Goal: Task Accomplishment & Management: Manage account settings

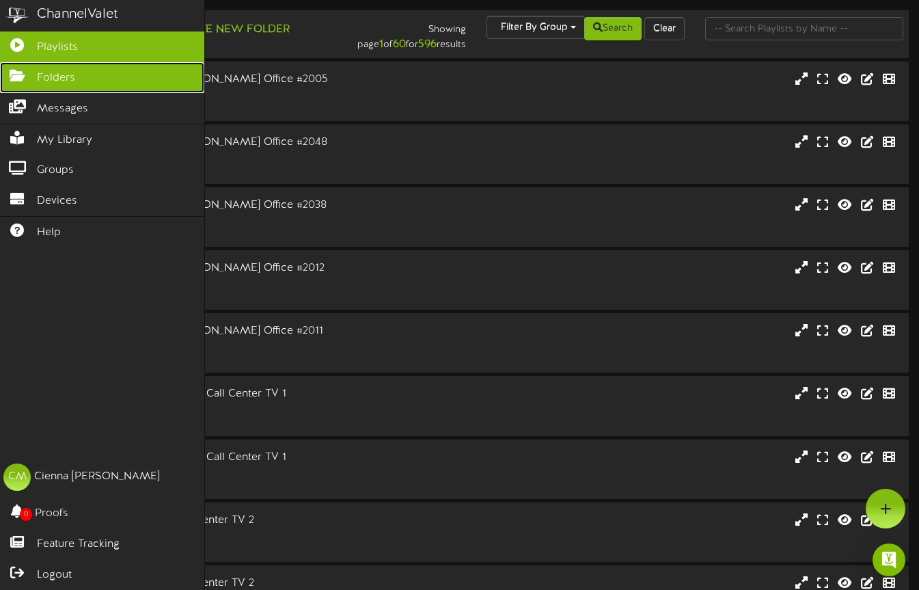
click at [56, 77] on span "Folders" at bounding box center [56, 78] width 38 height 16
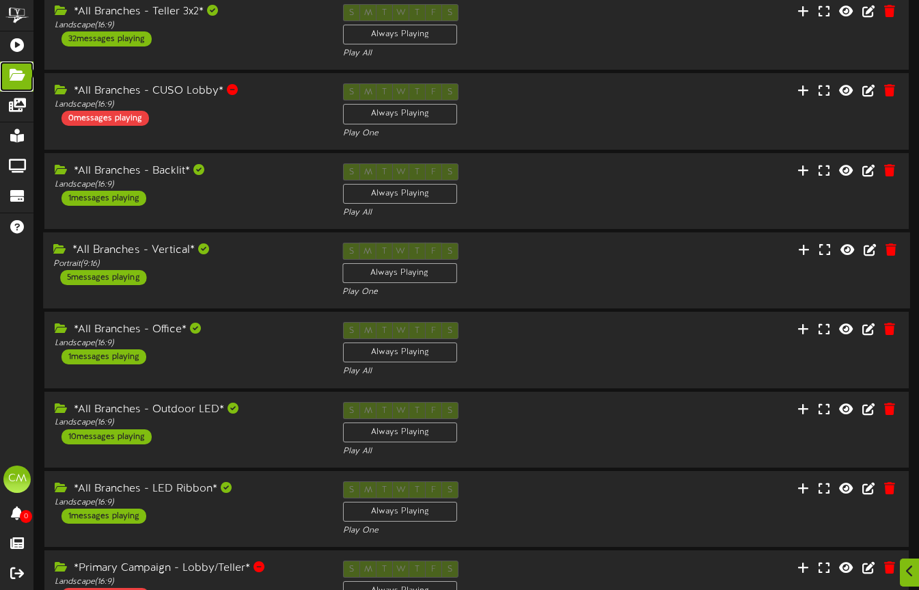
scroll to position [331, 0]
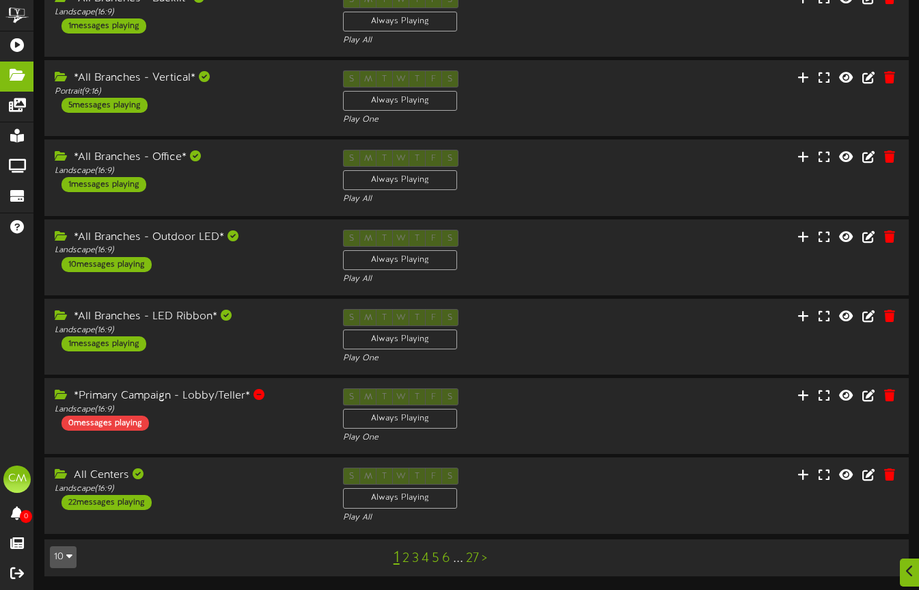
click at [485, 558] on link ">" at bounding box center [484, 558] width 5 height 15
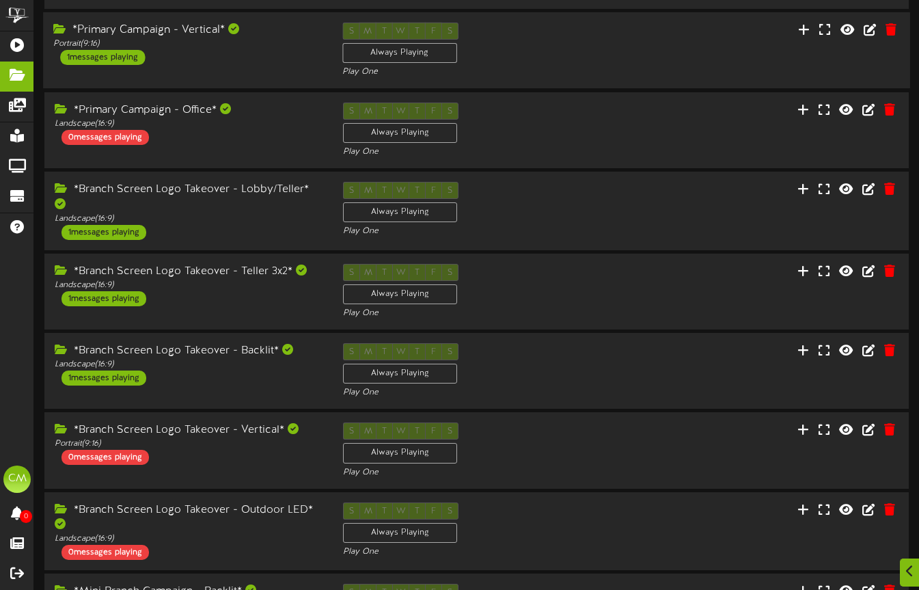
scroll to position [334, 0]
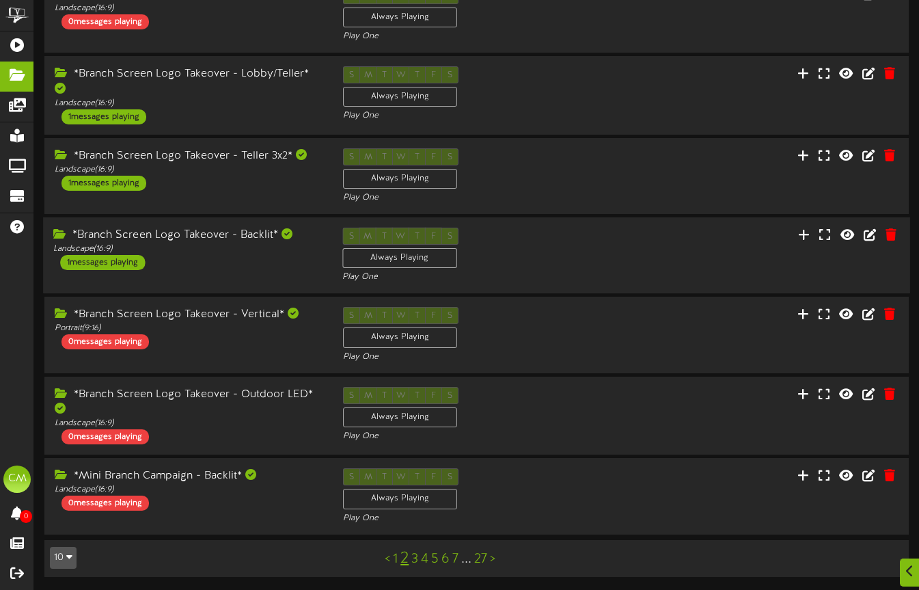
click at [203, 254] on div "*Branch Screen Logo Takeover - Backlit* Landscape ( 16:9 ) 1 messages playing" at bounding box center [187, 249] width 289 height 42
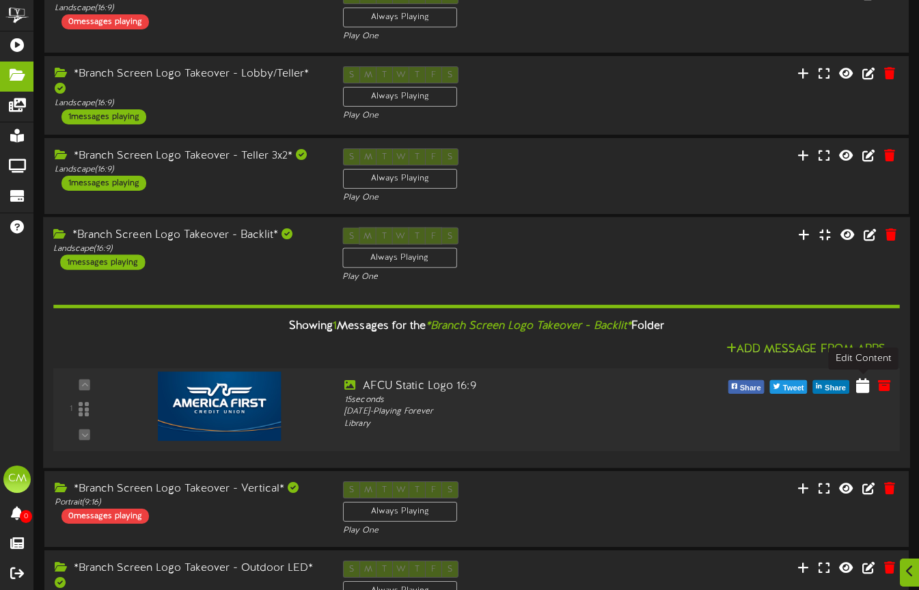
click at [860, 387] on icon at bounding box center [862, 384] width 13 height 15
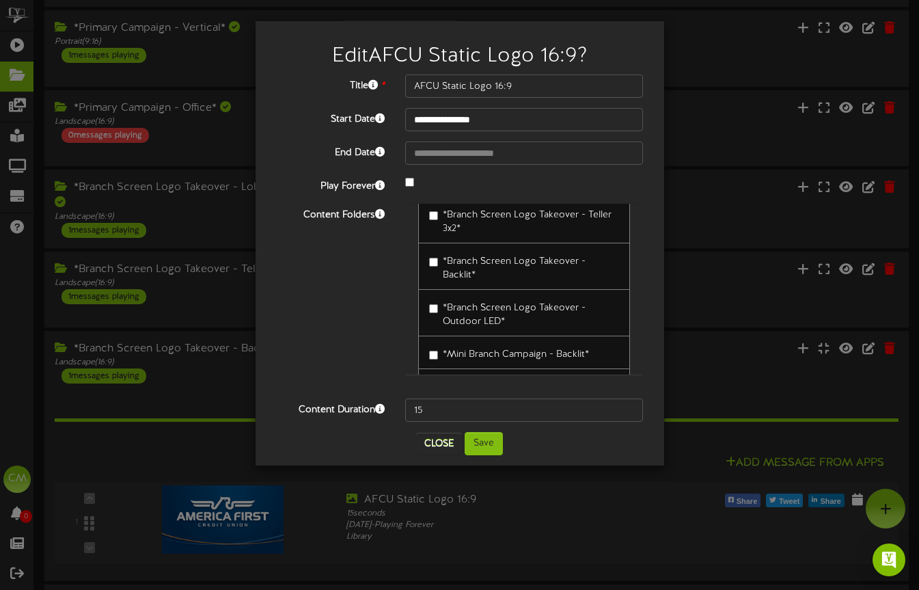
scroll to position [427, 0]
click at [441, 437] on button "Close" at bounding box center [439, 444] width 46 height 22
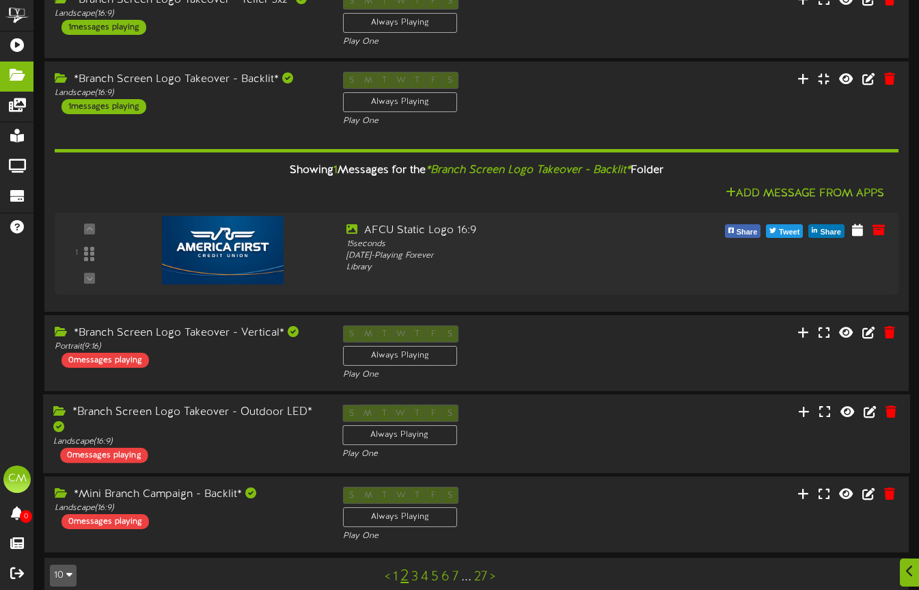
scroll to position [508, 0]
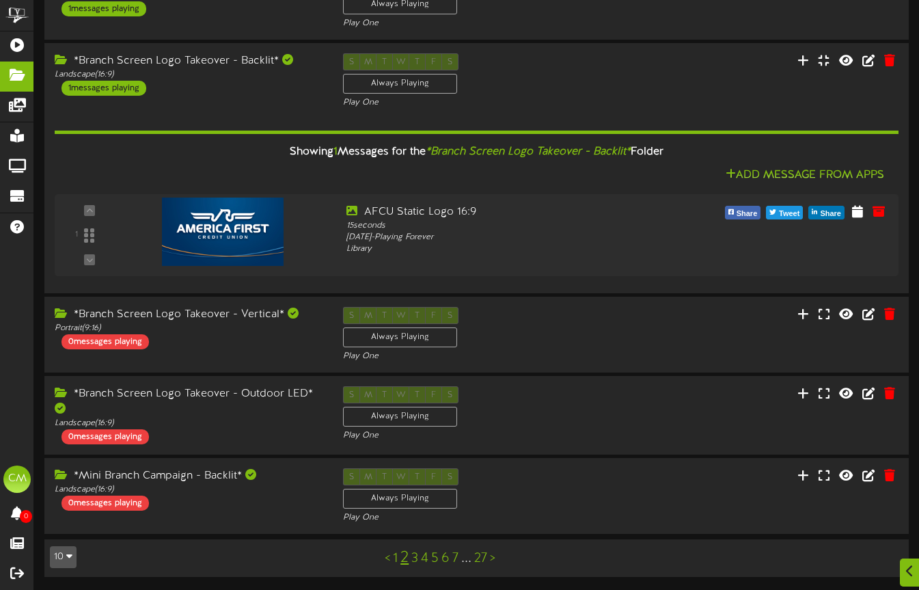
click at [495, 557] on link ">" at bounding box center [492, 558] width 5 height 15
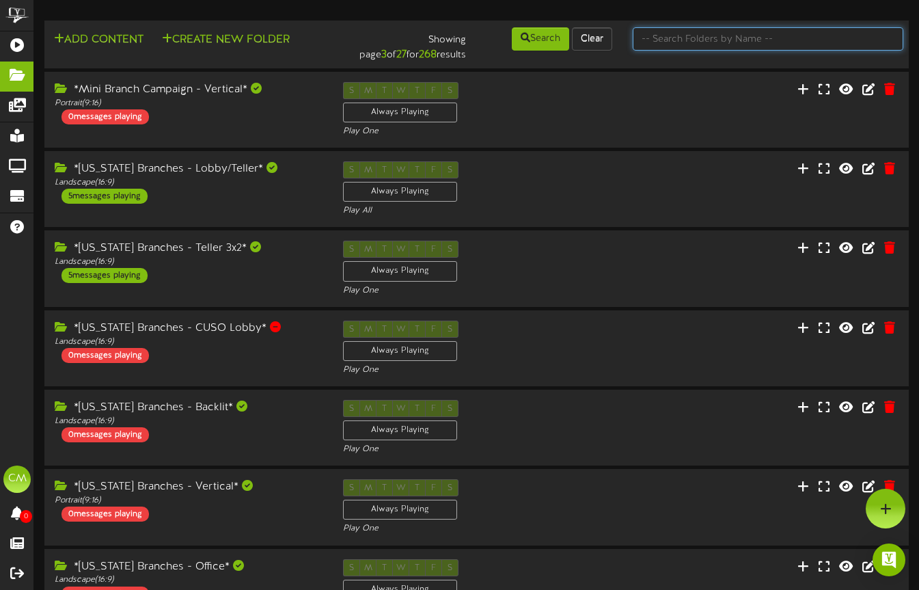
click at [685, 33] on input "text" at bounding box center [768, 38] width 271 height 23
type input "[US_STATE]"
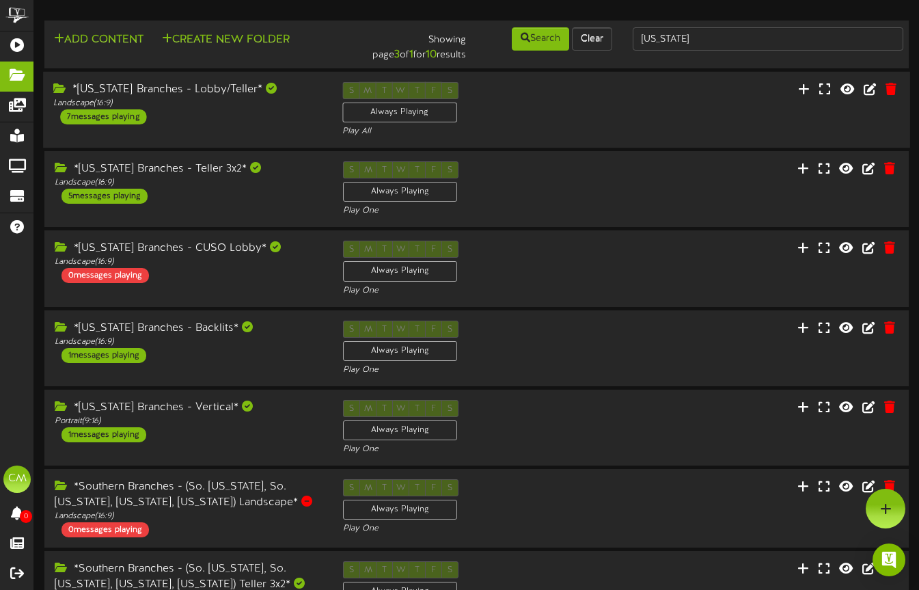
click at [246, 124] on div "*[US_STATE] Branches - Lobby/Teller* Landscape ( 16:9 ) 7 messages playing S M …" at bounding box center [476, 110] width 867 height 56
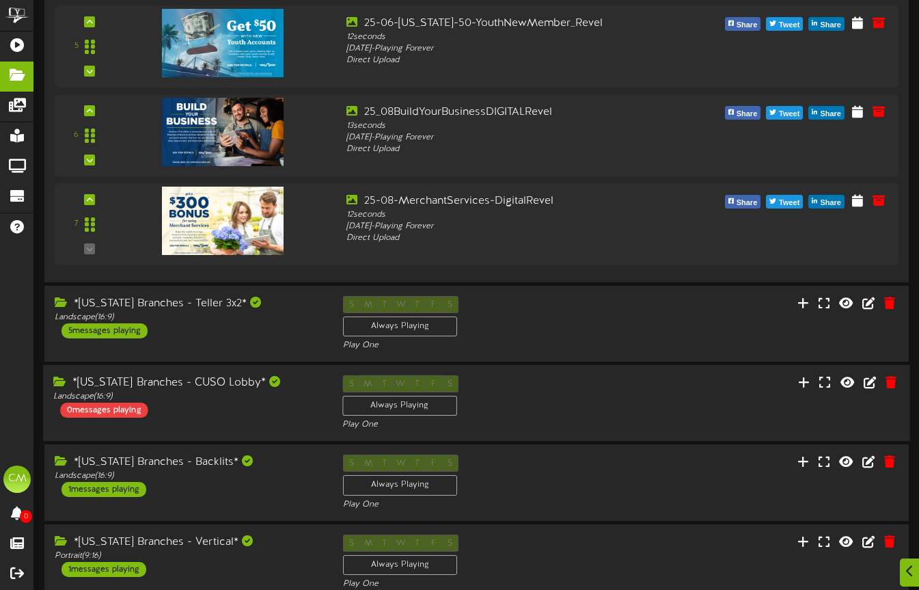
scroll to position [571, 0]
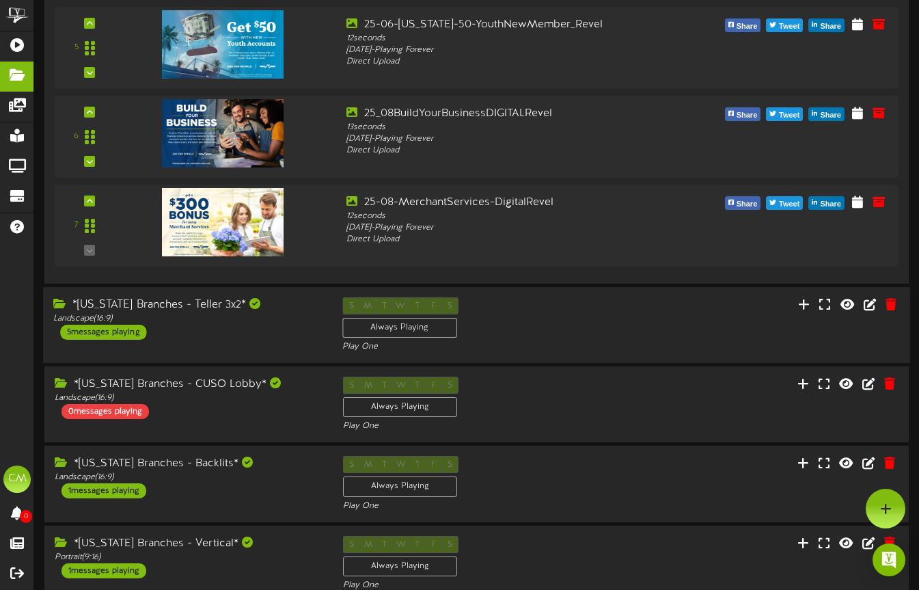
click at [567, 329] on div "S M T W T F S Always Playing Play One" at bounding box center [476, 325] width 289 height 56
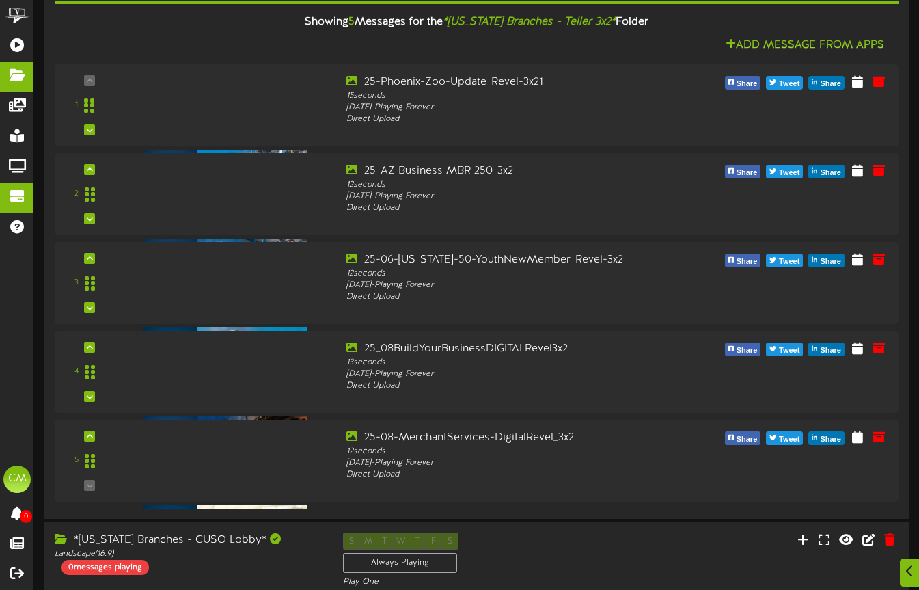
scroll to position [946, 0]
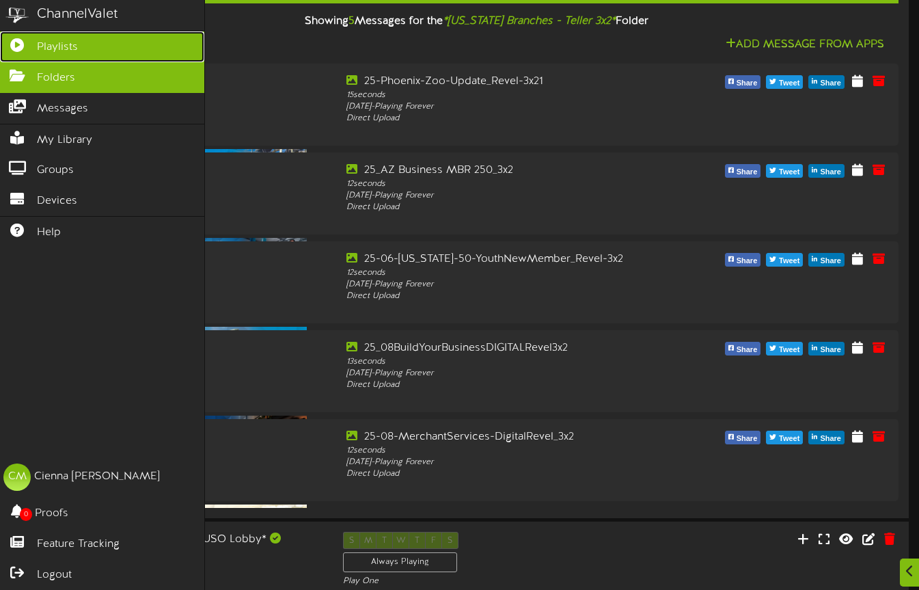
click at [19, 42] on icon at bounding box center [17, 43] width 34 height 10
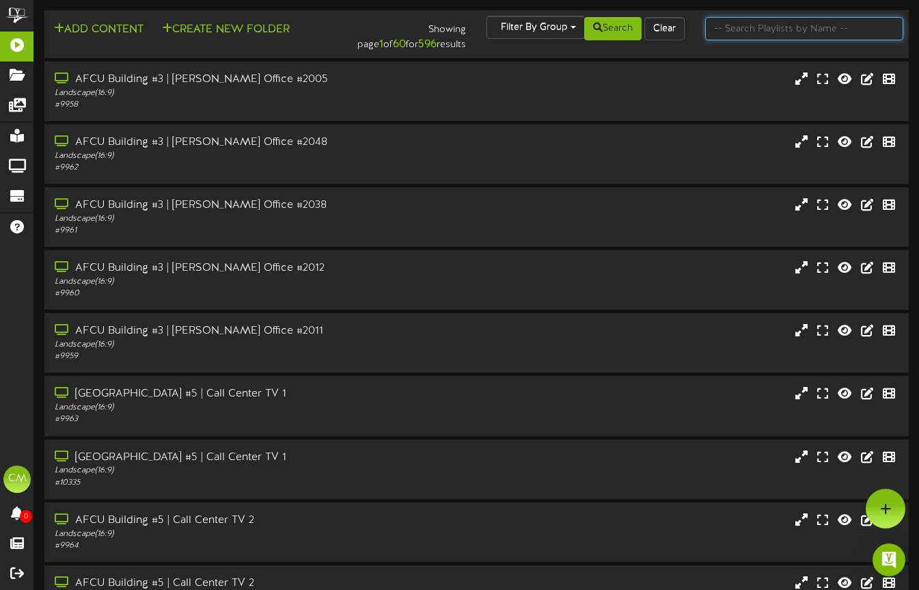
click at [797, 31] on input "text" at bounding box center [804, 28] width 198 height 23
type input "mesa baseline"
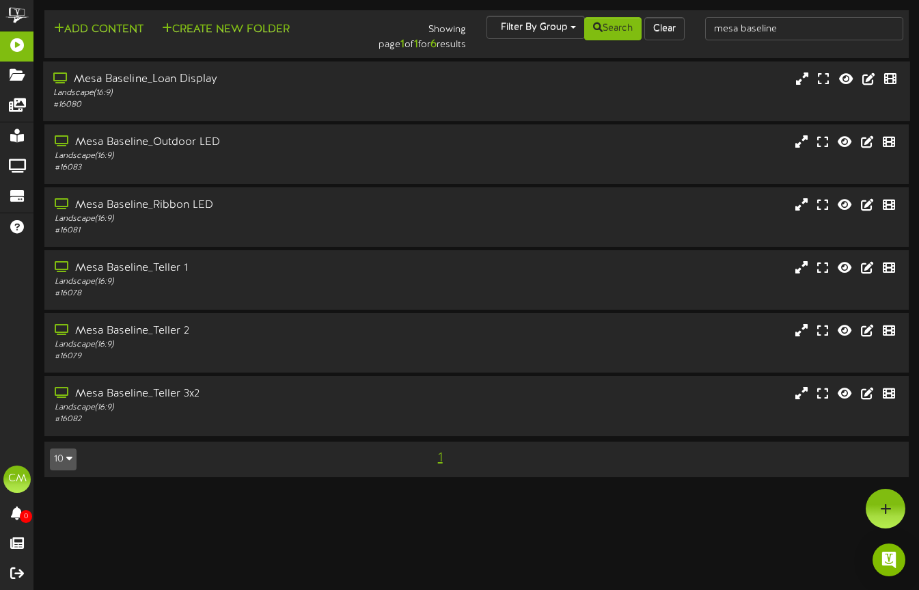
click at [362, 101] on div "# 16080" at bounding box center [223, 105] width 341 height 12
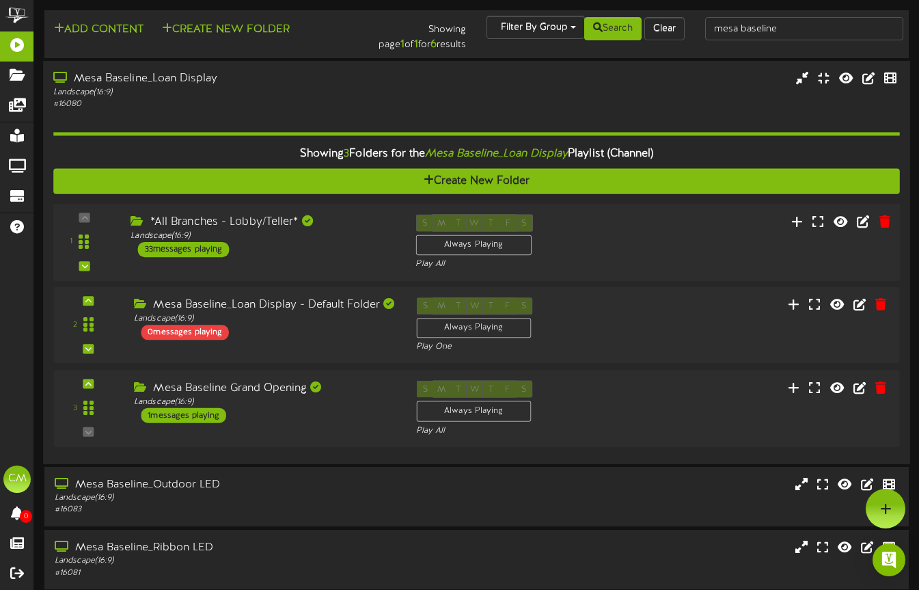
click at [343, 251] on div "*All Branches - Lobby/Teller* Landscape ( 16:9 ) 33 messages playing" at bounding box center [262, 235] width 285 height 43
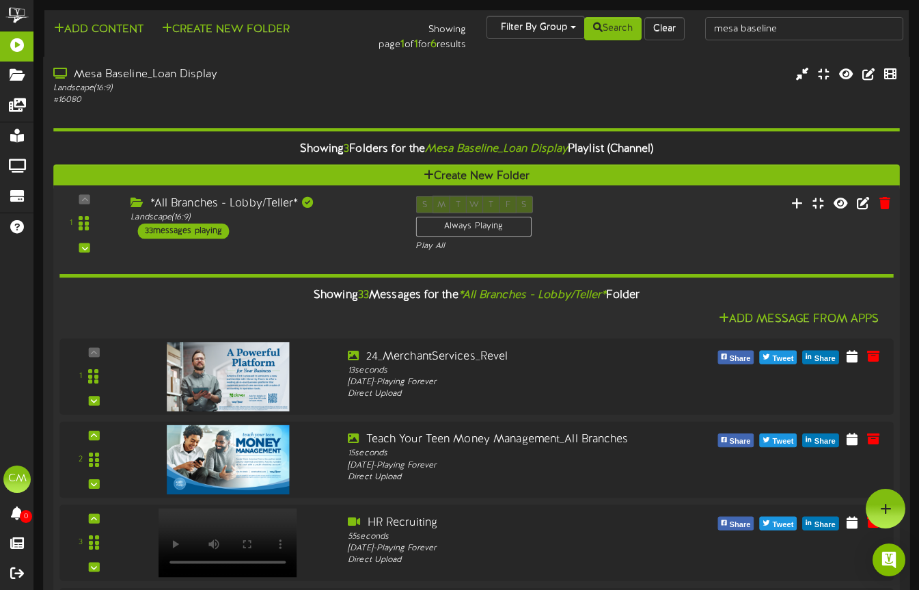
click at [323, 229] on div "*All Branches - Lobby/Teller* Landscape ( 16:9 ) 33 messages playing" at bounding box center [262, 216] width 285 height 43
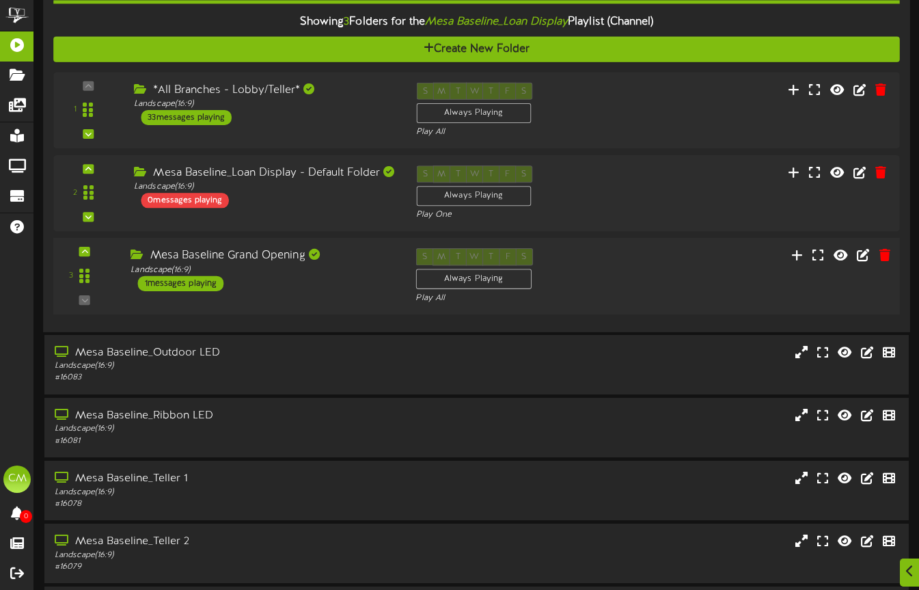
scroll to position [243, 0]
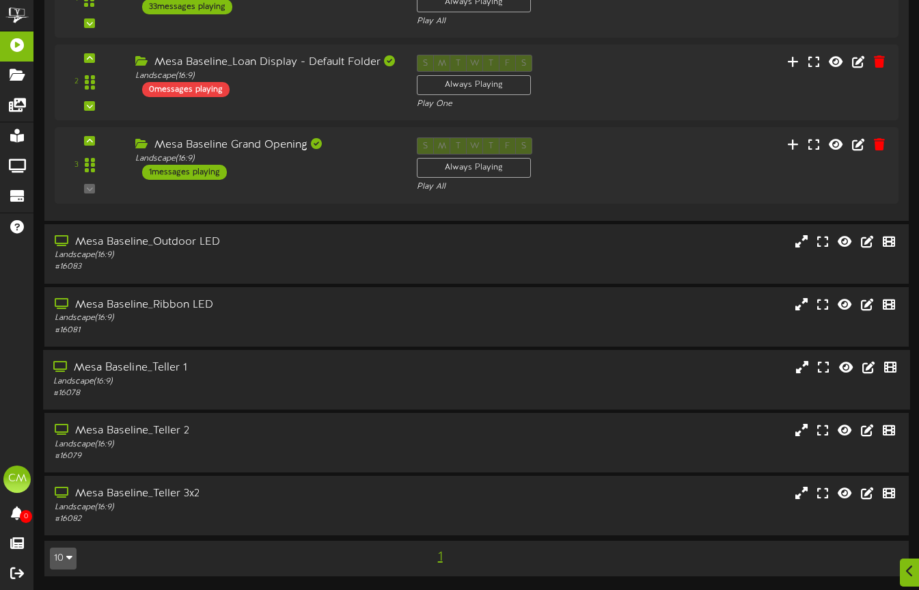
click at [266, 374] on div "Mesa Baseline_Teller 1" at bounding box center [223, 368] width 341 height 16
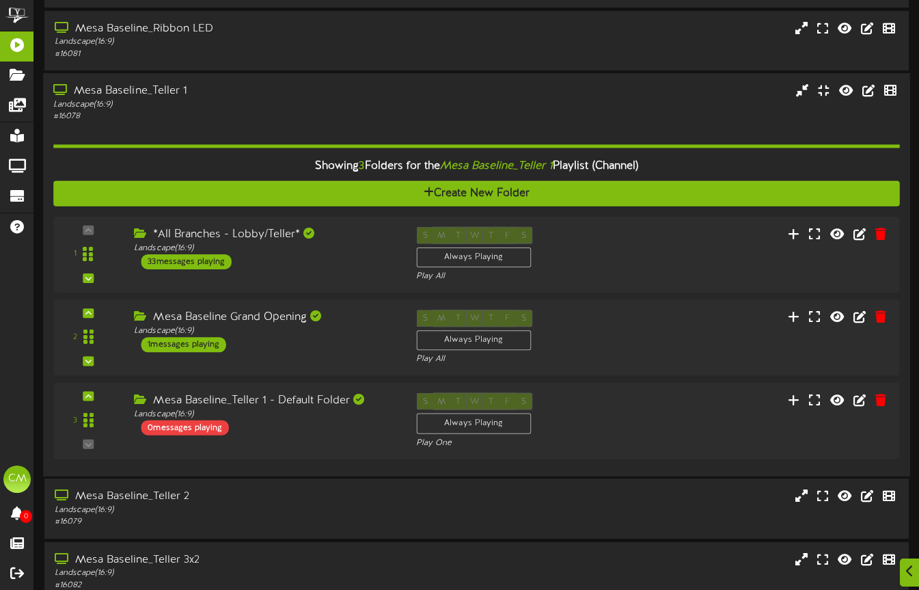
scroll to position [584, 0]
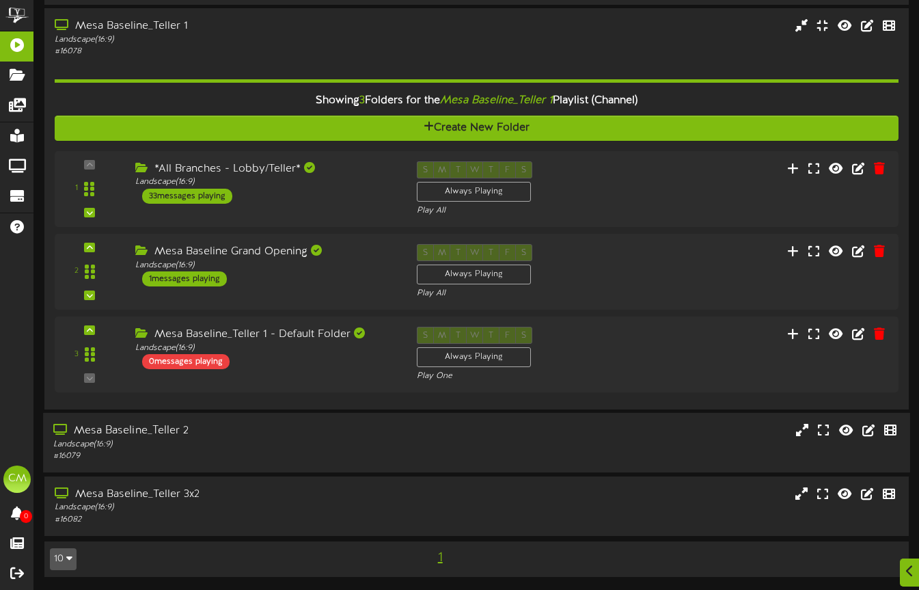
click at [277, 427] on div "Mesa Baseline_Teller 2" at bounding box center [223, 431] width 341 height 16
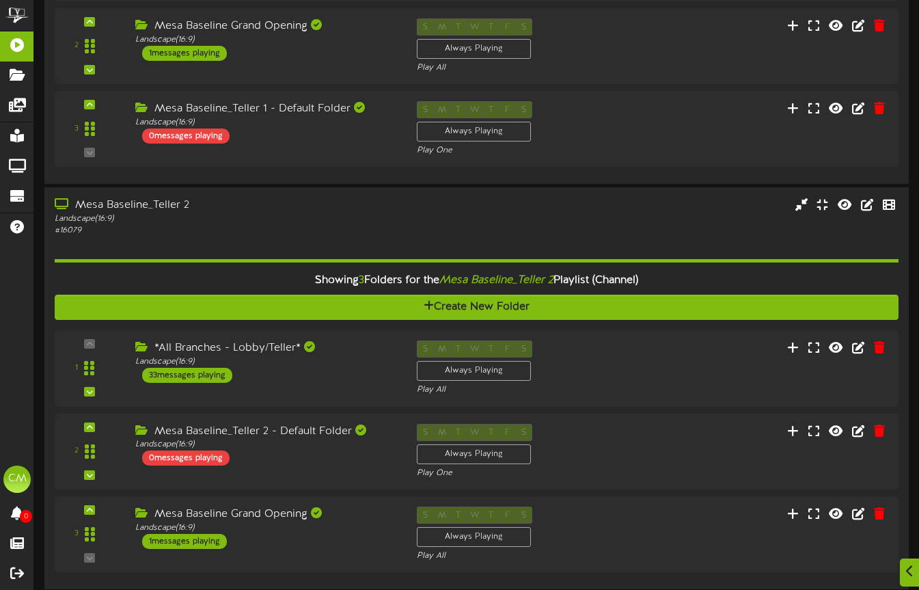
scroll to position [927, 0]
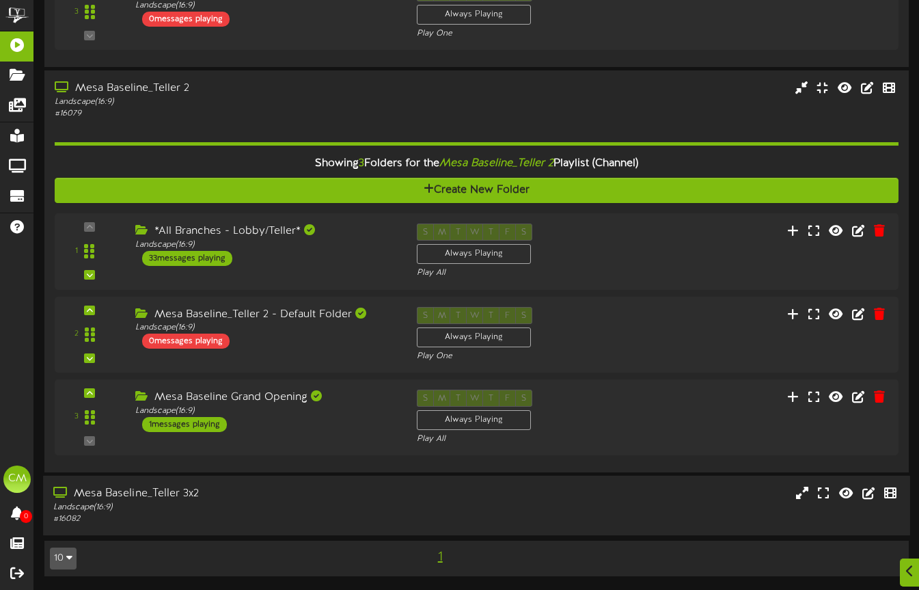
click at [301, 494] on div "Mesa Baseline_Teller 3x2" at bounding box center [223, 494] width 341 height 16
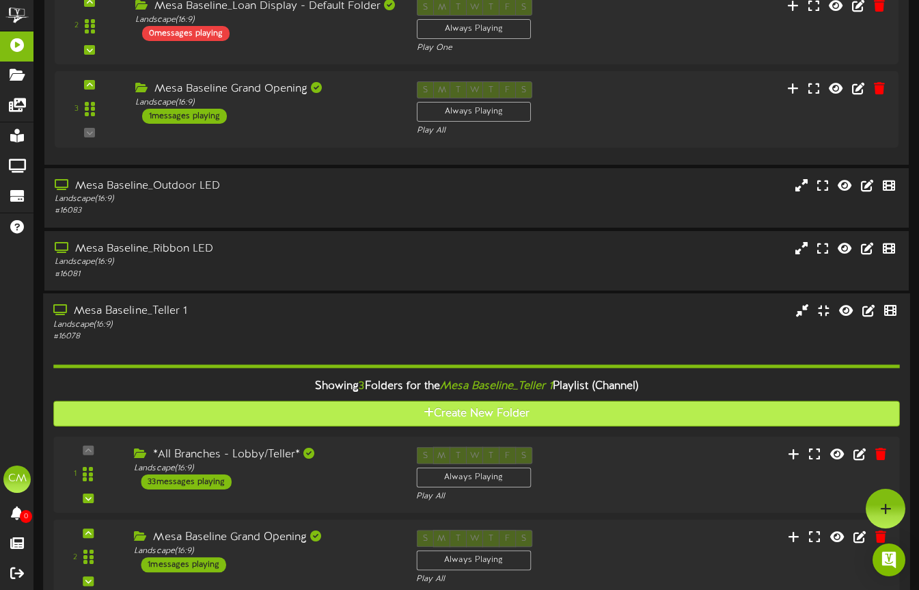
scroll to position [0, 0]
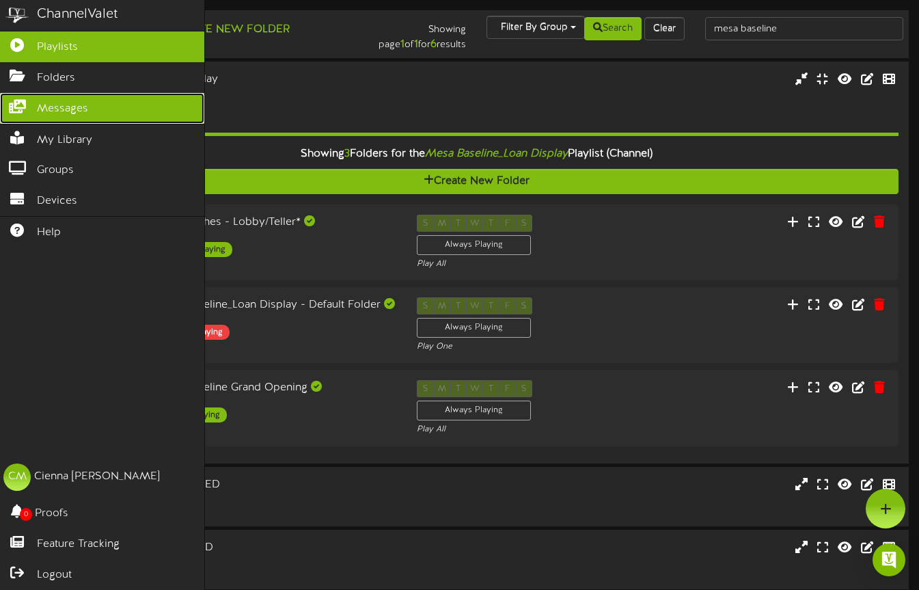
click at [89, 114] on link "Messages" at bounding box center [102, 108] width 204 height 31
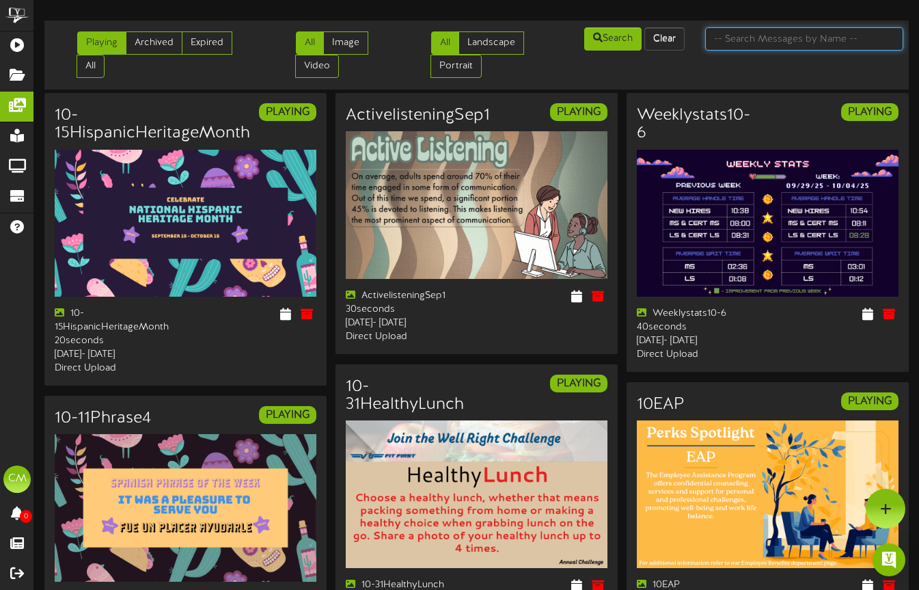
click at [761, 45] on input "text" at bounding box center [804, 38] width 198 height 23
type input "utes"
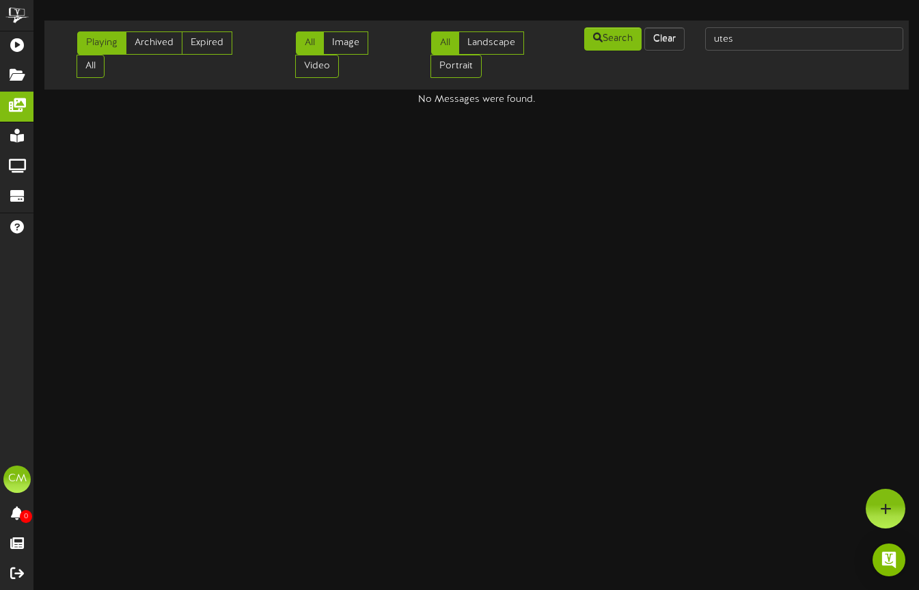
click at [115, 62] on ul "Playing Archived Expired All" at bounding box center [162, 54] width 171 height 46
click at [103, 62] on link "All" at bounding box center [91, 66] width 28 height 23
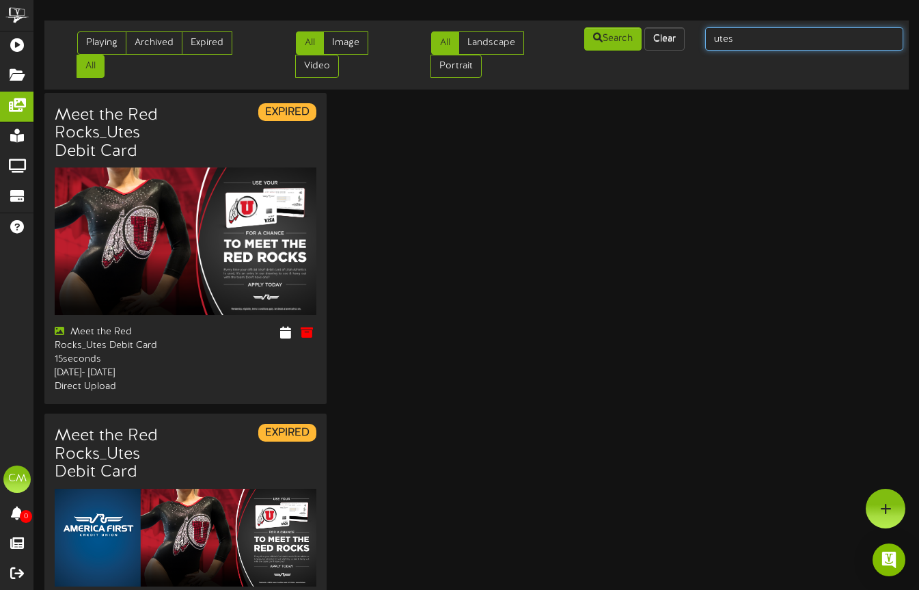
drag, startPoint x: 795, startPoint y: 38, endPoint x: 705, endPoint y: 36, distance: 90.9
click at [705, 36] on div "utes" at bounding box center [804, 39] width 219 height 26
type input "card"
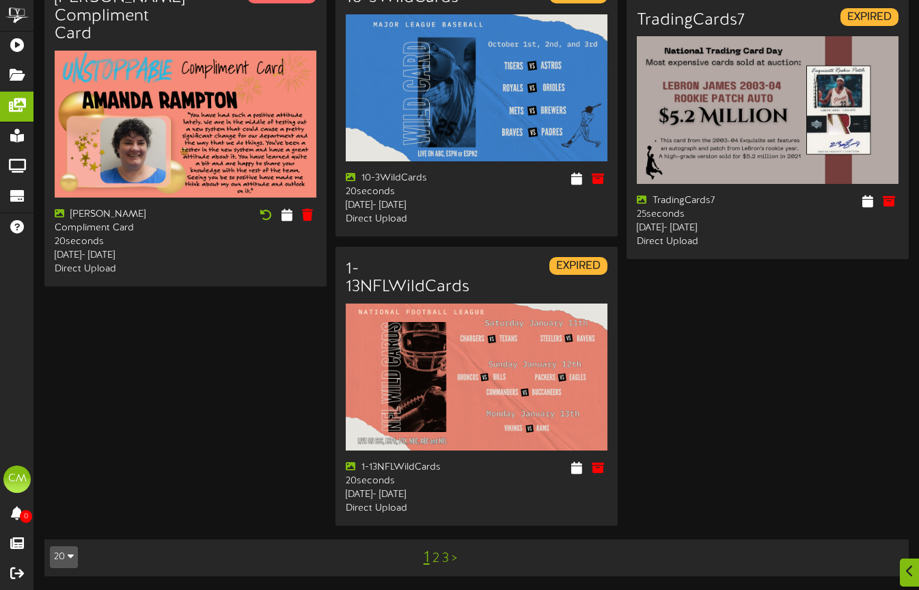
scroll to position [1832, 0]
click at [439, 558] on div "1 2 3 >" at bounding box center [440, 558] width 219 height 26
click at [434, 559] on link "2" at bounding box center [436, 558] width 7 height 15
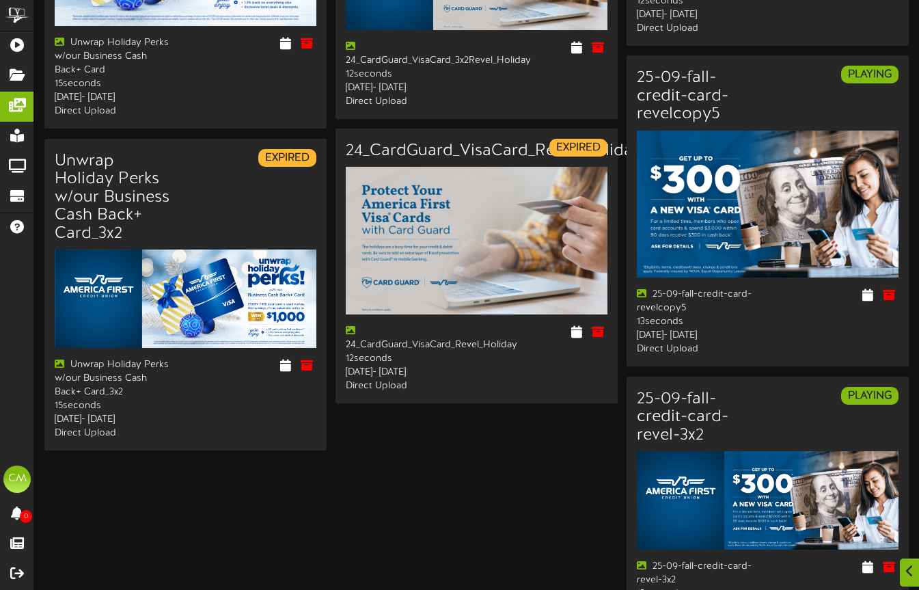
scroll to position [1875, 0]
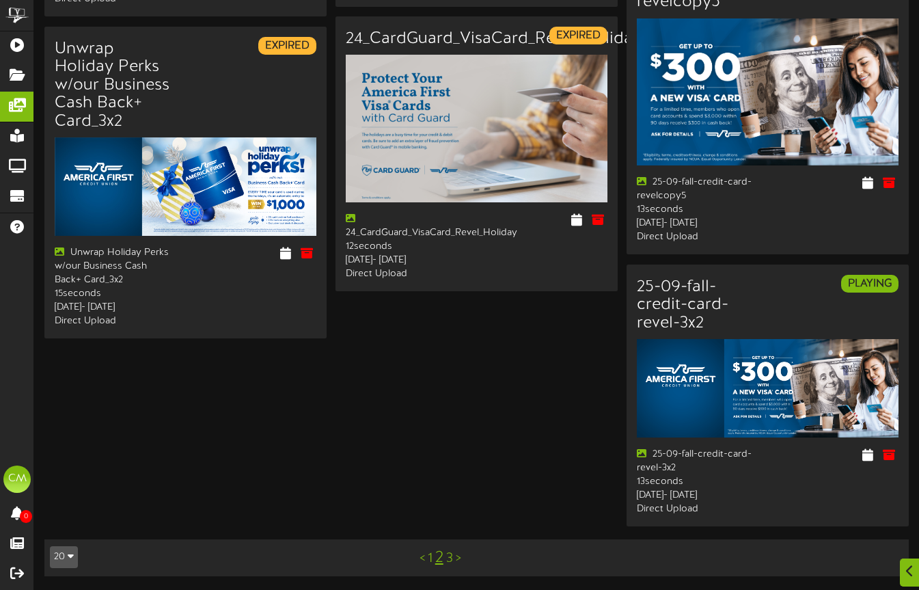
click at [453, 555] on div "< 1 2 3 >" at bounding box center [440, 558] width 219 height 26
click at [451, 556] on link "3" at bounding box center [449, 558] width 7 height 15
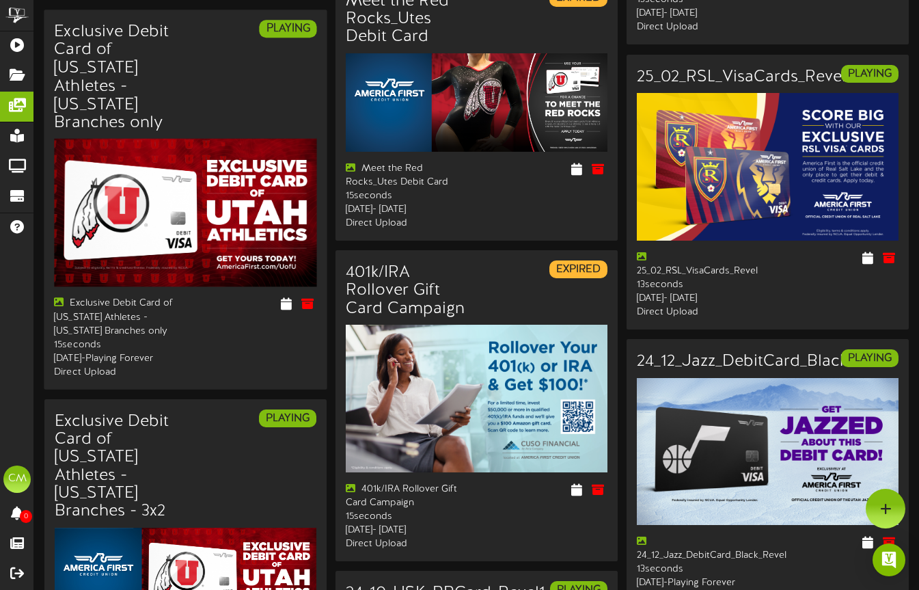
scroll to position [802, 0]
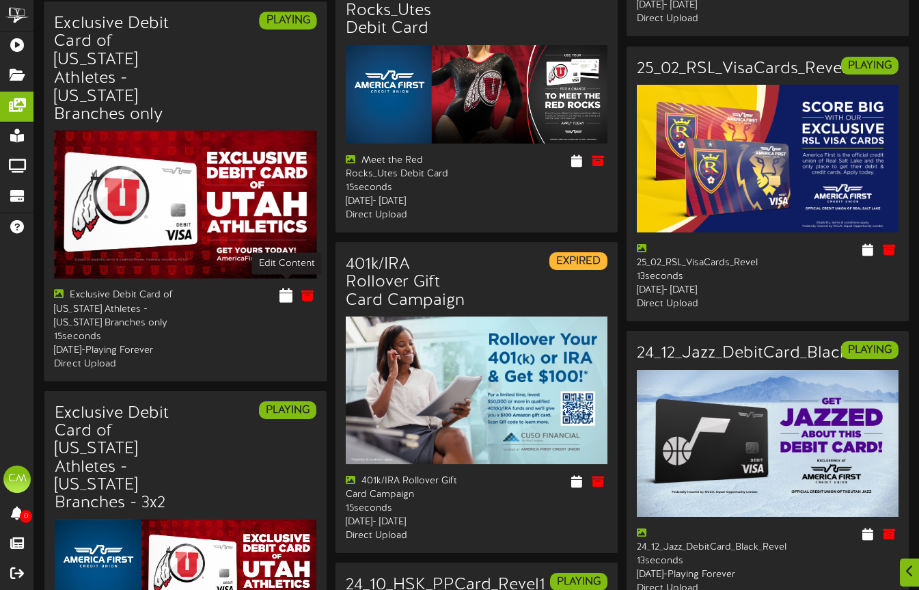
click at [284, 288] on icon at bounding box center [286, 295] width 13 height 15
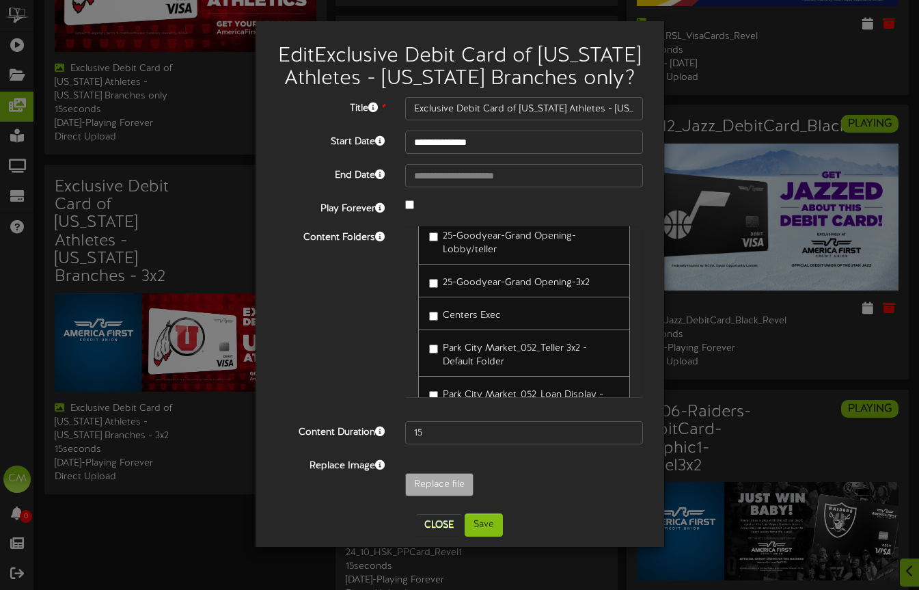
scroll to position [8970, 0]
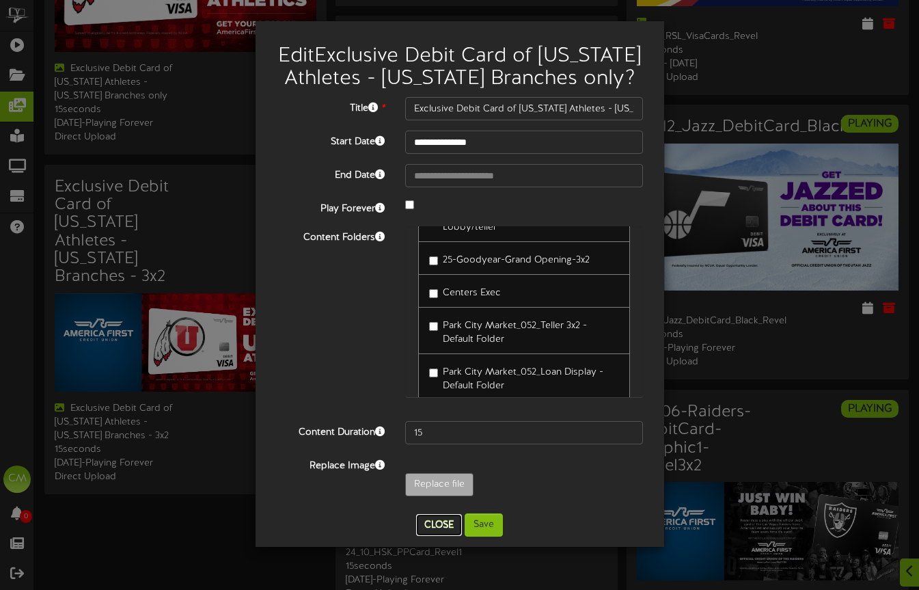
click at [438, 523] on button "Close" at bounding box center [439, 525] width 46 height 22
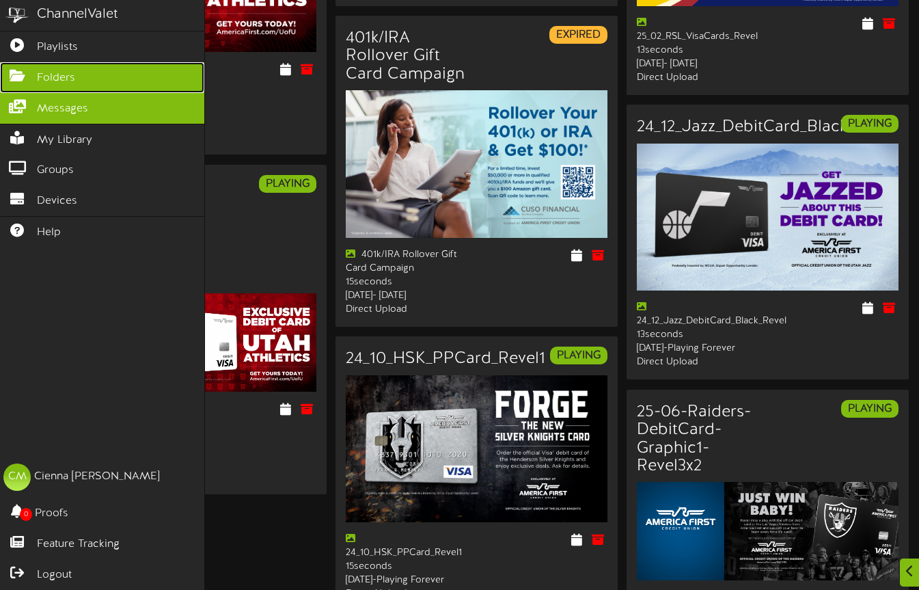
click at [52, 79] on span "Folders" at bounding box center [56, 78] width 38 height 16
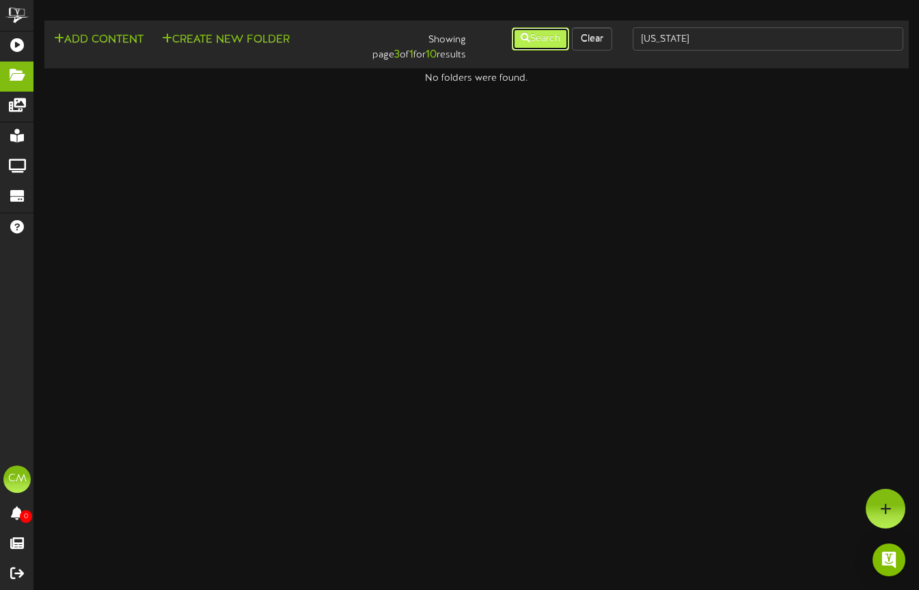
click at [536, 39] on button "Search" at bounding box center [540, 38] width 57 height 23
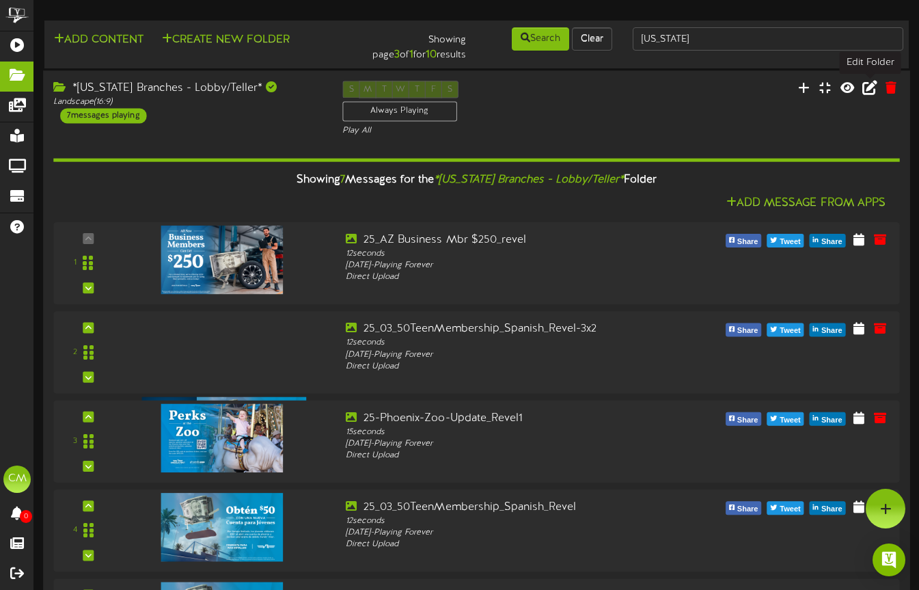
click at [868, 85] on icon at bounding box center [869, 87] width 15 height 15
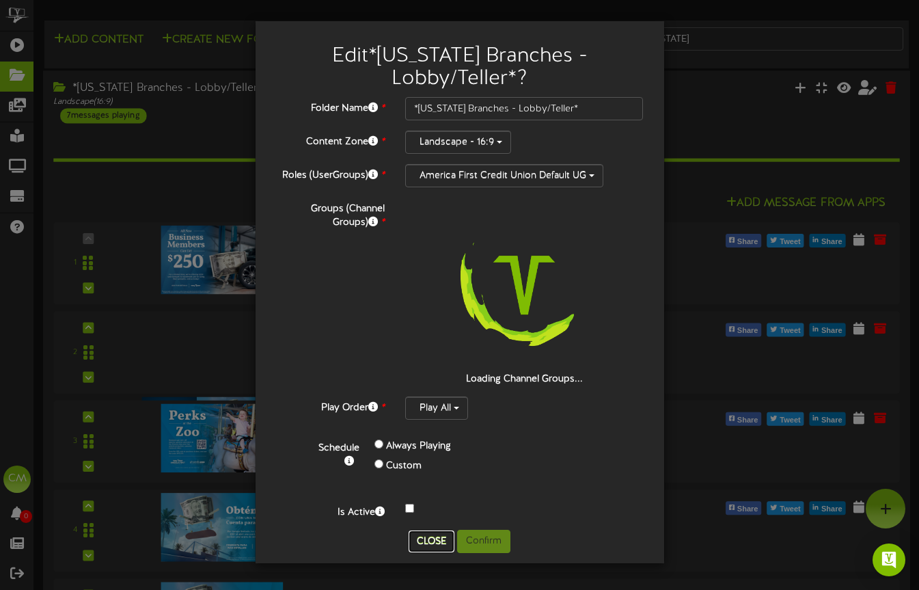
click at [432, 545] on button "Close" at bounding box center [432, 541] width 46 height 22
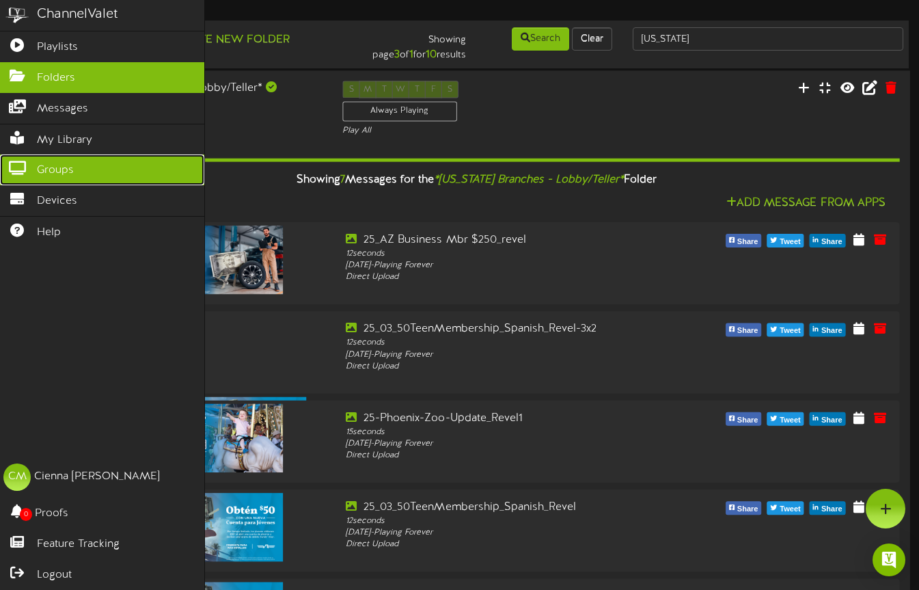
click at [15, 178] on link "Groups" at bounding box center [102, 169] width 204 height 31
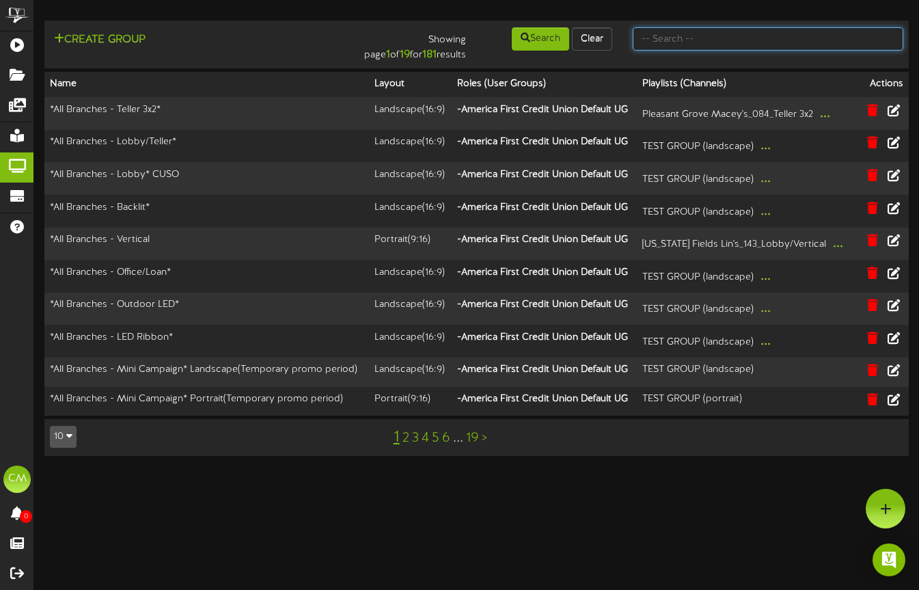
click at [662, 33] on input "text" at bounding box center [768, 38] width 271 height 23
type input "[US_STATE]"
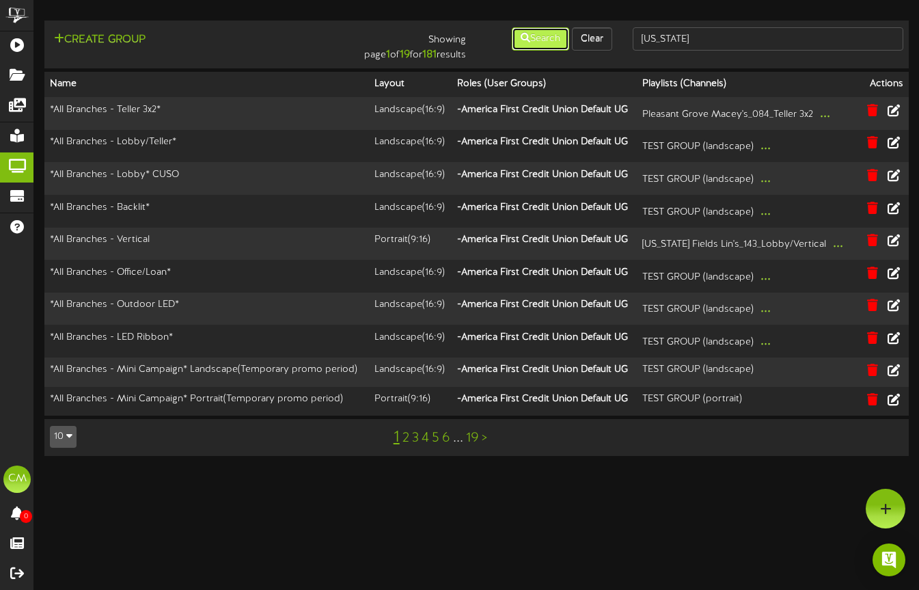
click at [536, 45] on button "Search" at bounding box center [540, 38] width 57 height 23
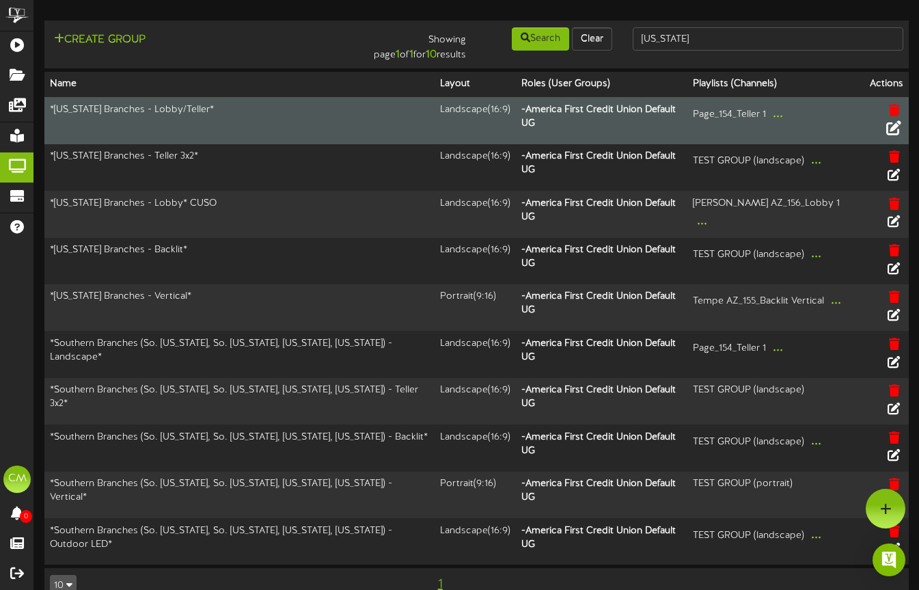
click at [894, 120] on icon at bounding box center [893, 127] width 15 height 15
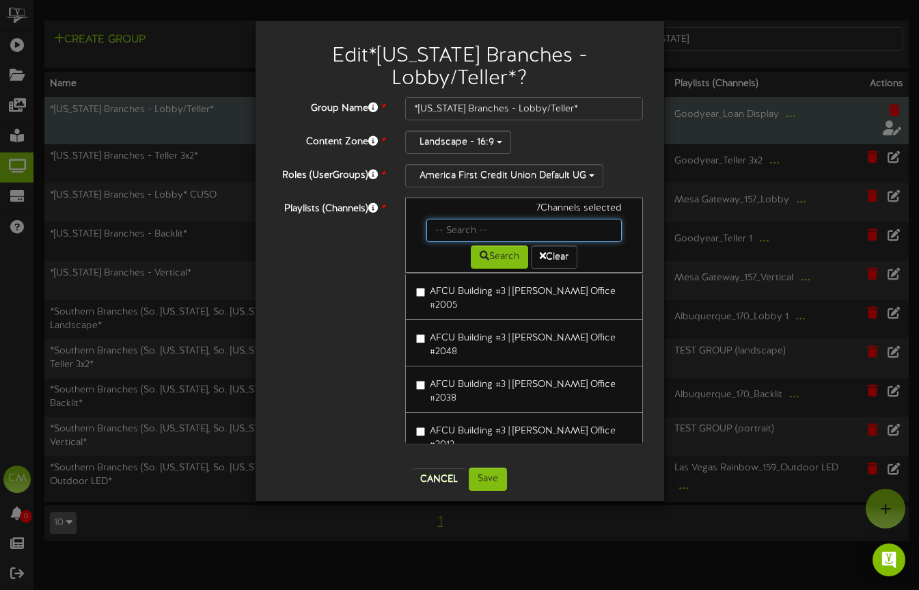
click at [452, 227] on input "text" at bounding box center [524, 230] width 196 height 23
type input "mesa"
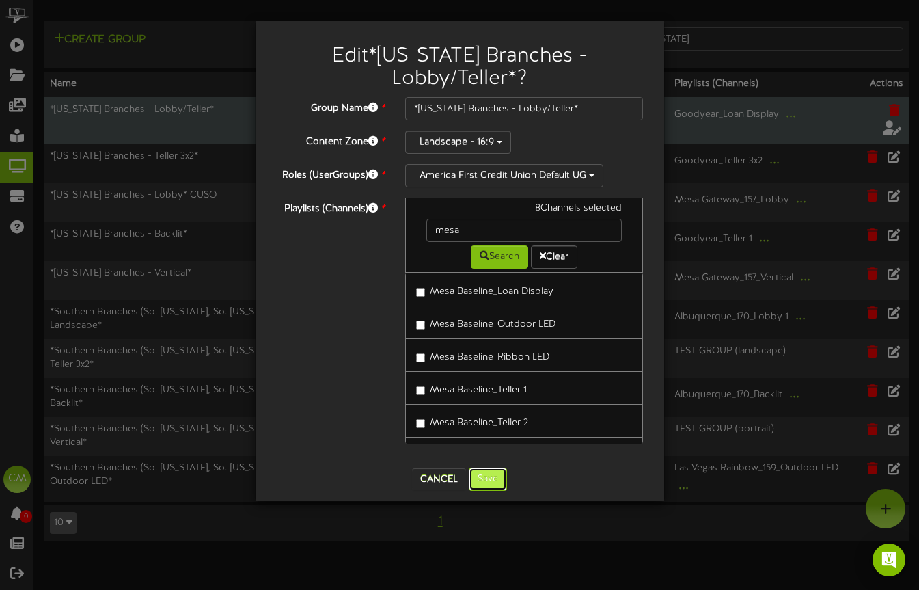
click at [502, 478] on button "Save" at bounding box center [488, 478] width 38 height 23
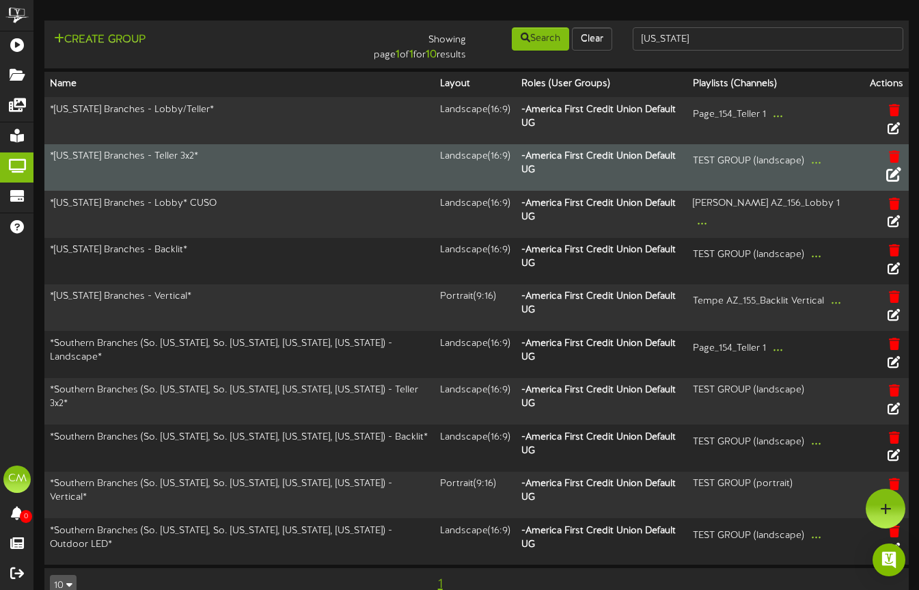
click at [892, 167] on icon at bounding box center [893, 174] width 15 height 15
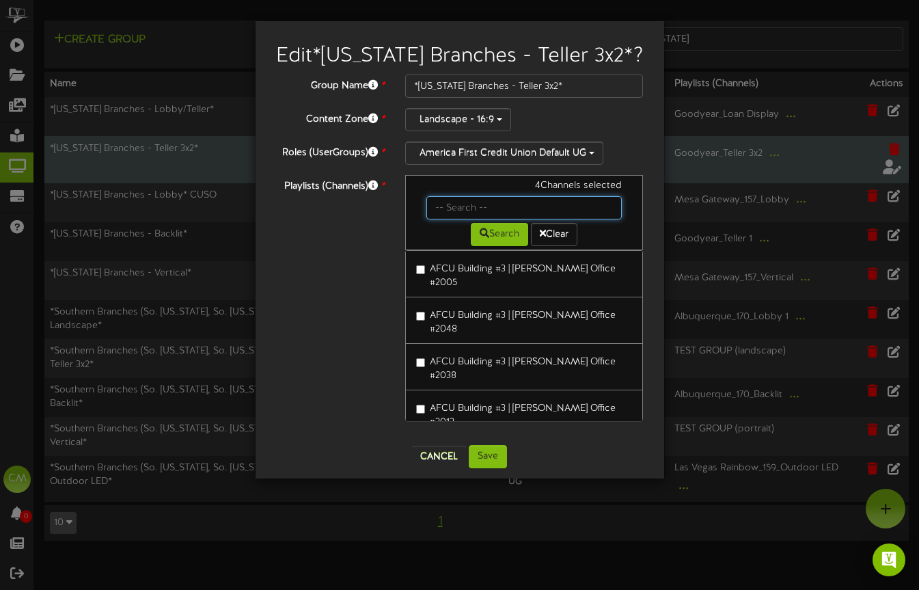
click at [458, 202] on input "text" at bounding box center [524, 207] width 196 height 23
type input "mesa"
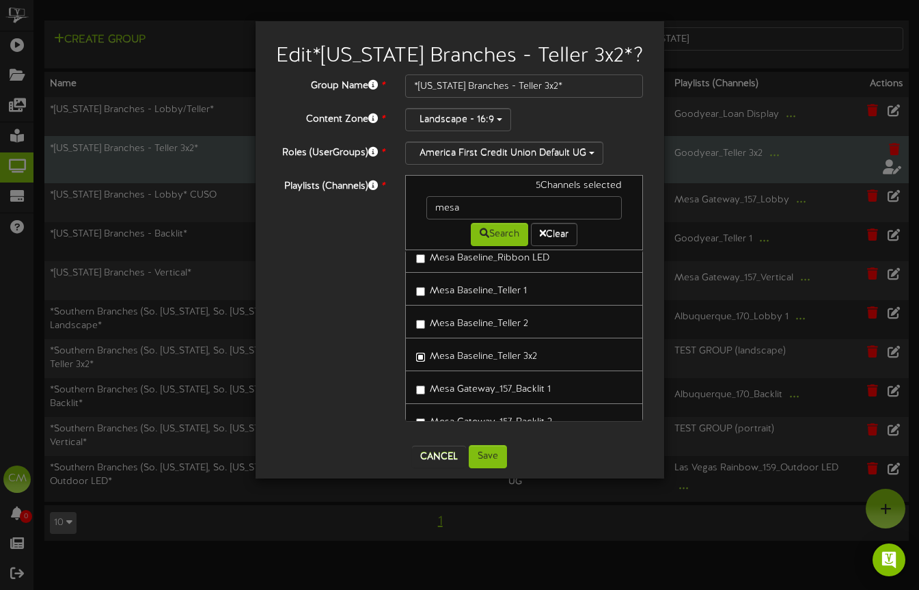
scroll to position [191, 0]
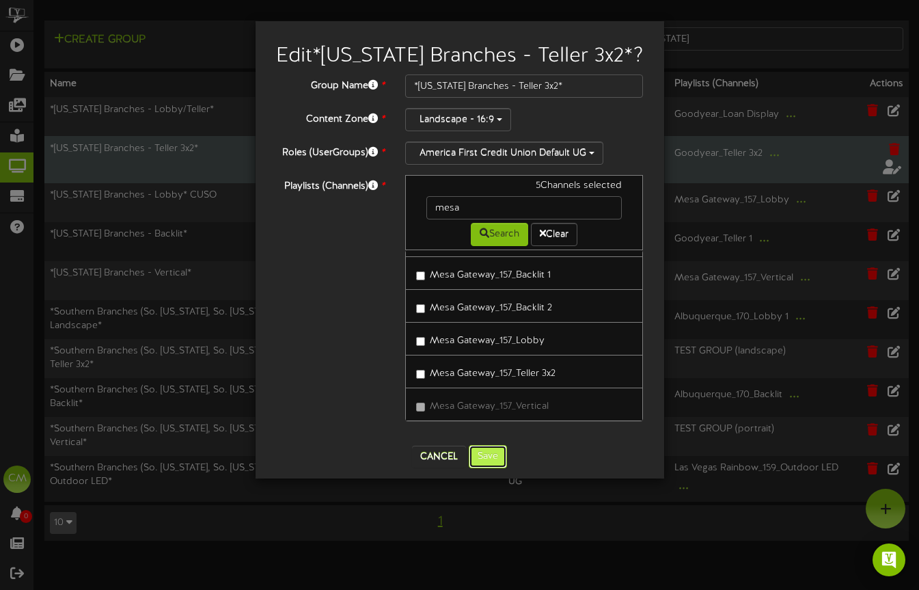
click at [485, 459] on button "Save" at bounding box center [488, 456] width 38 height 23
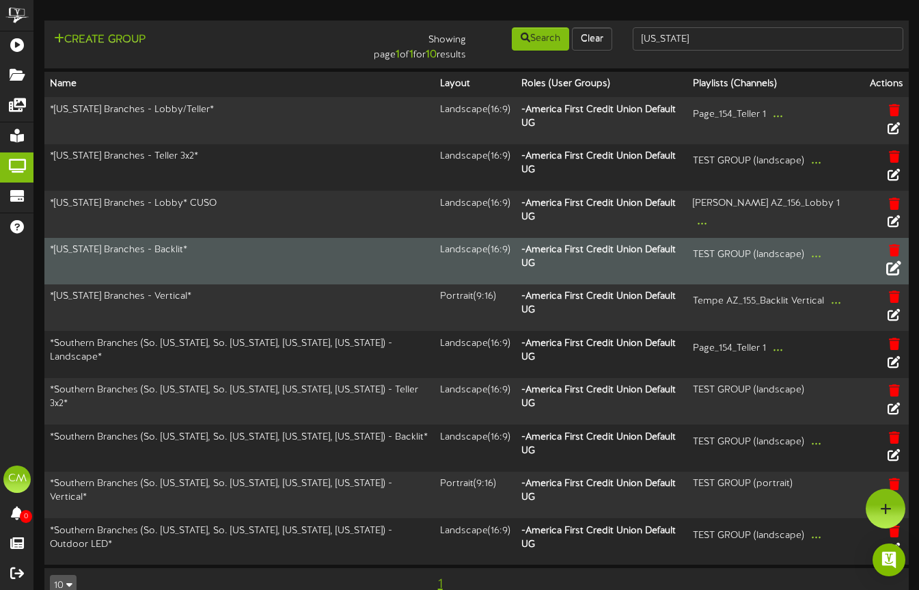
click at [888, 260] on icon at bounding box center [893, 267] width 15 height 15
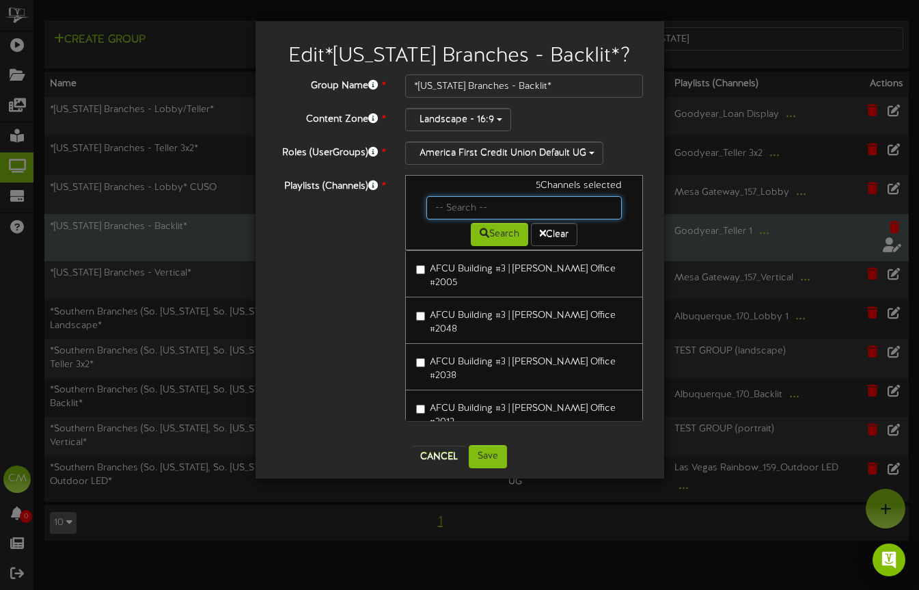
click at [456, 212] on input "text" at bounding box center [524, 207] width 196 height 23
type input "mesa"
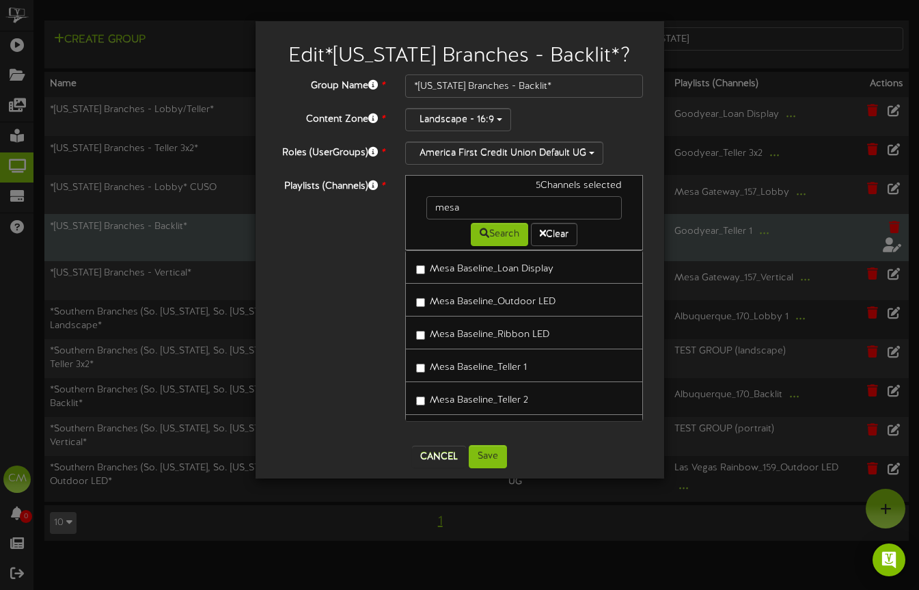
click at [425, 367] on label "Mesa Baseline_Teller 1" at bounding box center [471, 365] width 111 height 18
click at [426, 396] on label "Mesa Baseline_Teller 2" at bounding box center [472, 398] width 112 height 18
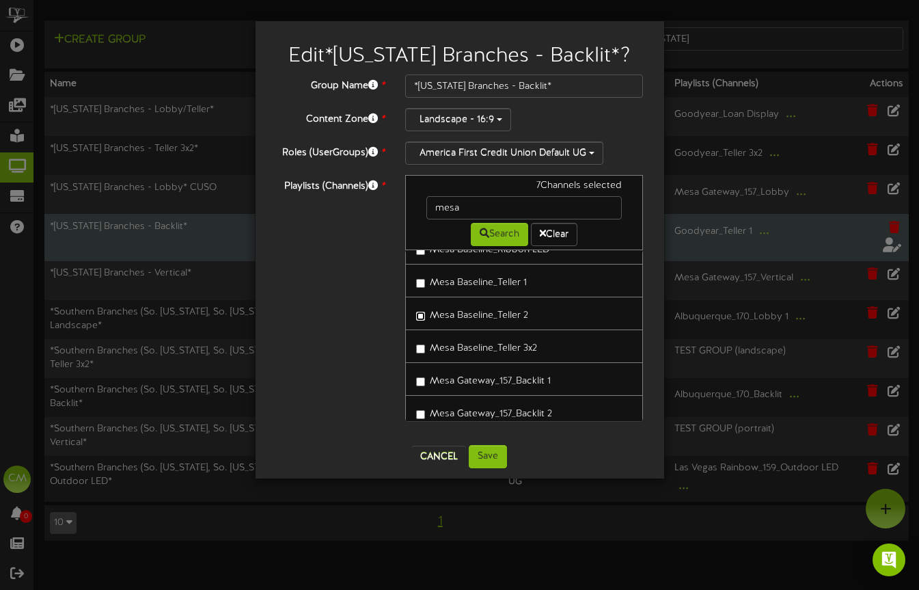
scroll to position [85, 0]
click at [492, 450] on button "Save" at bounding box center [488, 456] width 38 height 23
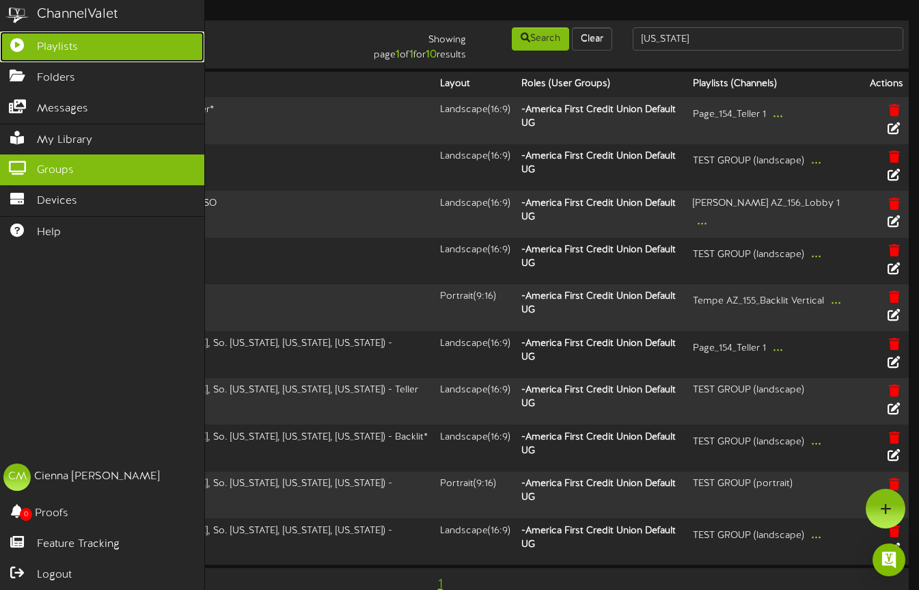
click at [22, 49] on icon at bounding box center [17, 43] width 34 height 10
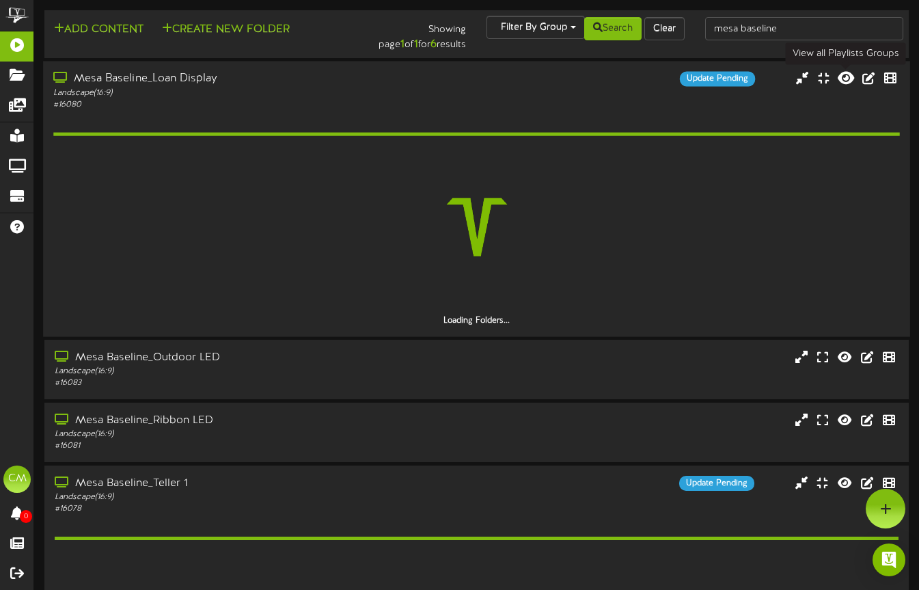
click at [849, 74] on icon at bounding box center [846, 77] width 16 height 15
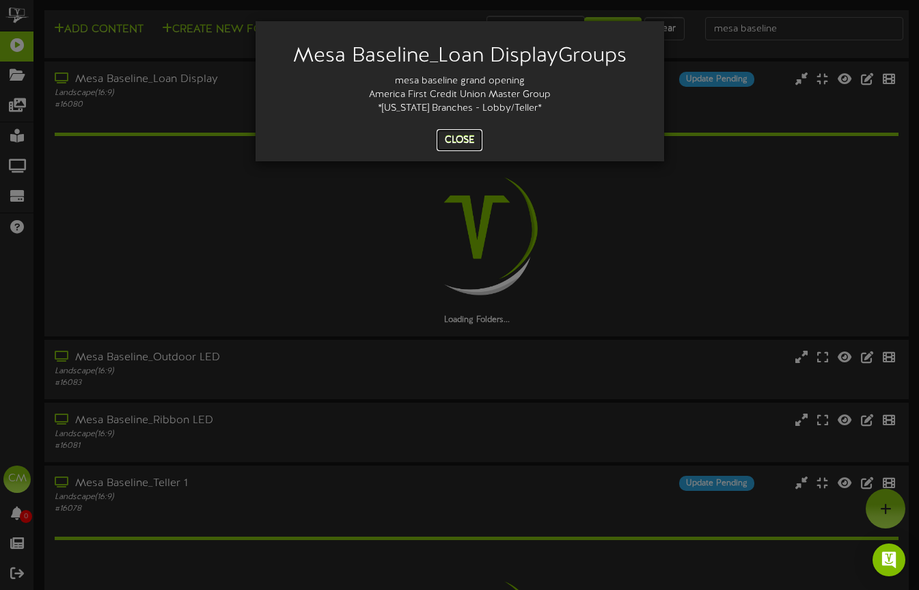
click at [461, 139] on button "Close" at bounding box center [460, 140] width 46 height 22
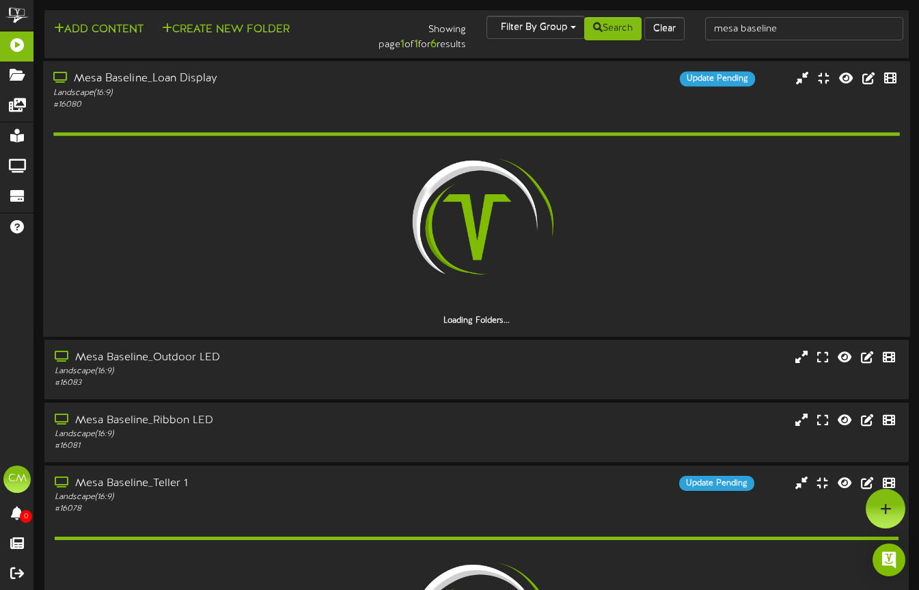
click at [266, 92] on div "Landscape ( 16:9 )" at bounding box center [223, 93] width 341 height 12
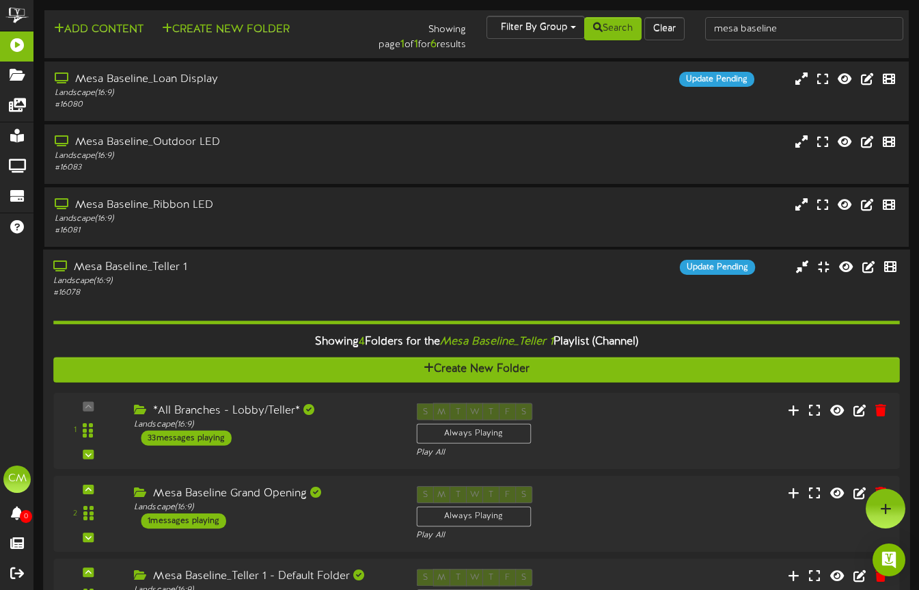
click at [236, 277] on div "Landscape ( 16:9 )" at bounding box center [223, 281] width 341 height 12
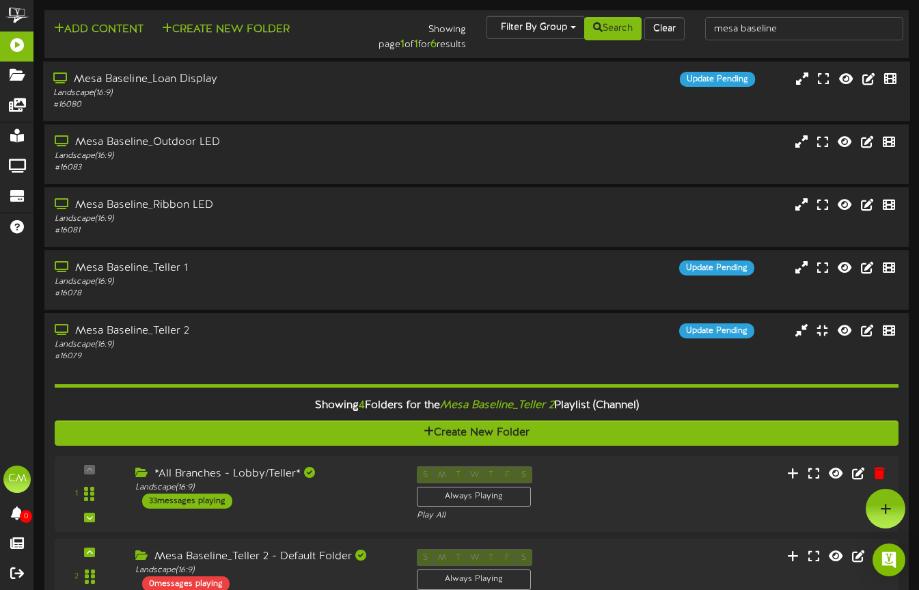
click at [221, 96] on div "Landscape ( 16:9 )" at bounding box center [223, 93] width 341 height 12
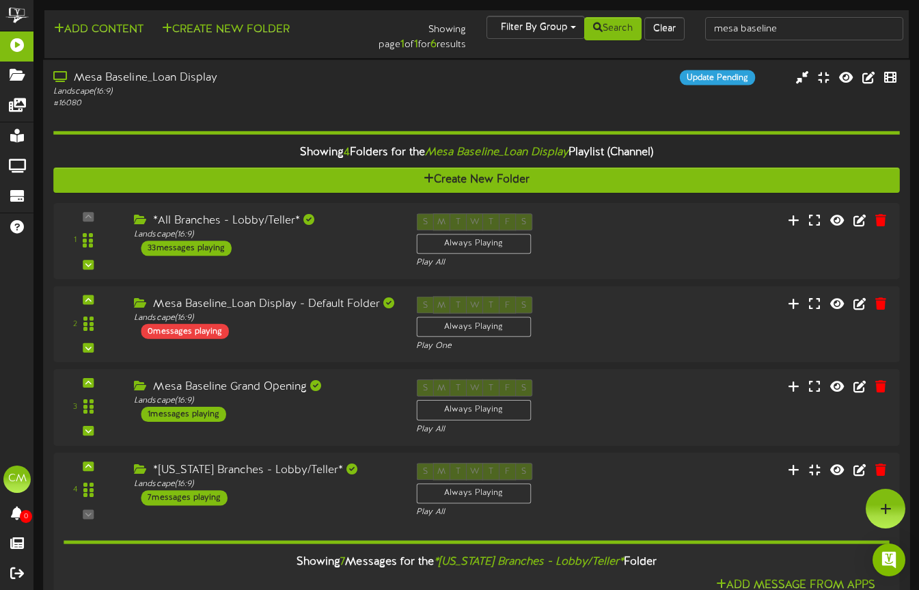
click at [195, 105] on div "# 16080" at bounding box center [223, 103] width 341 height 12
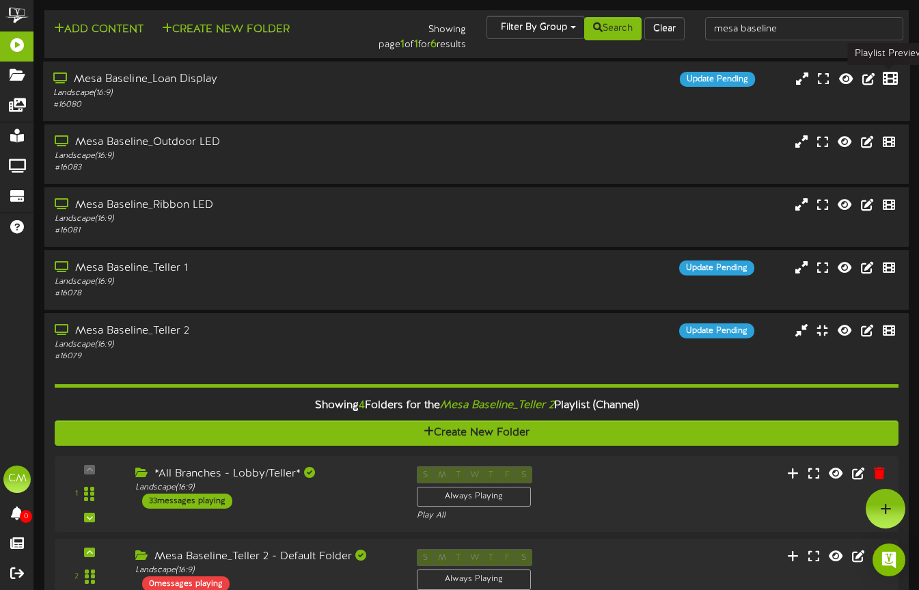
click at [895, 83] on icon at bounding box center [890, 77] width 15 height 15
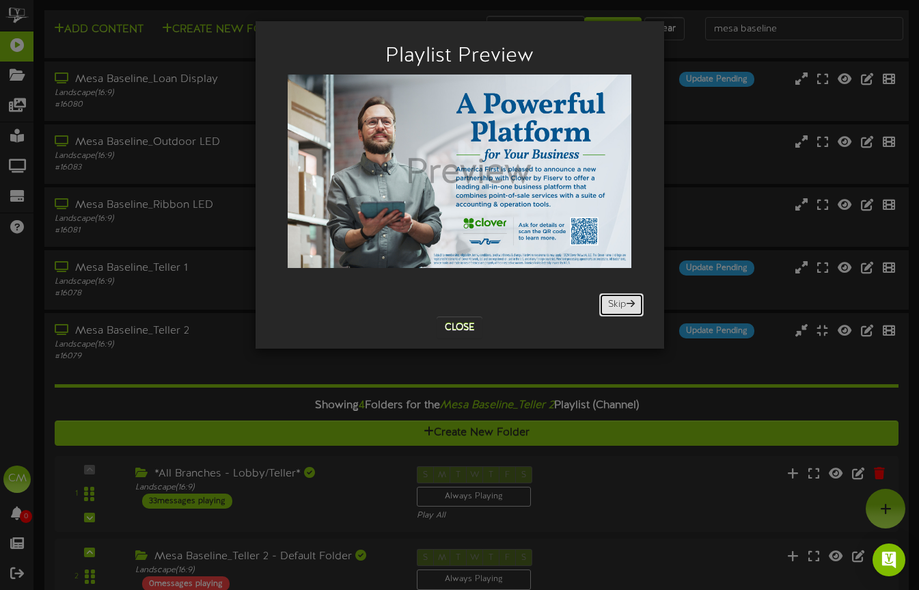
drag, startPoint x: 599, startPoint y: 293, endPoint x: 612, endPoint y: 300, distance: 15.3
click at [599, 293] on button "Skip" at bounding box center [621, 304] width 44 height 23
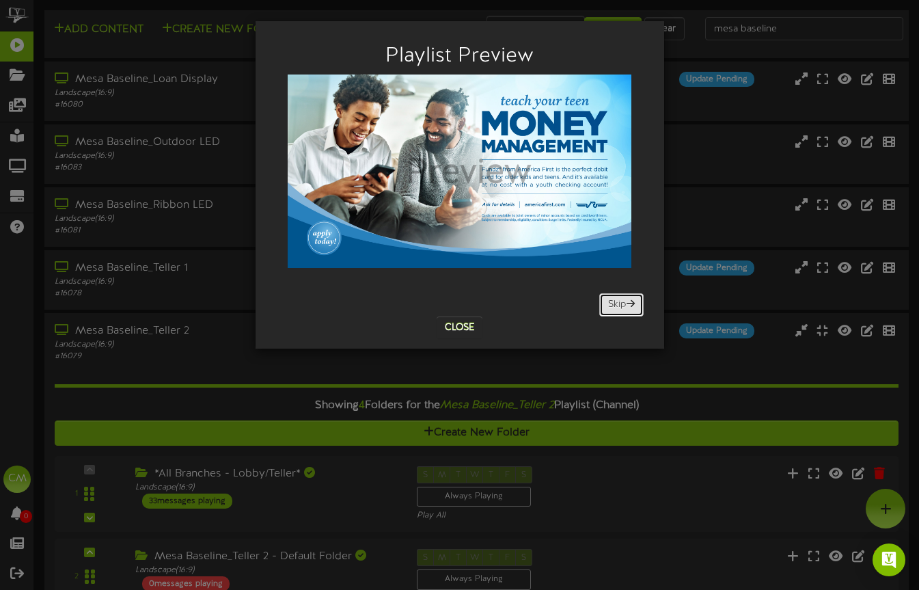
click at [612, 300] on button "Skip" at bounding box center [621, 304] width 44 height 23
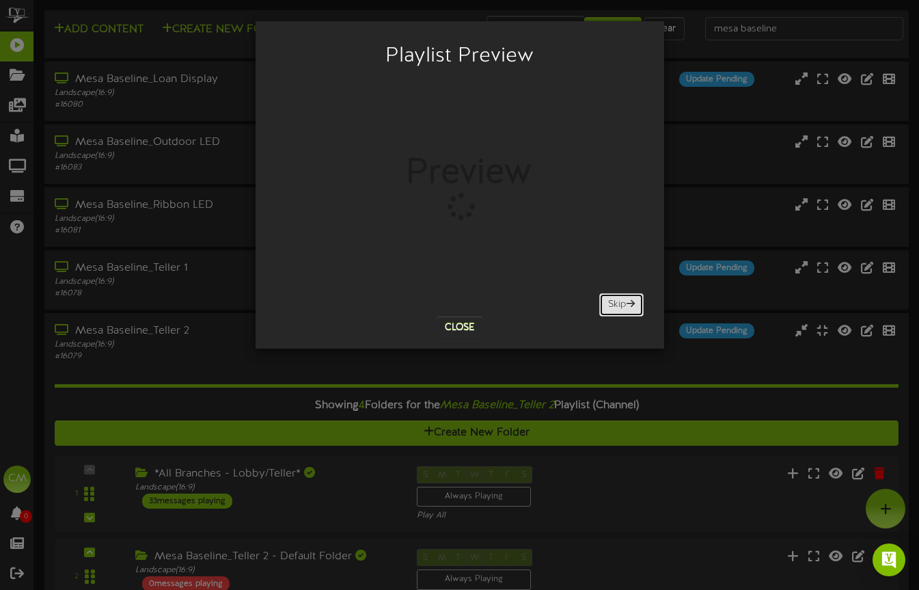
click at [612, 300] on button "Skip" at bounding box center [621, 304] width 44 height 23
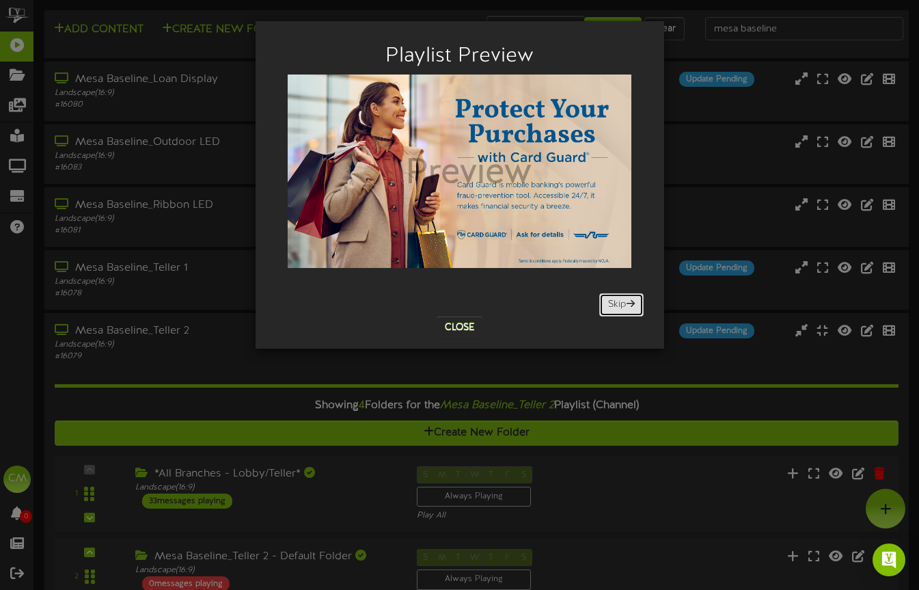
click at [611, 300] on button "Skip" at bounding box center [621, 304] width 44 height 23
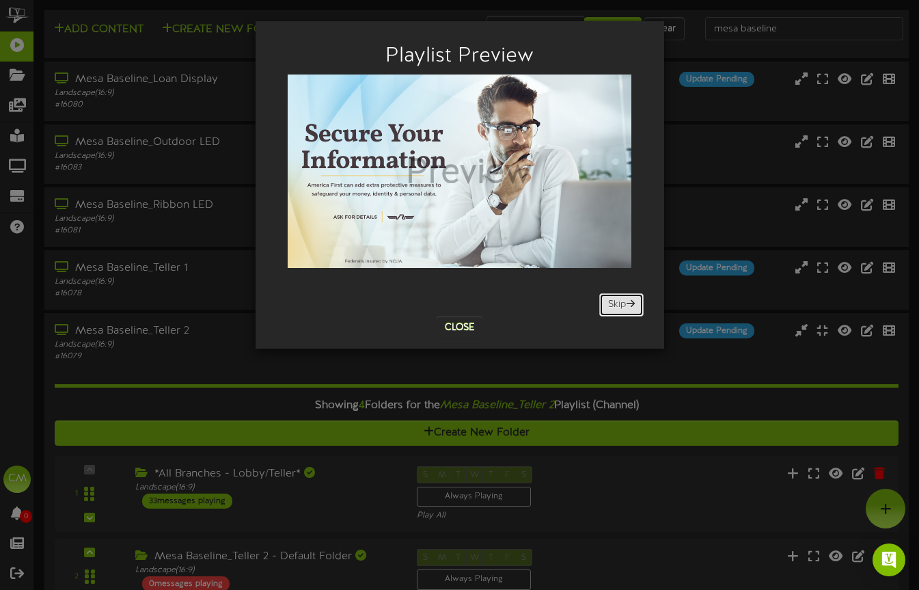
click at [611, 300] on button "Skip" at bounding box center [621, 304] width 44 height 23
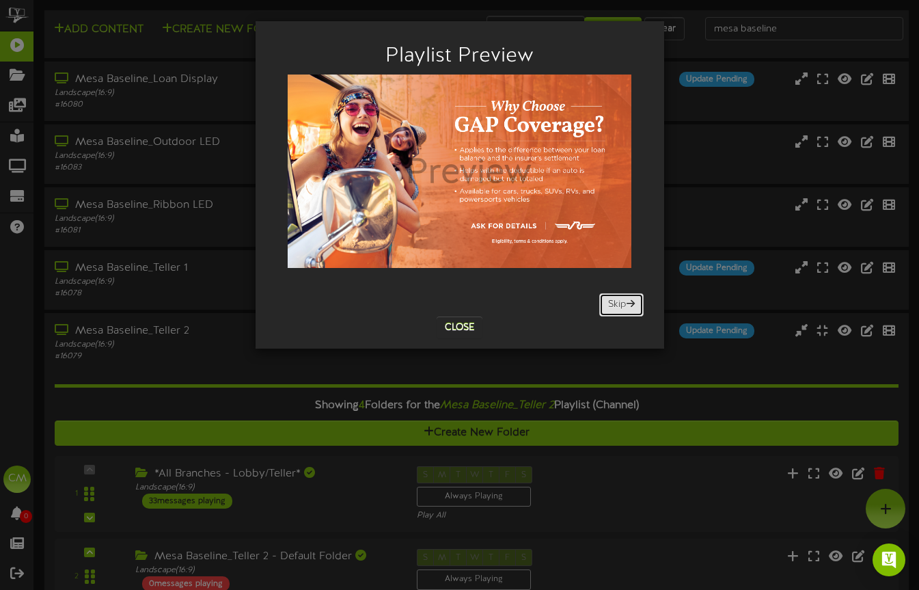
click at [612, 300] on button "Skip" at bounding box center [621, 304] width 44 height 23
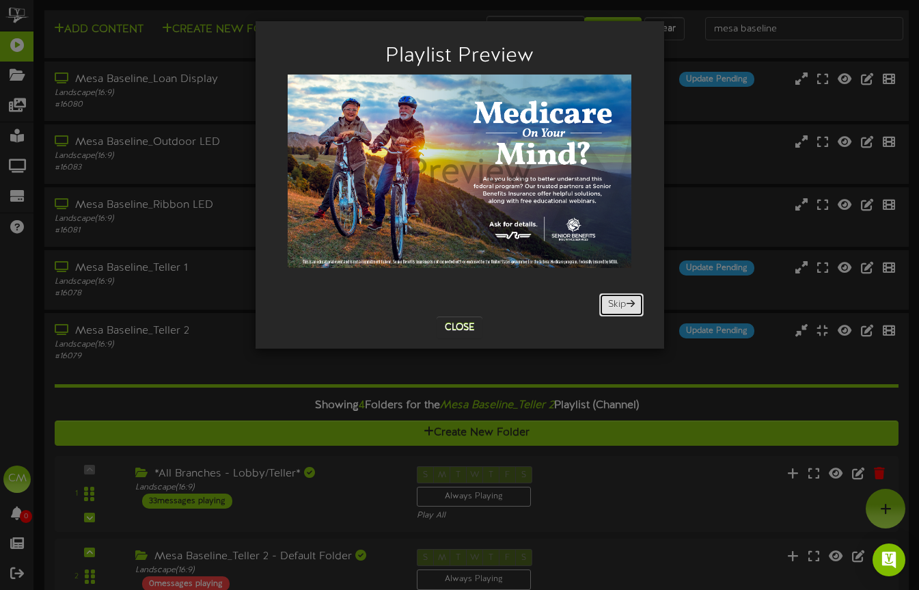
click at [612, 300] on button "Skip" at bounding box center [621, 304] width 44 height 23
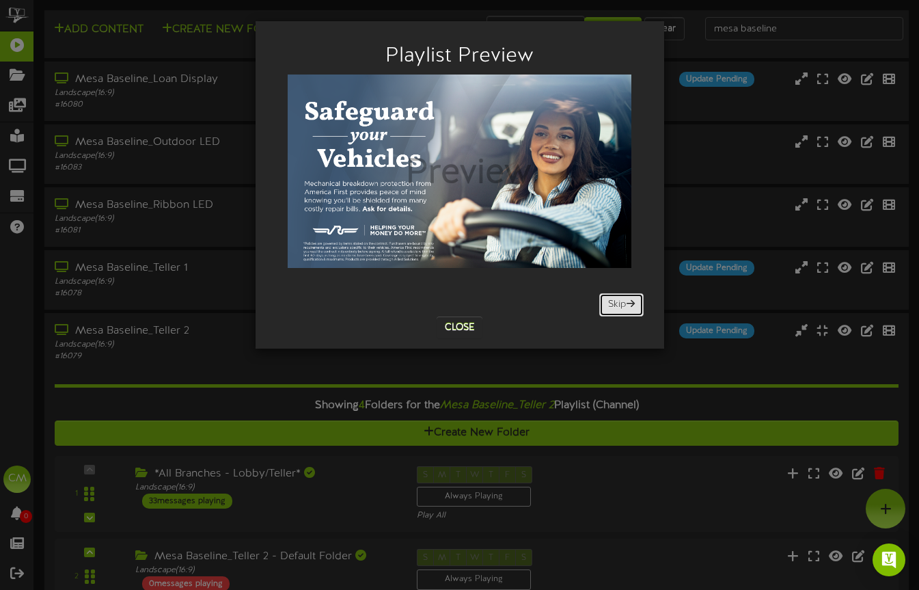
click at [612, 300] on button "Skip" at bounding box center [621, 304] width 44 height 23
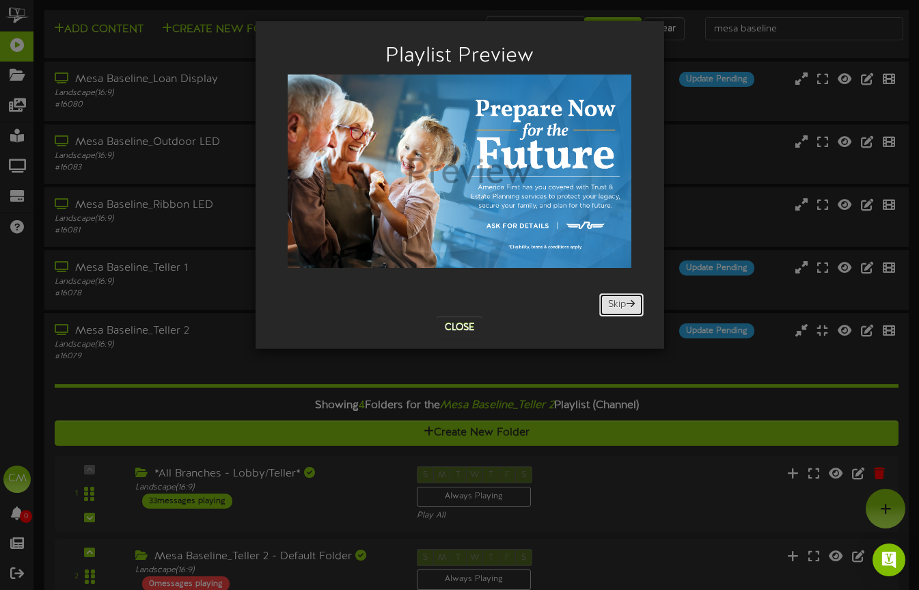
click at [612, 300] on button "Skip" at bounding box center [621, 304] width 44 height 23
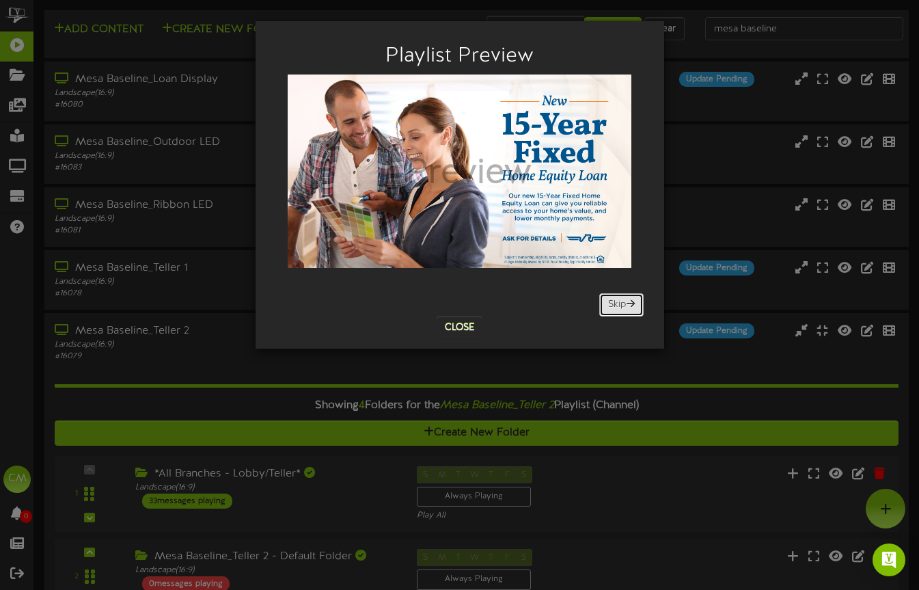
click at [612, 300] on button "Skip" at bounding box center [621, 304] width 44 height 23
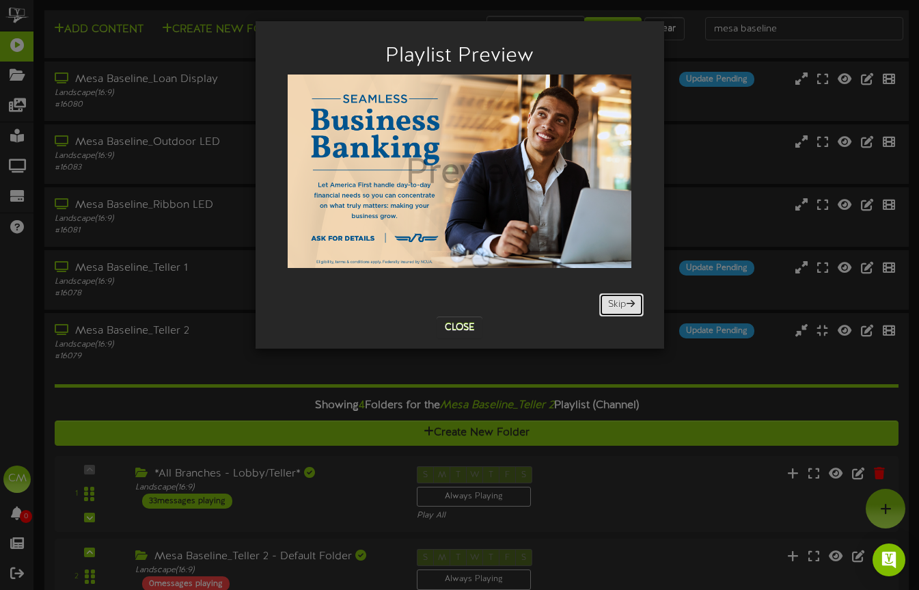
click at [612, 300] on button "Skip" at bounding box center [621, 304] width 44 height 23
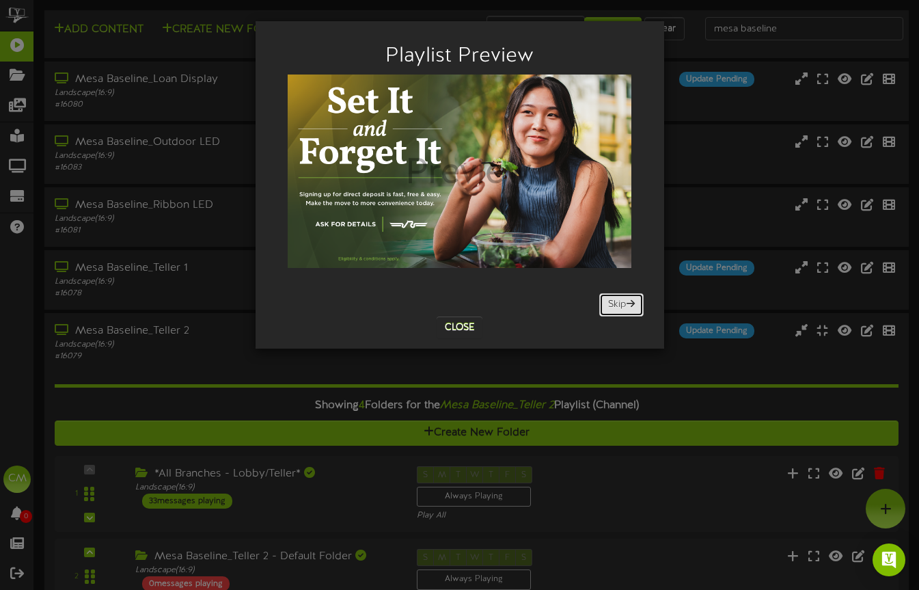
click at [612, 300] on button "Skip" at bounding box center [621, 304] width 44 height 23
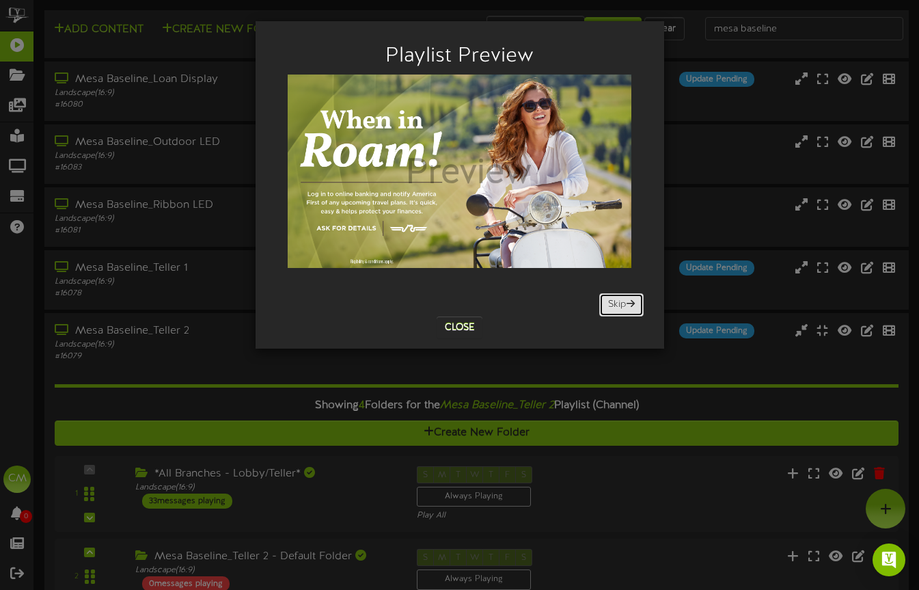
click at [612, 300] on button "Skip" at bounding box center [621, 304] width 44 height 23
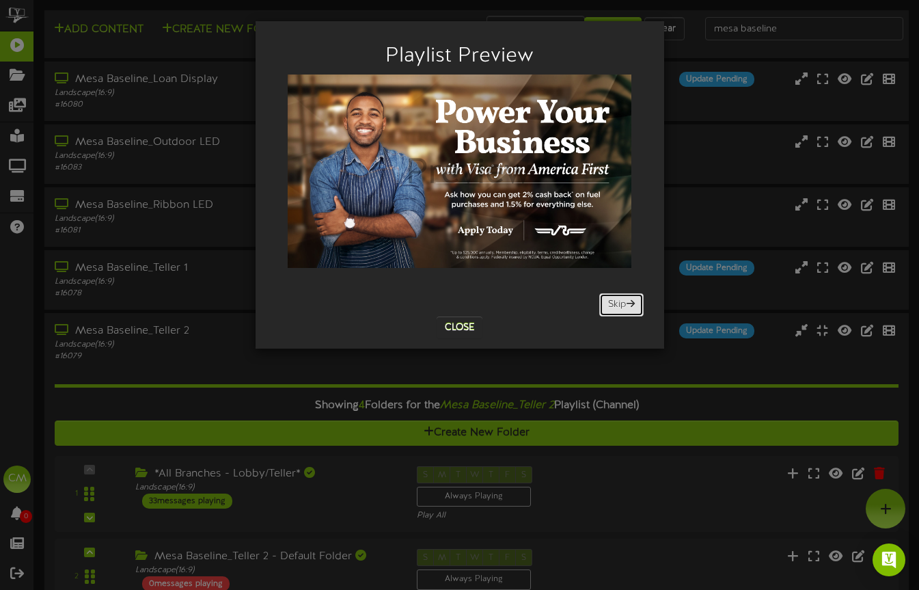
click at [612, 300] on button "Skip" at bounding box center [621, 304] width 44 height 23
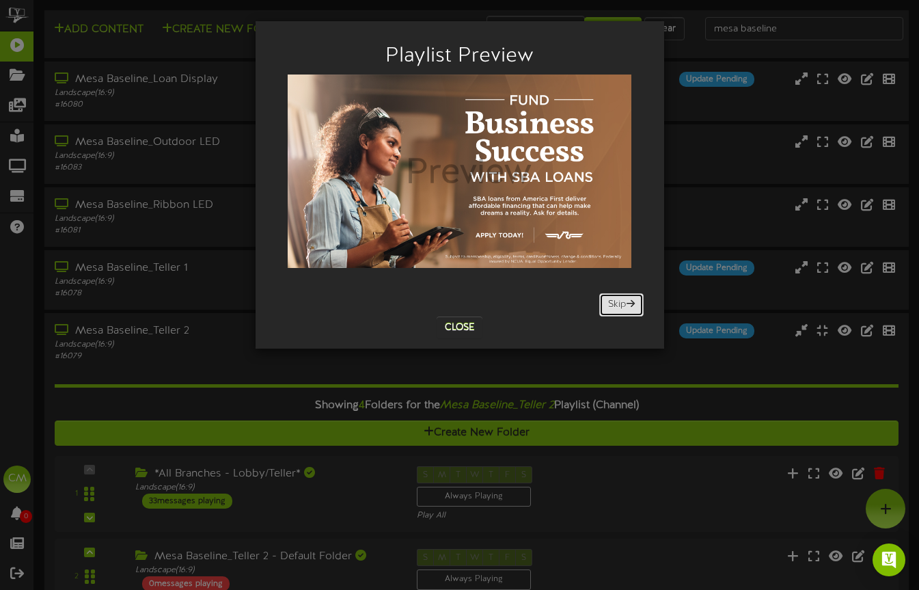
click at [612, 300] on button "Skip" at bounding box center [621, 304] width 44 height 23
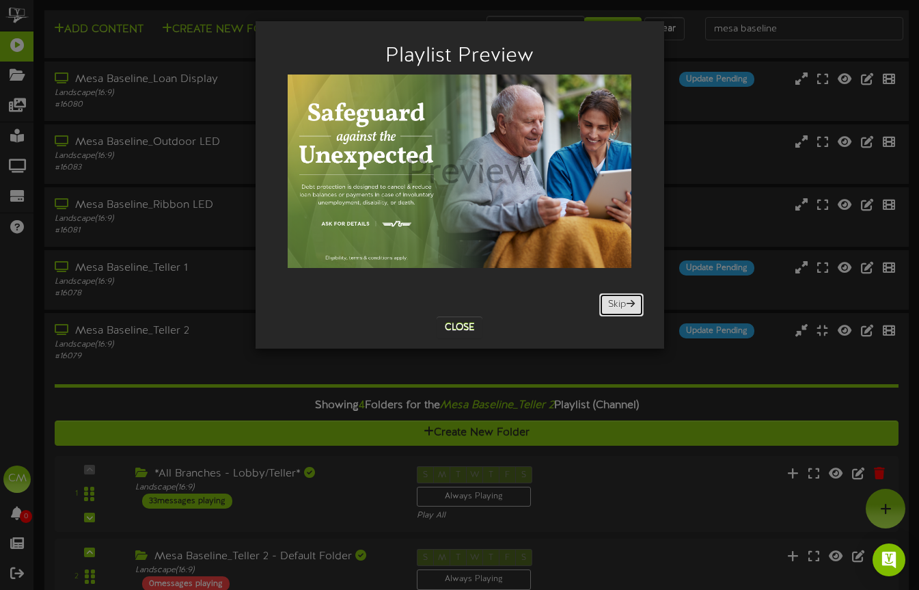
click at [612, 300] on button "Skip" at bounding box center [621, 304] width 44 height 23
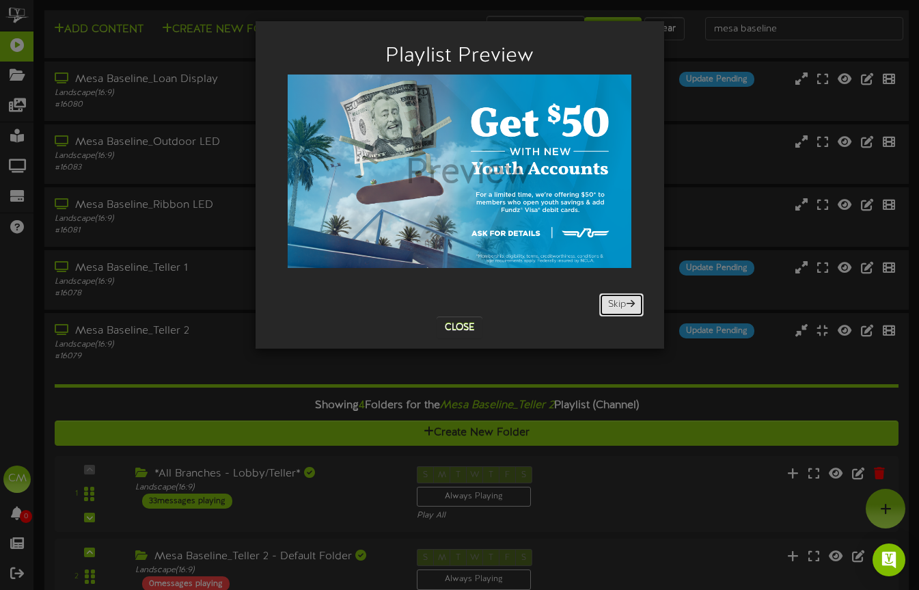
click at [612, 300] on button "Skip" at bounding box center [621, 304] width 44 height 23
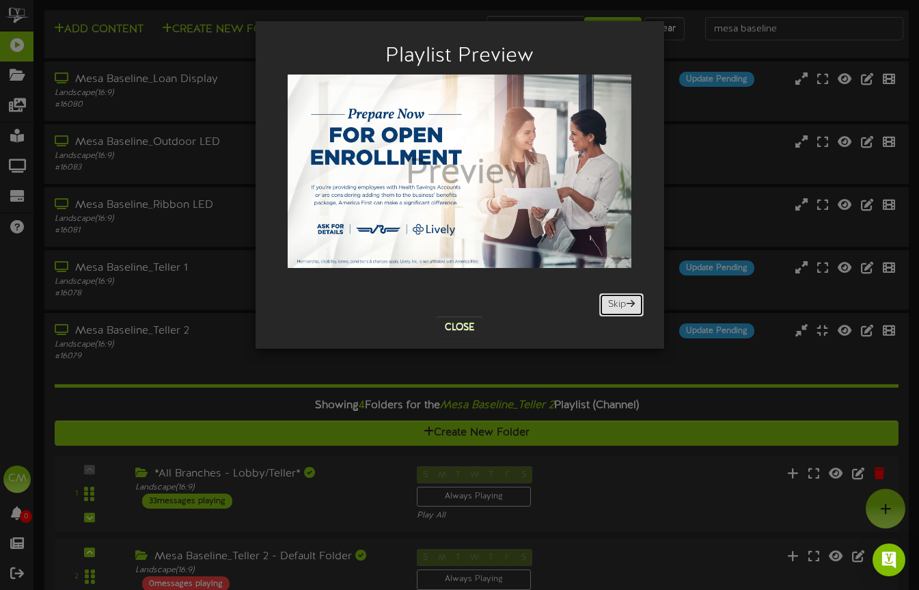
click at [612, 300] on button "Skip" at bounding box center [621, 304] width 44 height 23
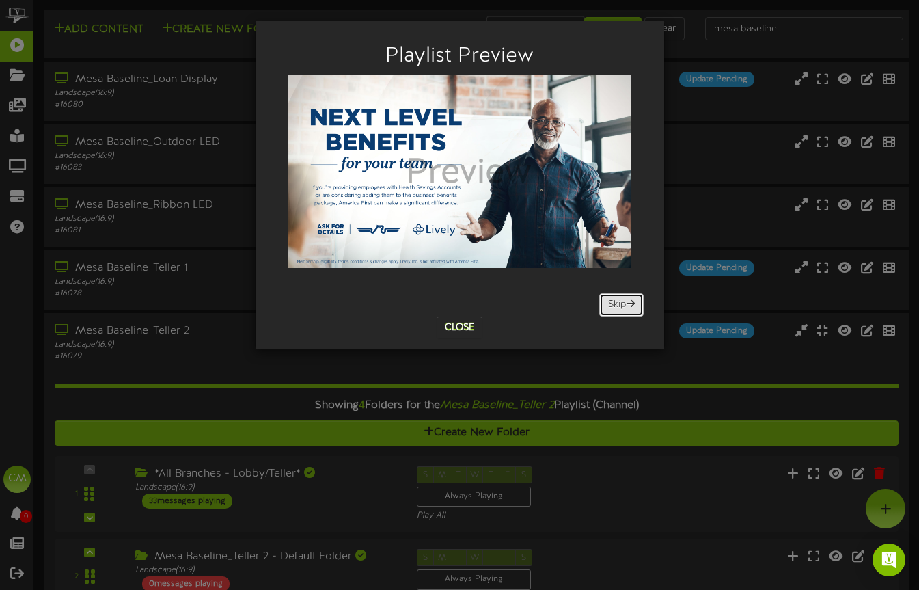
click at [612, 300] on button "Skip" at bounding box center [621, 304] width 44 height 23
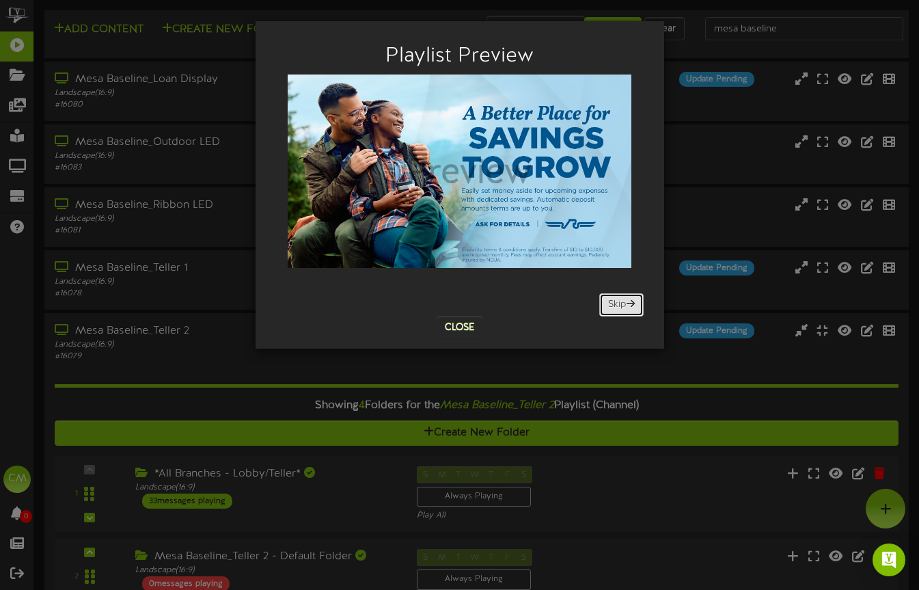
click at [612, 300] on button "Skip" at bounding box center [621, 304] width 44 height 23
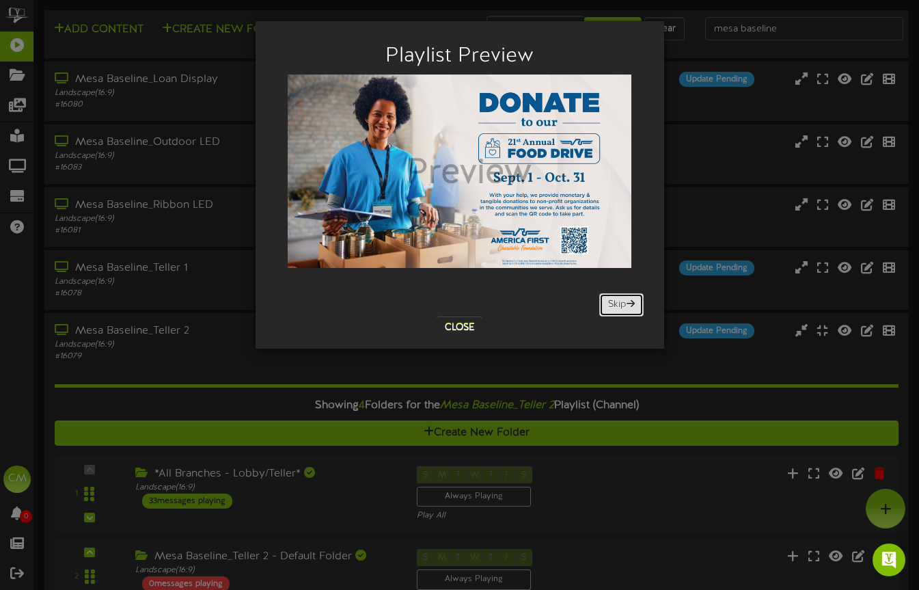
click at [612, 300] on button "Skip" at bounding box center [621, 304] width 44 height 23
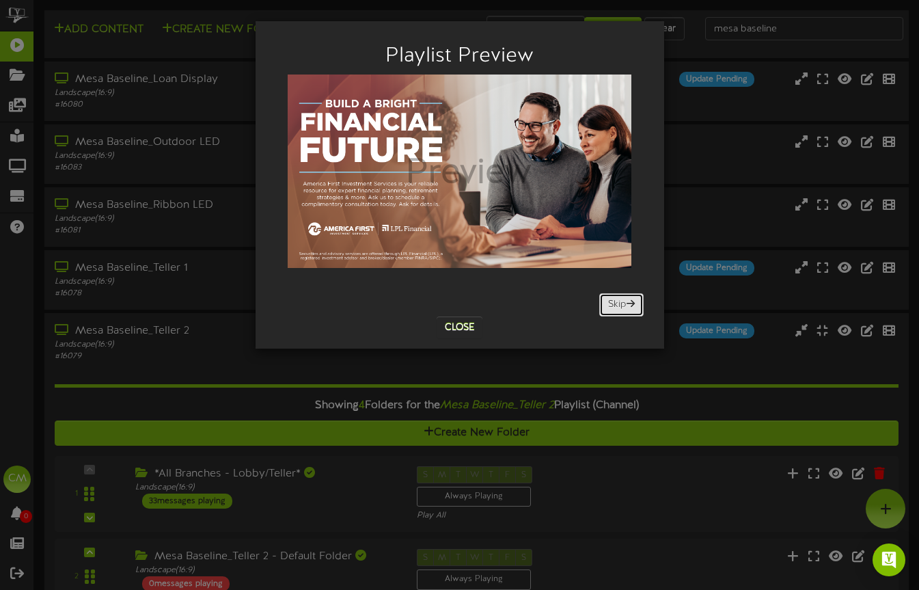
click at [612, 300] on button "Skip" at bounding box center [621, 304] width 44 height 23
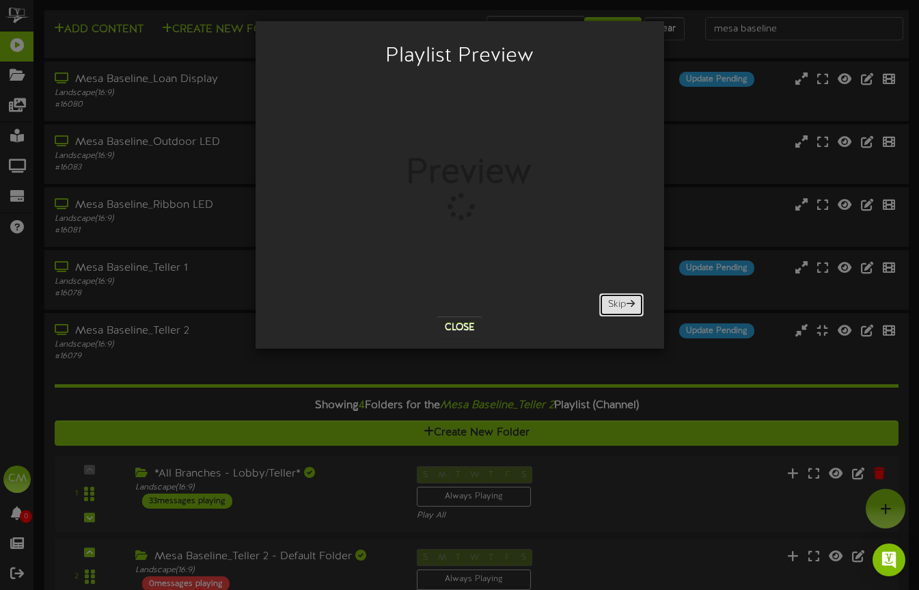
click at [612, 300] on button "Skip" at bounding box center [621, 304] width 44 height 23
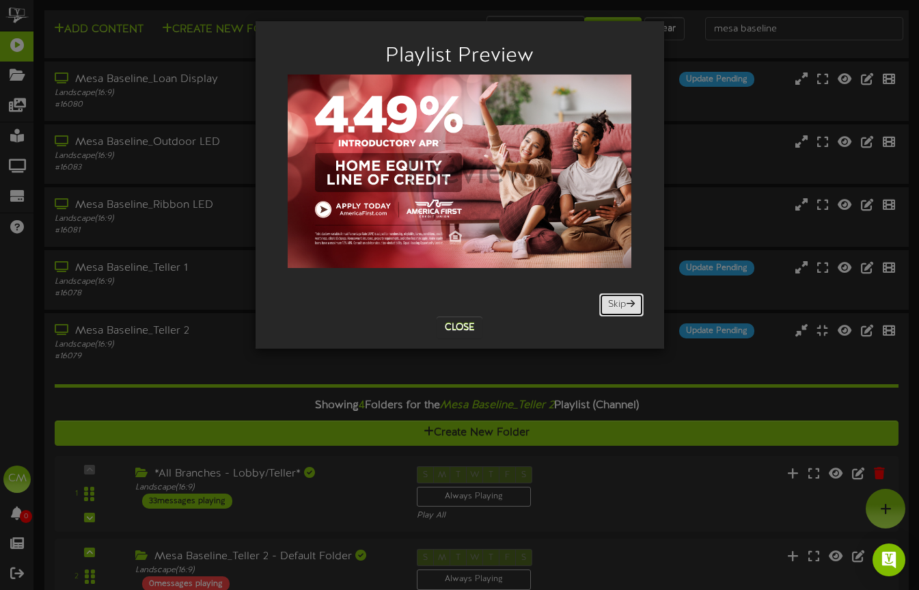
click at [612, 300] on button "Skip" at bounding box center [621, 304] width 44 height 23
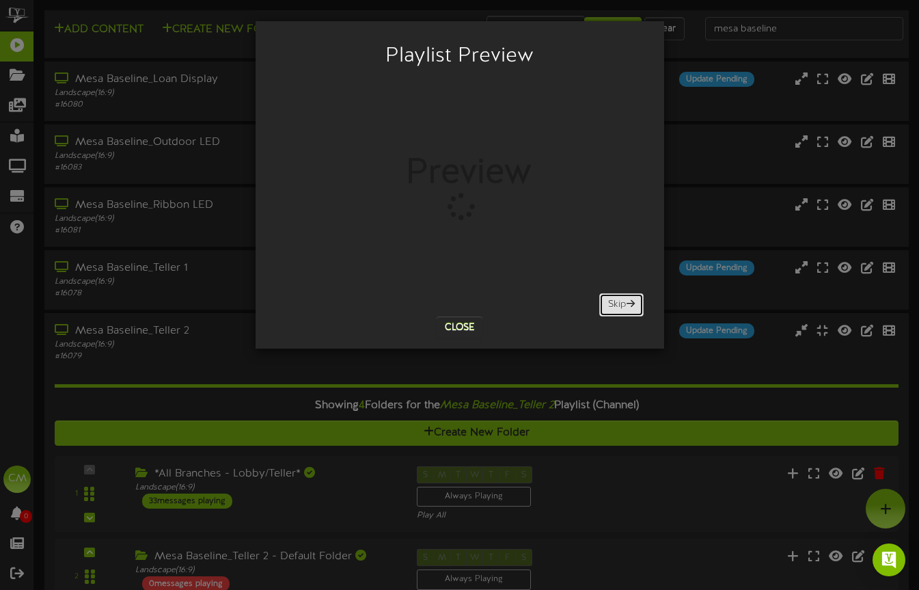
click at [612, 300] on button "Skip" at bounding box center [621, 304] width 44 height 23
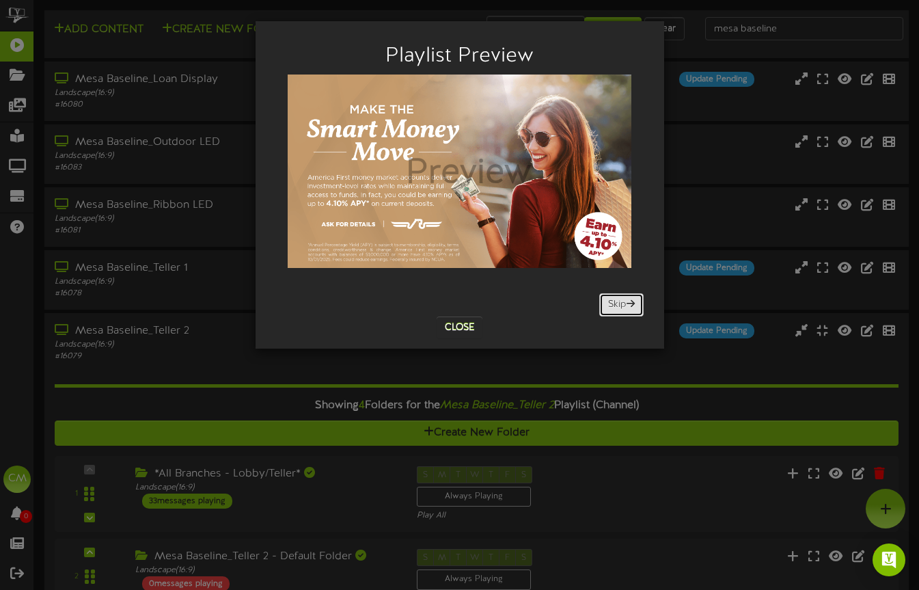
click at [612, 300] on button "Skip" at bounding box center [621, 304] width 44 height 23
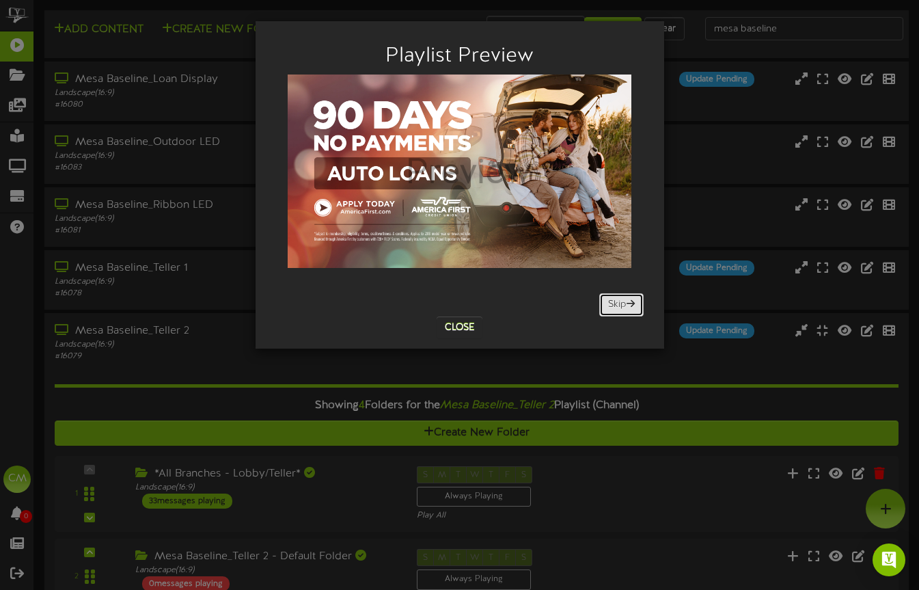
click at [612, 300] on button "Skip" at bounding box center [621, 304] width 44 height 23
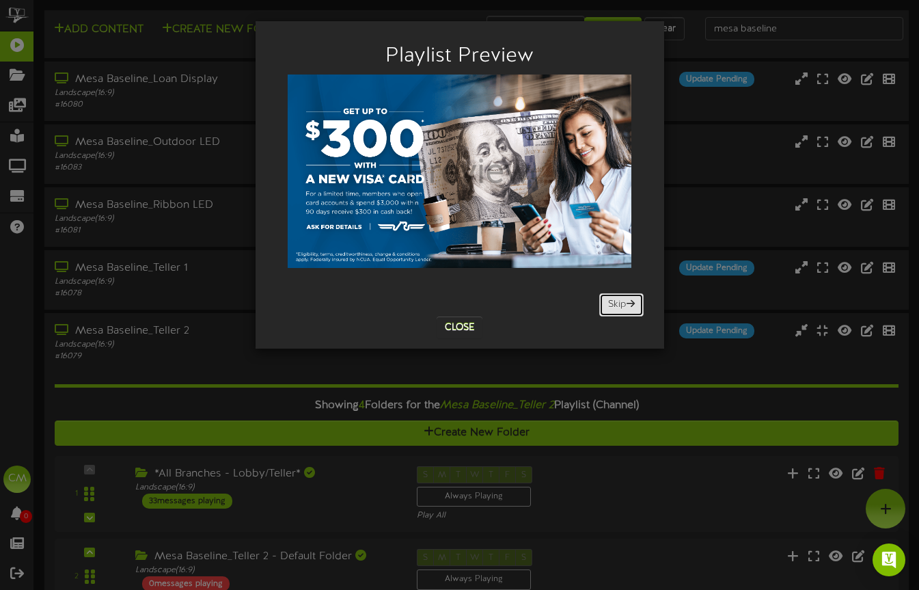
click at [612, 300] on button "Skip" at bounding box center [621, 304] width 44 height 23
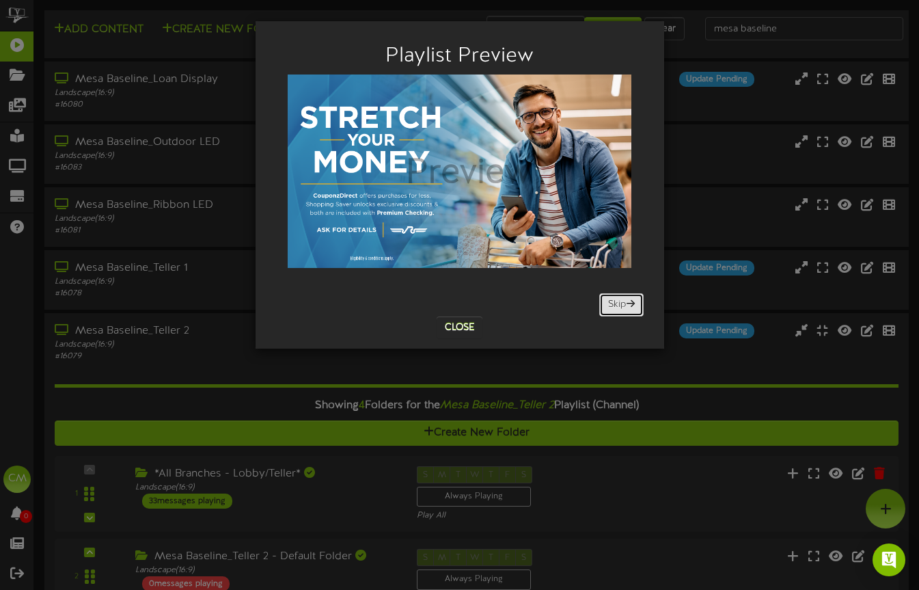
click at [612, 300] on button "Skip" at bounding box center [621, 304] width 44 height 23
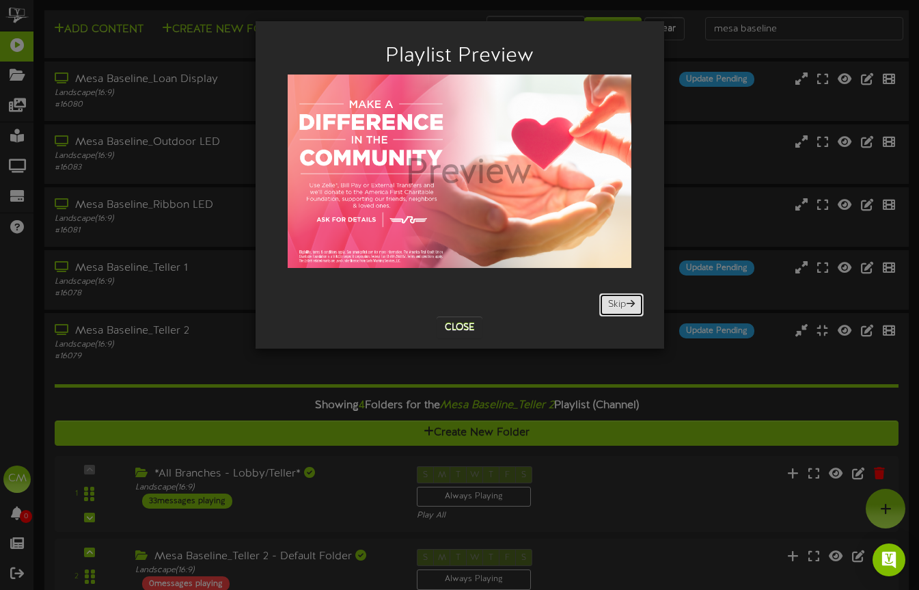
click at [612, 300] on button "Skip" at bounding box center [621, 304] width 44 height 23
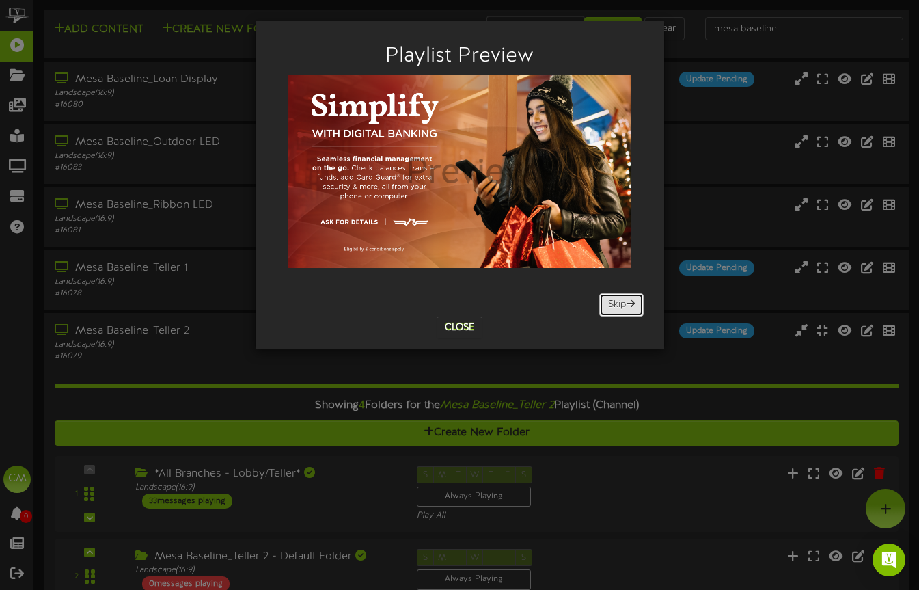
click at [612, 300] on button "Skip" at bounding box center [621, 304] width 44 height 23
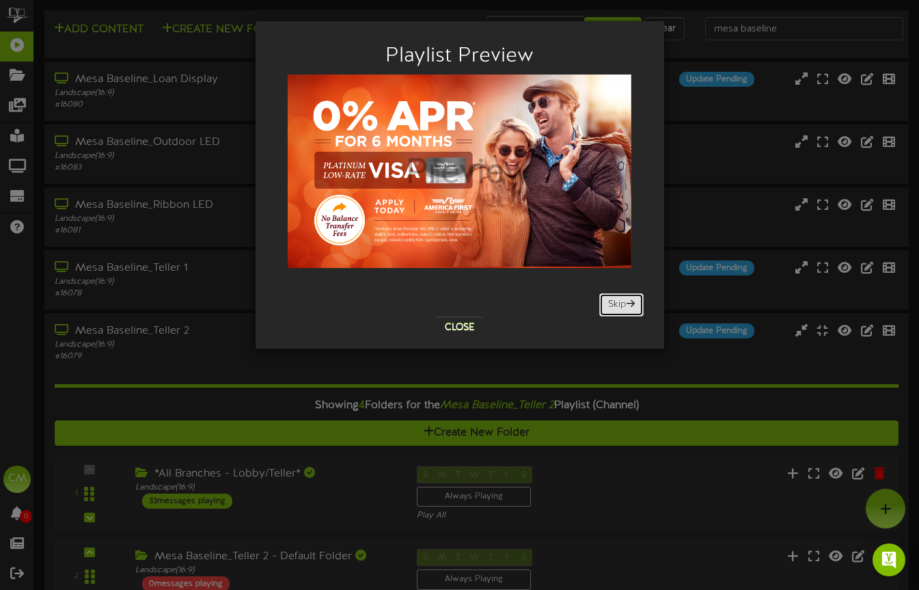
click at [612, 300] on button "Skip" at bounding box center [621, 304] width 44 height 23
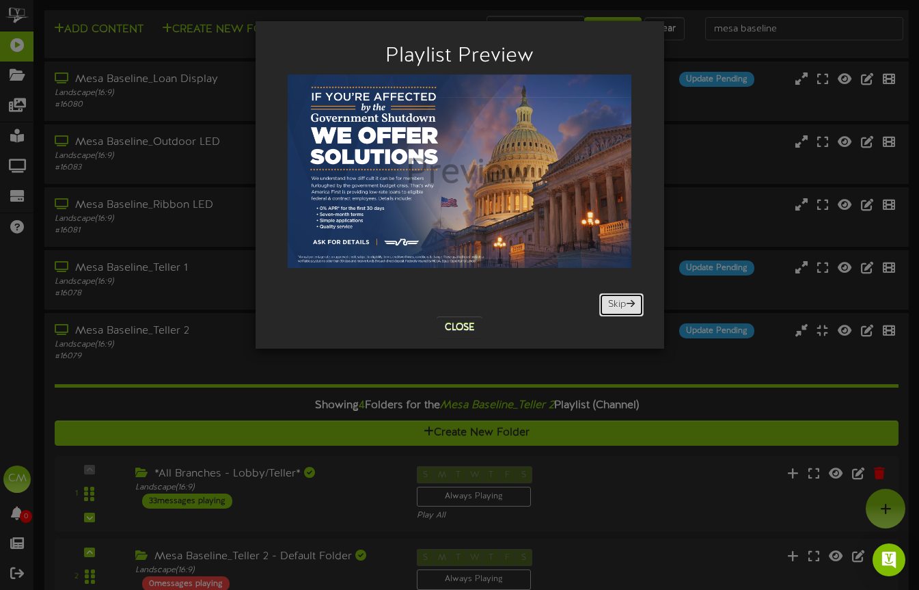
click at [612, 300] on button "Skip" at bounding box center [621, 304] width 44 height 23
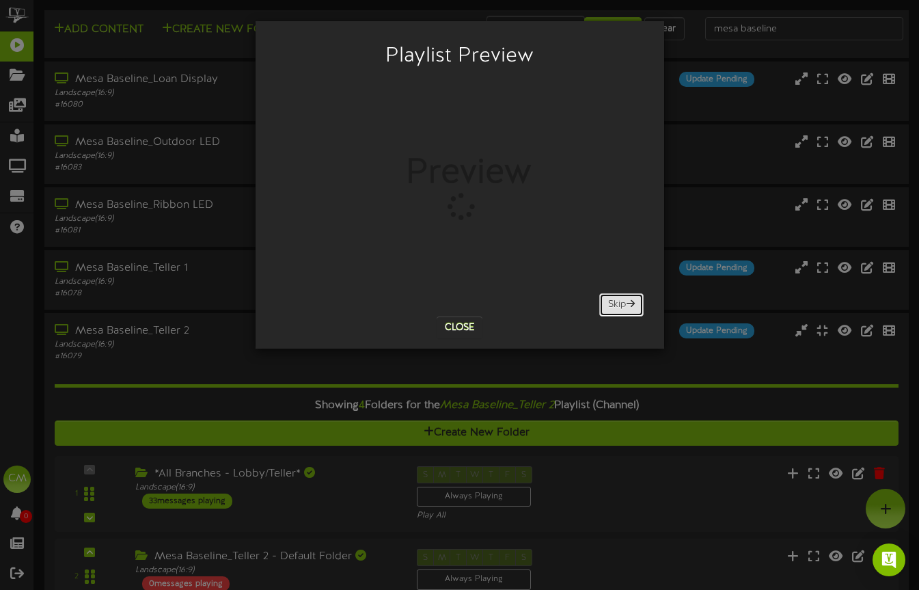
click at [612, 300] on button "Skip" at bounding box center [621, 304] width 44 height 23
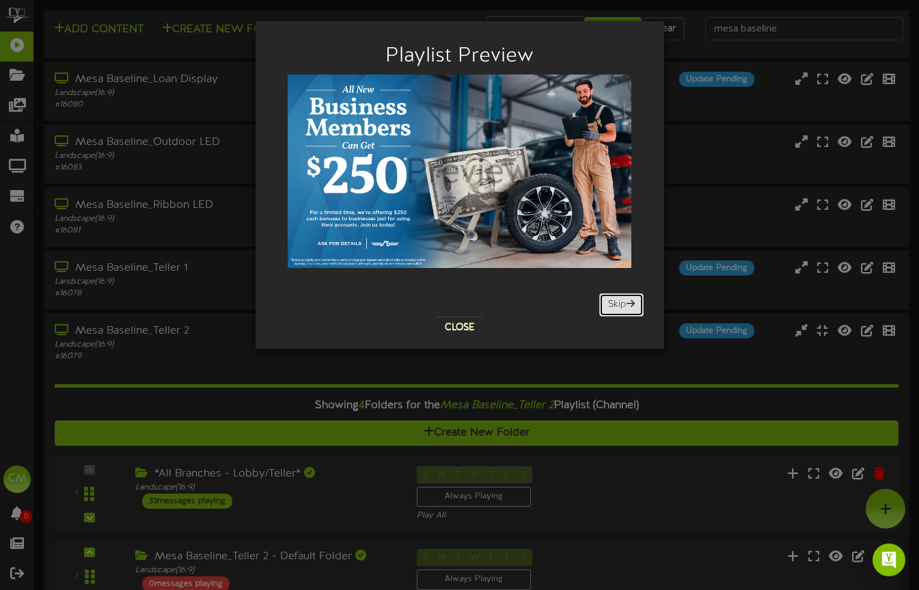
click at [606, 309] on button "Skip" at bounding box center [621, 304] width 44 height 23
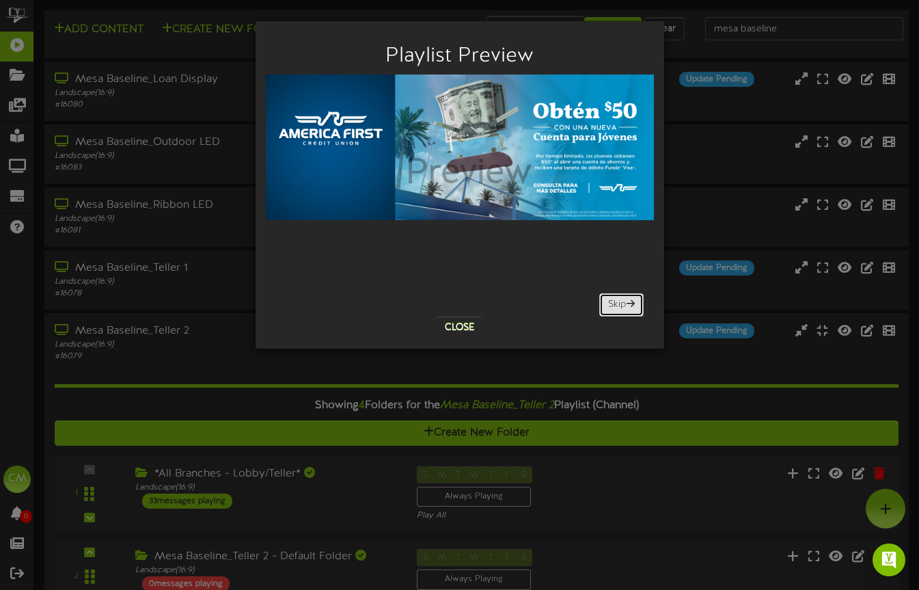
click at [606, 309] on button "Skip" at bounding box center [621, 304] width 44 height 23
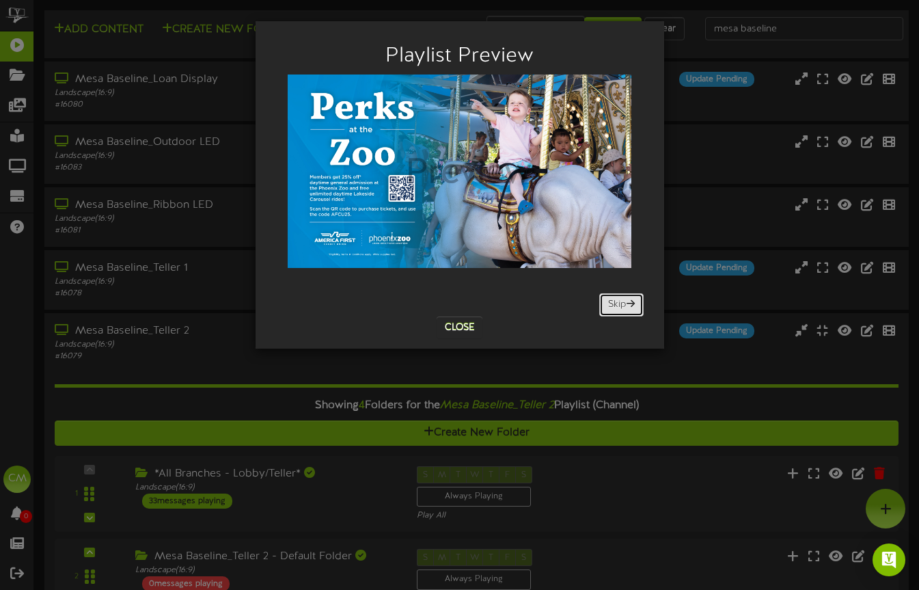
click at [606, 309] on button "Skip" at bounding box center [621, 304] width 44 height 23
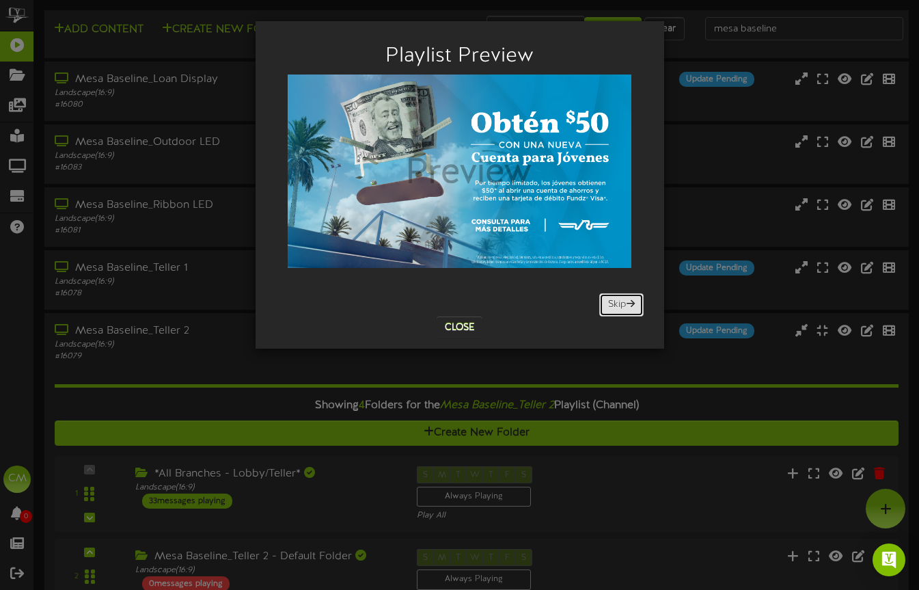
click at [606, 309] on button "Skip" at bounding box center [621, 304] width 44 height 23
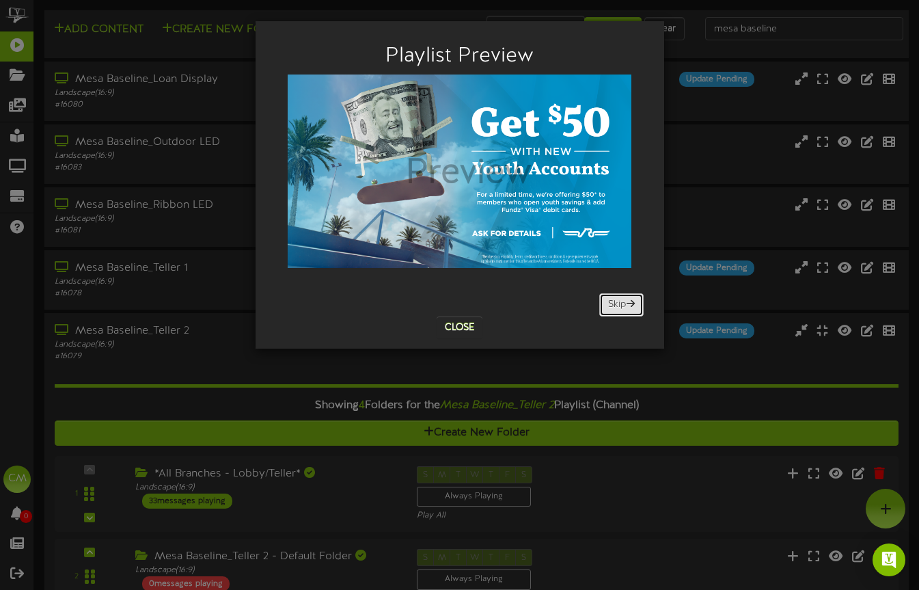
click at [606, 309] on button "Skip" at bounding box center [621, 304] width 44 height 23
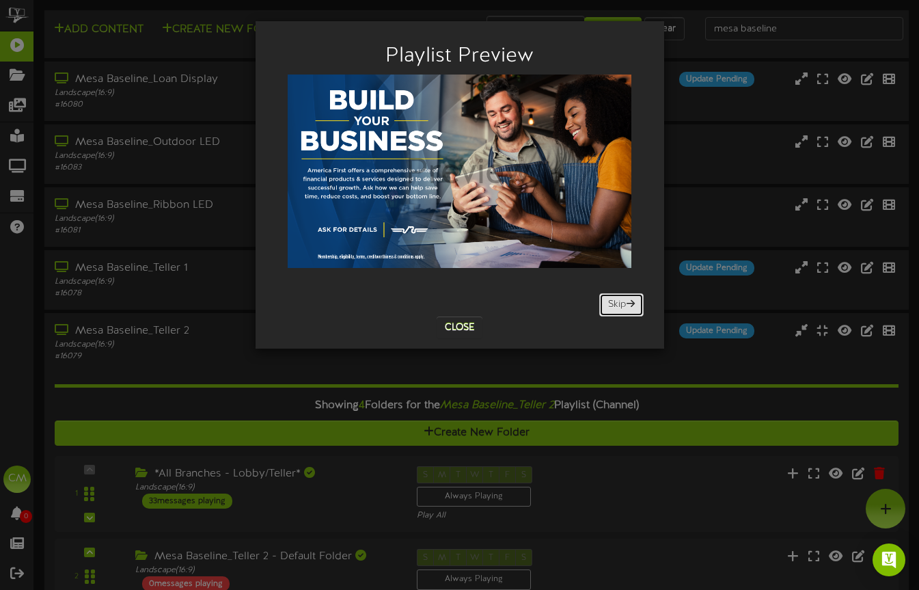
click at [606, 309] on button "Skip" at bounding box center [621, 304] width 44 height 23
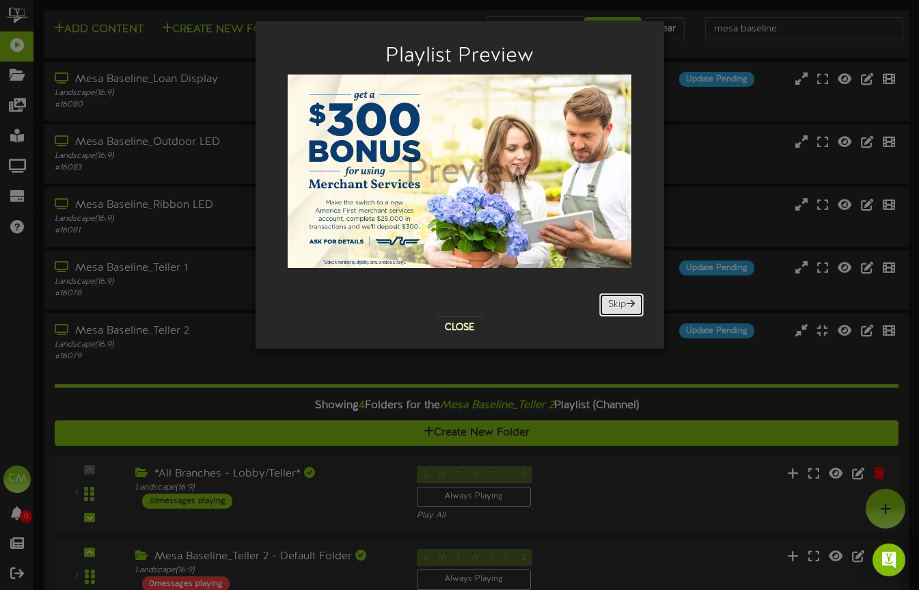
click at [606, 309] on button "Skip" at bounding box center [621, 304] width 44 height 23
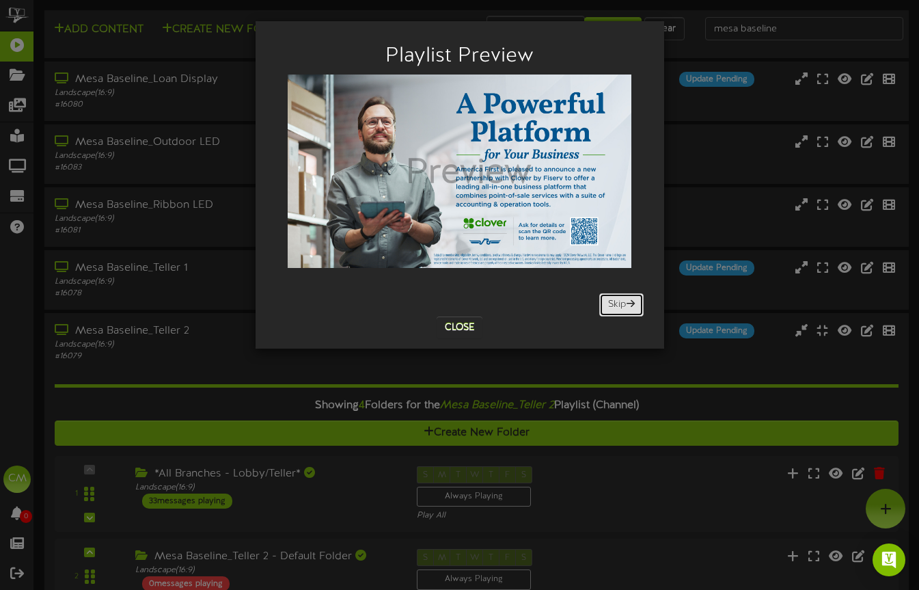
click at [606, 309] on button "Skip" at bounding box center [621, 304] width 44 height 23
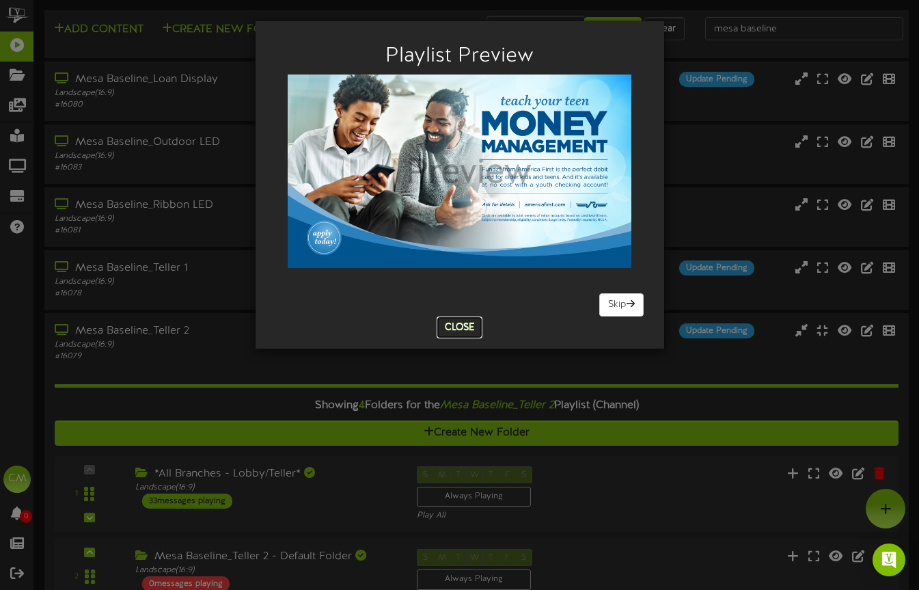
click at [463, 326] on button "Close" at bounding box center [460, 327] width 46 height 22
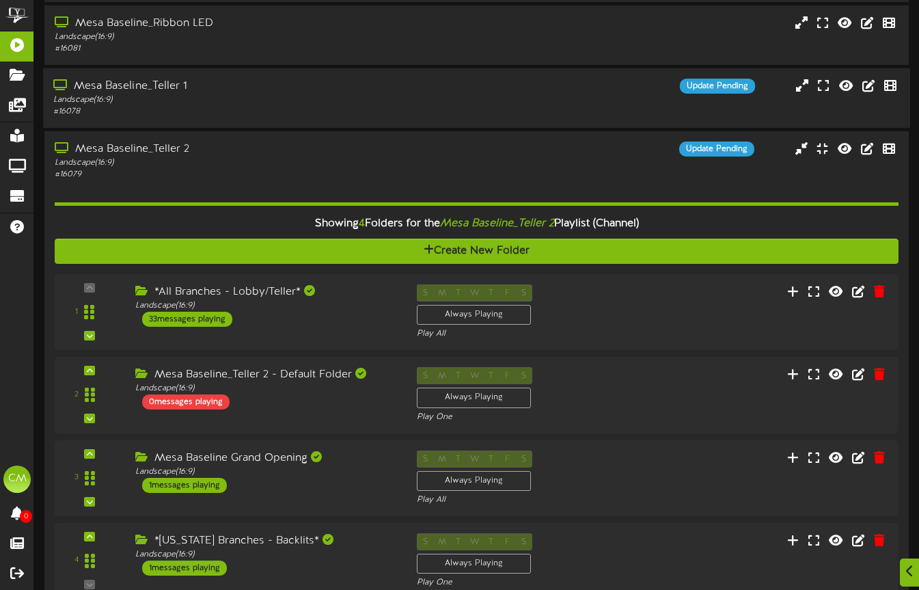
scroll to position [201, 0]
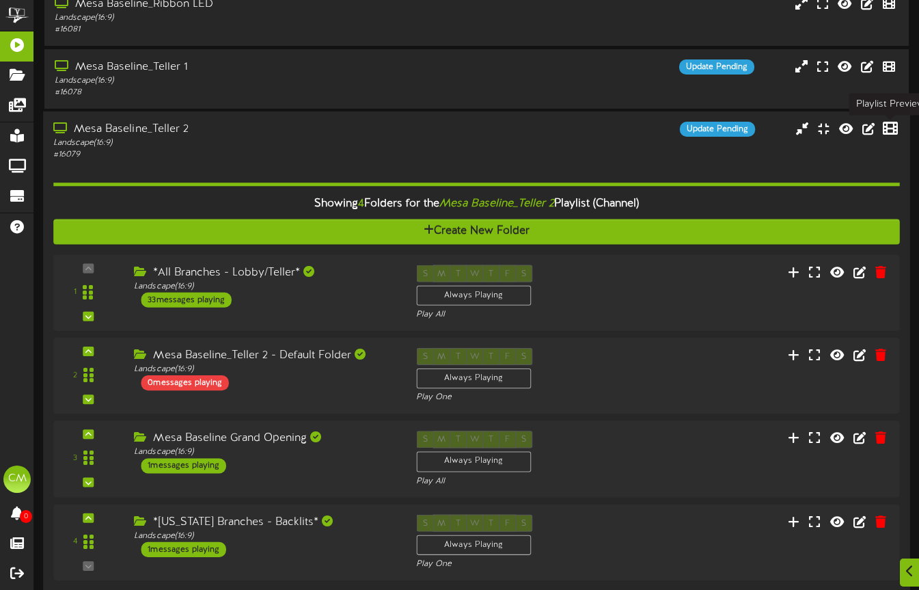
click at [885, 127] on icon at bounding box center [890, 128] width 15 height 15
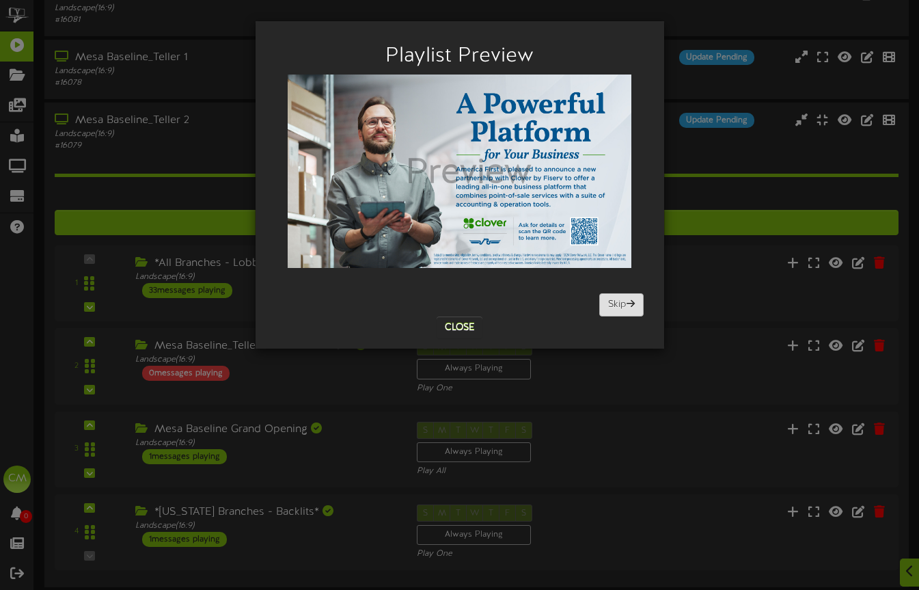
scroll to position [212, 0]
click at [621, 301] on button "Skip" at bounding box center [621, 304] width 44 height 23
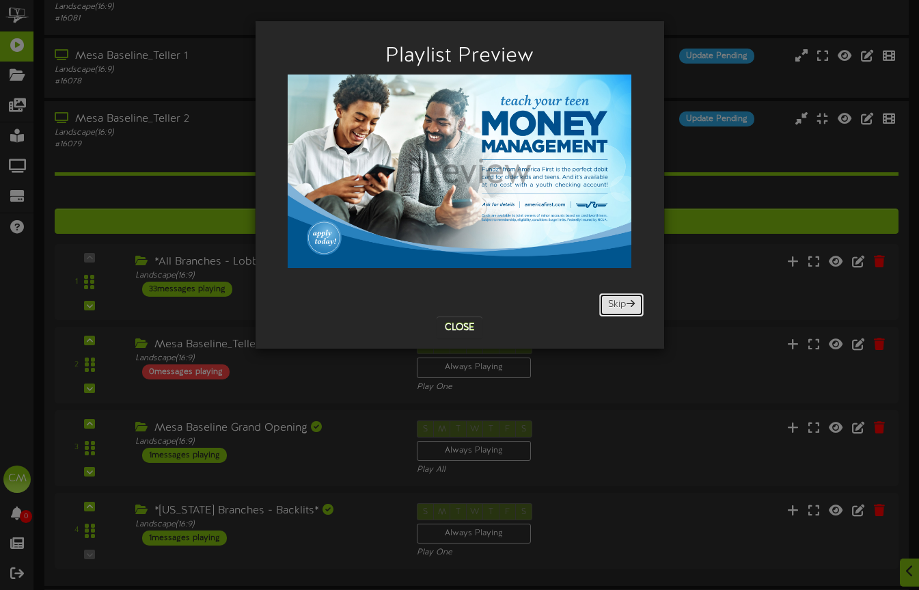
click at [621, 301] on button "Skip" at bounding box center [621, 304] width 44 height 23
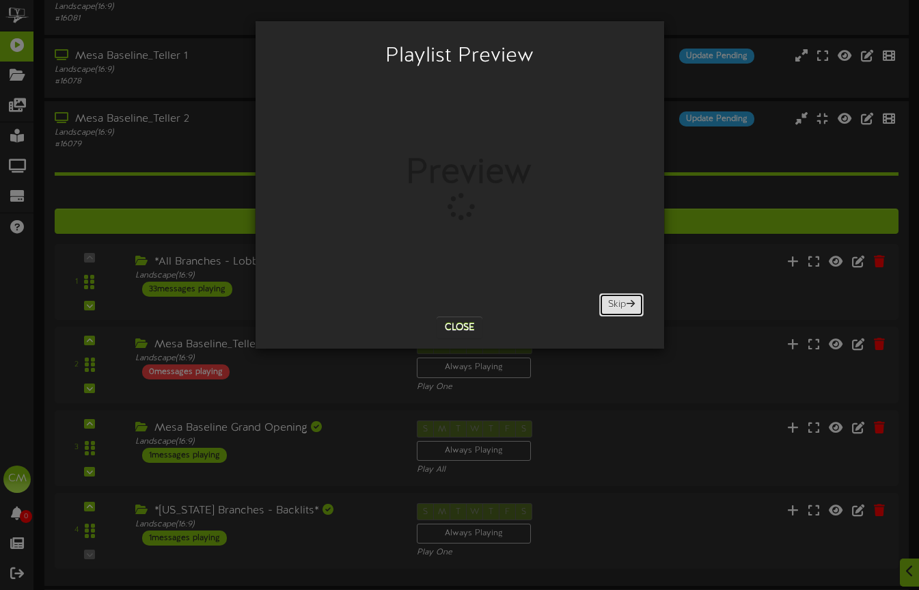
click at [621, 301] on button "Skip" at bounding box center [621, 304] width 44 height 23
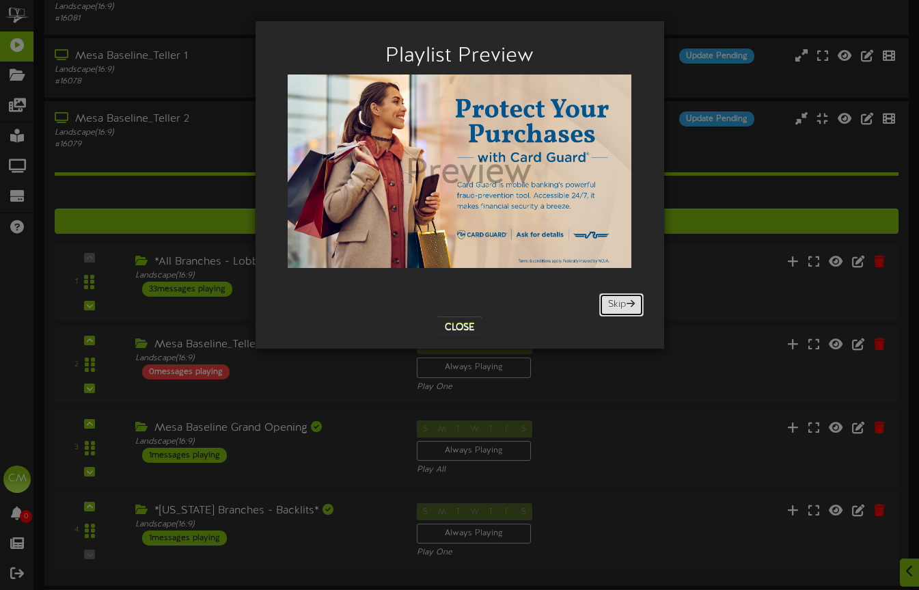
click at [621, 301] on button "Skip" at bounding box center [621, 304] width 44 height 23
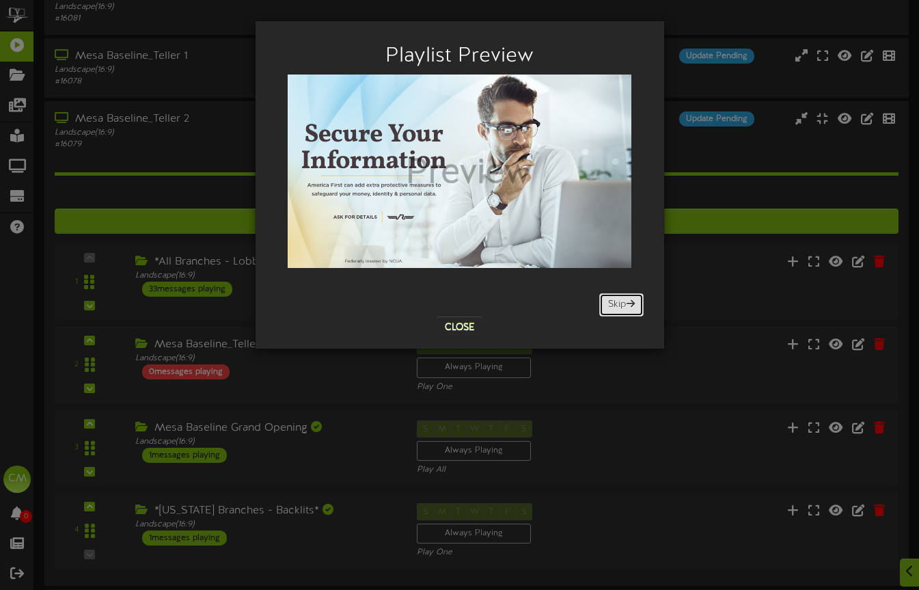
click at [621, 301] on button "Skip" at bounding box center [621, 304] width 44 height 23
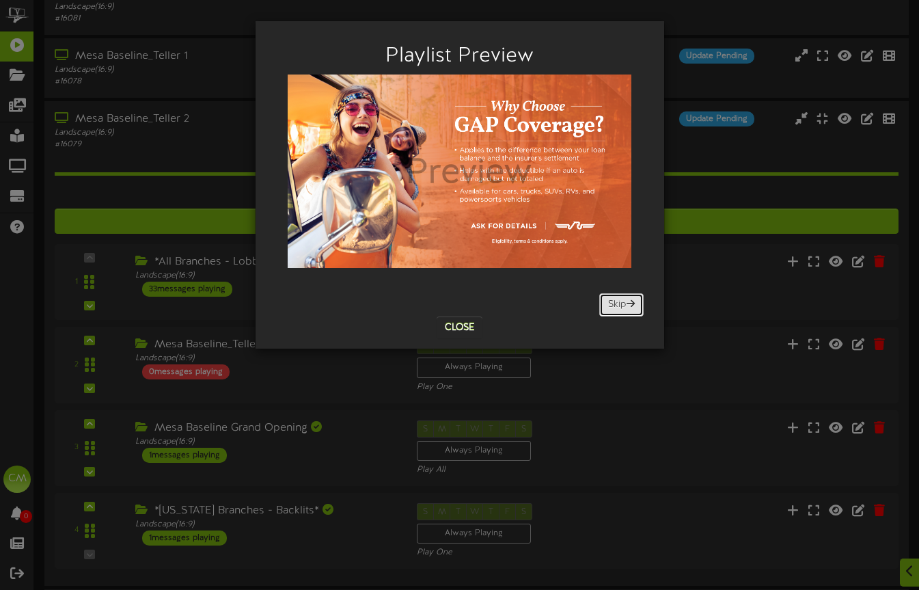
click at [621, 301] on button "Skip" at bounding box center [621, 304] width 44 height 23
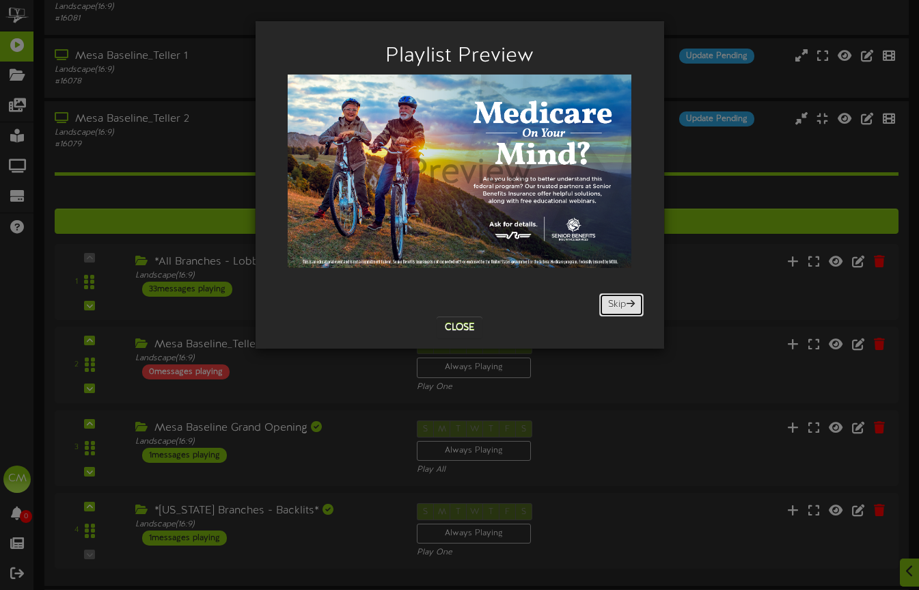
click at [621, 301] on button "Skip" at bounding box center [621, 304] width 44 height 23
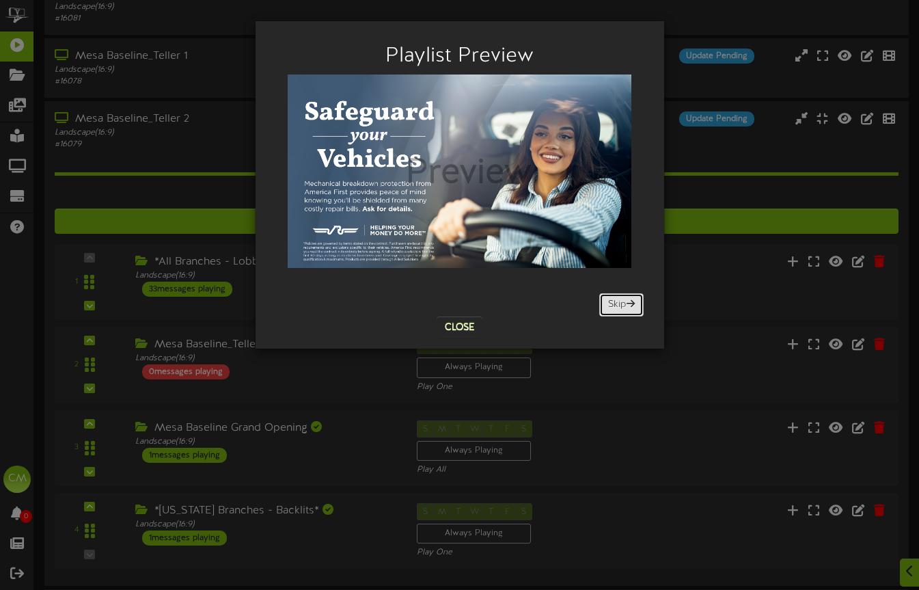
click at [621, 301] on button "Skip" at bounding box center [621, 304] width 44 height 23
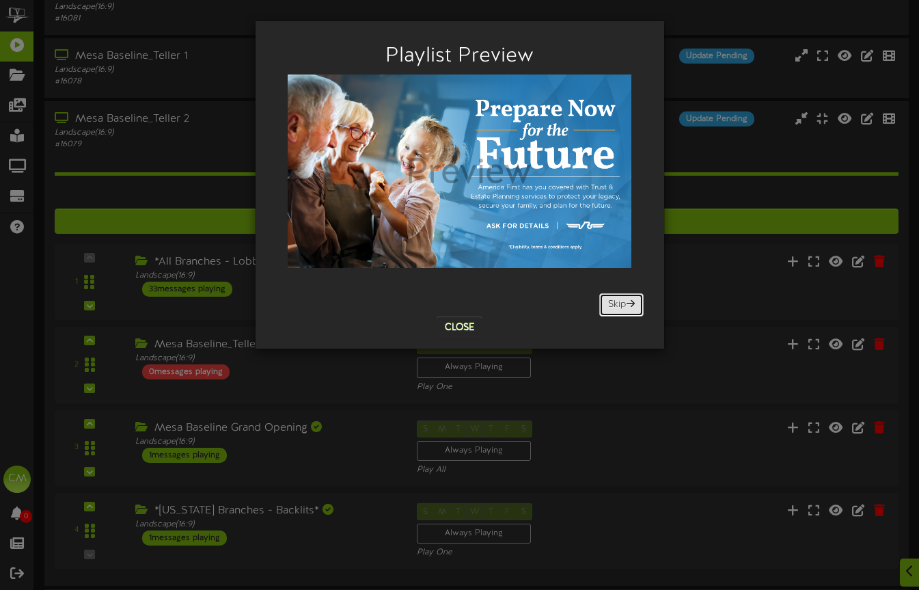
click at [621, 301] on button "Skip" at bounding box center [621, 304] width 44 height 23
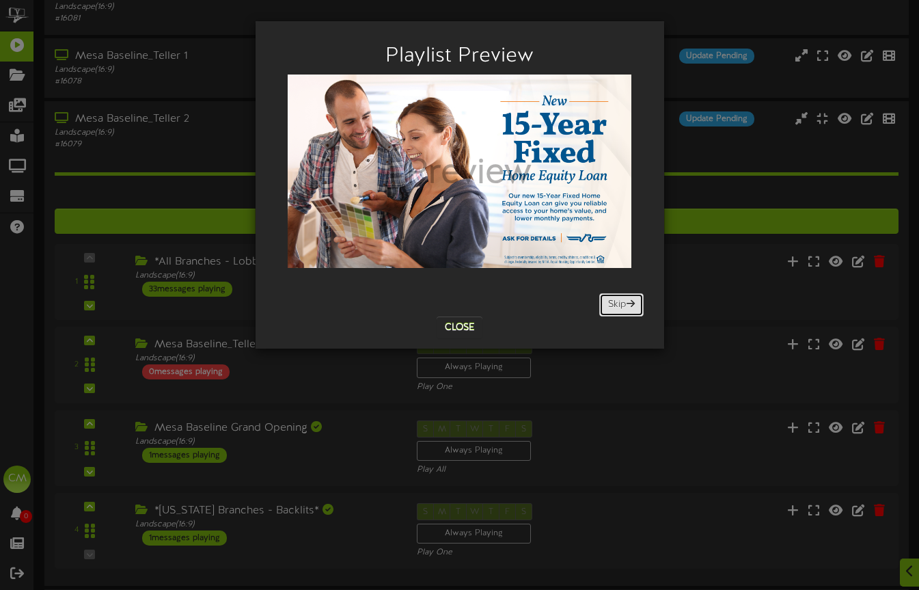
click at [621, 301] on button "Skip" at bounding box center [621, 304] width 44 height 23
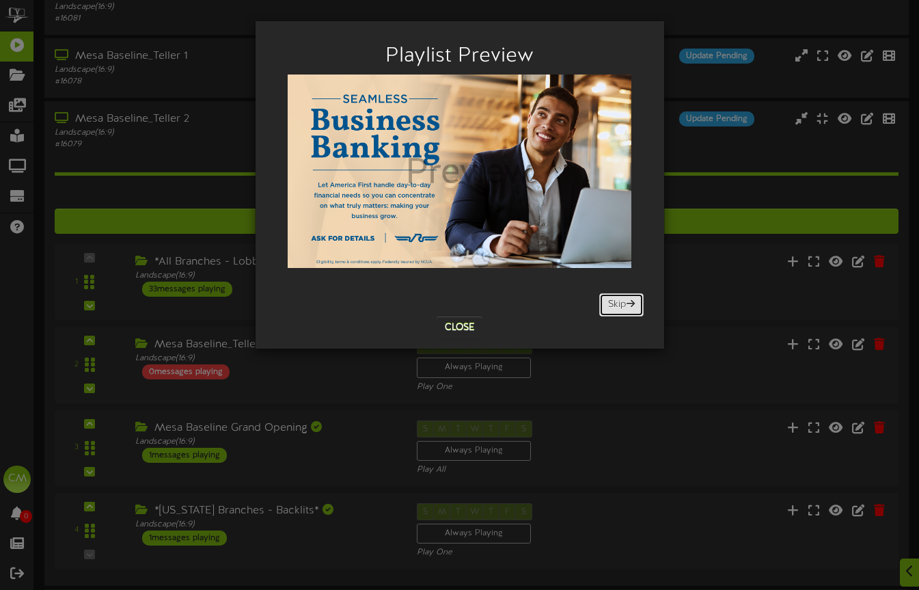
click at [621, 301] on button "Skip" at bounding box center [621, 304] width 44 height 23
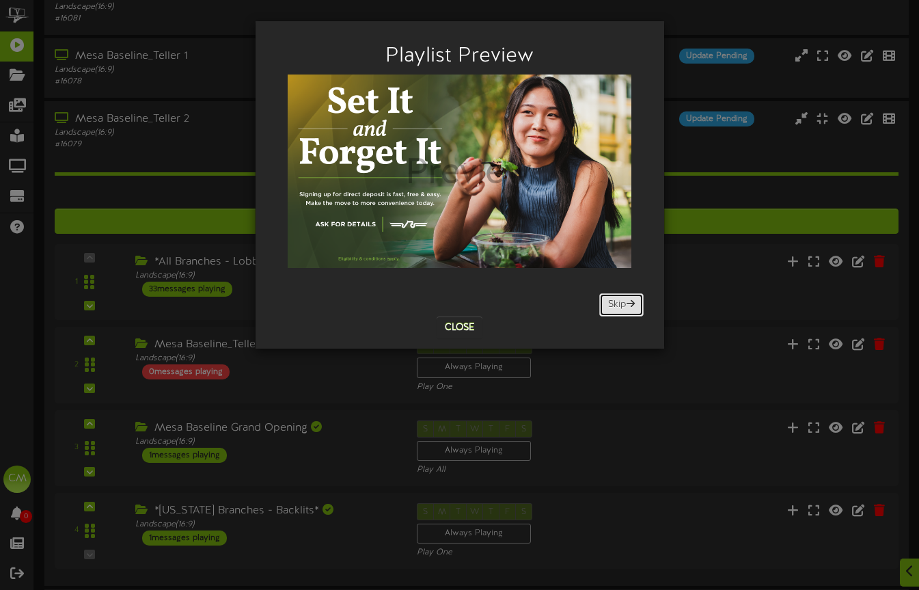
click at [621, 301] on button "Skip" at bounding box center [621, 304] width 44 height 23
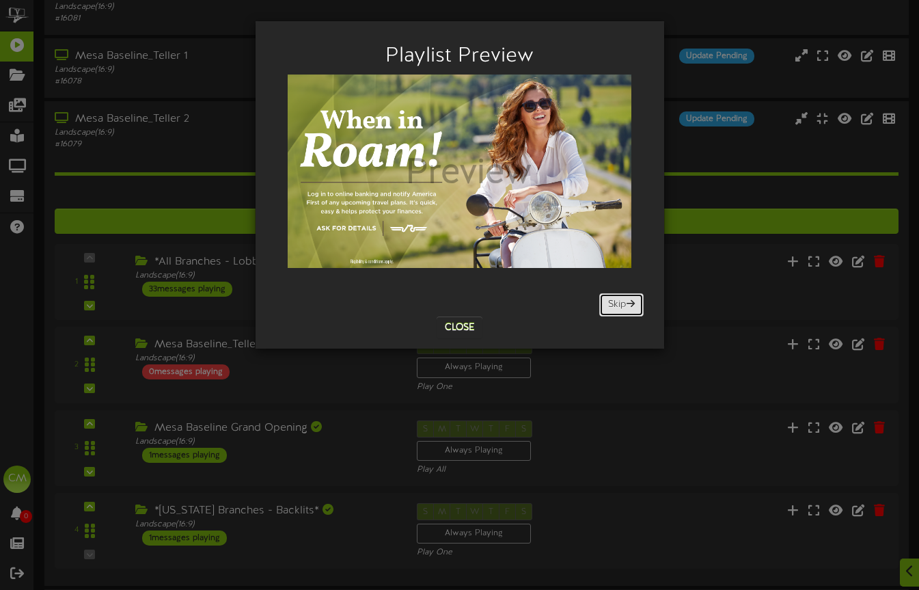
click at [621, 301] on button "Skip" at bounding box center [621, 304] width 44 height 23
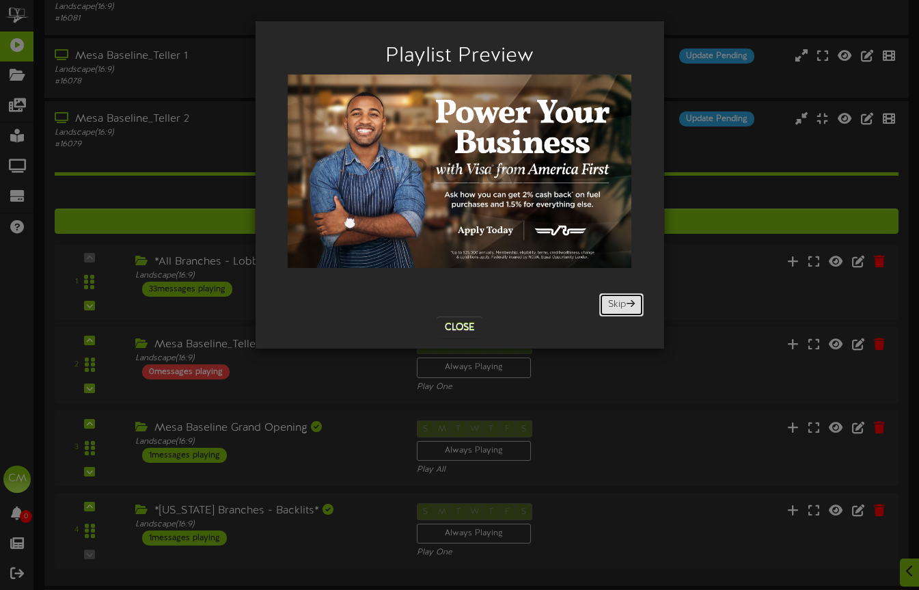
click at [621, 301] on button "Skip" at bounding box center [621, 304] width 44 height 23
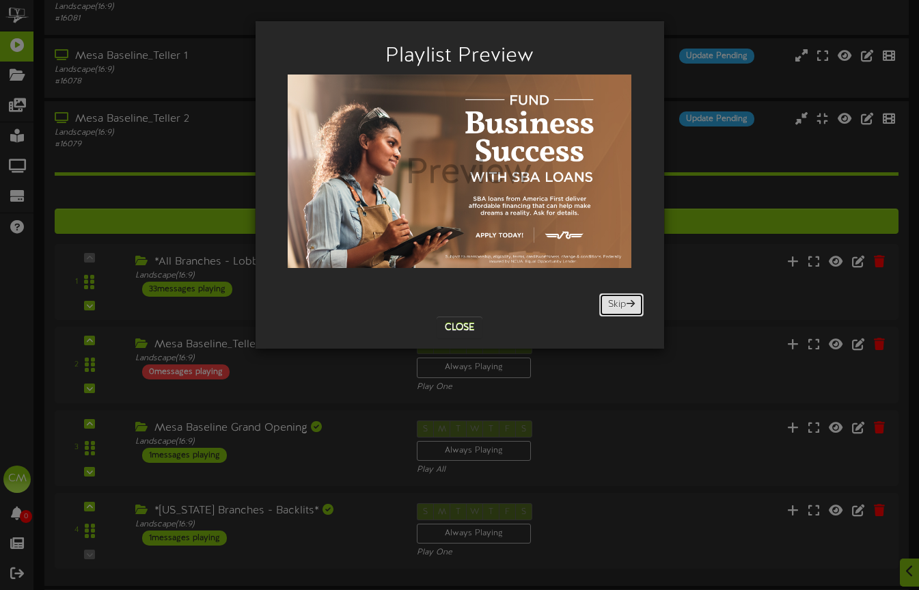
click at [621, 301] on button "Skip" at bounding box center [621, 304] width 44 height 23
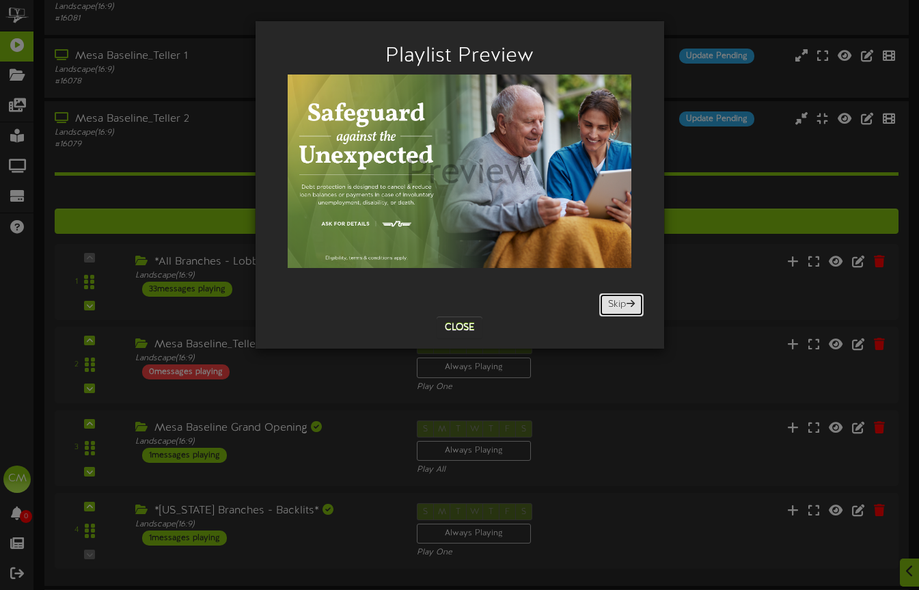
click at [621, 301] on button "Skip" at bounding box center [621, 304] width 44 height 23
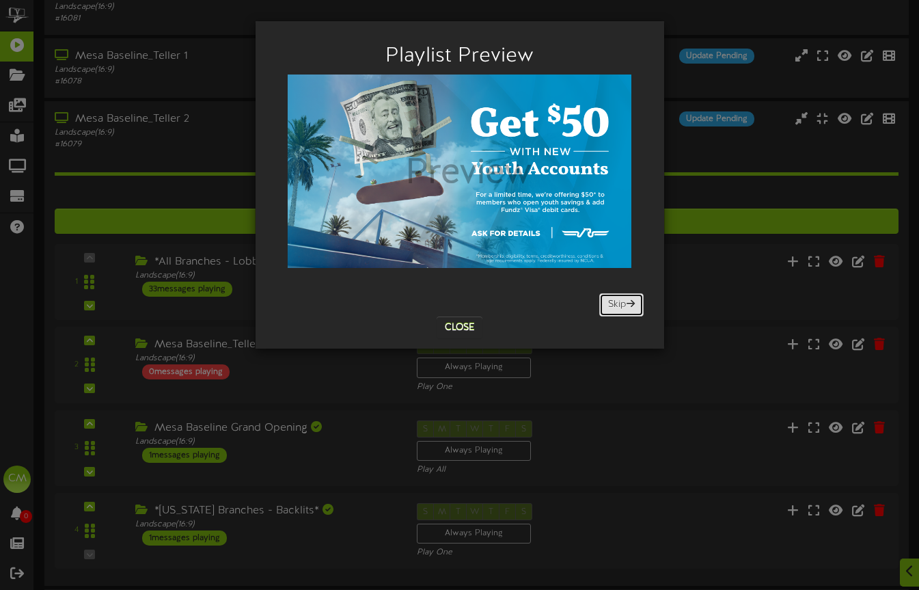
click at [621, 301] on button "Skip" at bounding box center [621, 304] width 44 height 23
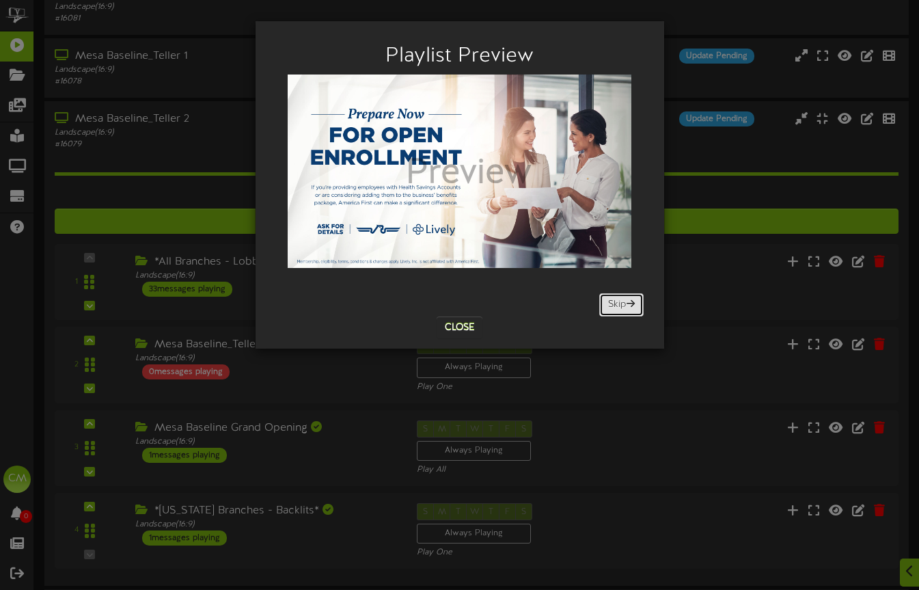
click at [621, 301] on button "Skip" at bounding box center [621, 304] width 44 height 23
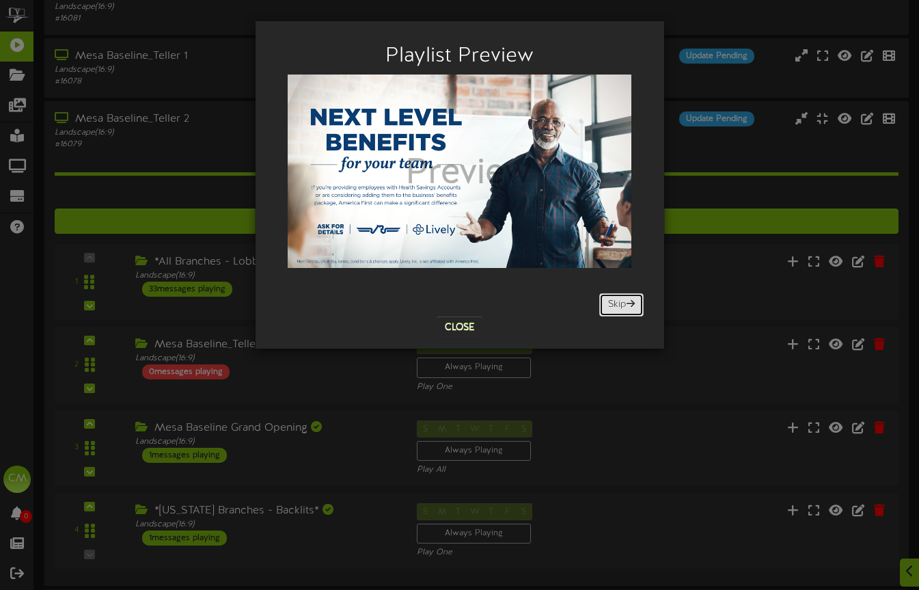
click at [621, 301] on button "Skip" at bounding box center [621, 304] width 44 height 23
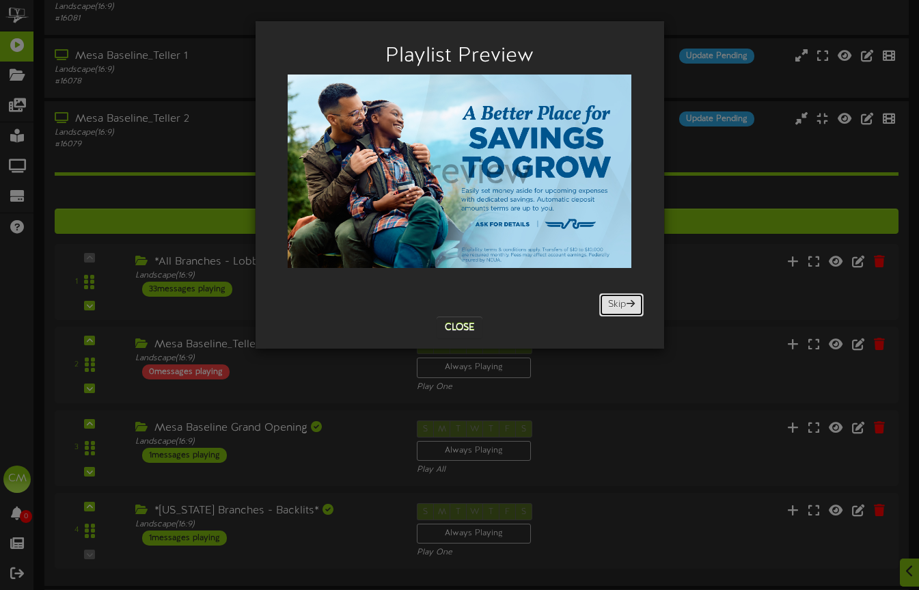
click at [621, 301] on button "Skip" at bounding box center [621, 304] width 44 height 23
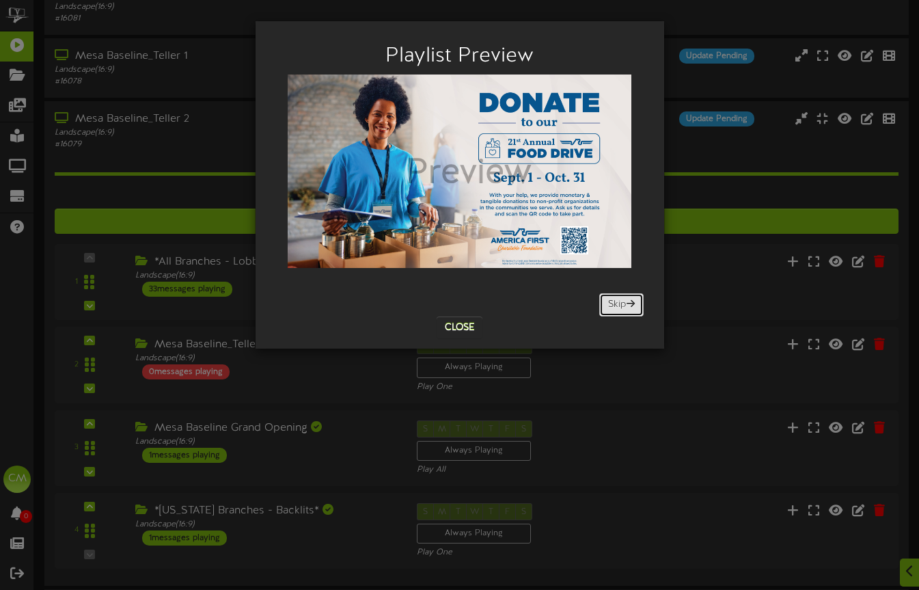
click at [621, 301] on button "Skip" at bounding box center [621, 304] width 44 height 23
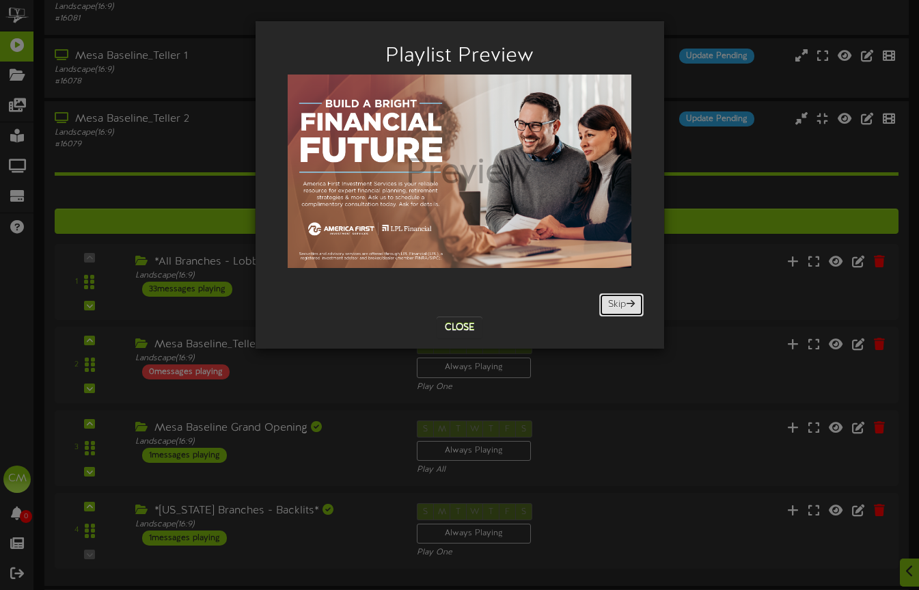
click at [621, 301] on button "Skip" at bounding box center [621, 304] width 44 height 23
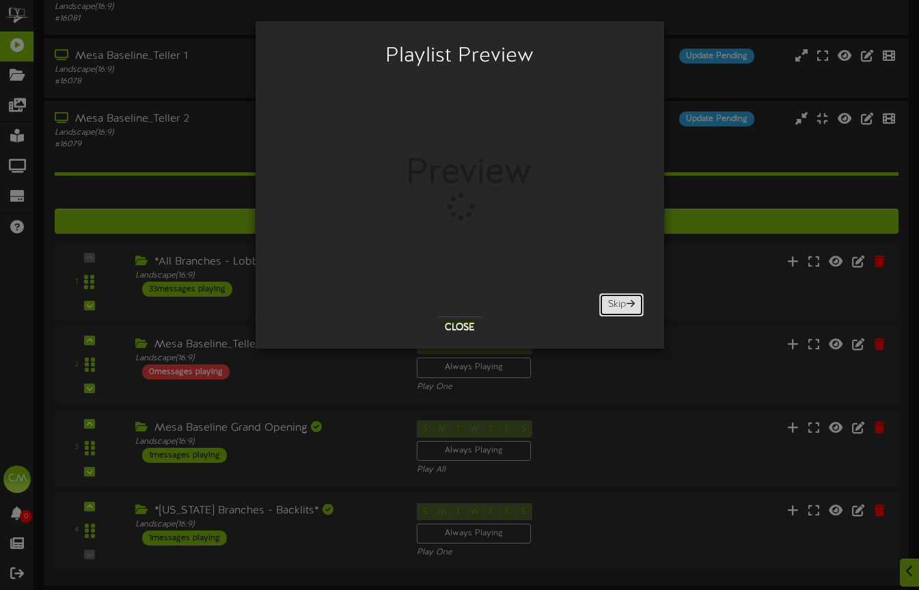
click at [621, 301] on button "Skip" at bounding box center [621, 304] width 44 height 23
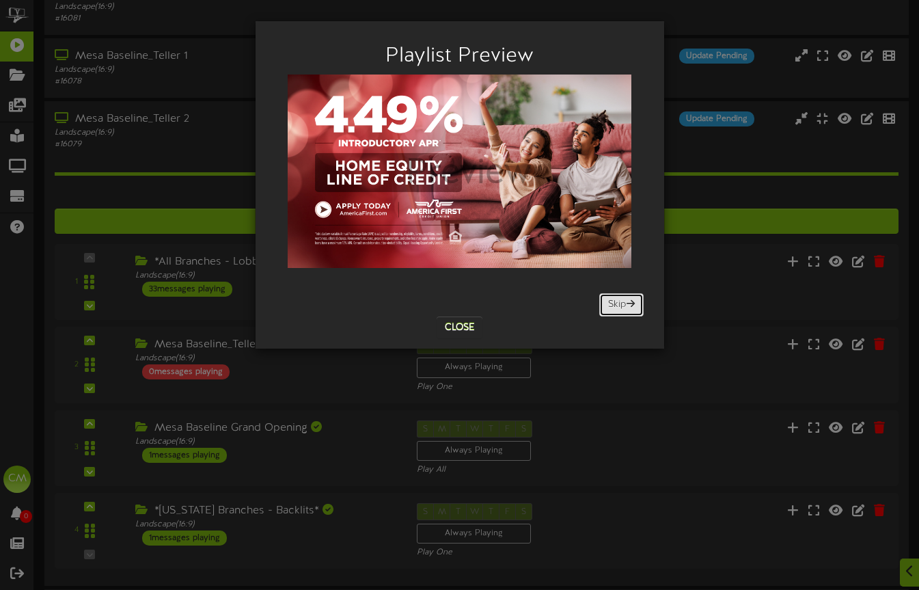
click at [621, 301] on button "Skip" at bounding box center [621, 304] width 44 height 23
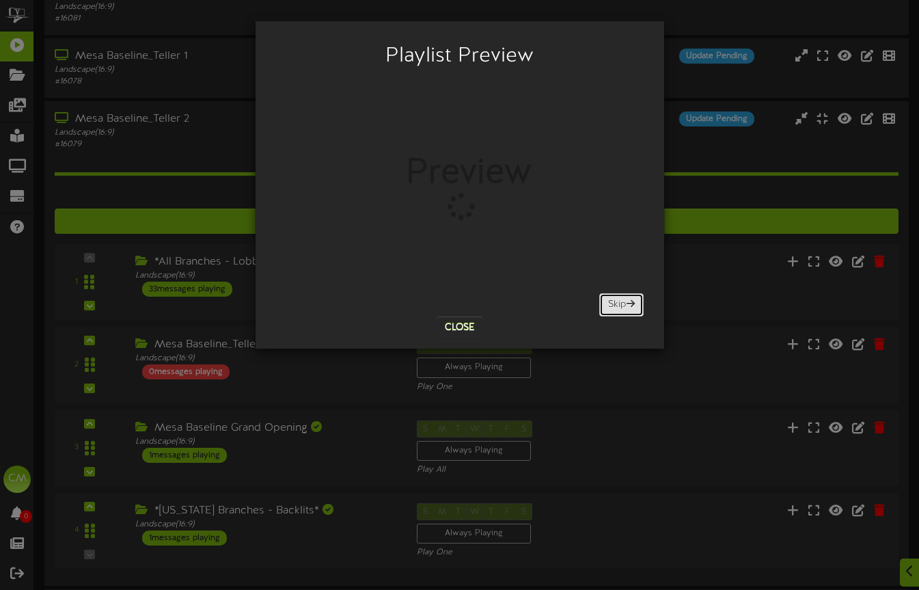
click at [621, 301] on button "Skip" at bounding box center [621, 304] width 44 height 23
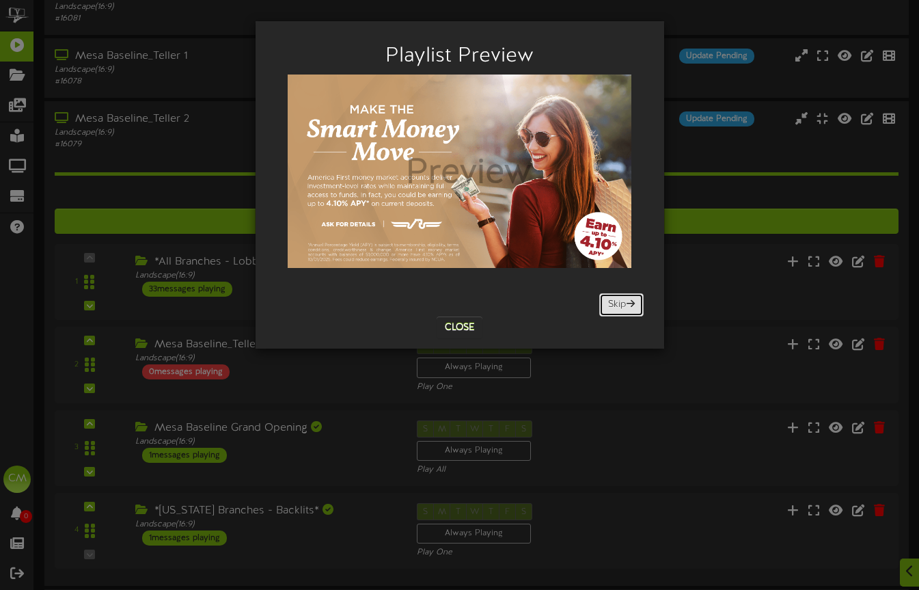
click at [621, 301] on button "Skip" at bounding box center [621, 304] width 44 height 23
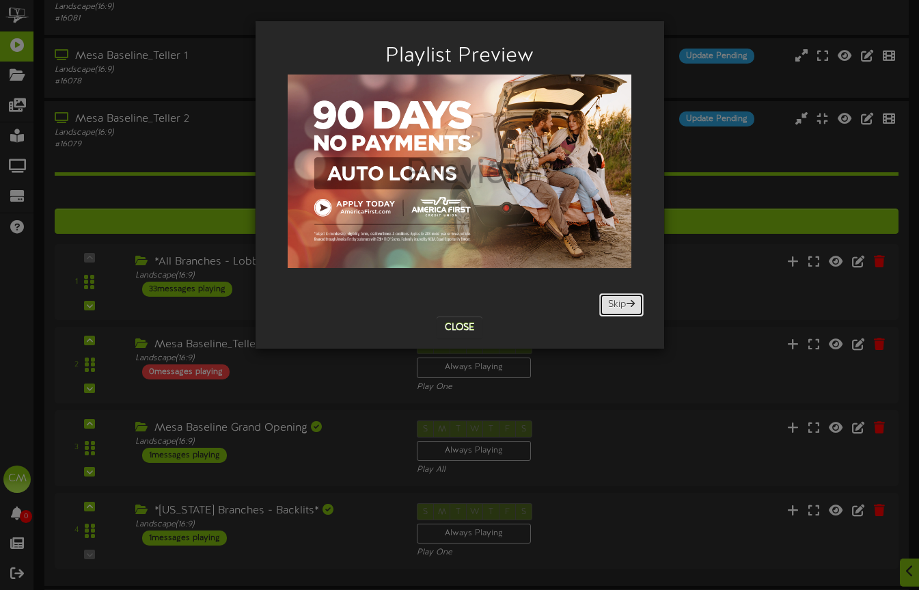
click at [621, 301] on button "Skip" at bounding box center [621, 304] width 44 height 23
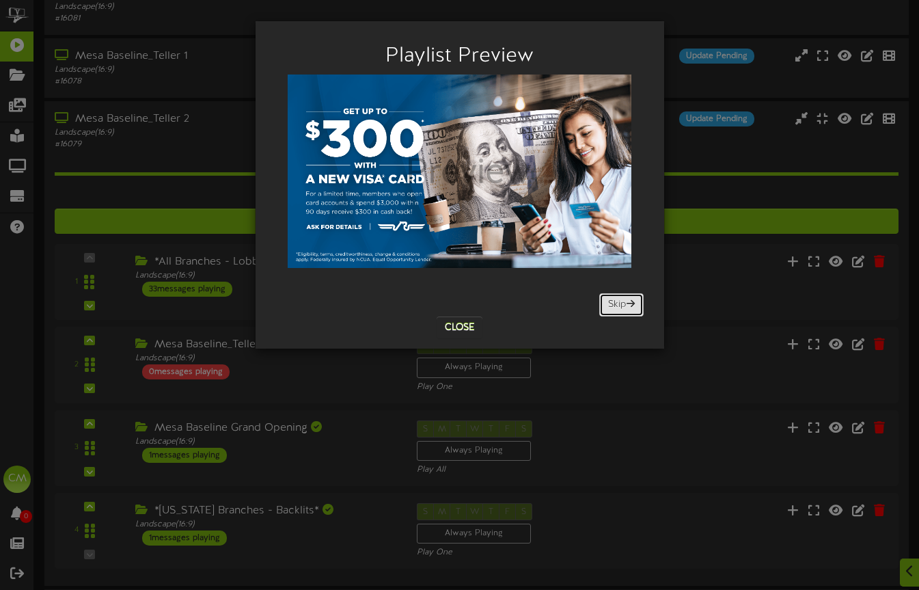
click at [621, 301] on button "Skip" at bounding box center [621, 304] width 44 height 23
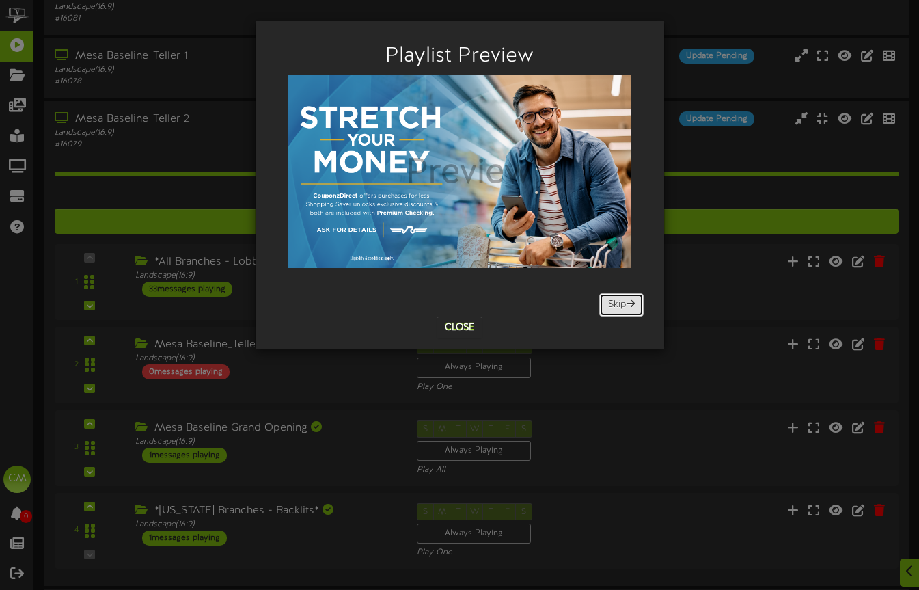
click at [621, 301] on button "Skip" at bounding box center [621, 304] width 44 height 23
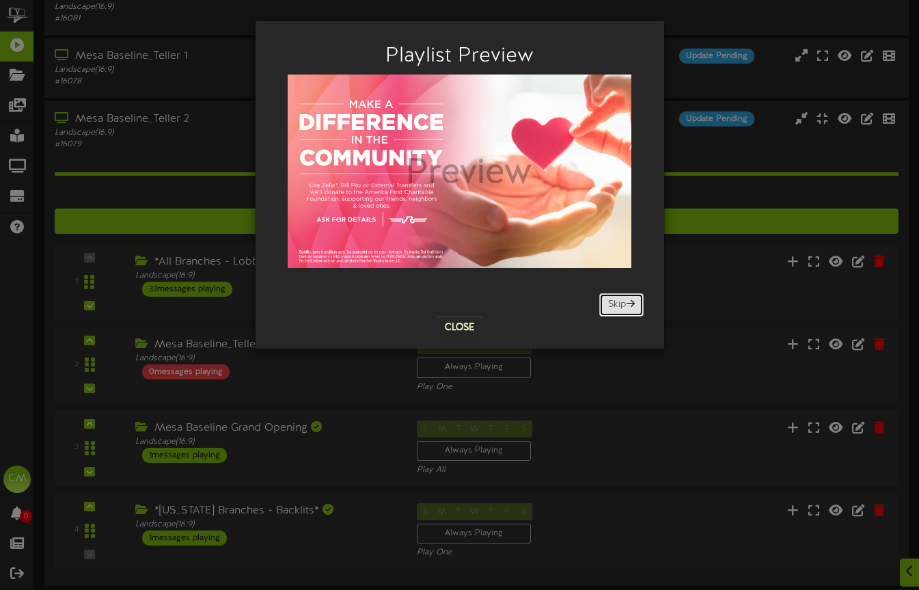
click at [621, 301] on button "Skip" at bounding box center [621, 304] width 44 height 23
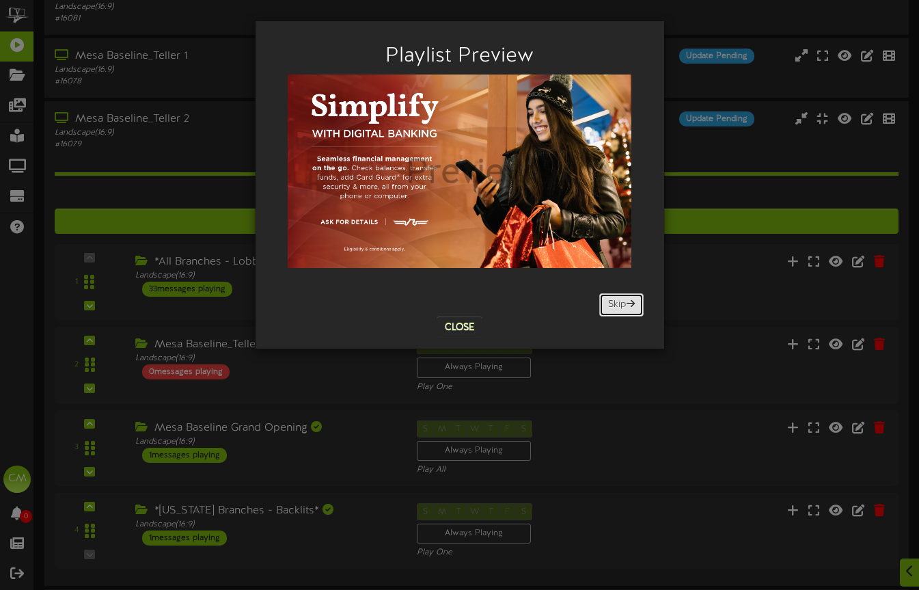
click at [621, 301] on button "Skip" at bounding box center [621, 304] width 44 height 23
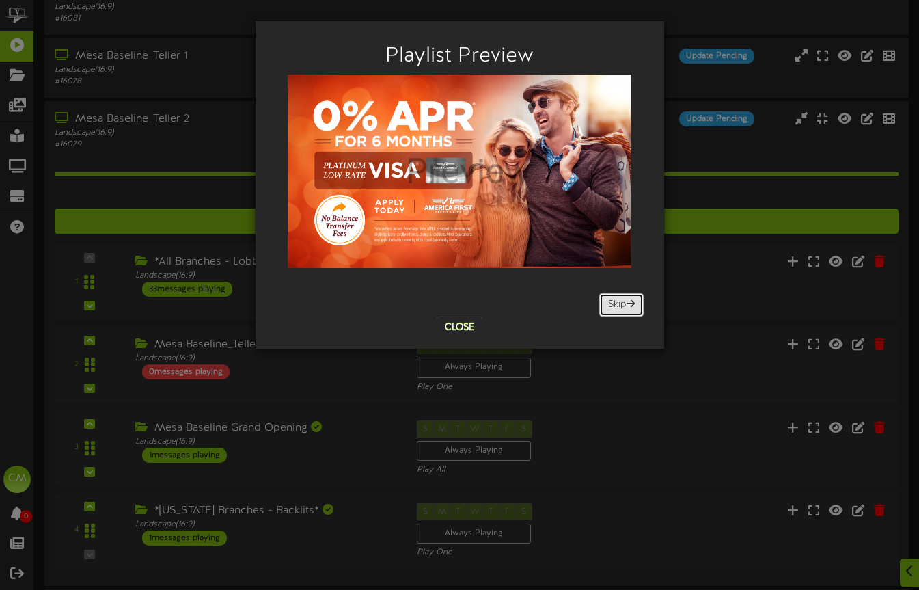
click at [621, 301] on button "Skip" at bounding box center [621, 304] width 44 height 23
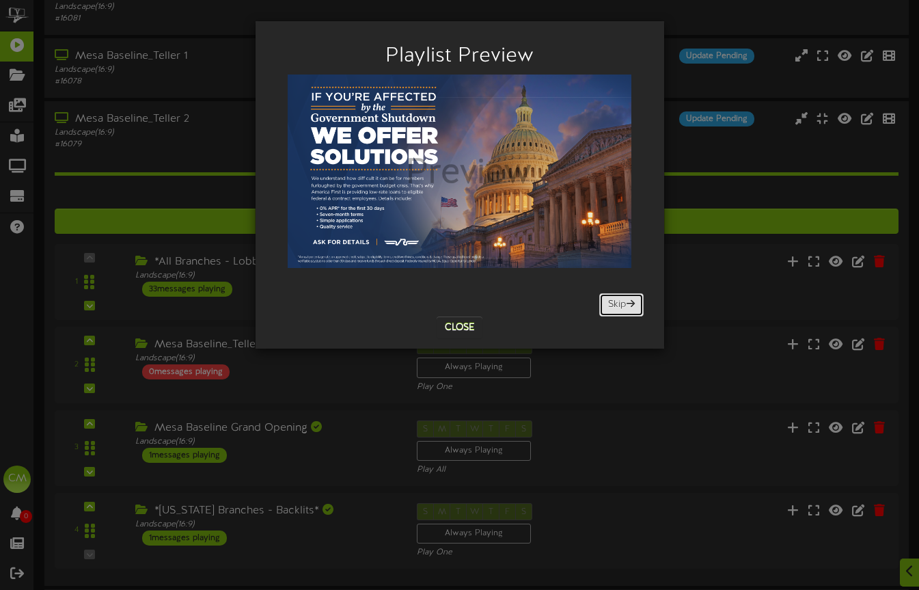
click at [621, 301] on button "Skip" at bounding box center [621, 304] width 44 height 23
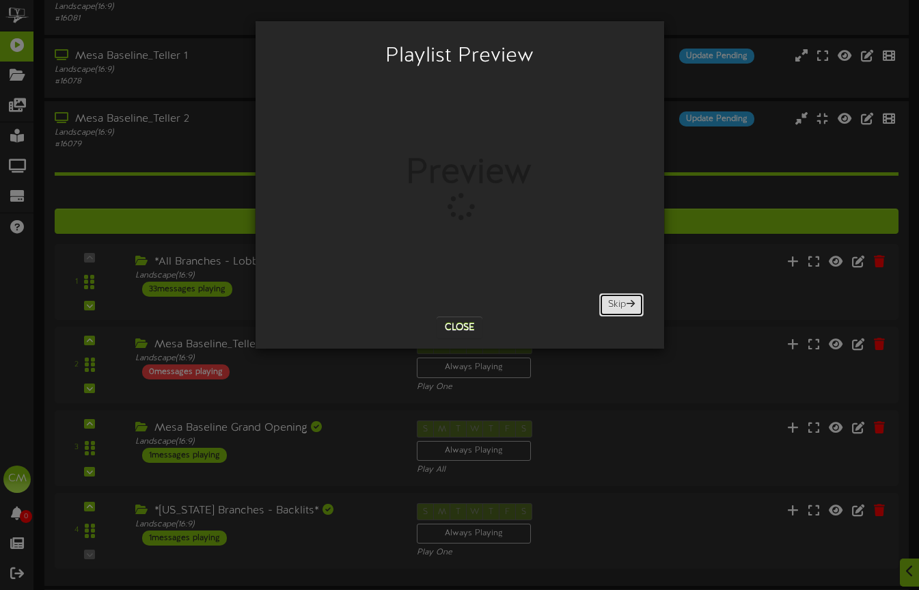
click at [621, 301] on button "Skip" at bounding box center [621, 304] width 44 height 23
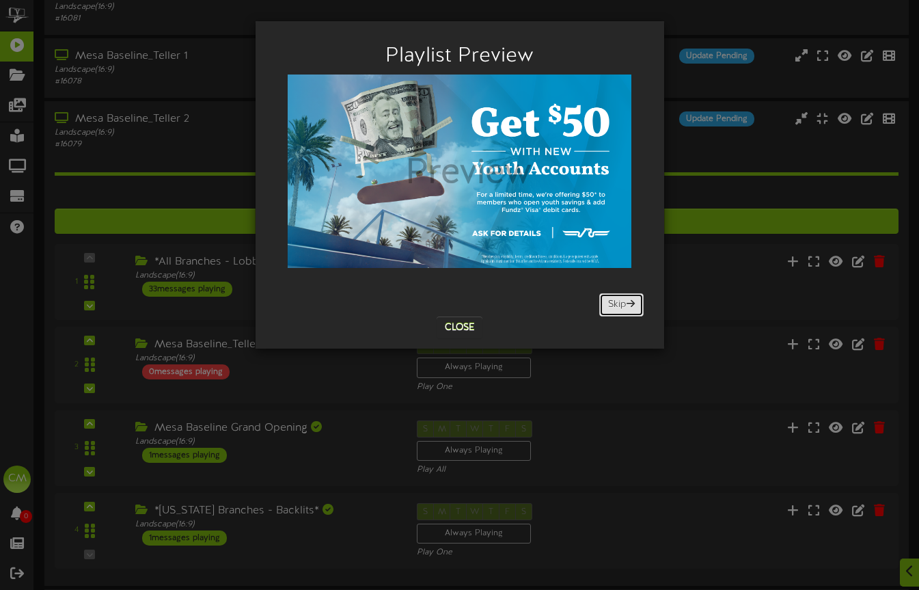
scroll to position [213, 0]
click at [621, 301] on button "Skip" at bounding box center [621, 304] width 44 height 23
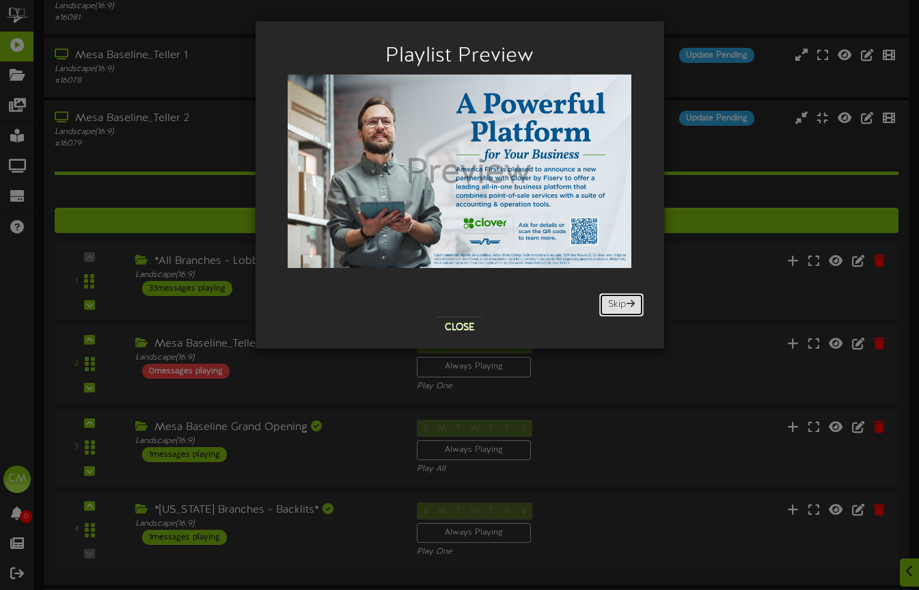
click at [621, 301] on button "Skip" at bounding box center [621, 304] width 44 height 23
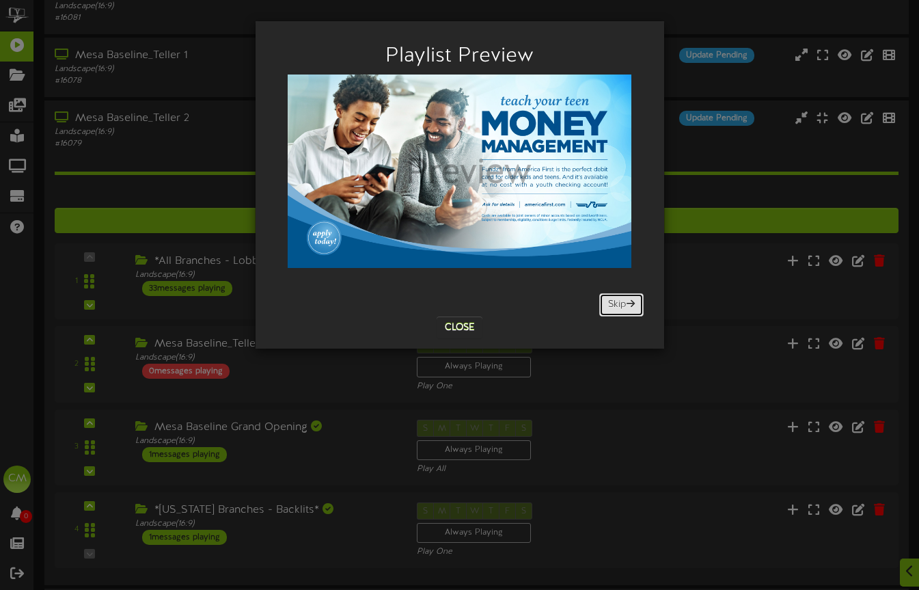
click at [621, 301] on button "Skip" at bounding box center [621, 304] width 44 height 23
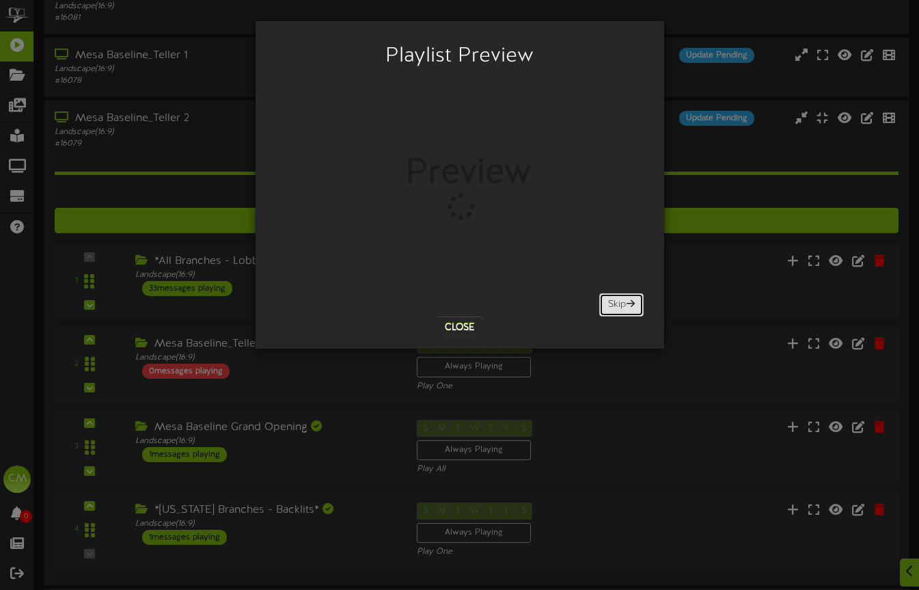
scroll to position [213, 0]
click at [470, 325] on button "Close" at bounding box center [460, 327] width 46 height 22
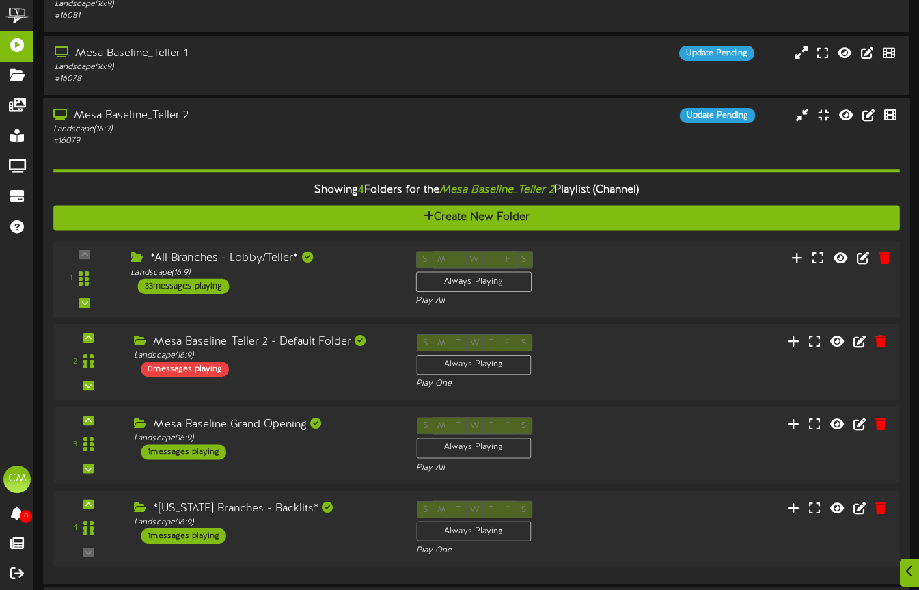
scroll to position [219, 0]
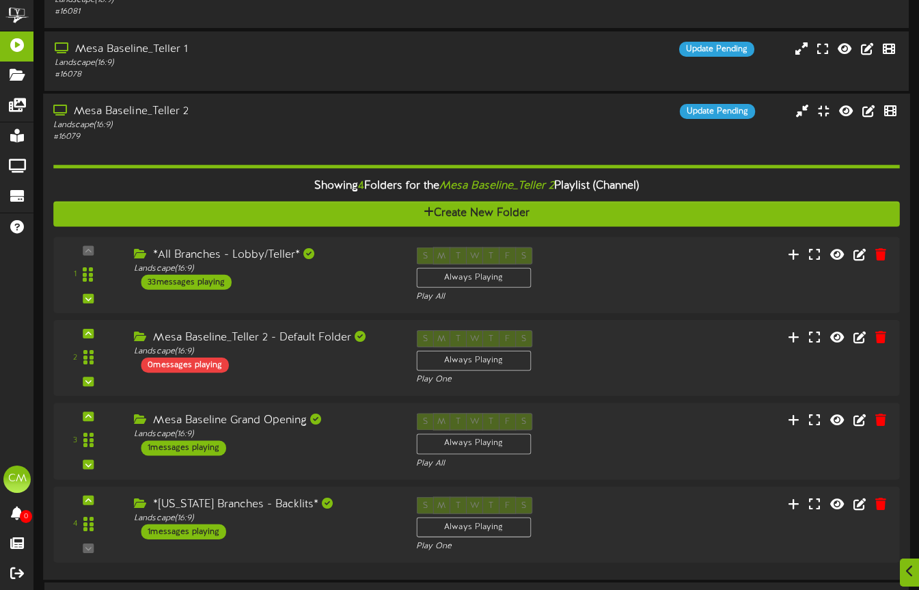
click at [363, 121] on div "Landscape ( 16:9 )" at bounding box center [223, 126] width 341 height 12
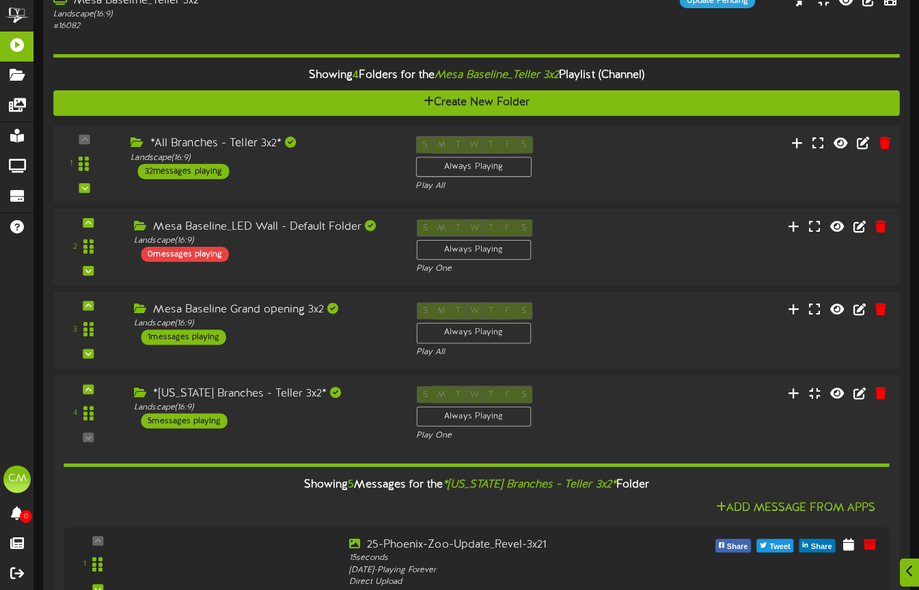
scroll to position [393, 0]
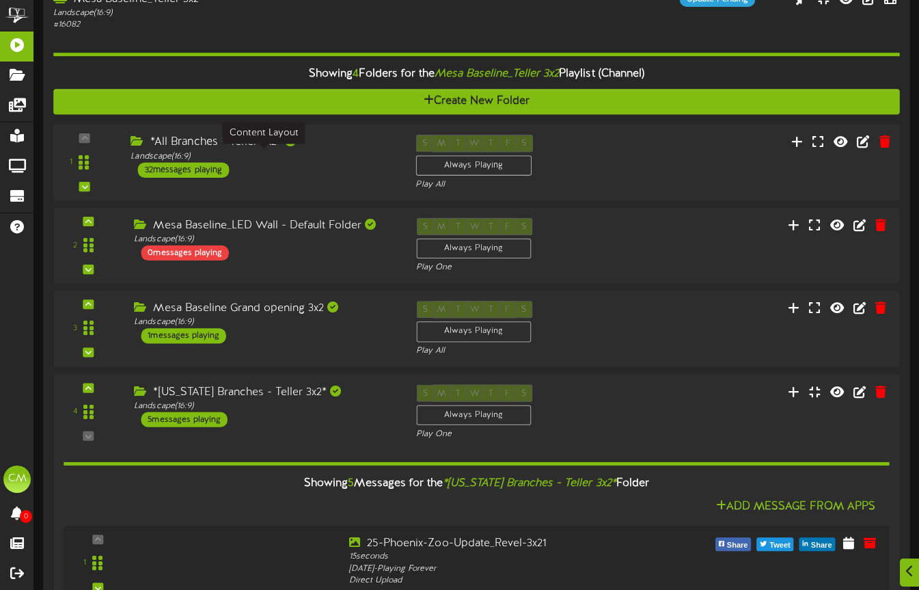
click at [322, 152] on div "Landscape ( 16:9 )" at bounding box center [263, 157] width 264 height 12
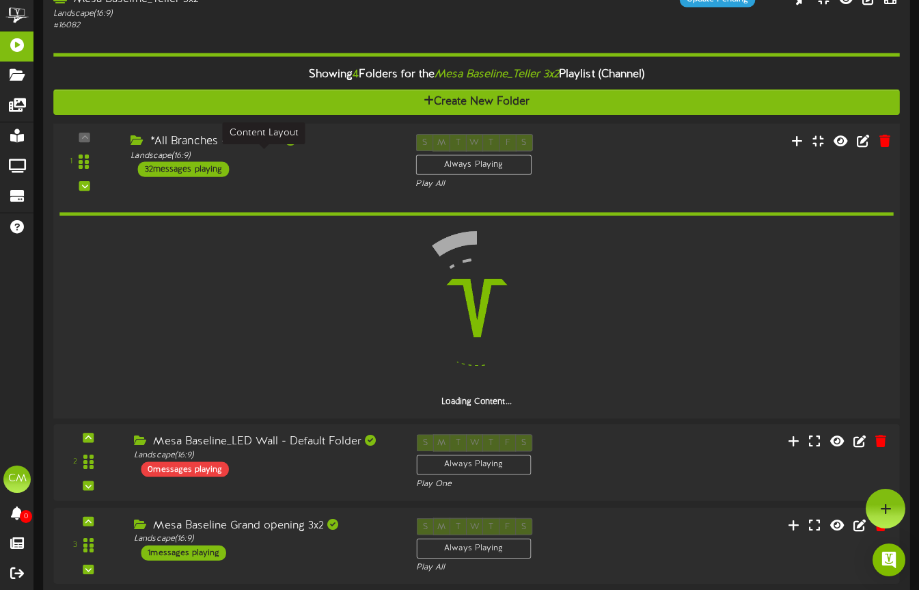
click at [322, 152] on div "Landscape ( 16:9 )" at bounding box center [263, 156] width 264 height 12
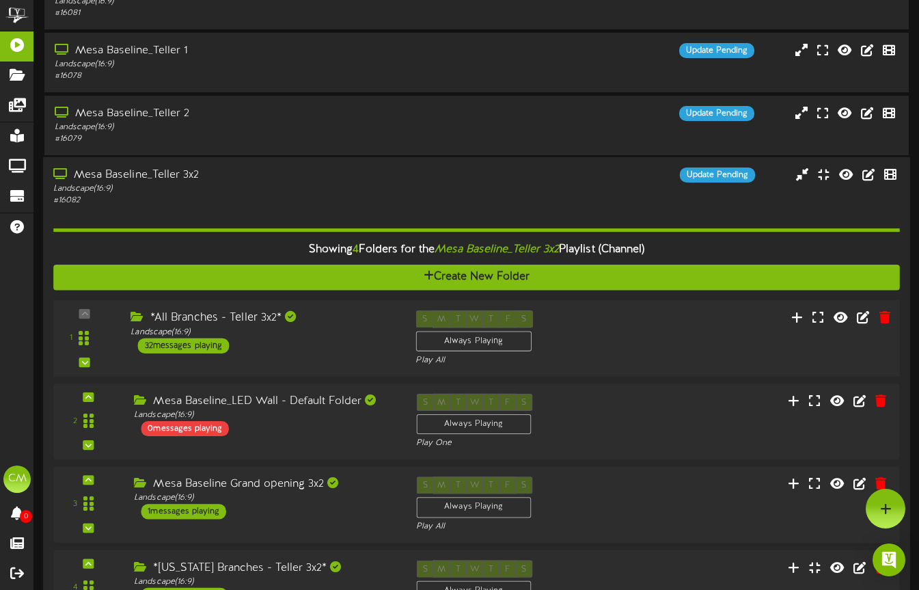
scroll to position [192, 0]
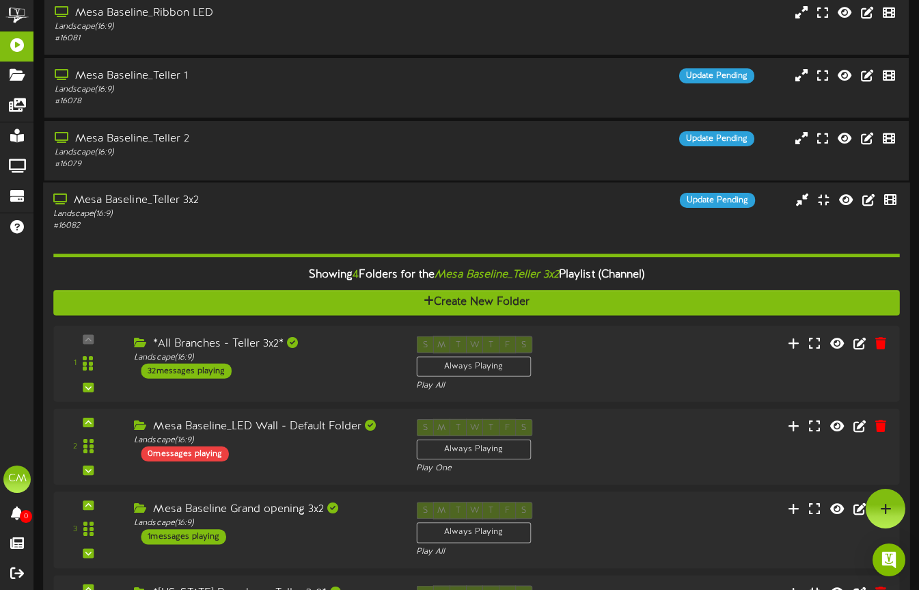
click at [298, 228] on div "# 16082" at bounding box center [223, 226] width 341 height 12
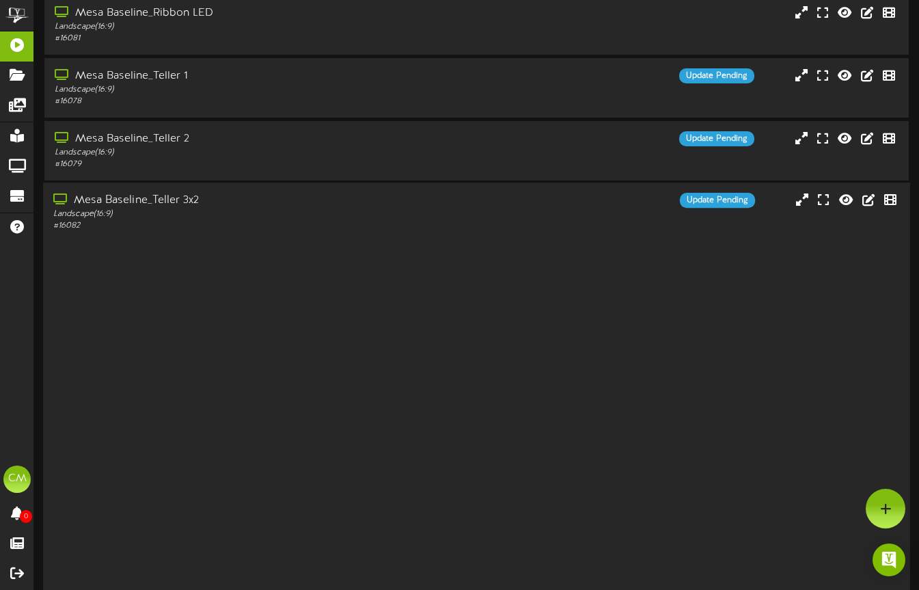
scroll to position [0, 0]
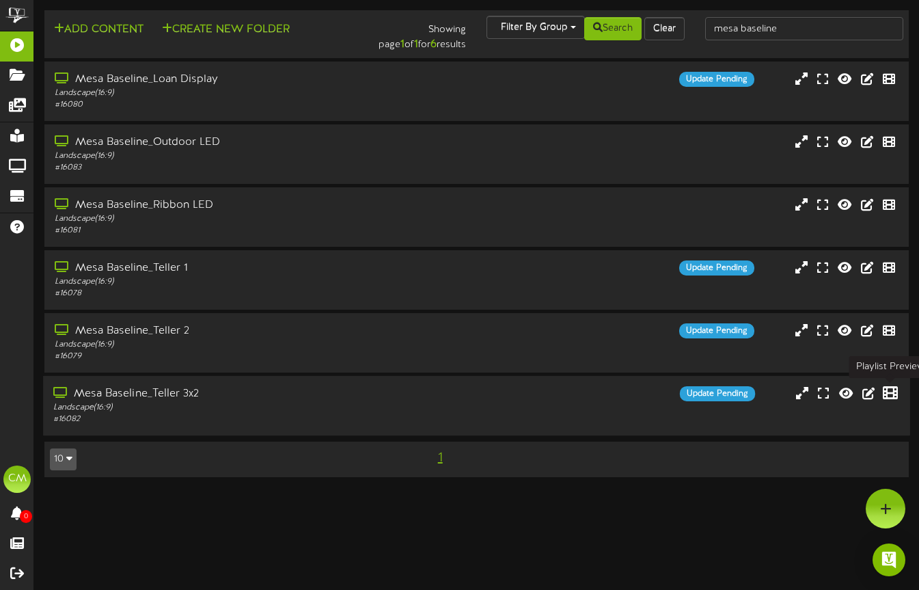
click at [886, 390] on icon at bounding box center [890, 392] width 15 height 15
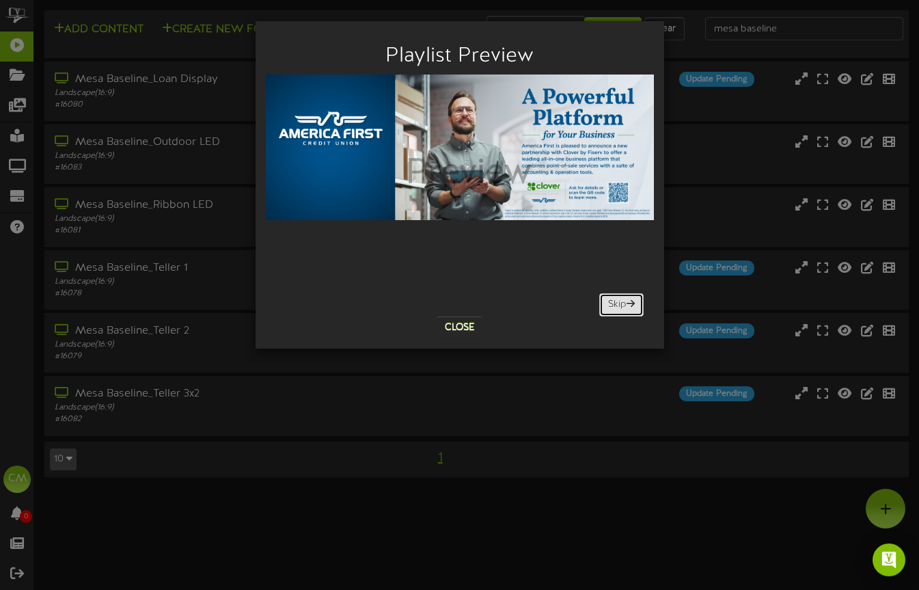
click at [619, 308] on button "Skip" at bounding box center [621, 304] width 44 height 23
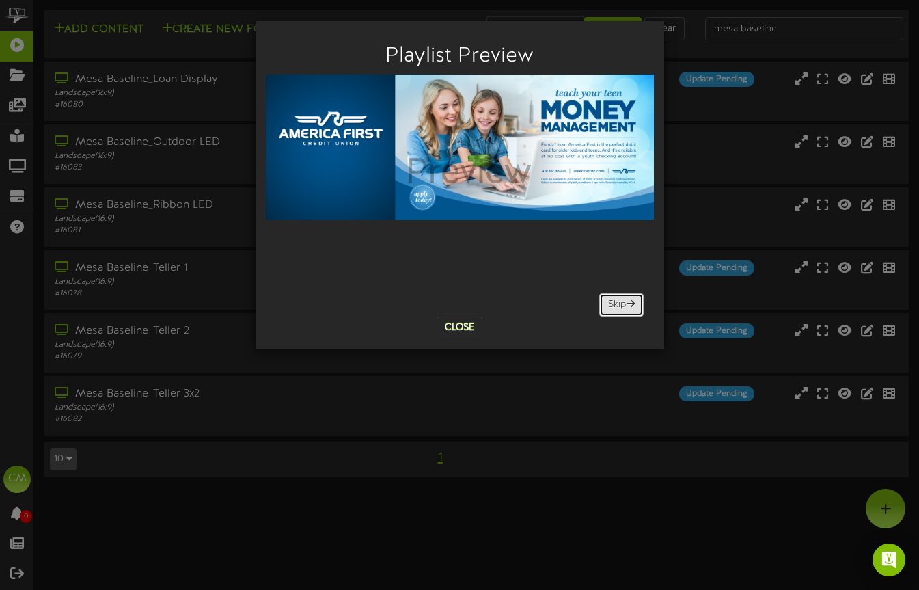
click at [619, 308] on button "Skip" at bounding box center [621, 304] width 44 height 23
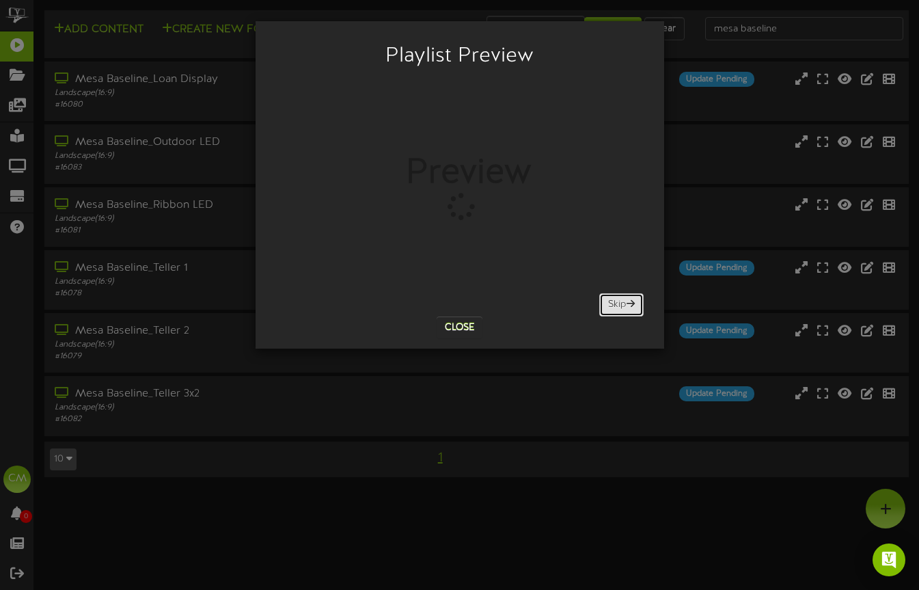
click at [619, 308] on button "Skip" at bounding box center [621, 304] width 44 height 23
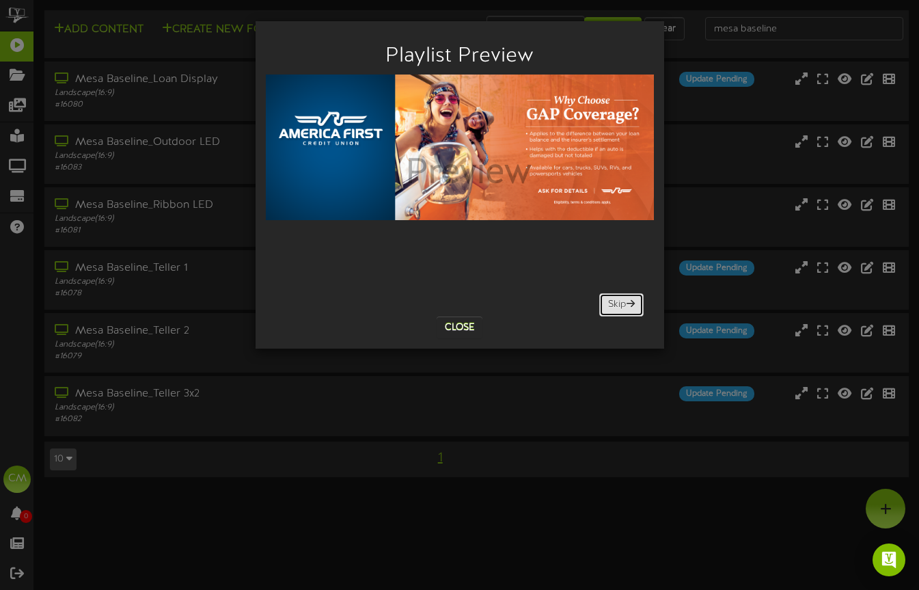
click at [619, 308] on button "Skip" at bounding box center [621, 304] width 44 height 23
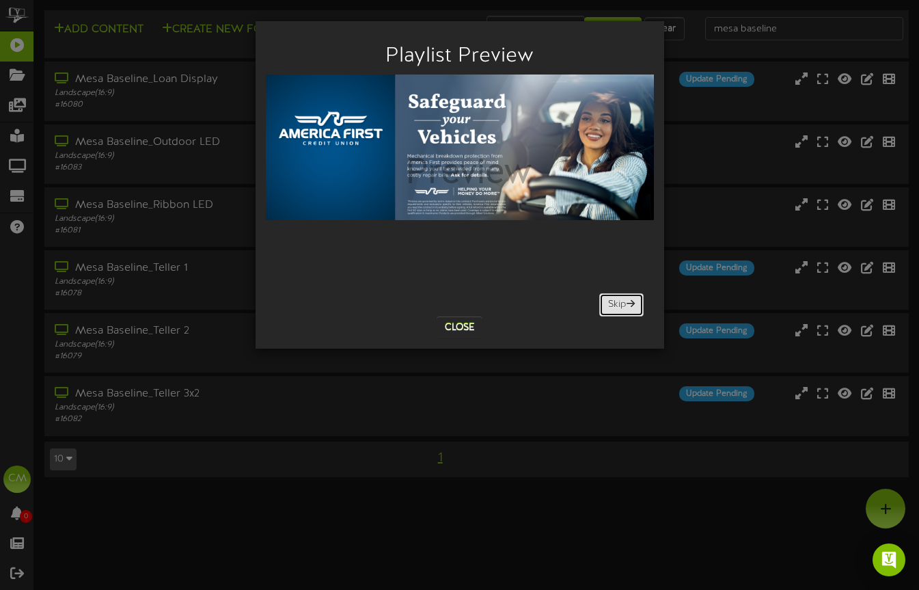
click at [619, 308] on button "Skip" at bounding box center [621, 304] width 44 height 23
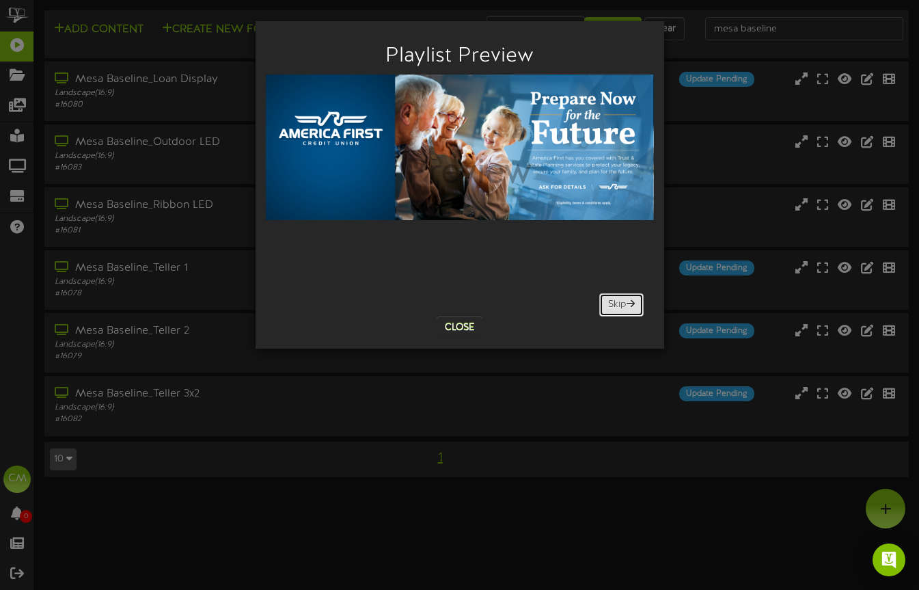
click at [619, 308] on button "Skip" at bounding box center [621, 304] width 44 height 23
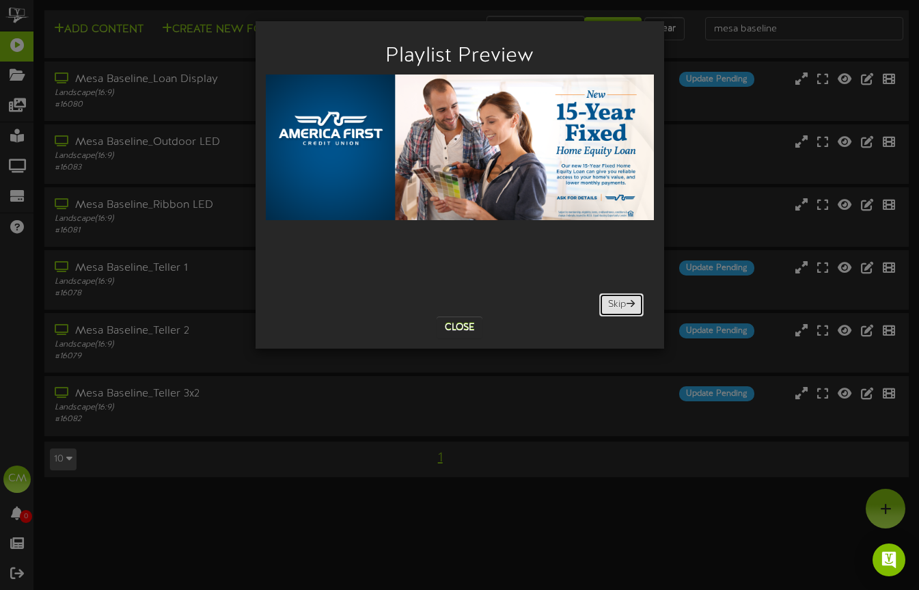
click at [617, 296] on button "Skip" at bounding box center [621, 304] width 44 height 23
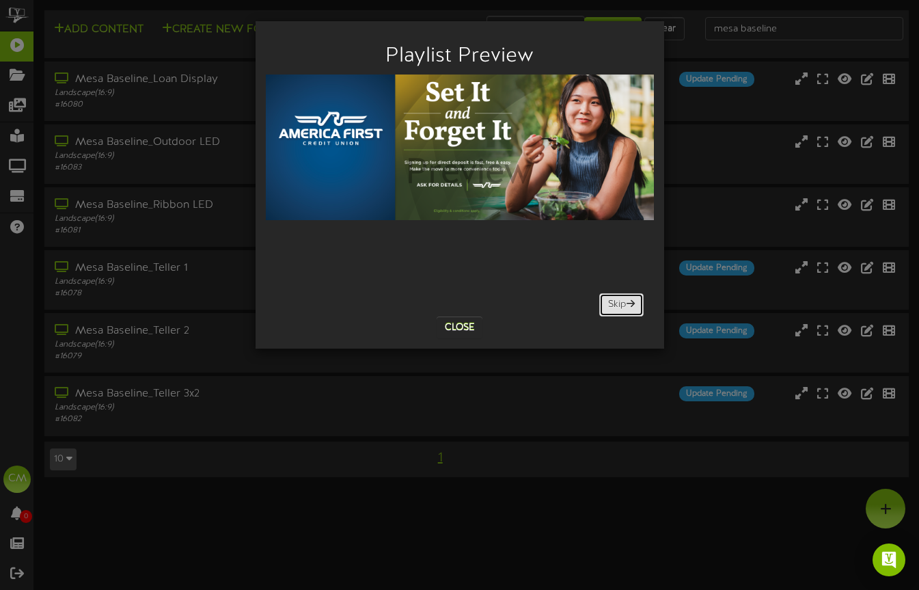
click at [617, 296] on button "Skip" at bounding box center [621, 304] width 44 height 23
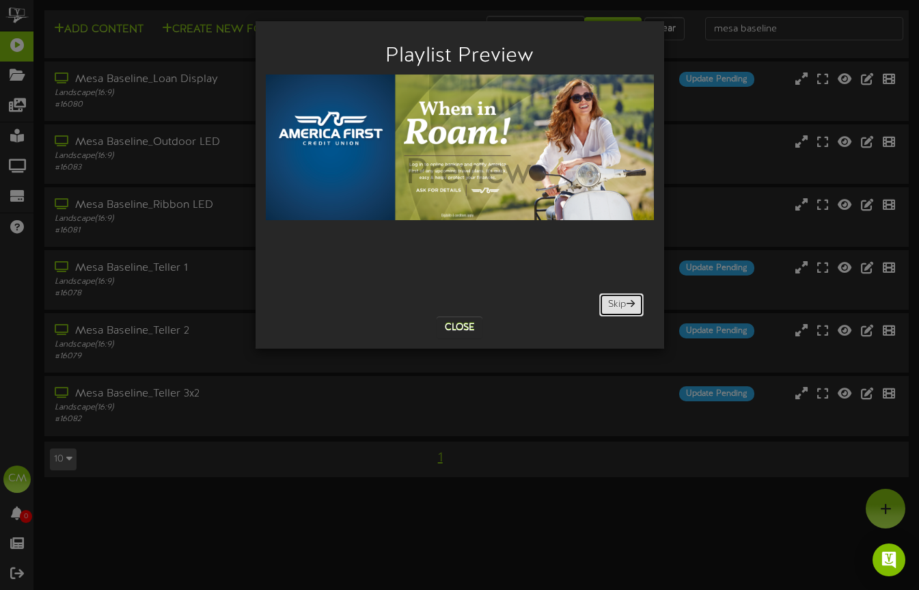
click at [617, 296] on button "Skip" at bounding box center [621, 304] width 44 height 23
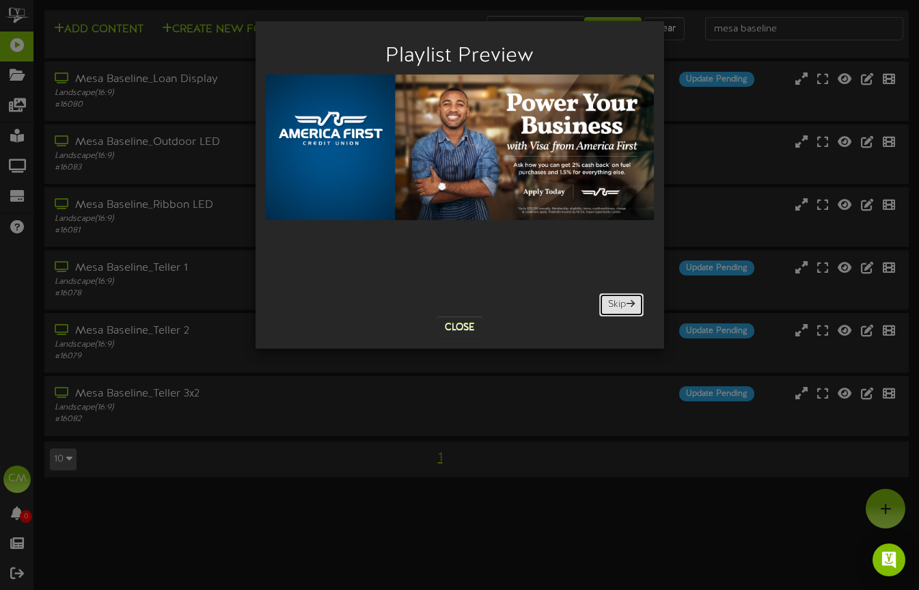
click at [617, 296] on button "Skip" at bounding box center [621, 304] width 44 height 23
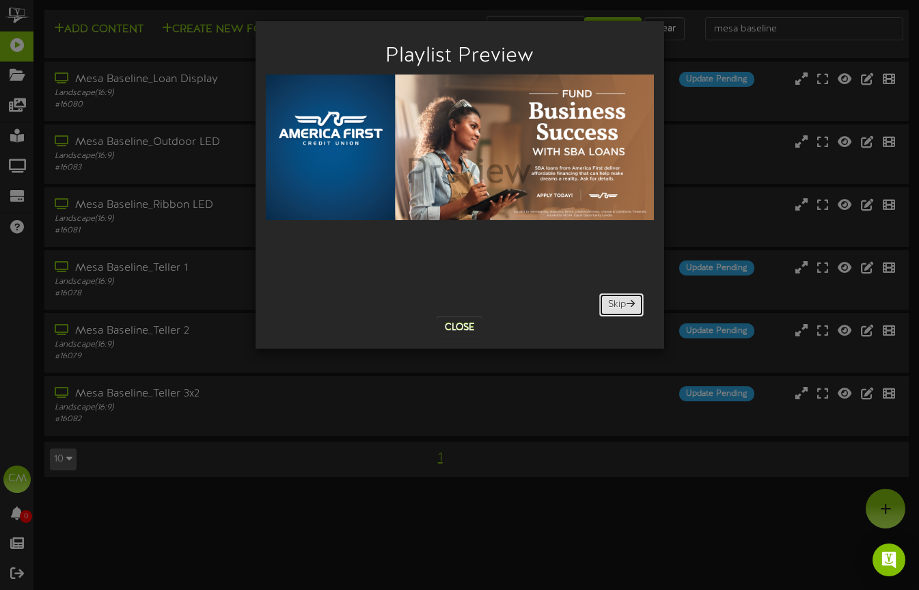
click at [617, 296] on button "Skip" at bounding box center [621, 304] width 44 height 23
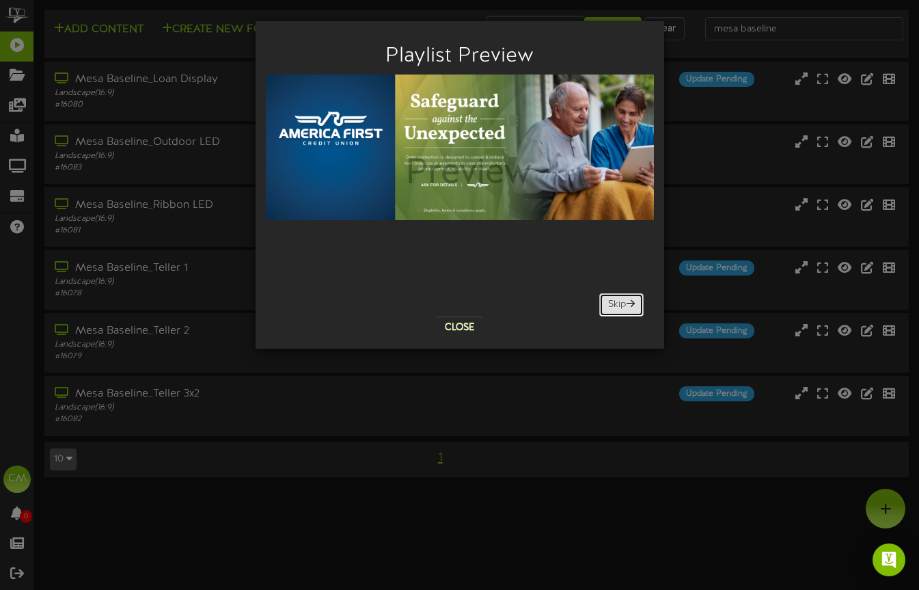
click at [617, 296] on button "Skip" at bounding box center [621, 304] width 44 height 23
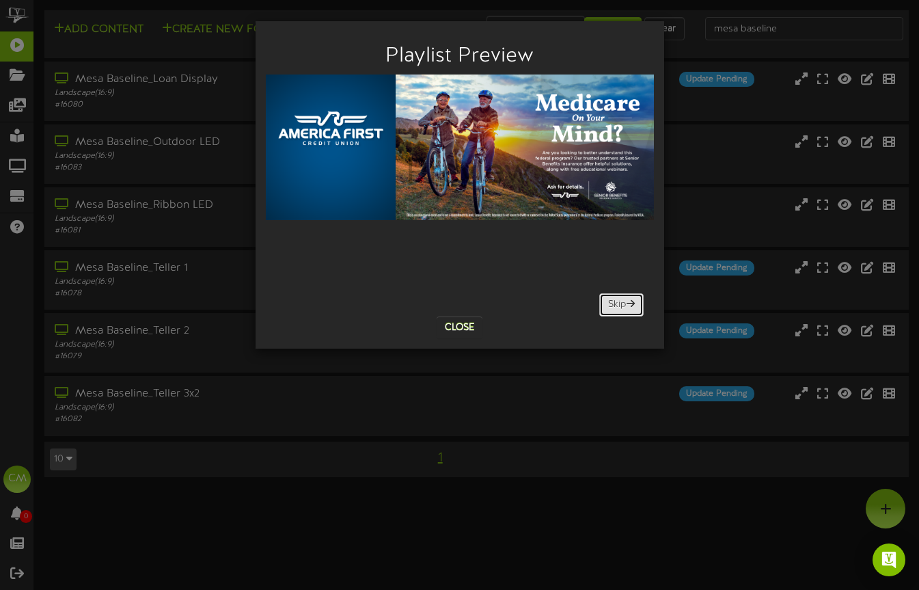
click at [617, 296] on button "Skip" at bounding box center [621, 304] width 44 height 23
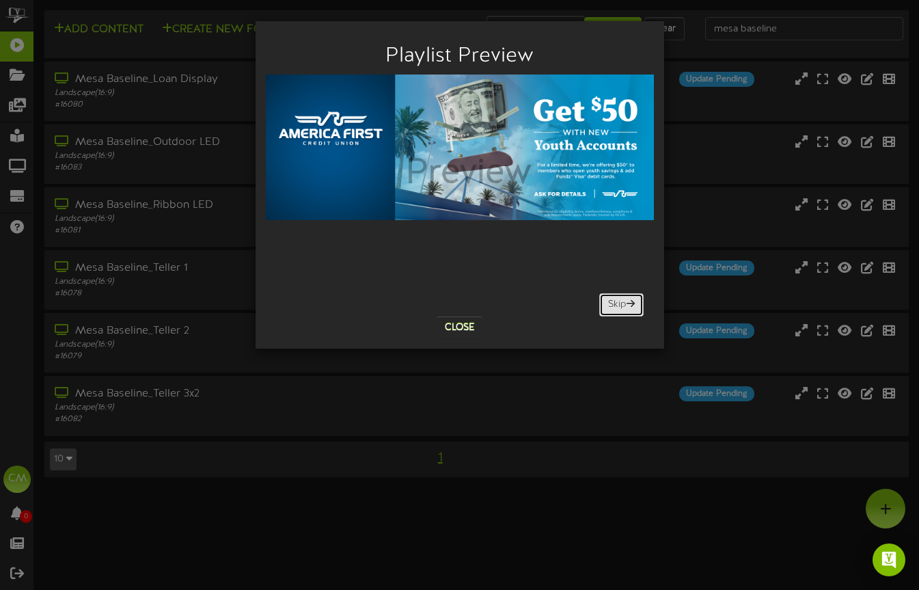
click at [617, 296] on button "Skip" at bounding box center [621, 304] width 44 height 23
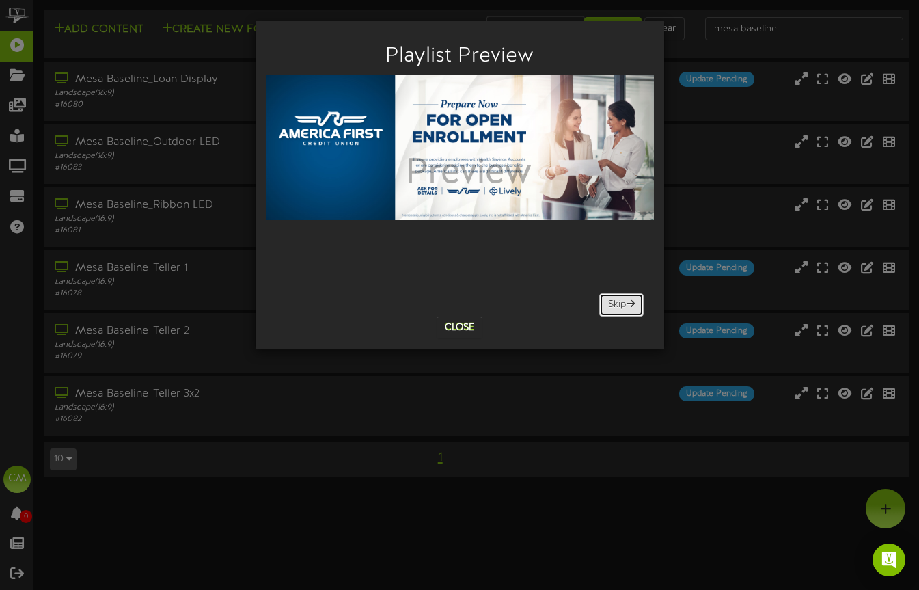
click at [618, 306] on button "Skip" at bounding box center [621, 304] width 44 height 23
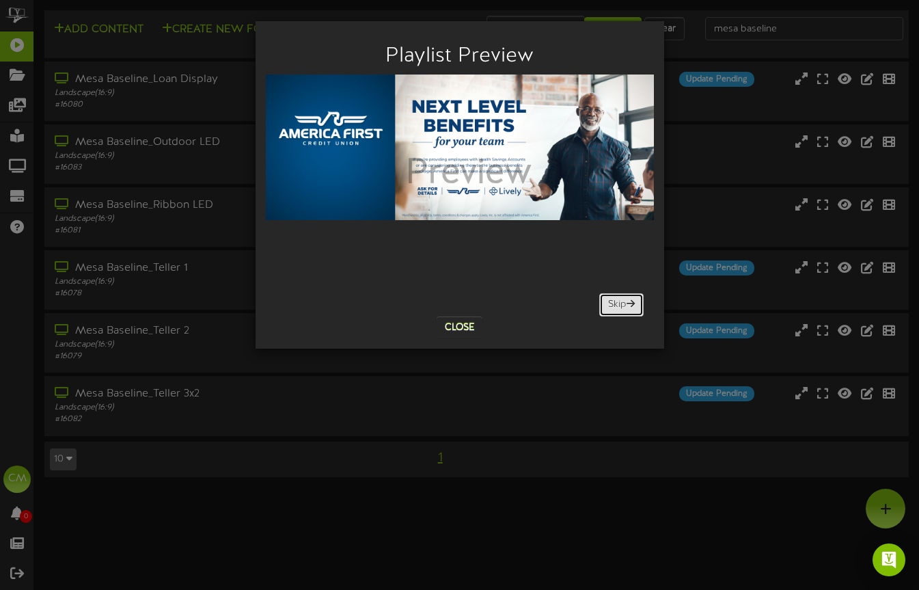
click at [628, 310] on button "Skip" at bounding box center [621, 304] width 44 height 23
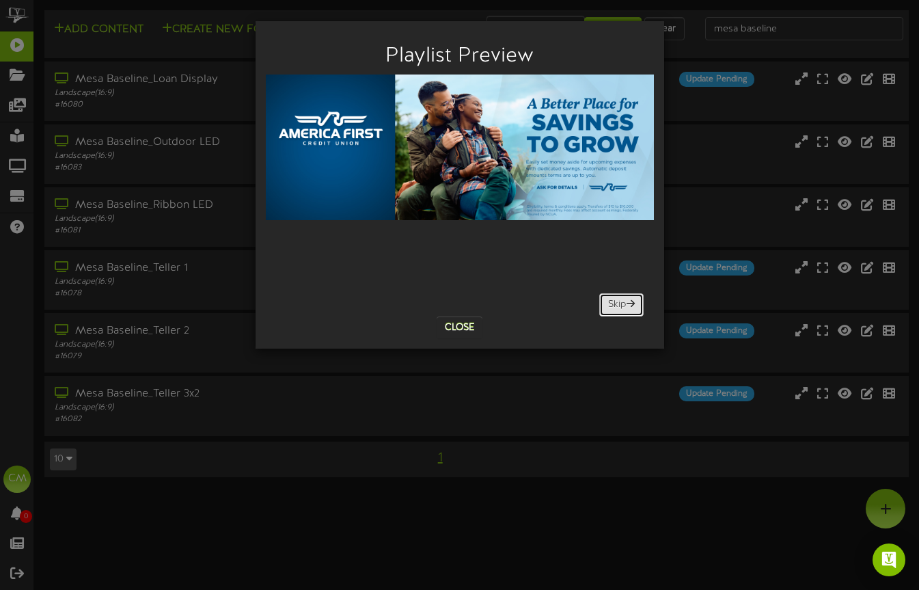
click at [628, 310] on button "Skip" at bounding box center [621, 304] width 44 height 23
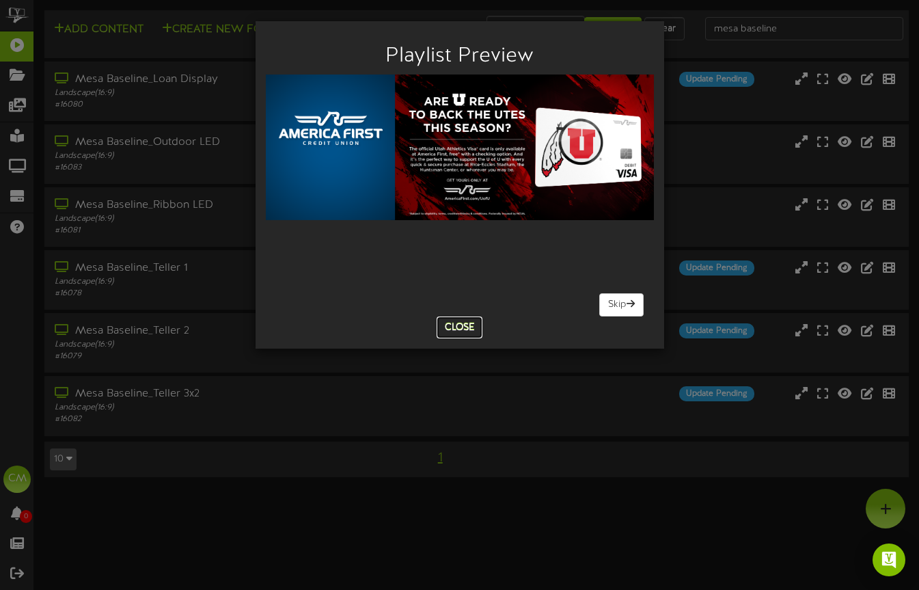
click at [469, 331] on button "Close" at bounding box center [460, 327] width 46 height 22
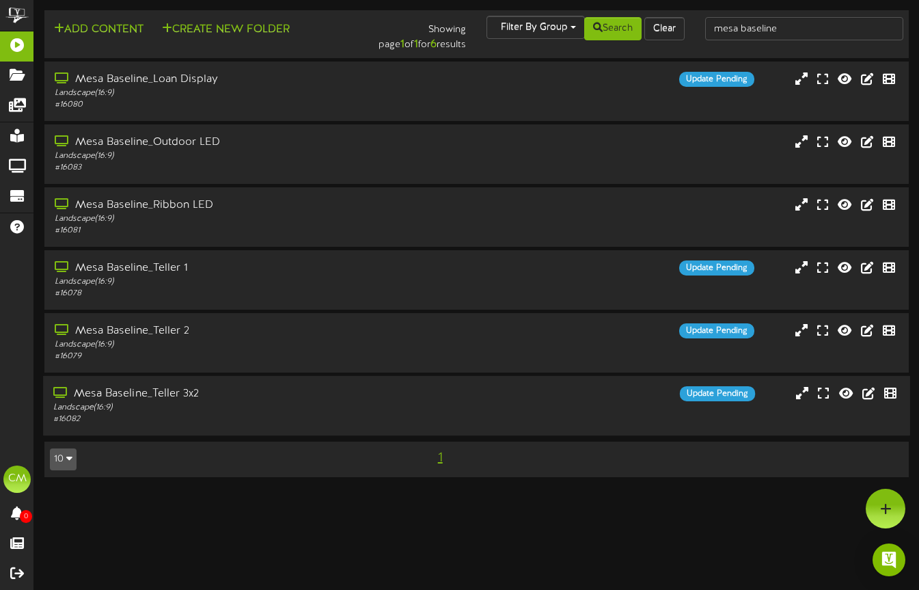
click at [356, 412] on div "Landscape ( 16:9 )" at bounding box center [223, 408] width 341 height 12
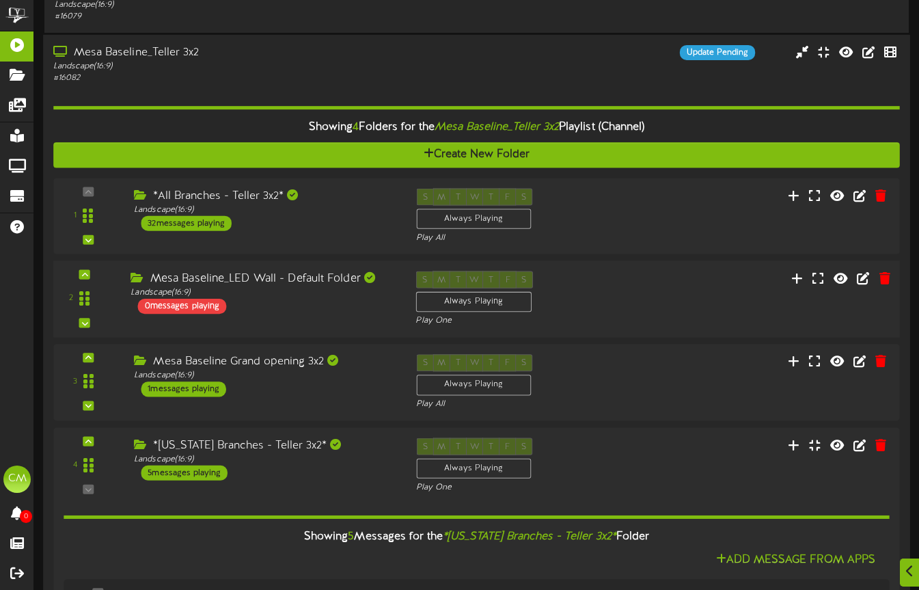
scroll to position [389, 0]
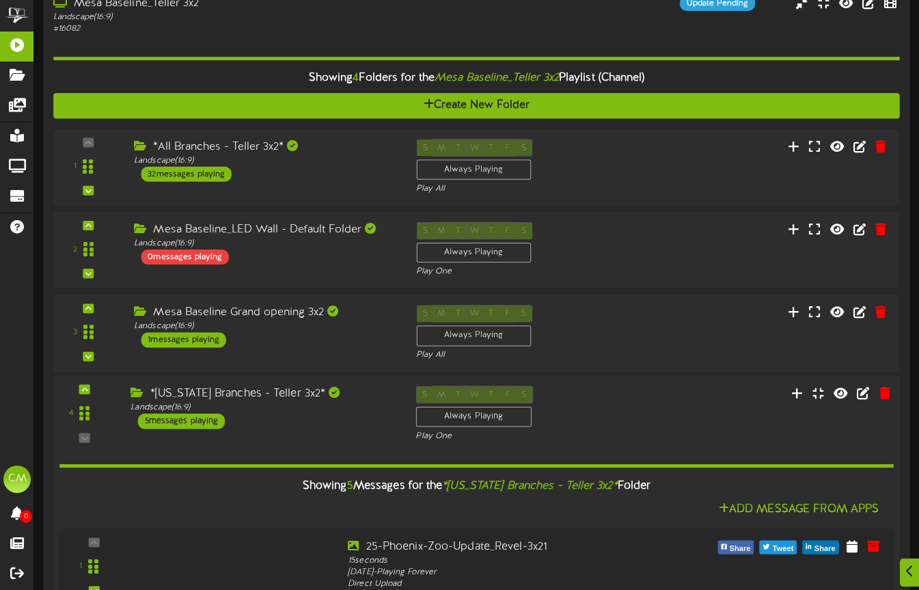
click at [331, 415] on div "*[US_STATE] Branches - Teller 3x2* Landscape ( 16:9 ) 5 messages playing" at bounding box center [262, 407] width 285 height 43
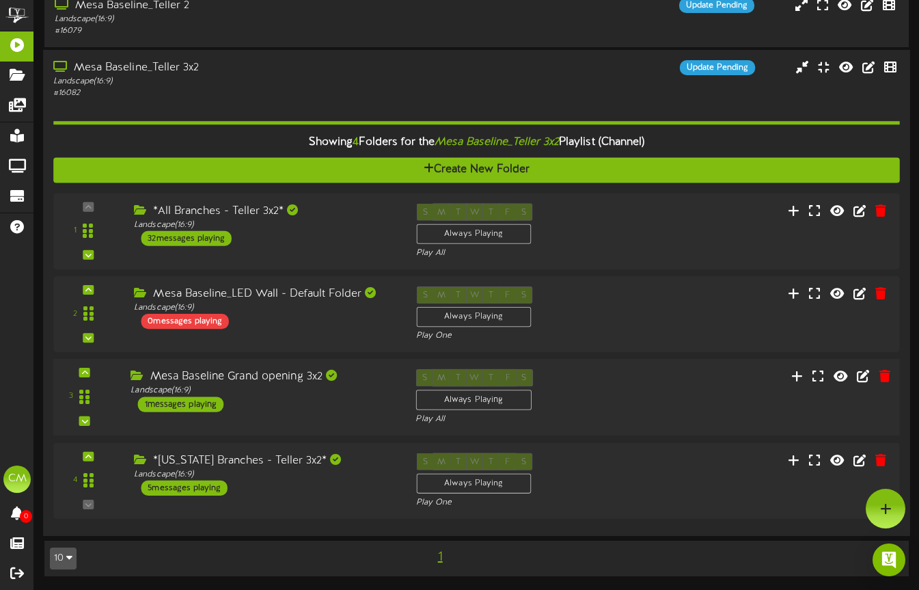
scroll to position [325, 0]
click at [294, 465] on div "*[US_STATE] Branches - Teller 3x2*" at bounding box center [263, 460] width 264 height 16
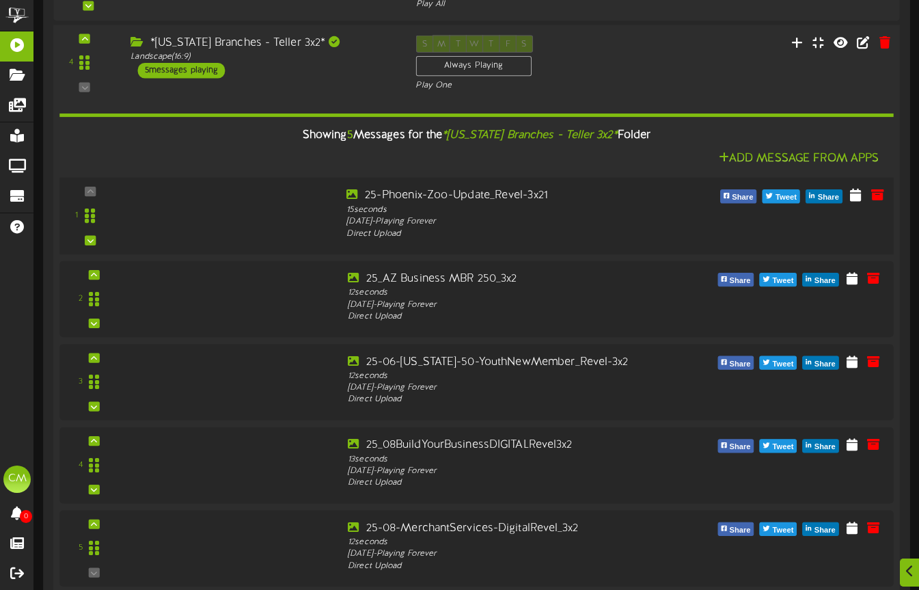
scroll to position [763, 0]
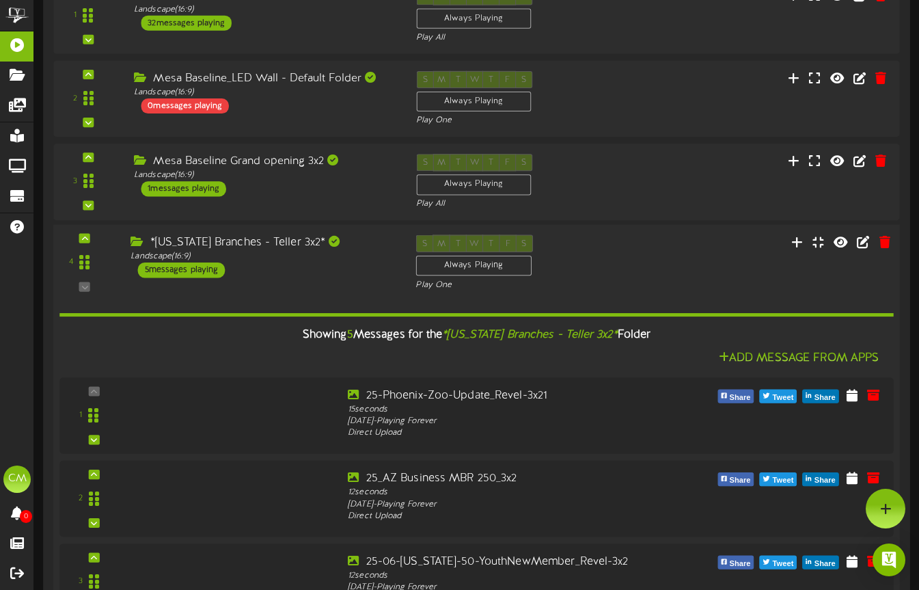
click at [329, 270] on div "*[US_STATE] Branches - Teller 3x2* Landscape ( 16:9 ) 5 messages playing" at bounding box center [262, 256] width 285 height 43
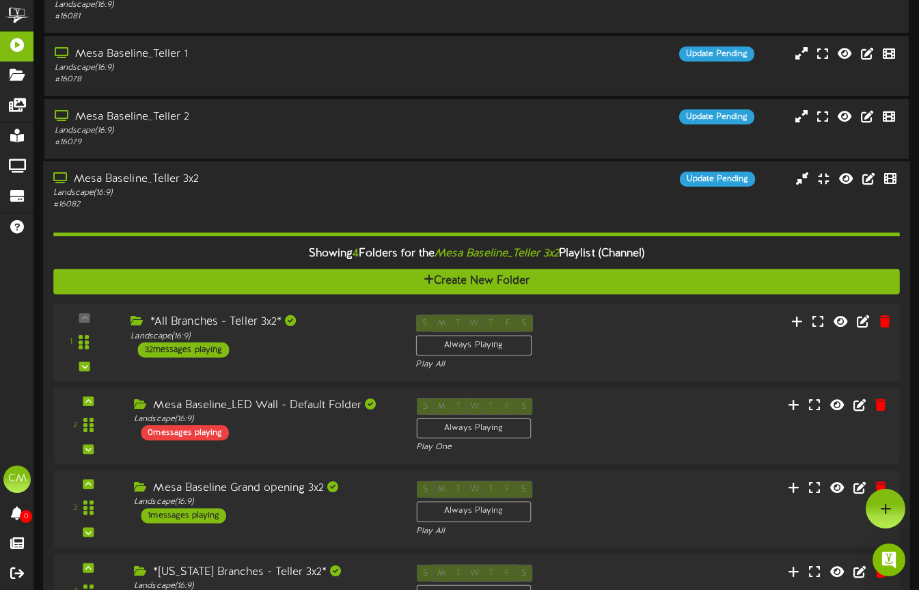
scroll to position [213, 0]
click at [325, 314] on div "1 Landscape (" at bounding box center [476, 343] width 855 height 77
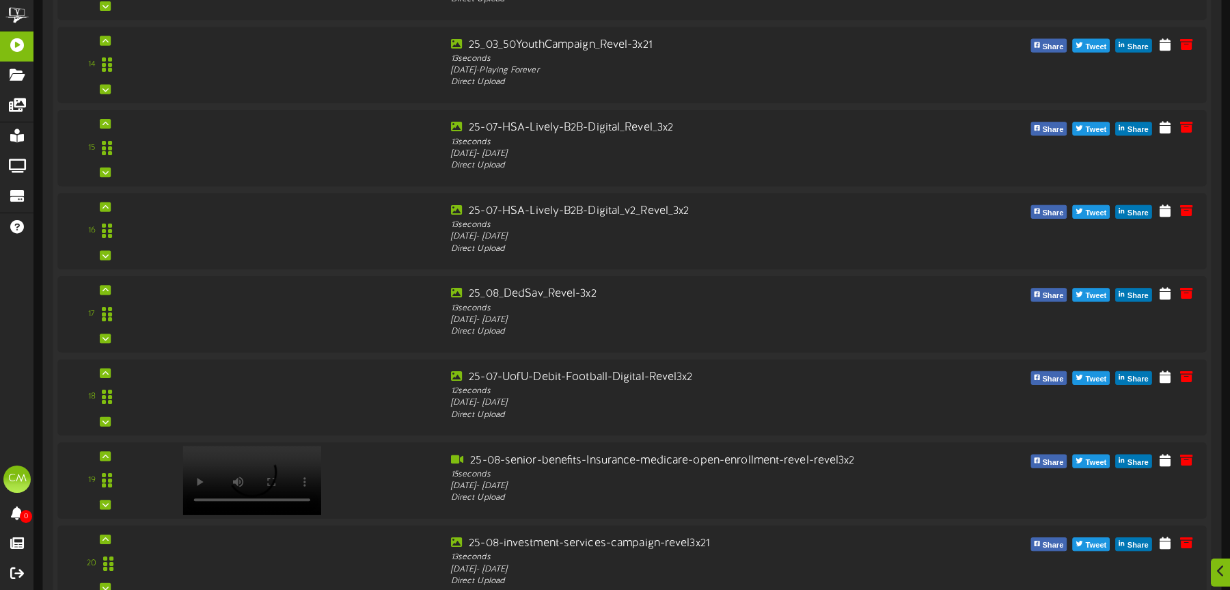
scroll to position [1698, 0]
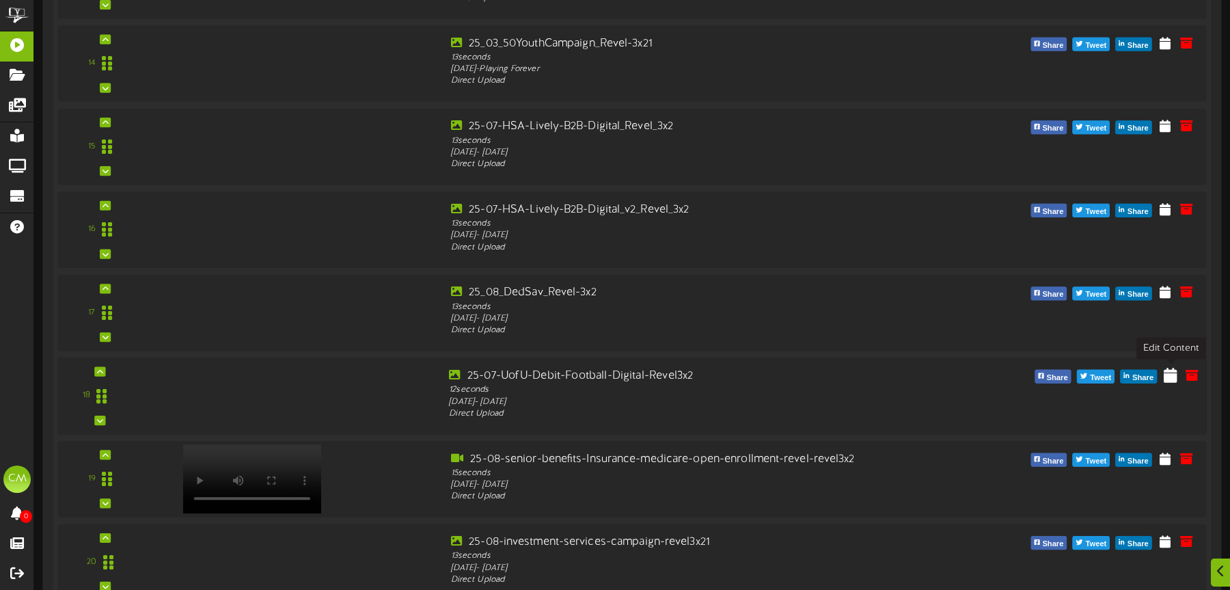
click at [918, 377] on icon at bounding box center [1171, 373] width 14 height 15
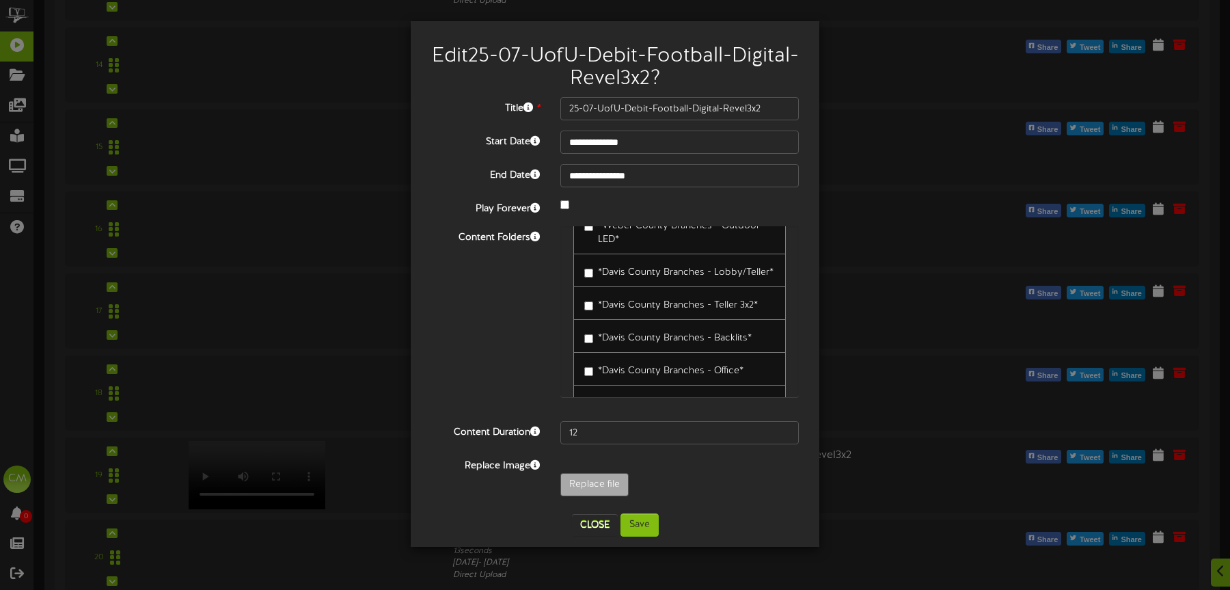
scroll to position [1978, 0]
click at [588, 526] on button "Close" at bounding box center [595, 525] width 46 height 22
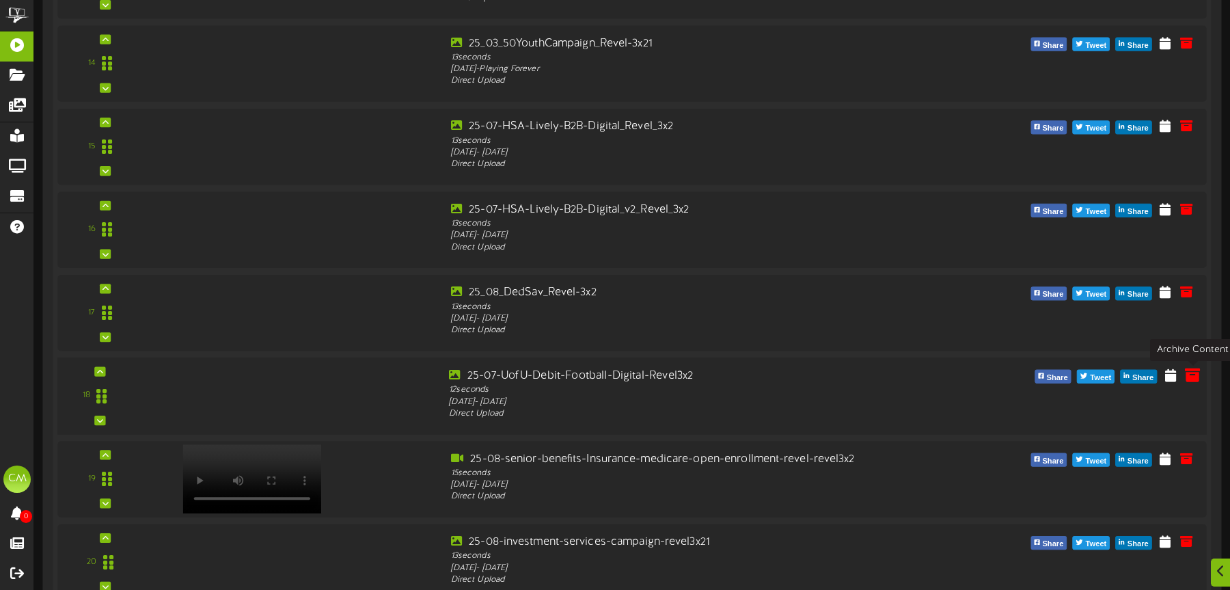
click at [918, 370] on icon at bounding box center [1191, 373] width 15 height 15
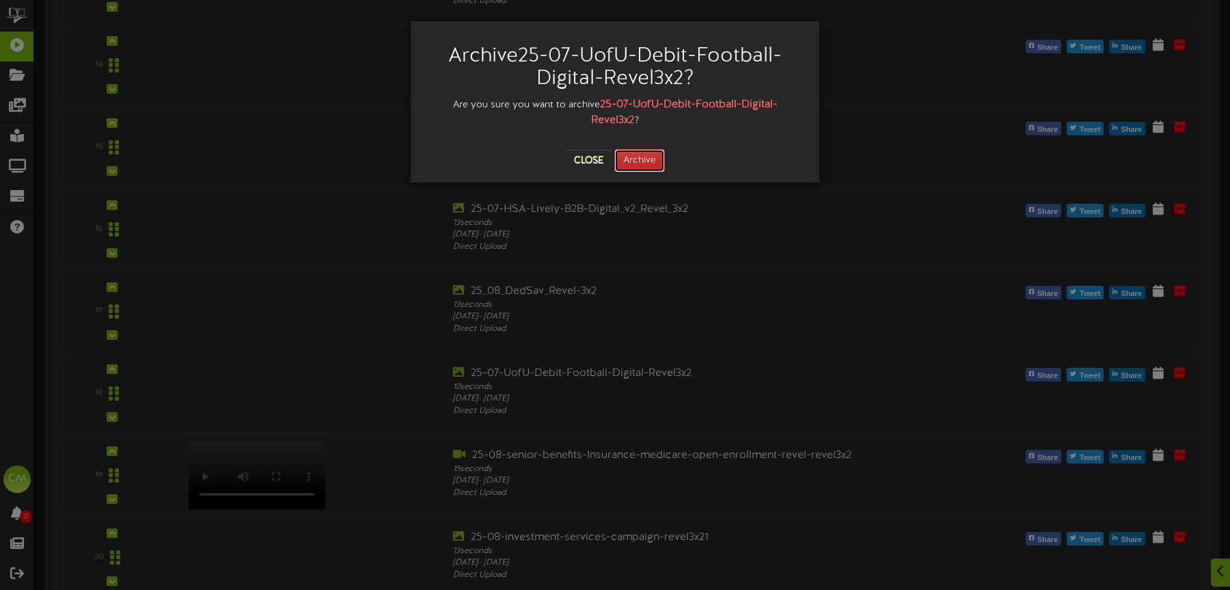
click at [644, 159] on button "Archive" at bounding box center [639, 160] width 51 height 23
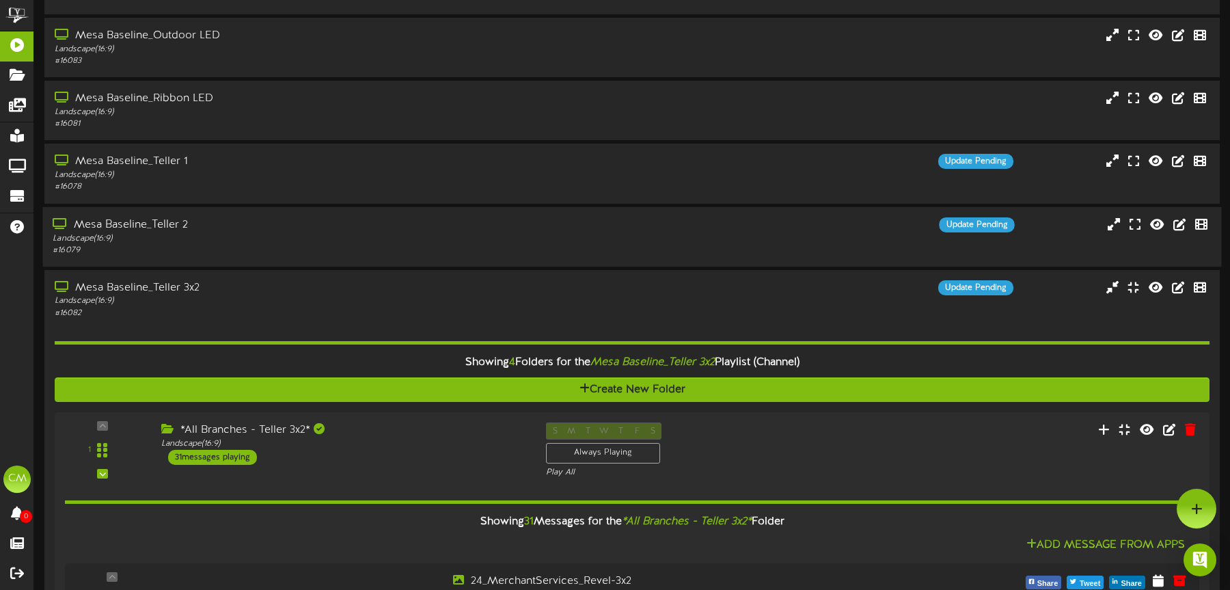
scroll to position [0, 0]
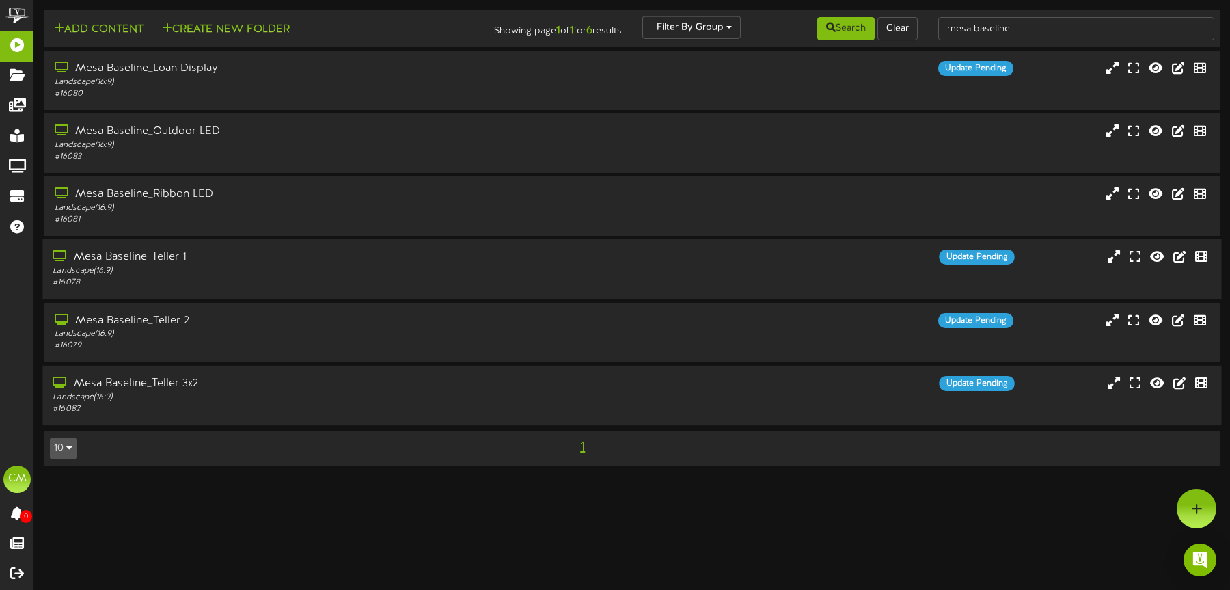
click at [262, 254] on div "Mesa Baseline_Teller 1" at bounding box center [288, 257] width 471 height 16
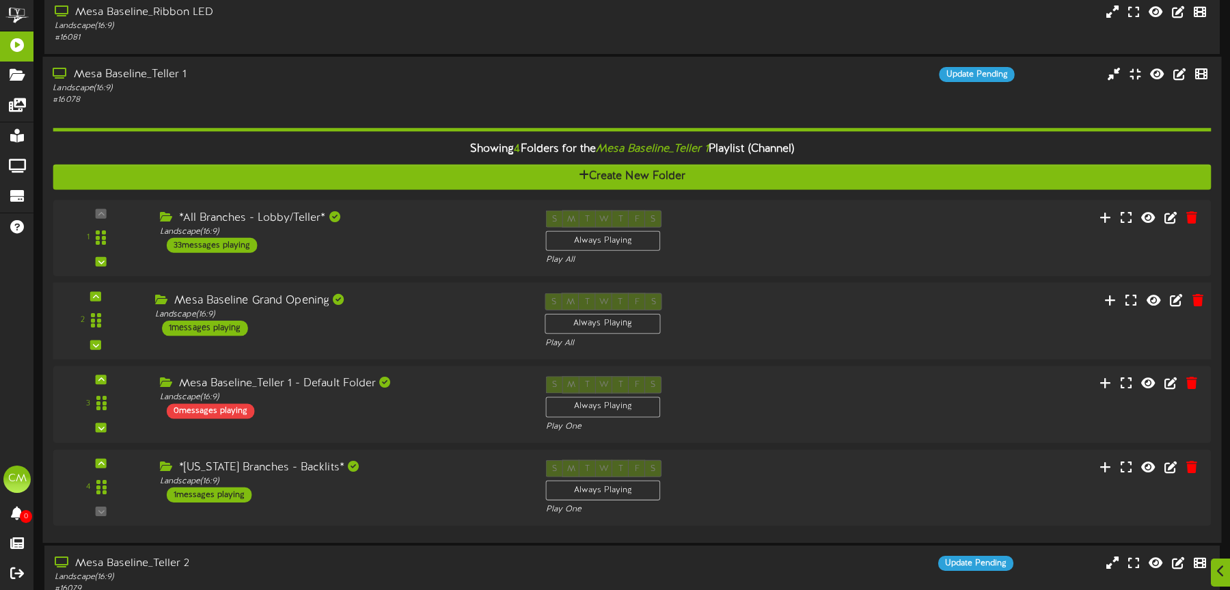
scroll to position [183, 0]
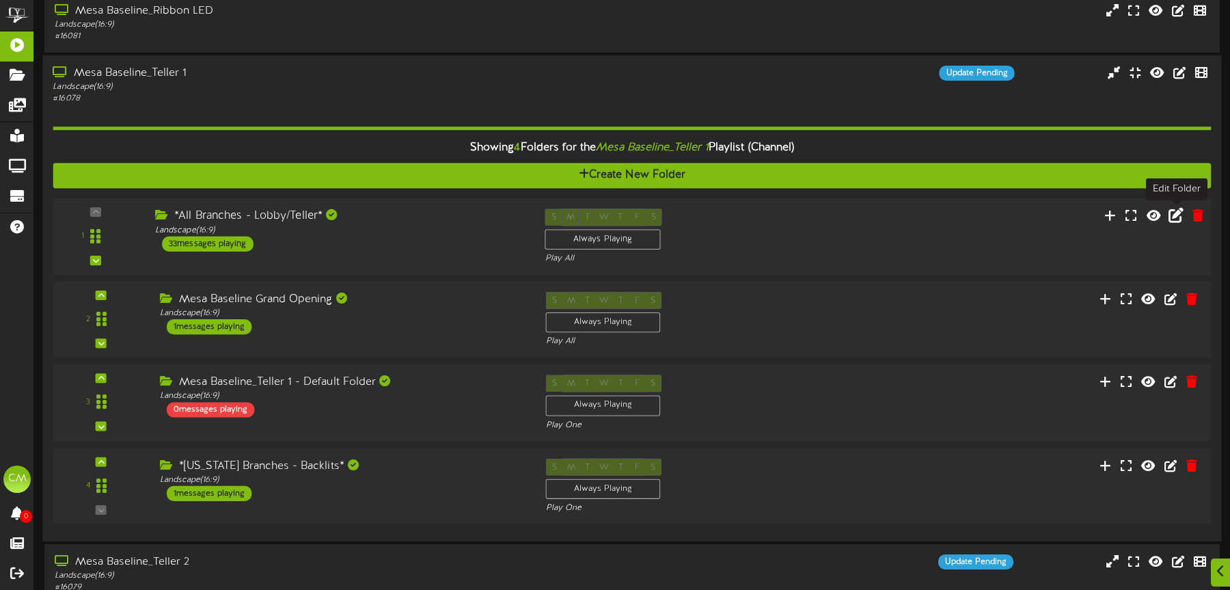
click at [918, 217] on icon at bounding box center [1176, 215] width 15 height 15
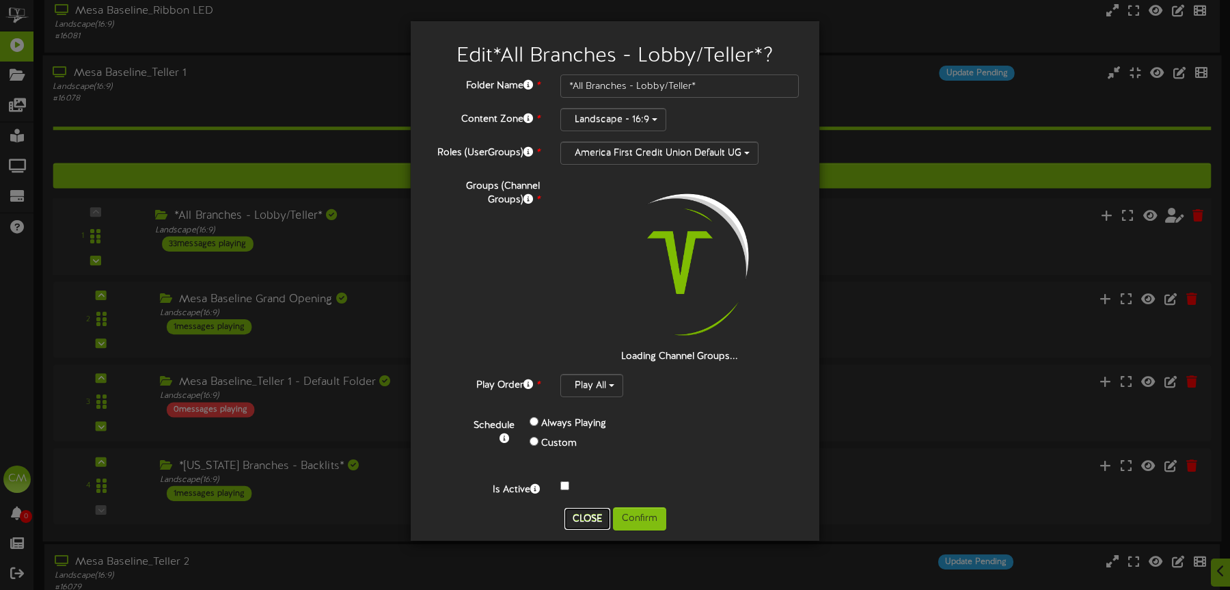
click at [595, 512] on button "Close" at bounding box center [587, 519] width 46 height 22
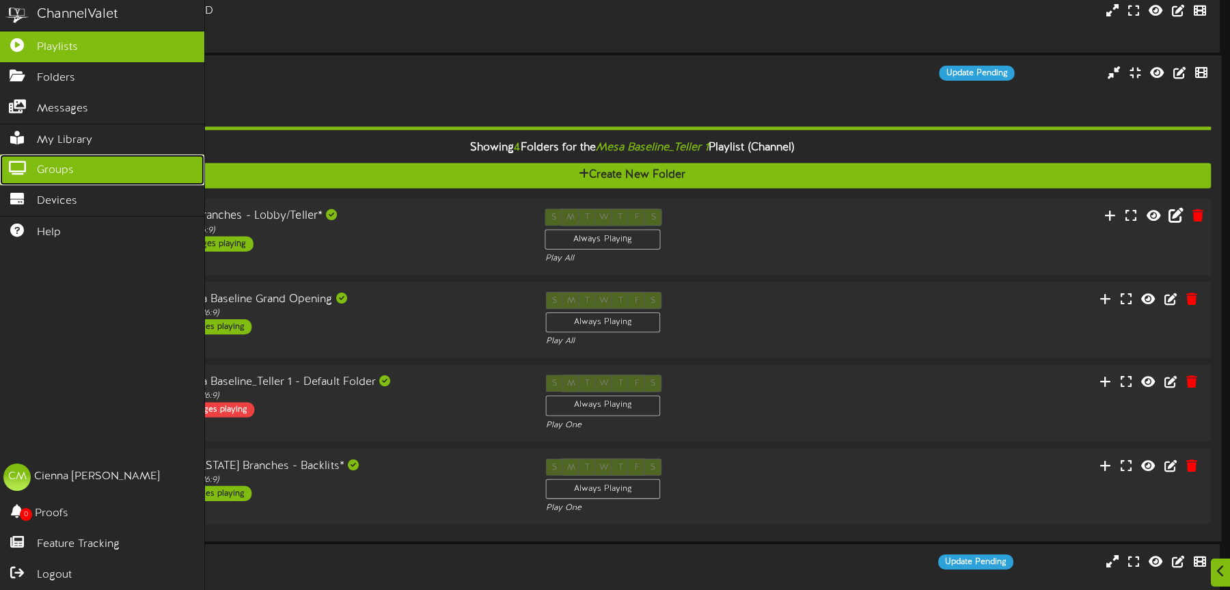
click at [21, 170] on icon at bounding box center [17, 166] width 34 height 10
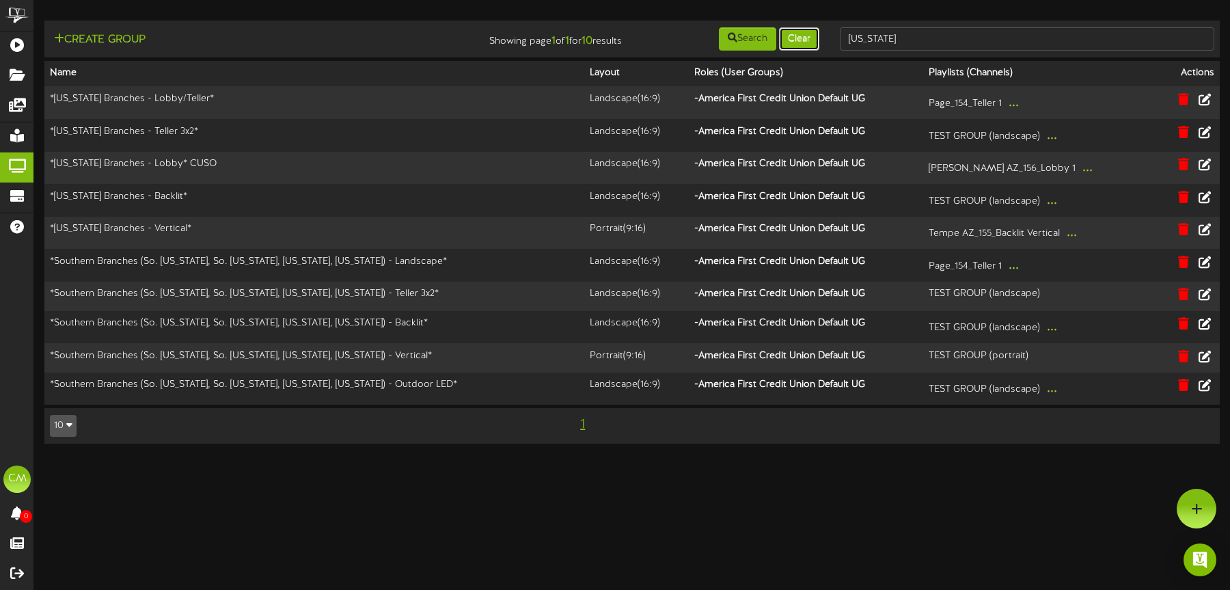
click at [798, 38] on button "Clear" at bounding box center [799, 38] width 40 height 23
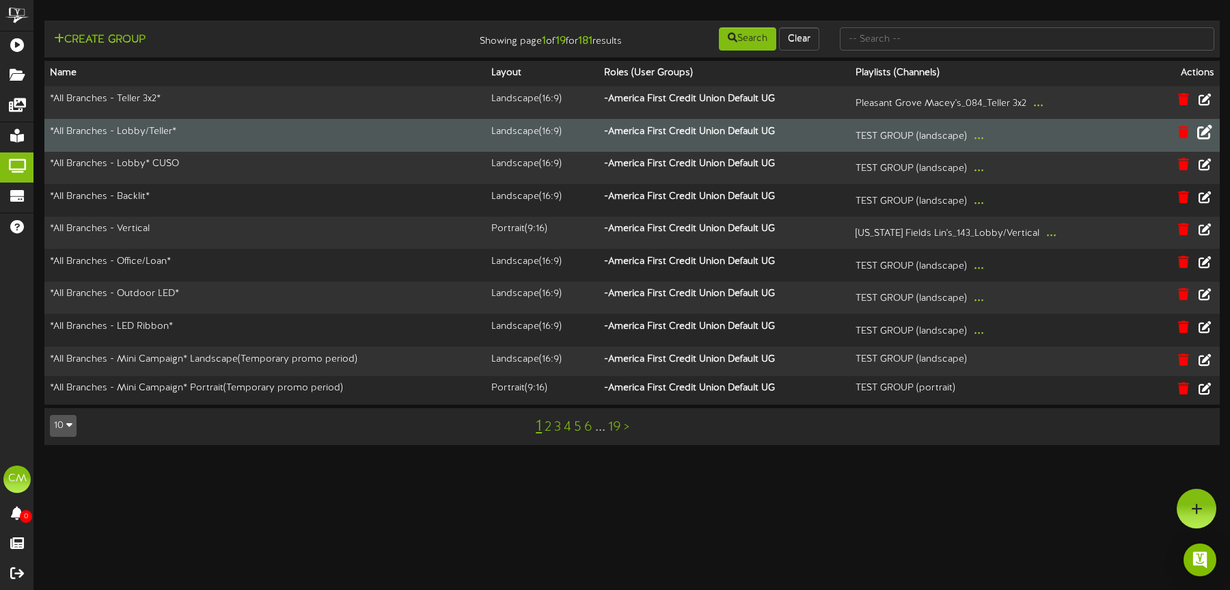
click at [918, 132] on icon at bounding box center [1204, 131] width 15 height 15
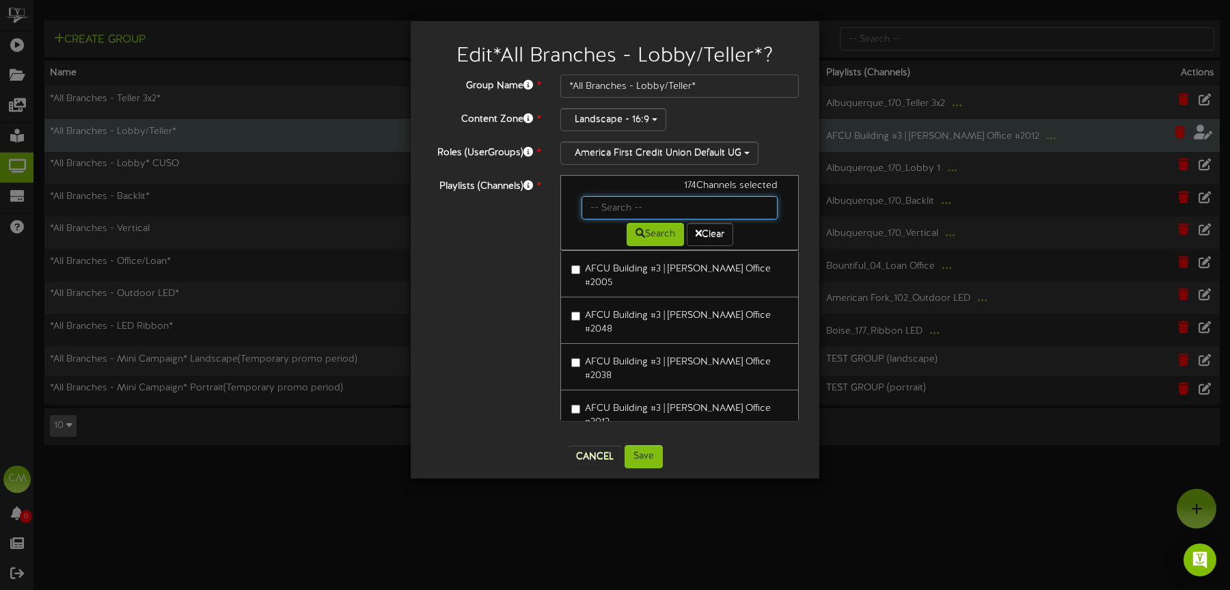
click at [612, 204] on input "text" at bounding box center [680, 207] width 196 height 23
type input "mesa"
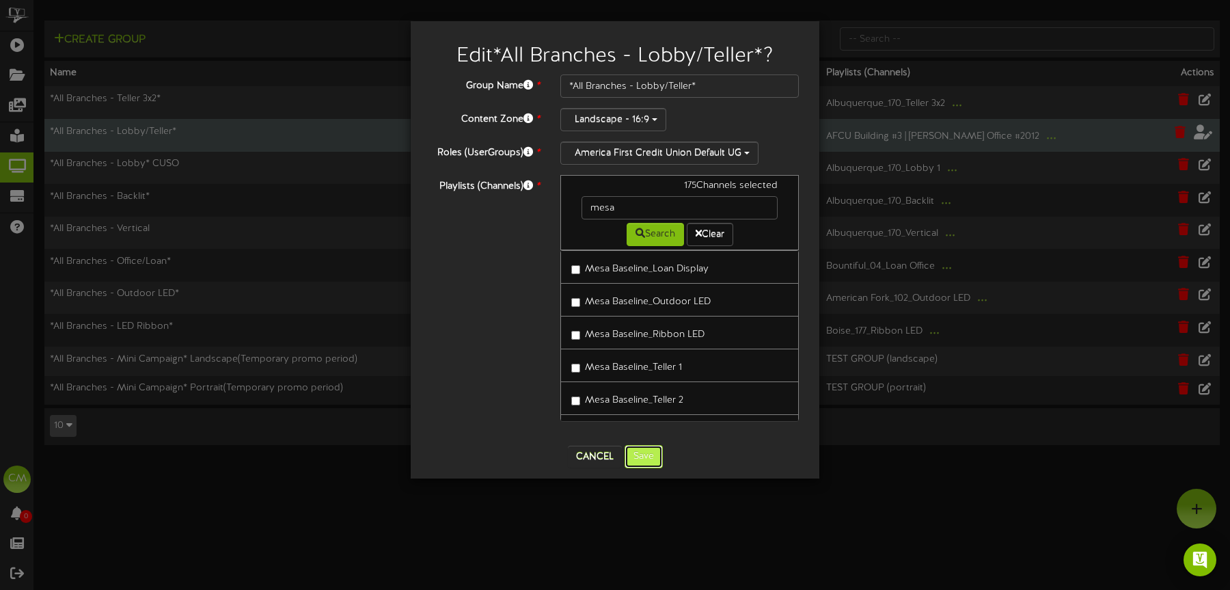
click at [647, 459] on button "Save" at bounding box center [644, 456] width 38 height 23
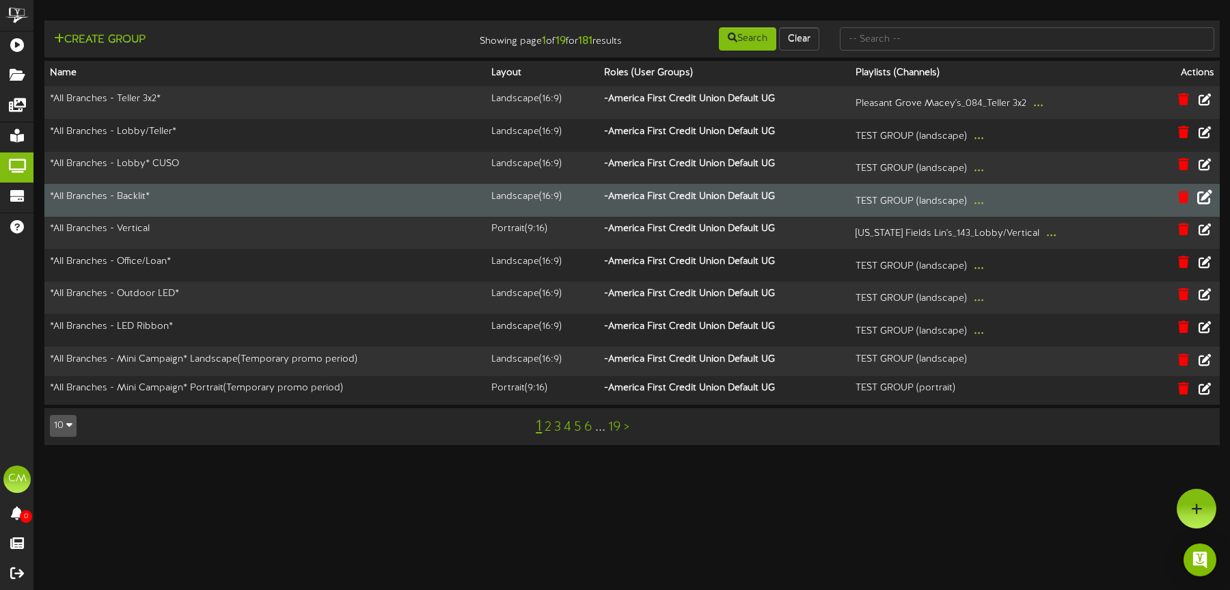
click at [918, 198] on icon at bounding box center [1204, 196] width 15 height 15
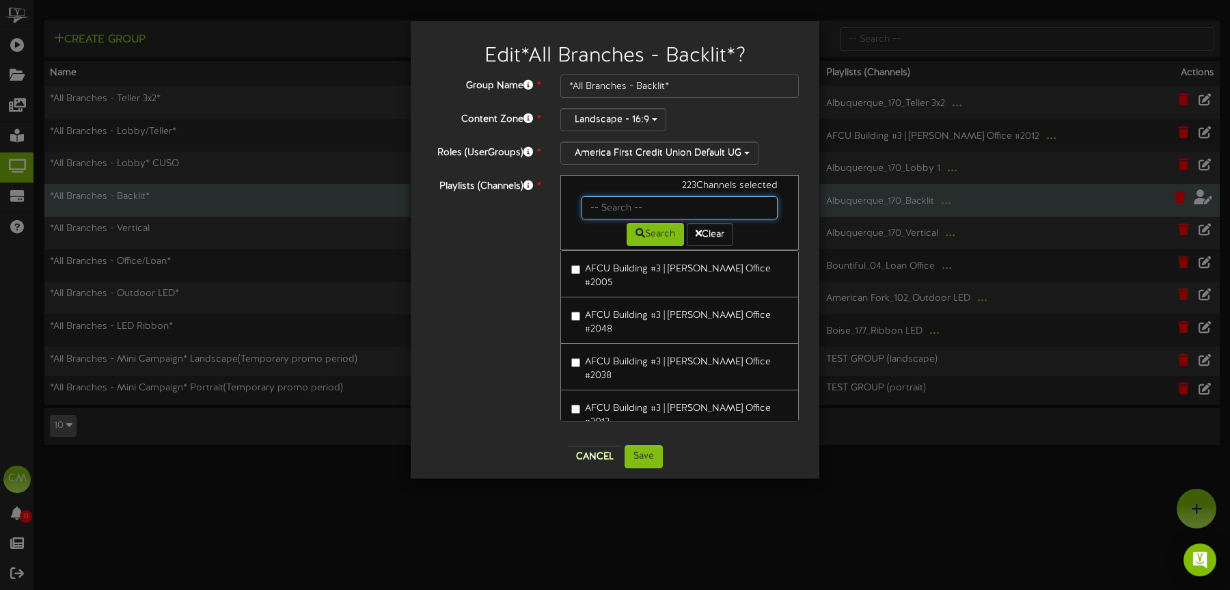
click at [613, 196] on input "text" at bounding box center [680, 207] width 196 height 23
type input "mesa"
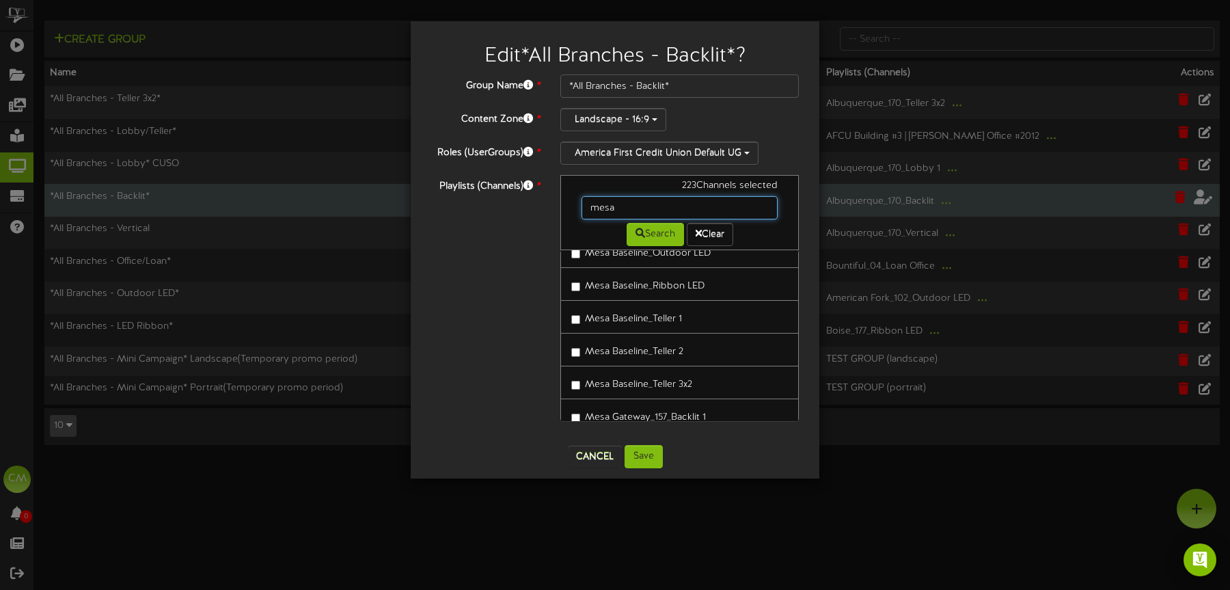
scroll to position [63, 0]
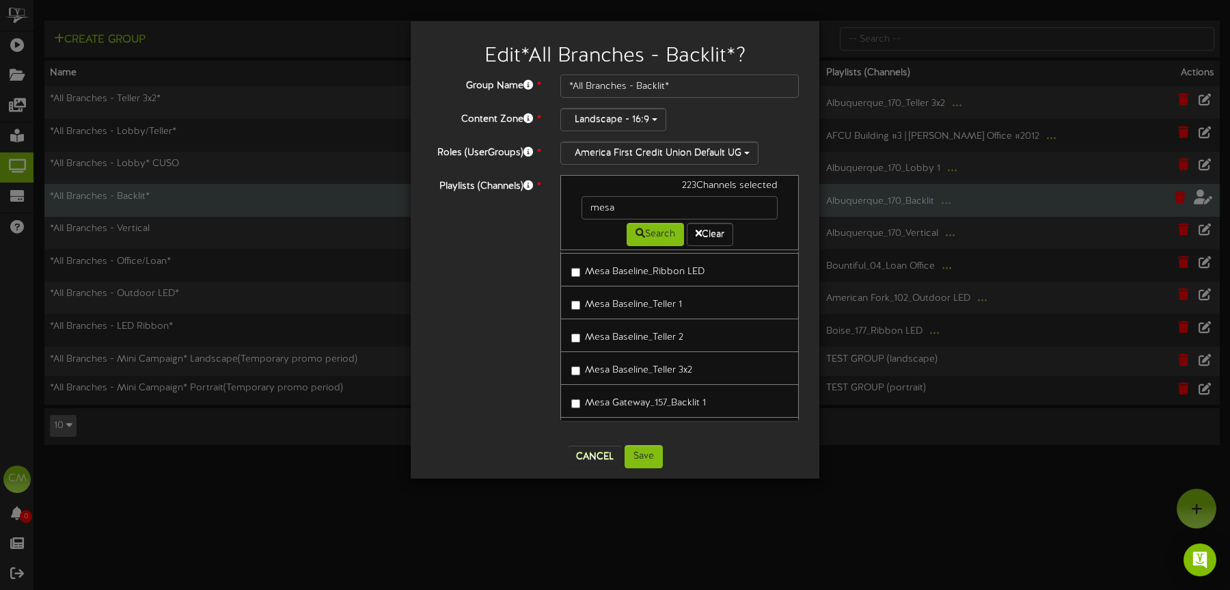
click at [584, 302] on label "Mesa Baseline_Teller 1" at bounding box center [626, 302] width 111 height 18
click at [584, 330] on label "Mesa Baseline_Teller 2" at bounding box center [627, 335] width 112 height 18
drag, startPoint x: 656, startPoint y: 452, endPoint x: 664, endPoint y: 452, distance: 8.2
click at [656, 452] on button "Save" at bounding box center [644, 456] width 38 height 23
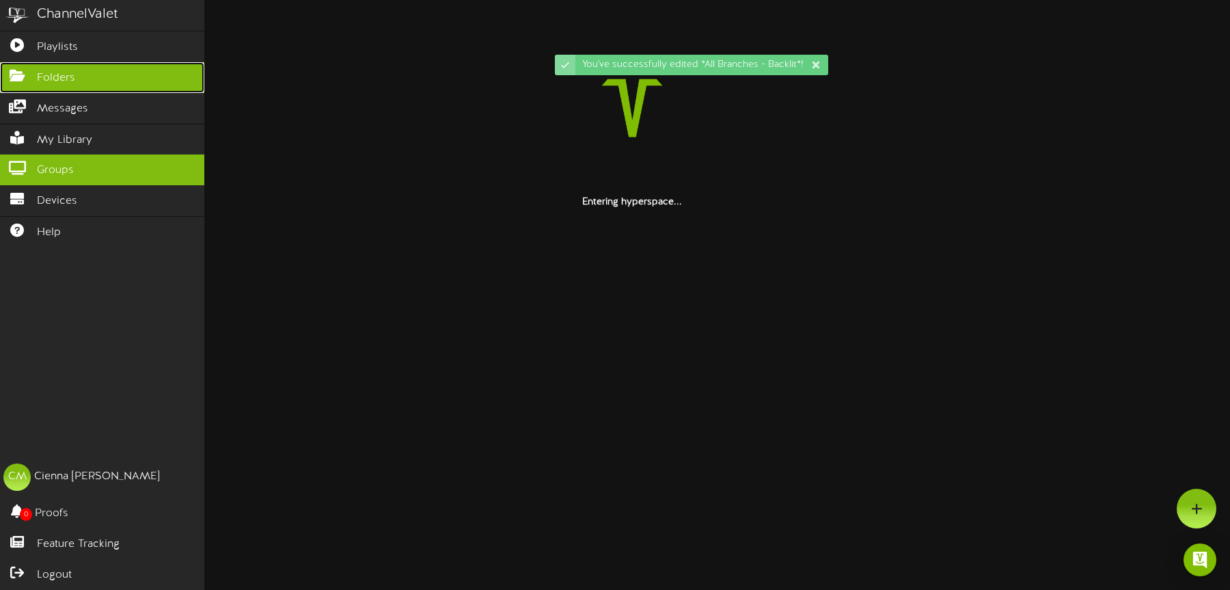
click at [68, 84] on span "Folders" at bounding box center [56, 78] width 38 height 16
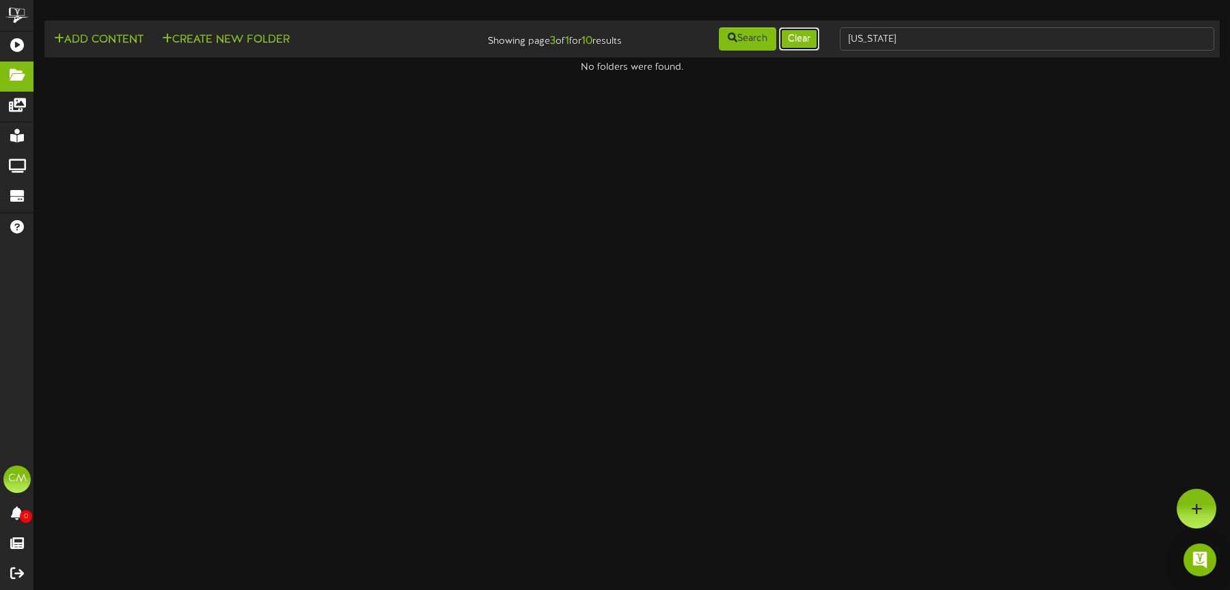
click at [802, 38] on button "Clear" at bounding box center [799, 38] width 40 height 23
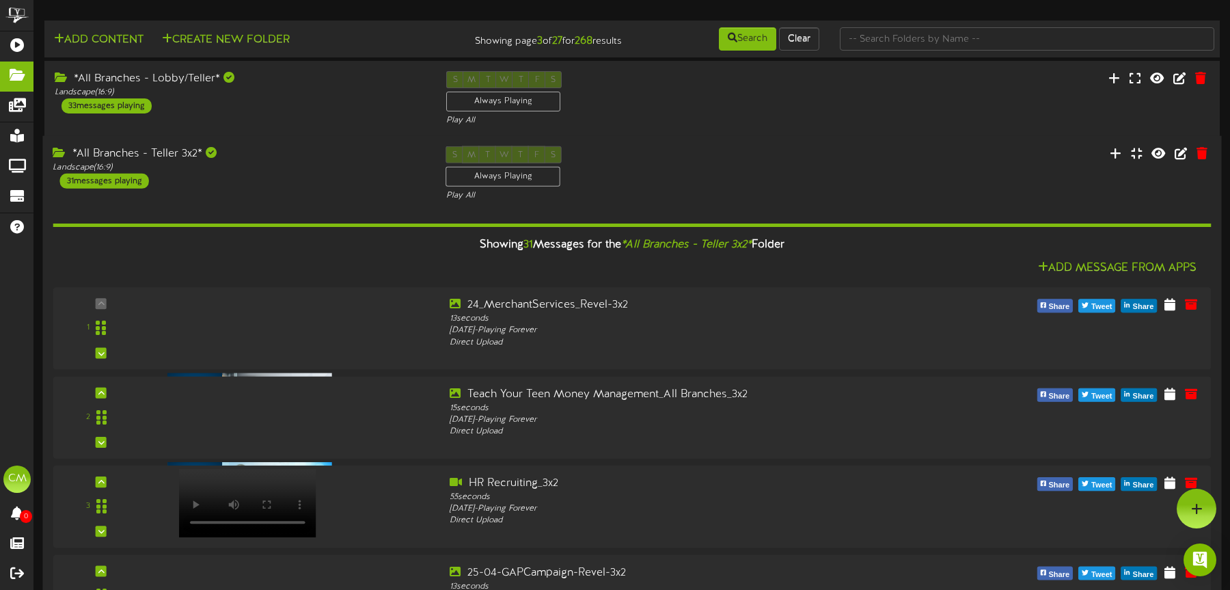
click at [304, 177] on div "*All Branches - Teller 3x2* Landscape ( 16:9 ) 31 messages playing" at bounding box center [238, 167] width 393 height 42
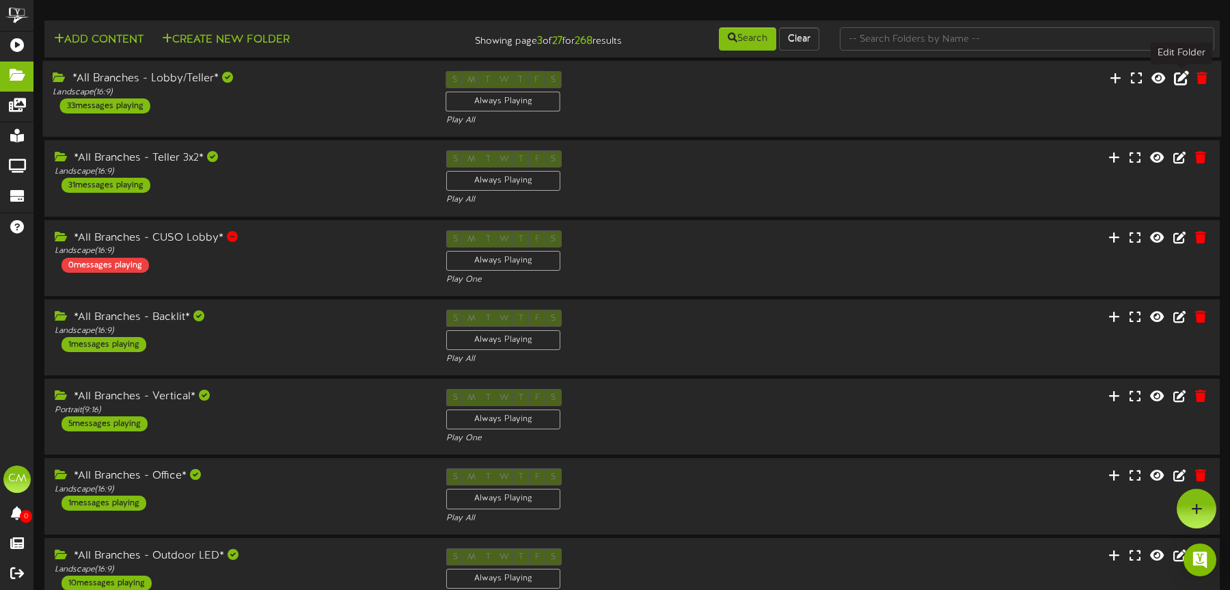
click at [918, 79] on icon at bounding box center [1181, 77] width 15 height 15
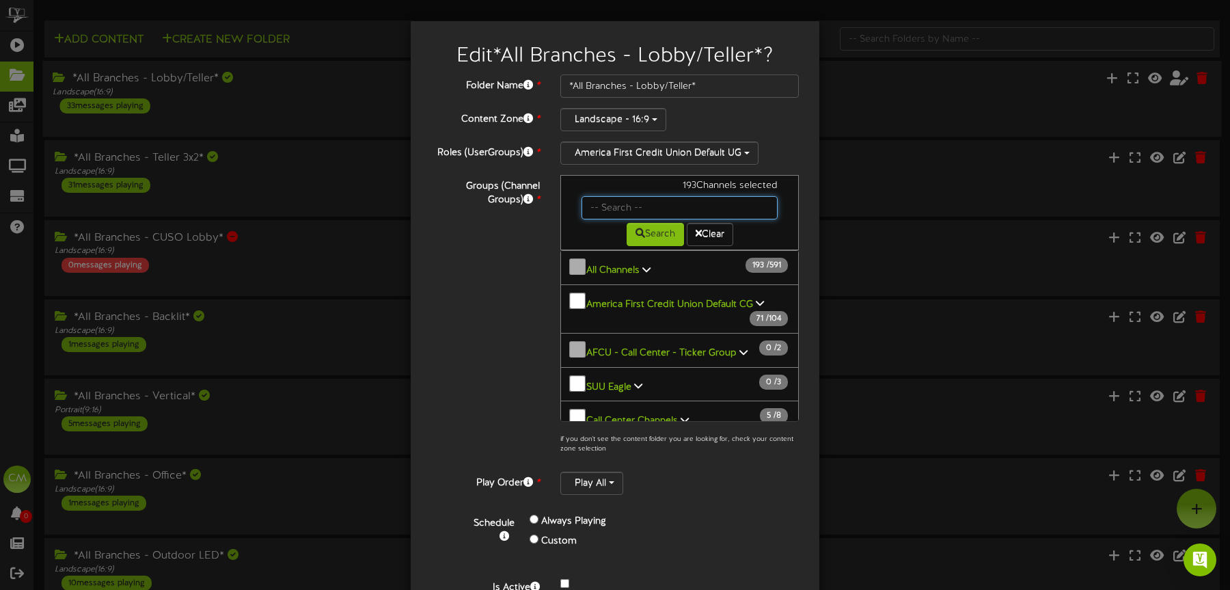
click at [614, 204] on input "text" at bounding box center [680, 207] width 196 height 23
type input "mesa"
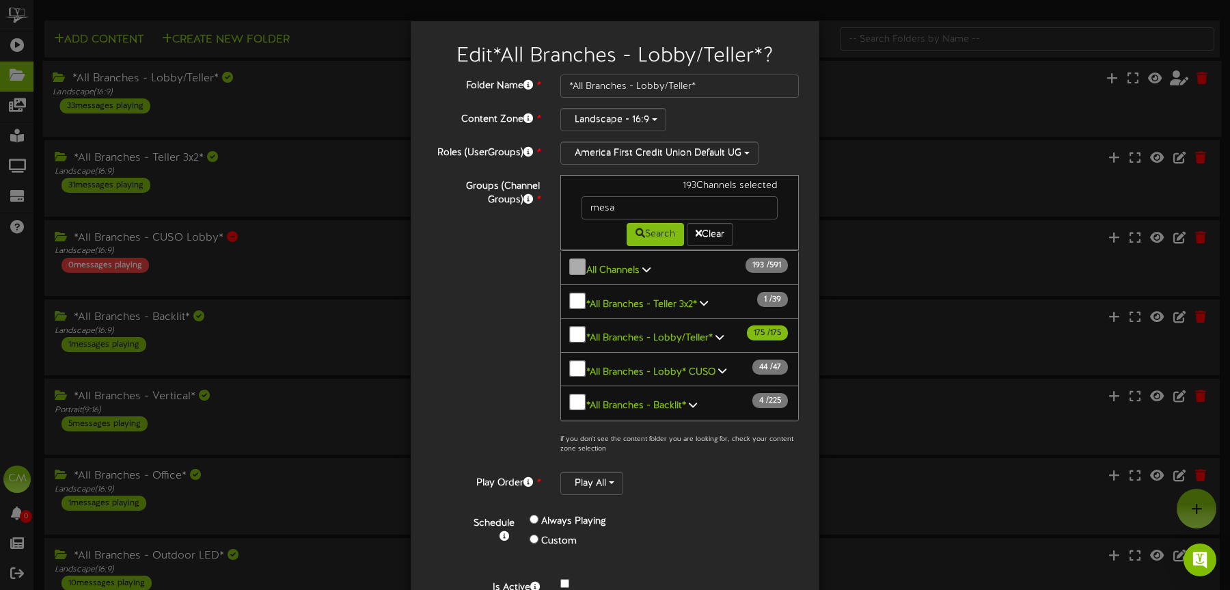
click at [718, 332] on icon at bounding box center [720, 337] width 8 height 10
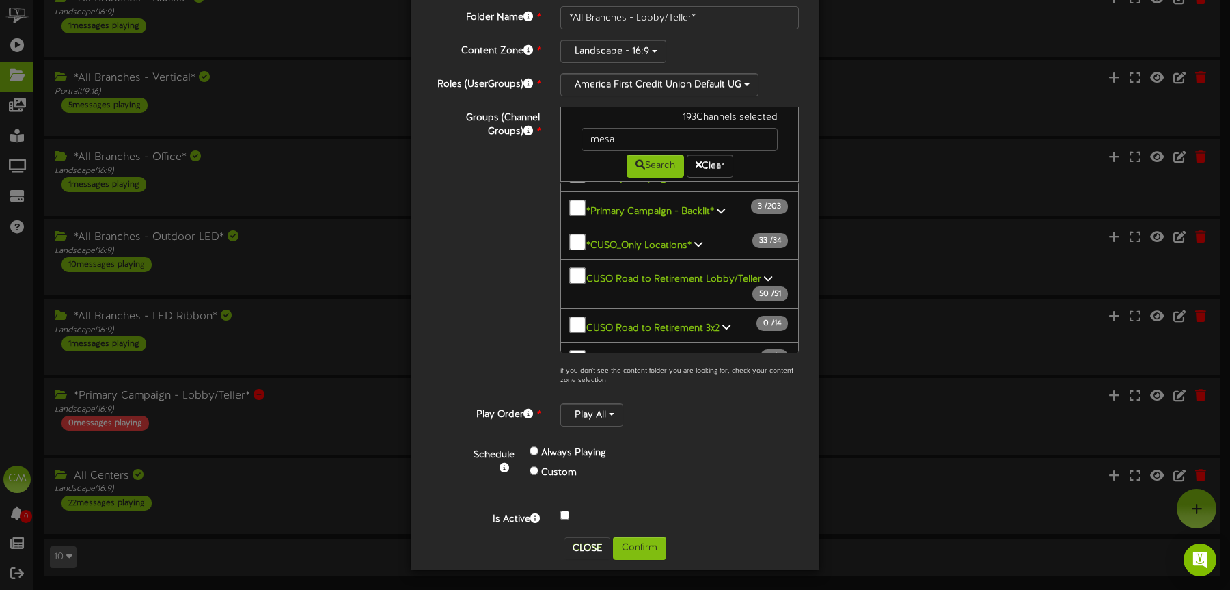
scroll to position [315, 0]
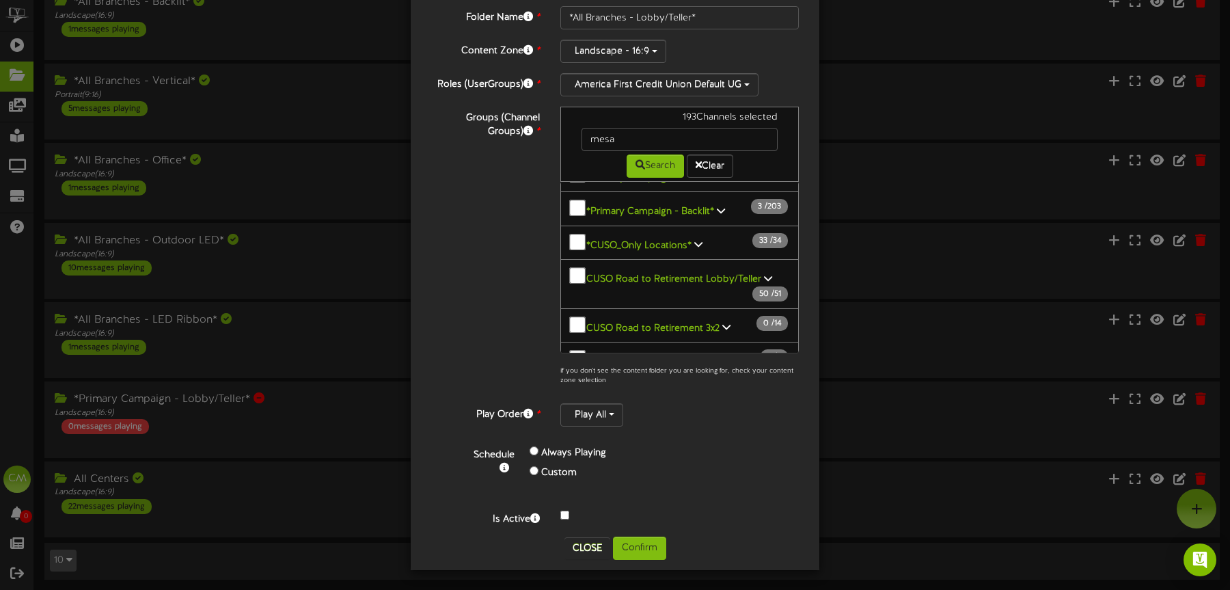
click at [721, 555] on icon at bounding box center [723, 560] width 8 height 10
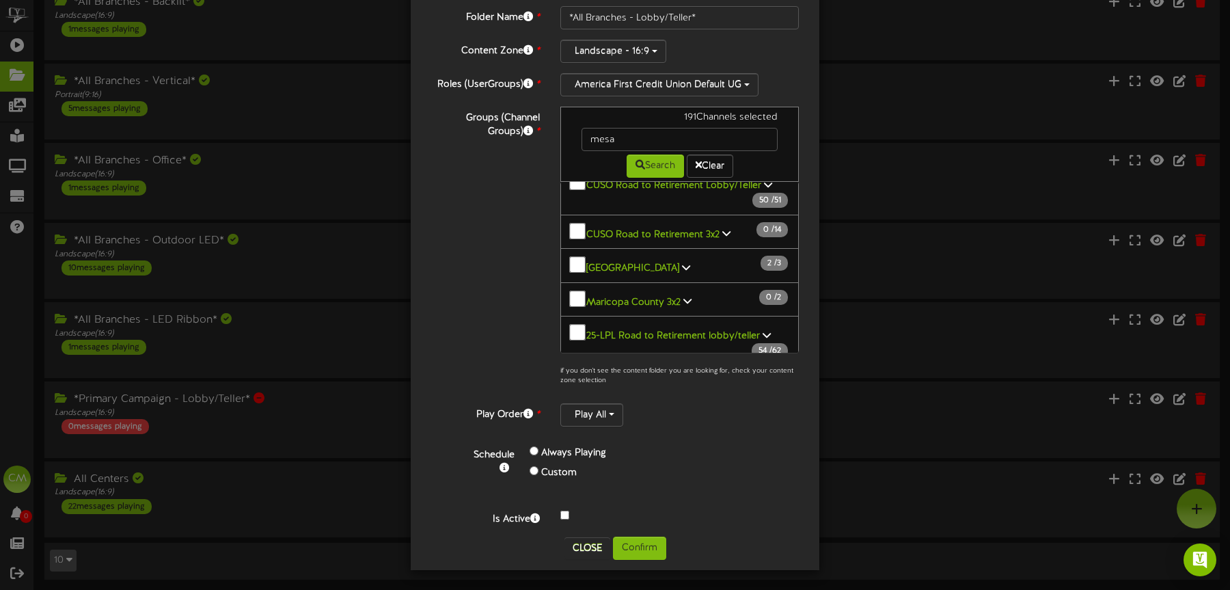
scroll to position [6636, 0]
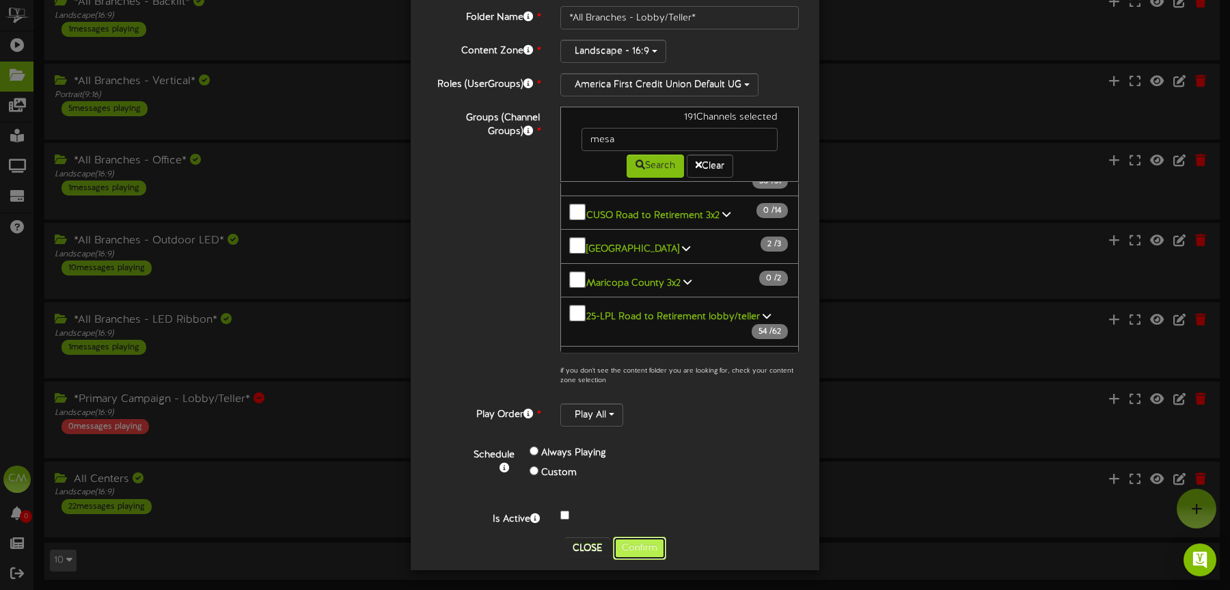
click at [649, 543] on button "Confirm" at bounding box center [639, 547] width 53 height 23
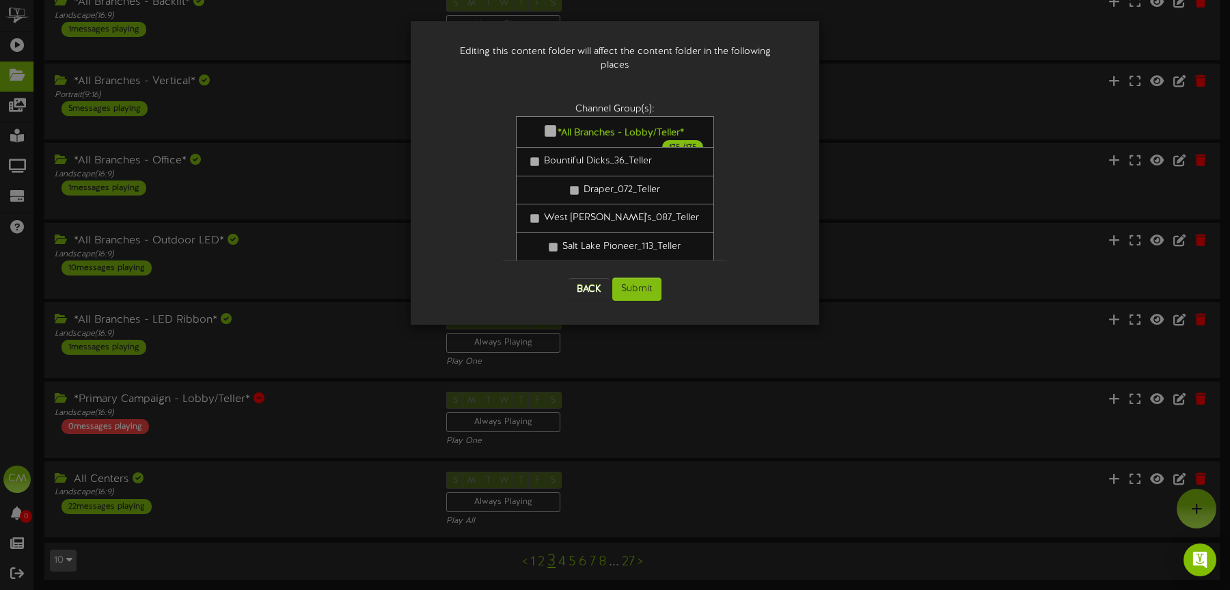
scroll to position [0, 0]
click at [644, 277] on button "Submit" at bounding box center [636, 288] width 49 height 23
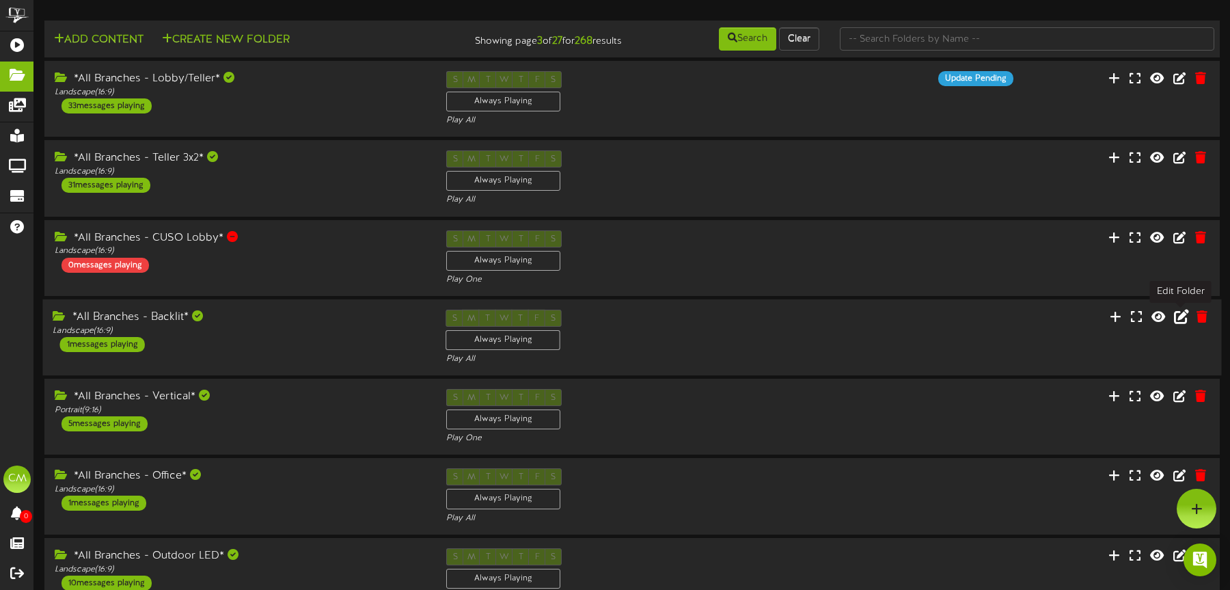
click at [918, 316] on icon at bounding box center [1181, 315] width 15 height 15
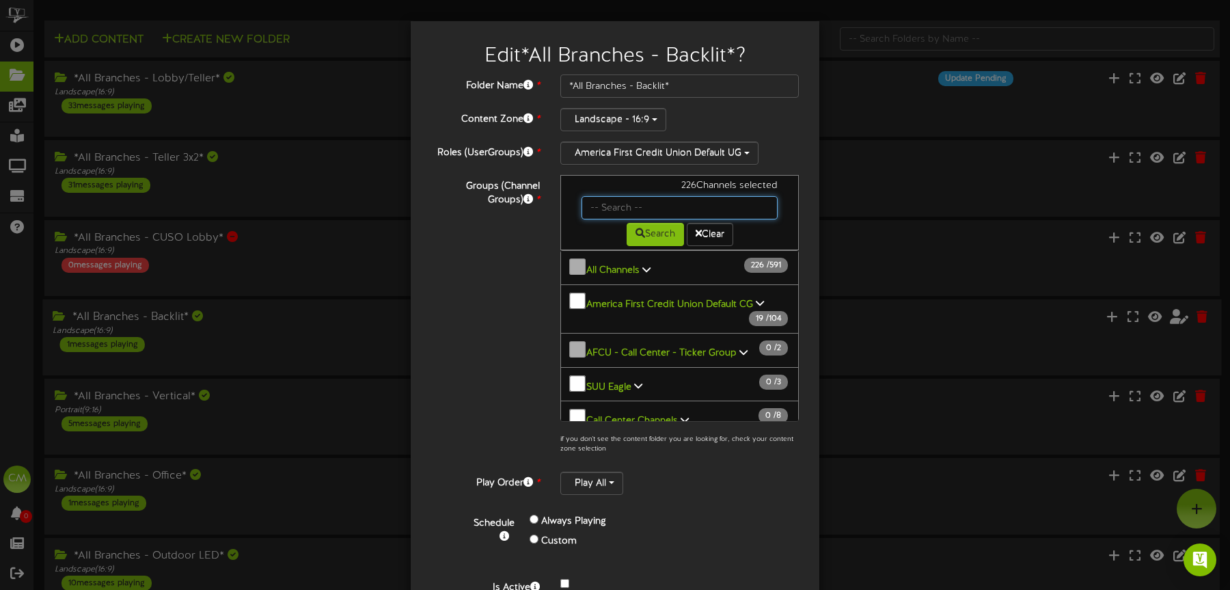
click at [634, 205] on input "text" at bounding box center [680, 207] width 196 height 23
type input "mesa"
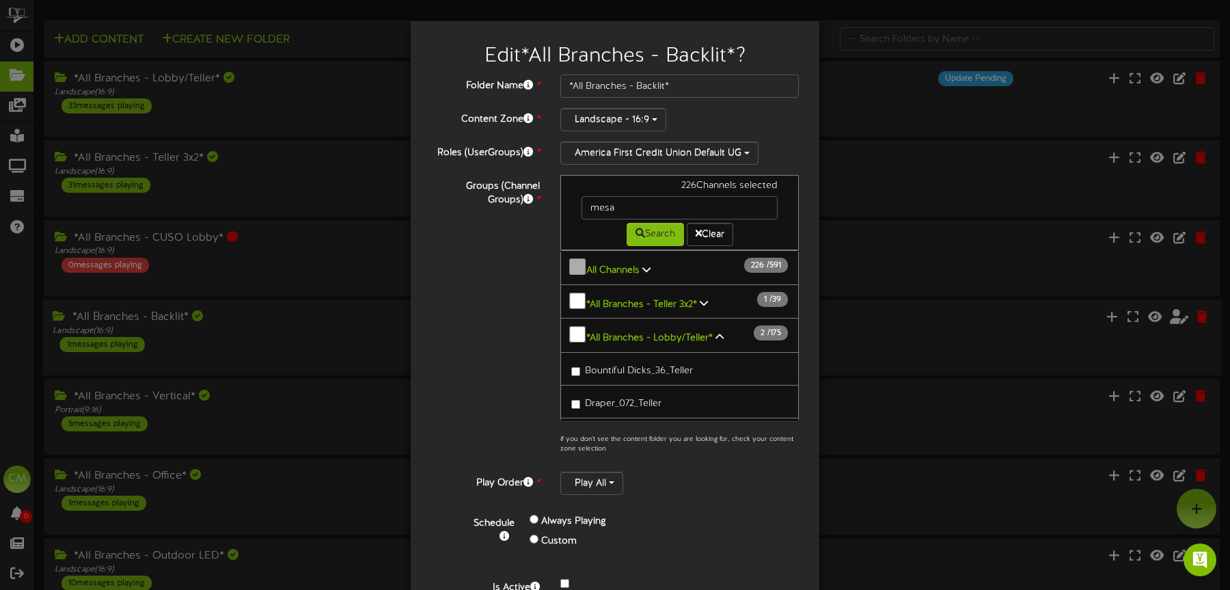
click at [717, 332] on icon at bounding box center [720, 337] width 8 height 10
click at [721, 326] on button "*All Branches - Lobby/Teller* 2 / 175" at bounding box center [679, 335] width 239 height 35
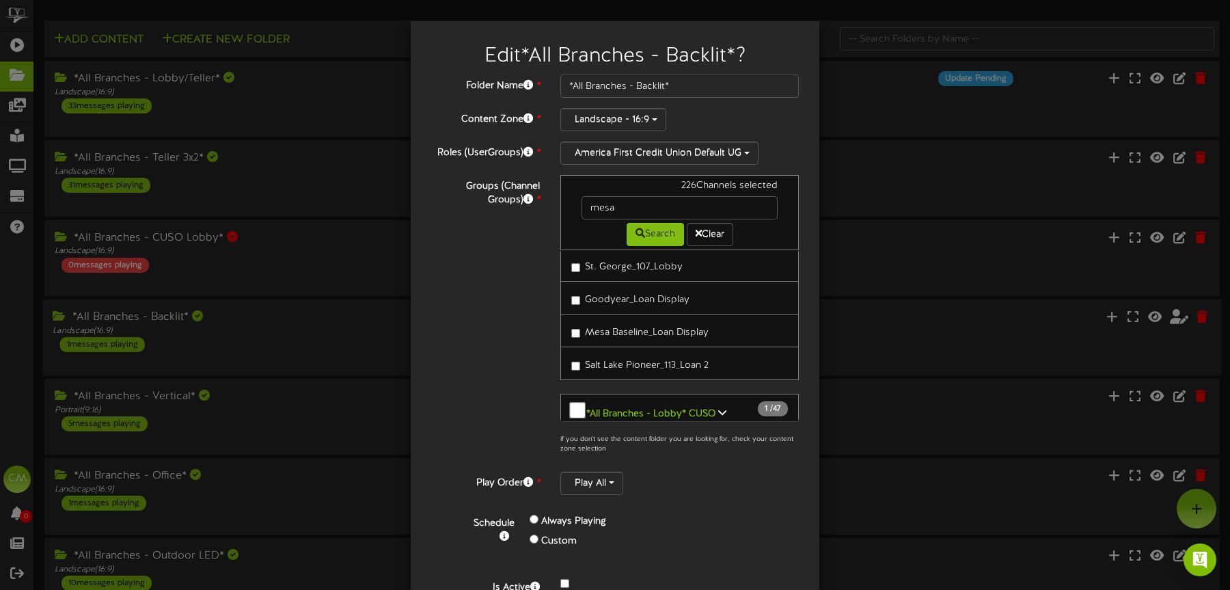
scroll to position [5849, 0]
click at [690, 442] on icon at bounding box center [693, 447] width 8 height 10
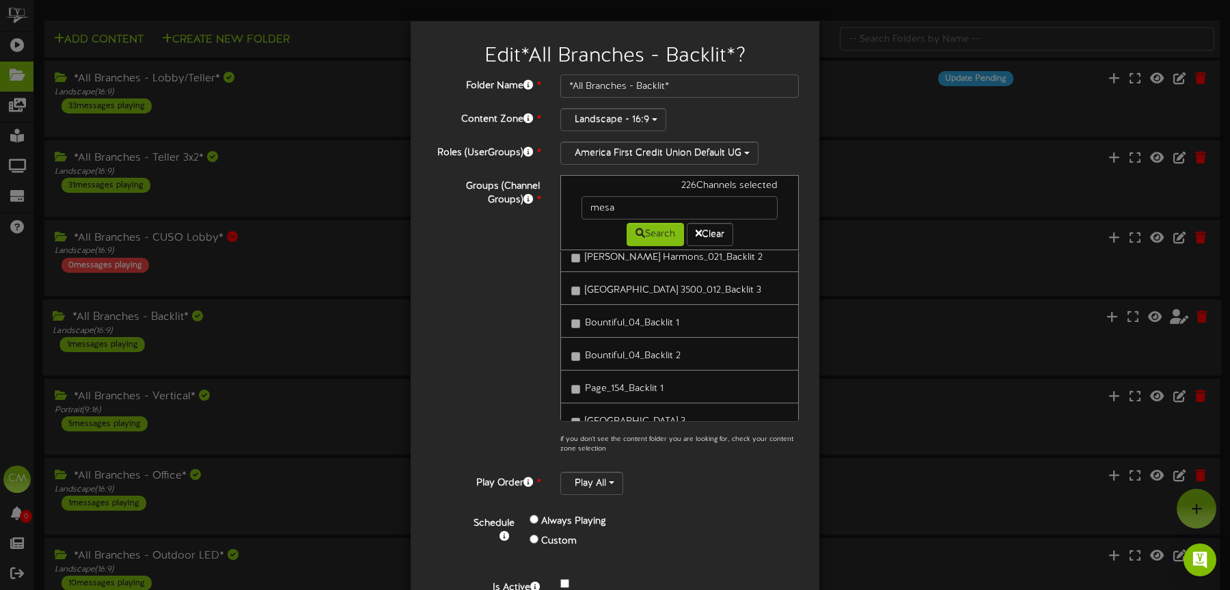
scroll to position [12638, 0]
click at [529, 344] on div "Groups (Channel Groups) * 226 Channels selected [GEOGRAPHIC_DATA] Search Clear" at bounding box center [615, 318] width 388 height 286
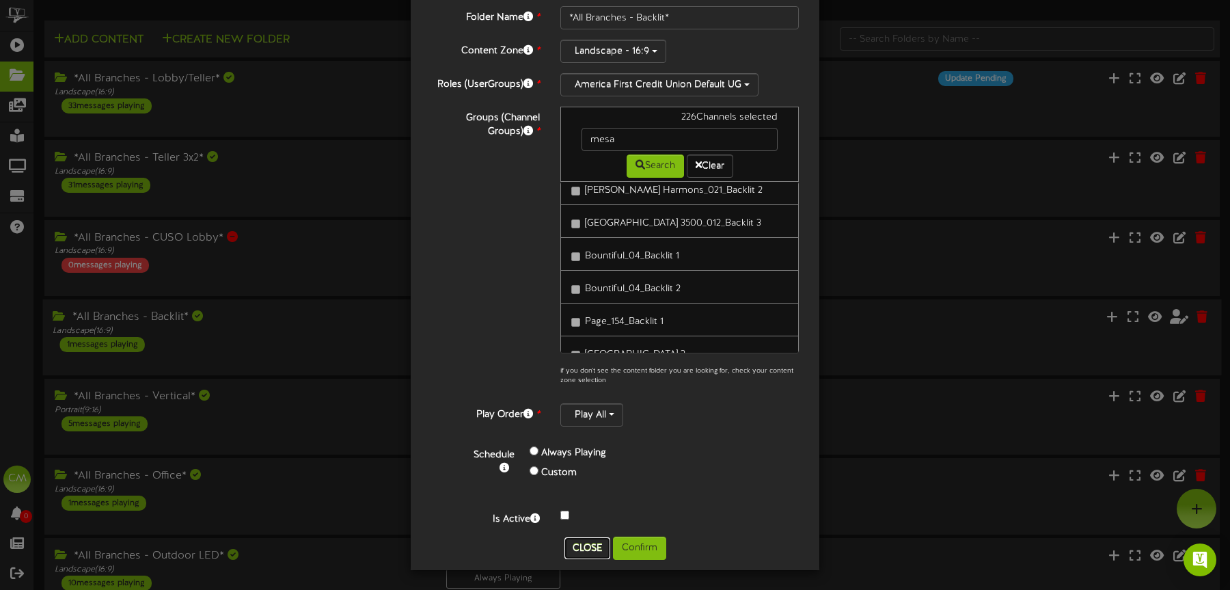
click at [586, 549] on button "Close" at bounding box center [587, 548] width 46 height 22
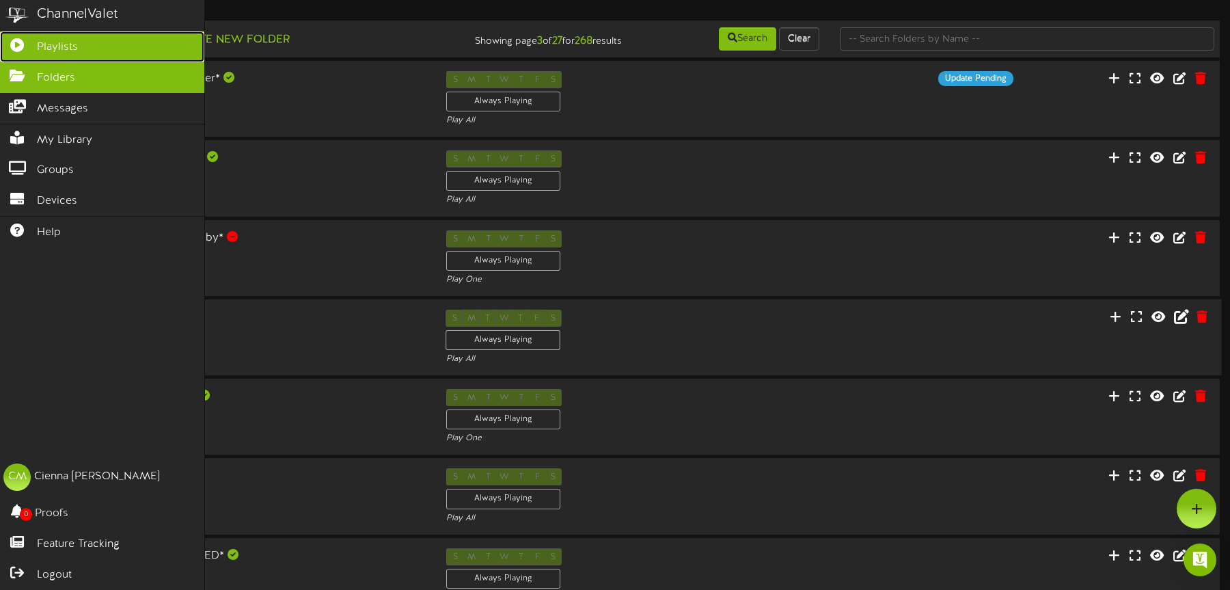
click at [34, 42] on link "Playlists" at bounding box center [102, 46] width 204 height 31
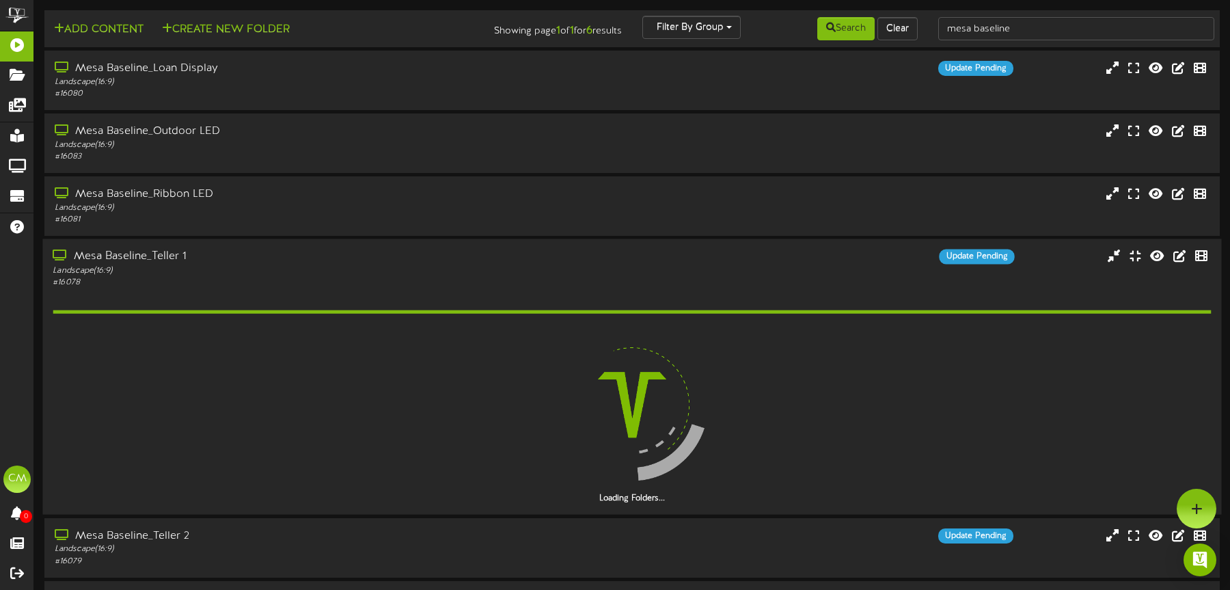
click at [314, 270] on div "Landscape ( 16:9 )" at bounding box center [288, 271] width 471 height 12
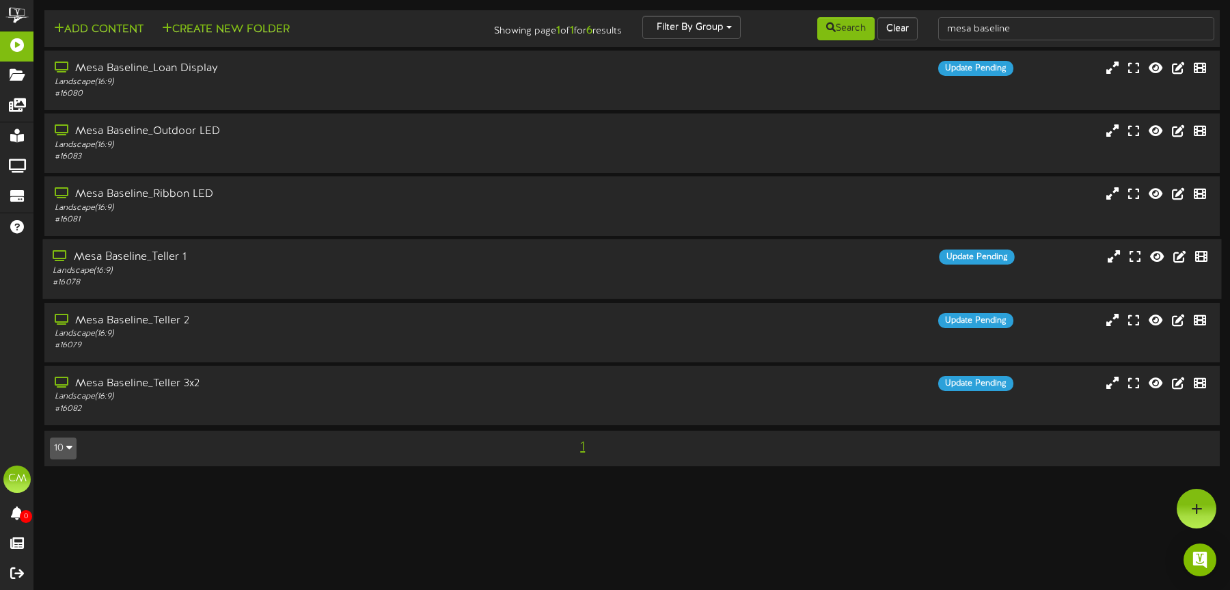
click at [313, 267] on div "Landscape ( 16:9 )" at bounding box center [288, 271] width 471 height 12
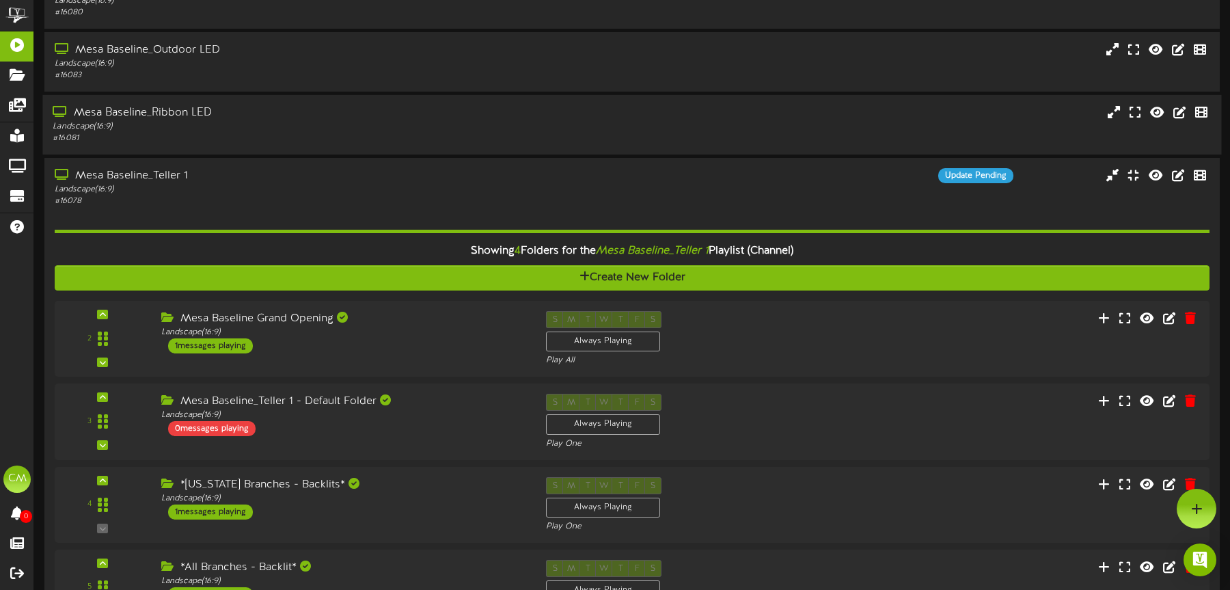
scroll to position [79, 0]
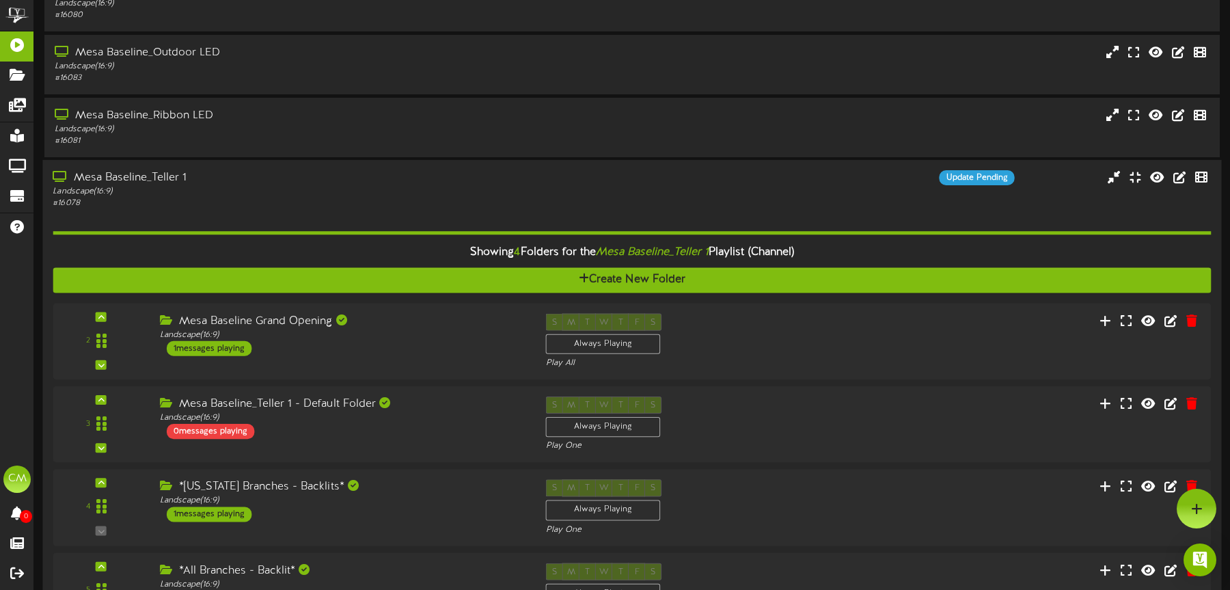
click at [313, 183] on div "Mesa Baseline_Teller 1" at bounding box center [288, 178] width 471 height 16
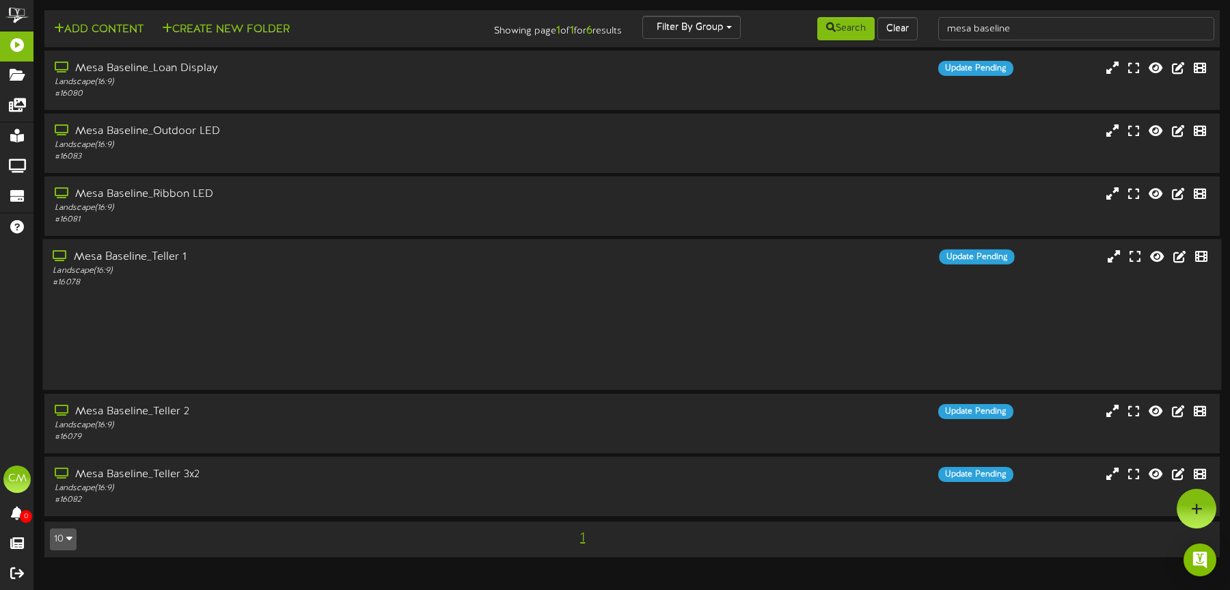
scroll to position [0, 0]
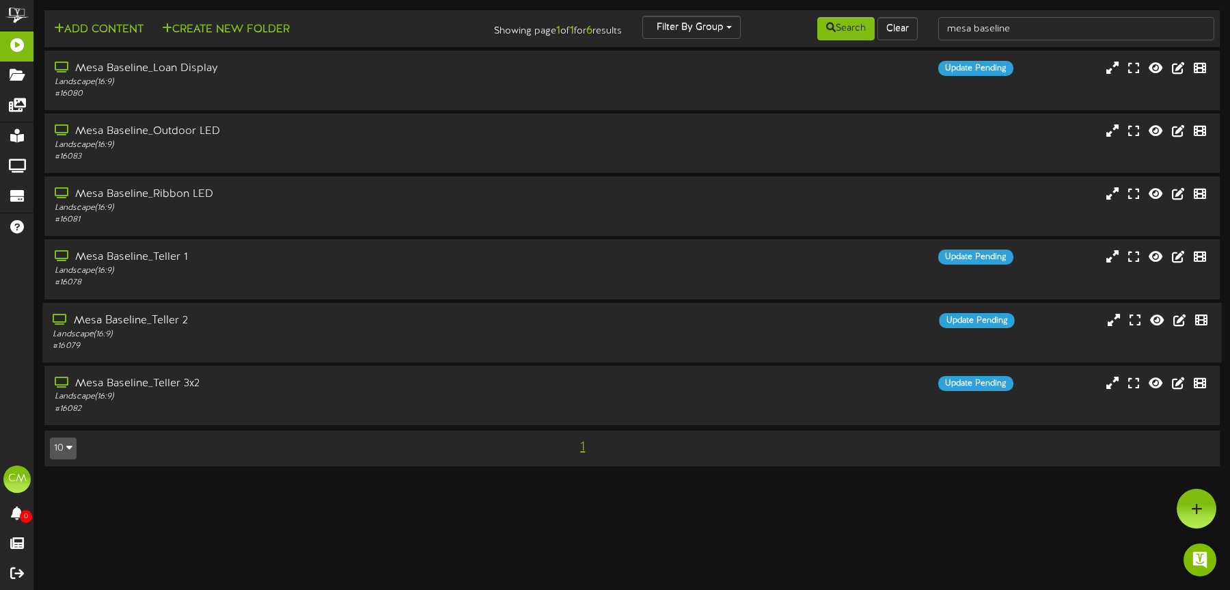
click at [252, 321] on div "Mesa Baseline_Teller 2" at bounding box center [288, 320] width 471 height 16
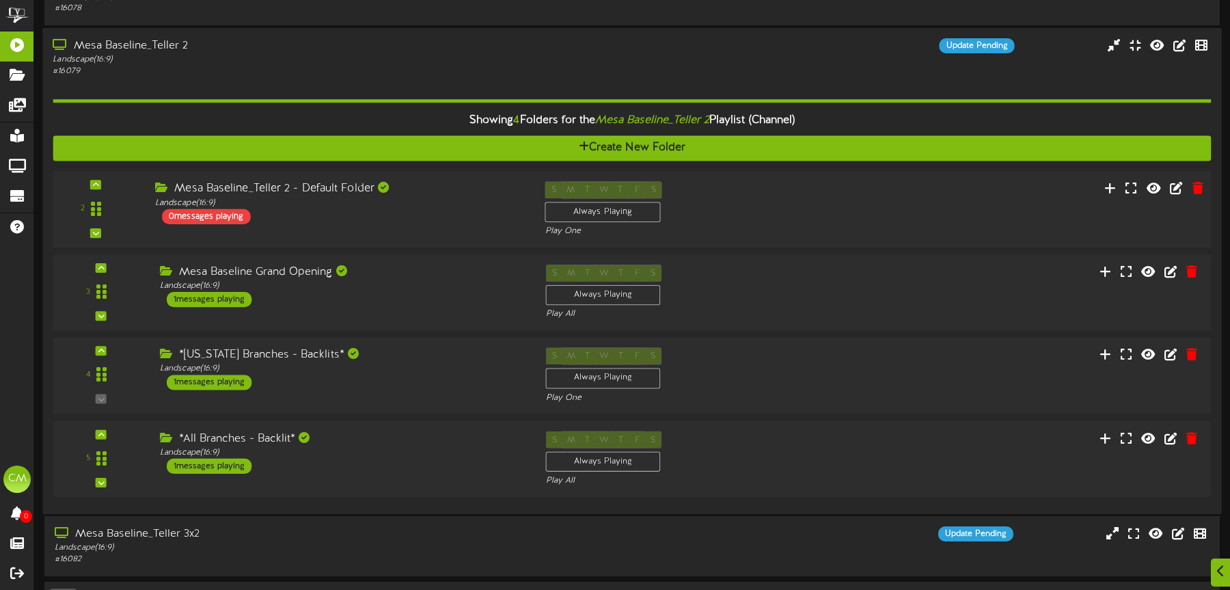
scroll to position [314, 0]
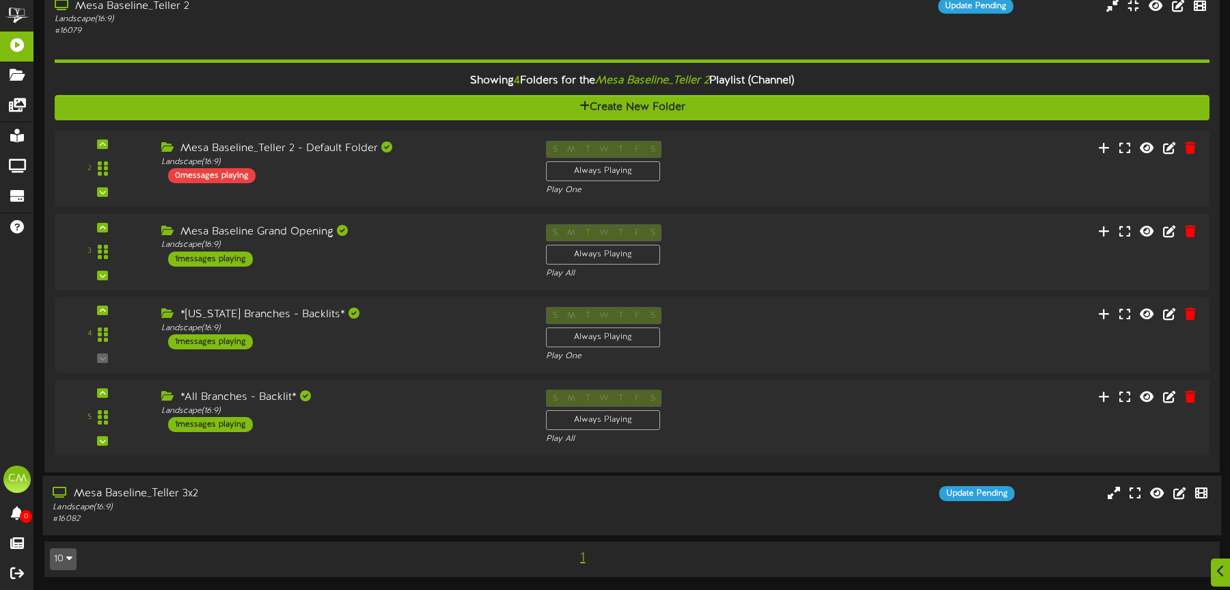
click at [293, 485] on div "Mesa Baseline_Teller 3x2 Landscape ( 16:9 ) # 16082 Update Pending" at bounding box center [631, 505] width 1179 height 59
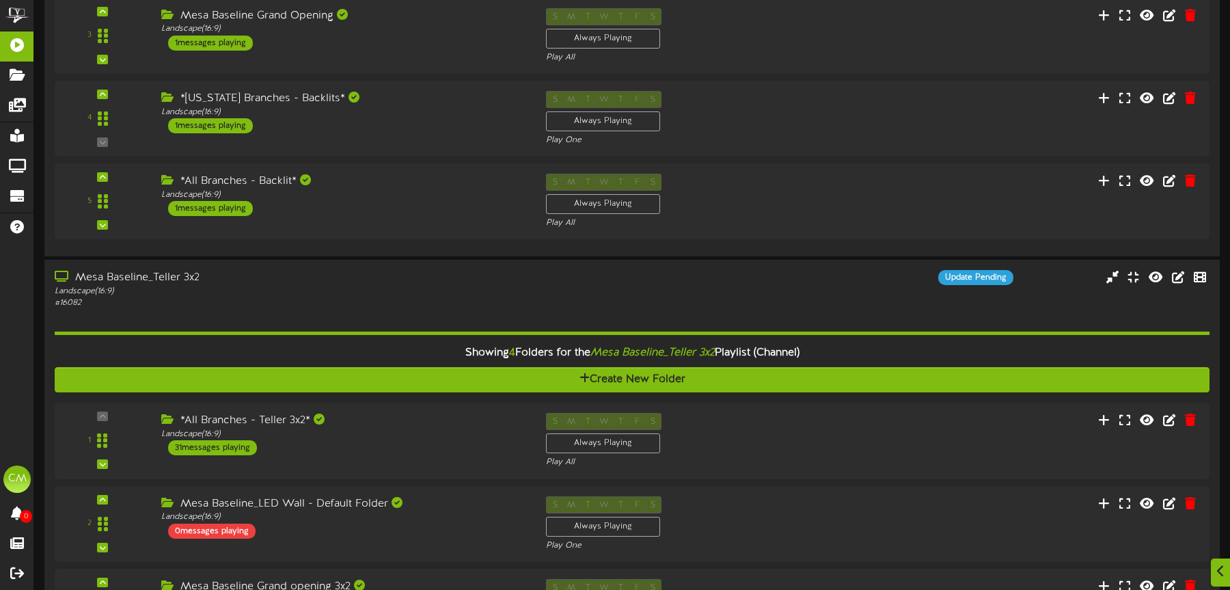
scroll to position [531, 0]
click at [330, 193] on div "Landscape ( 16:9 )" at bounding box center [339, 195] width 369 height 12
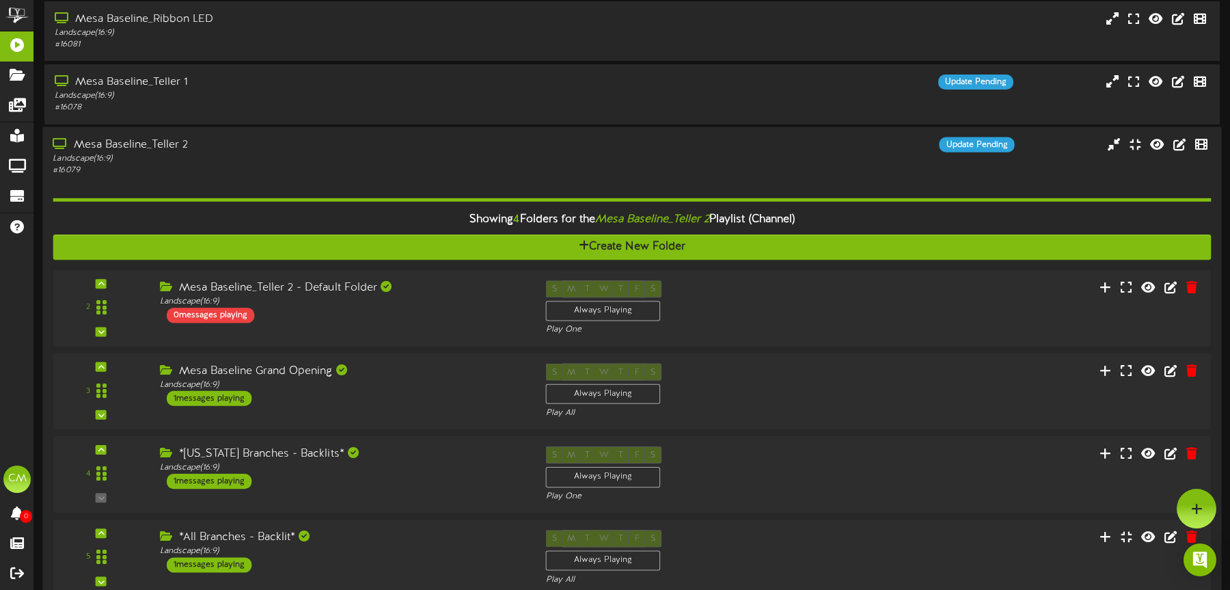
scroll to position [0, 0]
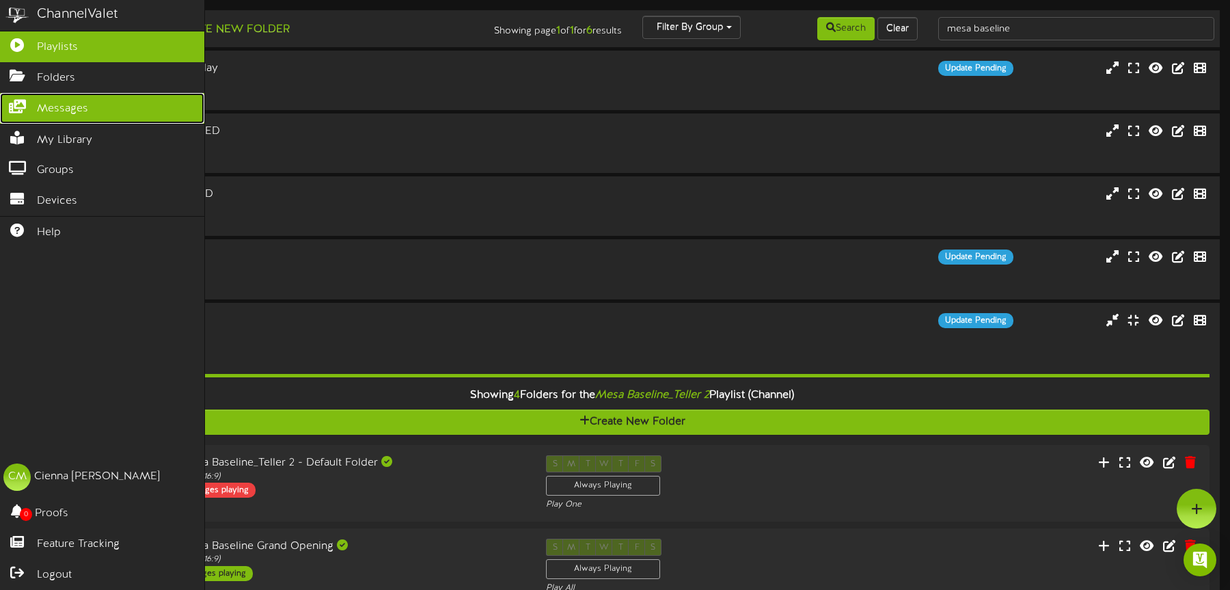
click at [32, 108] on icon at bounding box center [17, 105] width 34 height 10
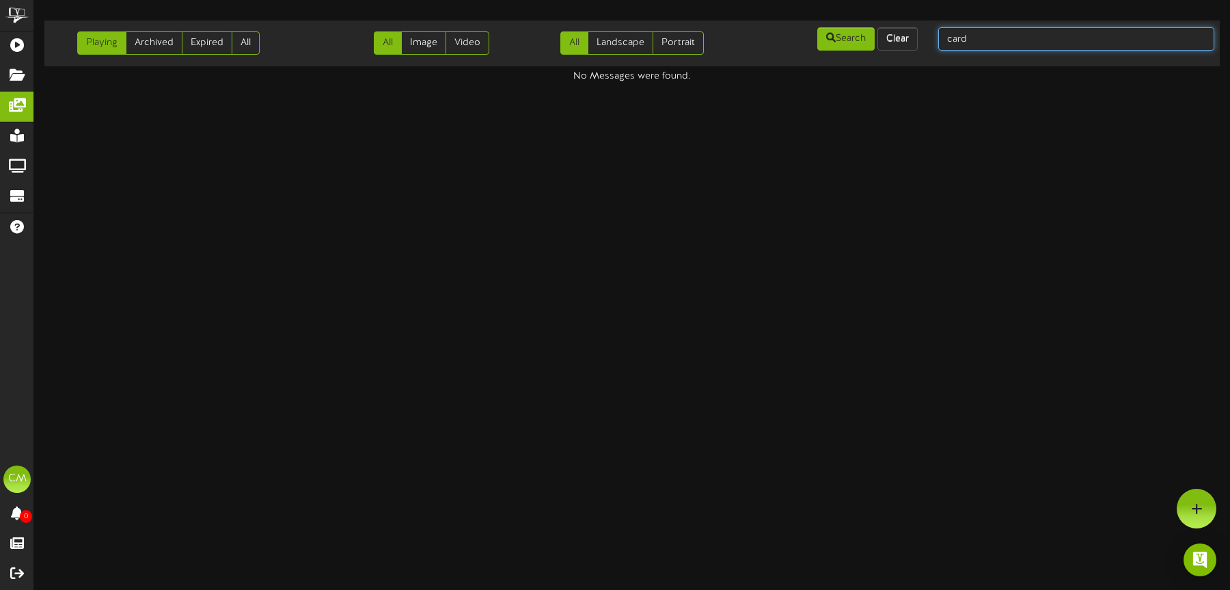
click at [918, 36] on input "card" at bounding box center [1076, 38] width 276 height 23
type input "300"
click at [260, 49] on link "All" at bounding box center [246, 42] width 28 height 23
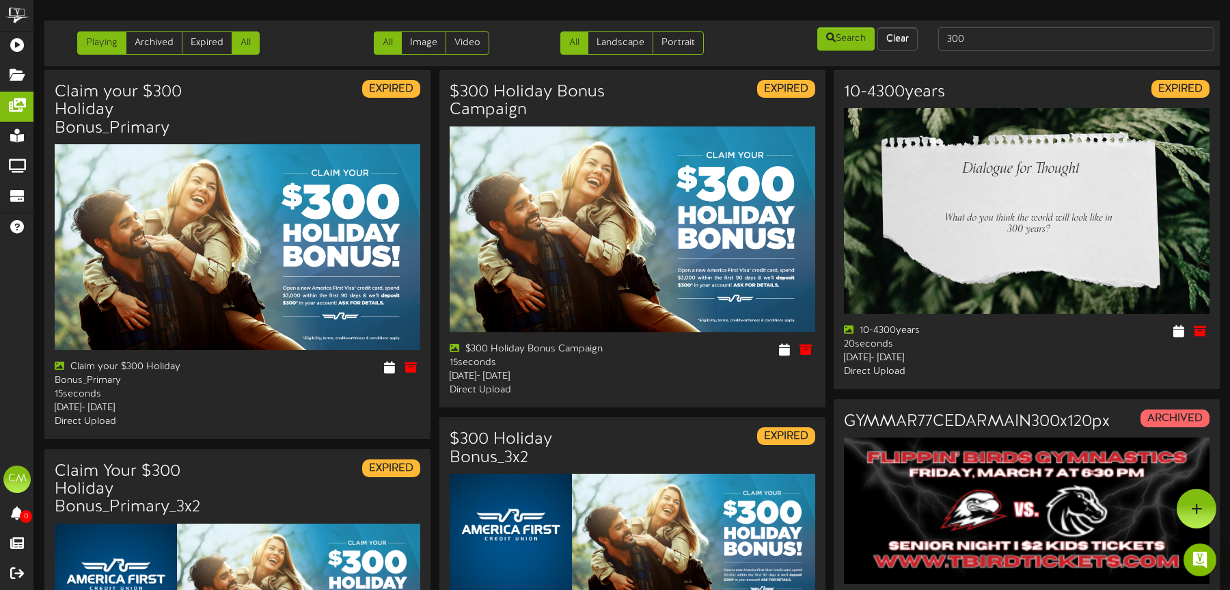
click at [91, 44] on link "Playing" at bounding box center [101, 42] width 49 height 23
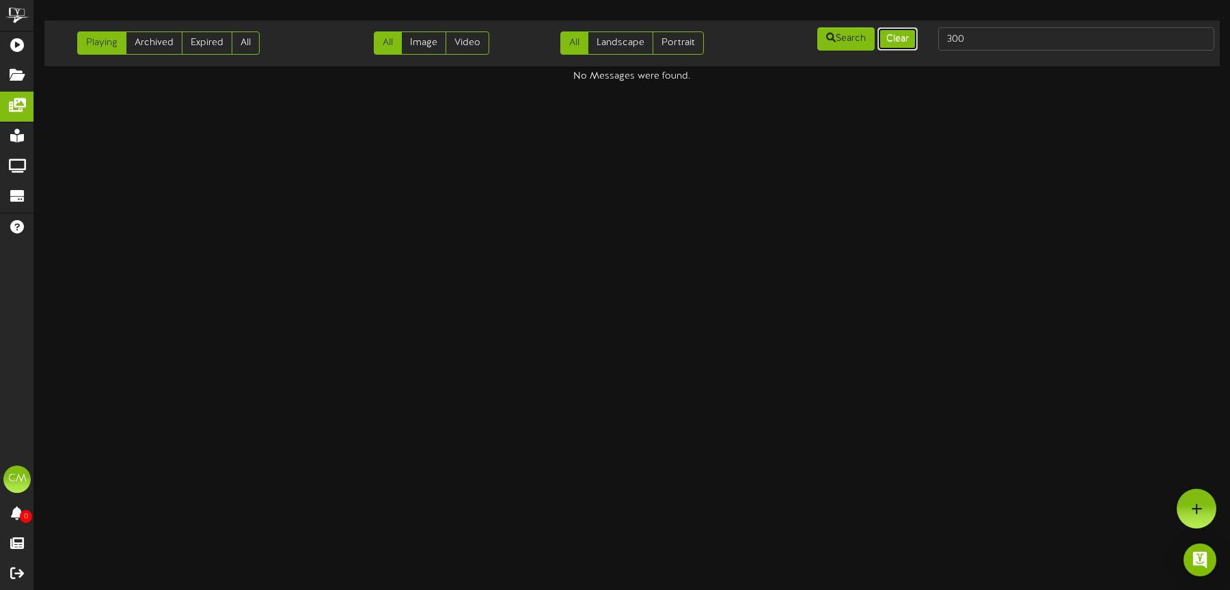
click at [912, 49] on button "Clear" at bounding box center [897, 38] width 40 height 23
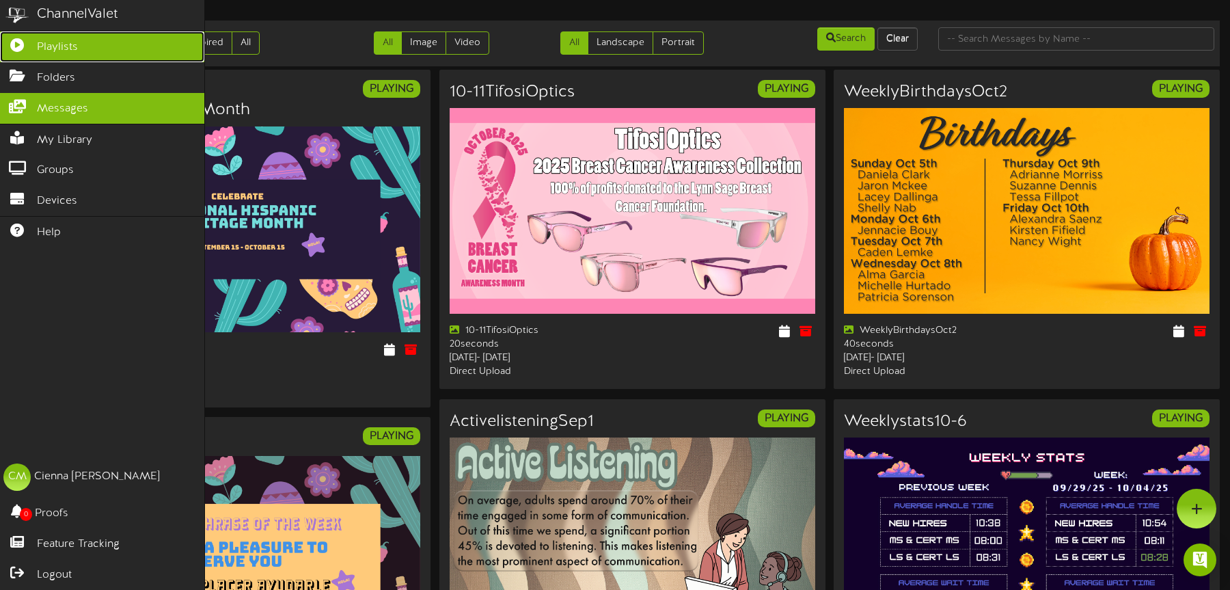
click at [21, 46] on icon at bounding box center [17, 43] width 34 height 10
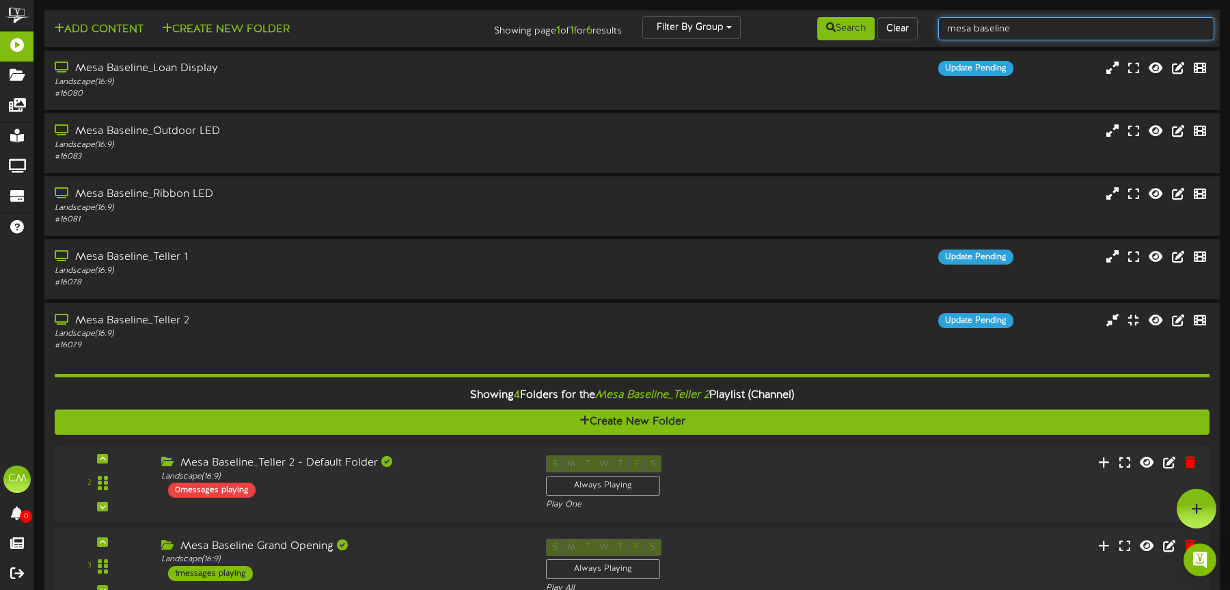
drag, startPoint x: 1047, startPoint y: 31, endPoint x: 920, endPoint y: 33, distance: 127.1
click at [918, 33] on div "Add Content Create New Folder Showing page 1 of 1 for 6 results Filter By Group…" at bounding box center [632, 29] width 1185 height 26
type input "[PERSON_NAME]"
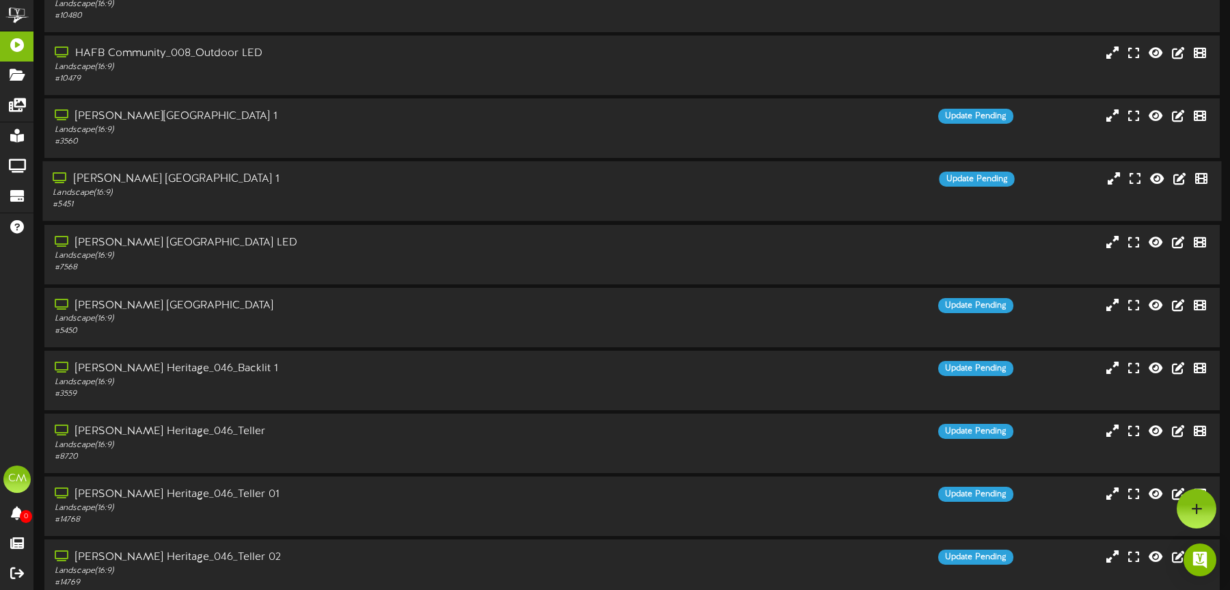
scroll to position [143, 0]
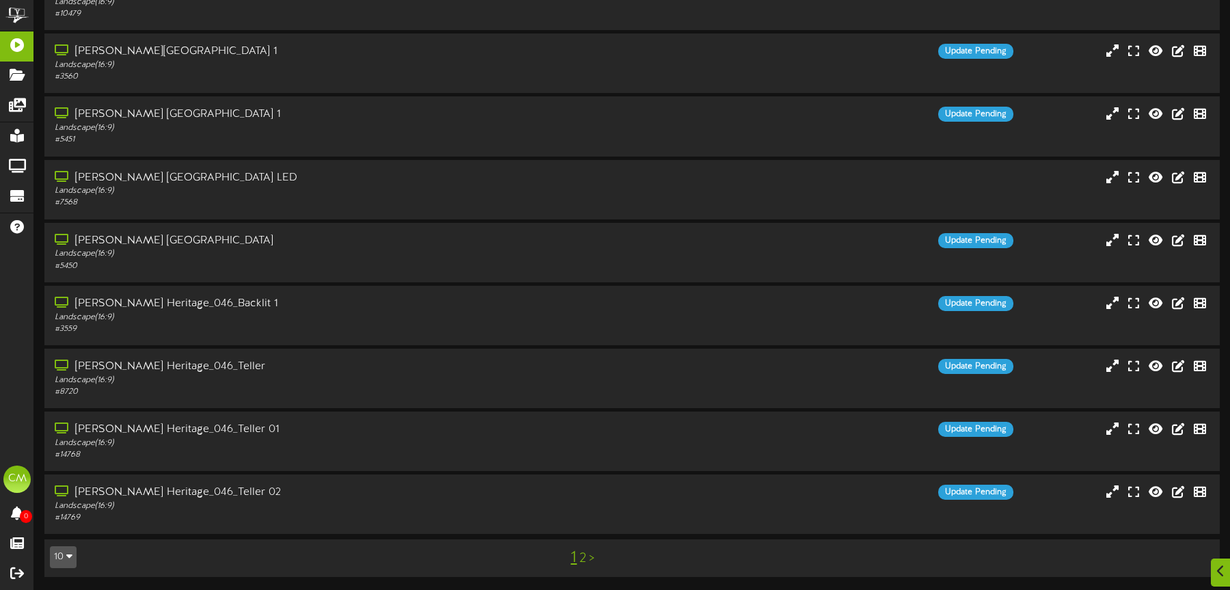
click at [583, 557] on link "2" at bounding box center [583, 558] width 7 height 15
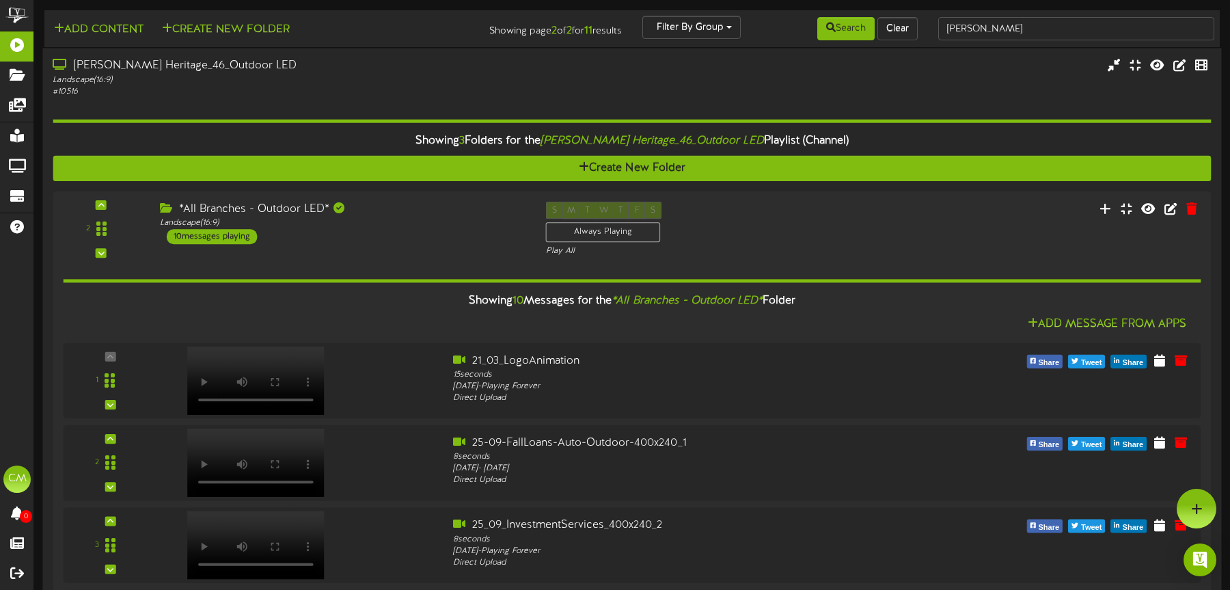
click at [422, 86] on div "# 10516" at bounding box center [288, 92] width 471 height 12
click at [203, 64] on div "[PERSON_NAME] Heritage_46_Outdoor LED" at bounding box center [288, 66] width 471 height 16
click at [280, 73] on div "[PERSON_NAME] Heritage_46_Outdoor LED" at bounding box center [288, 66] width 471 height 16
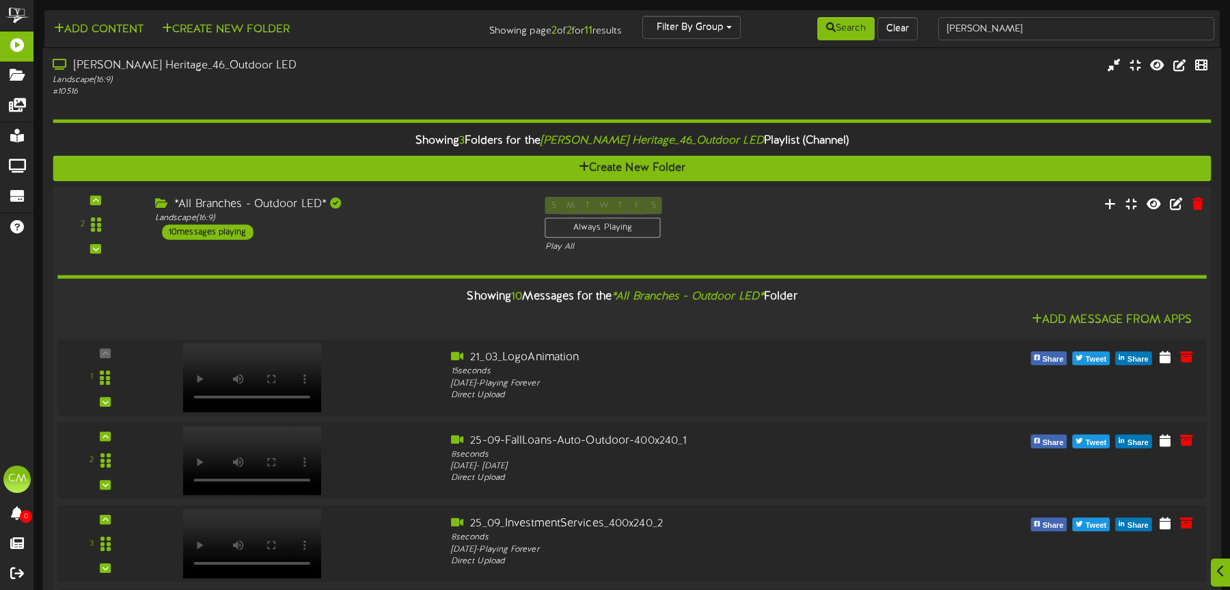
scroll to position [3, 0]
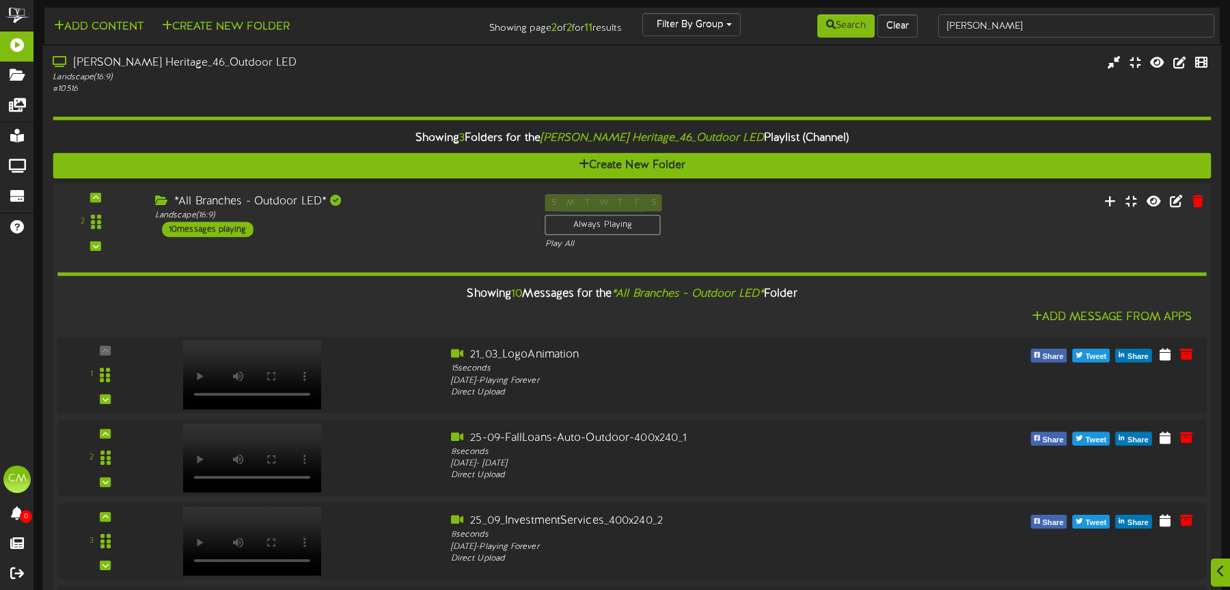
click at [409, 233] on div "*All Branches - Outdoor LED* Landscape ( 16:9 ) 10 messages playing" at bounding box center [340, 215] width 390 height 43
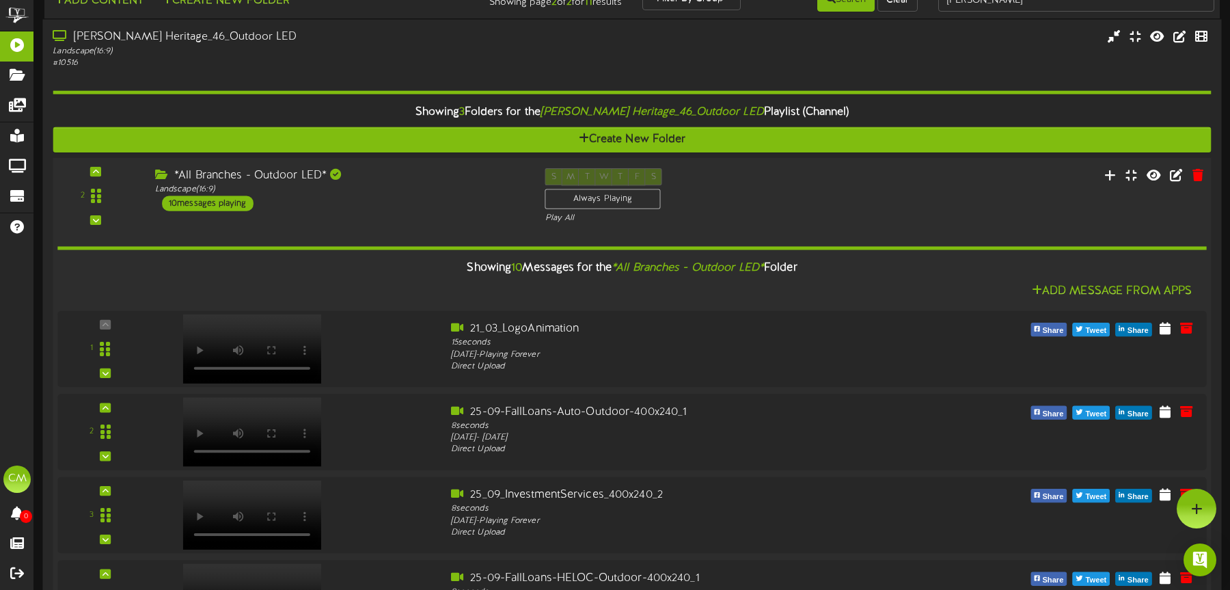
scroll to position [0, 0]
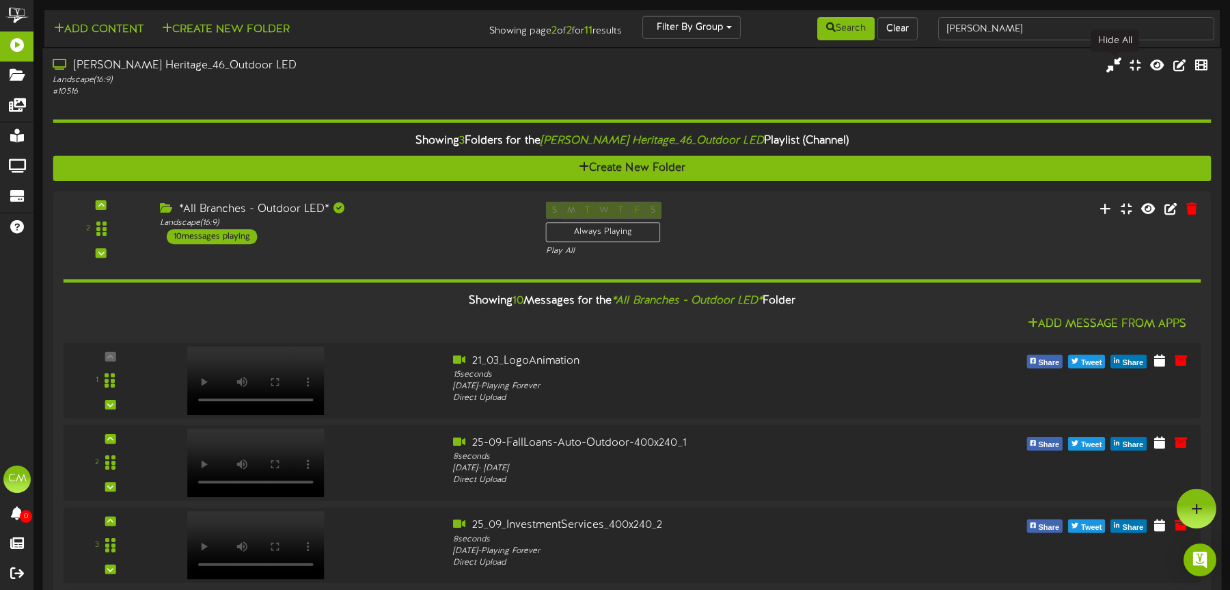
click at [918, 66] on icon at bounding box center [1113, 64] width 15 height 15
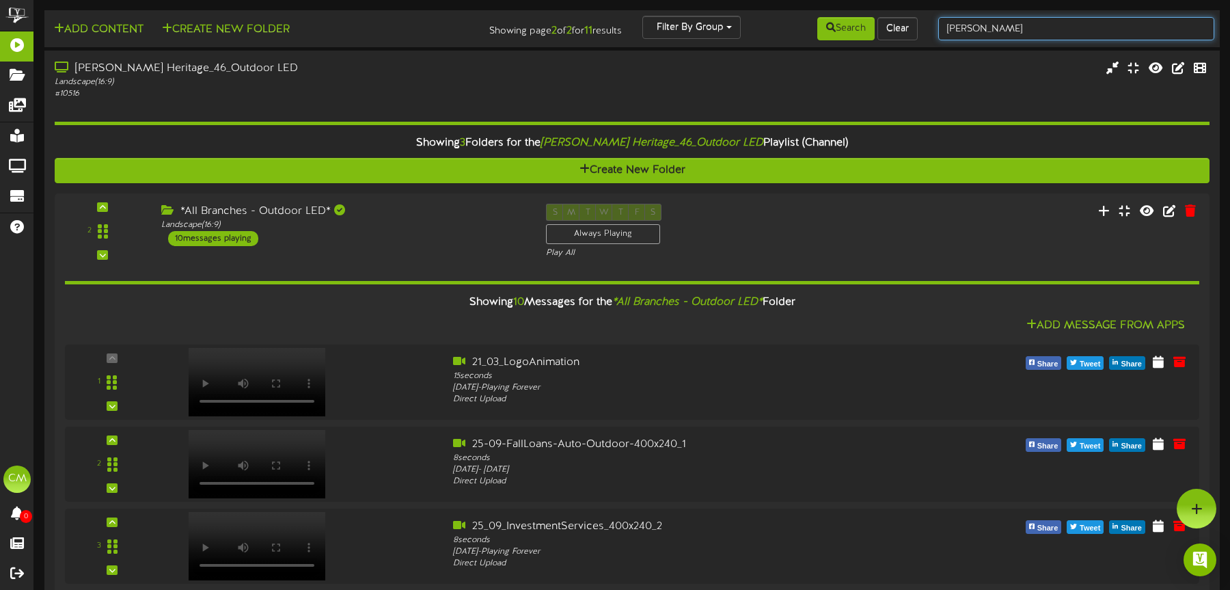
click at [918, 29] on input "[PERSON_NAME]" at bounding box center [1076, 28] width 276 height 23
type input "[PERSON_NAME] Heritage"
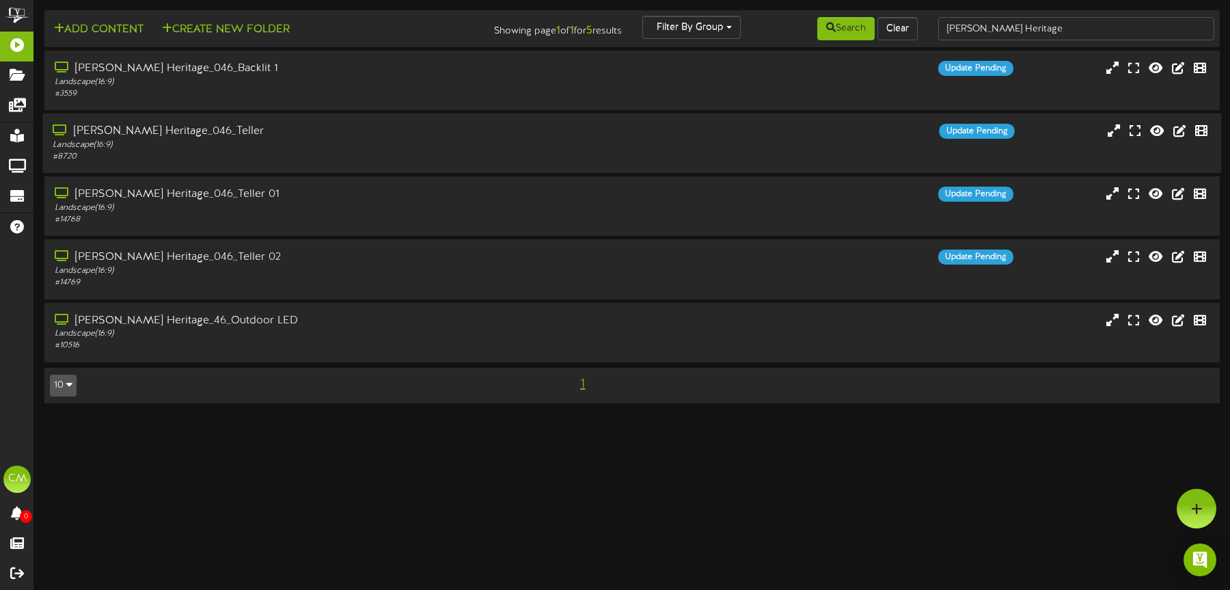
click at [445, 137] on div "[PERSON_NAME] Heritage_046_Teller" at bounding box center [288, 132] width 471 height 16
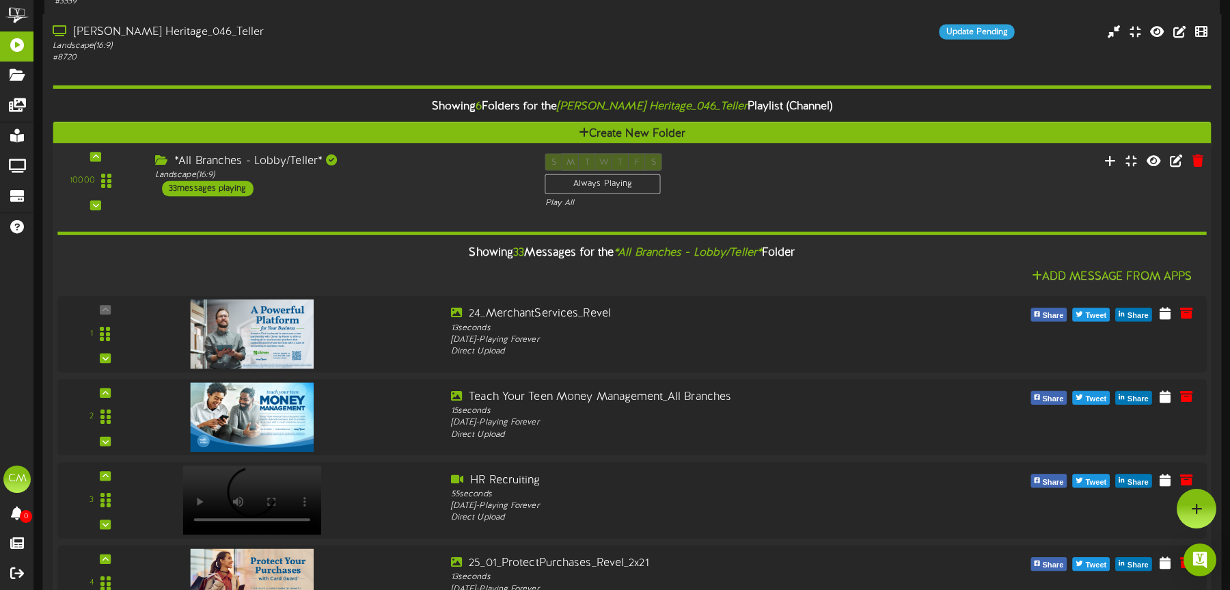
scroll to position [88, 0]
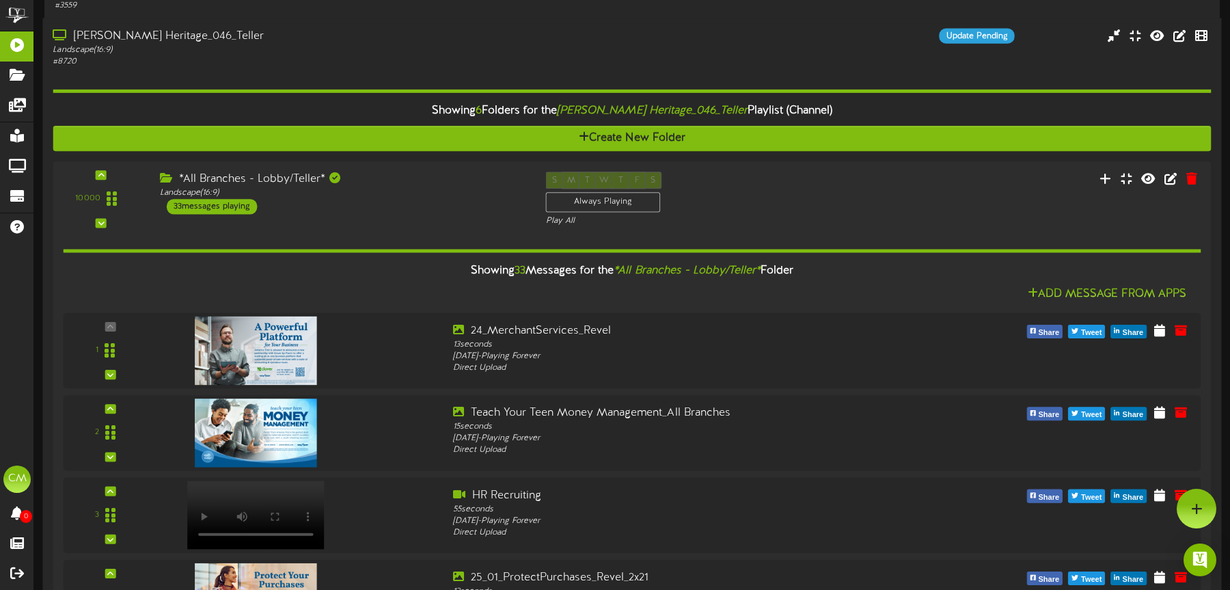
click at [368, 61] on div "# 8720" at bounding box center [288, 62] width 471 height 12
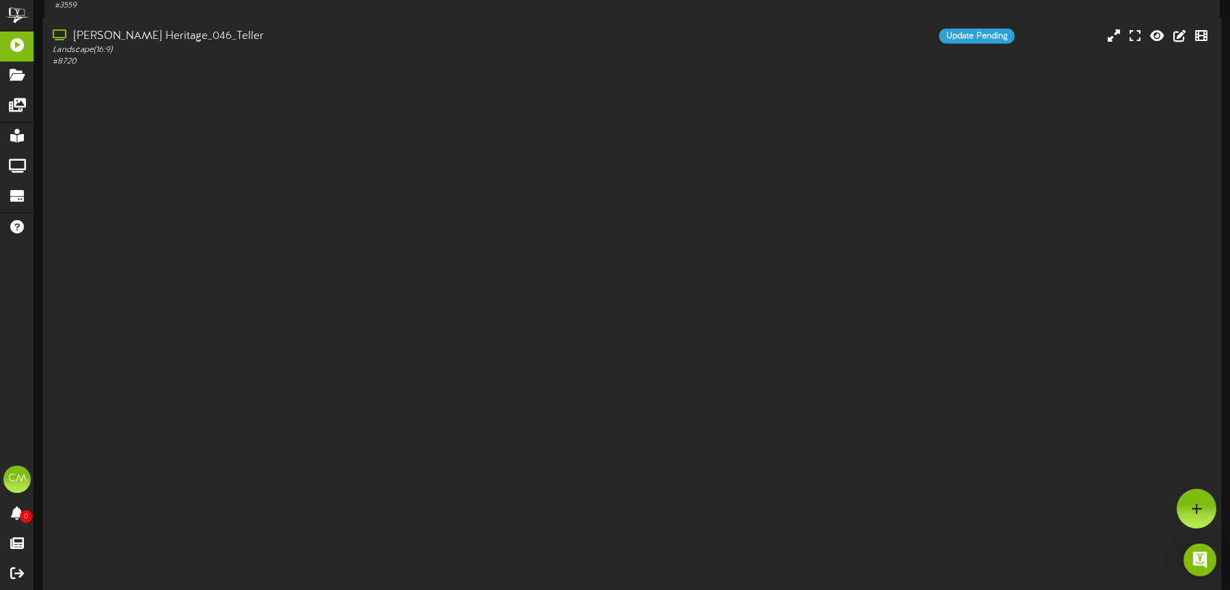
scroll to position [0, 0]
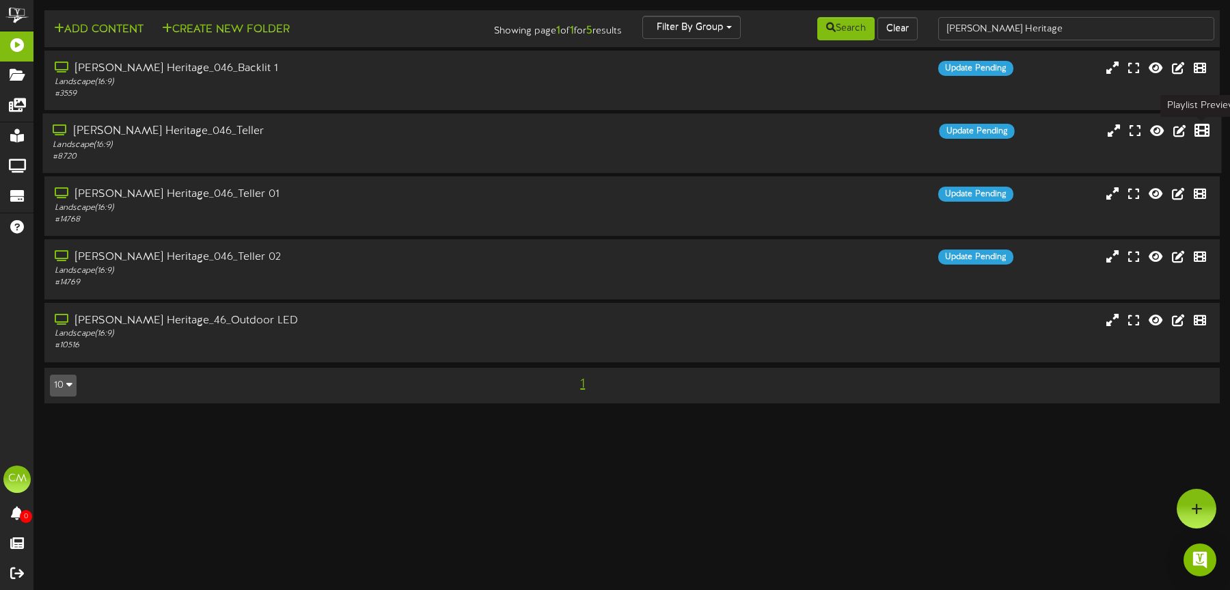
click at [918, 128] on icon at bounding box center [1202, 130] width 15 height 15
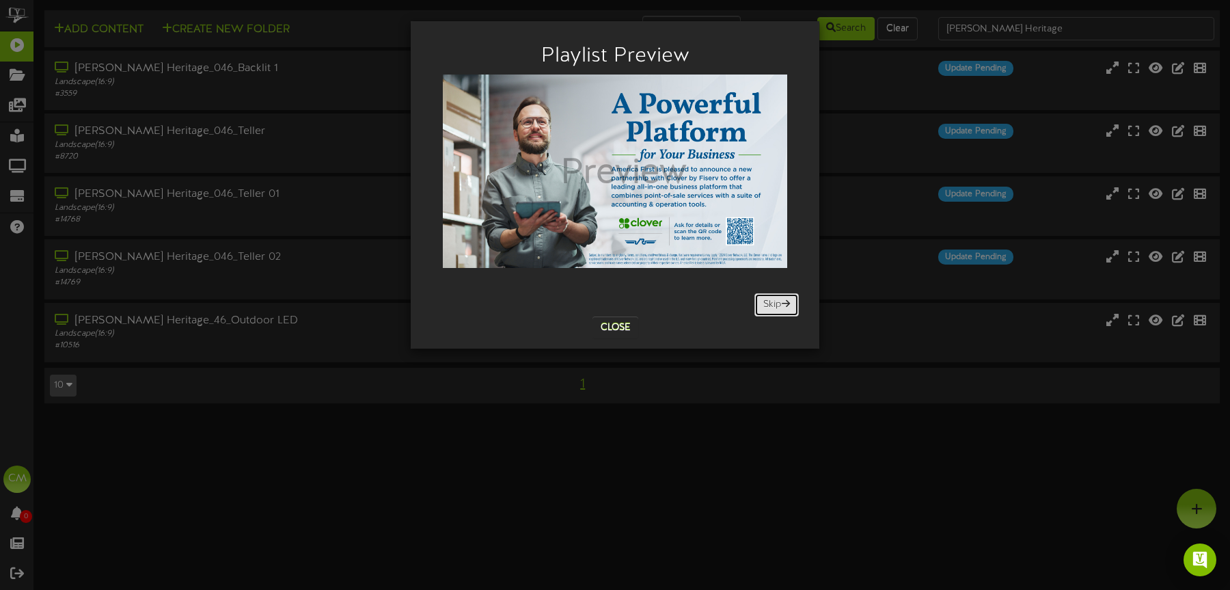
click at [761, 309] on button "Skip" at bounding box center [776, 304] width 44 height 23
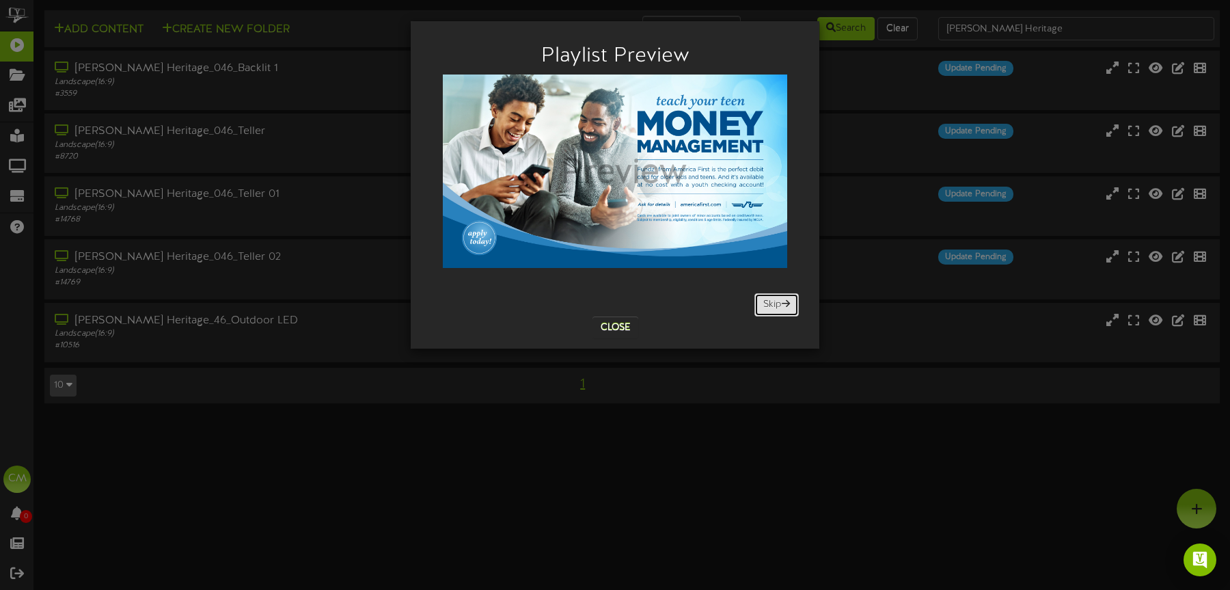
click at [765, 305] on button "Skip" at bounding box center [776, 304] width 44 height 23
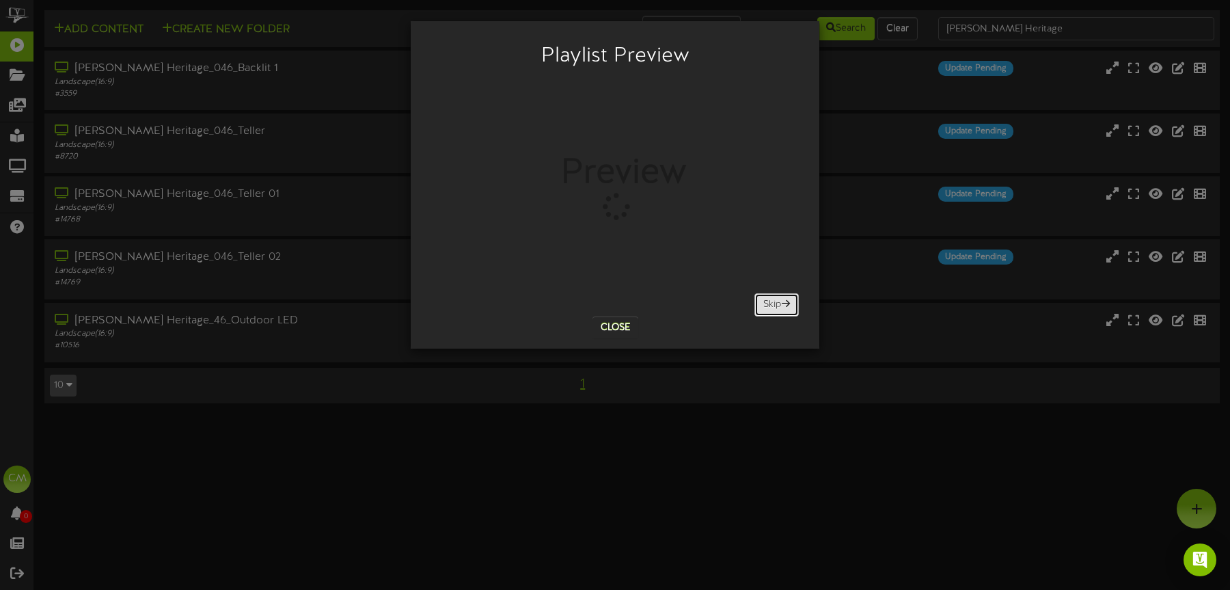
click at [772, 304] on button "Skip" at bounding box center [776, 304] width 44 height 23
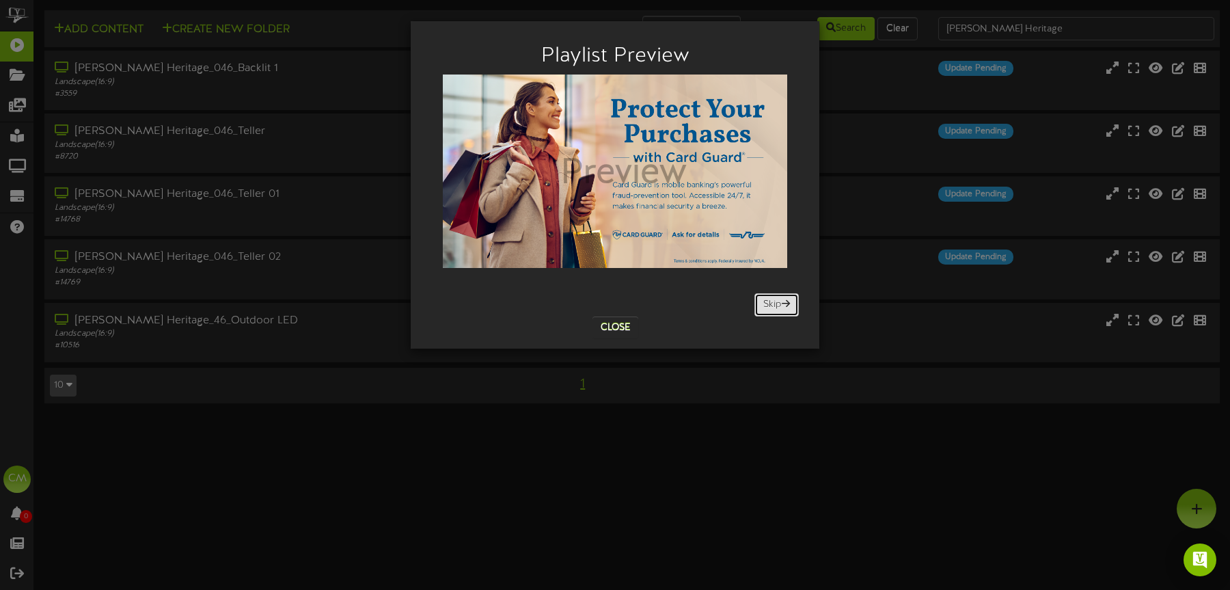
click at [772, 304] on button "Skip" at bounding box center [776, 304] width 44 height 23
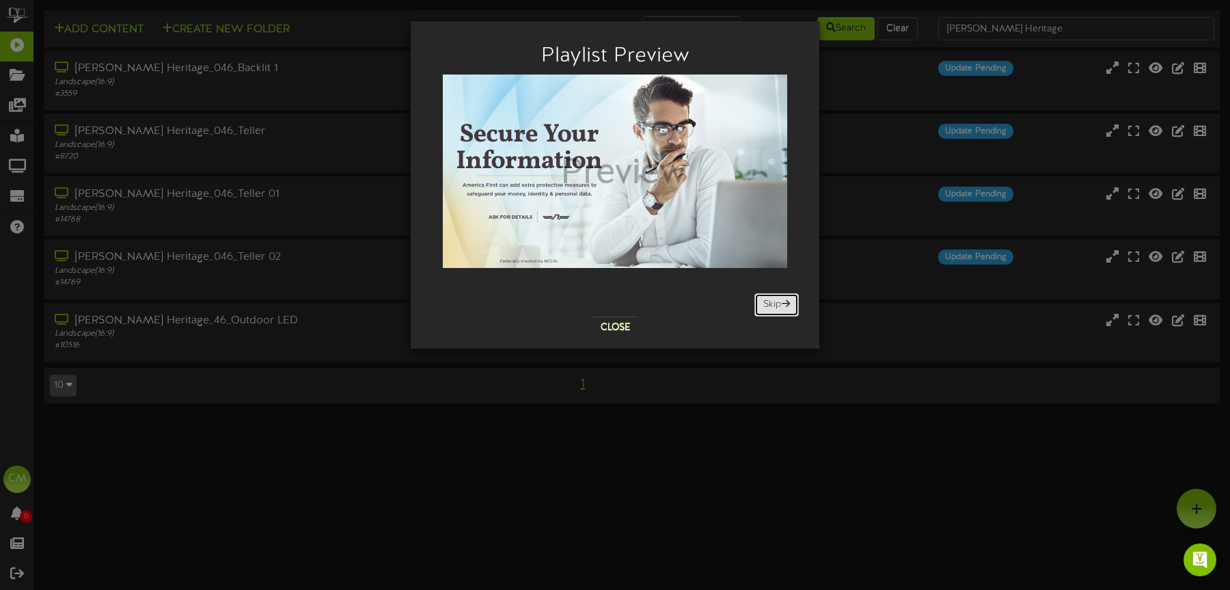
click at [772, 304] on button "Skip" at bounding box center [776, 304] width 44 height 23
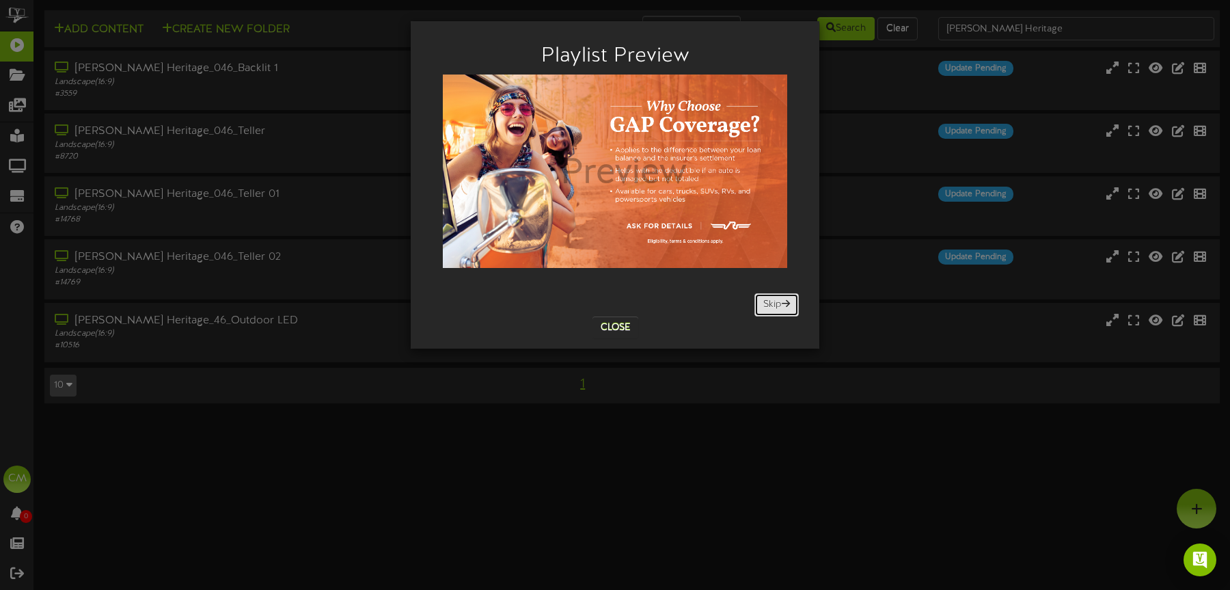
click at [772, 304] on button "Skip" at bounding box center [776, 304] width 44 height 23
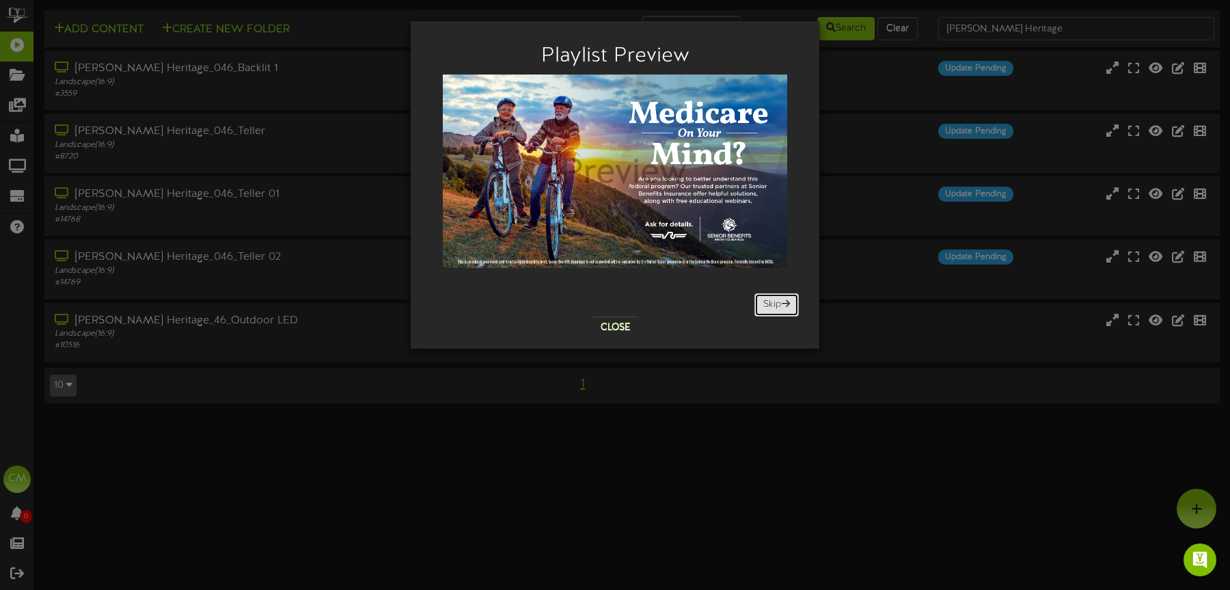
click at [772, 304] on button "Skip" at bounding box center [776, 304] width 44 height 23
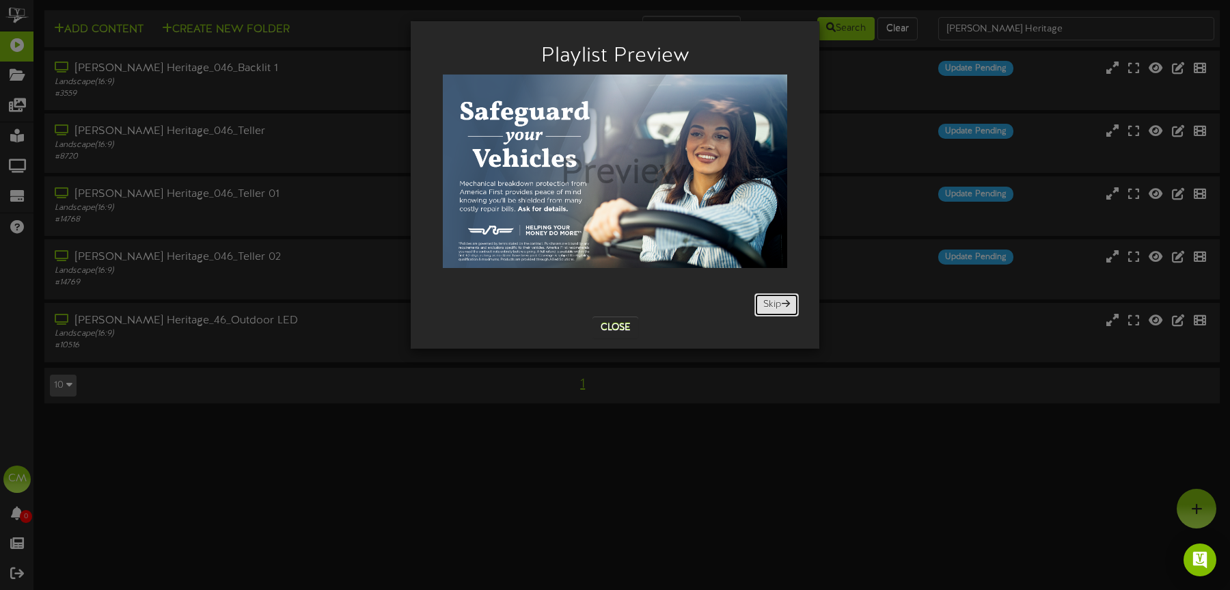
click at [772, 304] on button "Skip" at bounding box center [776, 304] width 44 height 23
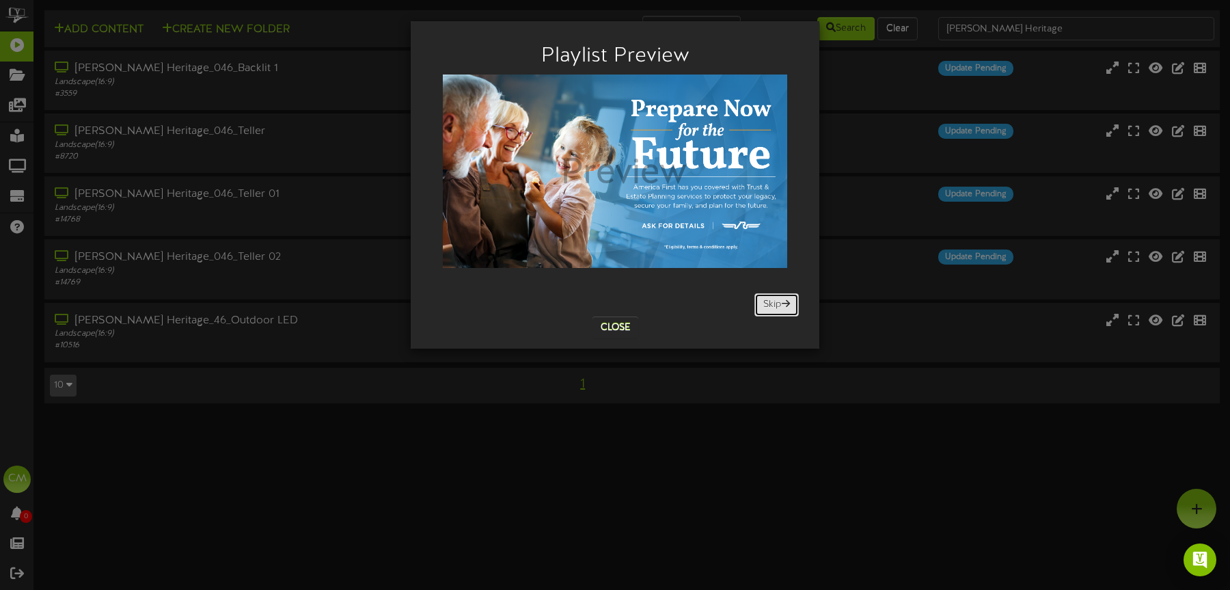
click at [772, 304] on button "Skip" at bounding box center [776, 304] width 44 height 23
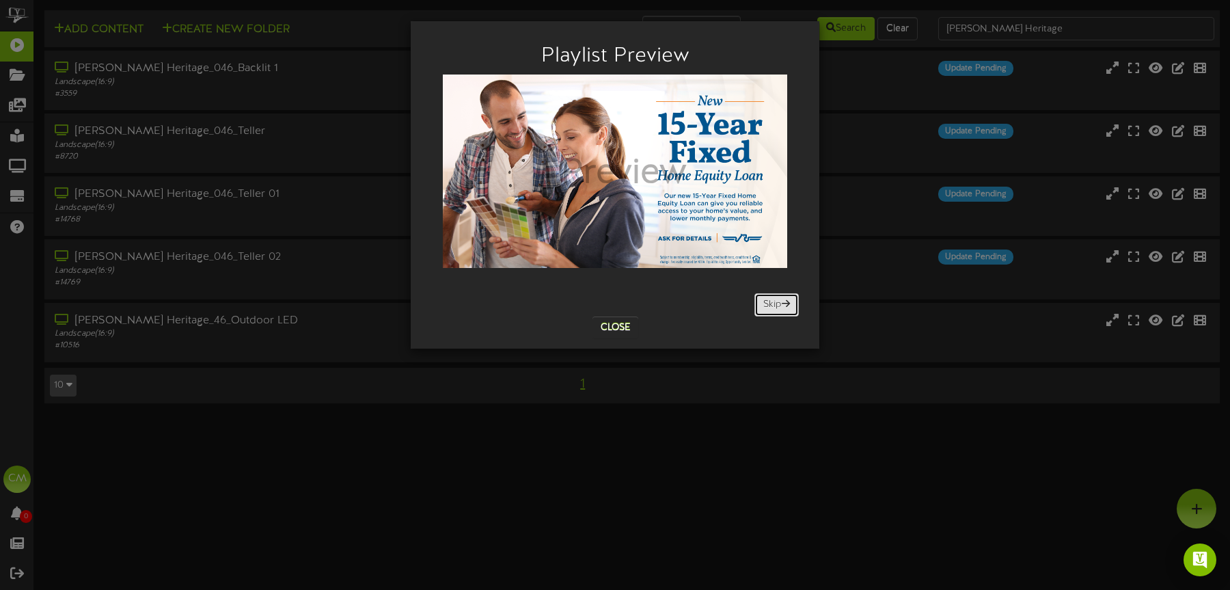
click at [772, 304] on button "Skip" at bounding box center [776, 304] width 44 height 23
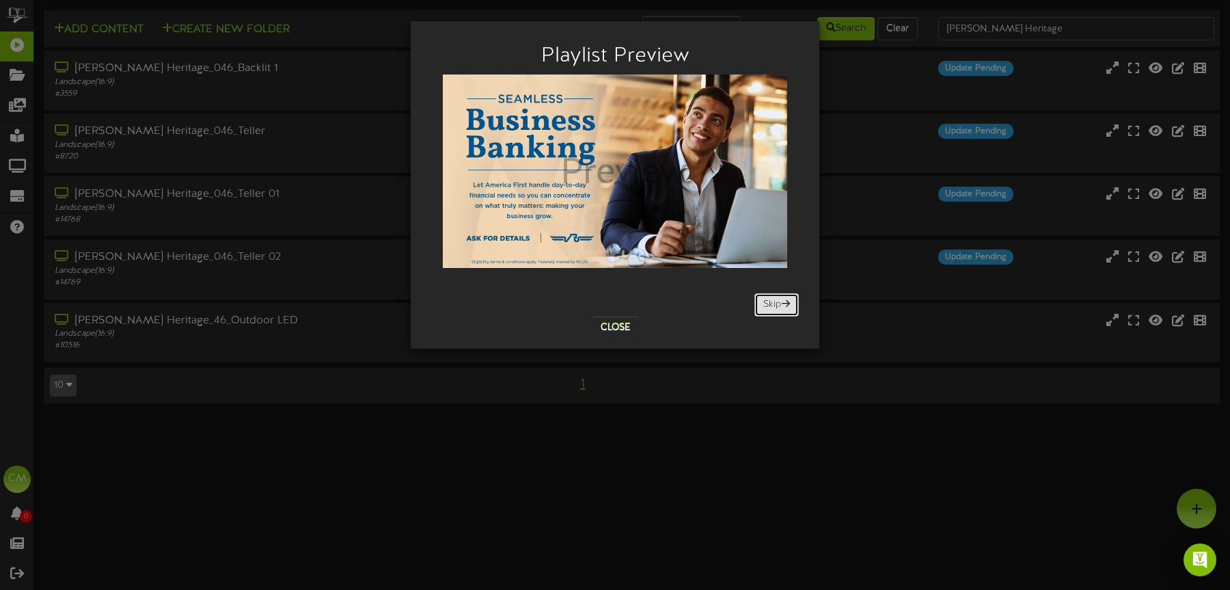
click at [772, 304] on button "Skip" at bounding box center [776, 304] width 44 height 23
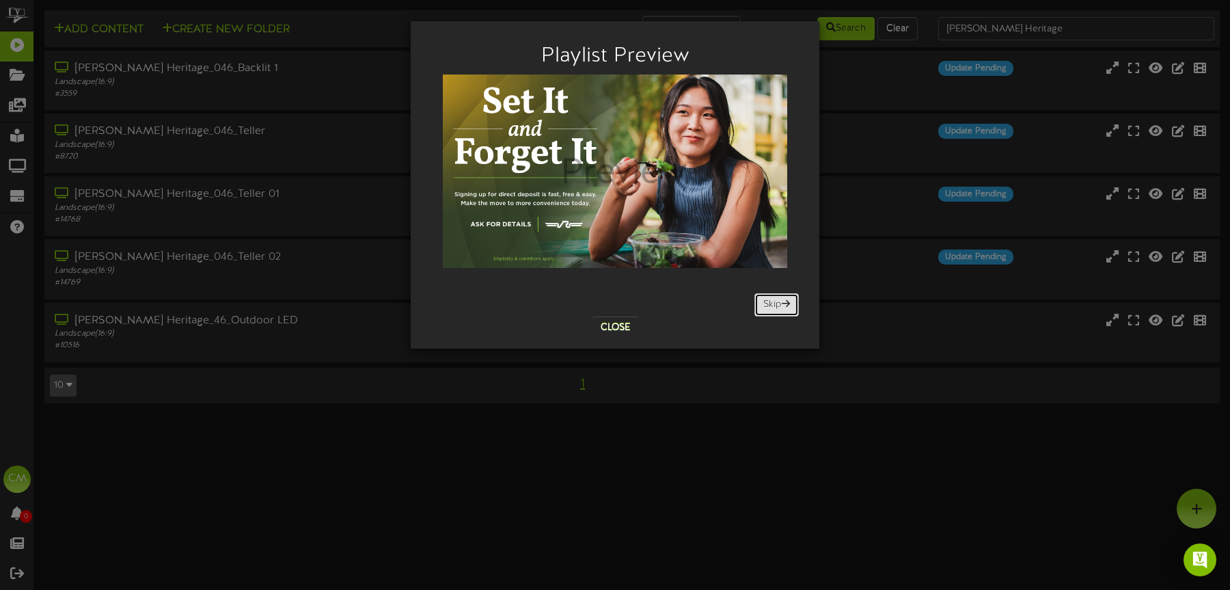
click at [772, 304] on button "Skip" at bounding box center [776, 304] width 44 height 23
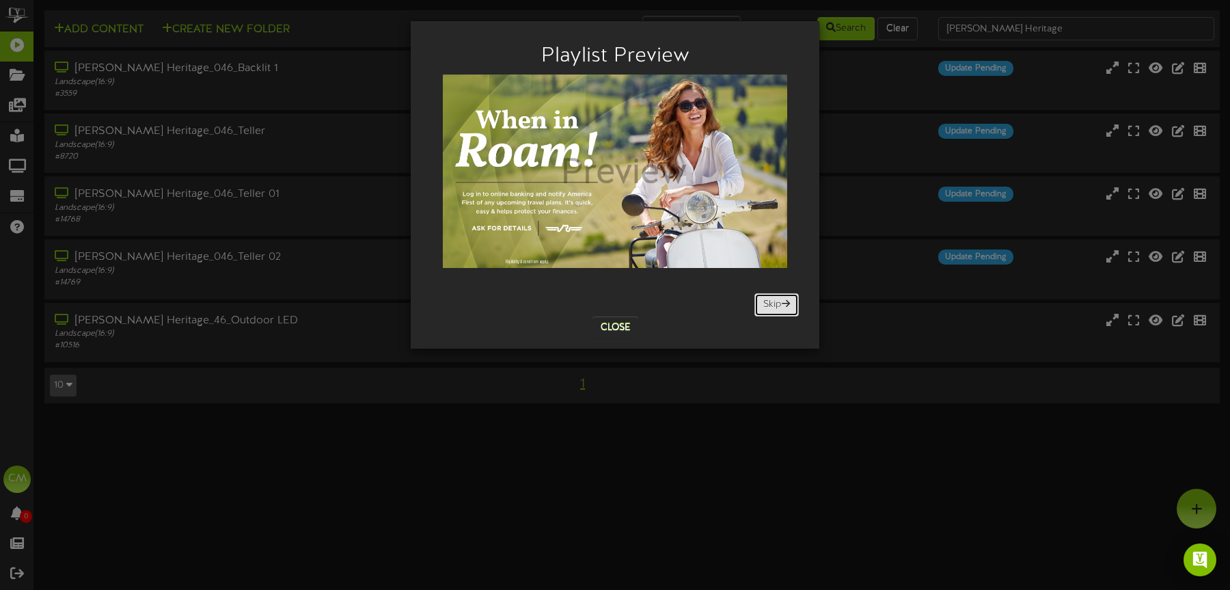
click at [772, 304] on button "Skip" at bounding box center [776, 304] width 44 height 23
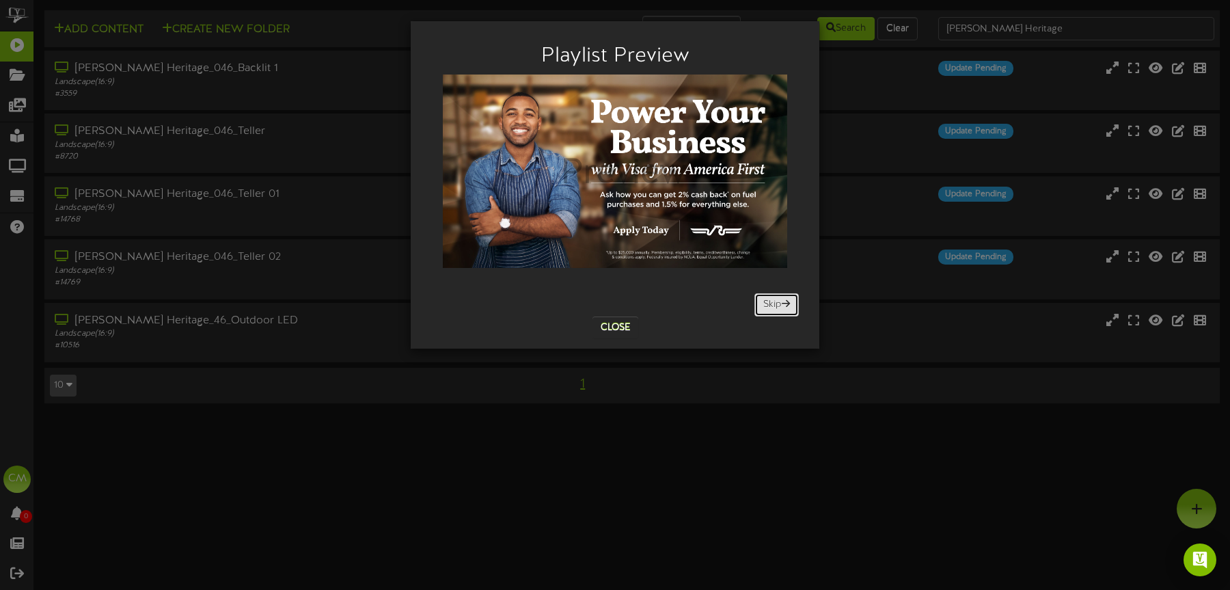
click at [772, 304] on button "Skip" at bounding box center [776, 304] width 44 height 23
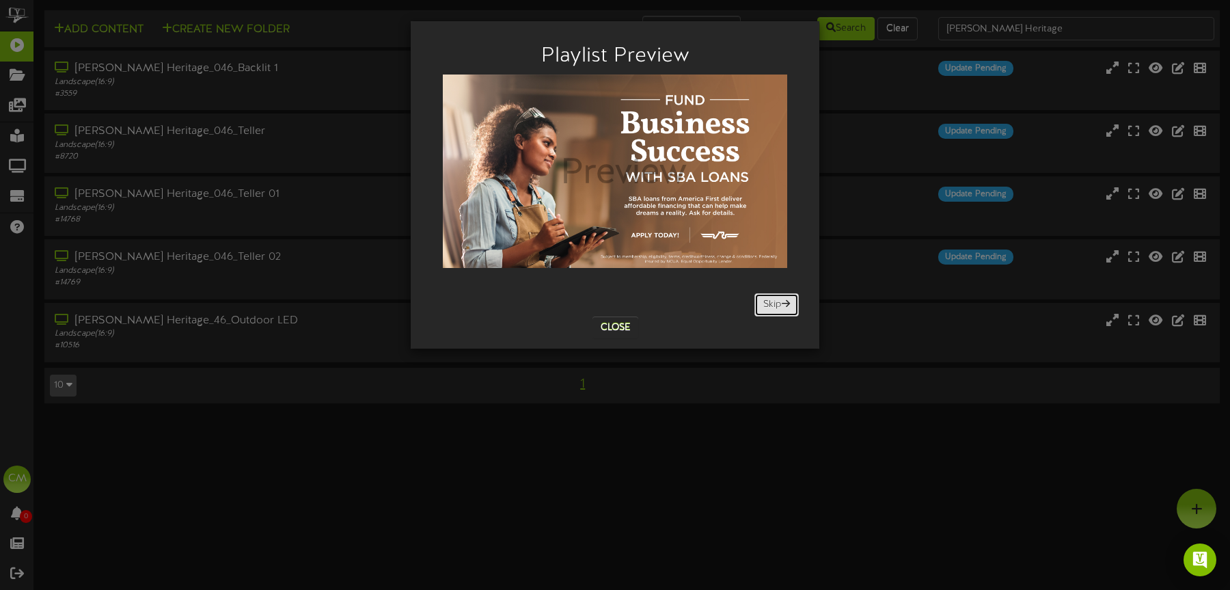
click at [772, 304] on button "Skip" at bounding box center [776, 304] width 44 height 23
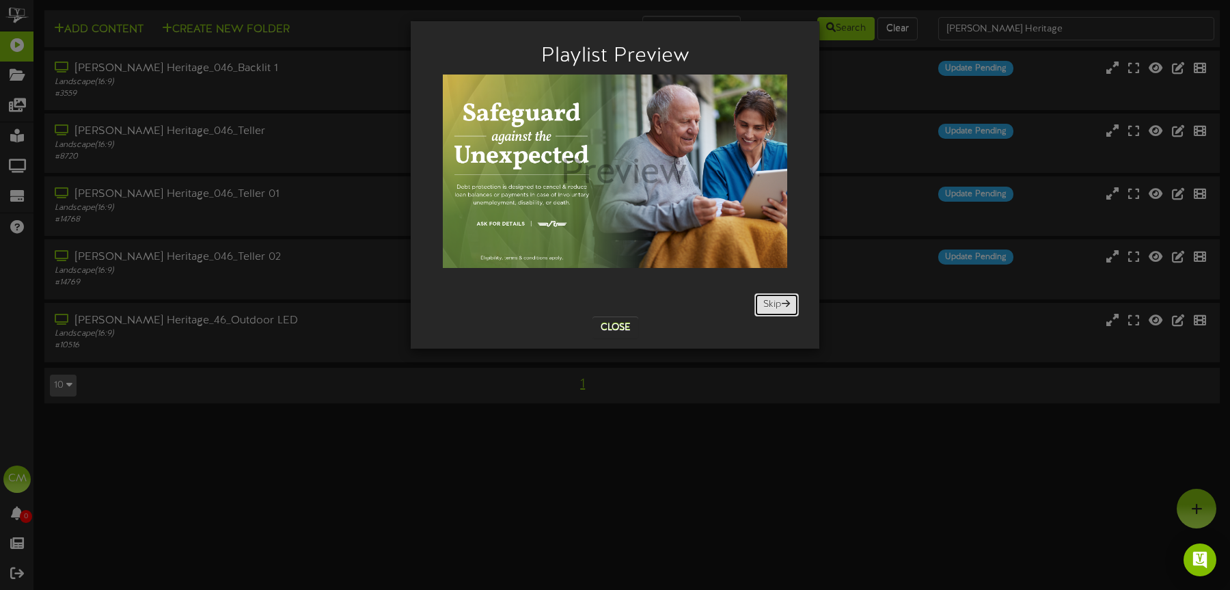
click at [772, 304] on button "Skip" at bounding box center [776, 304] width 44 height 23
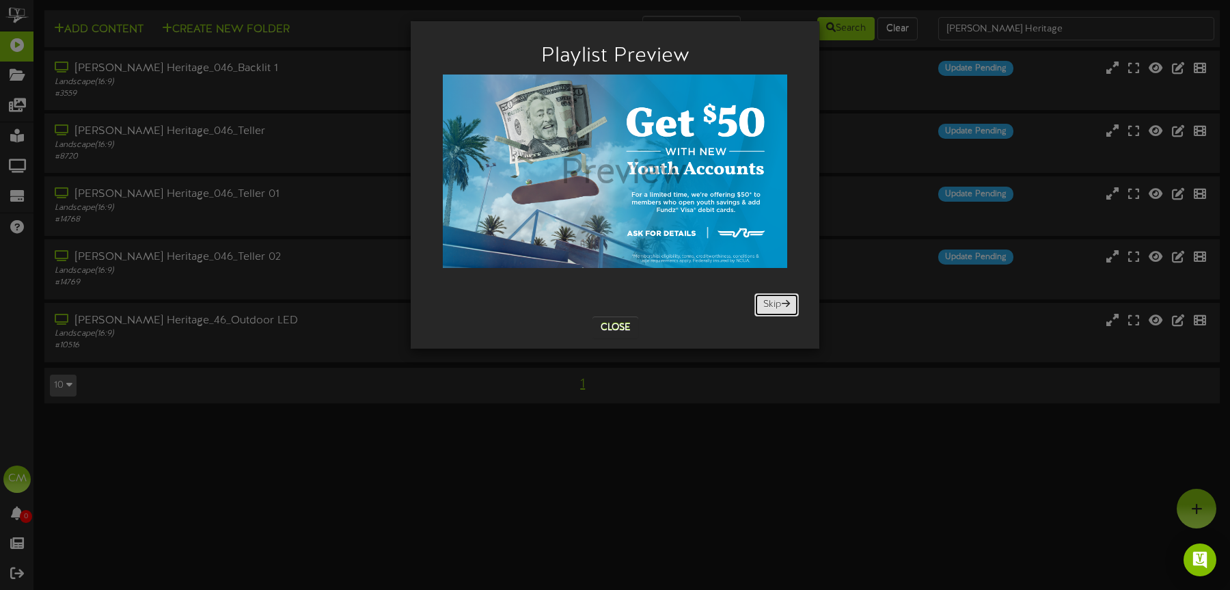
click at [772, 304] on button "Skip" at bounding box center [776, 304] width 44 height 23
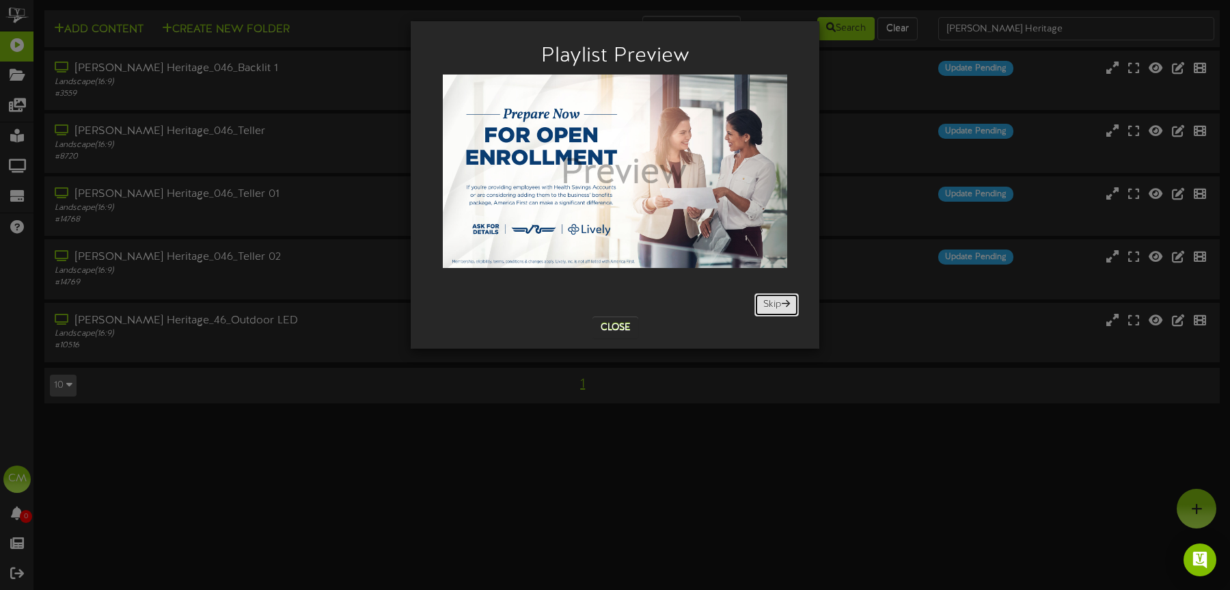
click at [772, 304] on button "Skip" at bounding box center [776, 304] width 44 height 23
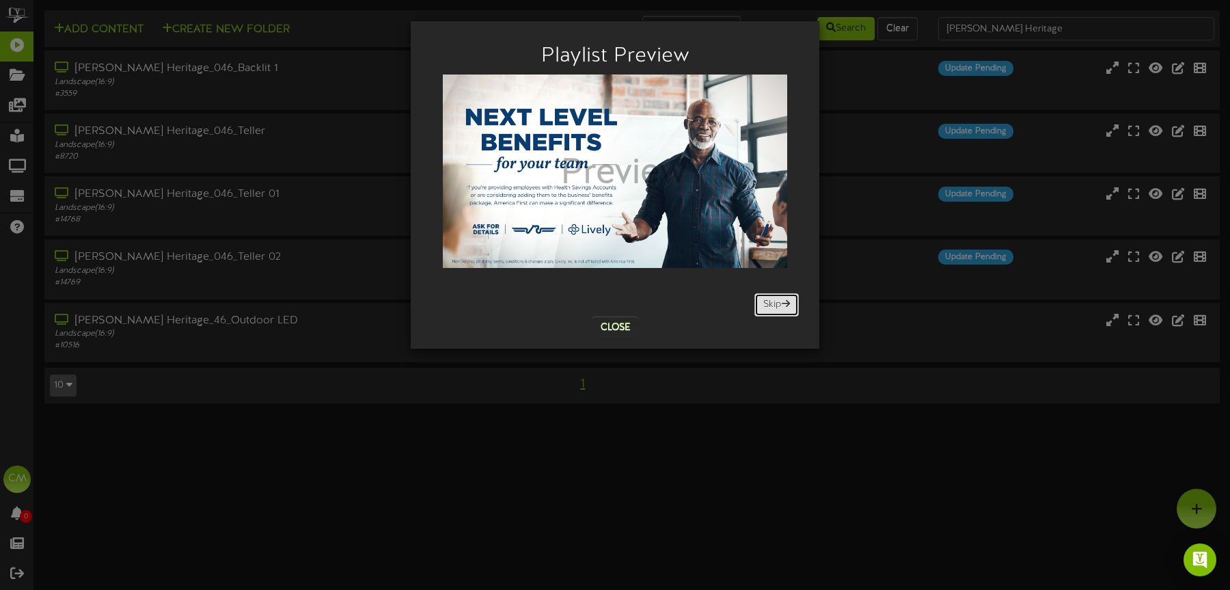
click at [772, 304] on button "Skip" at bounding box center [776, 304] width 44 height 23
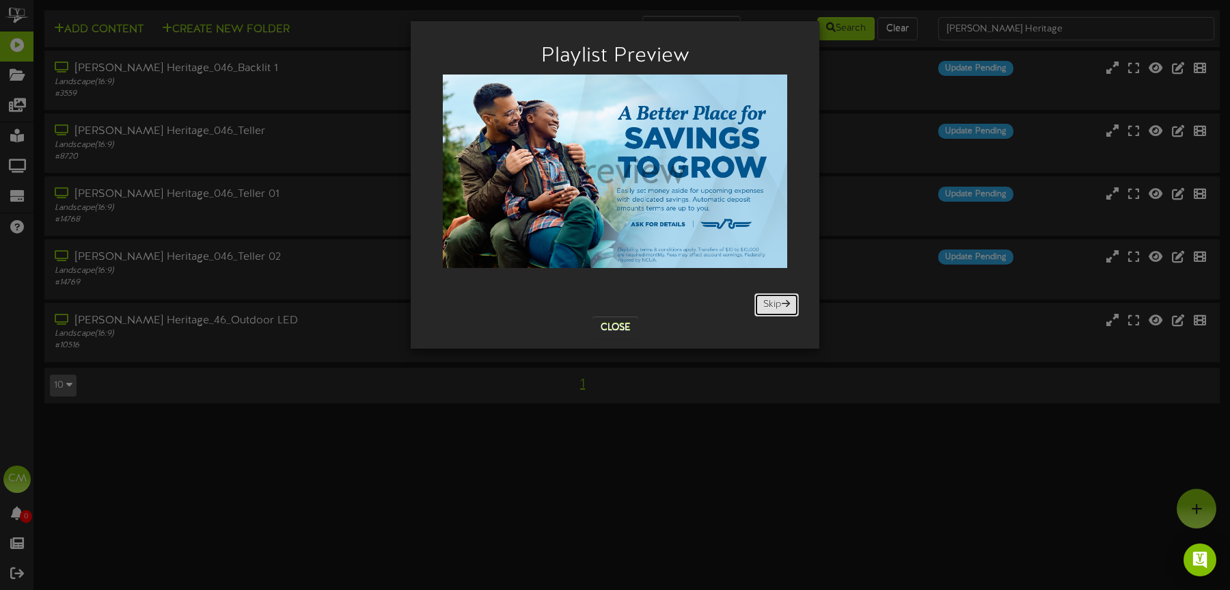
click at [772, 304] on button "Skip" at bounding box center [776, 304] width 44 height 23
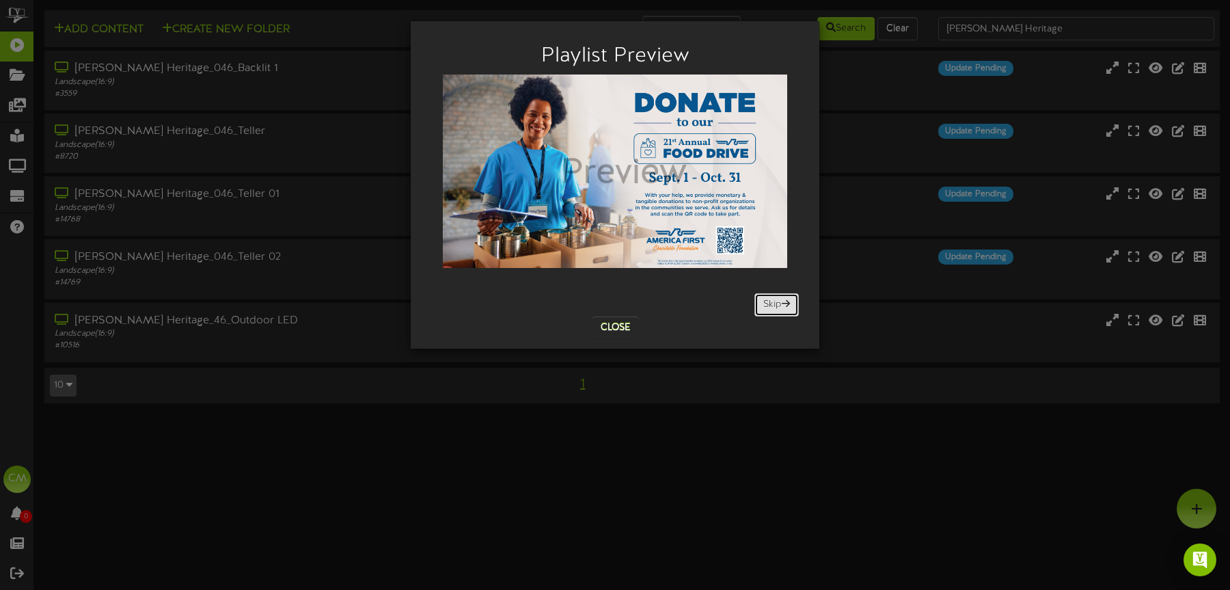
click at [772, 304] on button "Skip" at bounding box center [776, 304] width 44 height 23
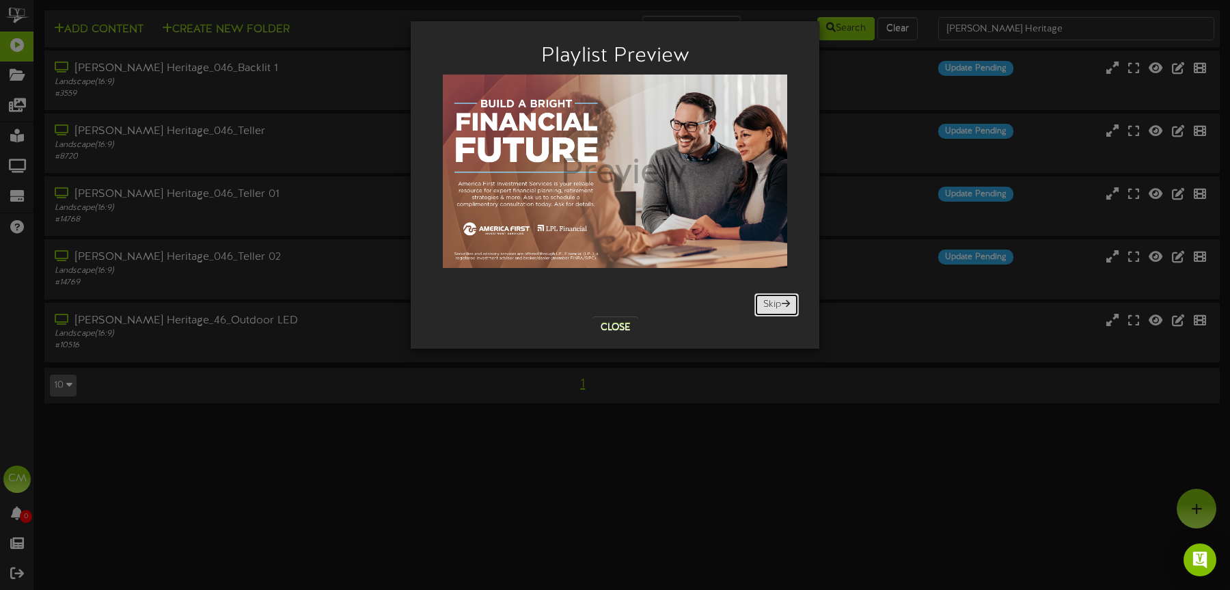
click at [772, 304] on button "Skip" at bounding box center [776, 304] width 44 height 23
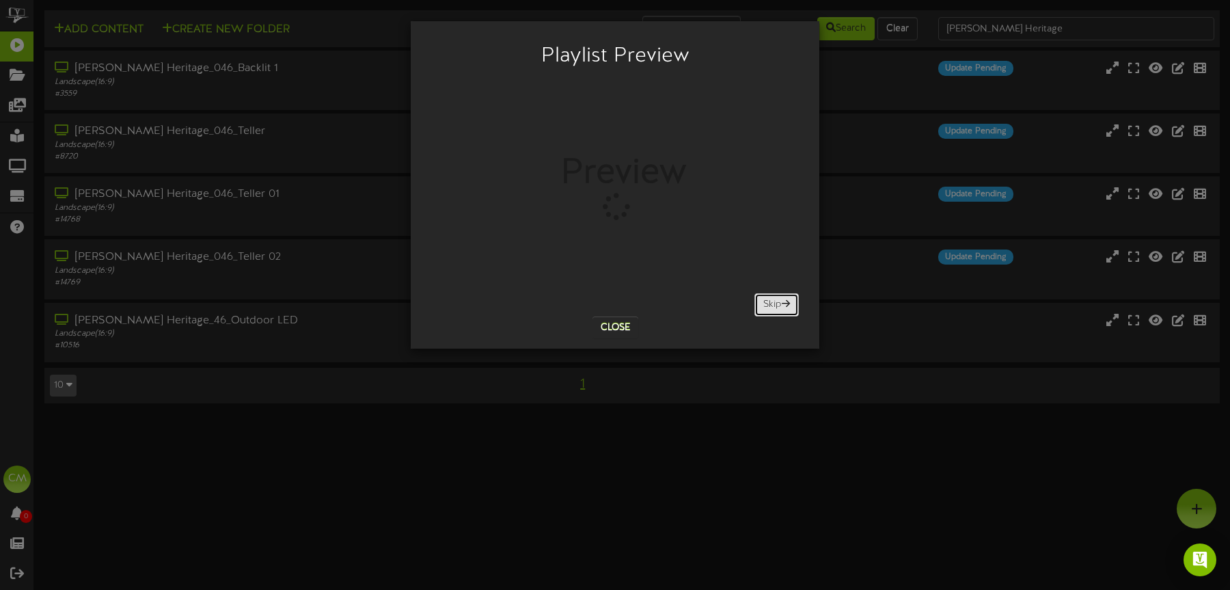
click at [772, 304] on button "Skip" at bounding box center [776, 304] width 44 height 23
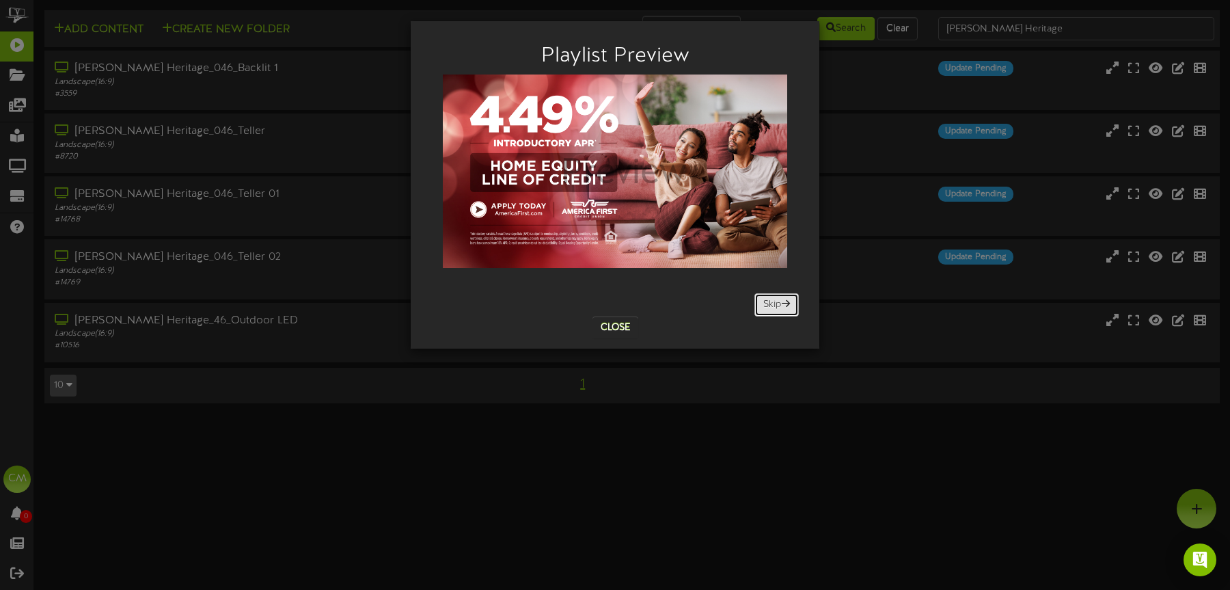
click at [772, 304] on button "Skip" at bounding box center [776, 304] width 44 height 23
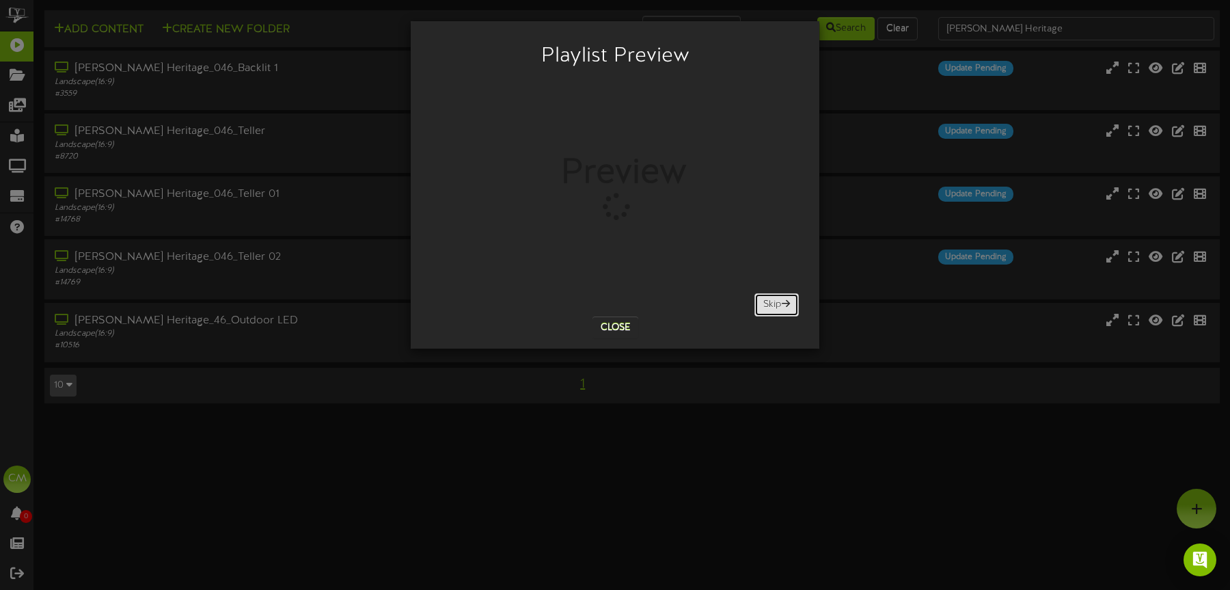
click at [772, 304] on button "Skip" at bounding box center [776, 304] width 44 height 23
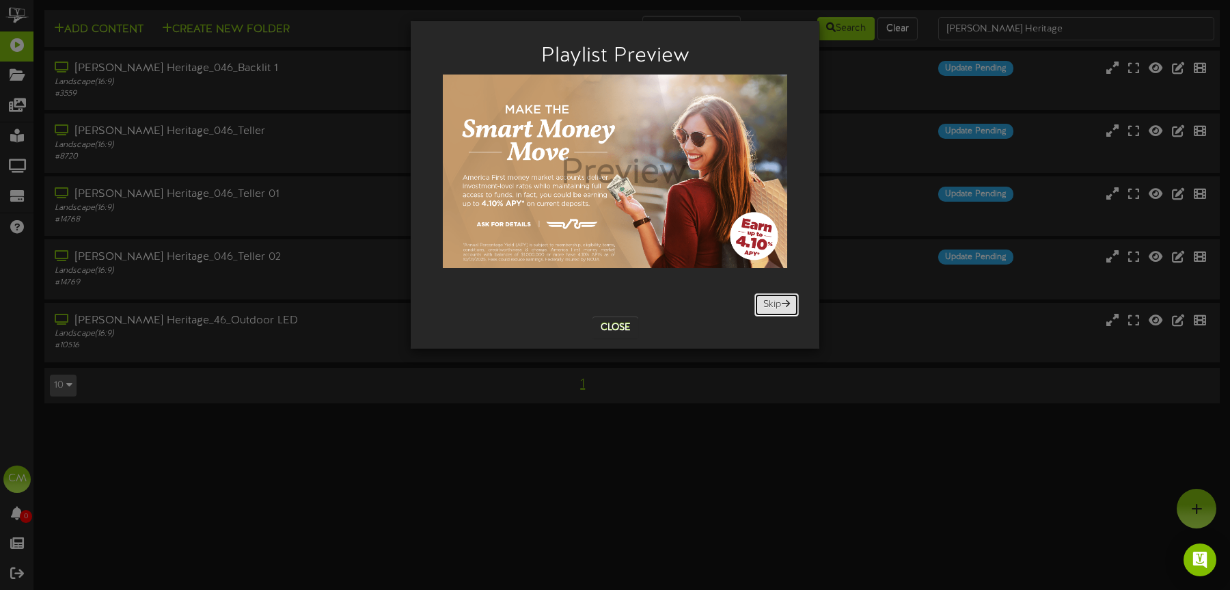
click at [772, 304] on button "Skip" at bounding box center [776, 304] width 44 height 23
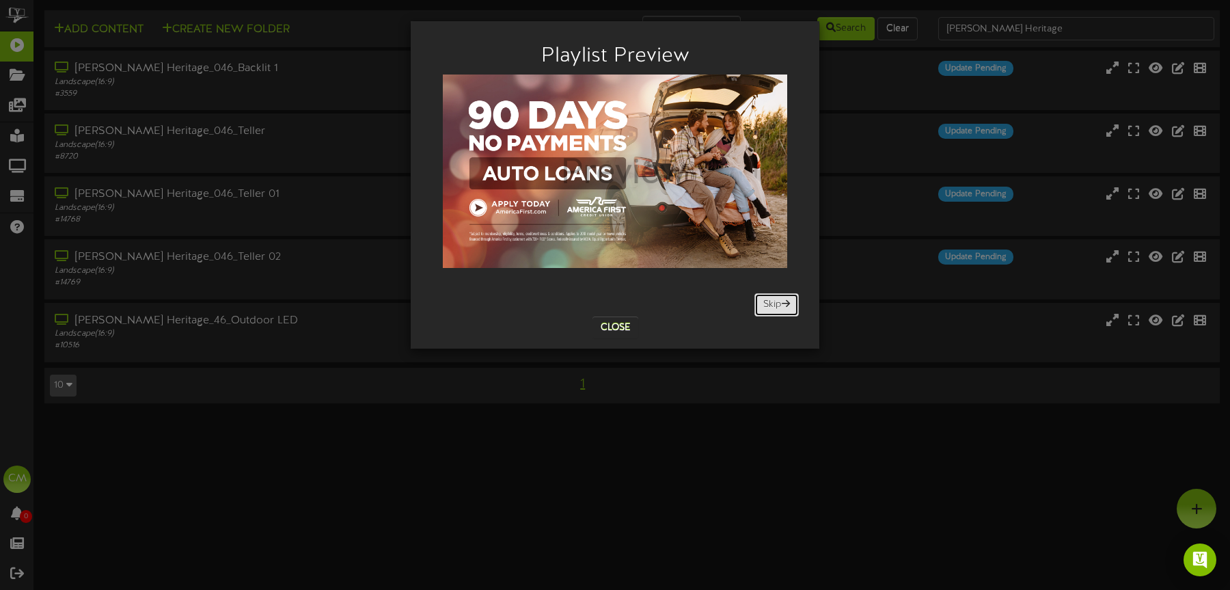
click at [772, 304] on button "Skip" at bounding box center [776, 304] width 44 height 23
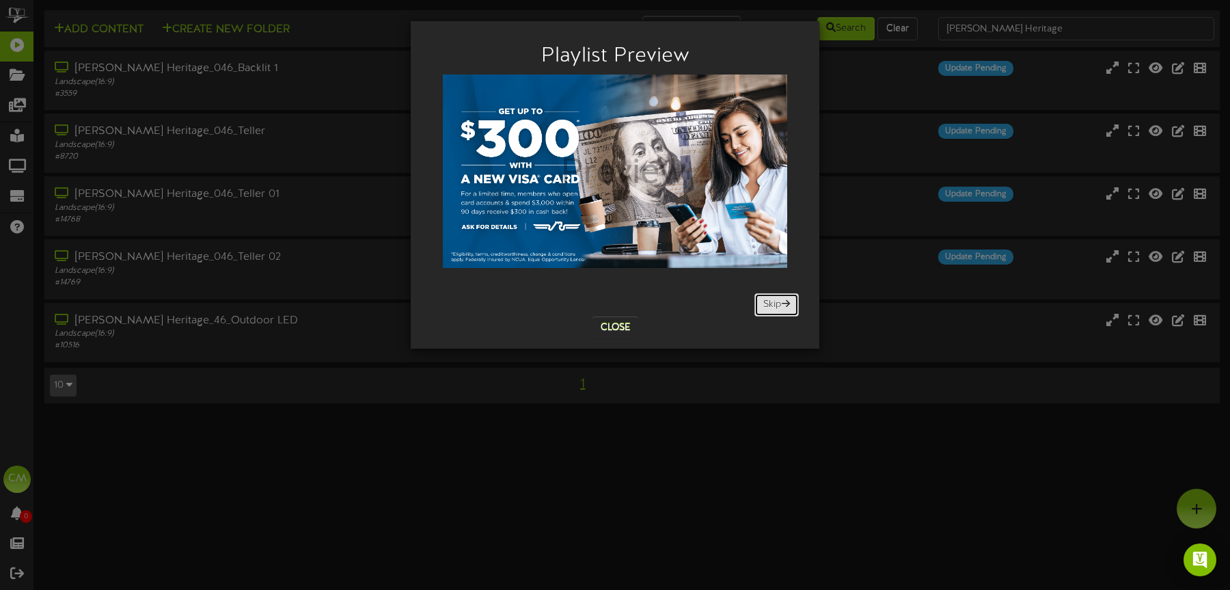
click at [772, 304] on button "Skip" at bounding box center [776, 304] width 44 height 23
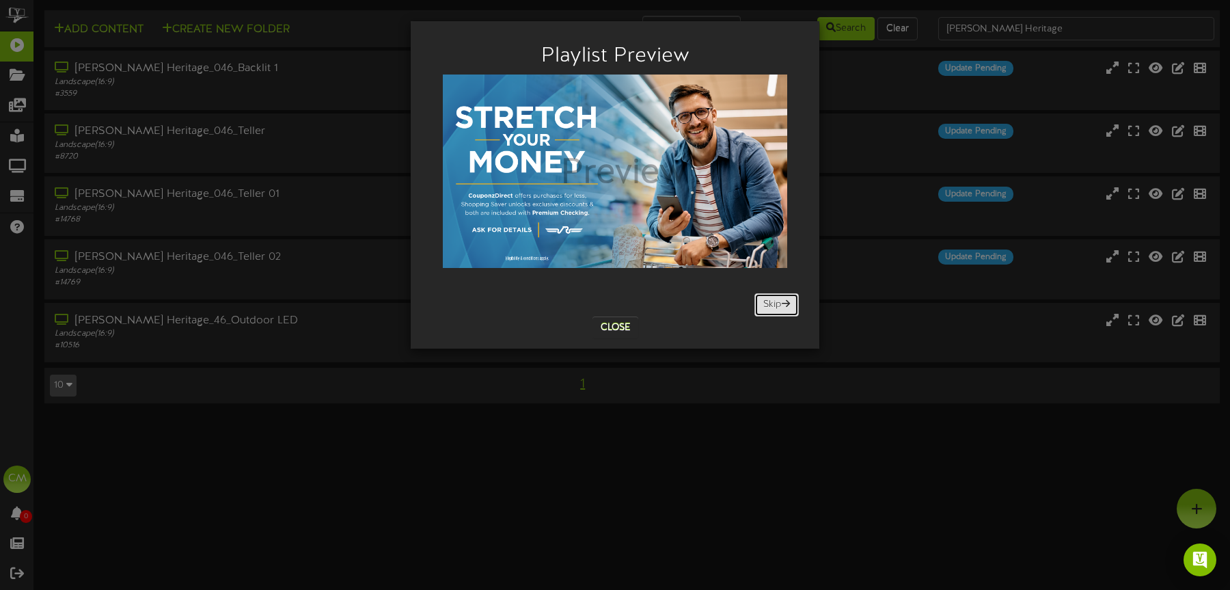
click at [772, 304] on button "Skip" at bounding box center [776, 304] width 44 height 23
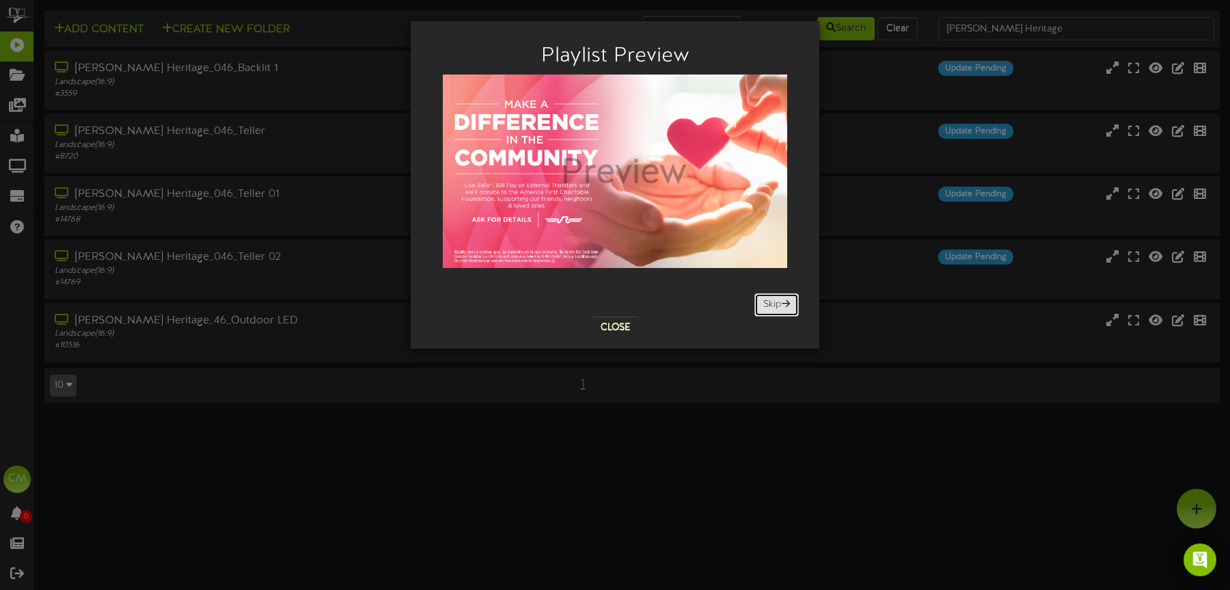
click at [772, 304] on button "Skip" at bounding box center [776, 304] width 44 height 23
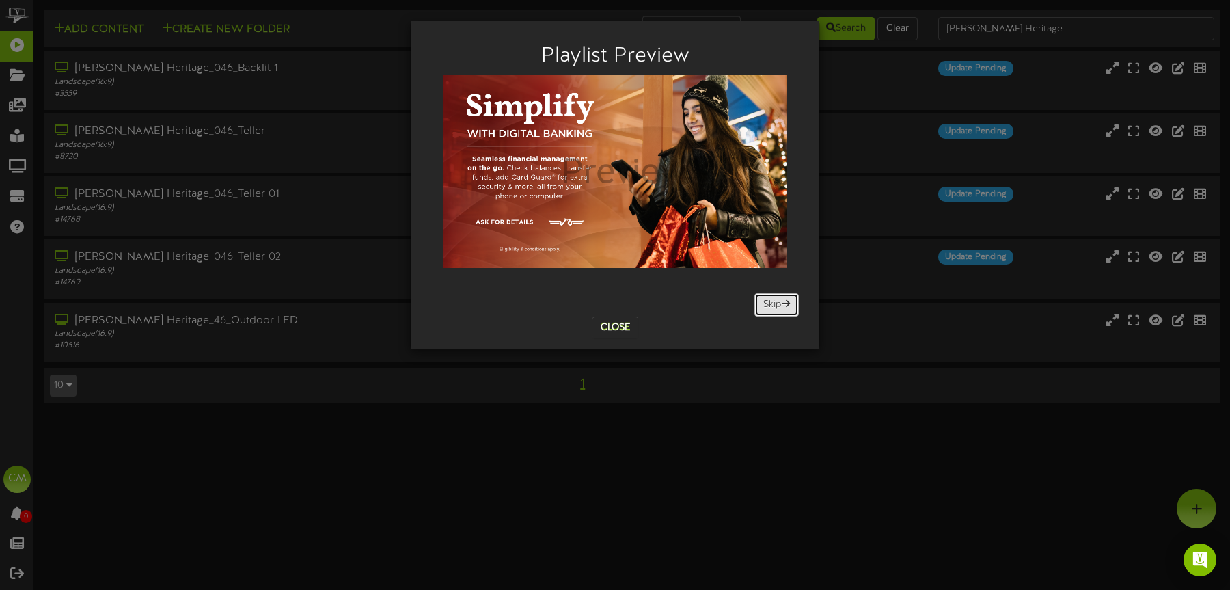
click at [772, 304] on button "Skip" at bounding box center [776, 304] width 44 height 23
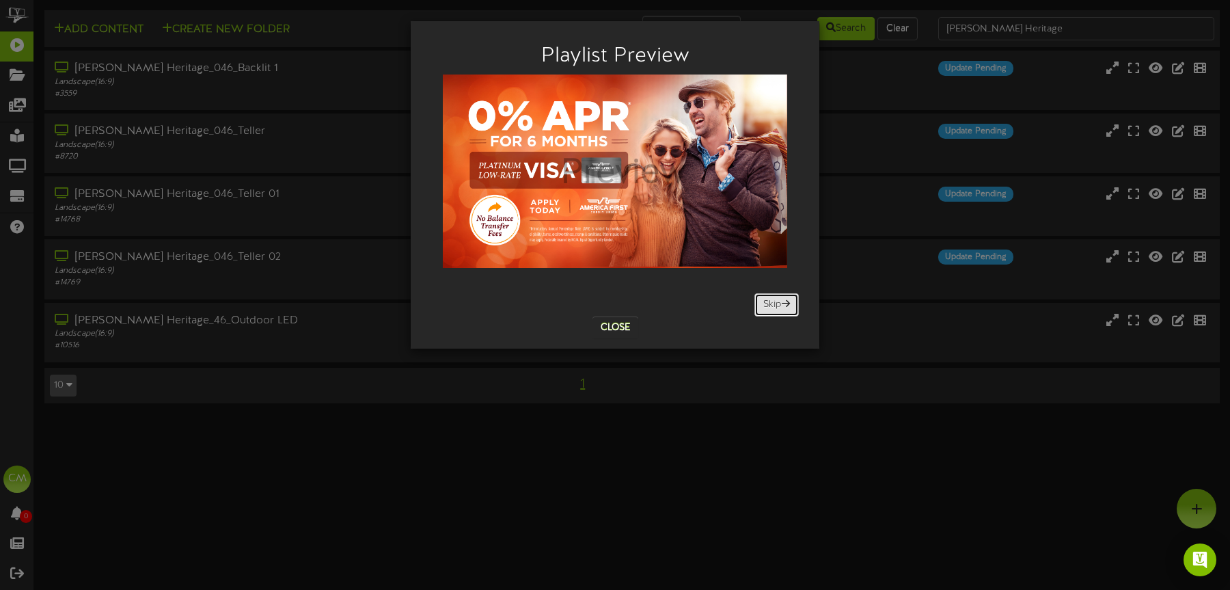
click at [772, 304] on button "Skip" at bounding box center [776, 304] width 44 height 23
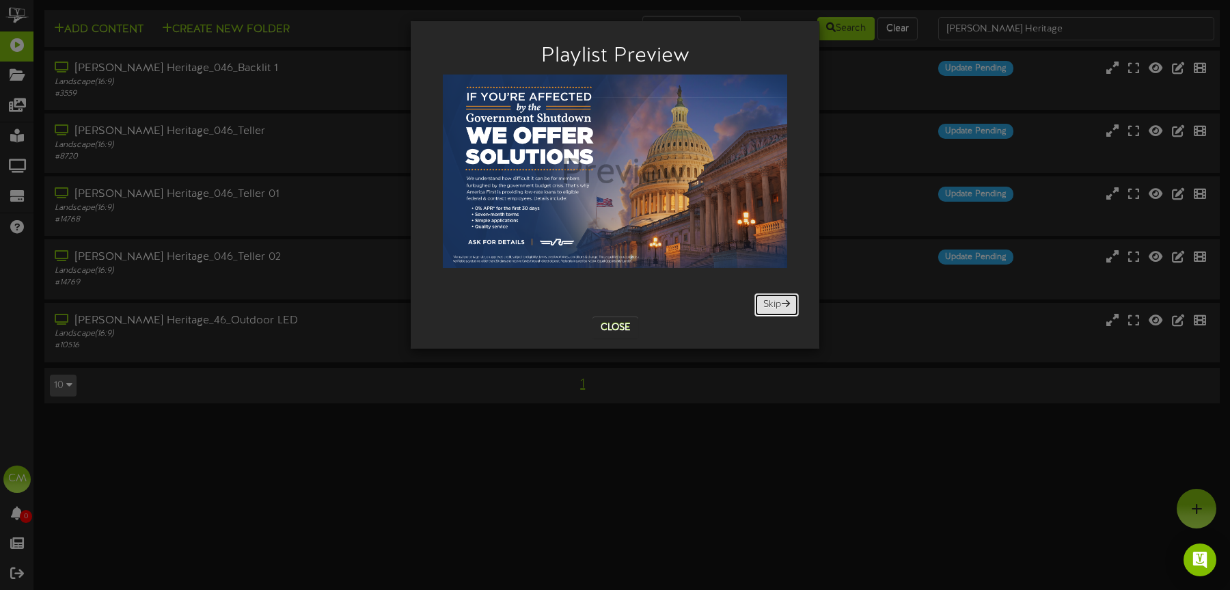
click at [772, 304] on button "Skip" at bounding box center [776, 304] width 44 height 23
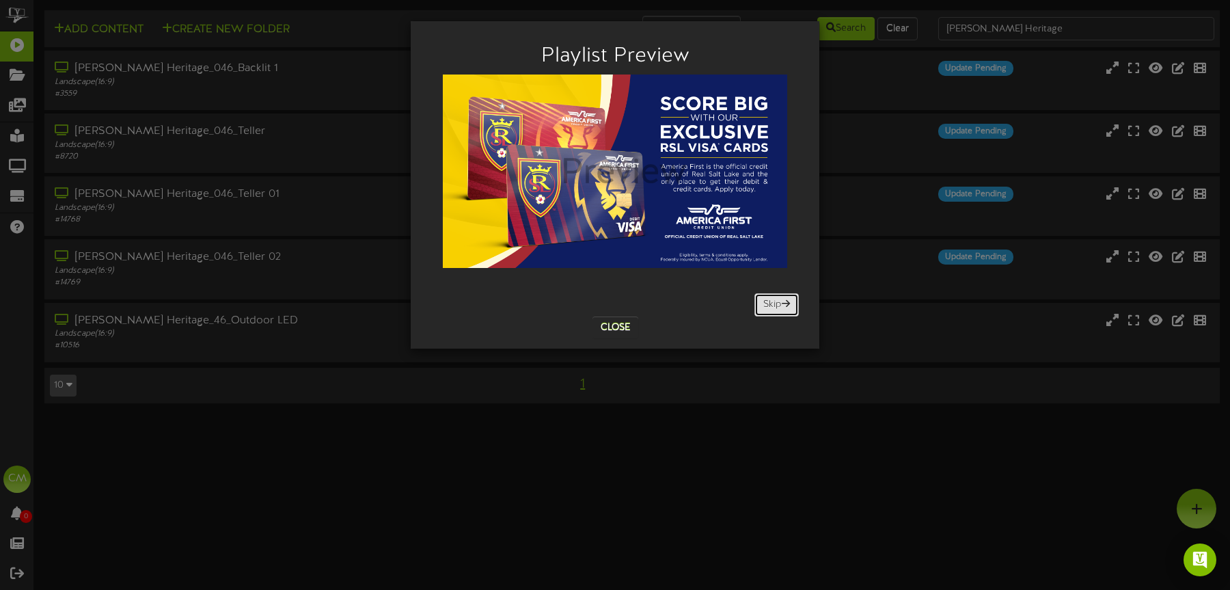
click at [772, 304] on button "Skip" at bounding box center [776, 304] width 44 height 23
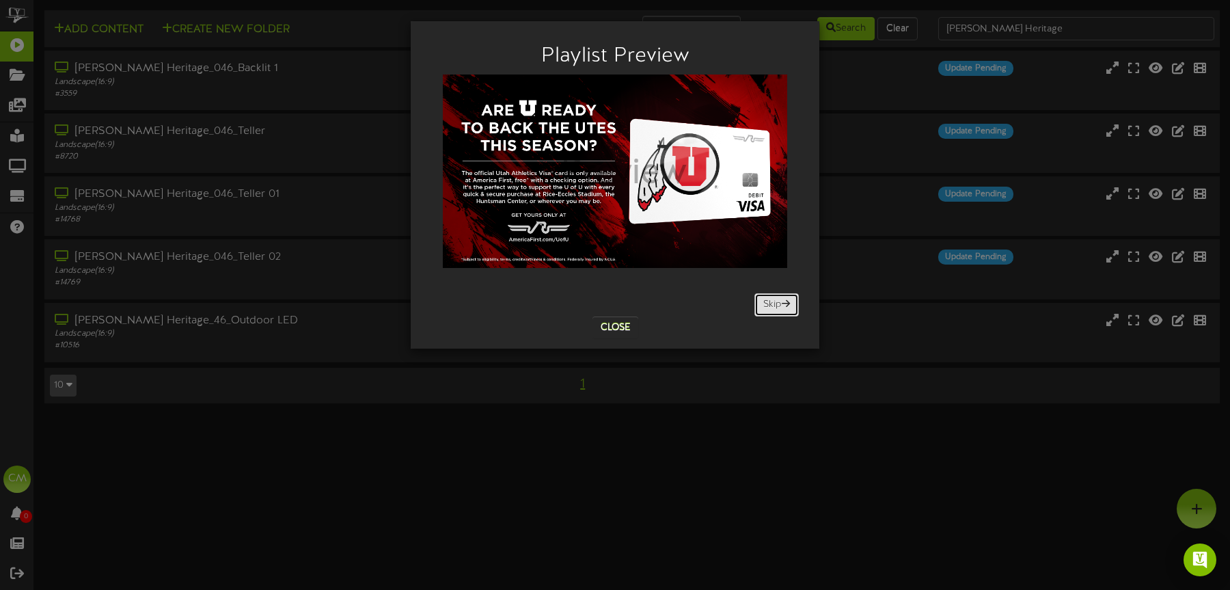
click at [772, 304] on button "Skip" at bounding box center [776, 304] width 44 height 23
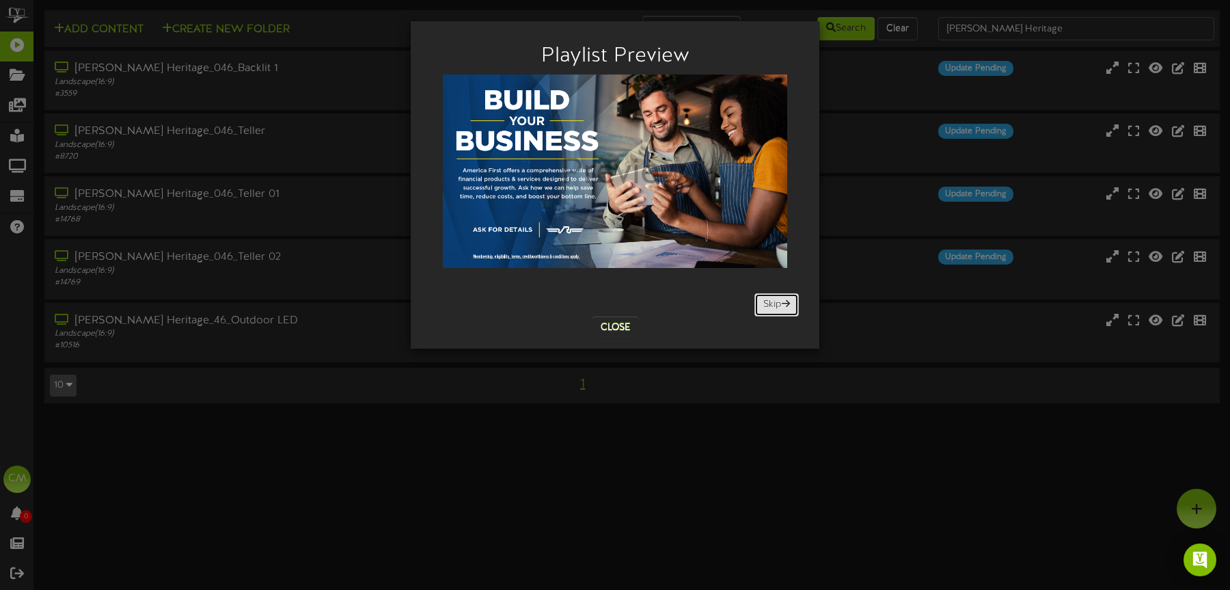
click at [772, 304] on button "Skip" at bounding box center [776, 304] width 44 height 23
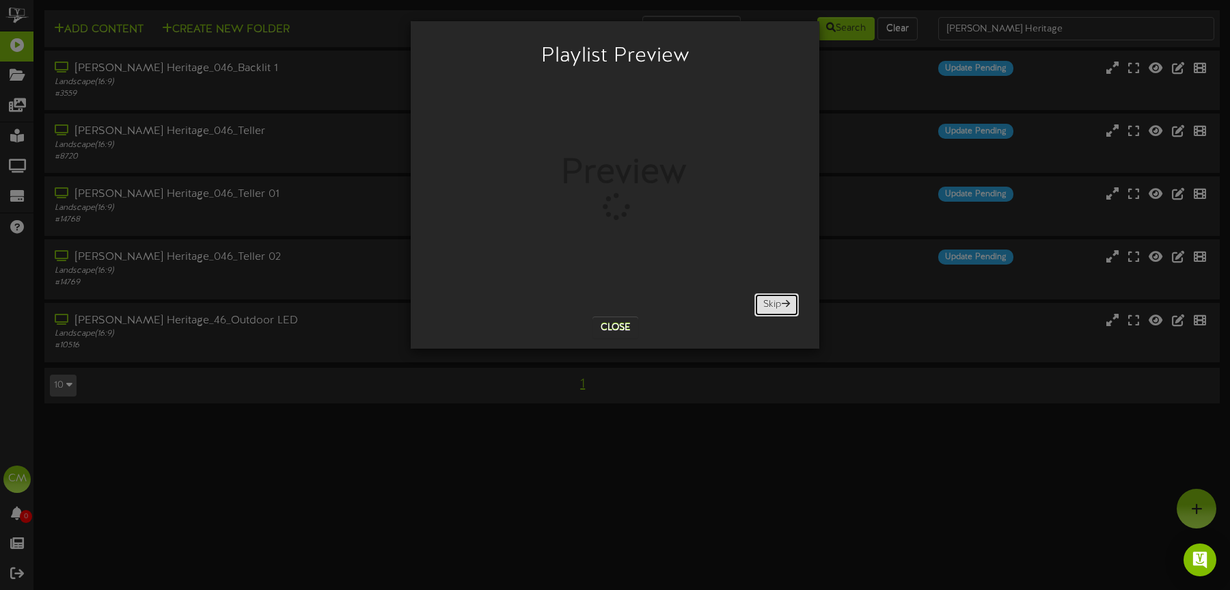
click at [772, 304] on button "Skip" at bounding box center [776, 304] width 44 height 23
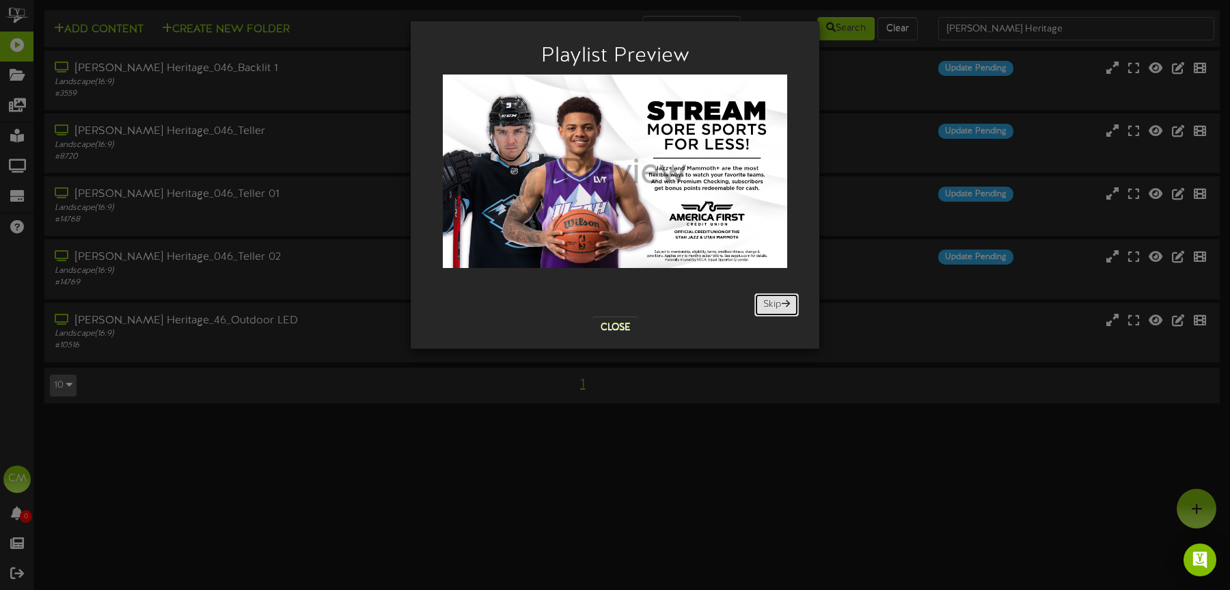
click at [772, 304] on button "Skip" at bounding box center [776, 304] width 44 height 23
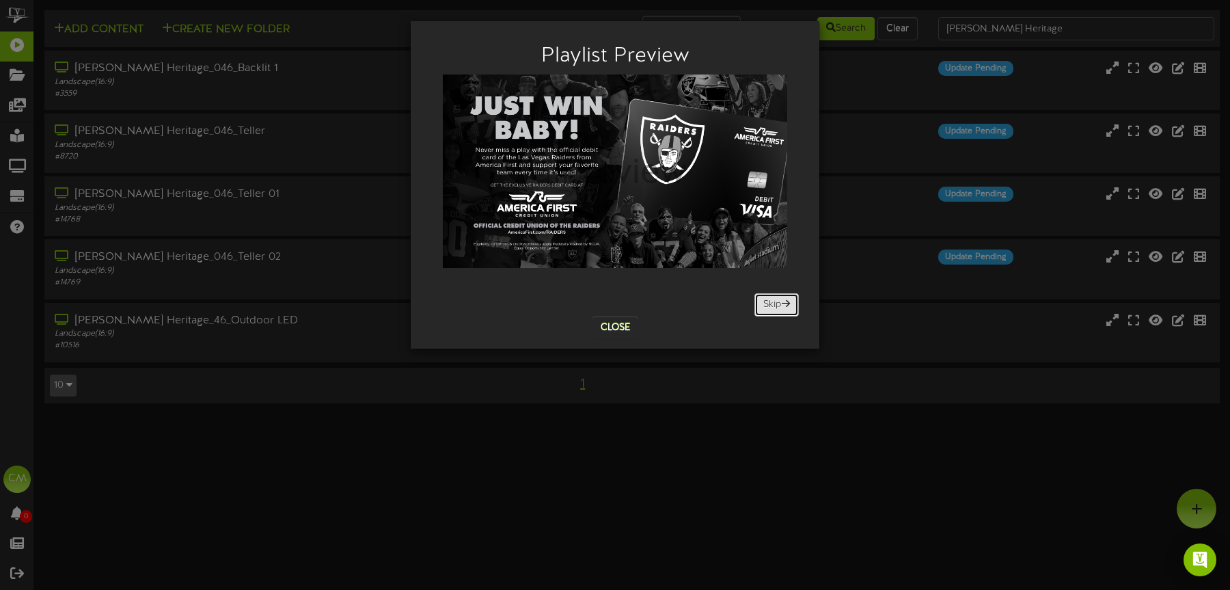
click at [772, 304] on button "Skip" at bounding box center [776, 304] width 44 height 23
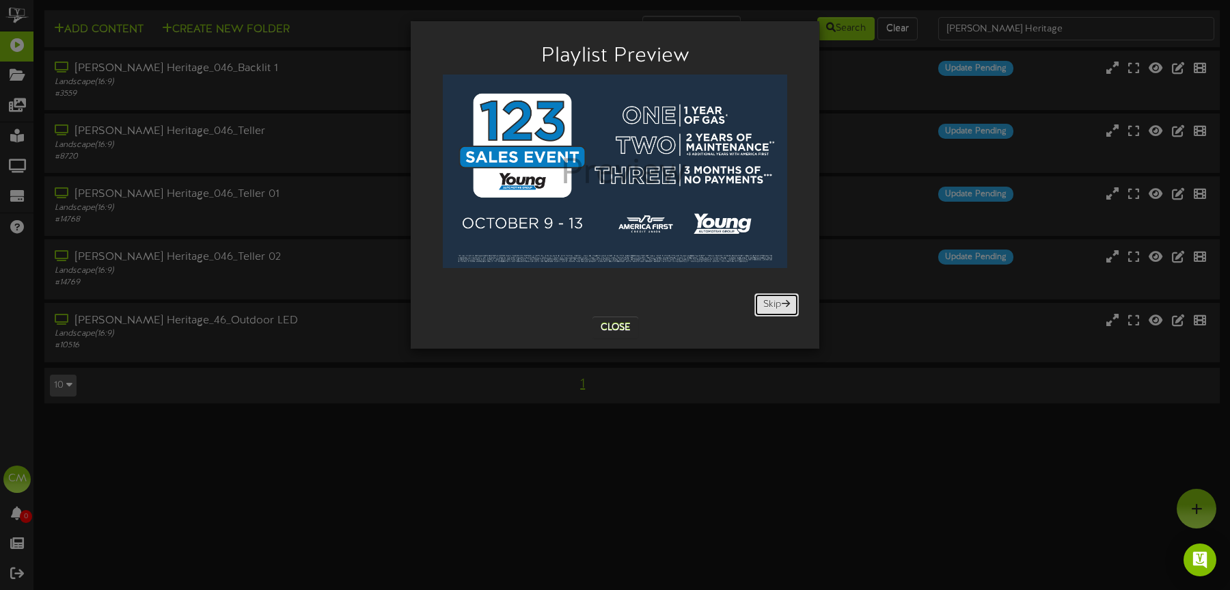
click at [772, 304] on button "Skip" at bounding box center [776, 304] width 44 height 23
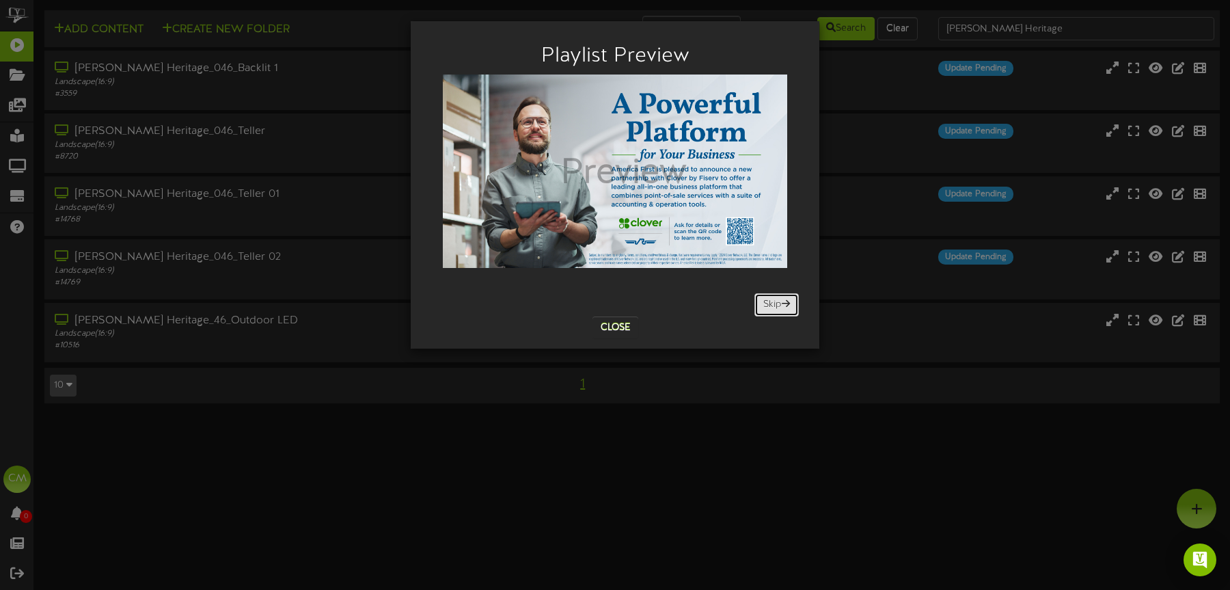
click at [772, 304] on button "Skip" at bounding box center [776, 304] width 44 height 23
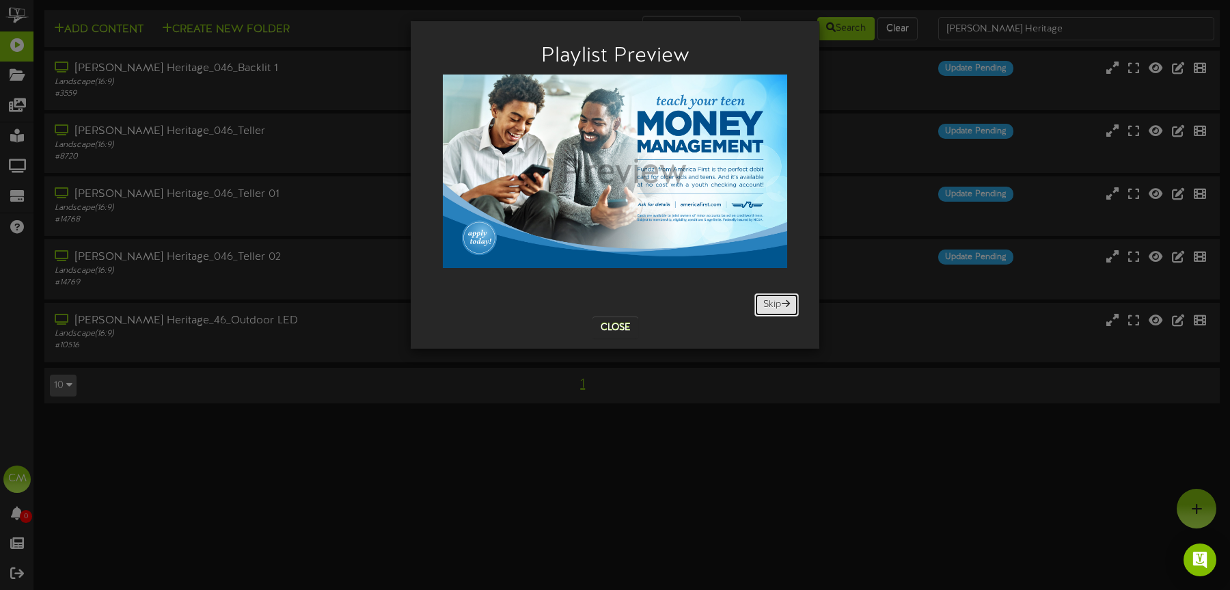
click at [772, 304] on button "Skip" at bounding box center [776, 304] width 44 height 23
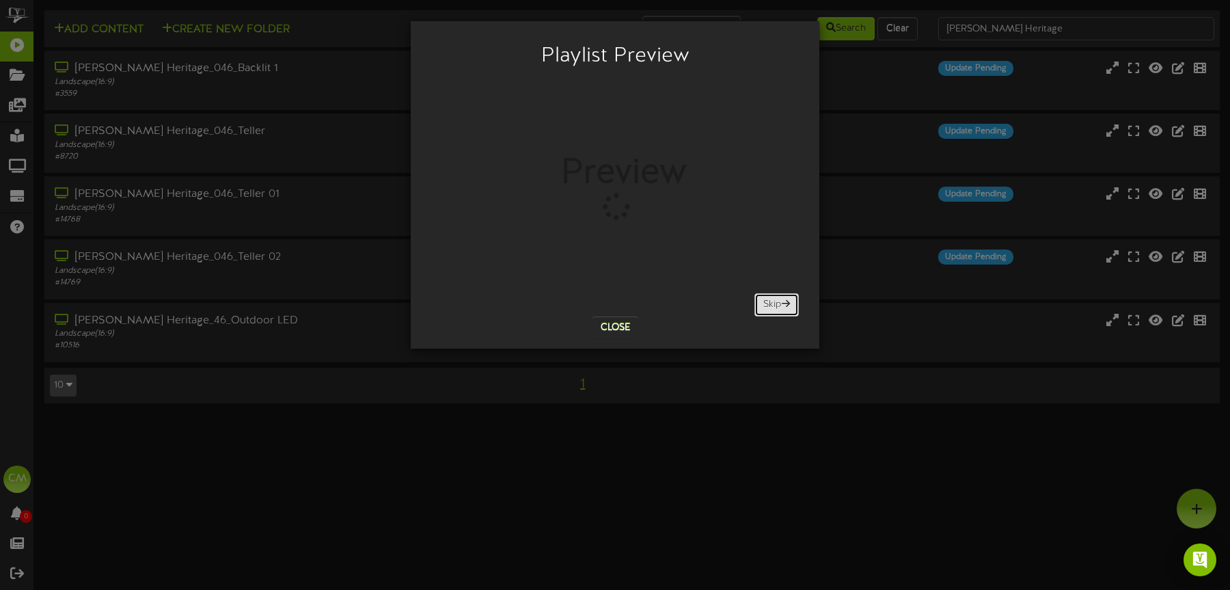
click at [772, 304] on button "Skip" at bounding box center [776, 304] width 44 height 23
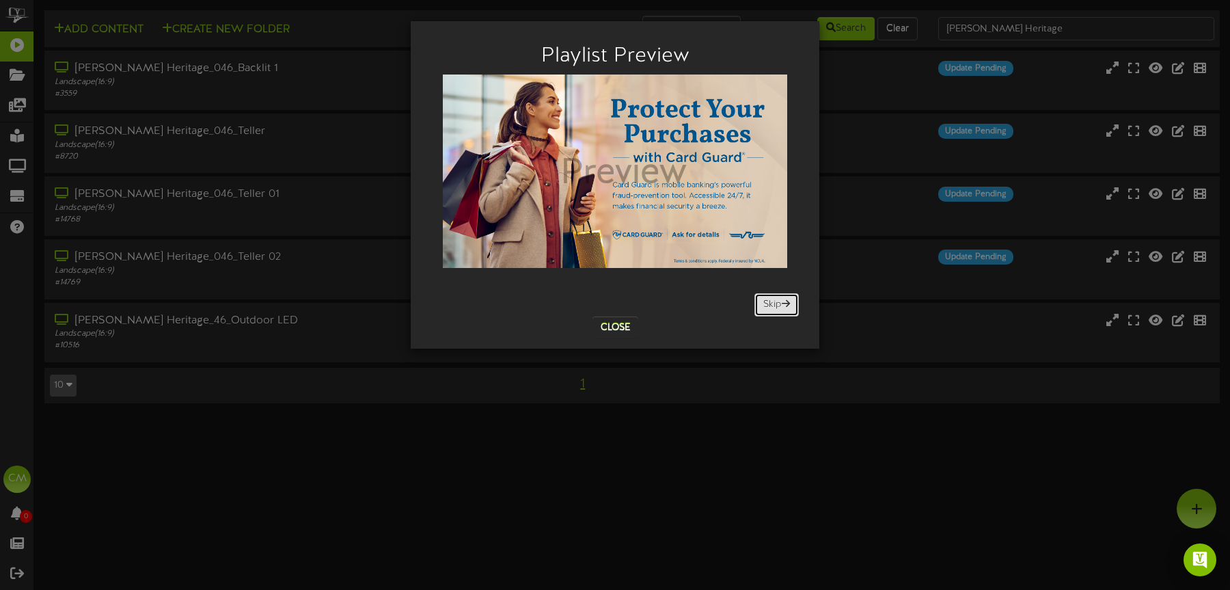
click at [772, 304] on button "Skip" at bounding box center [776, 304] width 44 height 23
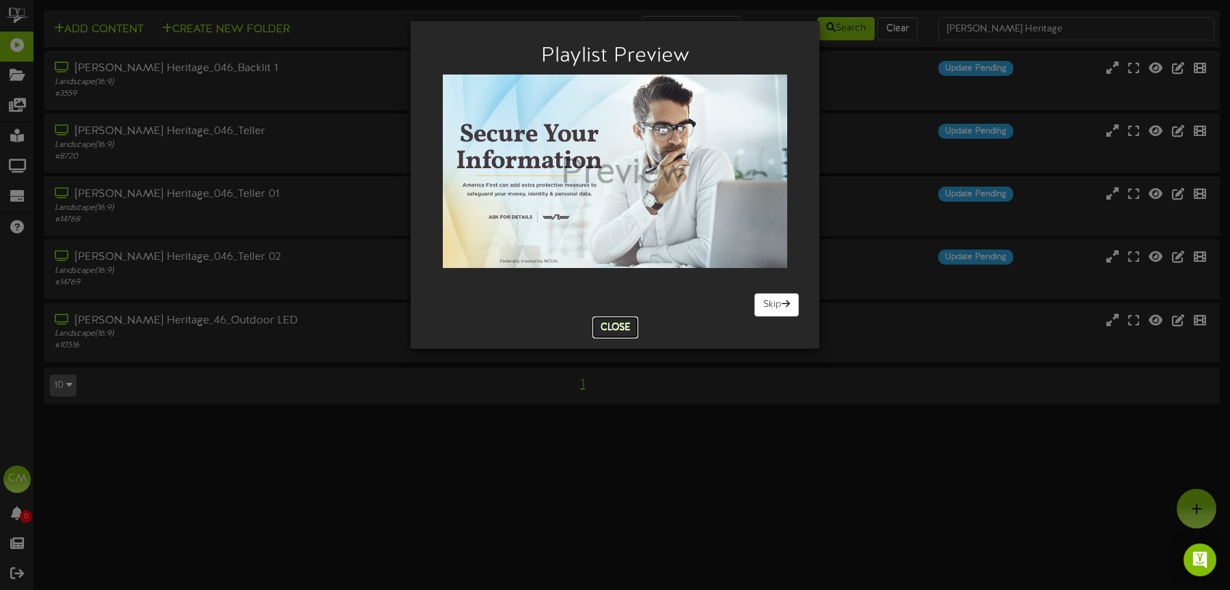
click at [608, 330] on button "Close" at bounding box center [616, 327] width 46 height 22
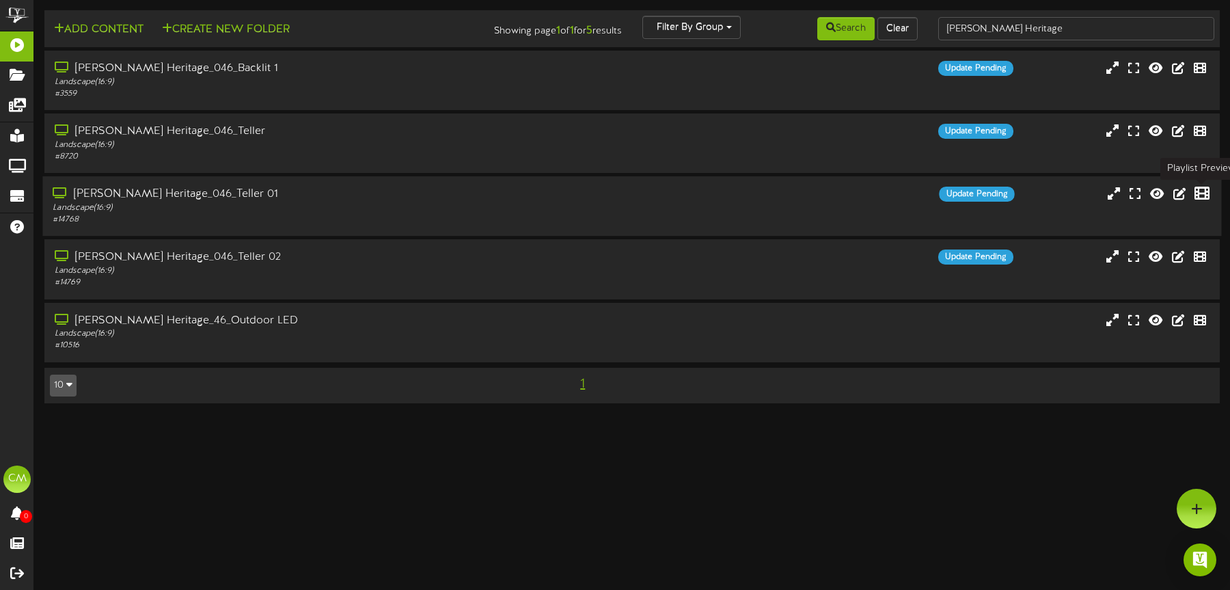
click at [918, 195] on icon at bounding box center [1202, 193] width 15 height 15
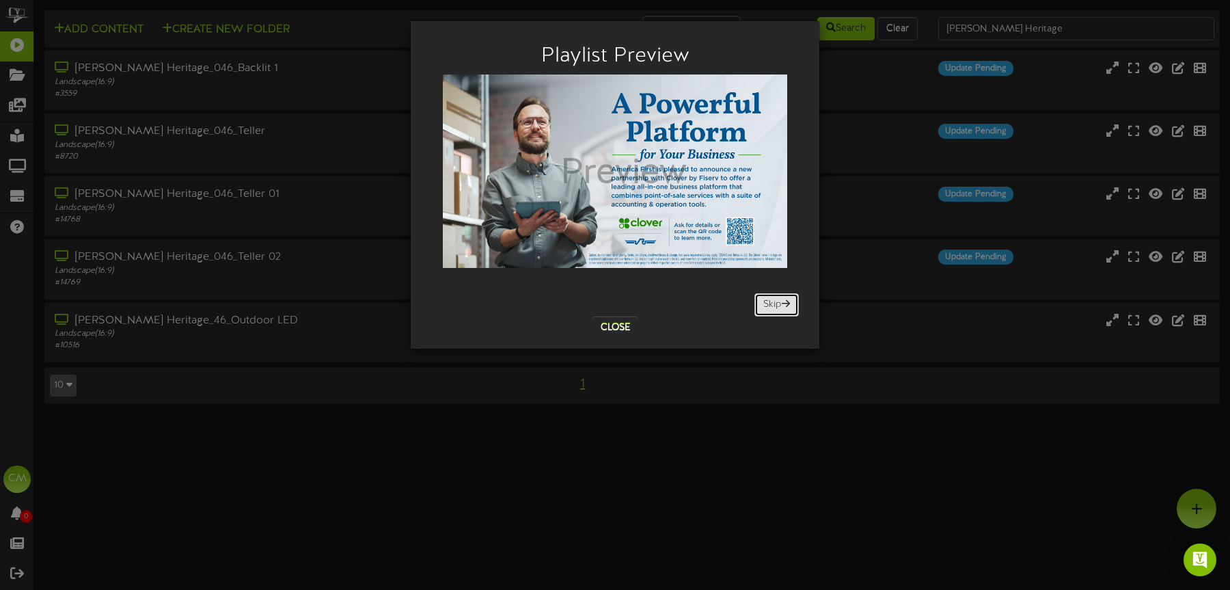
click at [783, 302] on span at bounding box center [786, 304] width 8 height 10
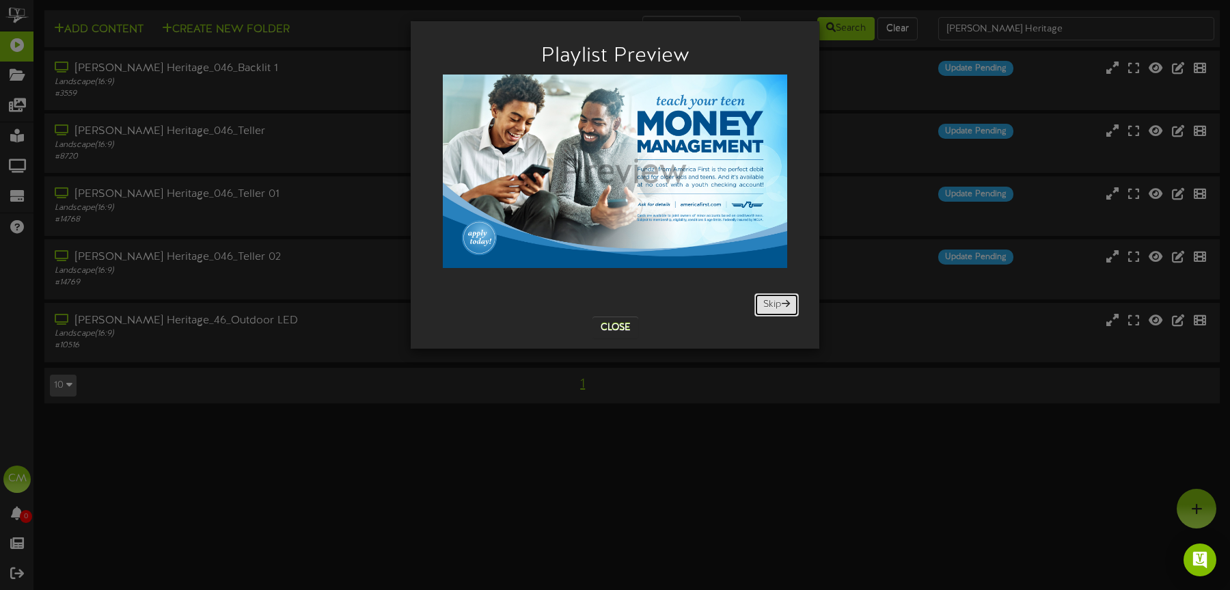
click at [782, 302] on span at bounding box center [786, 304] width 8 height 10
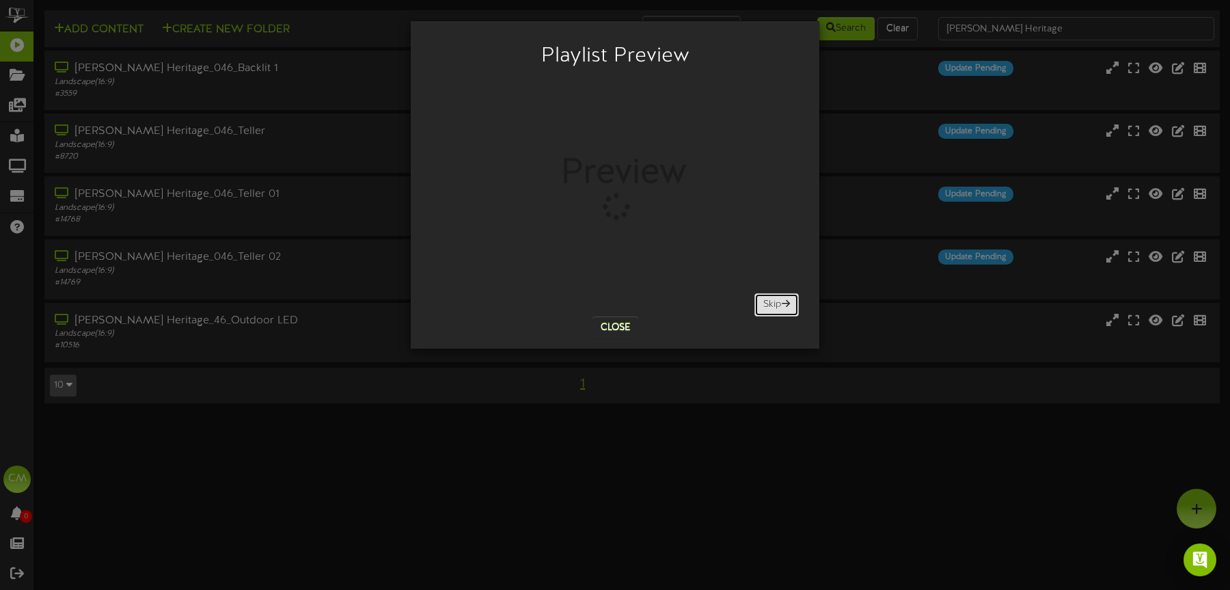
click at [782, 302] on span at bounding box center [786, 304] width 8 height 10
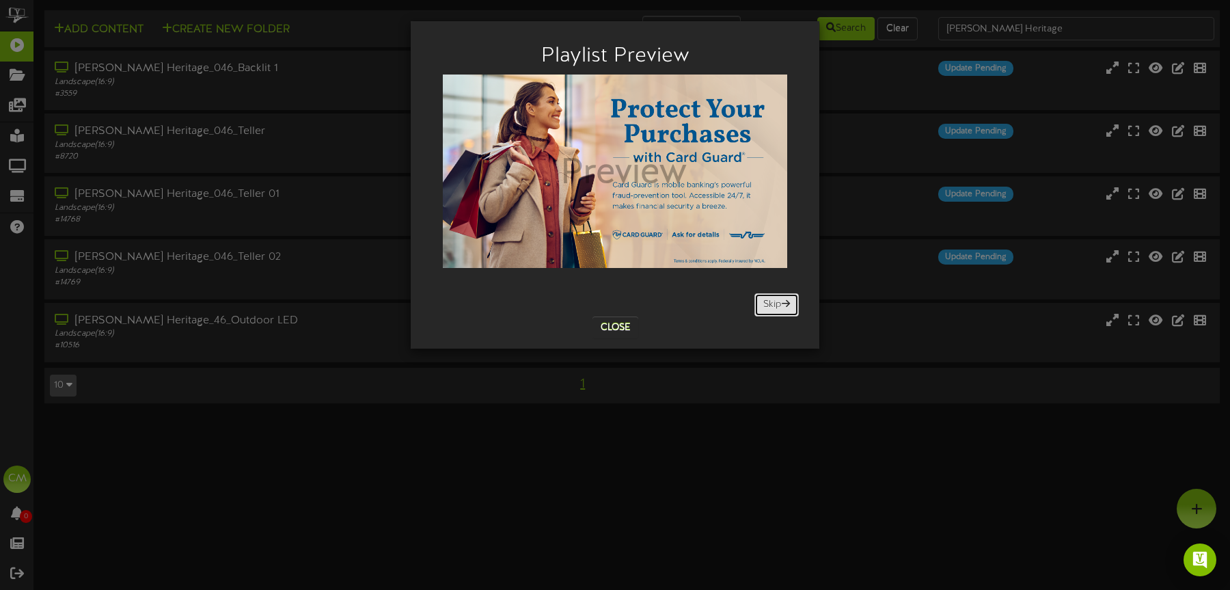
click at [782, 302] on span at bounding box center [786, 304] width 8 height 10
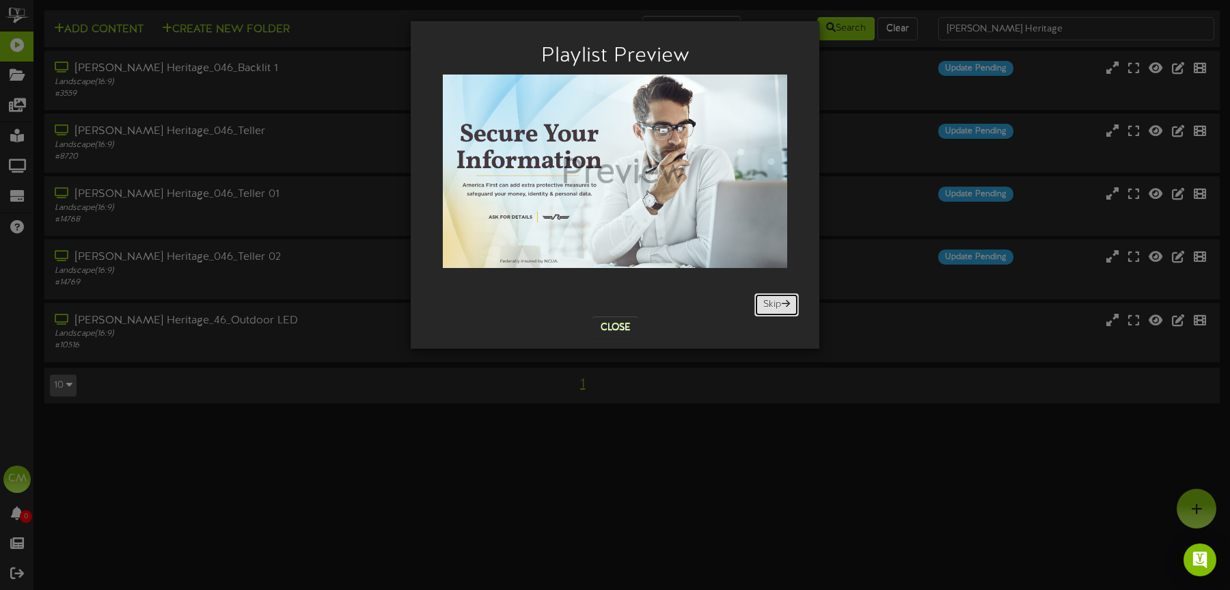
click at [782, 302] on span at bounding box center [786, 304] width 8 height 10
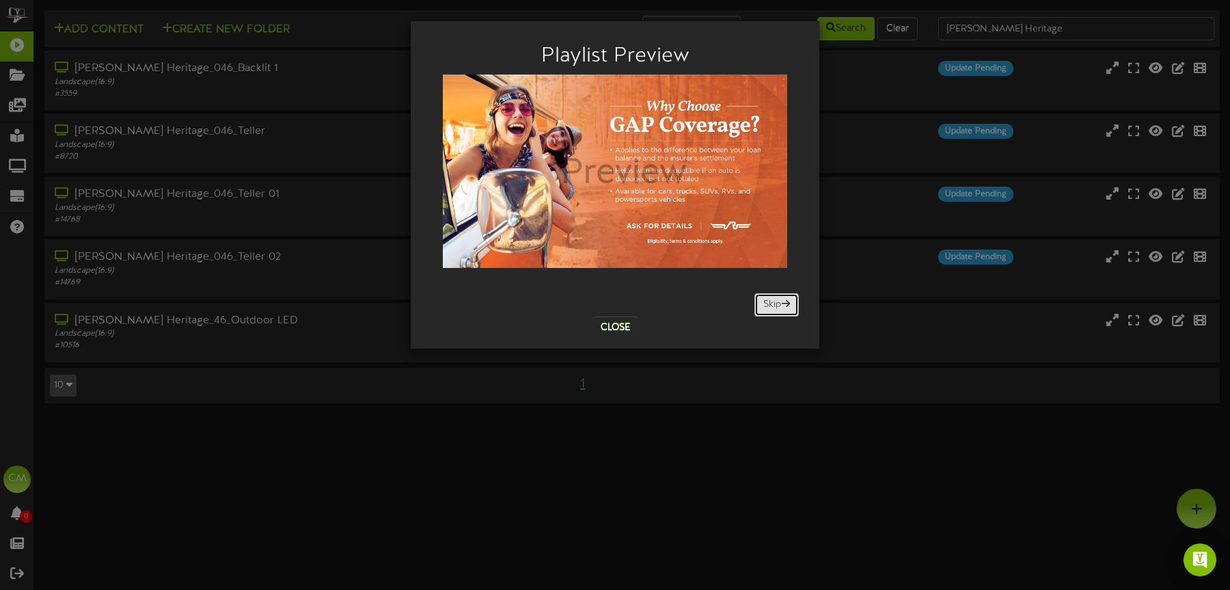
click at [782, 302] on span at bounding box center [786, 304] width 8 height 10
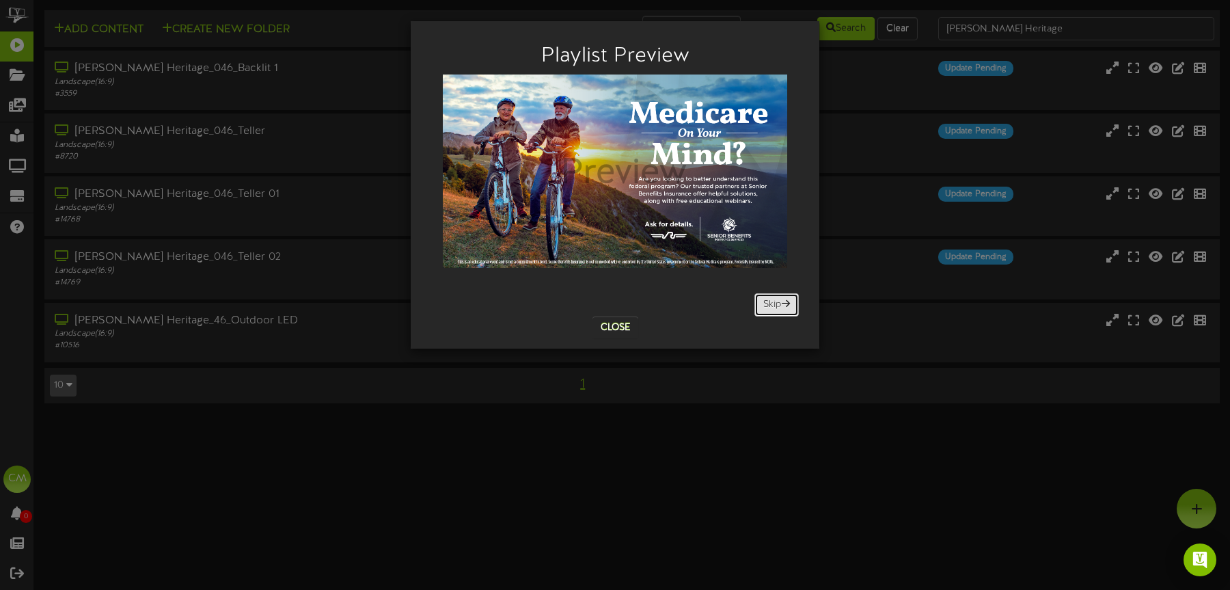
click at [782, 302] on span at bounding box center [786, 304] width 8 height 10
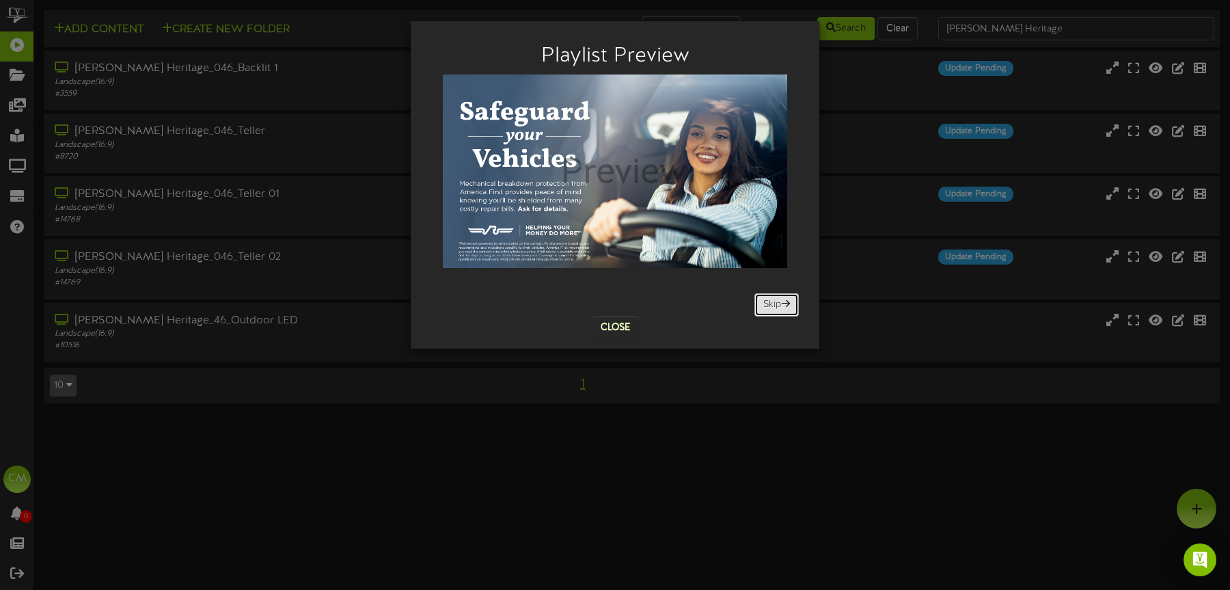
click at [782, 302] on span at bounding box center [786, 304] width 8 height 10
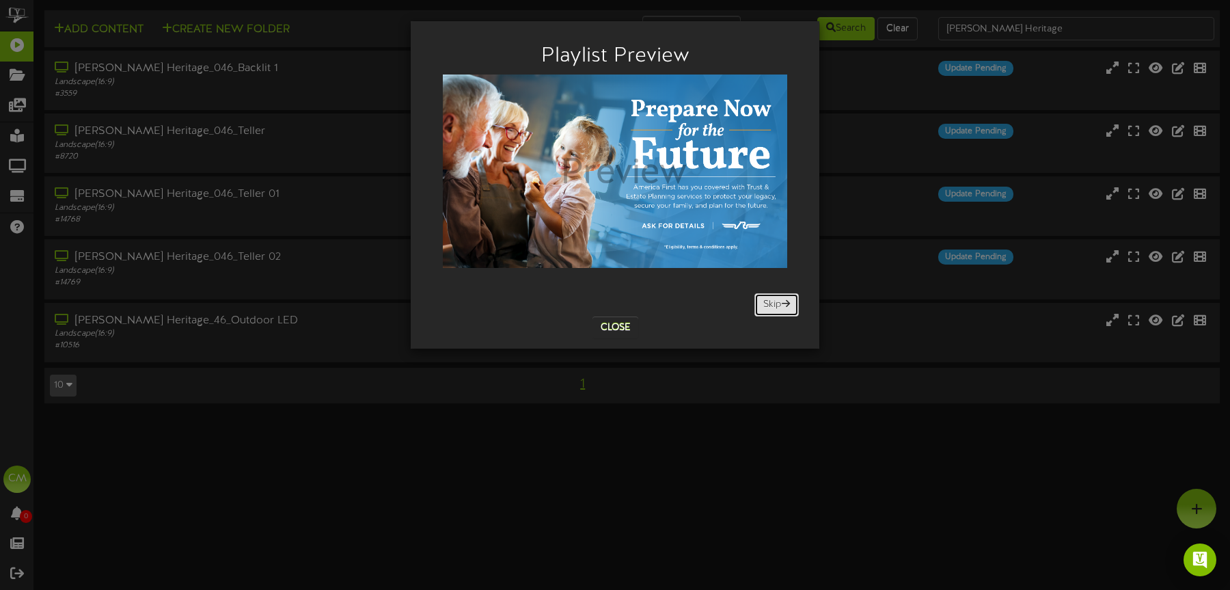
click at [782, 302] on span at bounding box center [786, 304] width 8 height 10
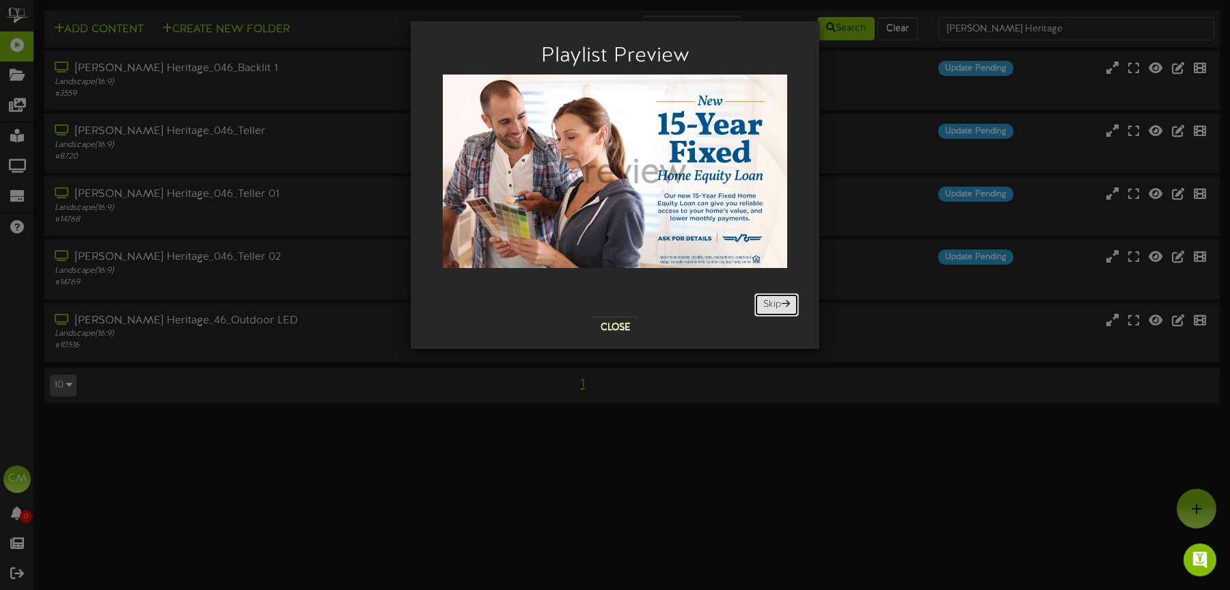
click at [782, 302] on span at bounding box center [786, 304] width 8 height 10
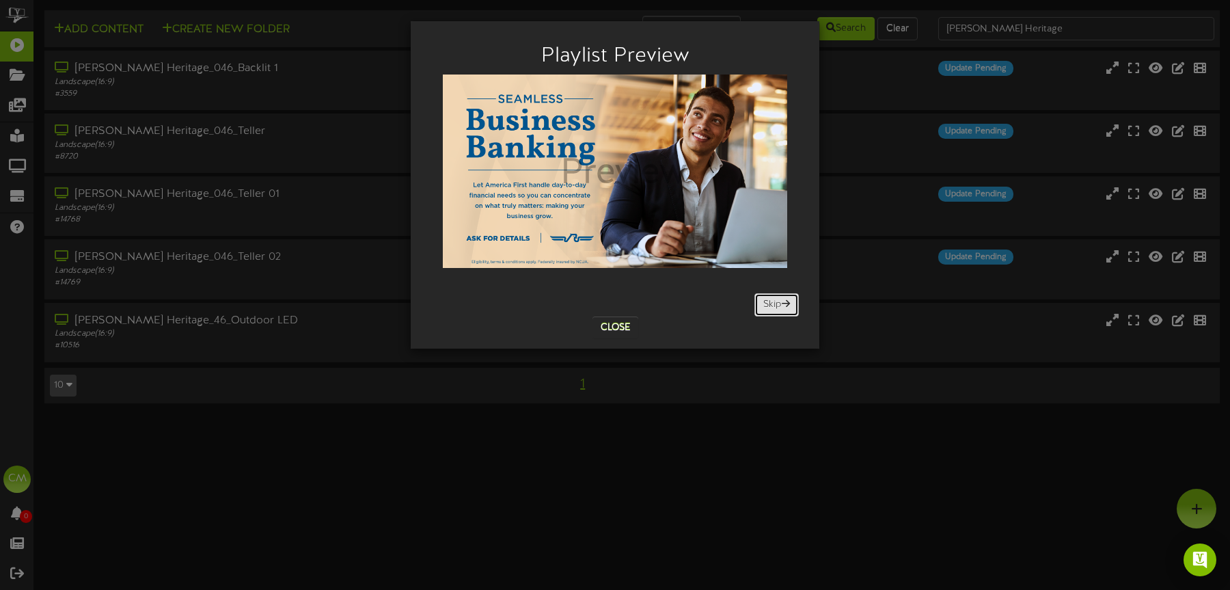
click at [782, 302] on span at bounding box center [786, 304] width 8 height 10
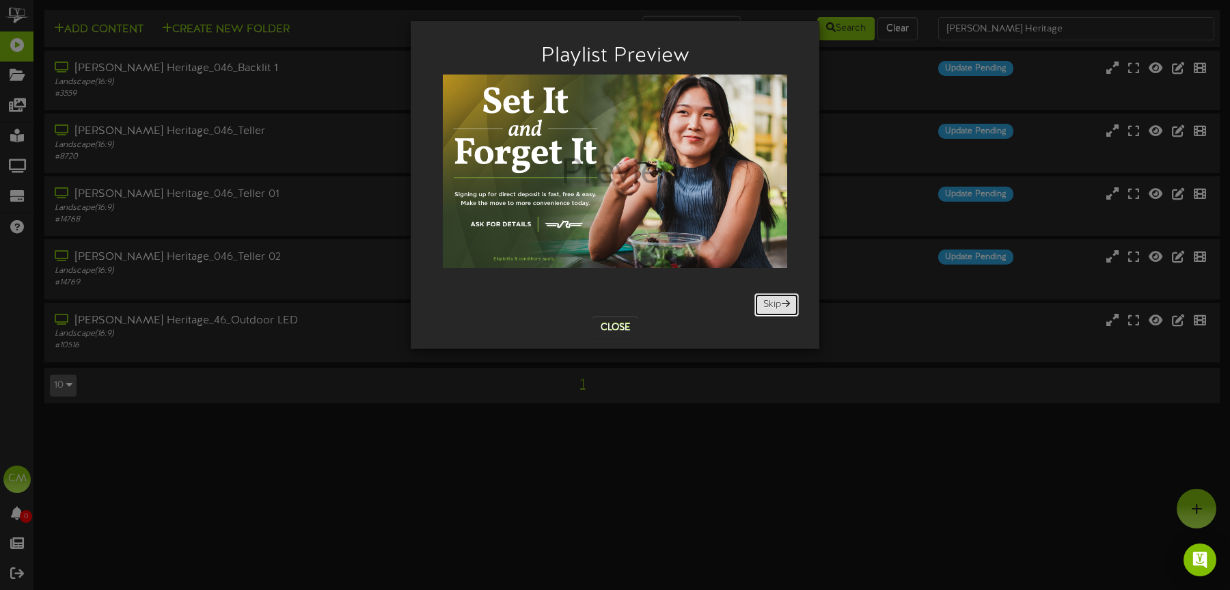
click at [782, 302] on span at bounding box center [786, 304] width 8 height 10
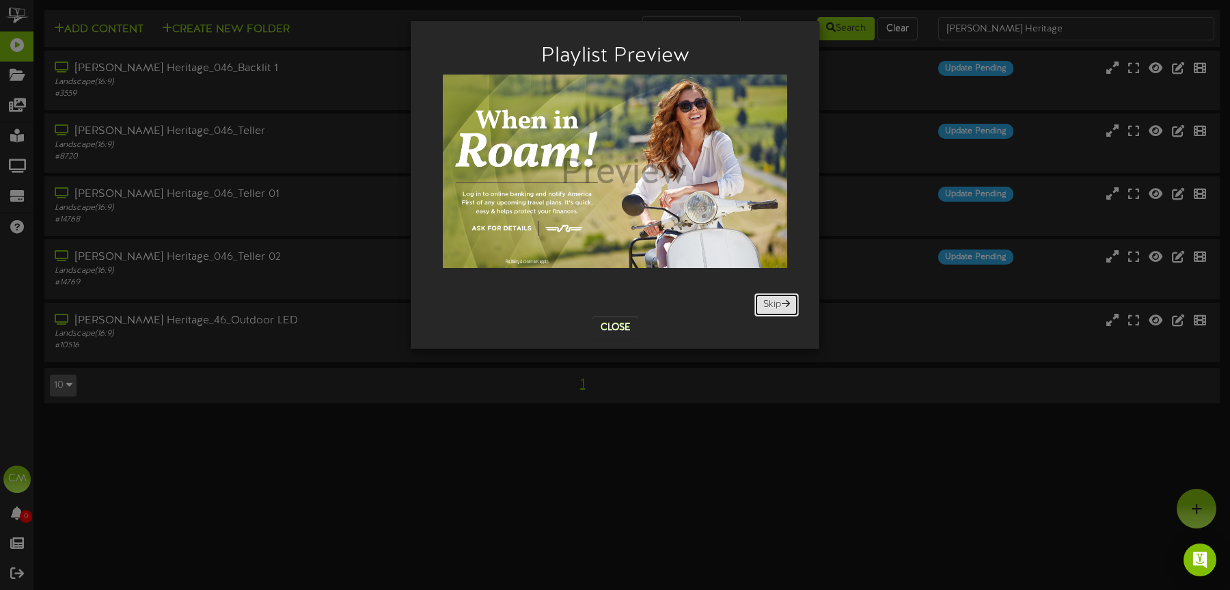
click at [782, 302] on span at bounding box center [786, 304] width 8 height 10
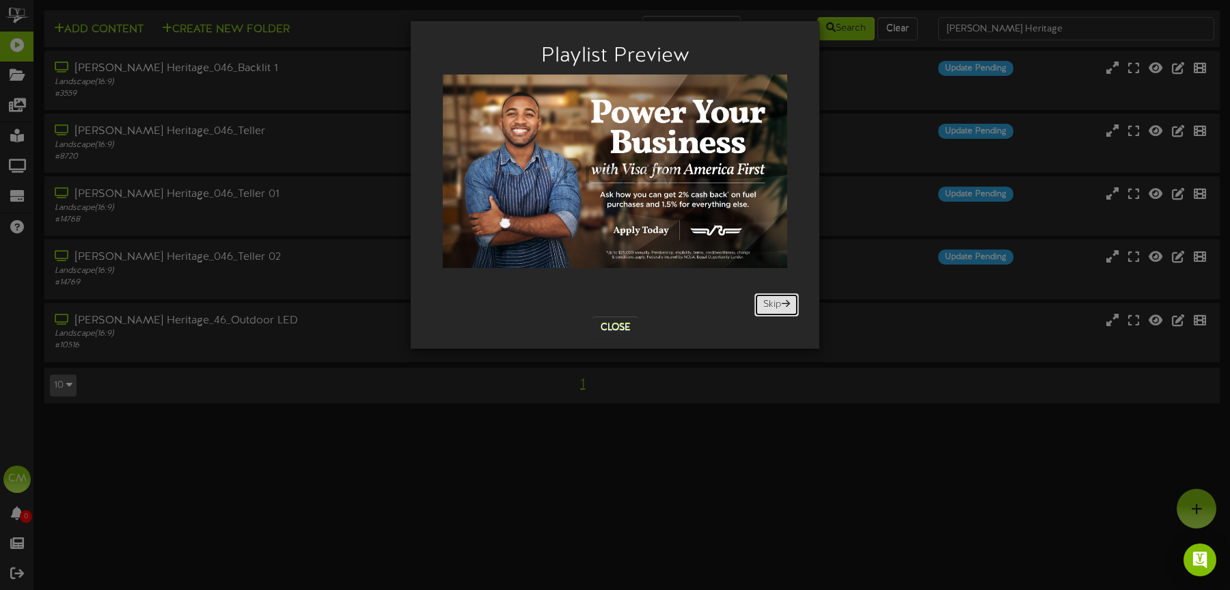
click at [782, 302] on span at bounding box center [786, 304] width 8 height 10
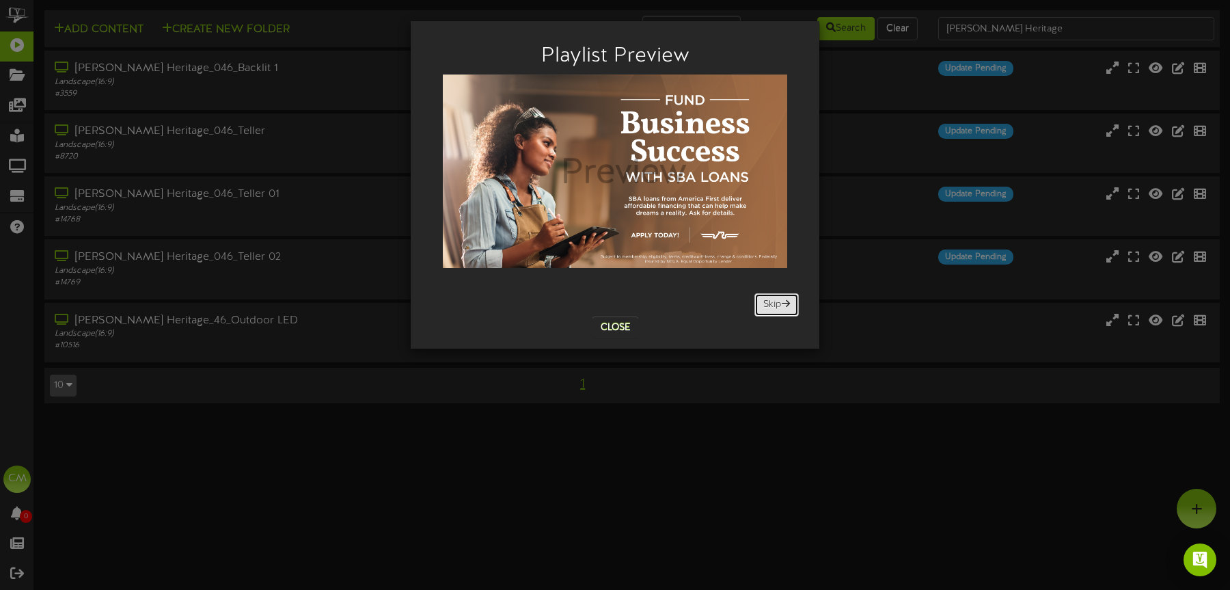
click at [782, 302] on span at bounding box center [786, 304] width 8 height 10
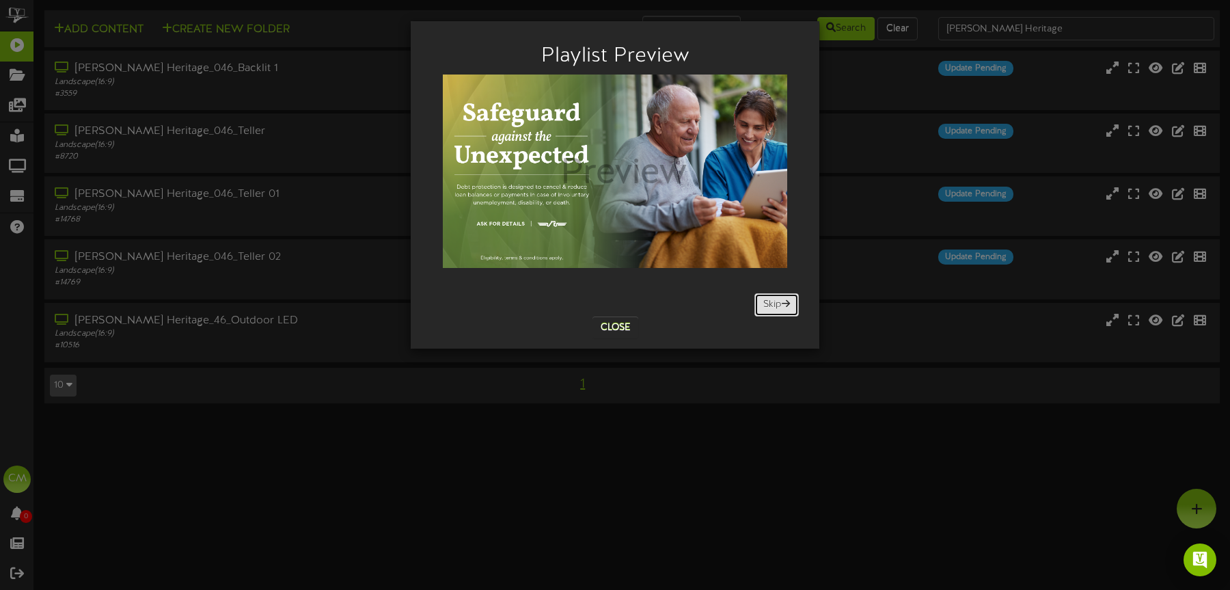
click at [782, 302] on span at bounding box center [786, 304] width 8 height 10
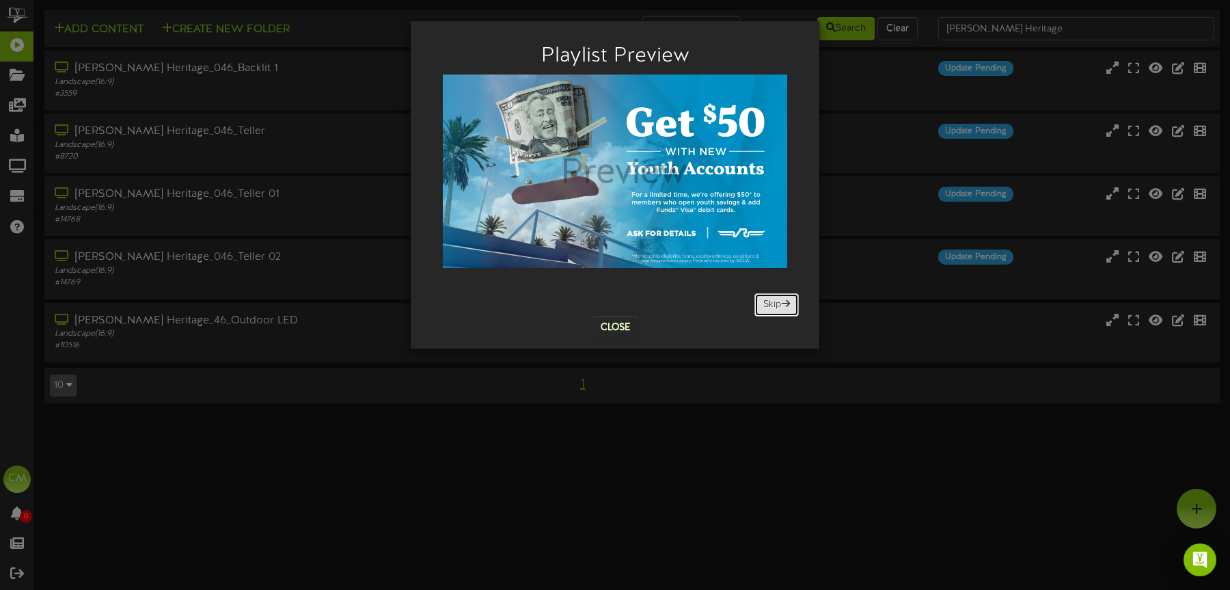
click at [782, 302] on span at bounding box center [786, 304] width 8 height 10
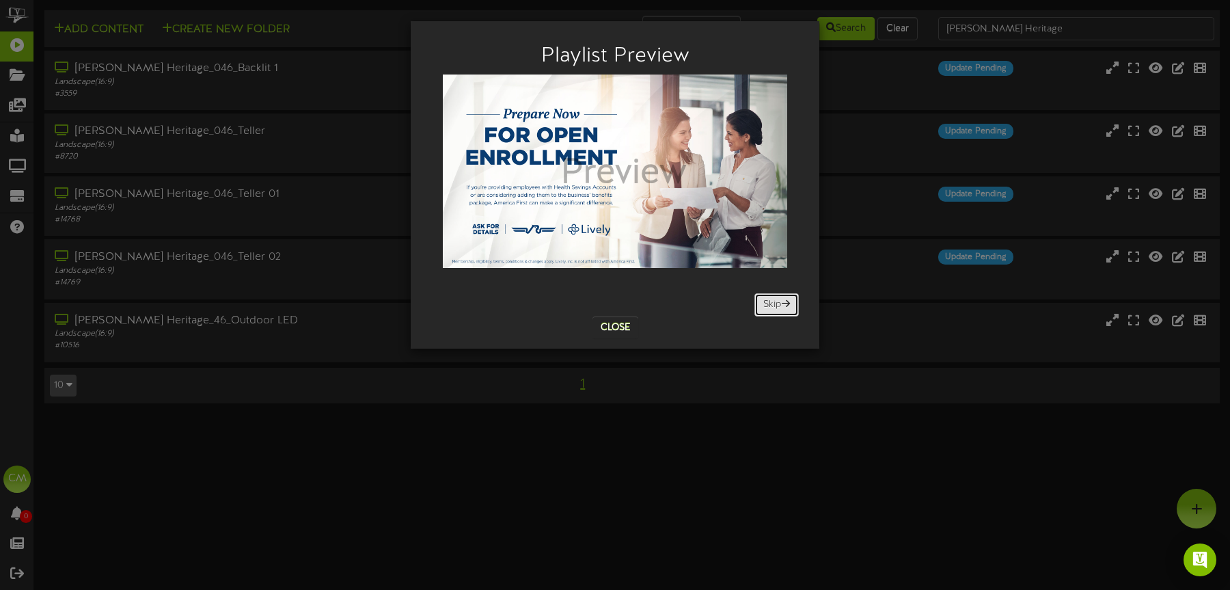
click at [782, 302] on span at bounding box center [786, 304] width 8 height 10
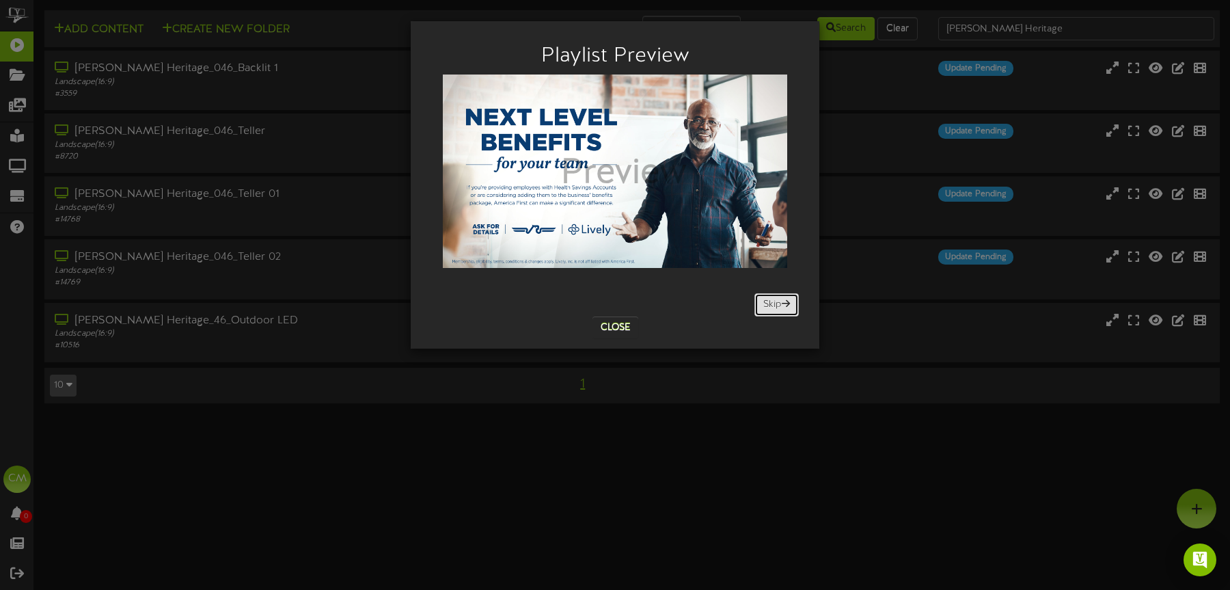
click at [782, 302] on span at bounding box center [786, 304] width 8 height 10
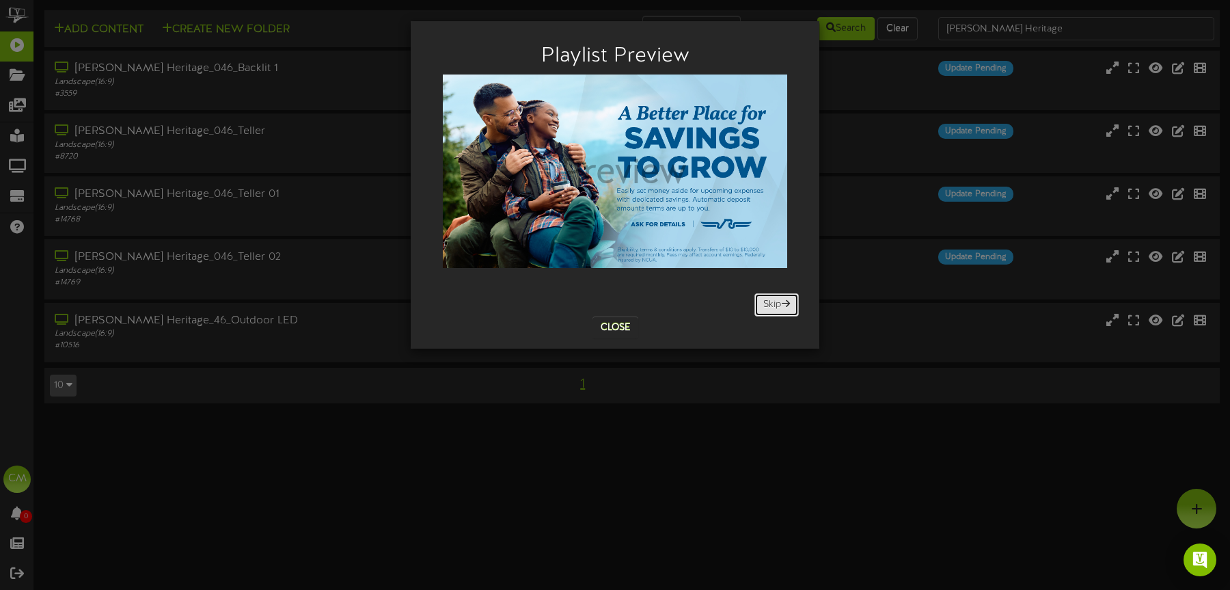
click at [782, 302] on span at bounding box center [786, 304] width 8 height 10
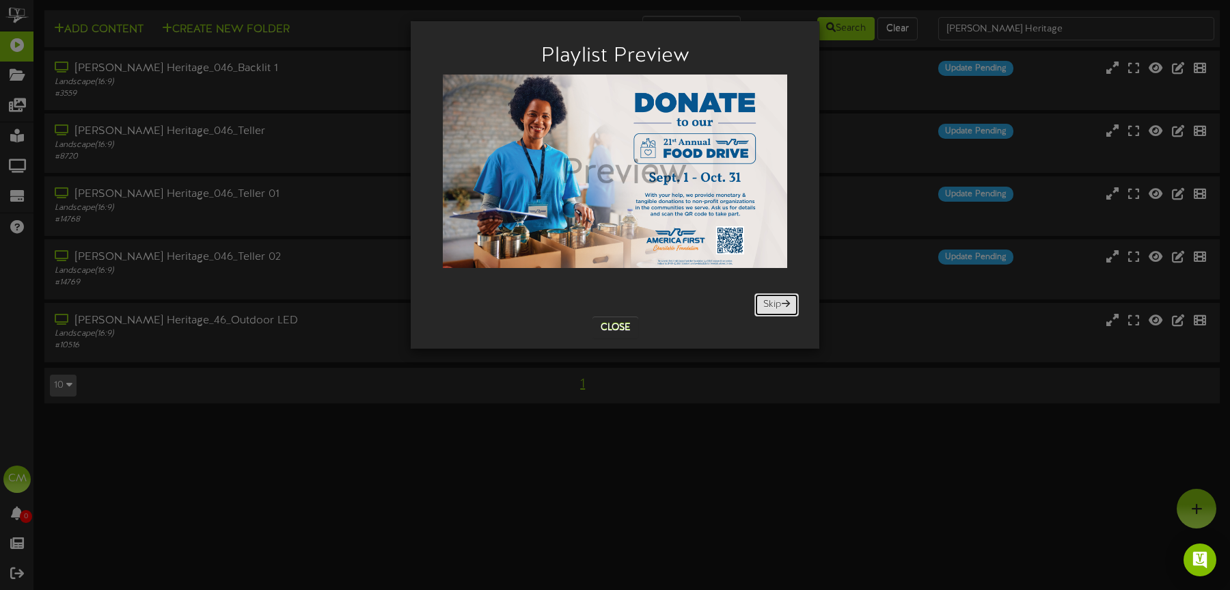
click at [782, 302] on span at bounding box center [786, 304] width 8 height 10
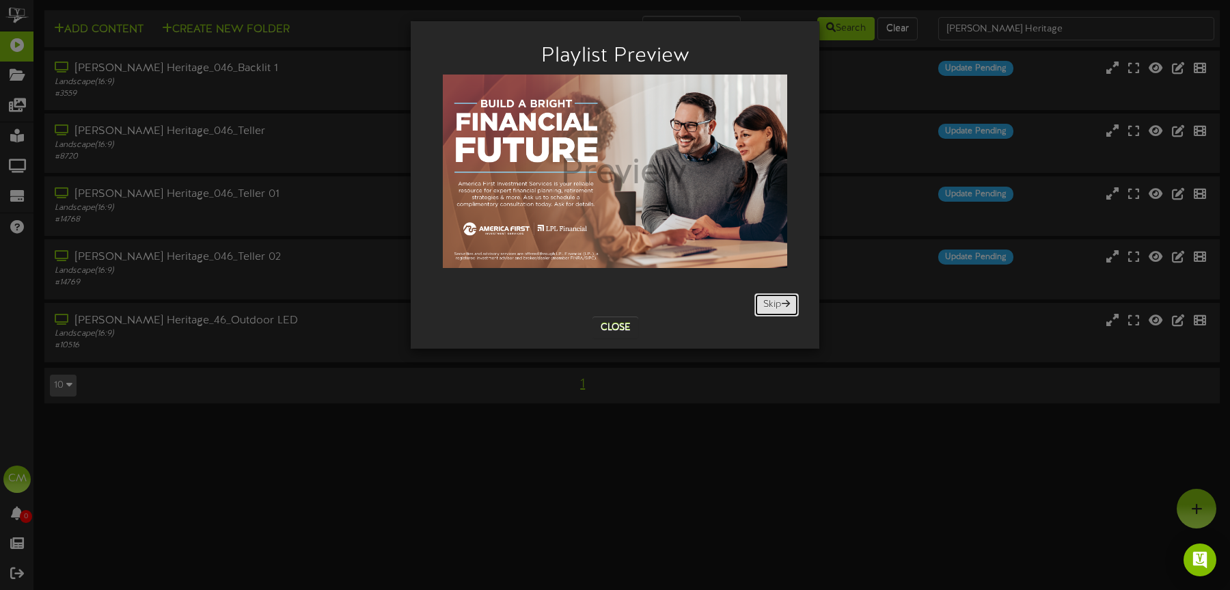
click at [782, 302] on span at bounding box center [786, 304] width 8 height 10
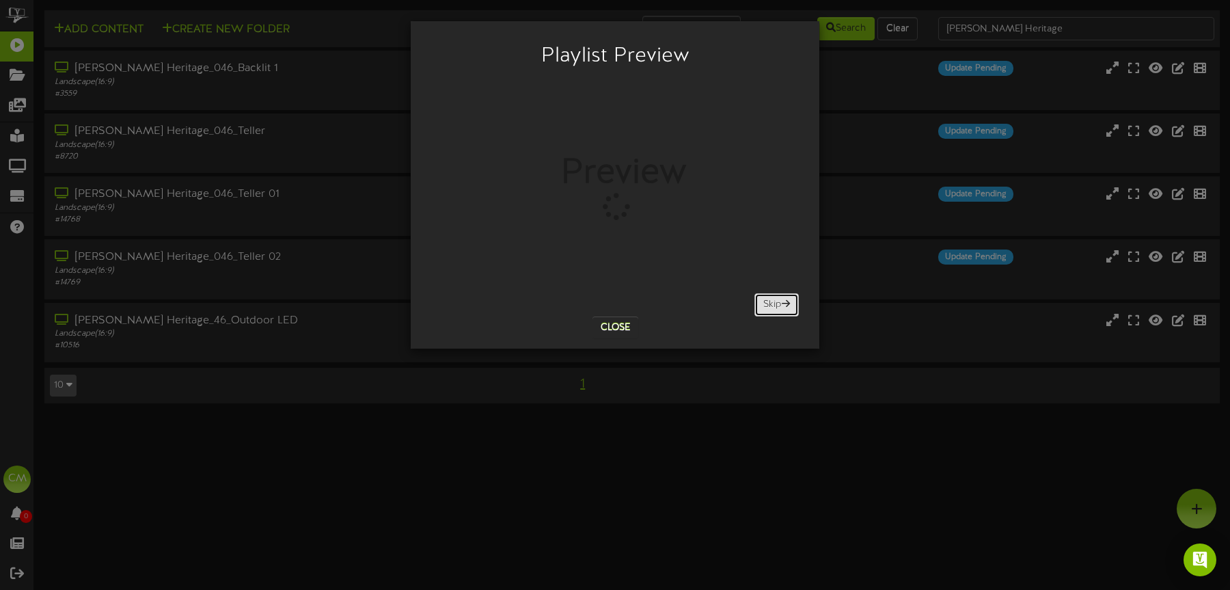
click at [782, 302] on span at bounding box center [786, 304] width 8 height 10
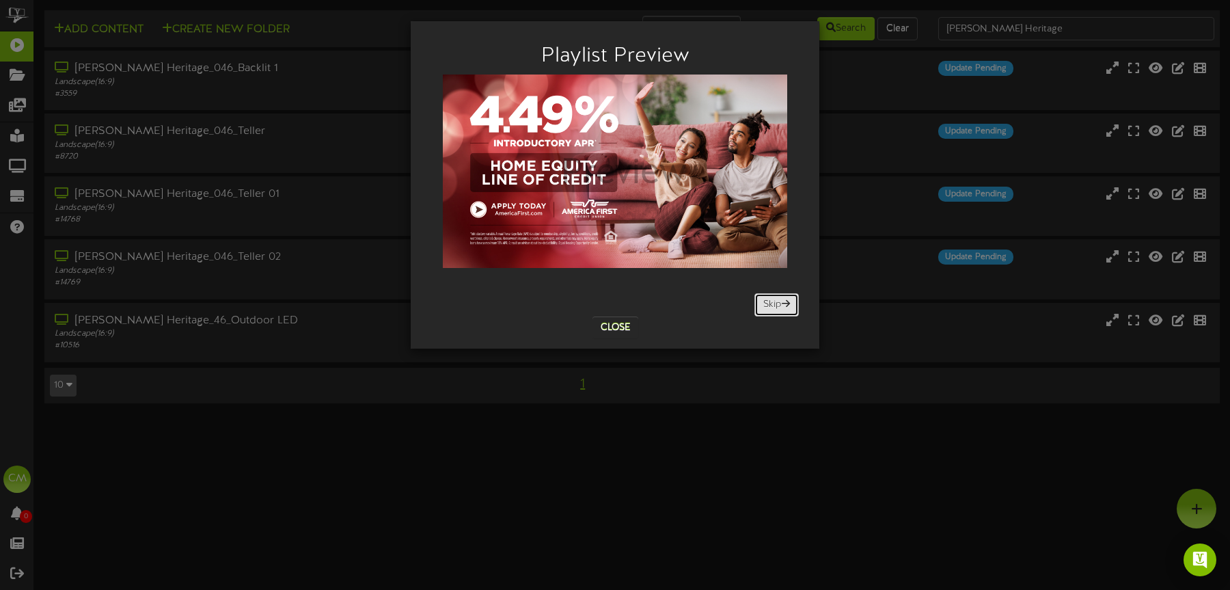
click at [782, 302] on span at bounding box center [786, 304] width 8 height 10
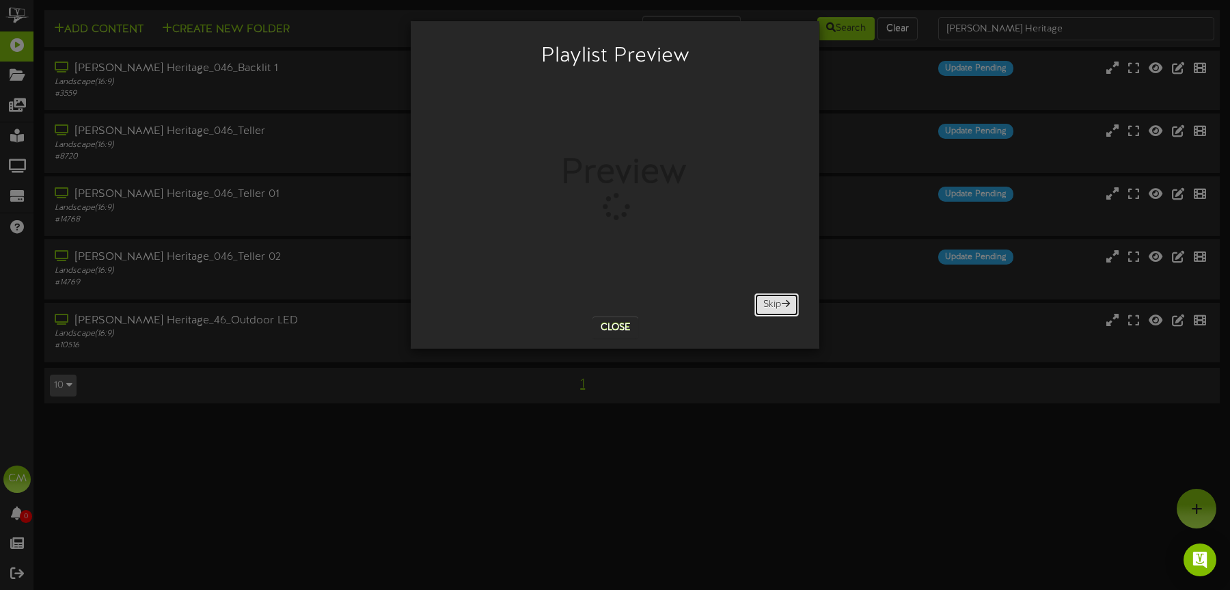
click at [782, 302] on span at bounding box center [786, 304] width 8 height 10
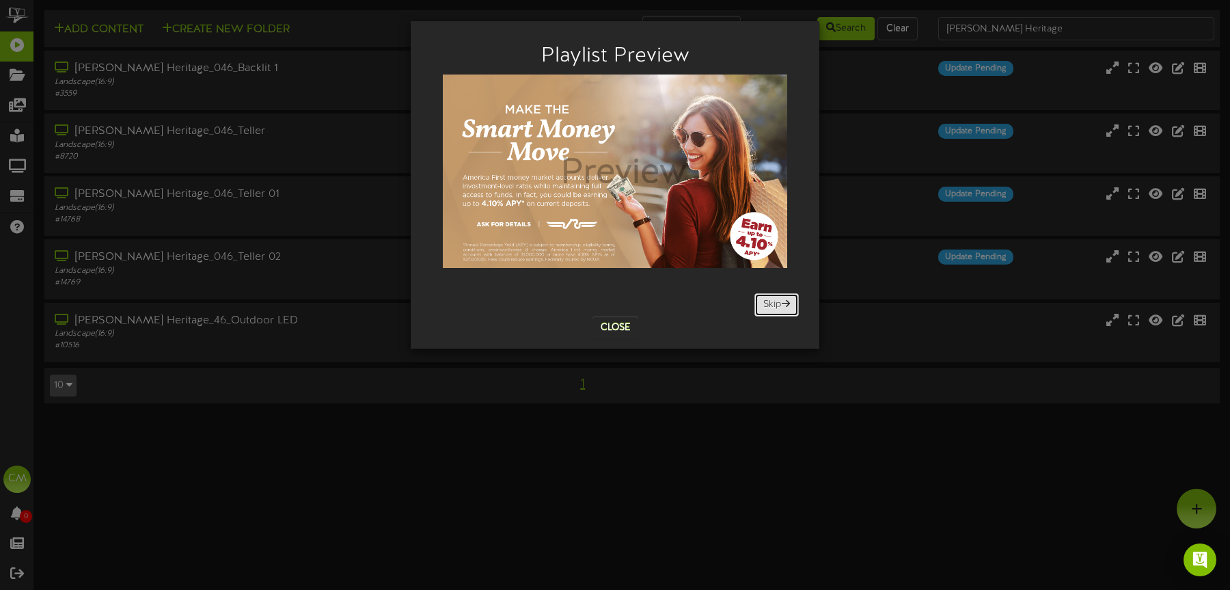
click at [782, 302] on span at bounding box center [786, 304] width 8 height 10
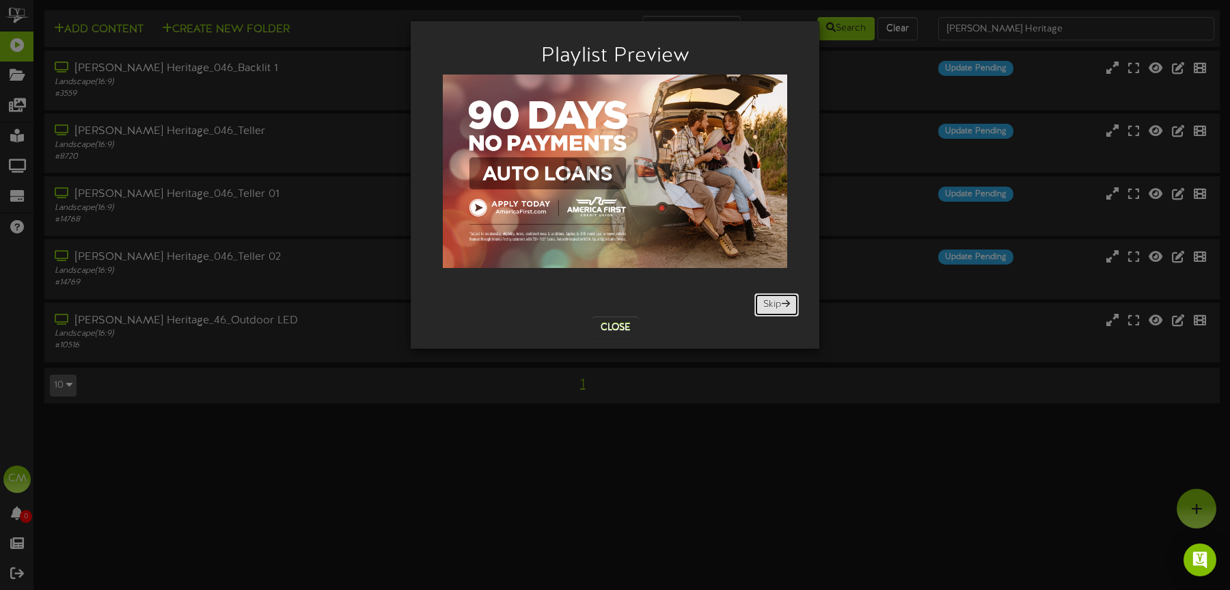
click at [782, 302] on span at bounding box center [786, 304] width 8 height 10
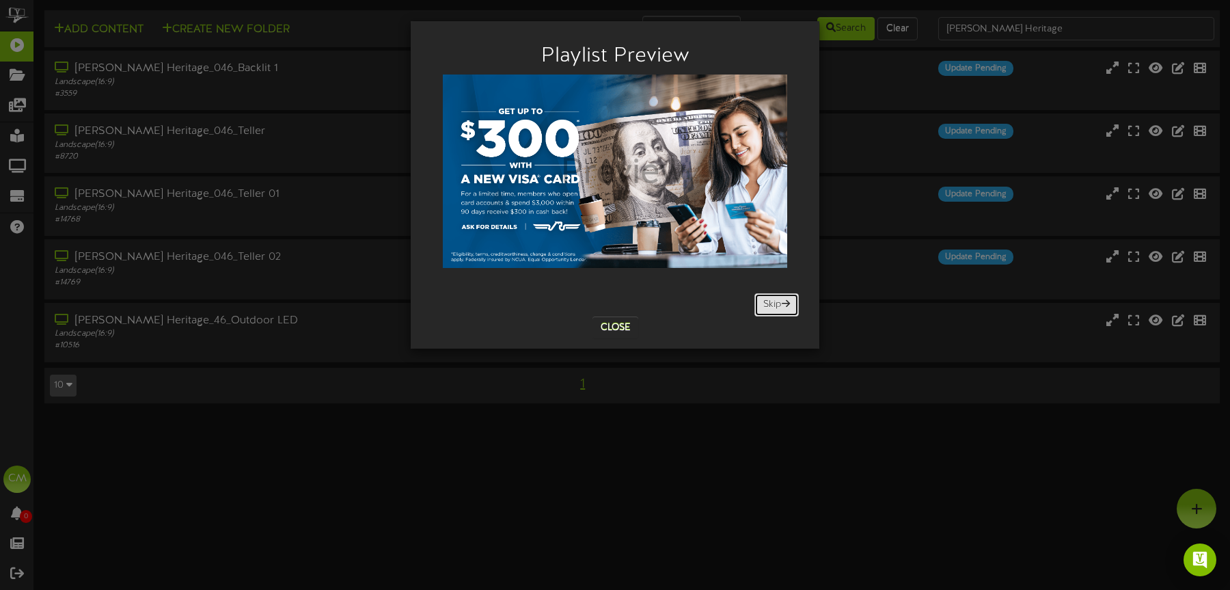
click at [782, 302] on span at bounding box center [786, 304] width 8 height 10
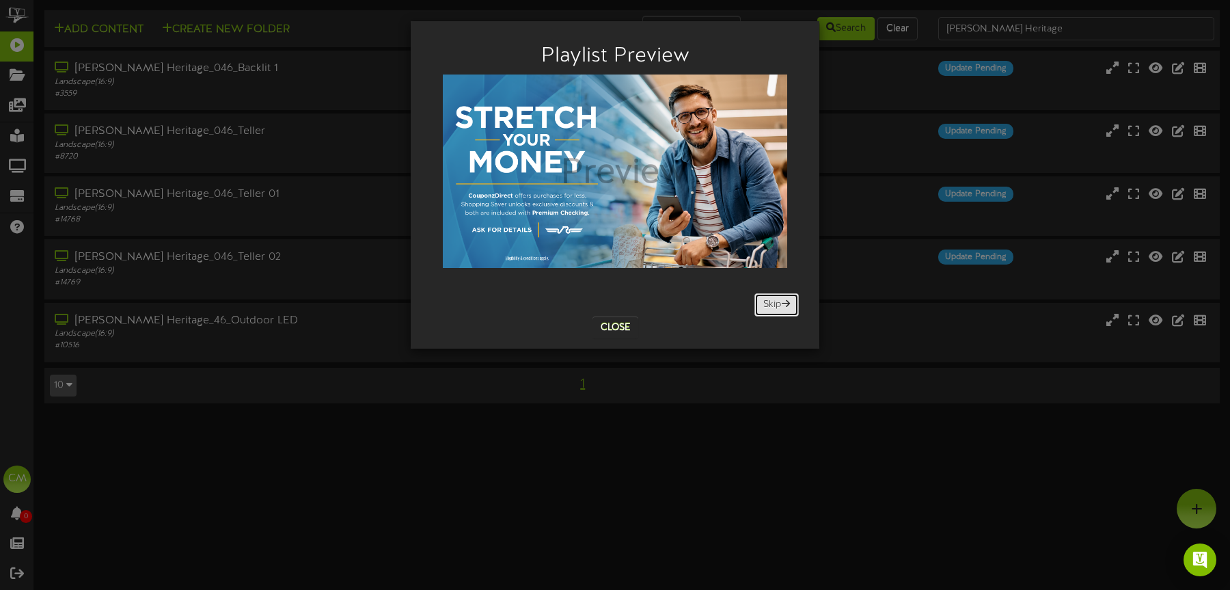
click at [782, 302] on span at bounding box center [786, 304] width 8 height 10
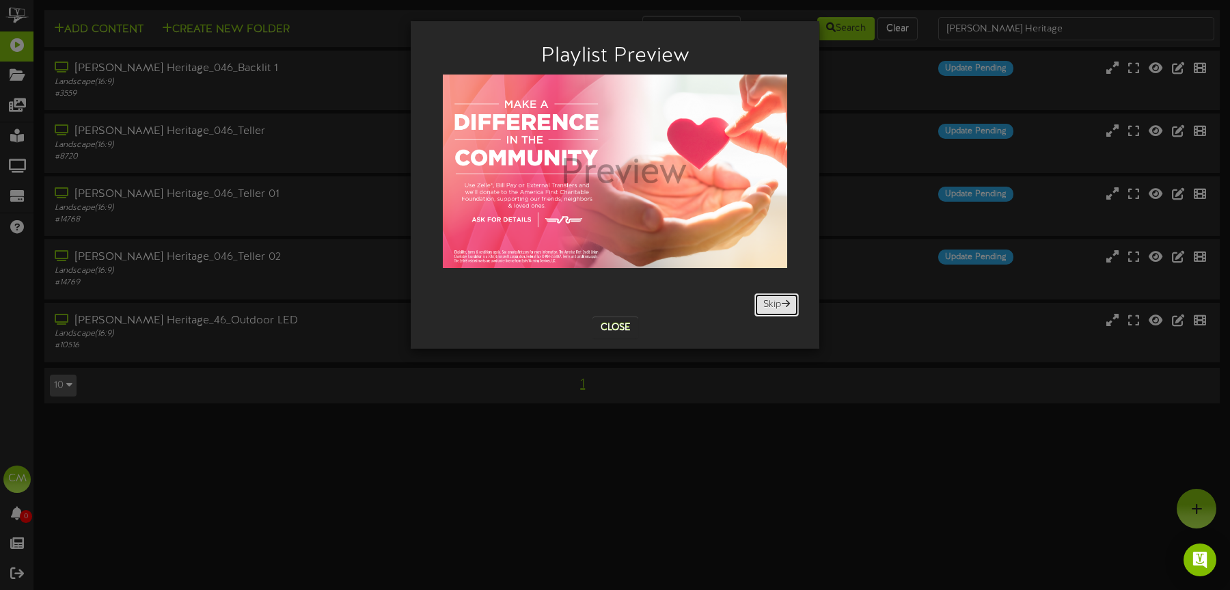
click at [782, 302] on span at bounding box center [786, 304] width 8 height 10
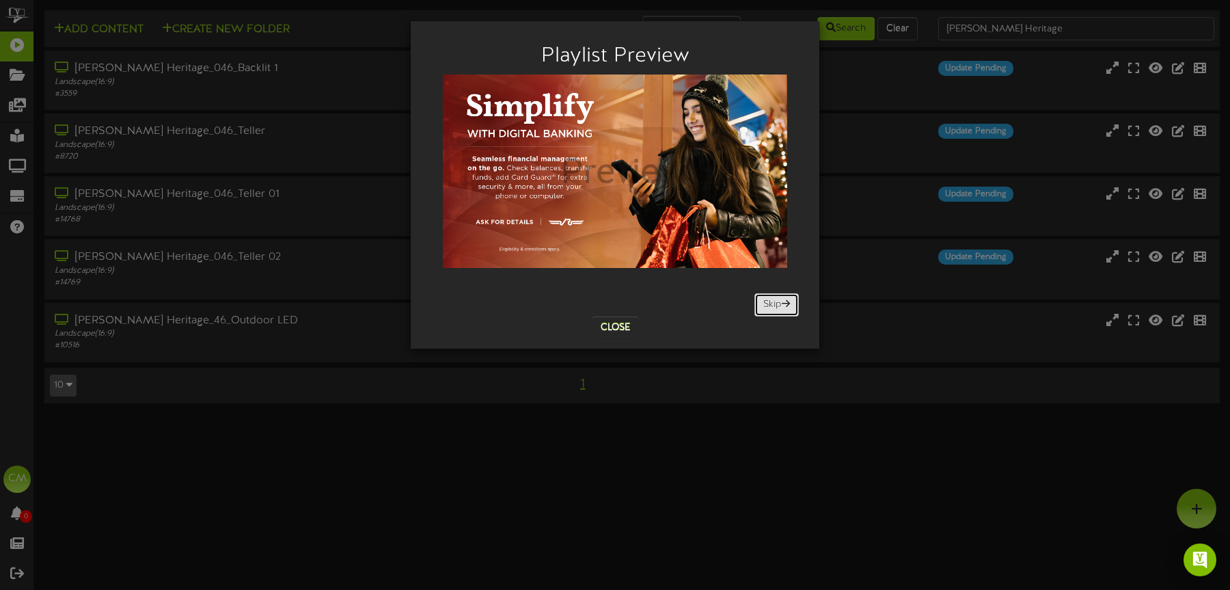
click at [782, 302] on span at bounding box center [786, 304] width 8 height 10
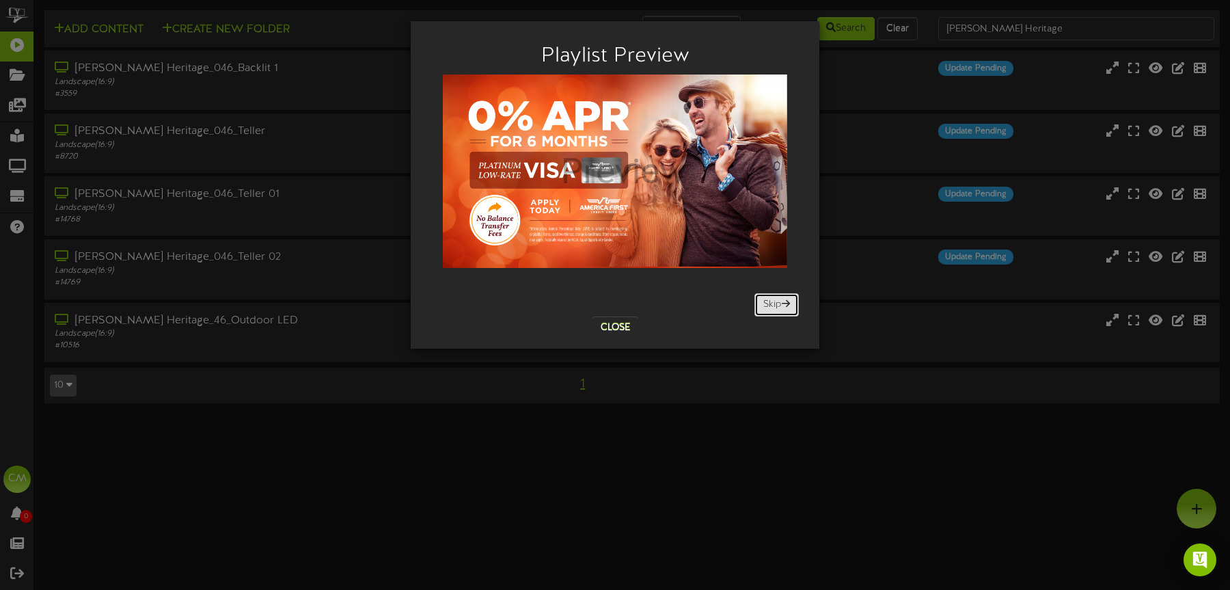
click at [782, 302] on span at bounding box center [786, 304] width 8 height 10
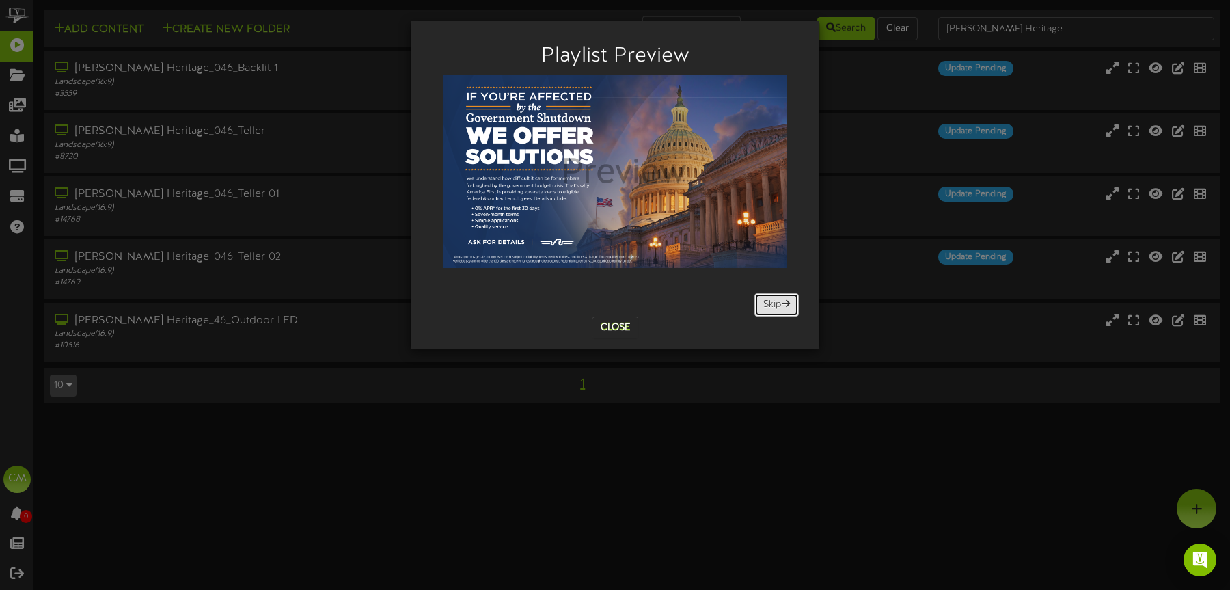
click at [782, 302] on span at bounding box center [786, 304] width 8 height 10
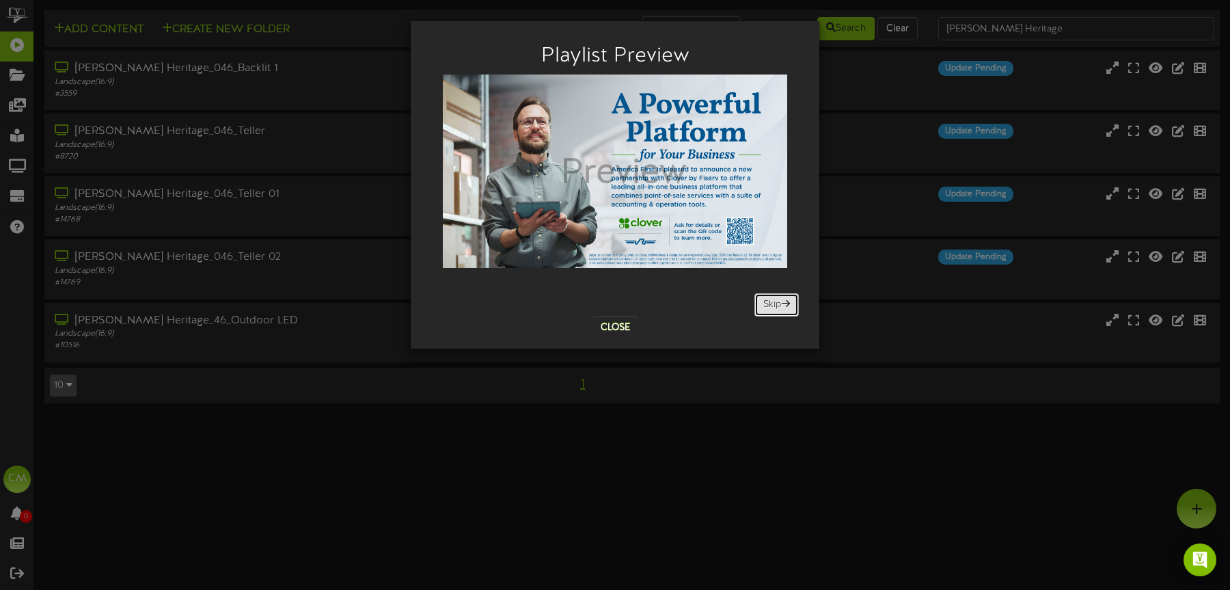
click at [782, 302] on span at bounding box center [786, 304] width 8 height 10
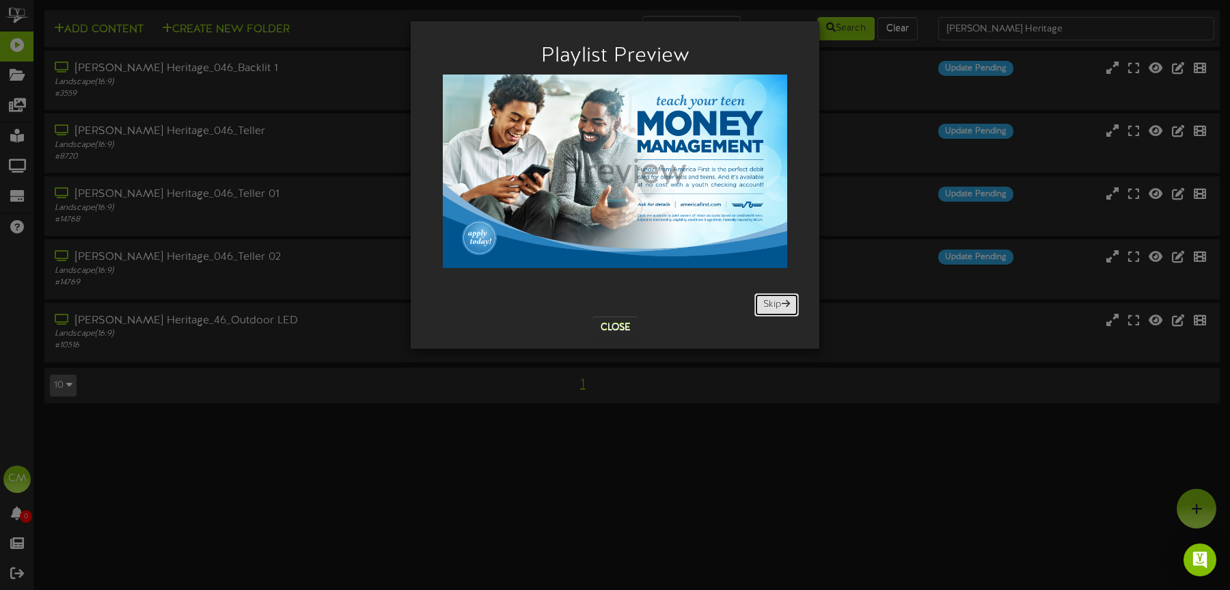
click at [782, 302] on span at bounding box center [786, 304] width 8 height 10
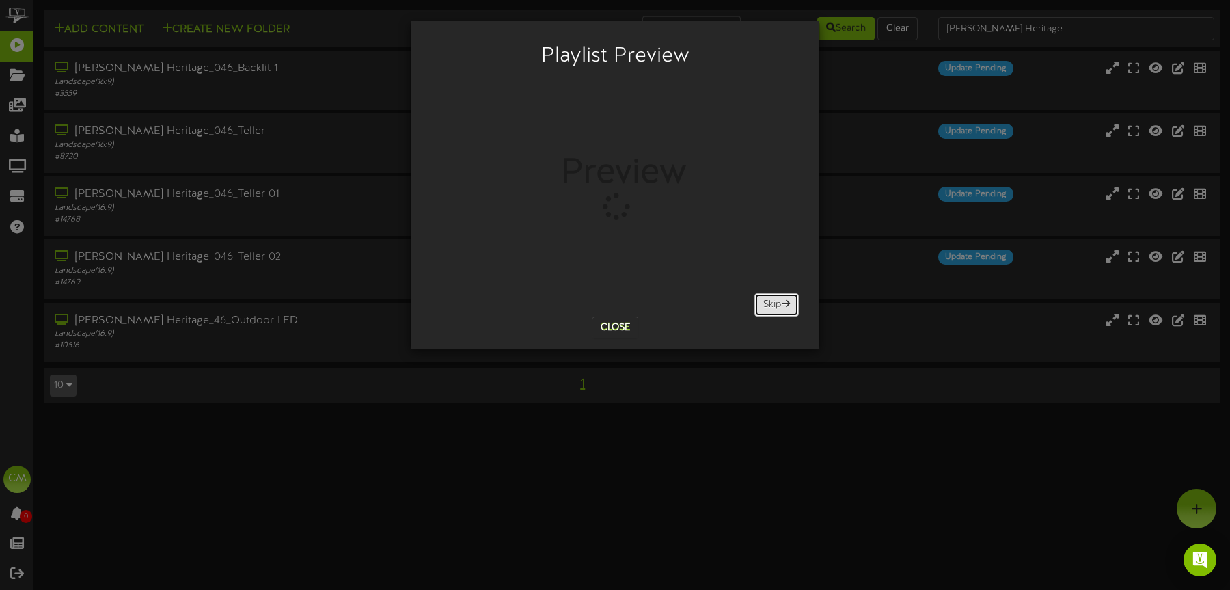
click at [782, 302] on span at bounding box center [786, 304] width 8 height 10
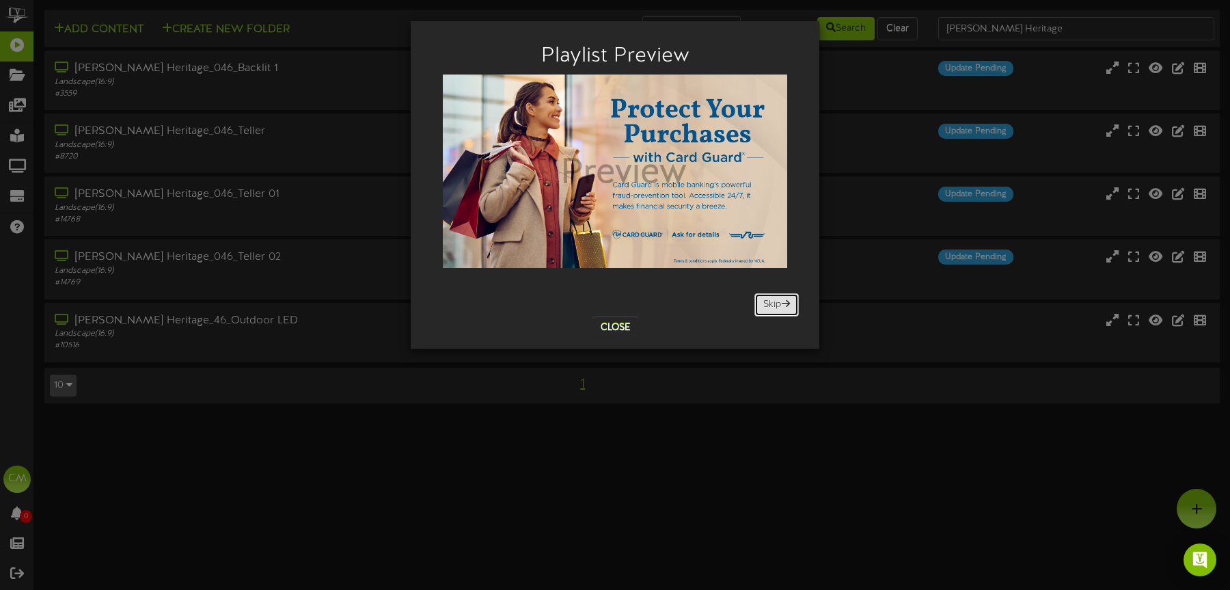
click at [782, 302] on span at bounding box center [786, 304] width 8 height 10
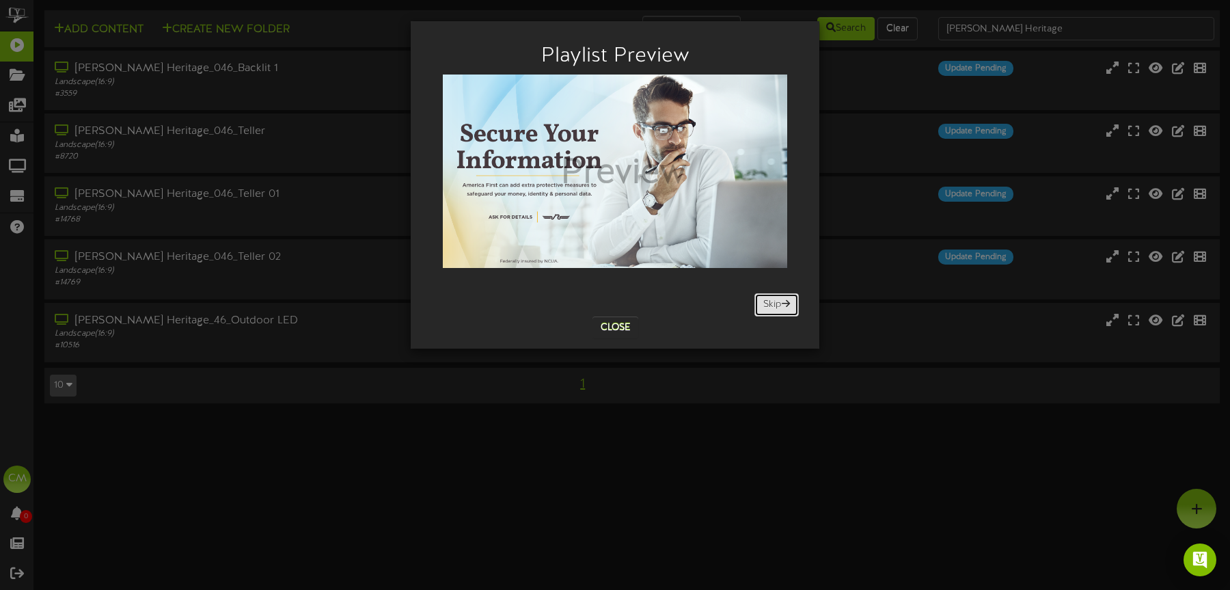
click at [782, 302] on span at bounding box center [786, 304] width 8 height 10
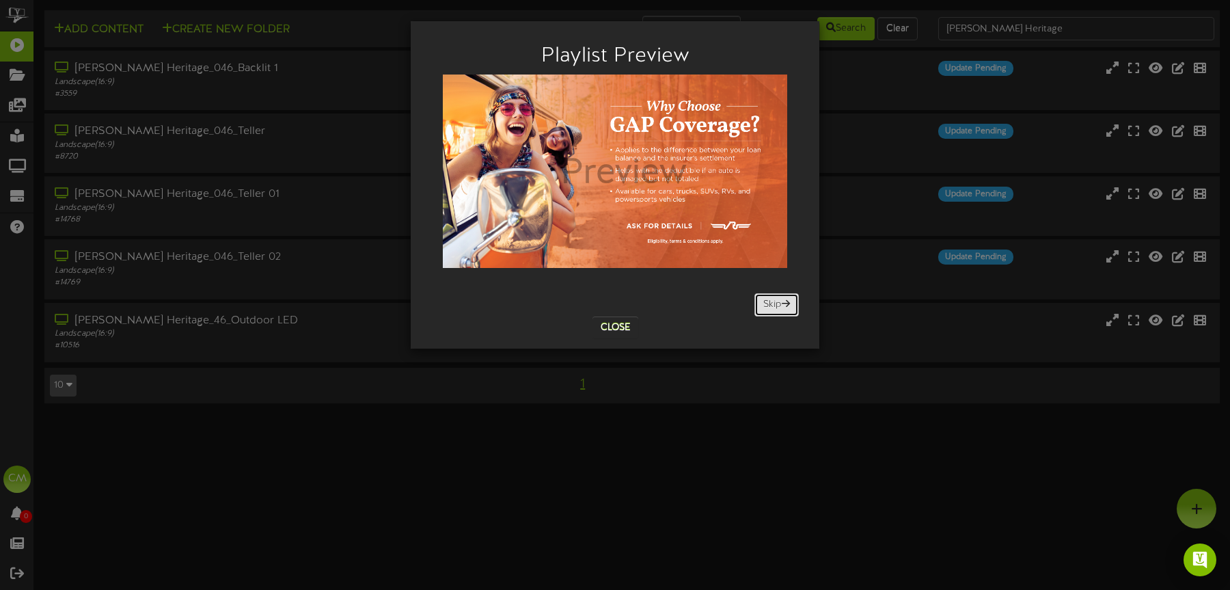
click at [782, 302] on span at bounding box center [786, 304] width 8 height 10
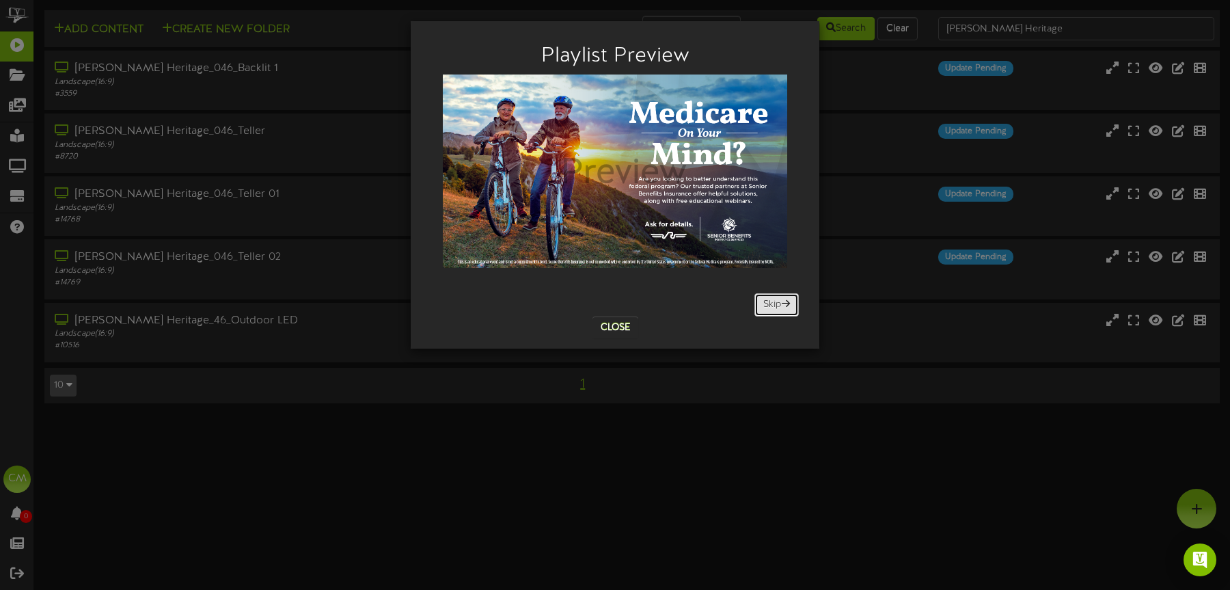
click at [782, 302] on span at bounding box center [786, 304] width 8 height 10
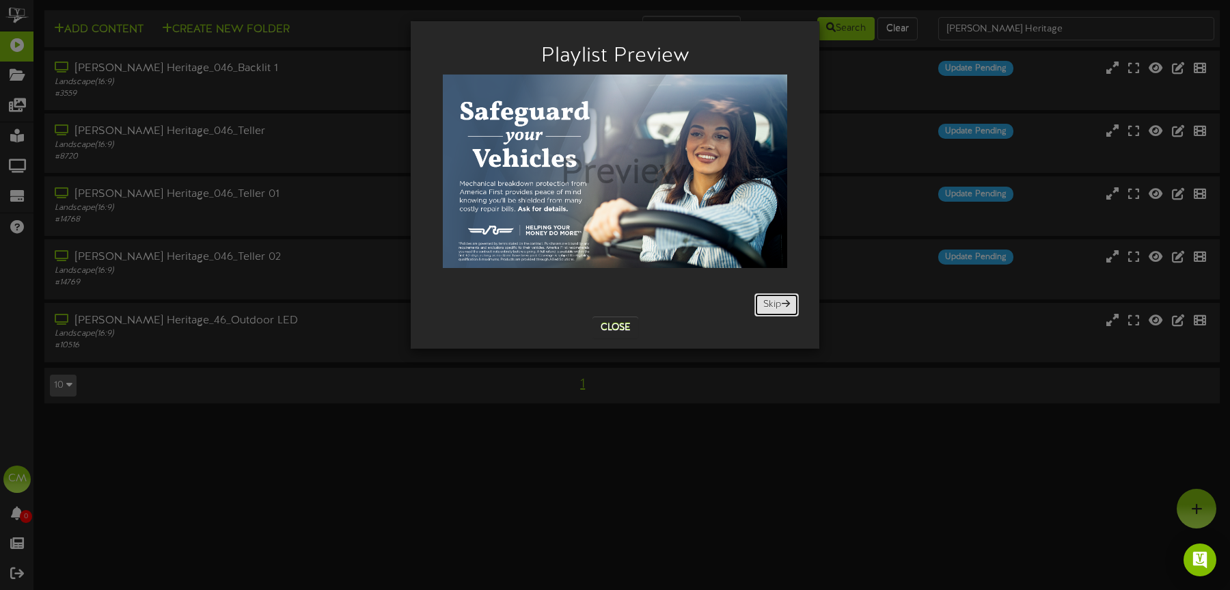
click at [782, 302] on span at bounding box center [786, 304] width 8 height 10
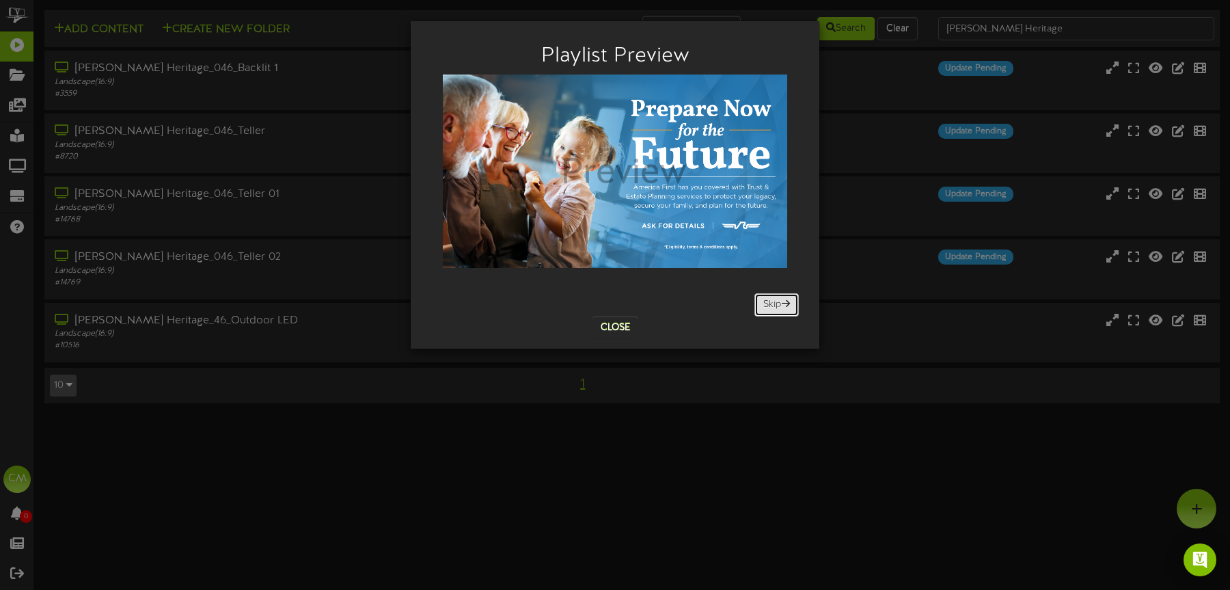
click at [782, 302] on span at bounding box center [786, 304] width 8 height 10
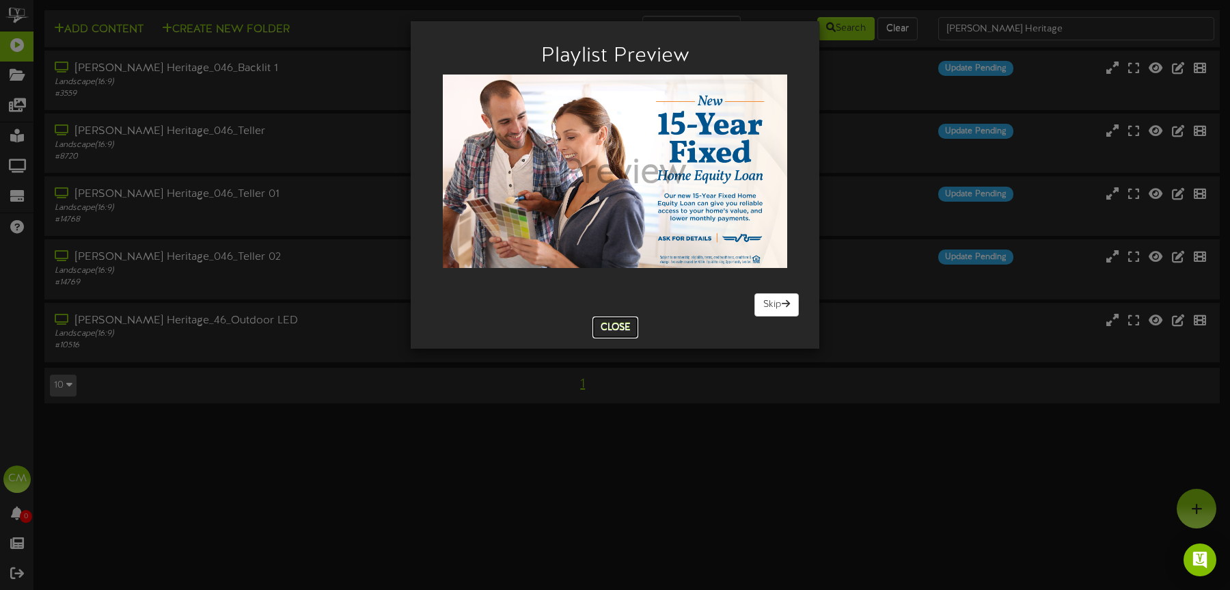
click at [610, 328] on button "Close" at bounding box center [616, 327] width 46 height 22
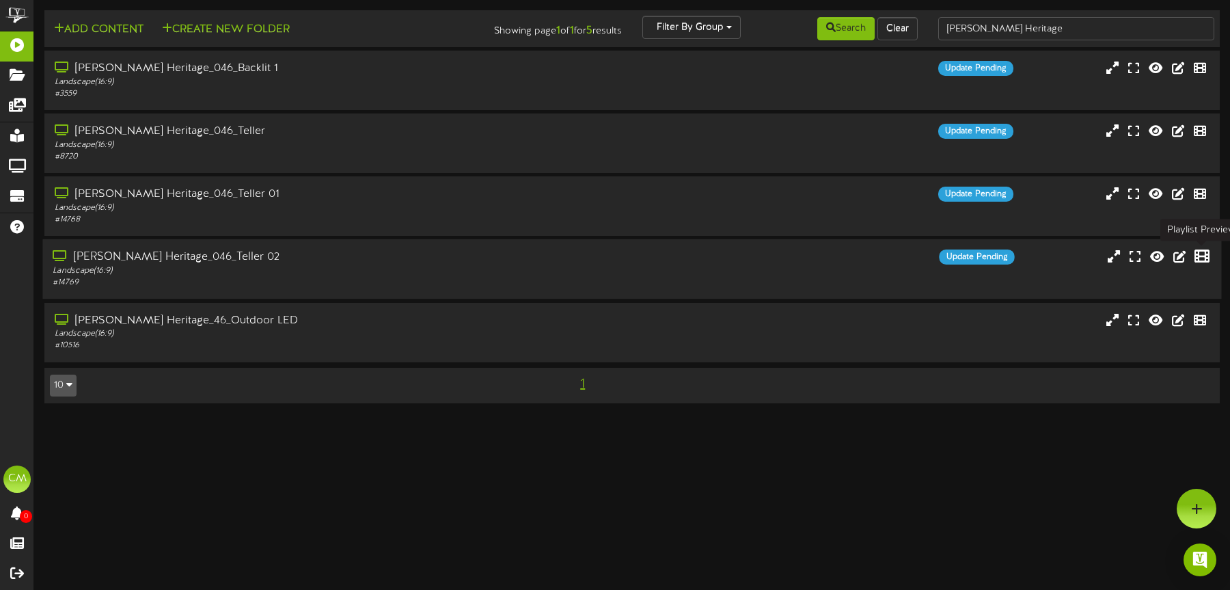
click at [918, 254] on icon at bounding box center [1202, 256] width 15 height 15
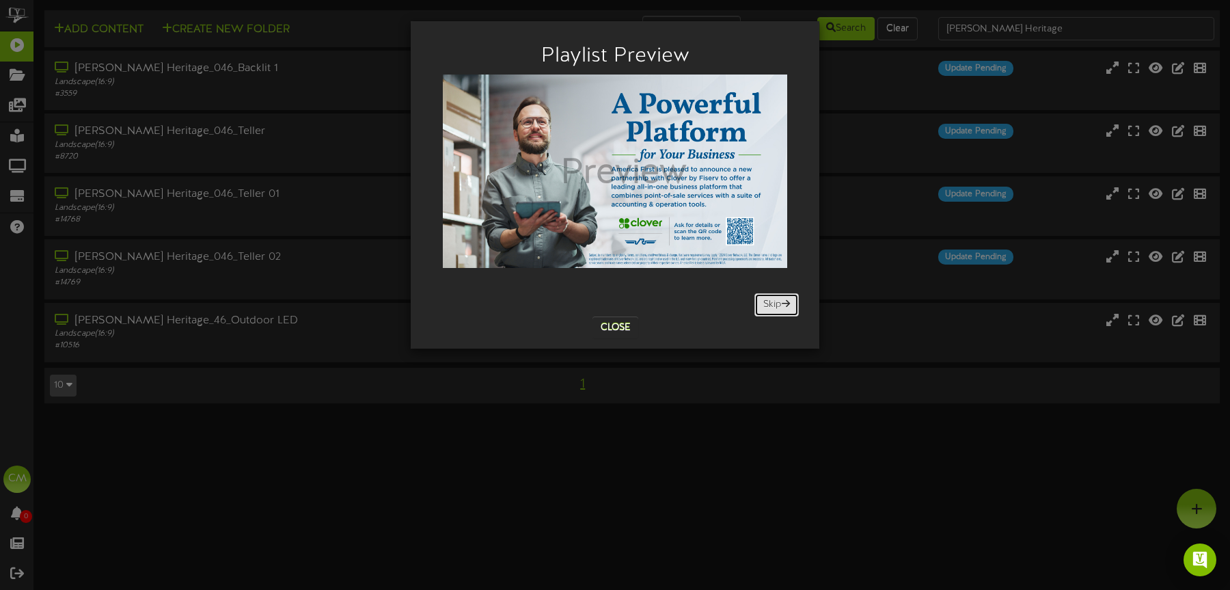
click at [764, 312] on button "Skip" at bounding box center [776, 304] width 44 height 23
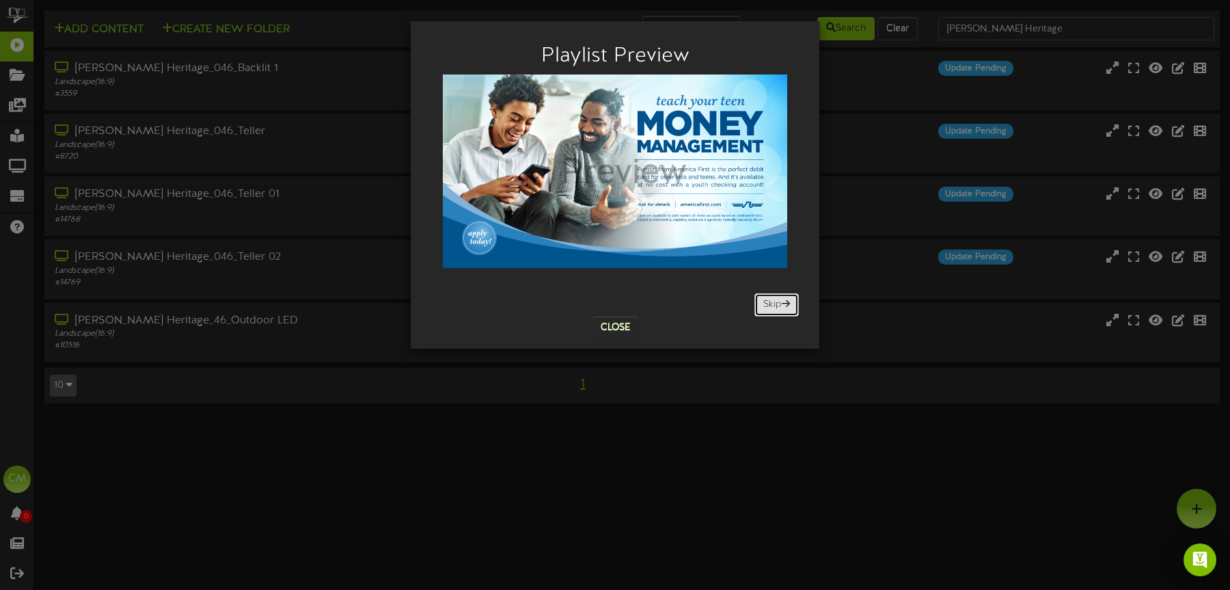
click at [764, 312] on button "Skip" at bounding box center [776, 304] width 44 height 23
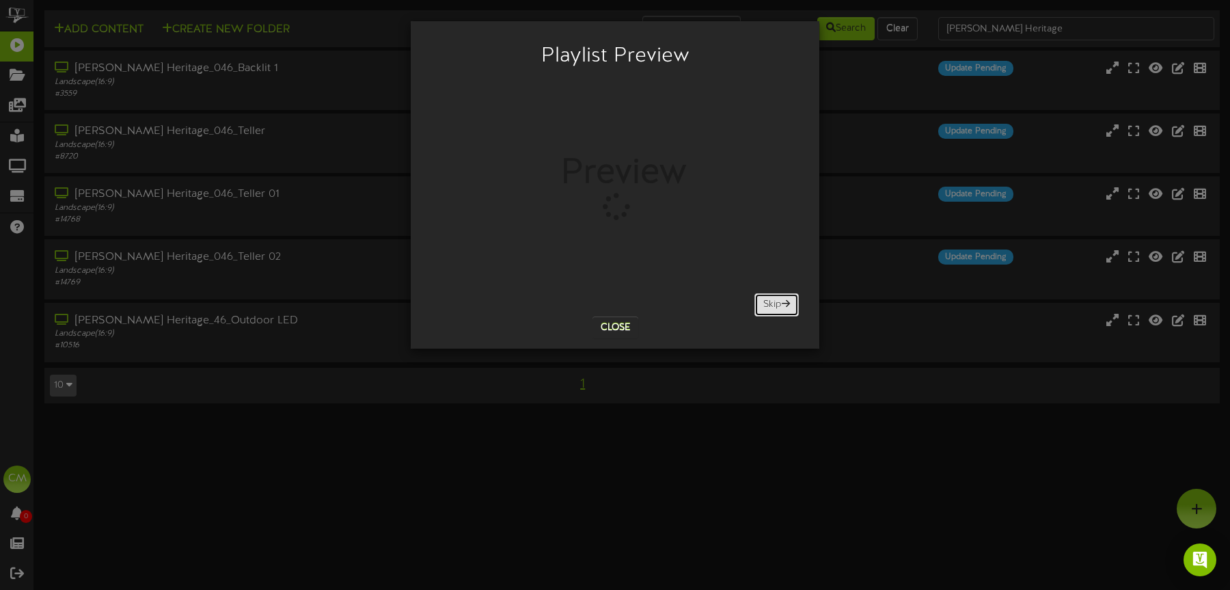
click at [764, 312] on button "Skip" at bounding box center [776, 304] width 44 height 23
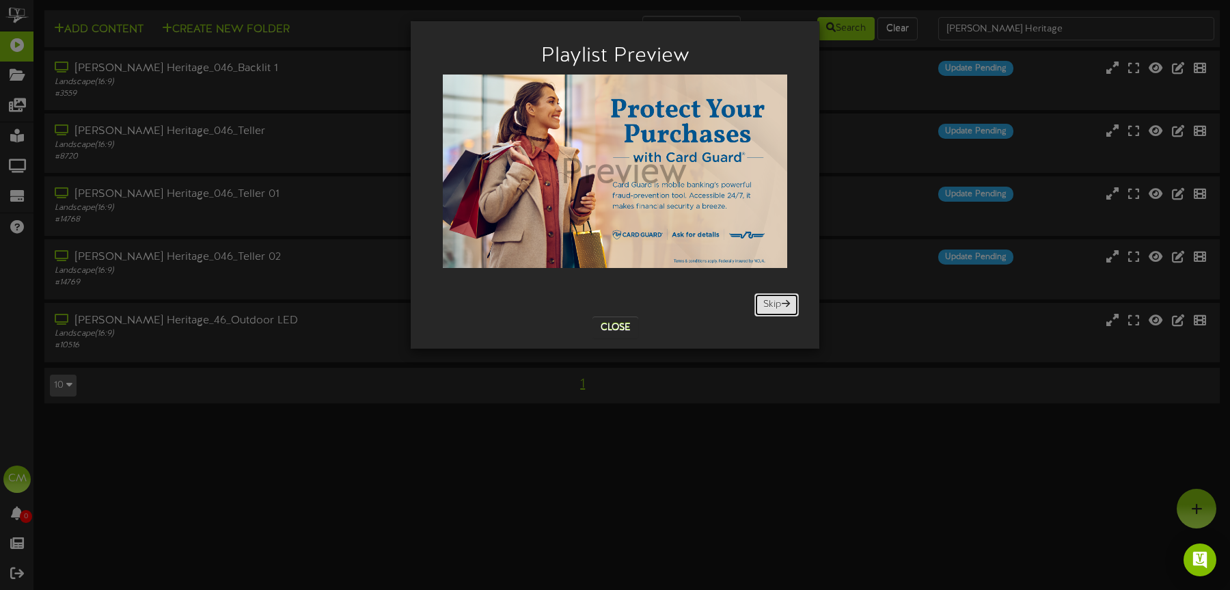
click at [764, 312] on button "Skip" at bounding box center [776, 304] width 44 height 23
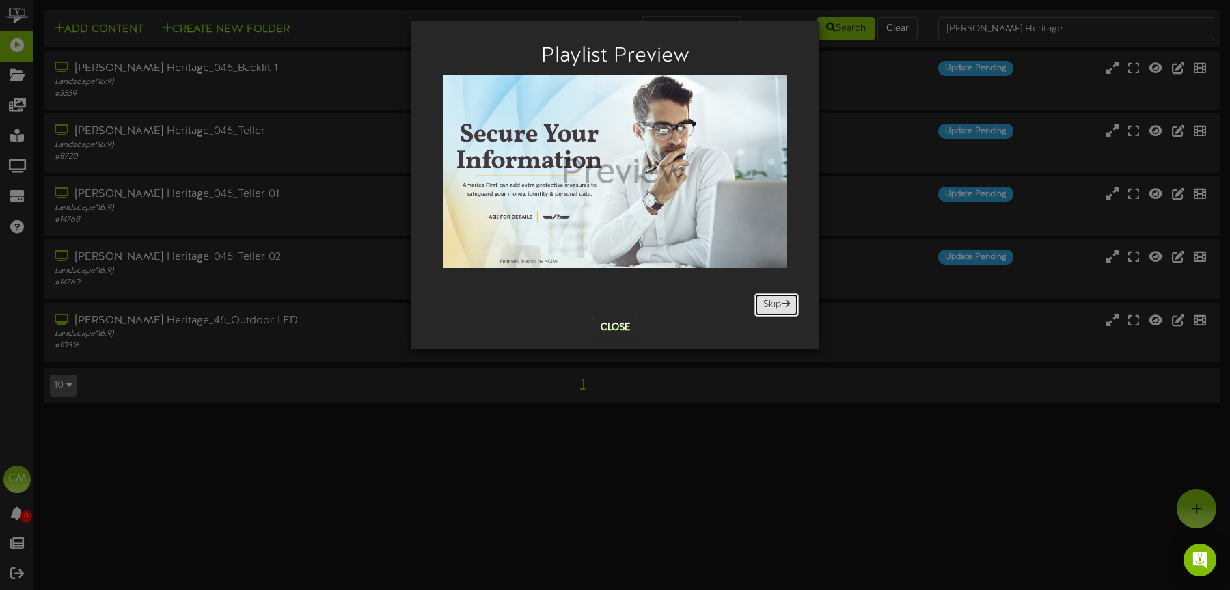
click at [764, 312] on button "Skip" at bounding box center [776, 304] width 44 height 23
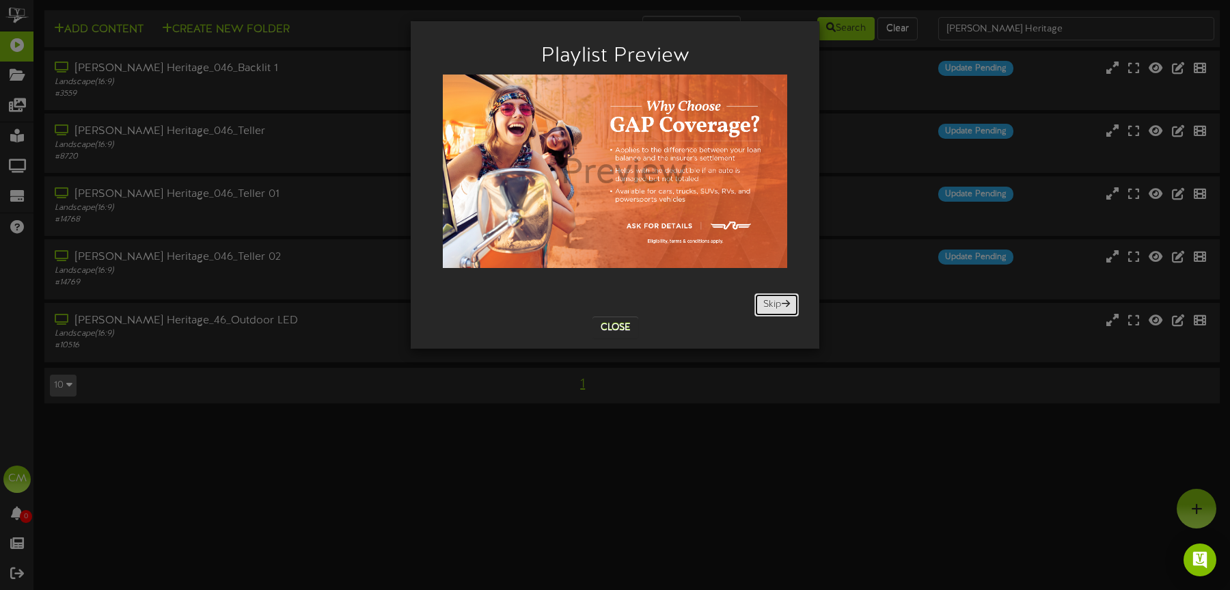
click at [764, 312] on button "Skip" at bounding box center [776, 304] width 44 height 23
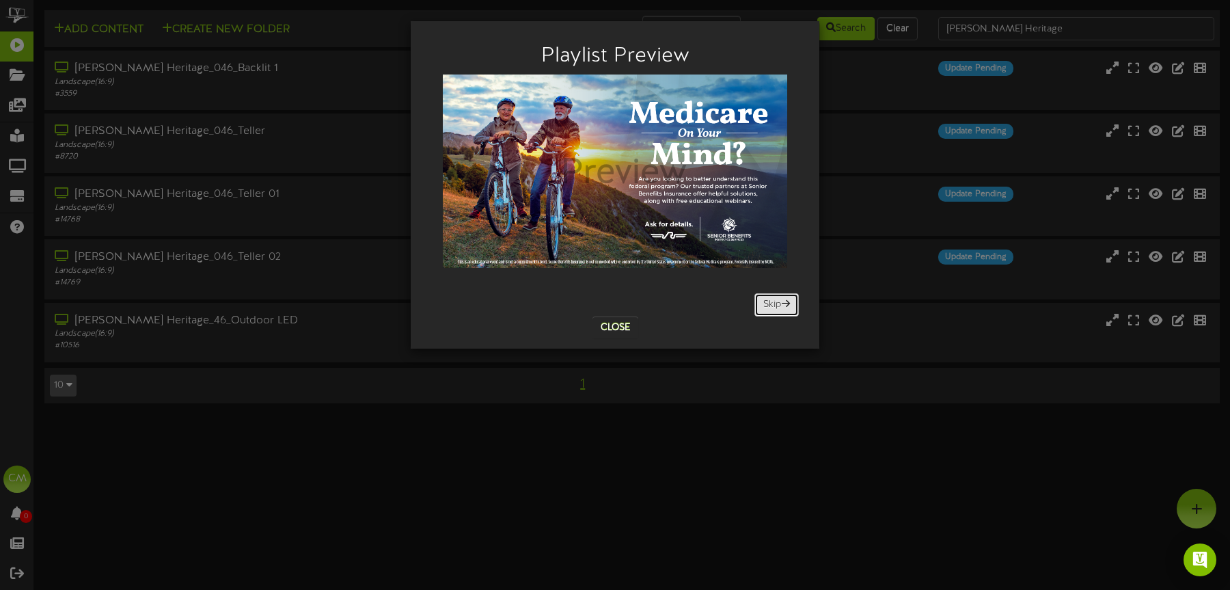
click at [764, 312] on button "Skip" at bounding box center [776, 304] width 44 height 23
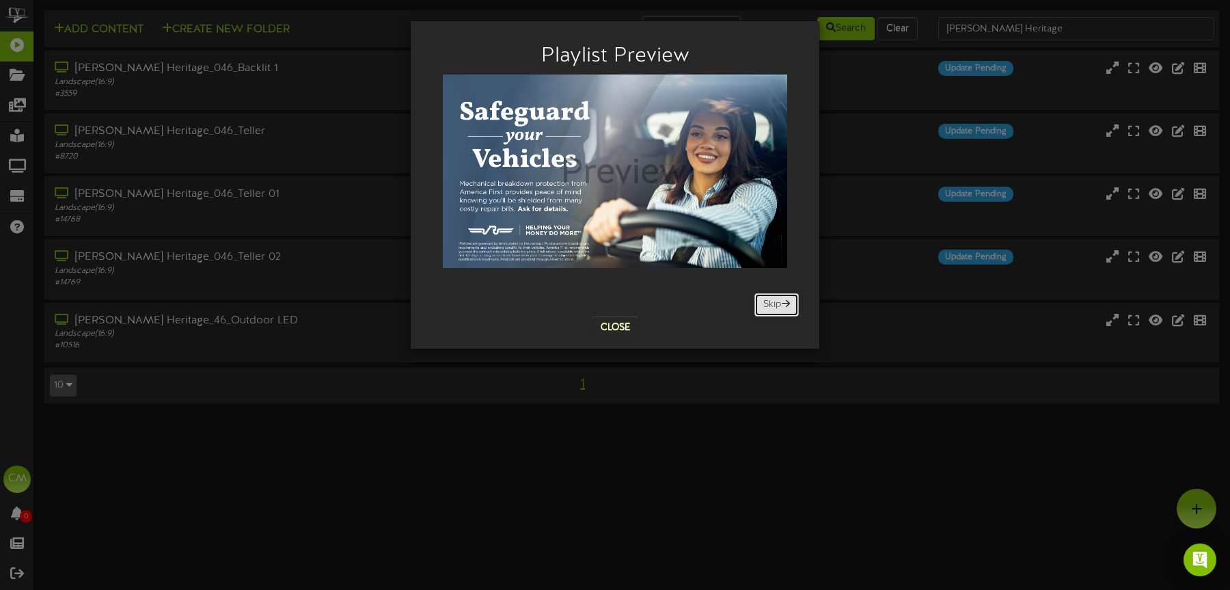
click at [764, 312] on button "Skip" at bounding box center [776, 304] width 44 height 23
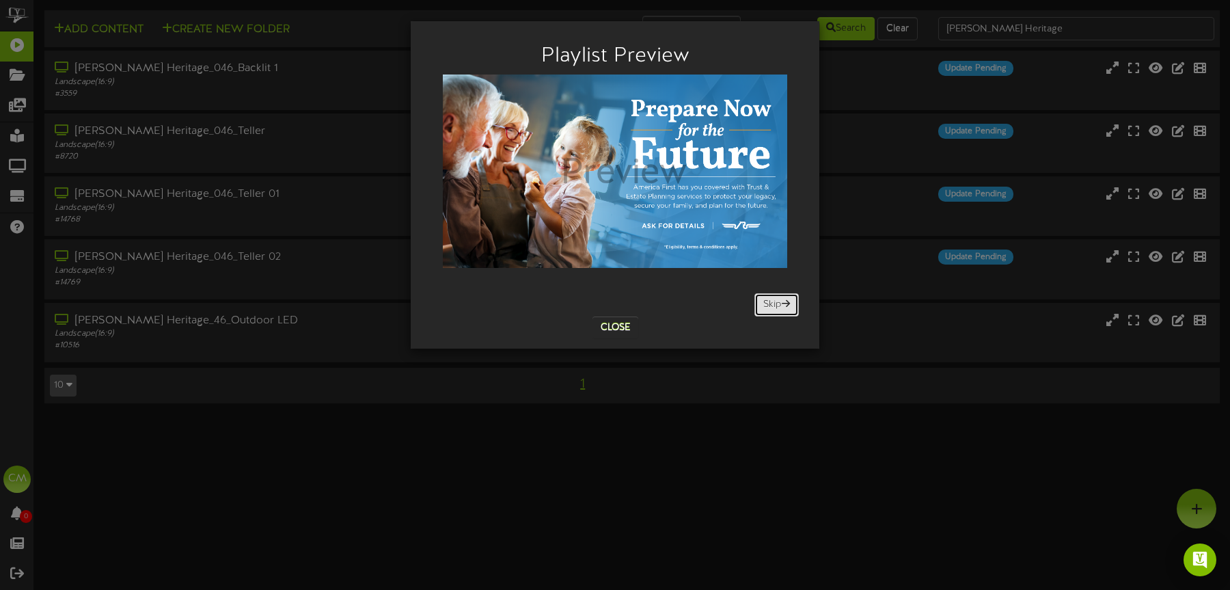
click at [764, 312] on button "Skip" at bounding box center [776, 304] width 44 height 23
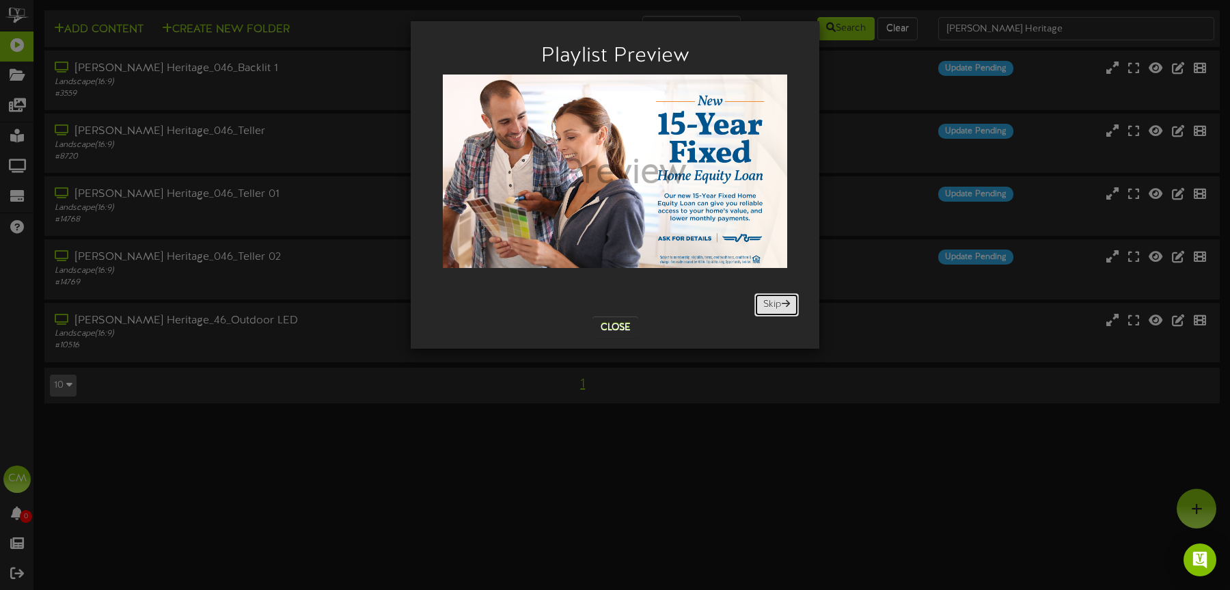
click at [764, 312] on button "Skip" at bounding box center [776, 304] width 44 height 23
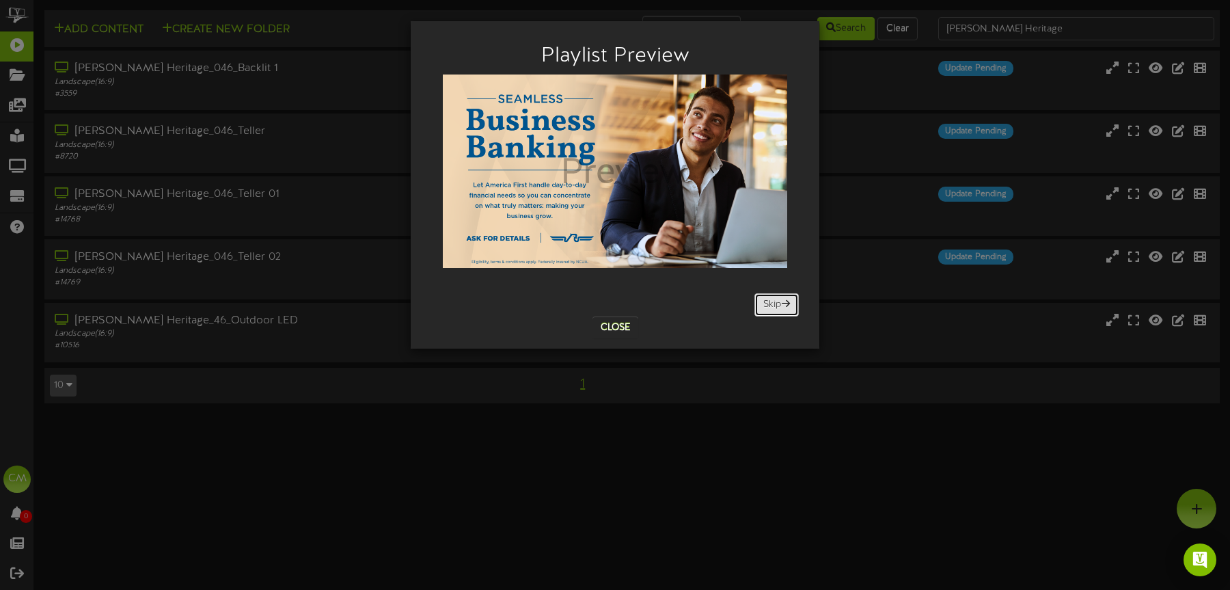
click at [764, 312] on button "Skip" at bounding box center [776, 304] width 44 height 23
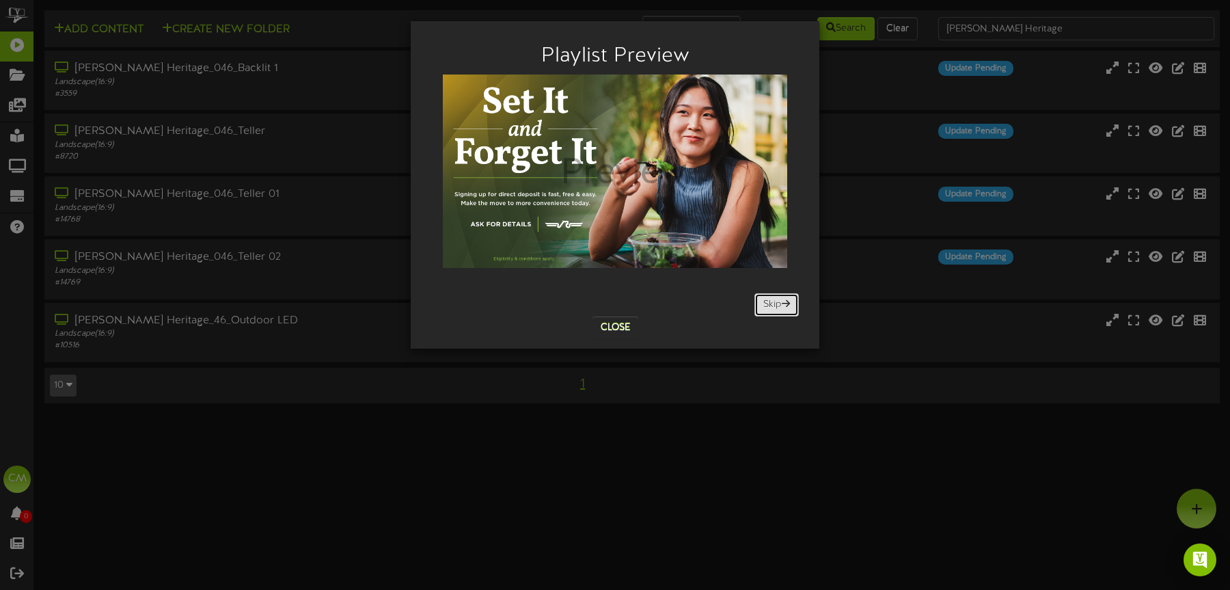
click at [764, 312] on button "Skip" at bounding box center [776, 304] width 44 height 23
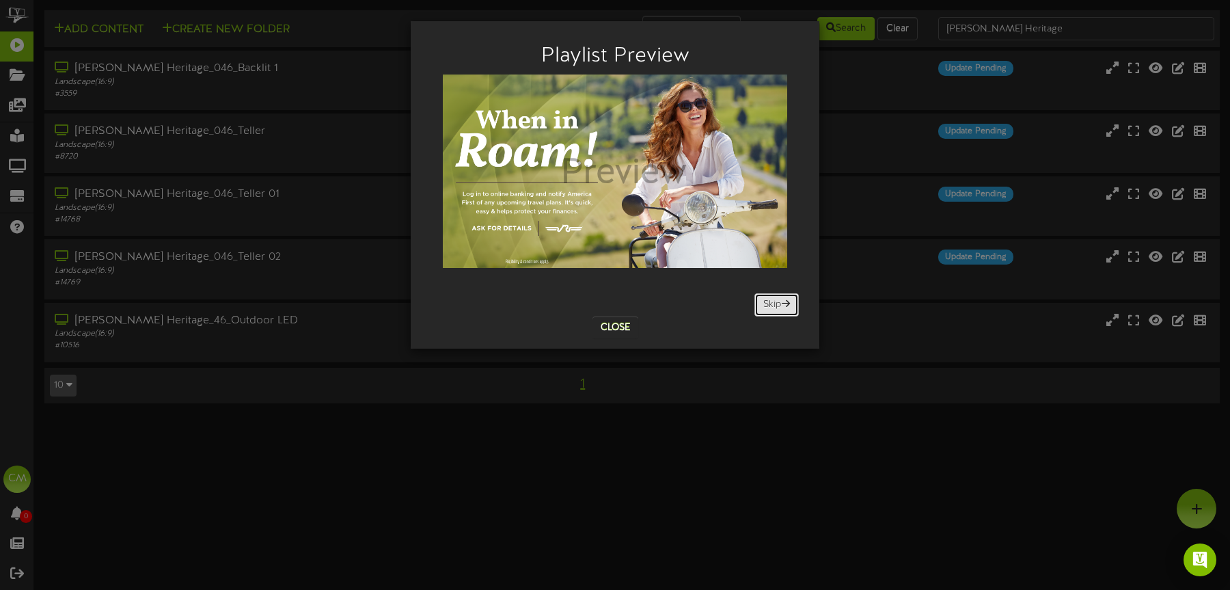
click at [764, 312] on button "Skip" at bounding box center [776, 304] width 44 height 23
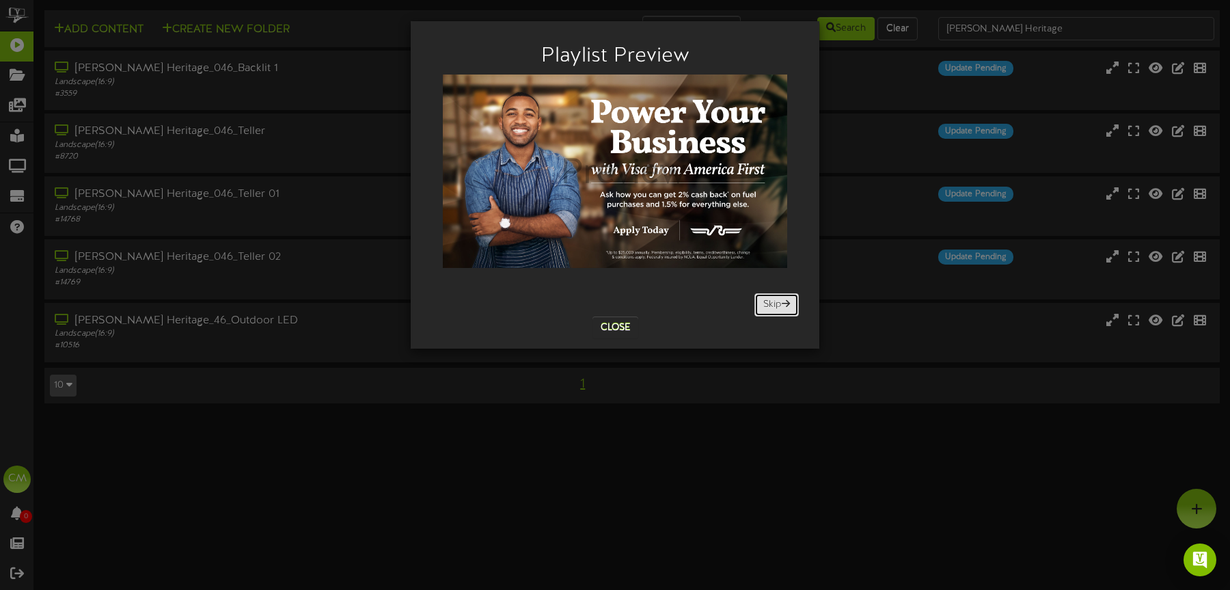
click at [764, 312] on button "Skip" at bounding box center [776, 304] width 44 height 23
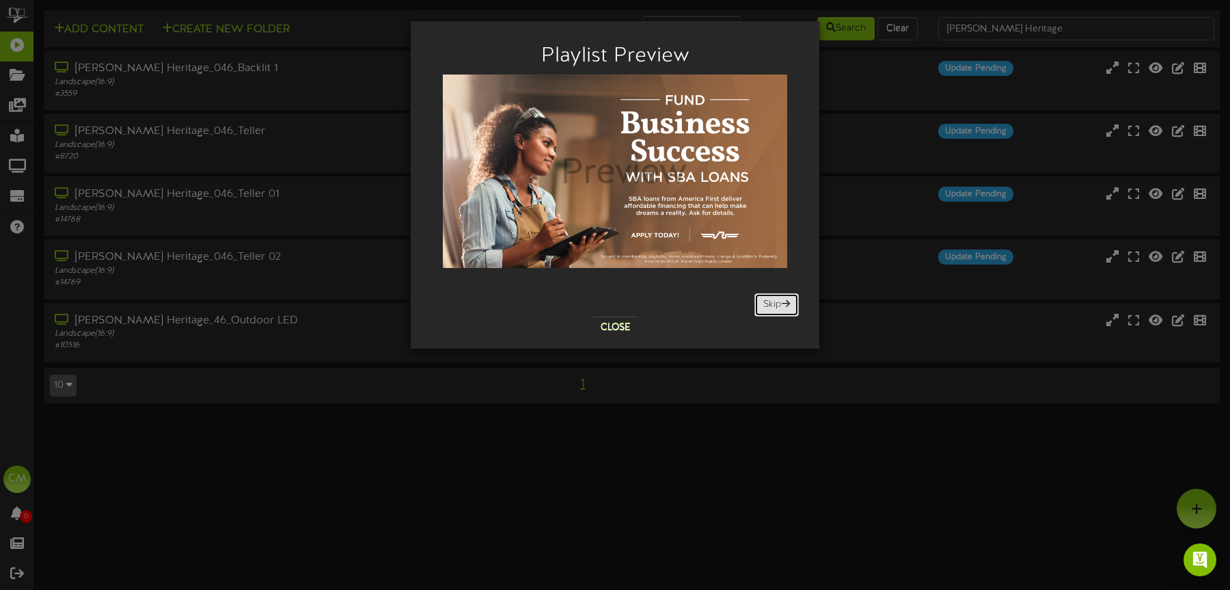
click at [764, 312] on button "Skip" at bounding box center [776, 304] width 44 height 23
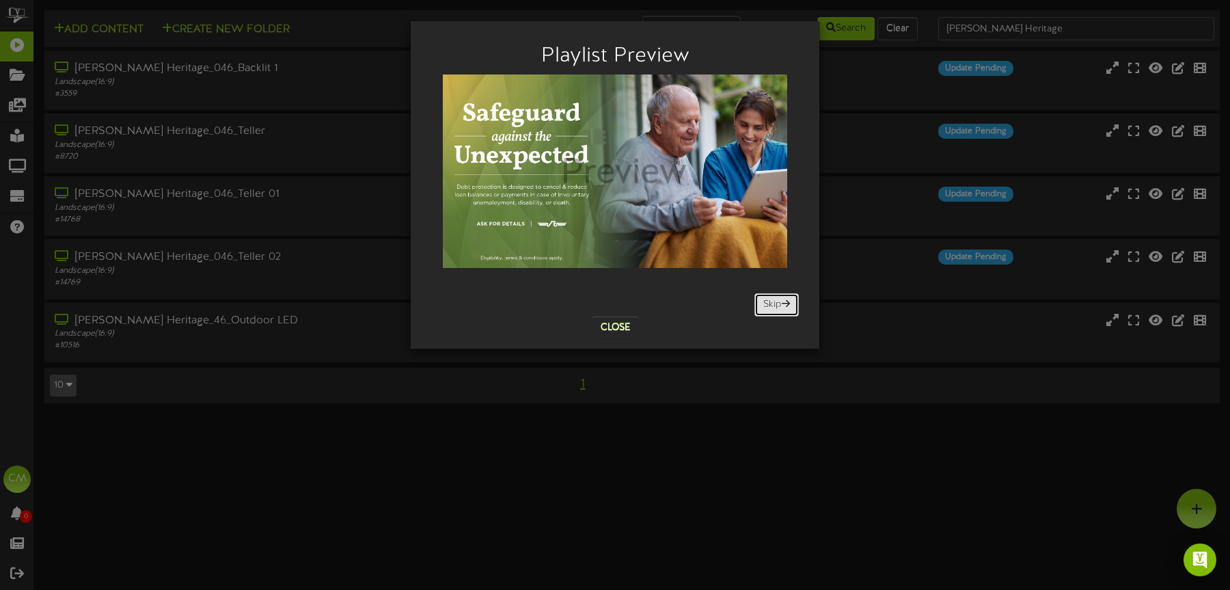
click at [764, 312] on button "Skip" at bounding box center [776, 304] width 44 height 23
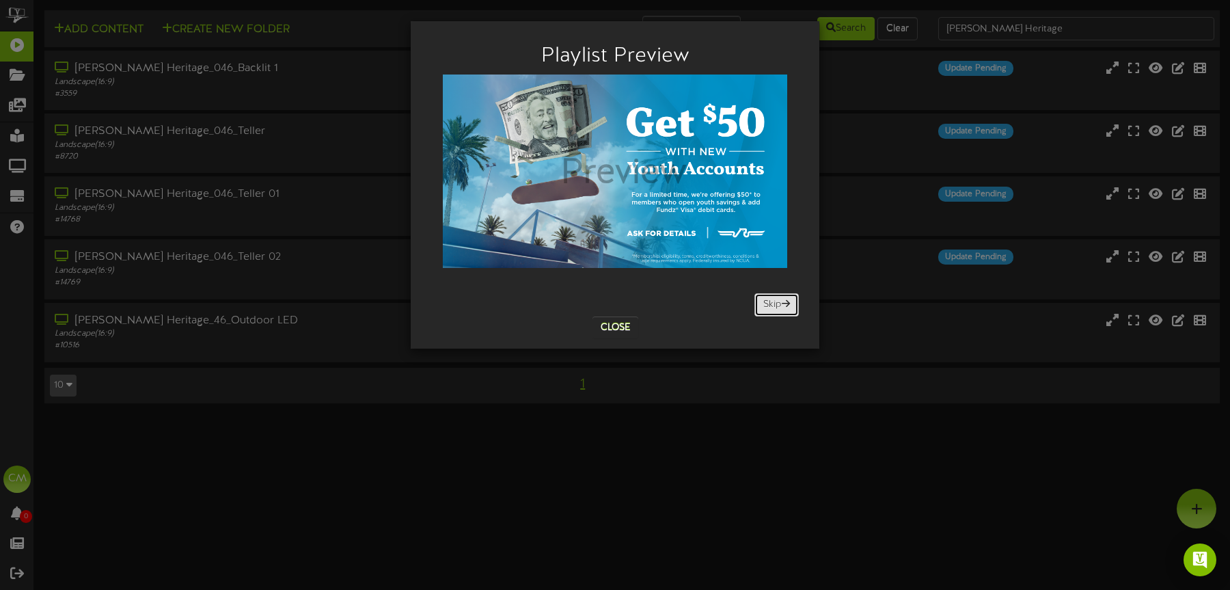
click at [764, 312] on button "Skip" at bounding box center [776, 304] width 44 height 23
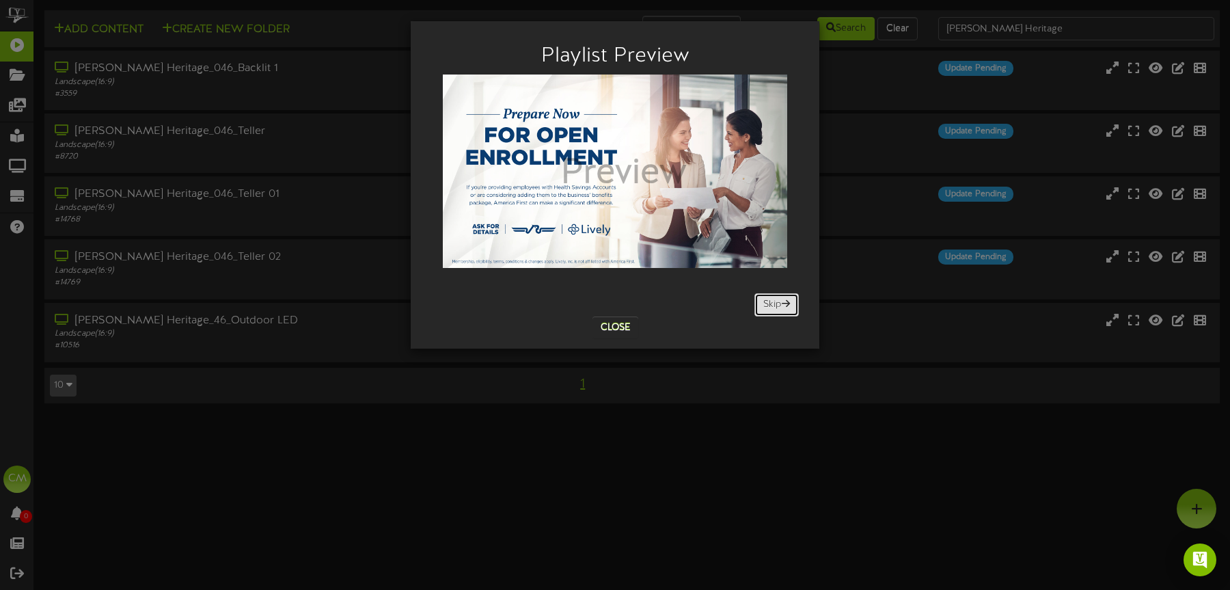
click at [764, 312] on button "Skip" at bounding box center [776, 304] width 44 height 23
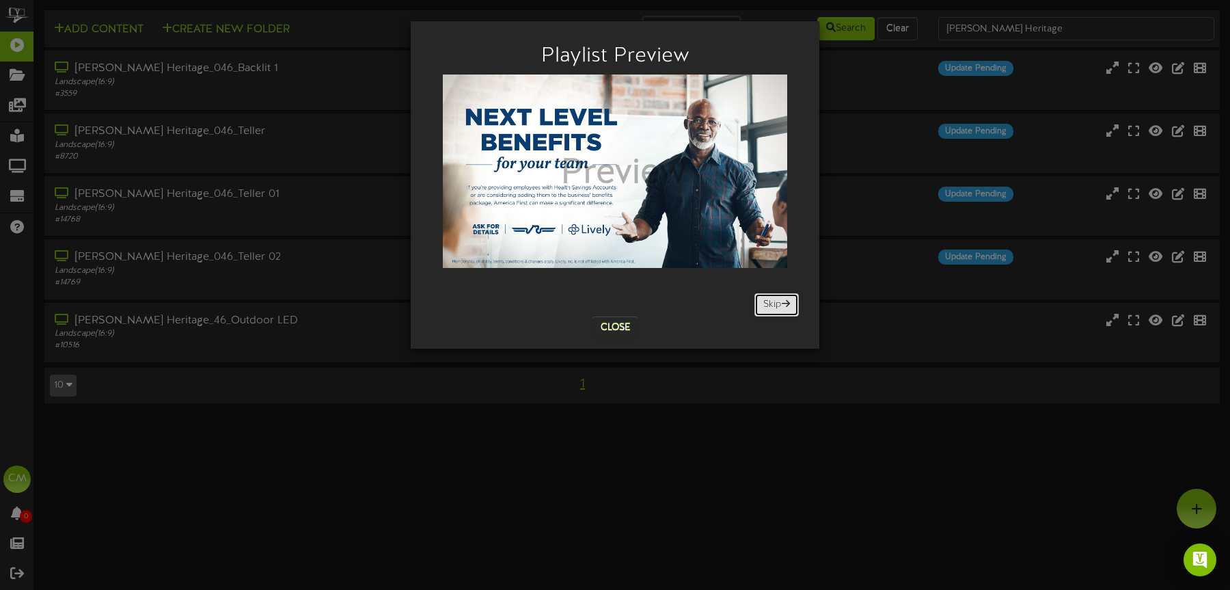
click at [764, 312] on button "Skip" at bounding box center [776, 304] width 44 height 23
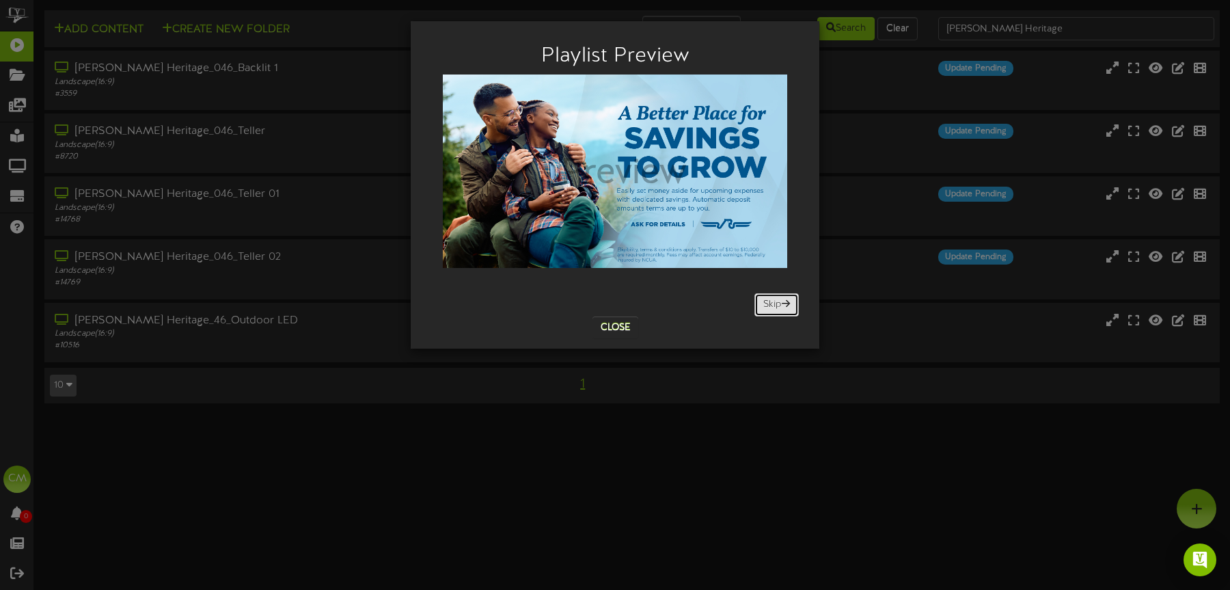
click at [764, 312] on button "Skip" at bounding box center [776, 304] width 44 height 23
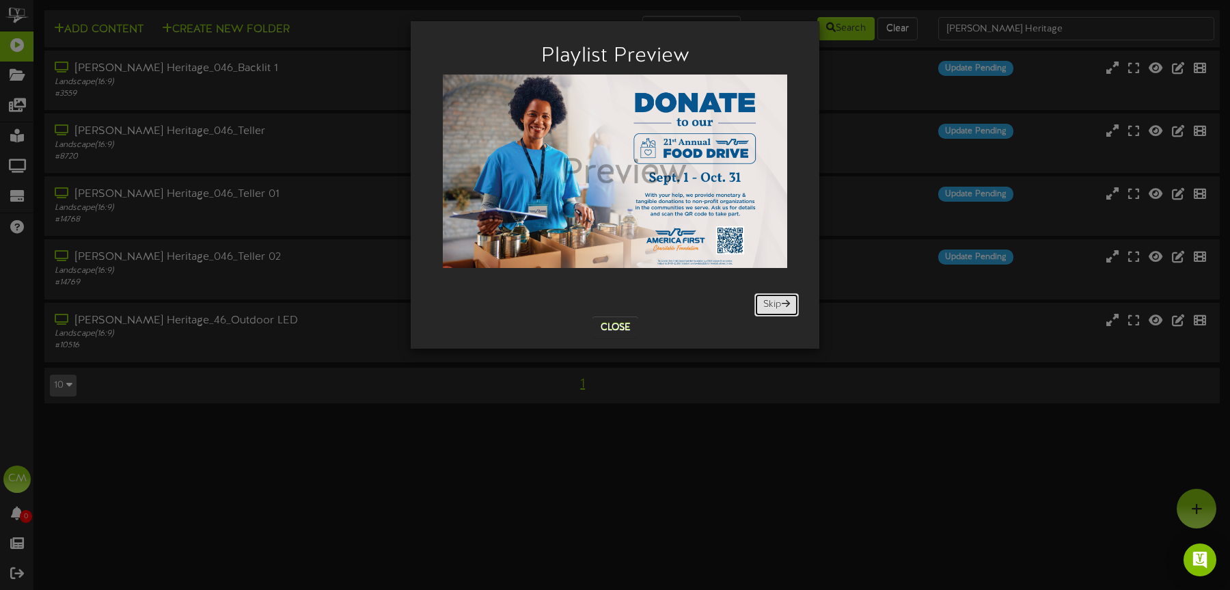
click at [764, 312] on button "Skip" at bounding box center [776, 304] width 44 height 23
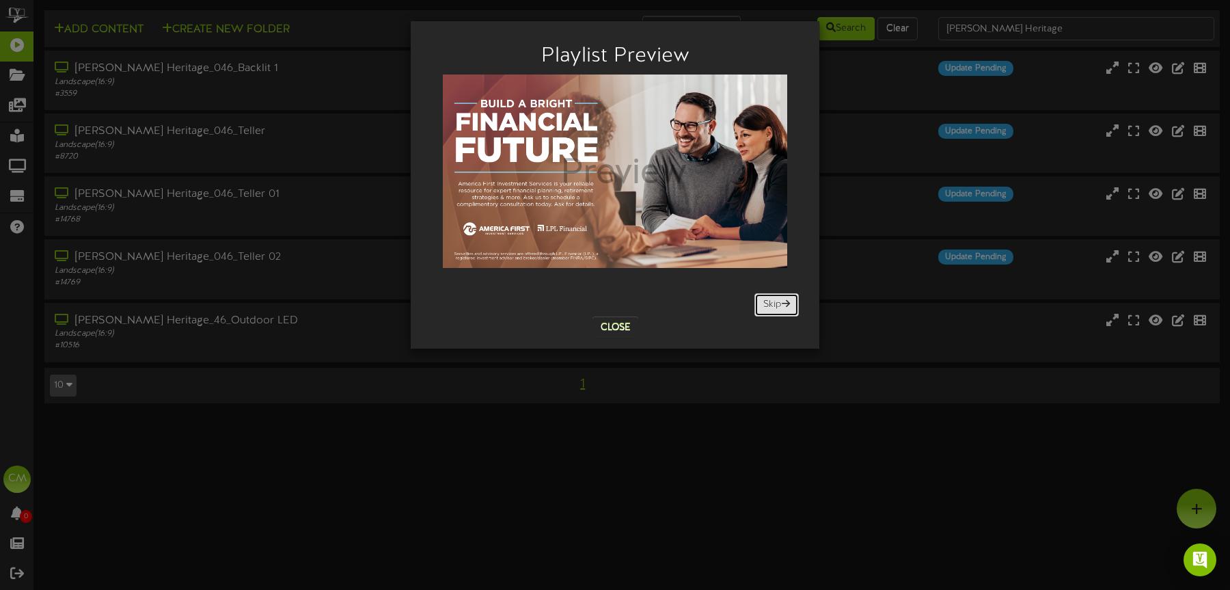
click at [764, 312] on button "Skip" at bounding box center [776, 304] width 44 height 23
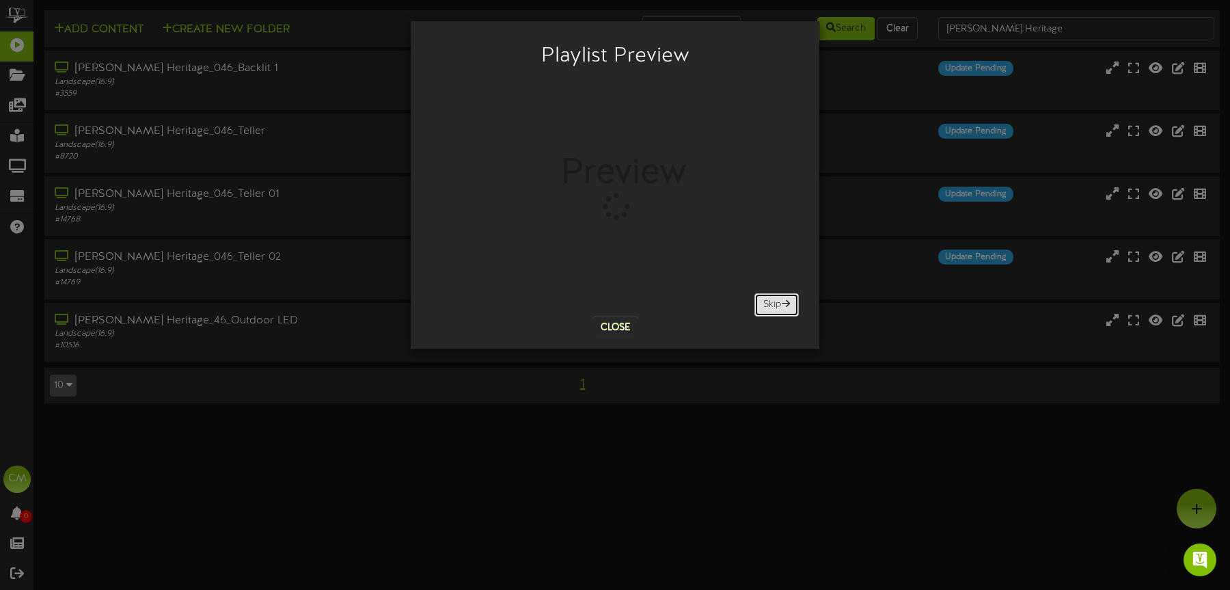
click at [764, 312] on button "Skip" at bounding box center [776, 304] width 44 height 23
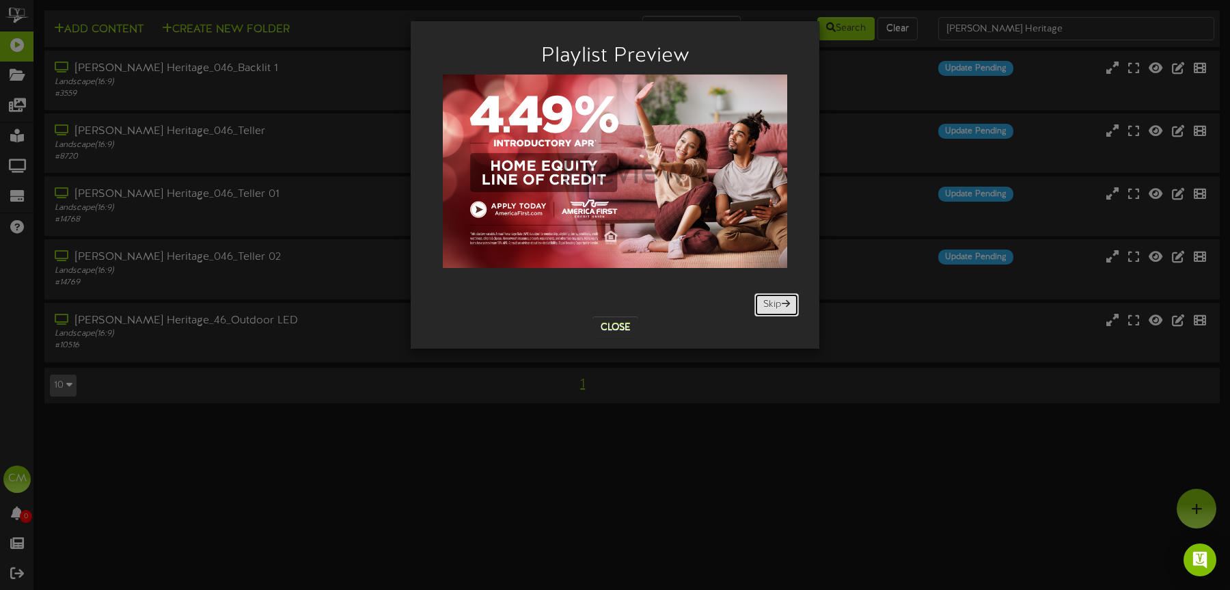
click at [764, 312] on button "Skip" at bounding box center [776, 304] width 44 height 23
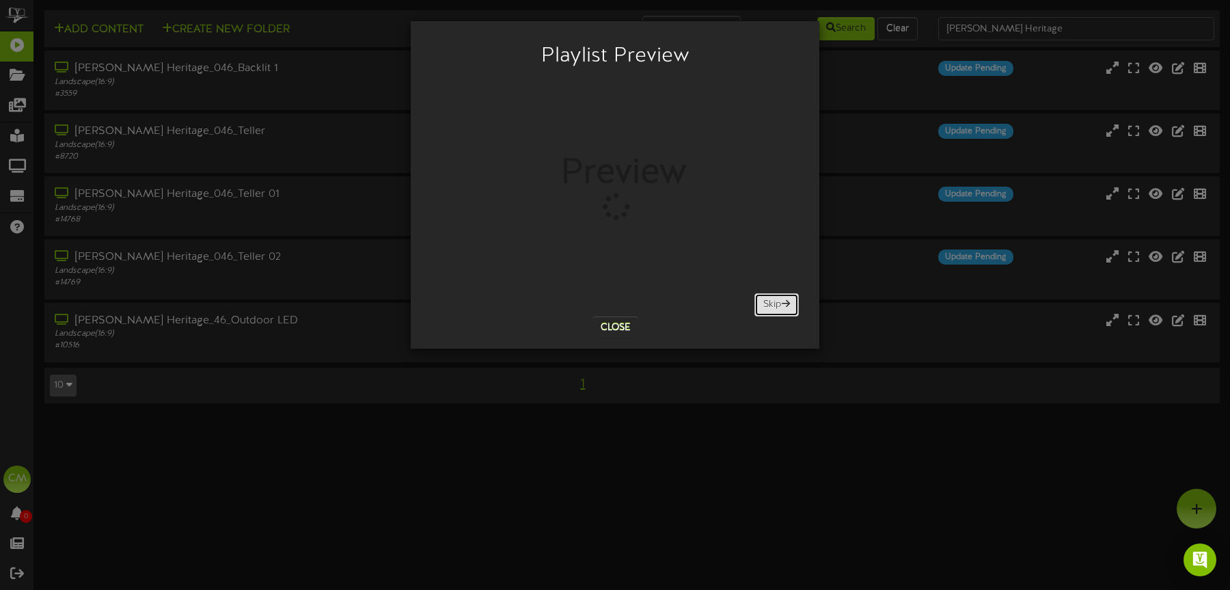
click at [764, 312] on button "Skip" at bounding box center [776, 304] width 44 height 23
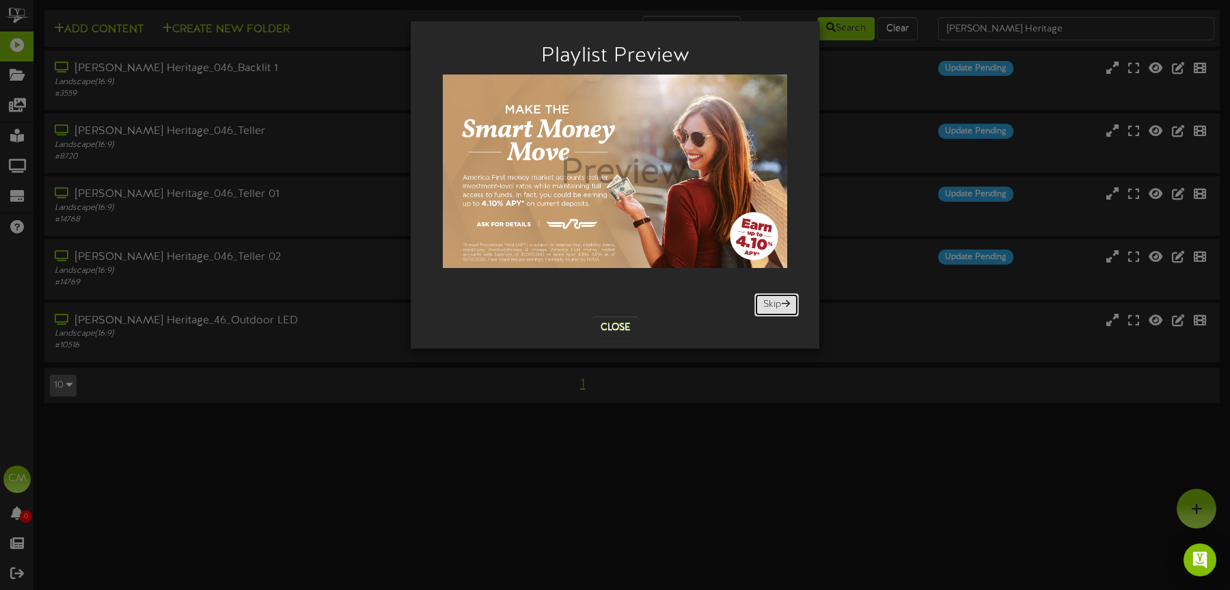
click at [764, 312] on button "Skip" at bounding box center [776, 304] width 44 height 23
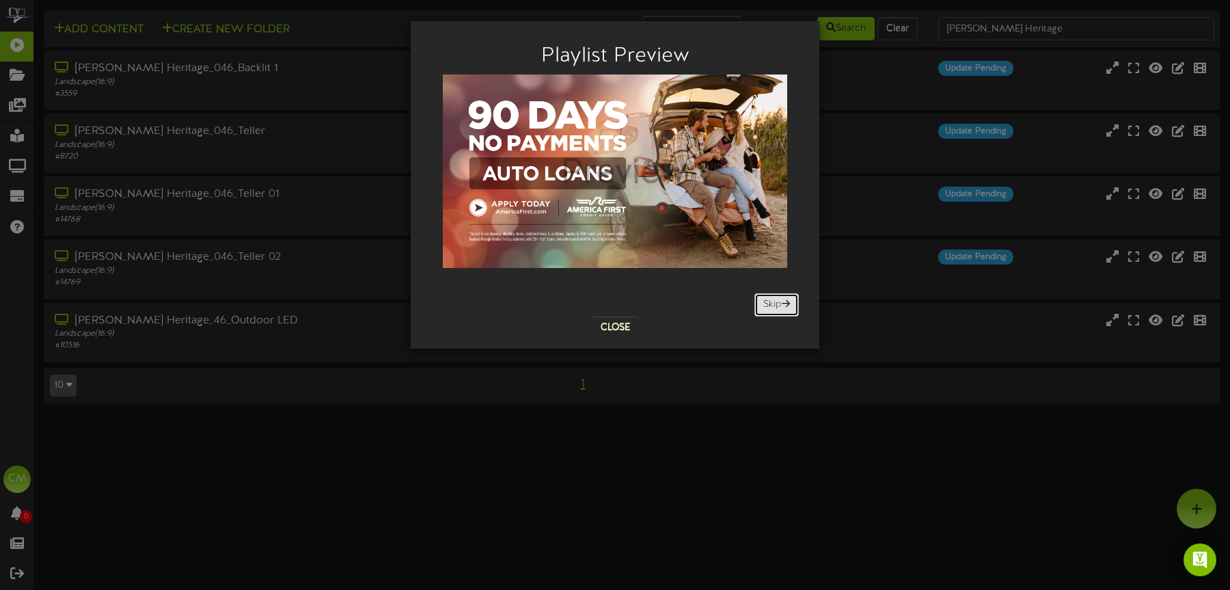
click at [764, 312] on button "Skip" at bounding box center [776, 304] width 44 height 23
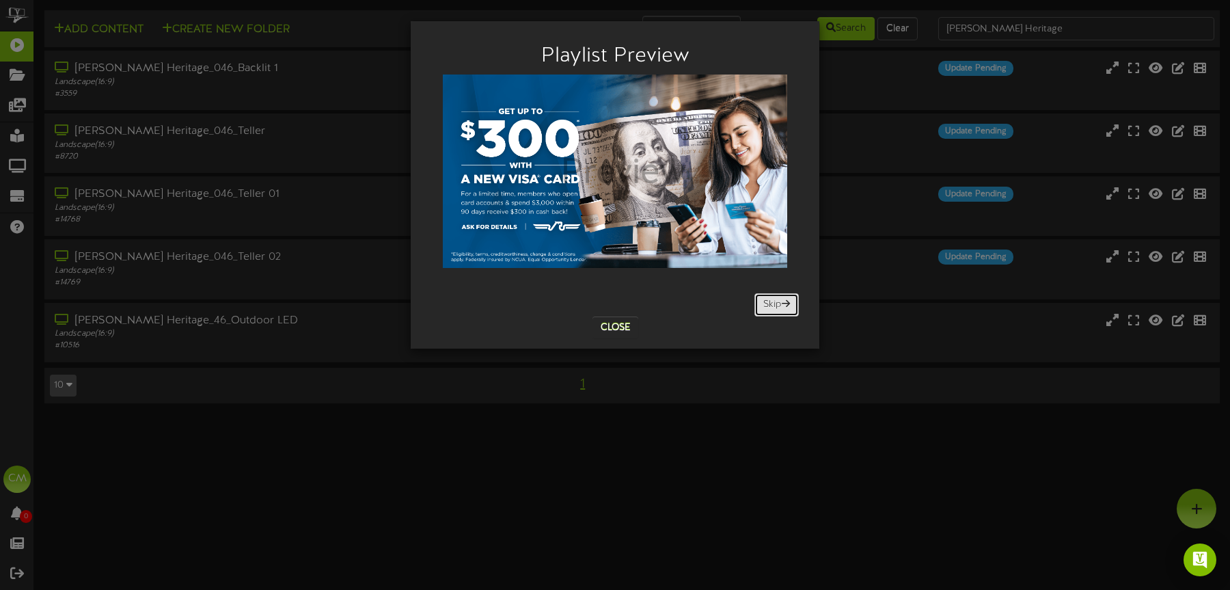
click at [764, 312] on button "Skip" at bounding box center [776, 304] width 44 height 23
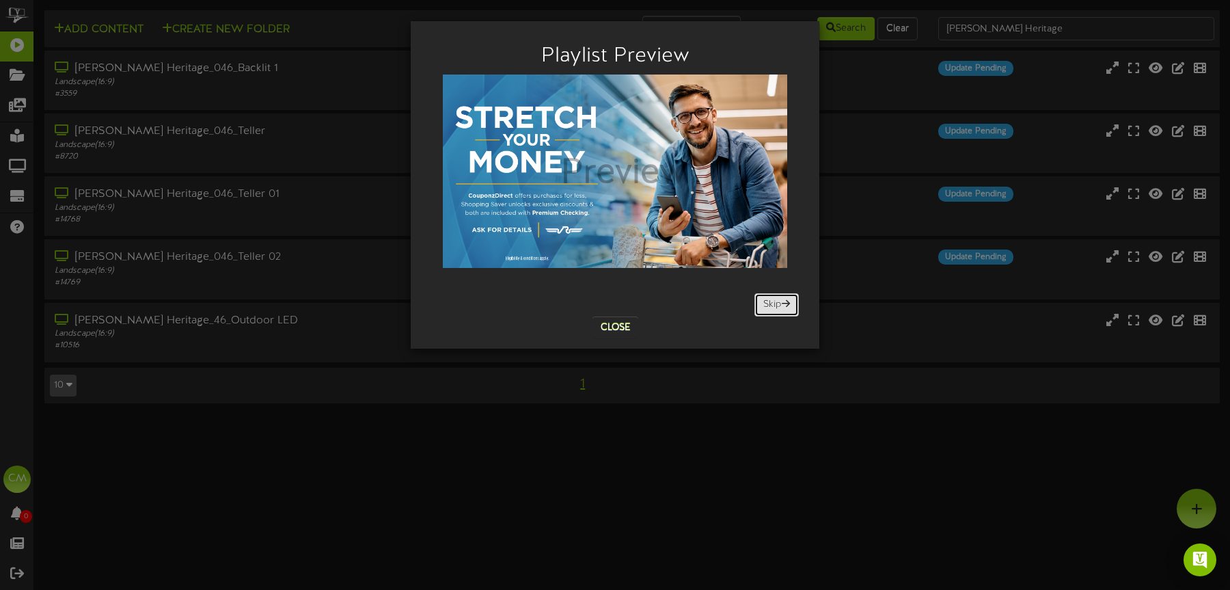
click at [764, 312] on button "Skip" at bounding box center [776, 304] width 44 height 23
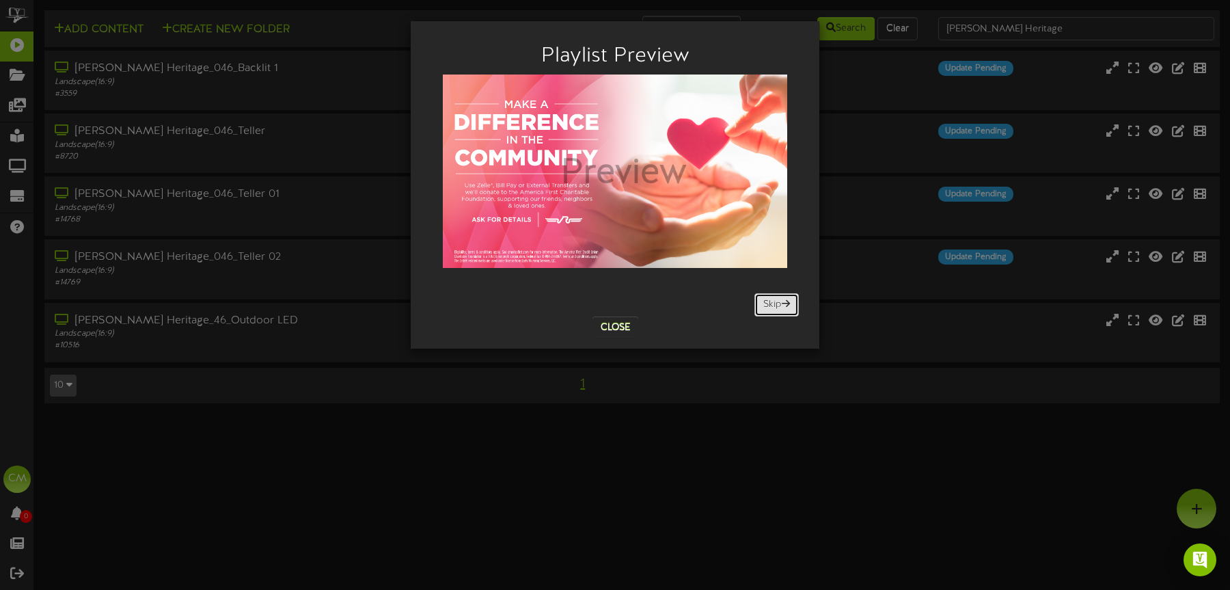
click at [764, 312] on button "Skip" at bounding box center [776, 304] width 44 height 23
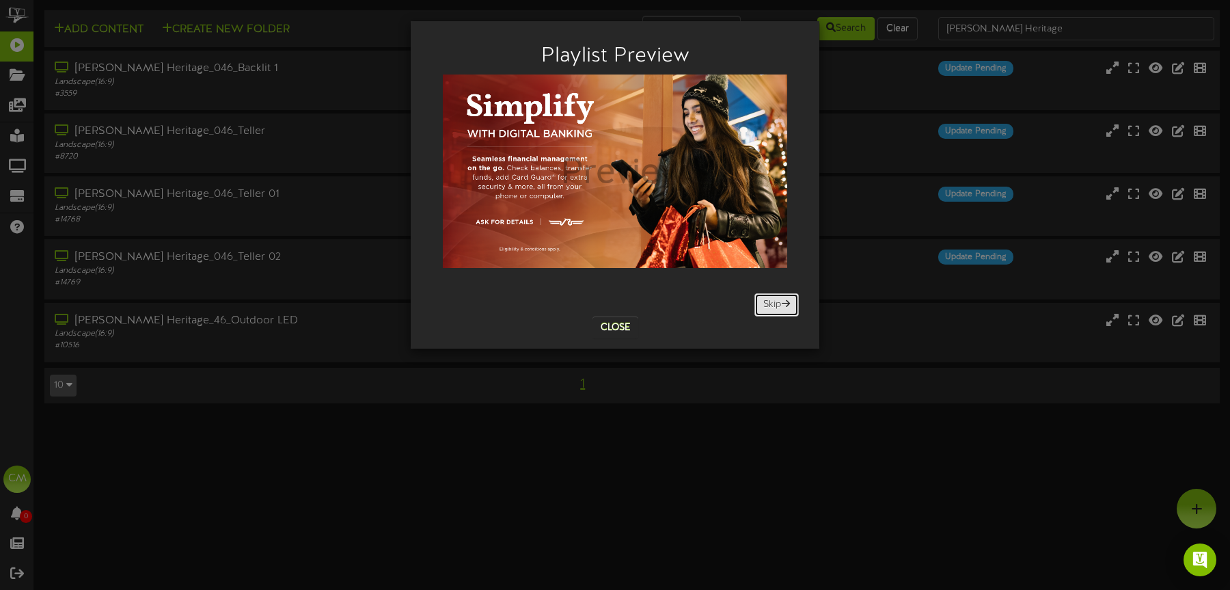
click at [764, 312] on button "Skip" at bounding box center [776, 304] width 44 height 23
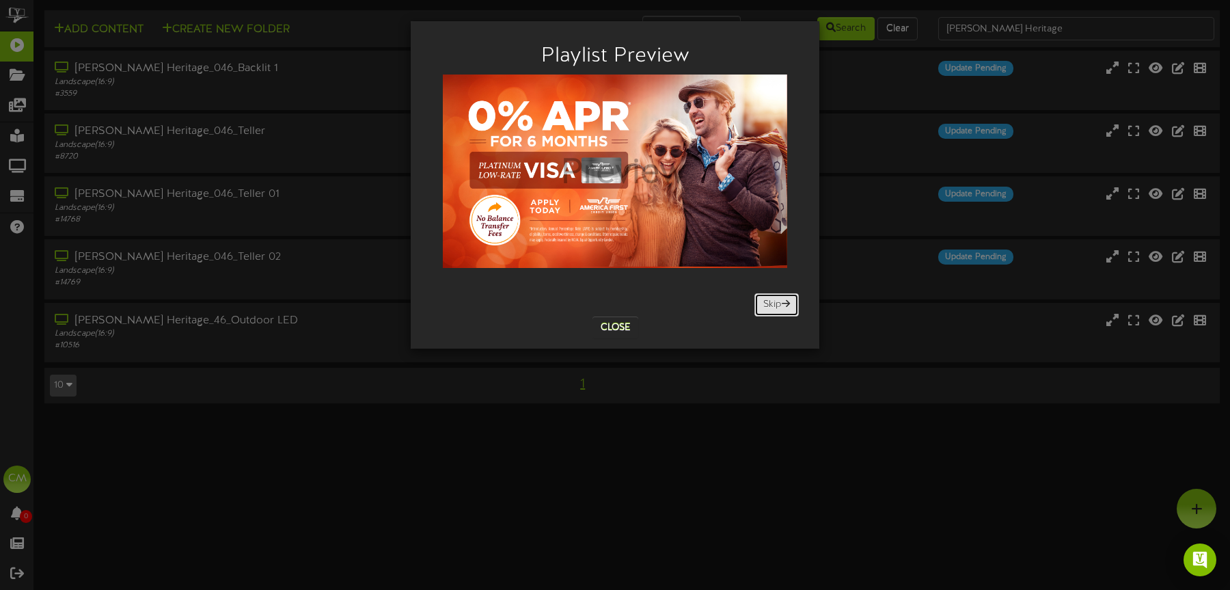
click at [764, 312] on button "Skip" at bounding box center [776, 304] width 44 height 23
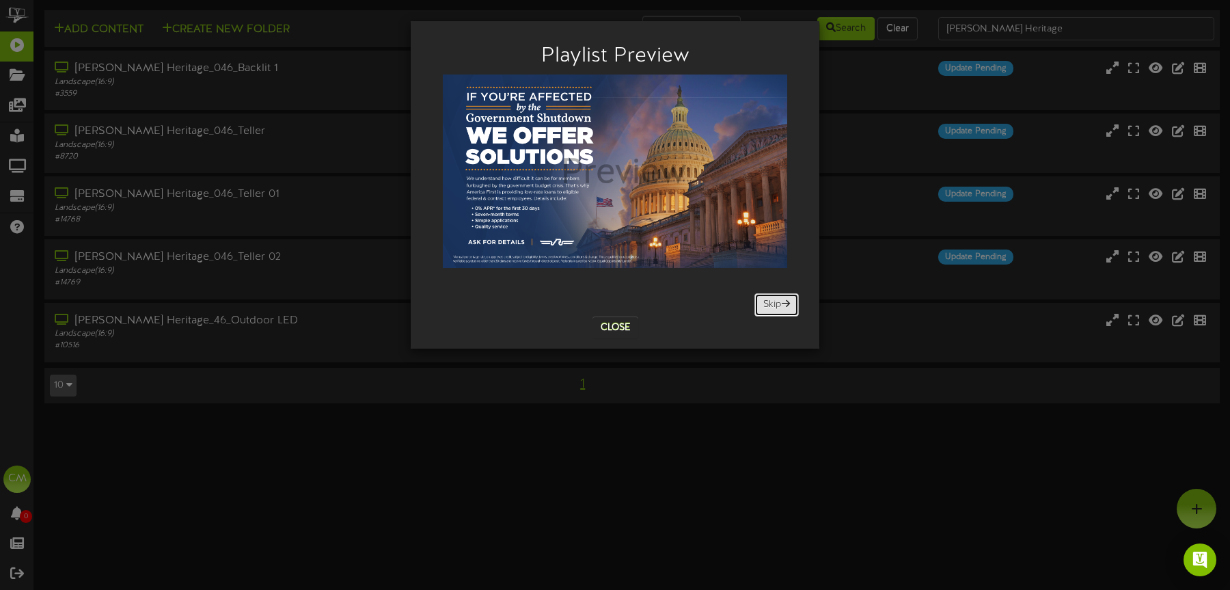
click at [764, 312] on button "Skip" at bounding box center [776, 304] width 44 height 23
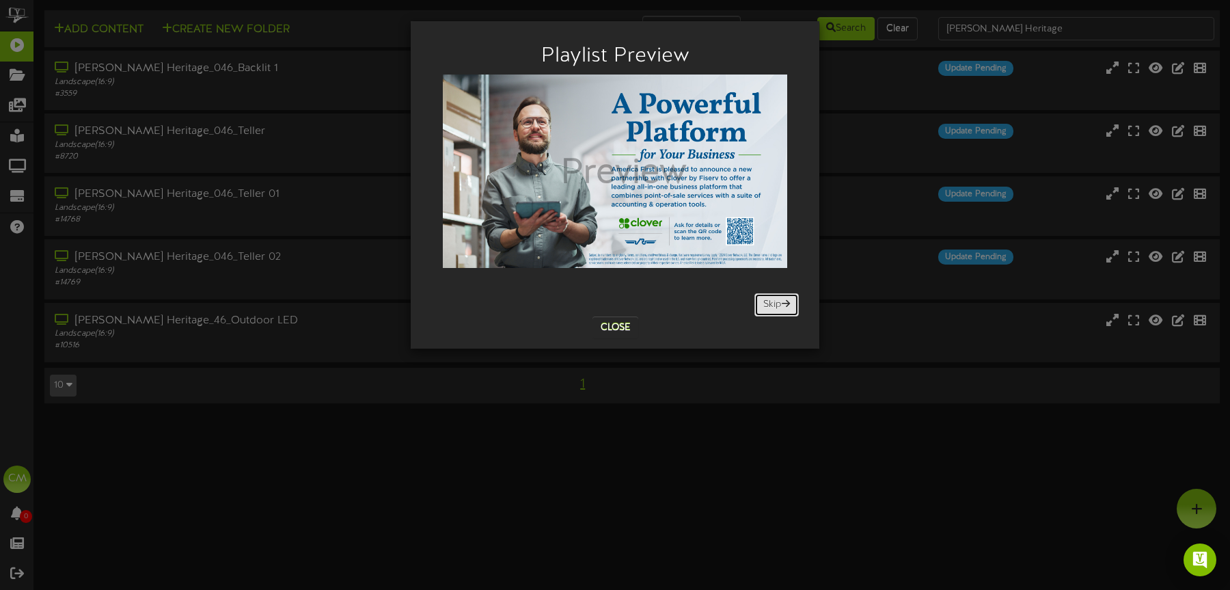
click at [764, 312] on button "Skip" at bounding box center [776, 304] width 44 height 23
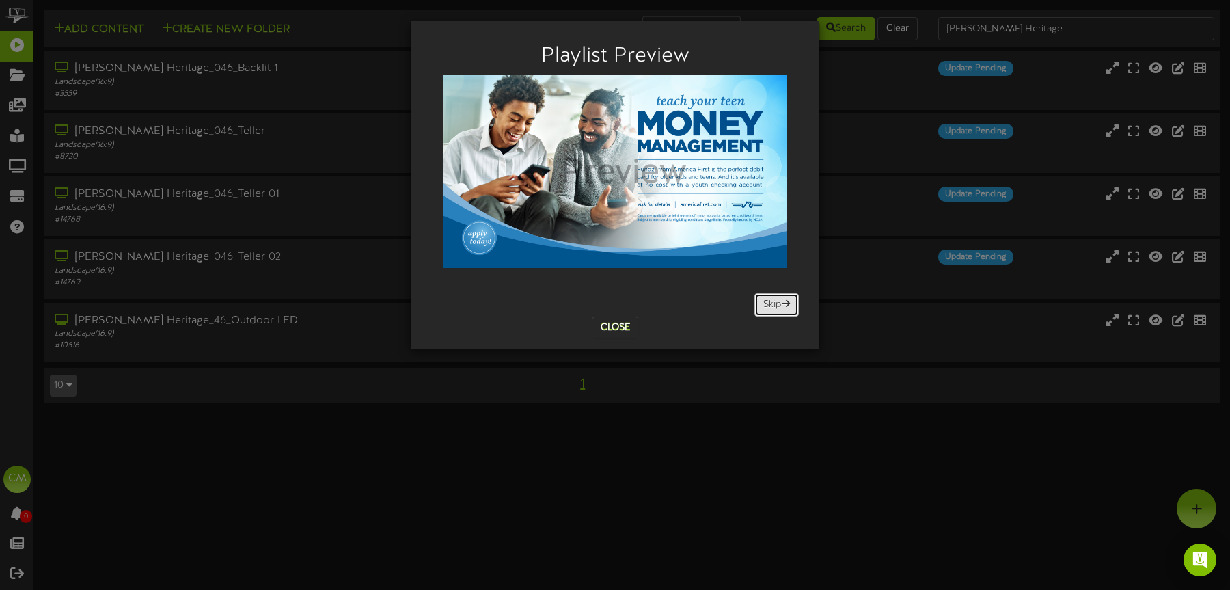
click at [764, 312] on button "Skip" at bounding box center [776, 304] width 44 height 23
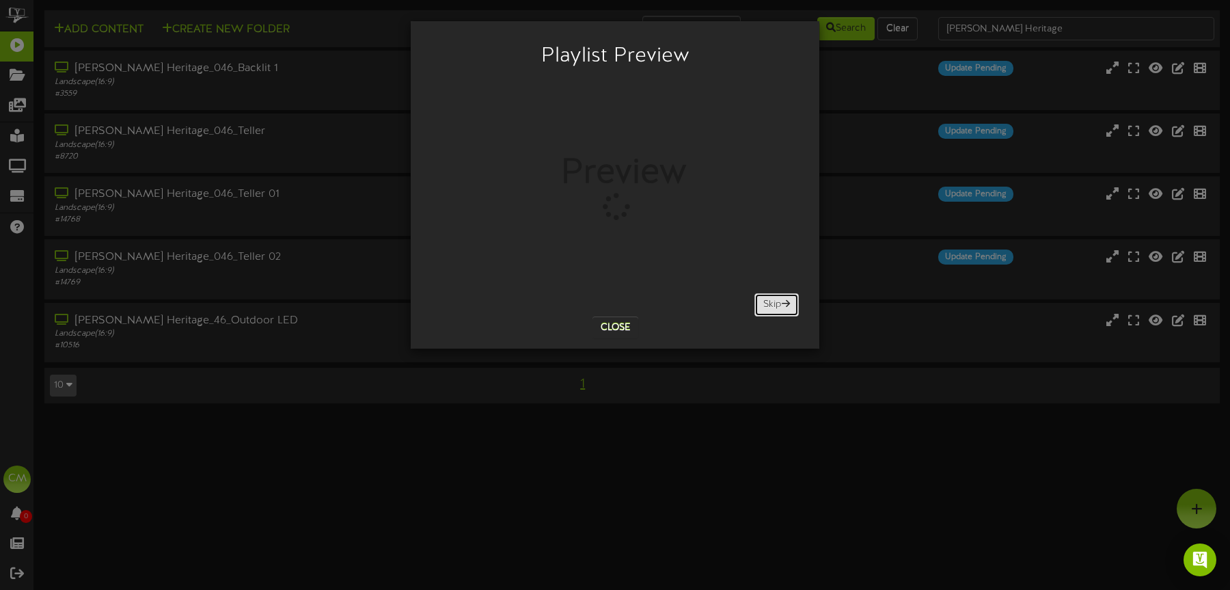
click at [764, 312] on button "Skip" at bounding box center [776, 304] width 44 height 23
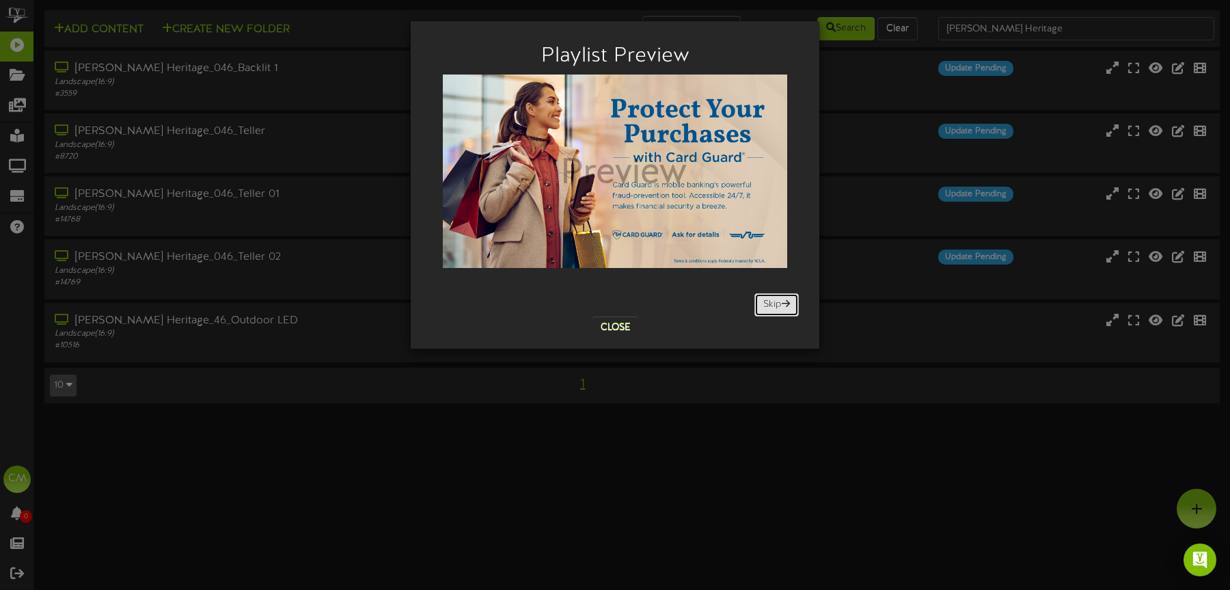
click at [764, 312] on button "Skip" at bounding box center [776, 304] width 44 height 23
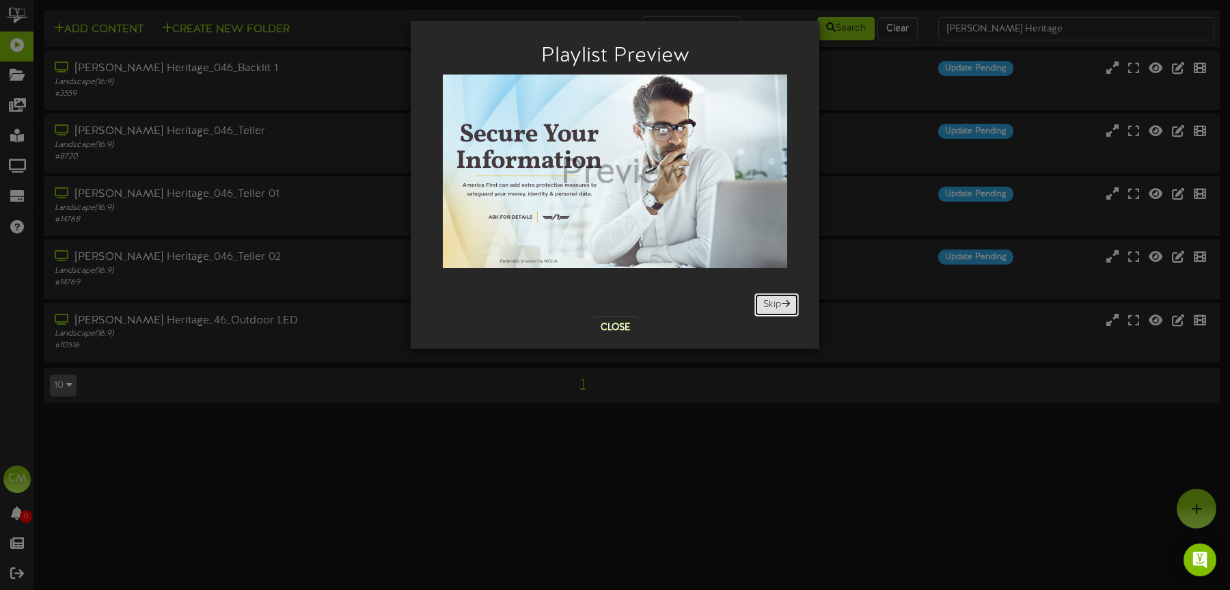
click at [764, 312] on button "Skip" at bounding box center [776, 304] width 44 height 23
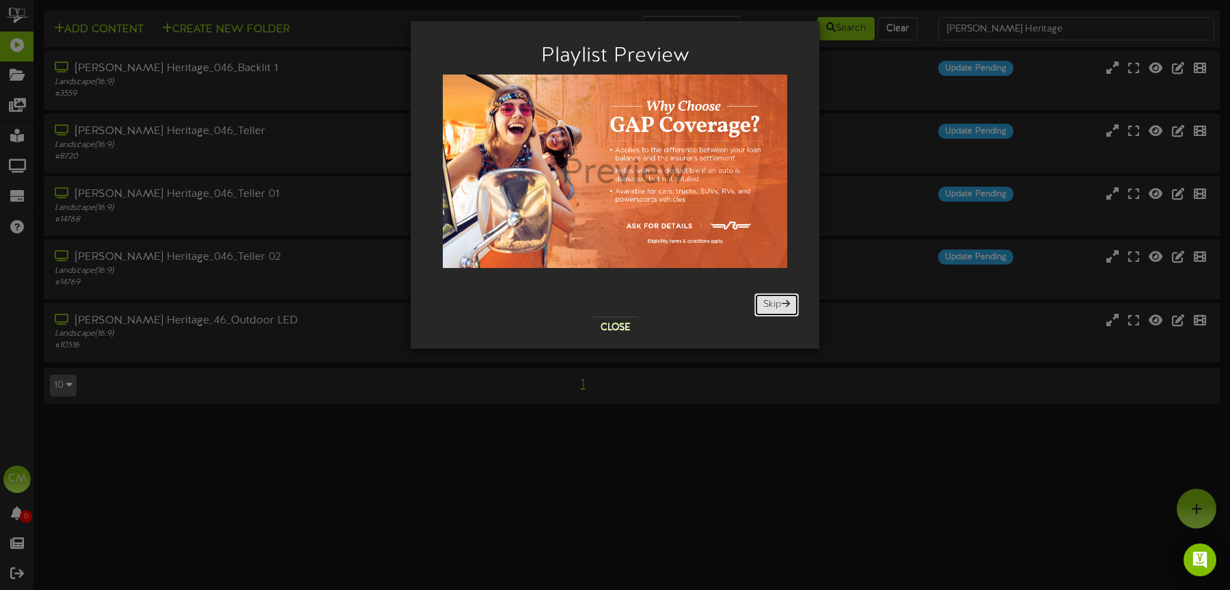
click at [764, 312] on button "Skip" at bounding box center [776, 304] width 44 height 23
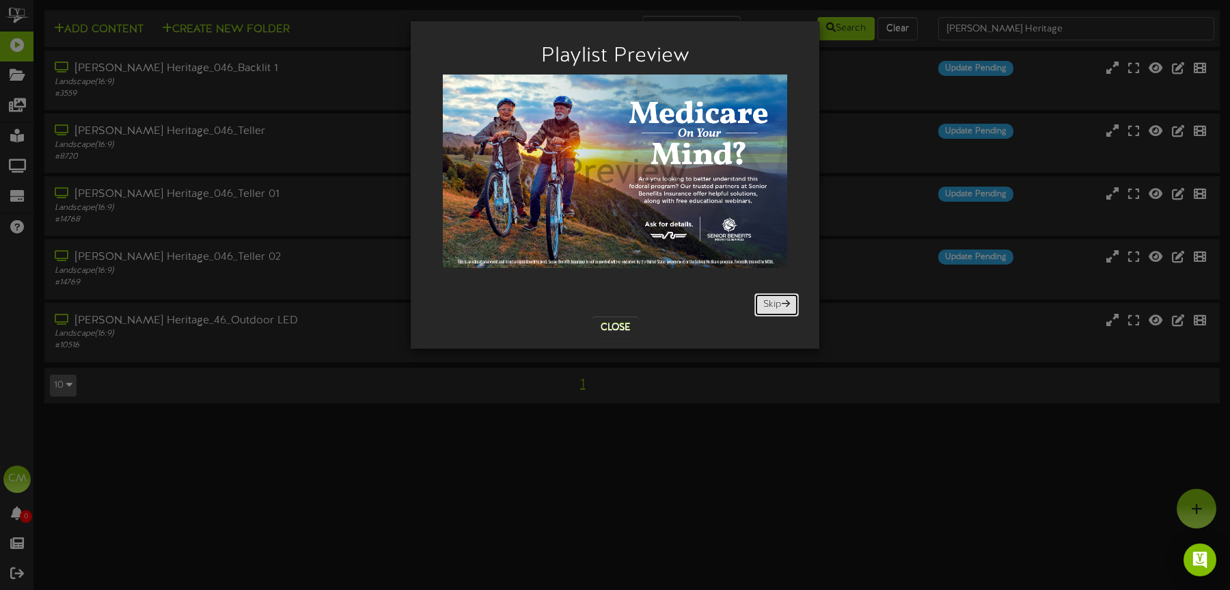
click at [764, 312] on button "Skip" at bounding box center [776, 304] width 44 height 23
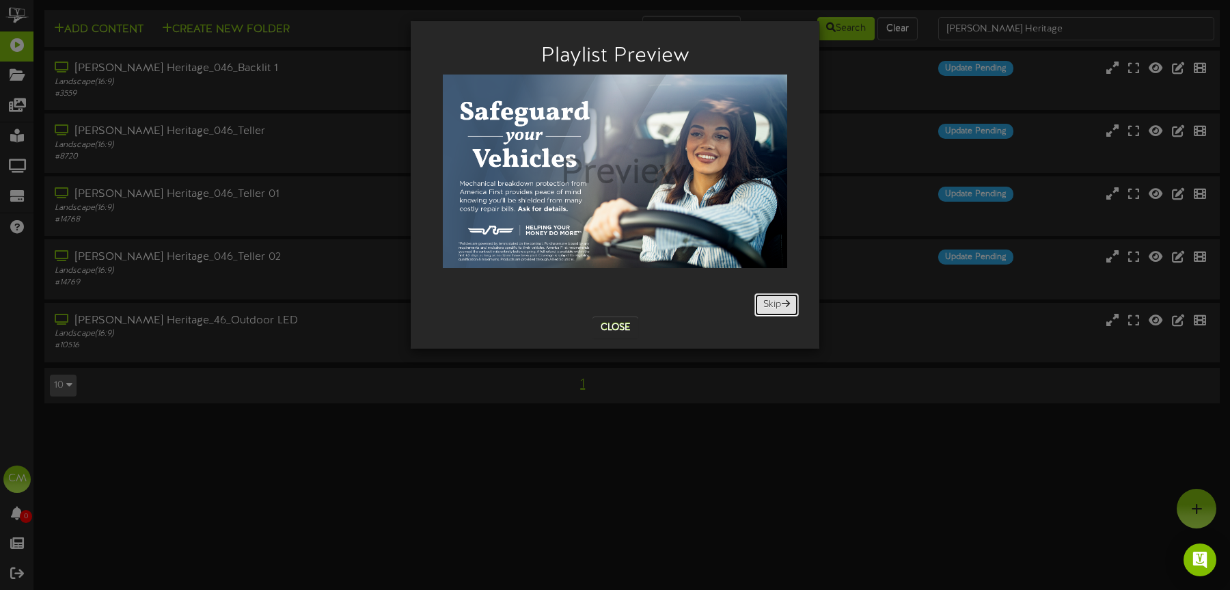
click at [764, 312] on button "Skip" at bounding box center [776, 304] width 44 height 23
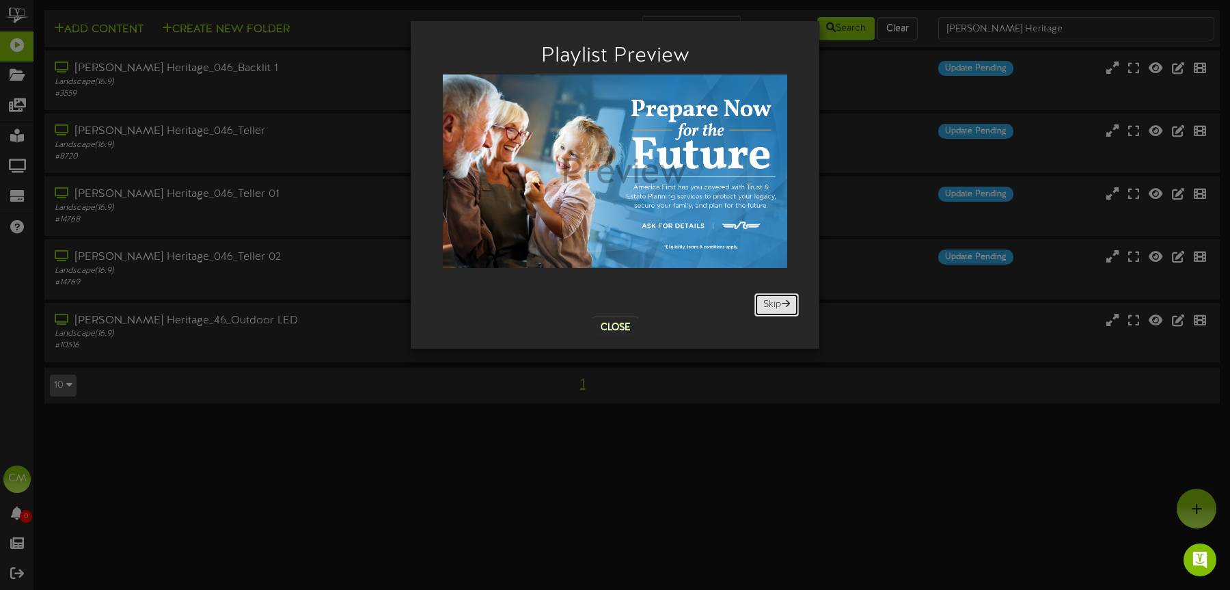
click at [764, 312] on button "Skip" at bounding box center [776, 304] width 44 height 23
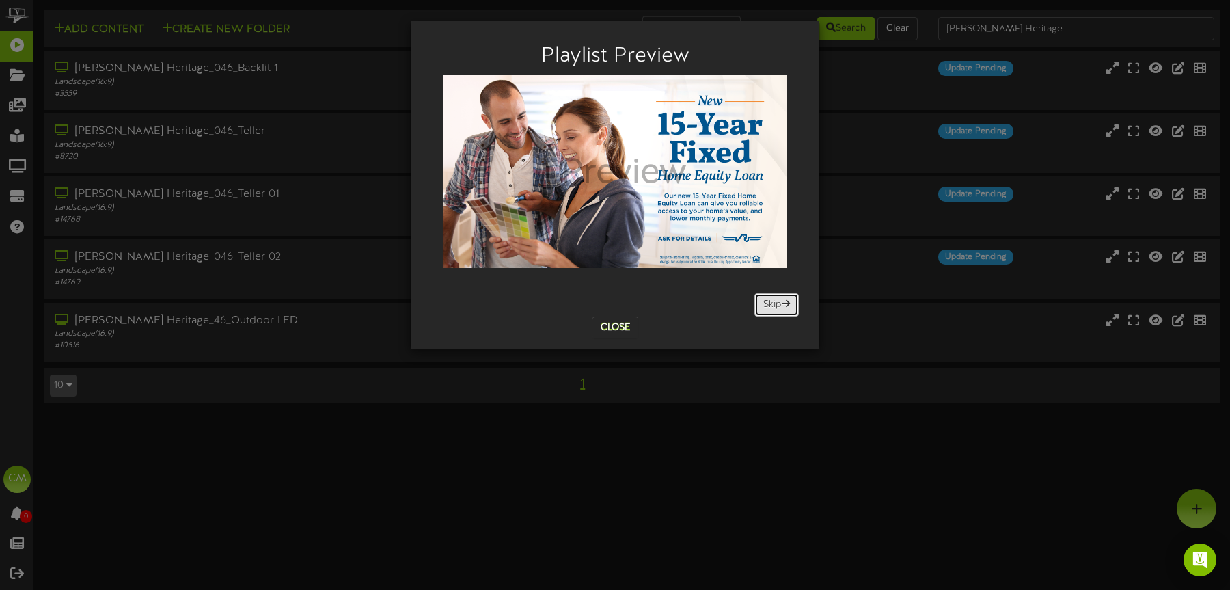
click at [764, 312] on button "Skip" at bounding box center [776, 304] width 44 height 23
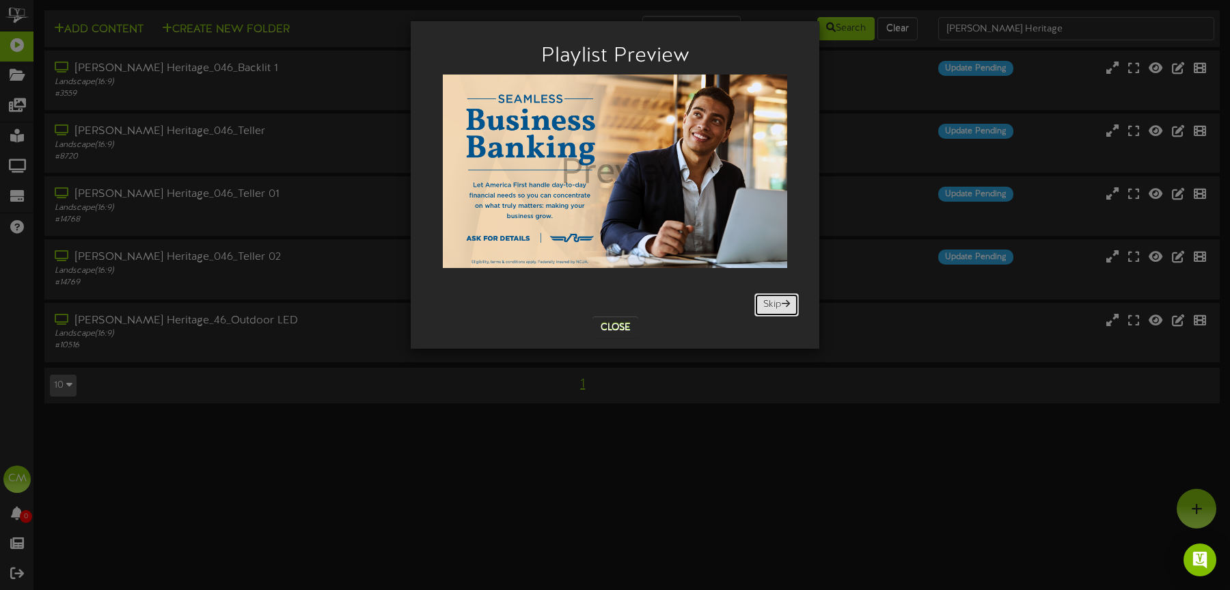
click at [764, 312] on button "Skip" at bounding box center [776, 304] width 44 height 23
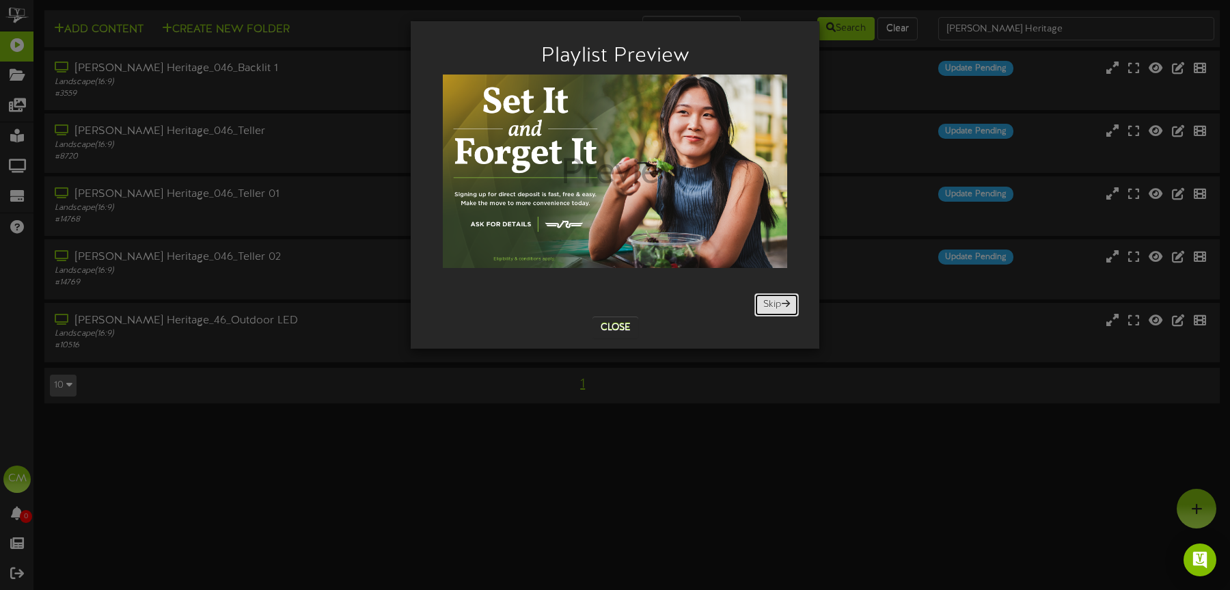
click at [764, 312] on button "Skip" at bounding box center [776, 304] width 44 height 23
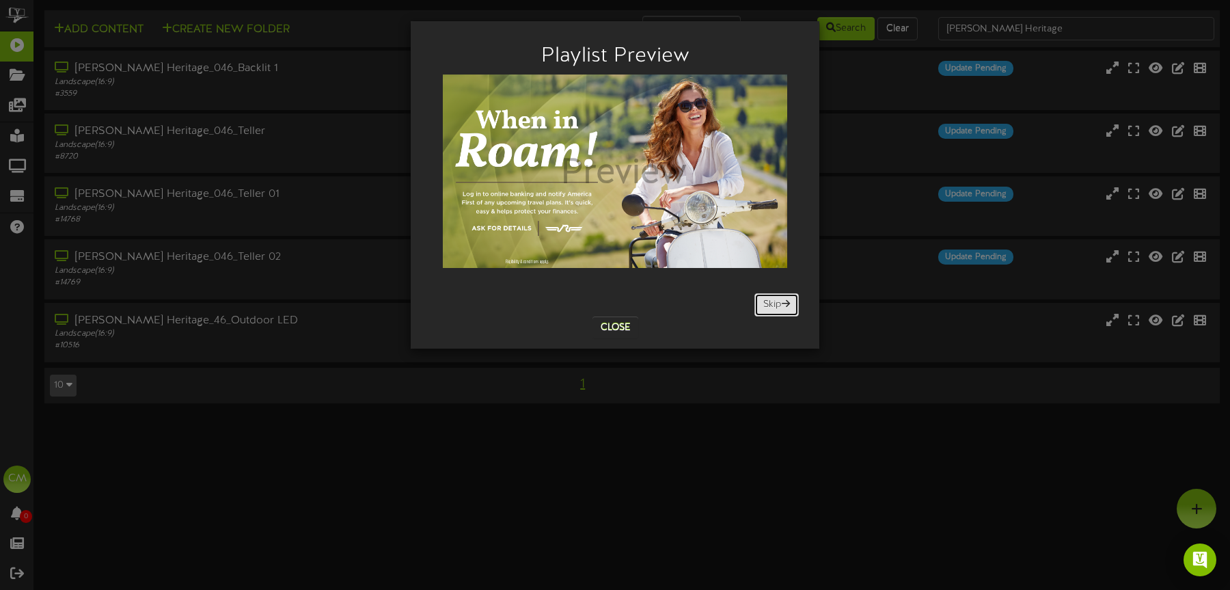
click at [764, 312] on button "Skip" at bounding box center [776, 304] width 44 height 23
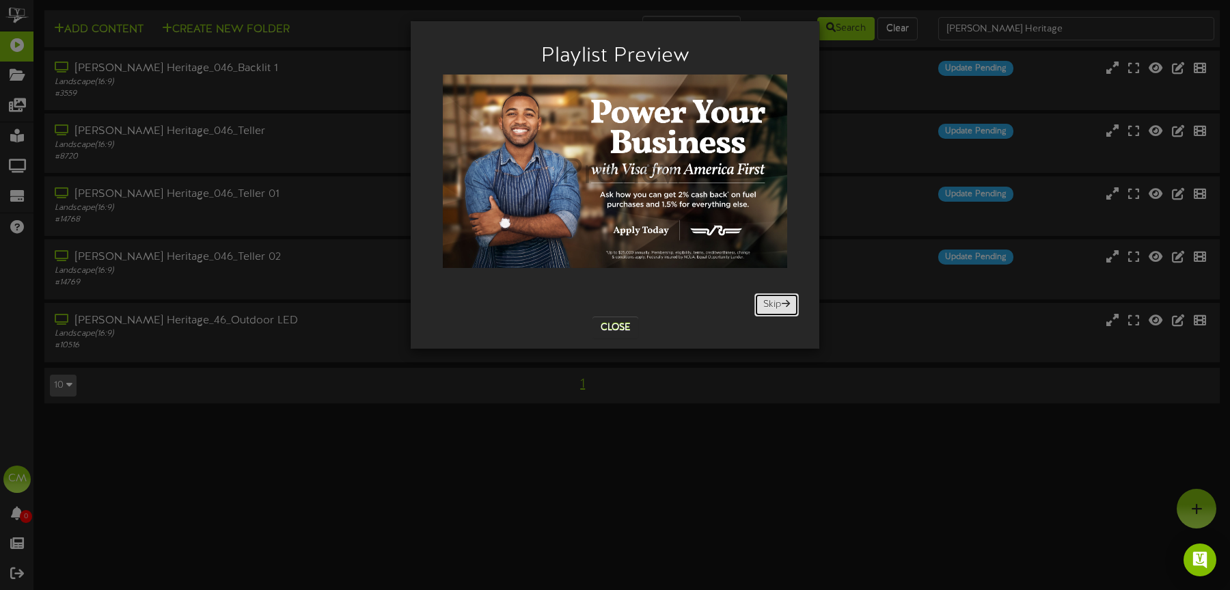
click at [764, 312] on button "Skip" at bounding box center [776, 304] width 44 height 23
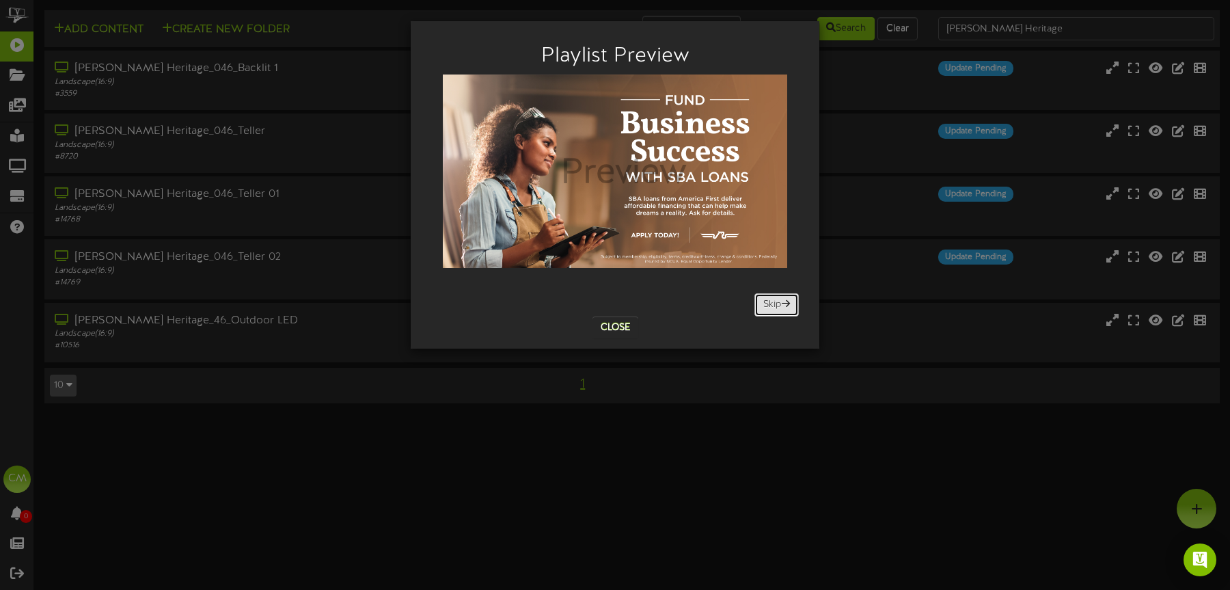
click at [764, 312] on button "Skip" at bounding box center [776, 304] width 44 height 23
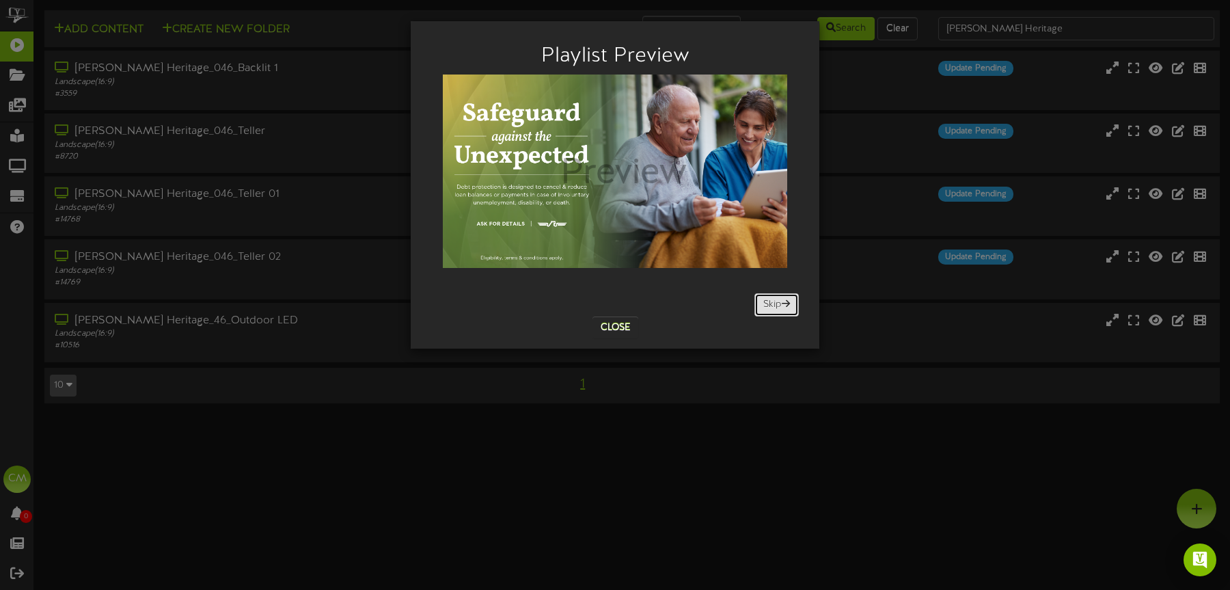
click at [764, 312] on button "Skip" at bounding box center [776, 304] width 44 height 23
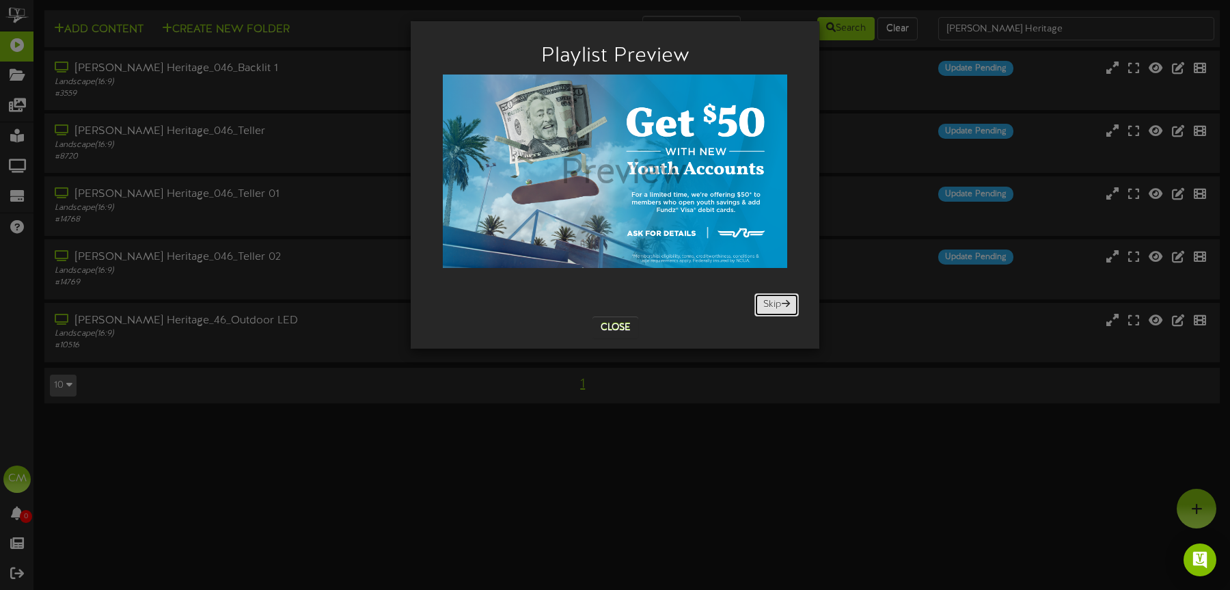
click at [764, 312] on button "Skip" at bounding box center [776, 304] width 44 height 23
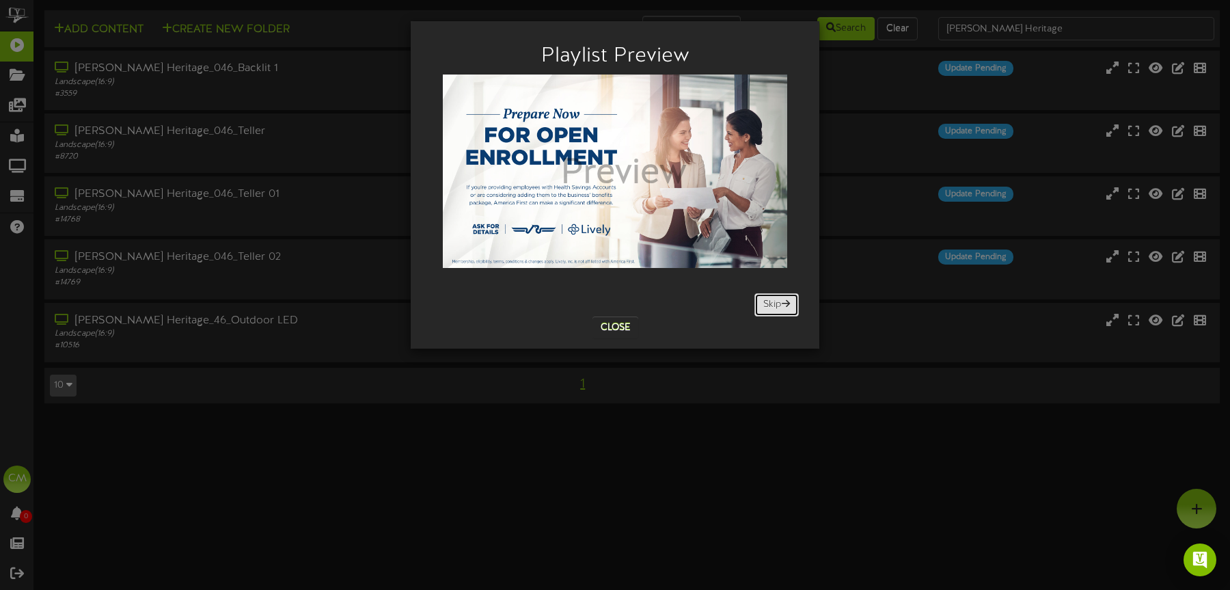
click at [764, 312] on button "Skip" at bounding box center [776, 304] width 44 height 23
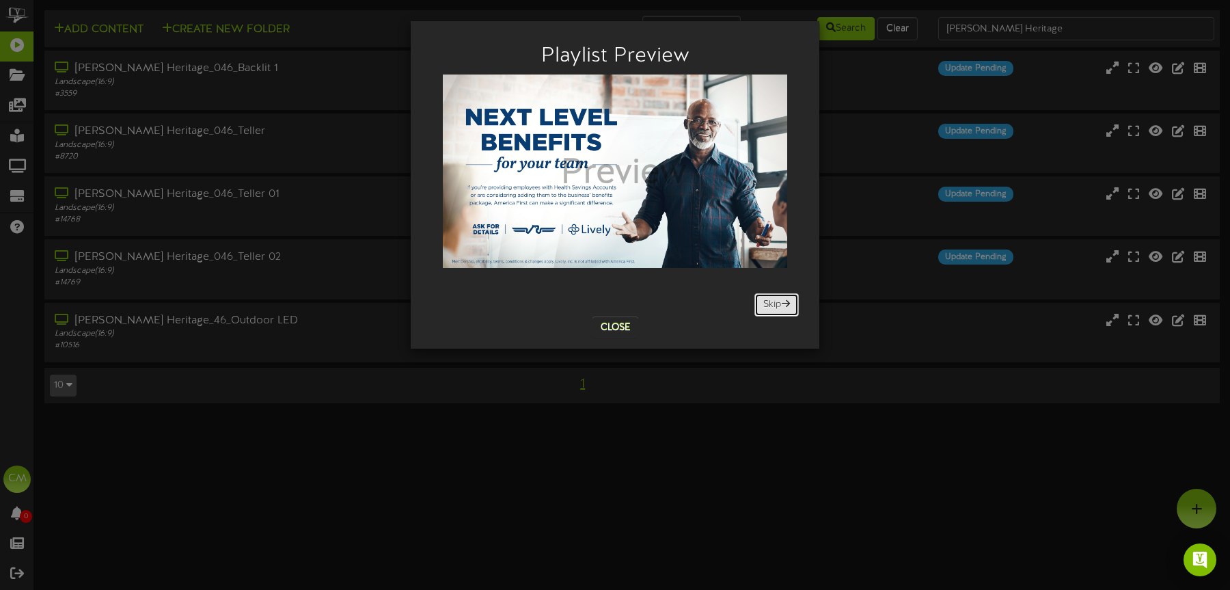
click at [764, 312] on button "Skip" at bounding box center [776, 304] width 44 height 23
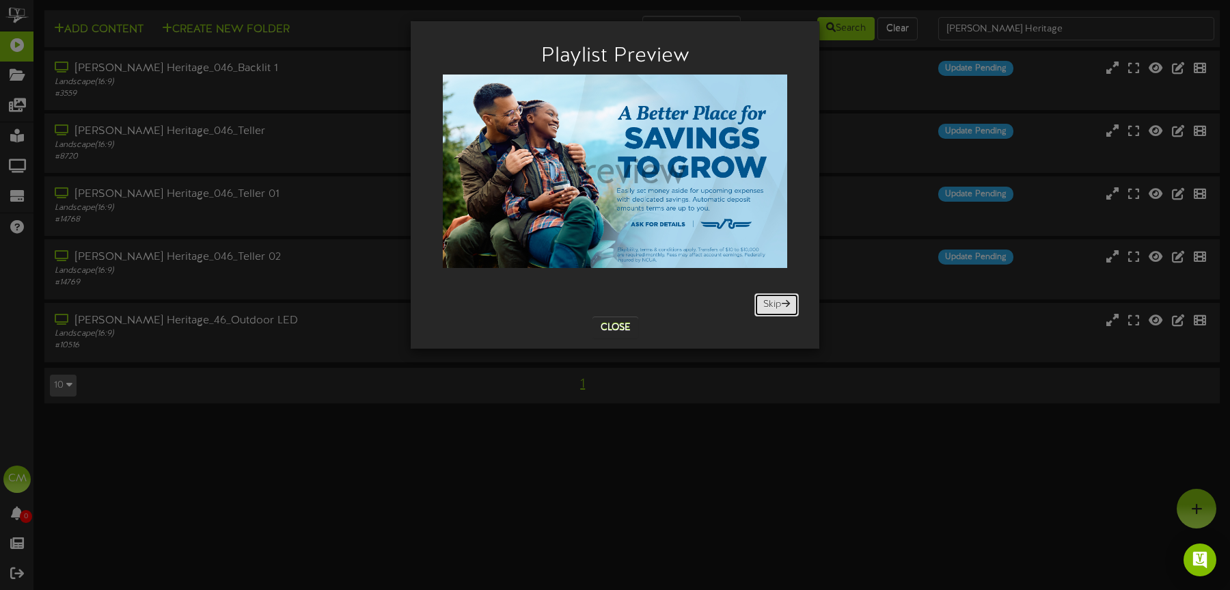
click at [764, 312] on button "Skip" at bounding box center [776, 304] width 44 height 23
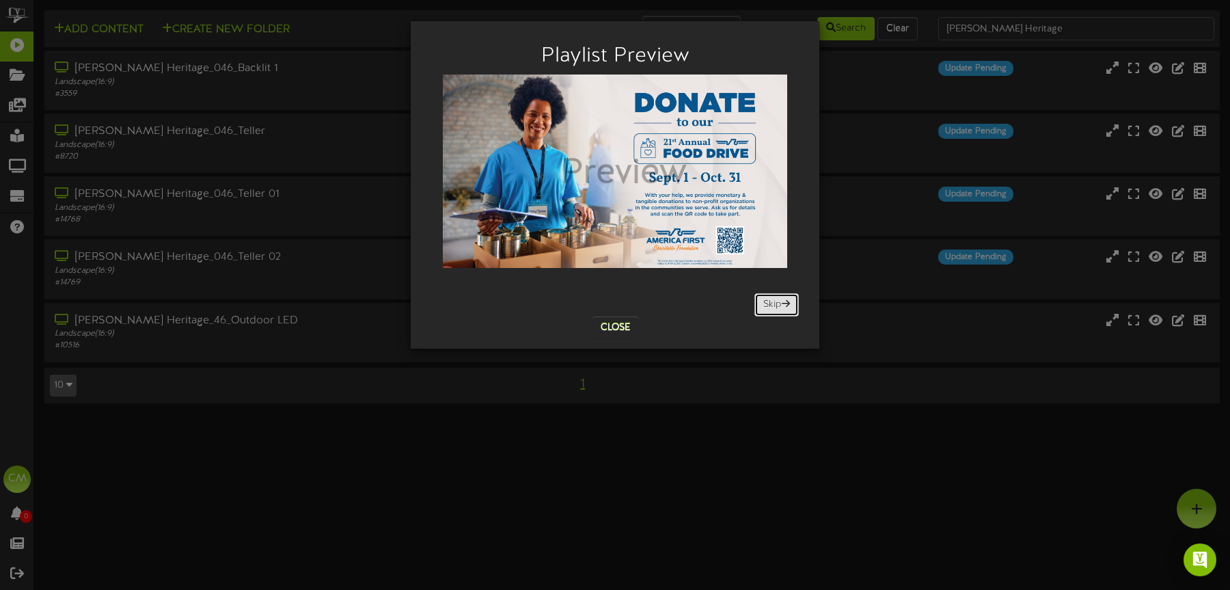
click at [764, 312] on button "Skip" at bounding box center [776, 304] width 44 height 23
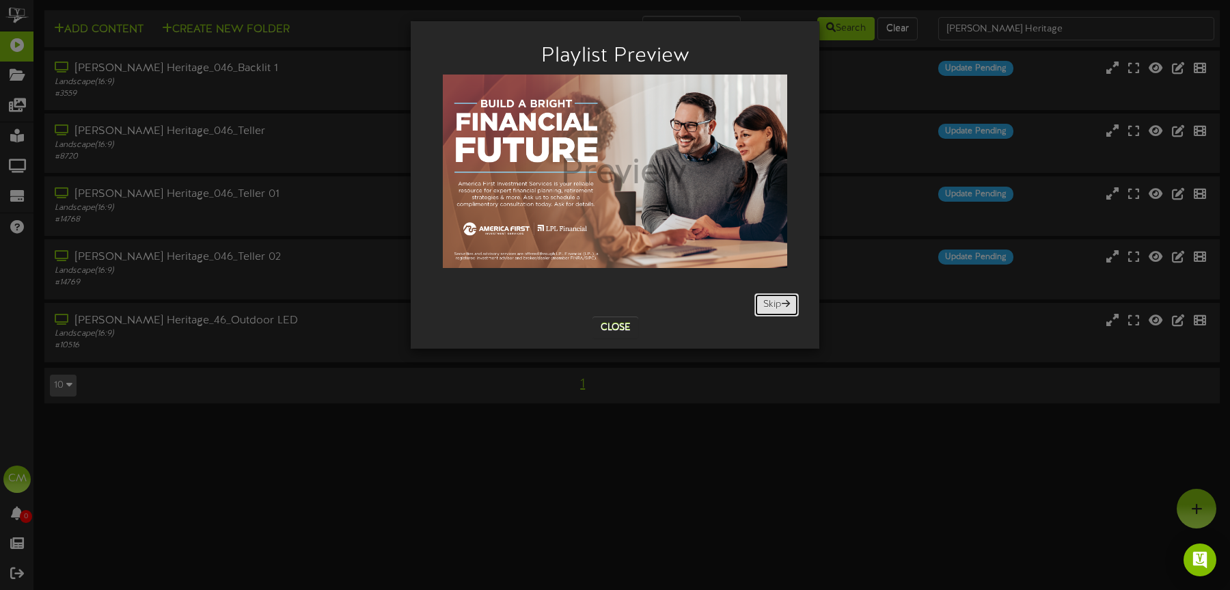
click at [764, 312] on button "Skip" at bounding box center [776, 304] width 44 height 23
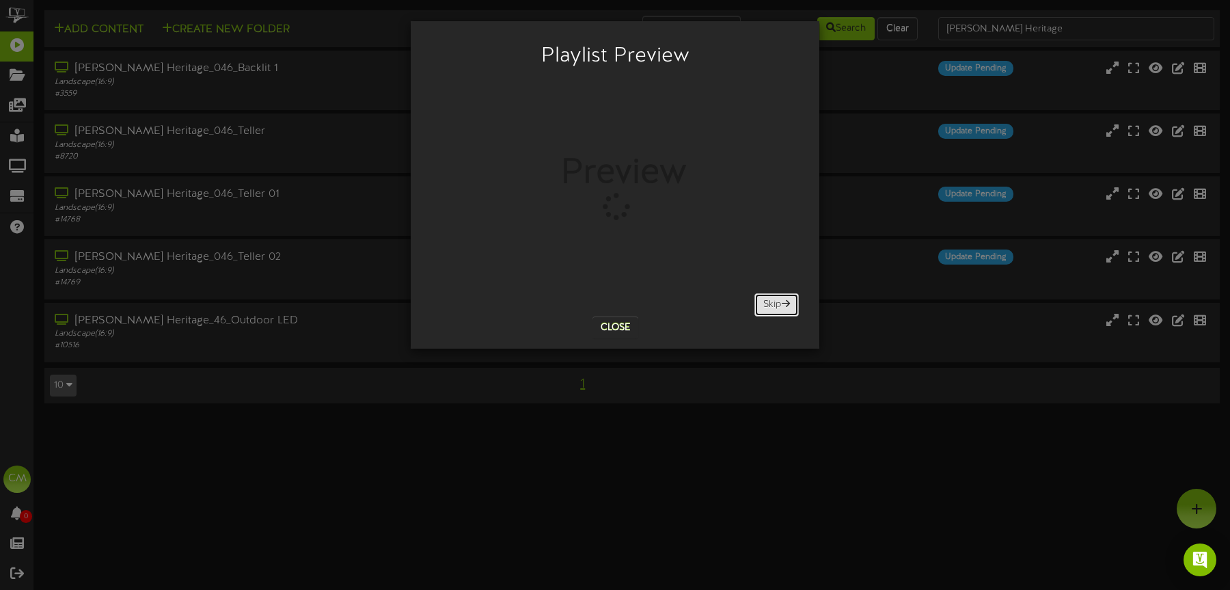
click at [764, 312] on button "Skip" at bounding box center [776, 304] width 44 height 23
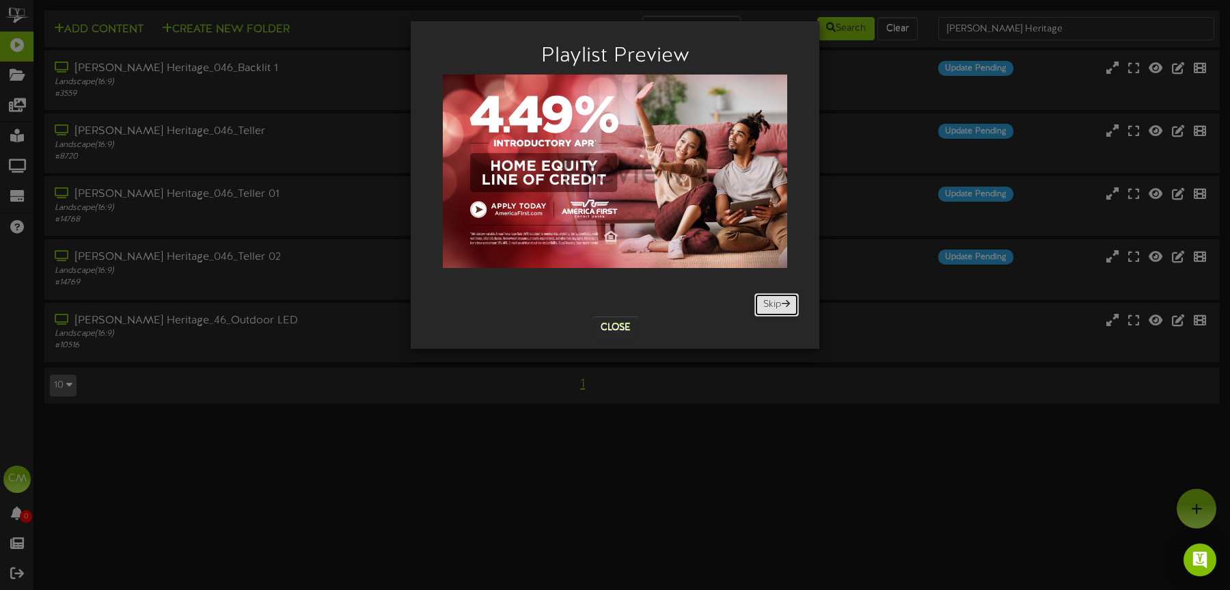
click at [764, 312] on button "Skip" at bounding box center [776, 304] width 44 height 23
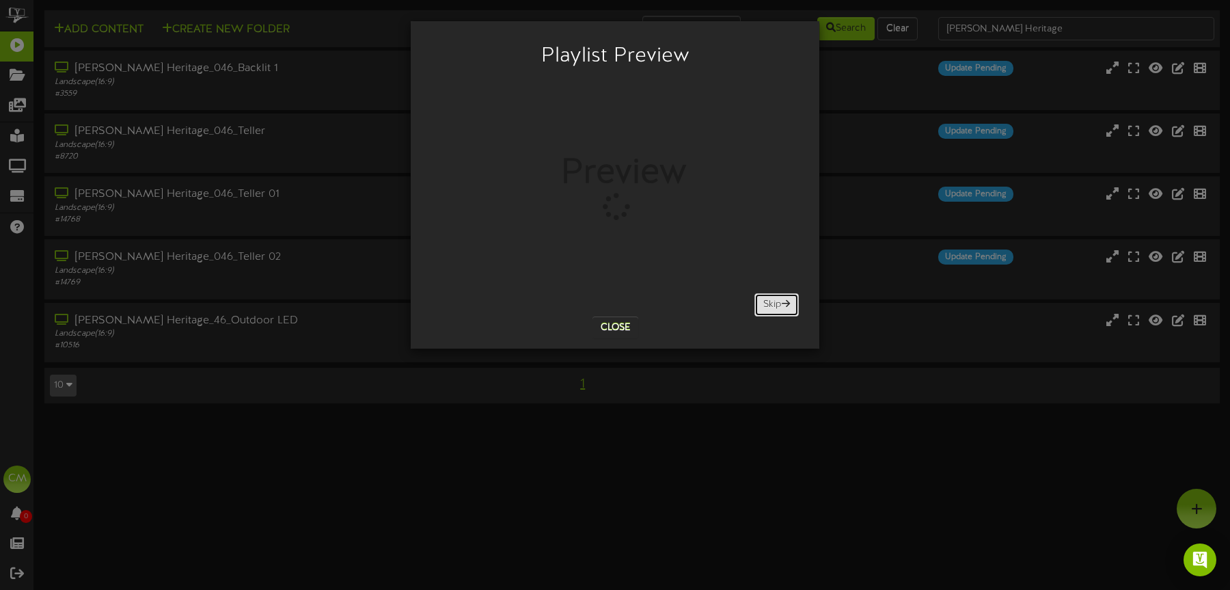
click at [764, 312] on button "Skip" at bounding box center [776, 304] width 44 height 23
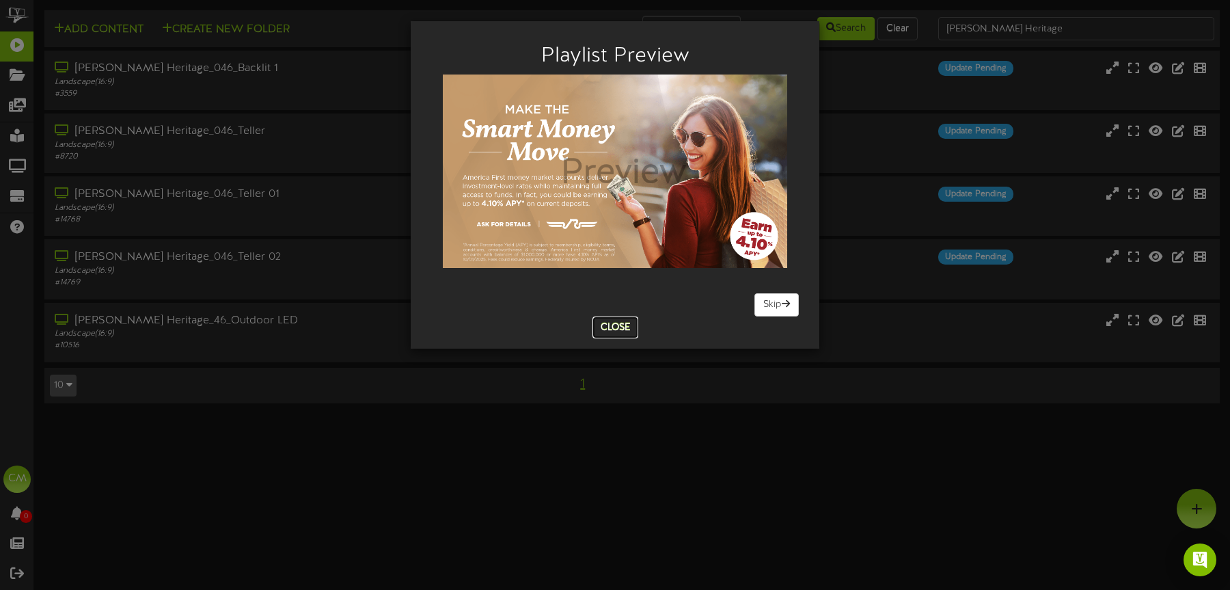
click at [617, 330] on button "Close" at bounding box center [616, 327] width 46 height 22
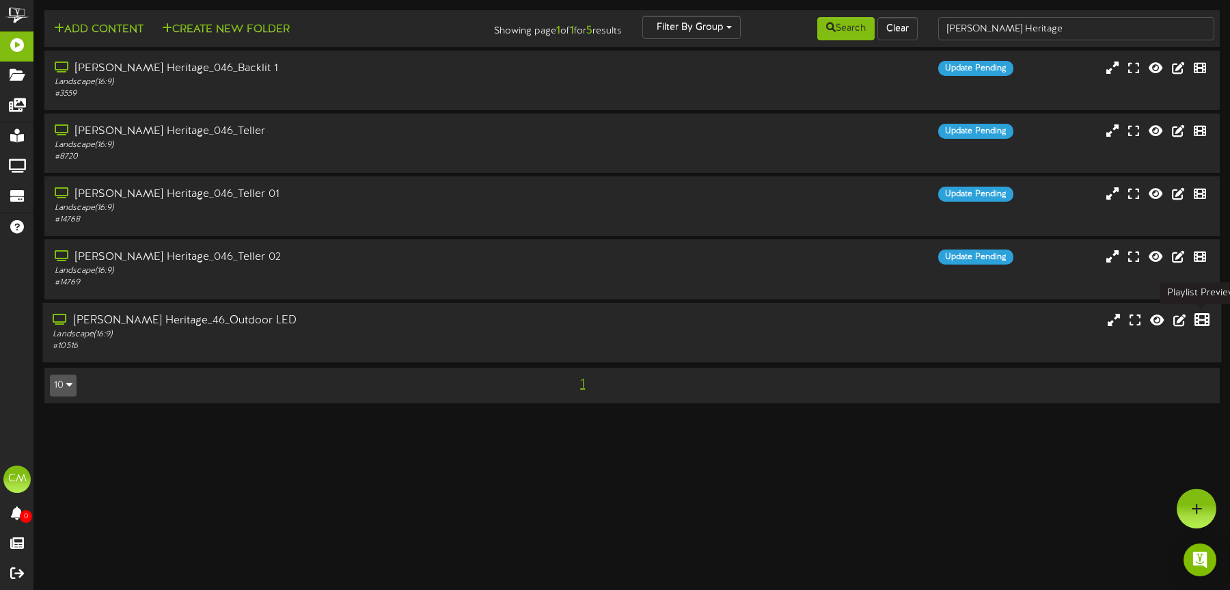
click at [918, 316] on icon at bounding box center [1202, 319] width 15 height 15
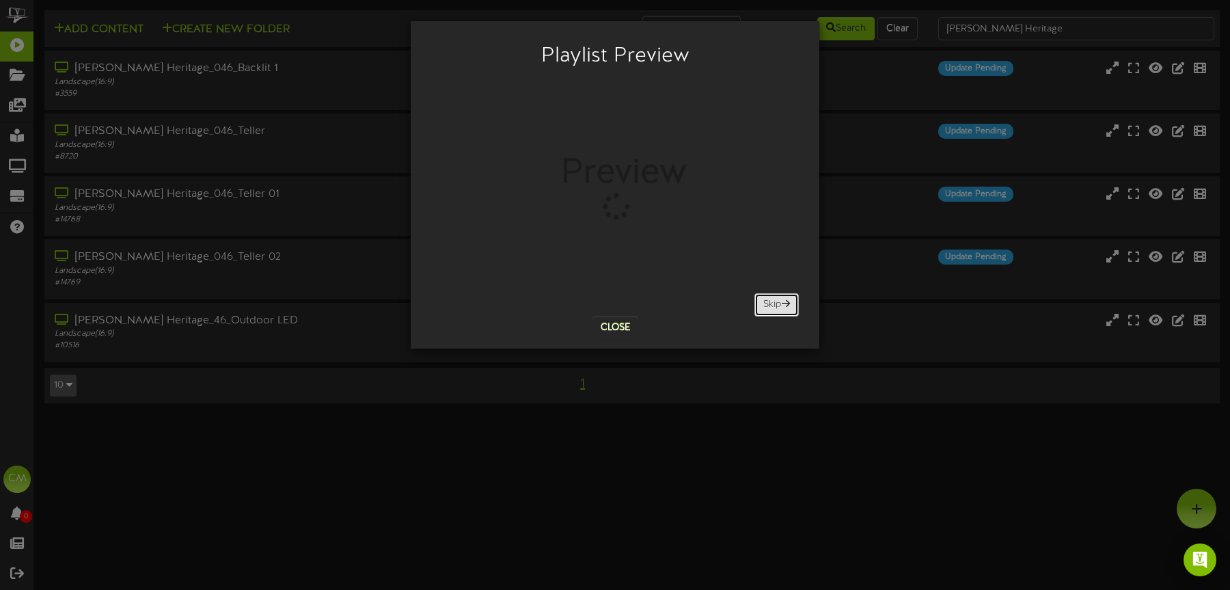
click at [777, 301] on button "Skip" at bounding box center [776, 304] width 44 height 23
click at [778, 305] on button "Skip" at bounding box center [776, 304] width 44 height 23
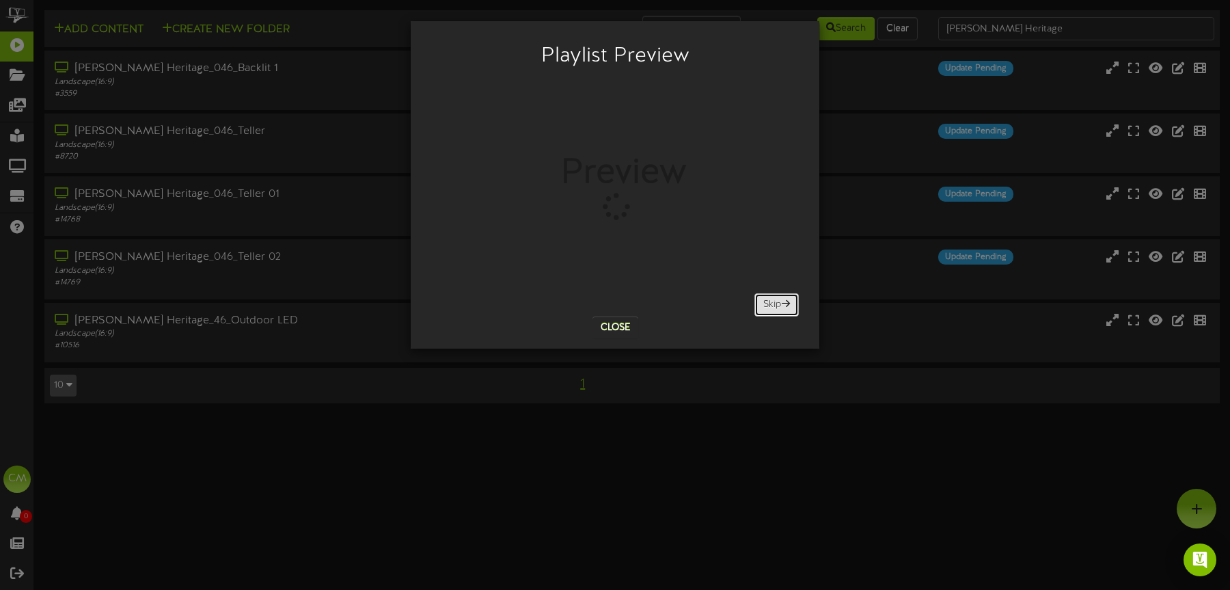
click at [778, 305] on button "Skip" at bounding box center [776, 304] width 44 height 23
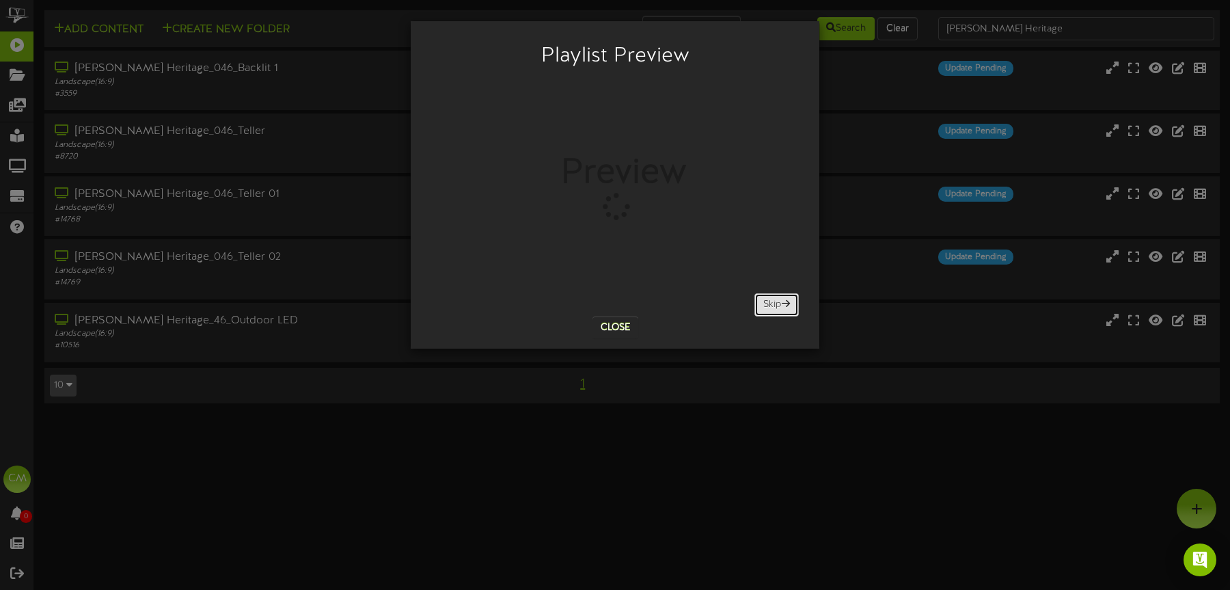
click at [778, 305] on button "Skip" at bounding box center [776, 304] width 44 height 23
click at [612, 328] on button "Close" at bounding box center [616, 327] width 46 height 22
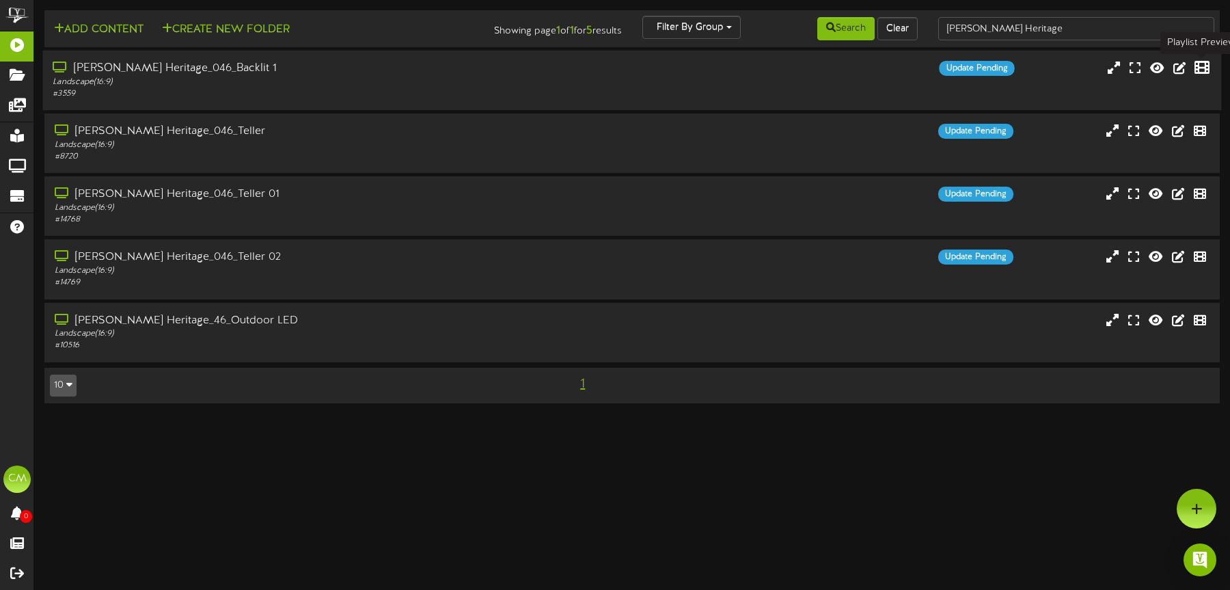
click at [918, 63] on icon at bounding box center [1202, 67] width 15 height 15
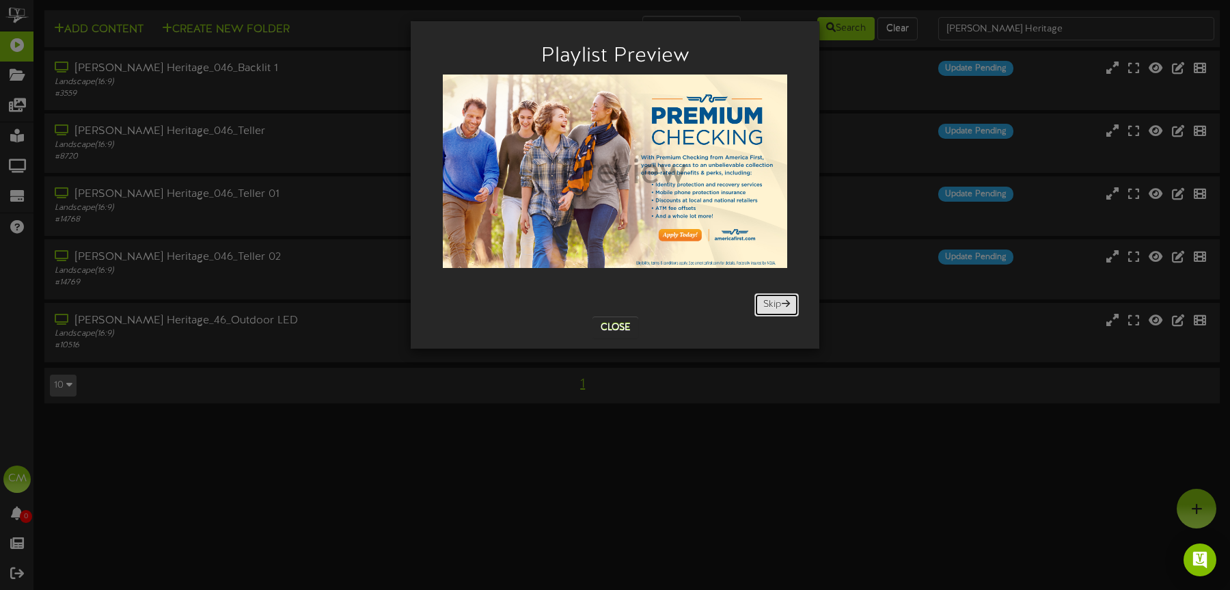
click at [769, 299] on button "Skip" at bounding box center [776, 304] width 44 height 23
drag, startPoint x: 768, startPoint y: 310, endPoint x: 757, endPoint y: 308, distance: 11.9
click at [768, 310] on button "Skip" at bounding box center [776, 304] width 44 height 23
click at [619, 320] on button "Close" at bounding box center [616, 327] width 46 height 22
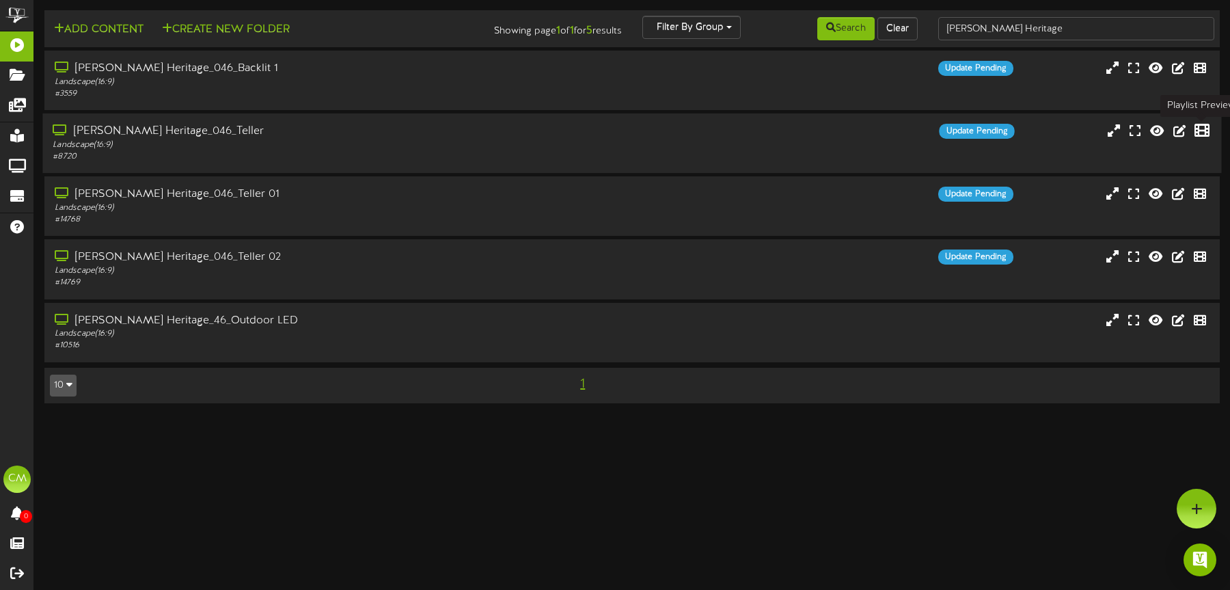
click at [918, 126] on icon at bounding box center [1202, 130] width 15 height 15
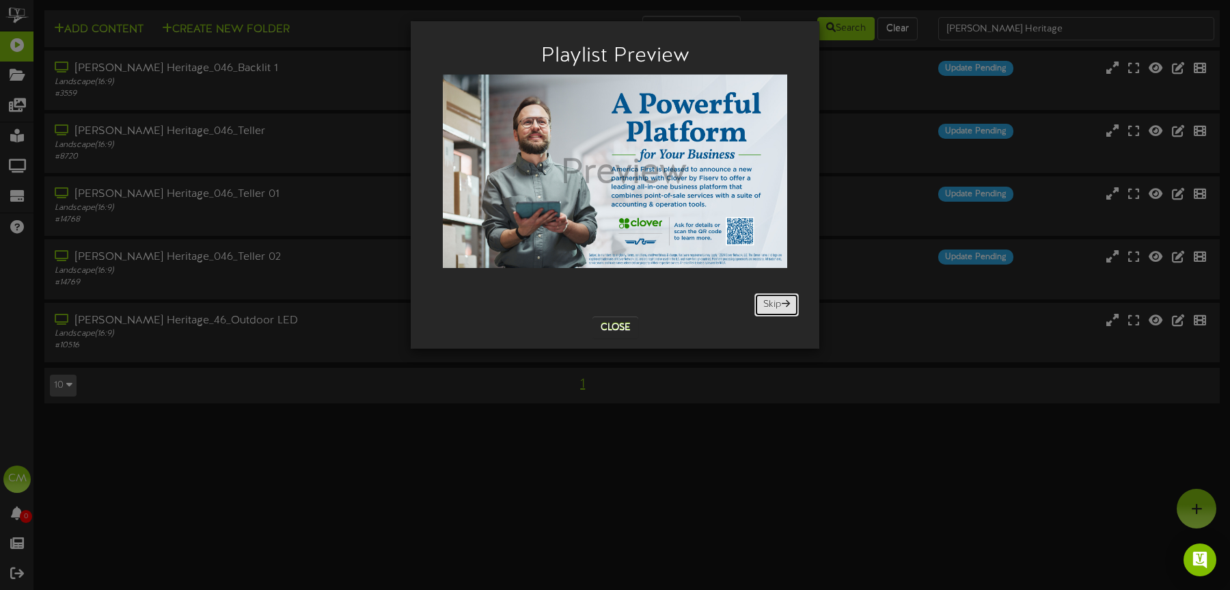
click at [763, 299] on button "Skip" at bounding box center [776, 304] width 44 height 23
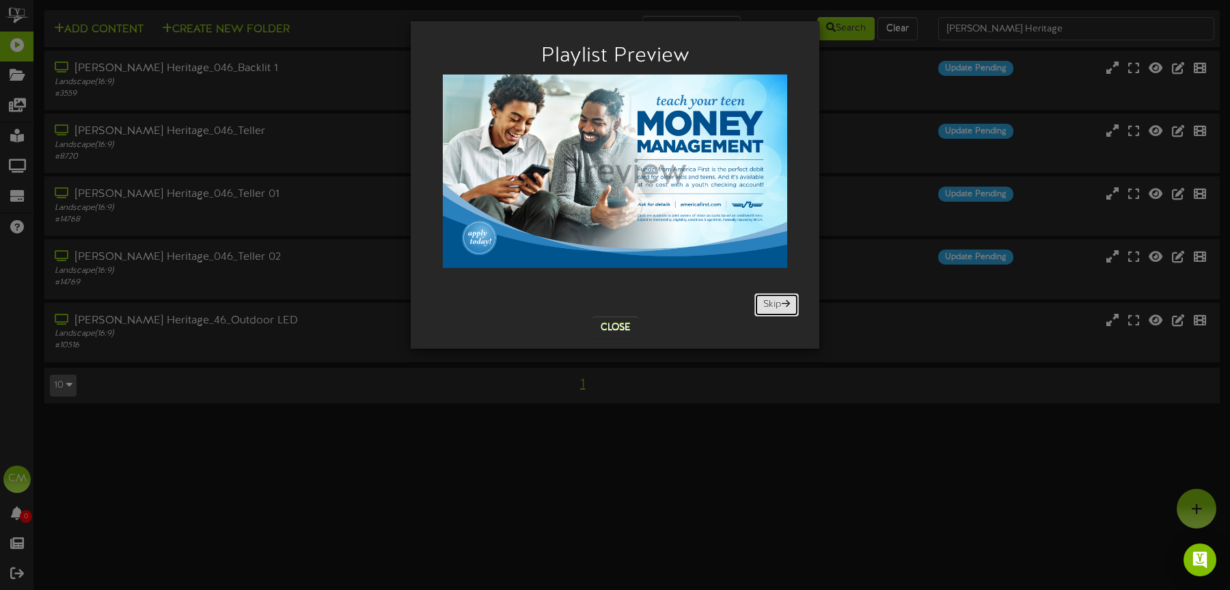
click at [763, 299] on button "Skip" at bounding box center [776, 304] width 44 height 23
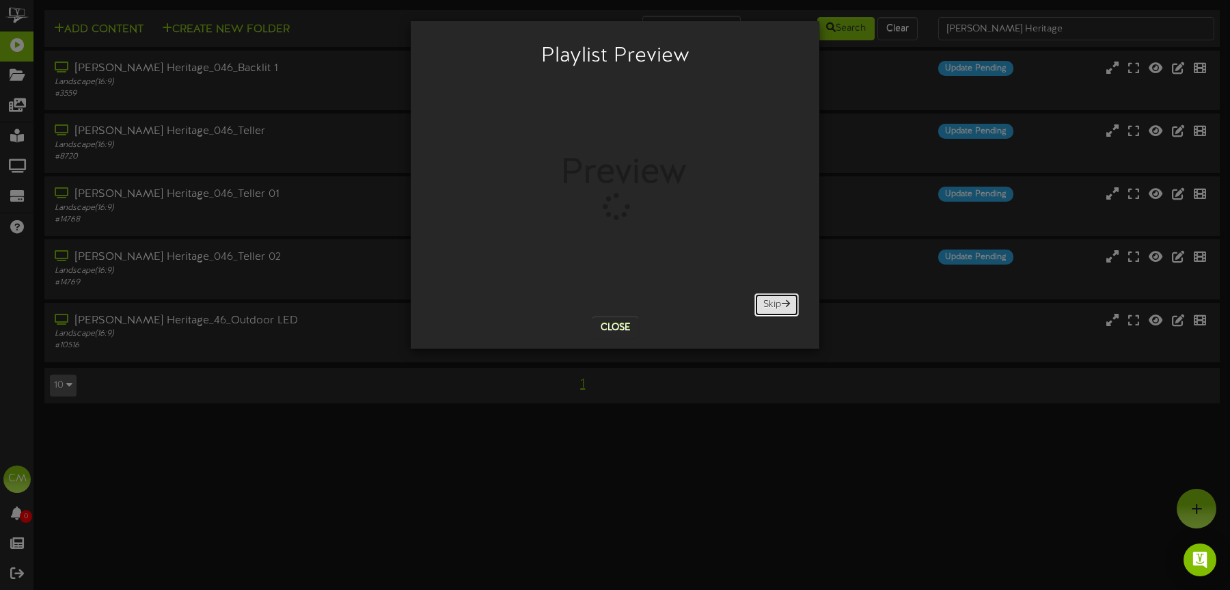
click at [763, 299] on button "Skip" at bounding box center [776, 304] width 44 height 23
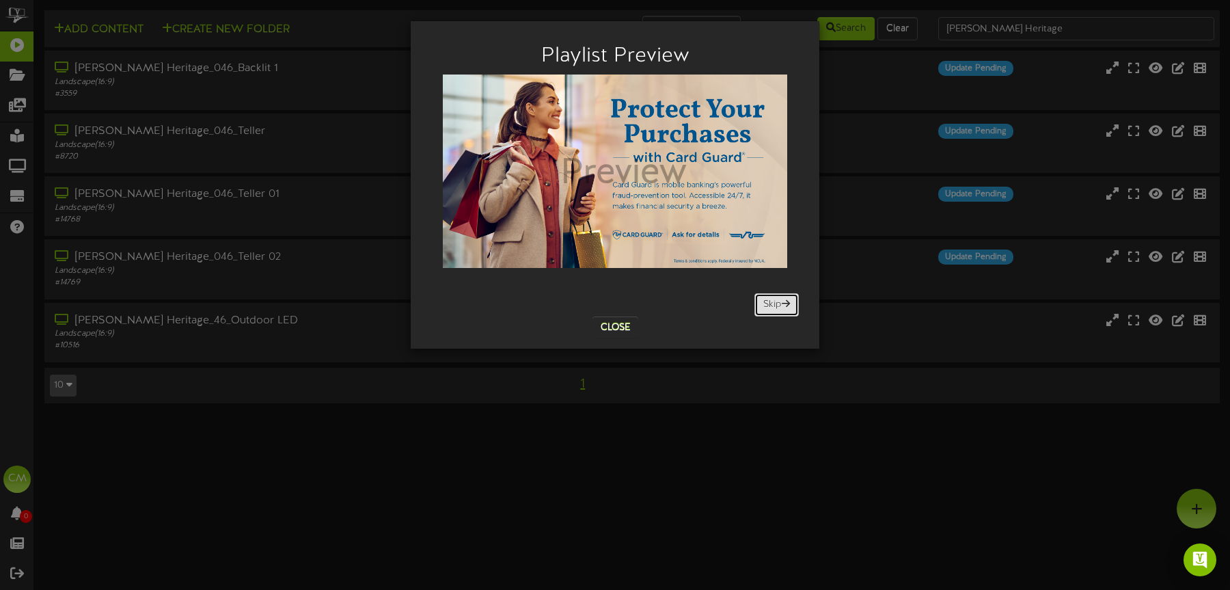
click at [763, 299] on button "Skip" at bounding box center [776, 304] width 44 height 23
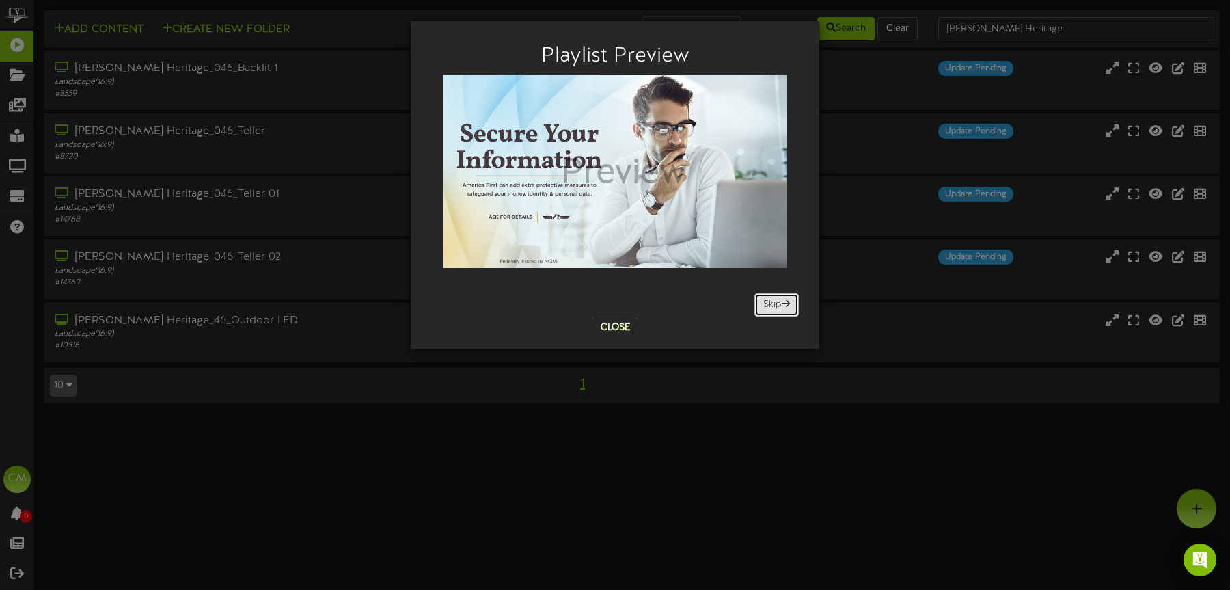
click at [763, 299] on button "Skip" at bounding box center [776, 304] width 44 height 23
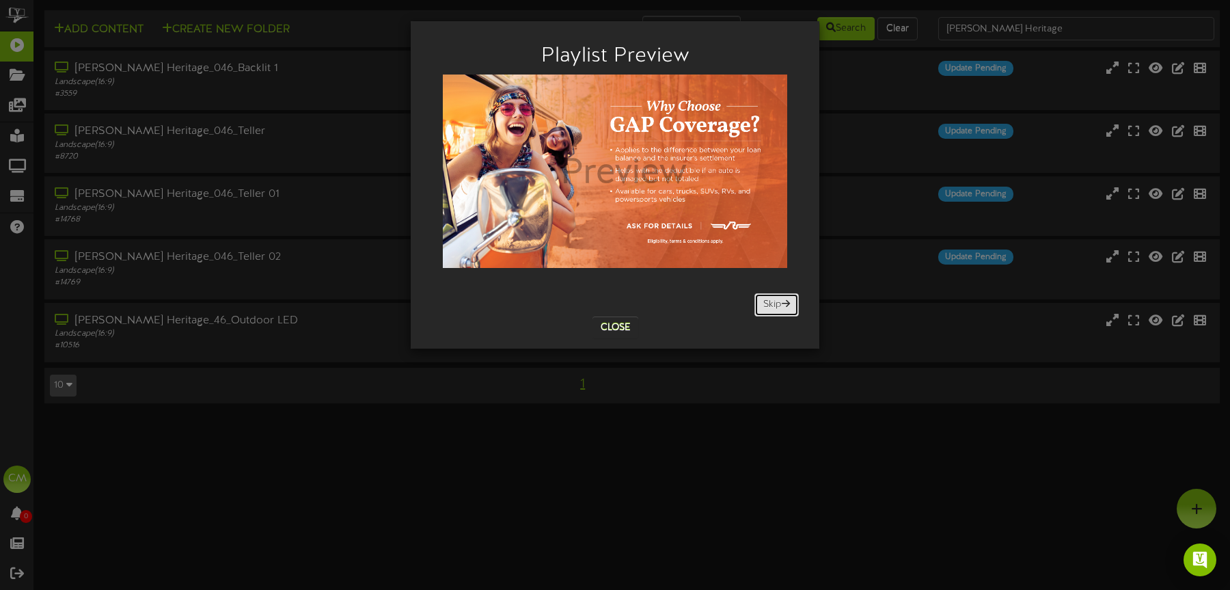
click at [763, 299] on button "Skip" at bounding box center [776, 304] width 44 height 23
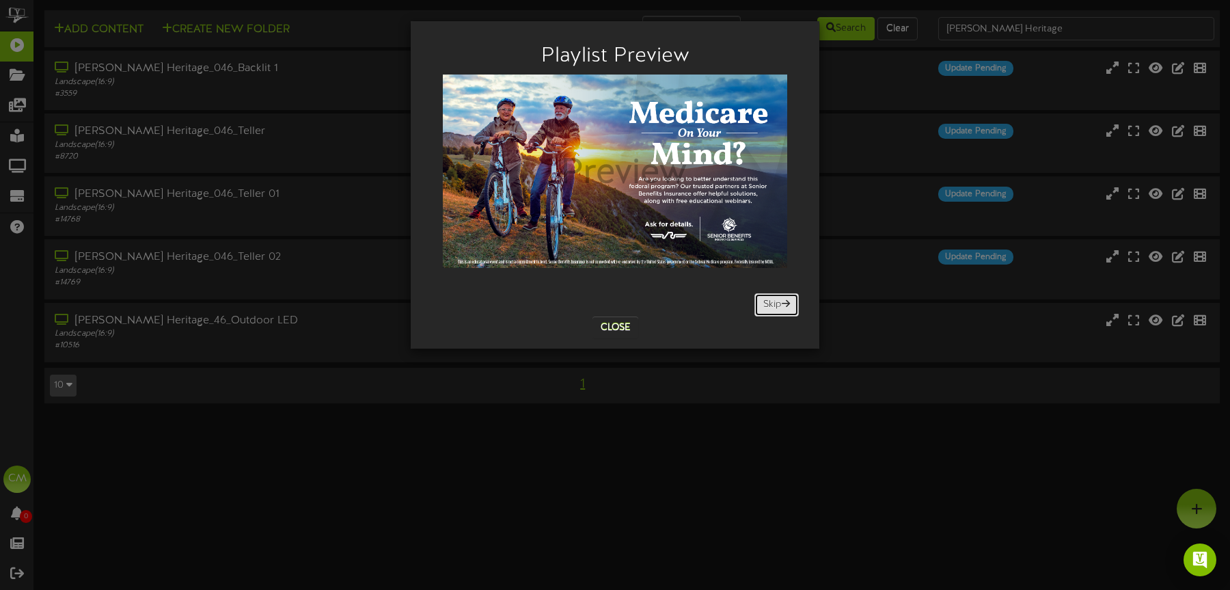
click at [763, 299] on button "Skip" at bounding box center [776, 304] width 44 height 23
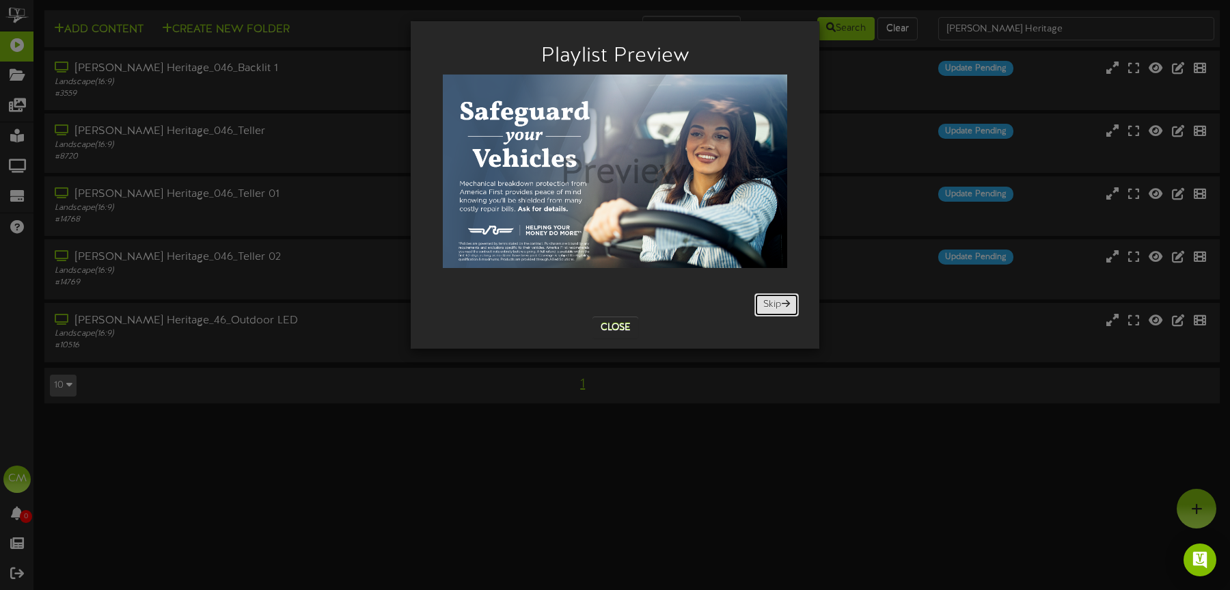
click at [763, 299] on button "Skip" at bounding box center [776, 304] width 44 height 23
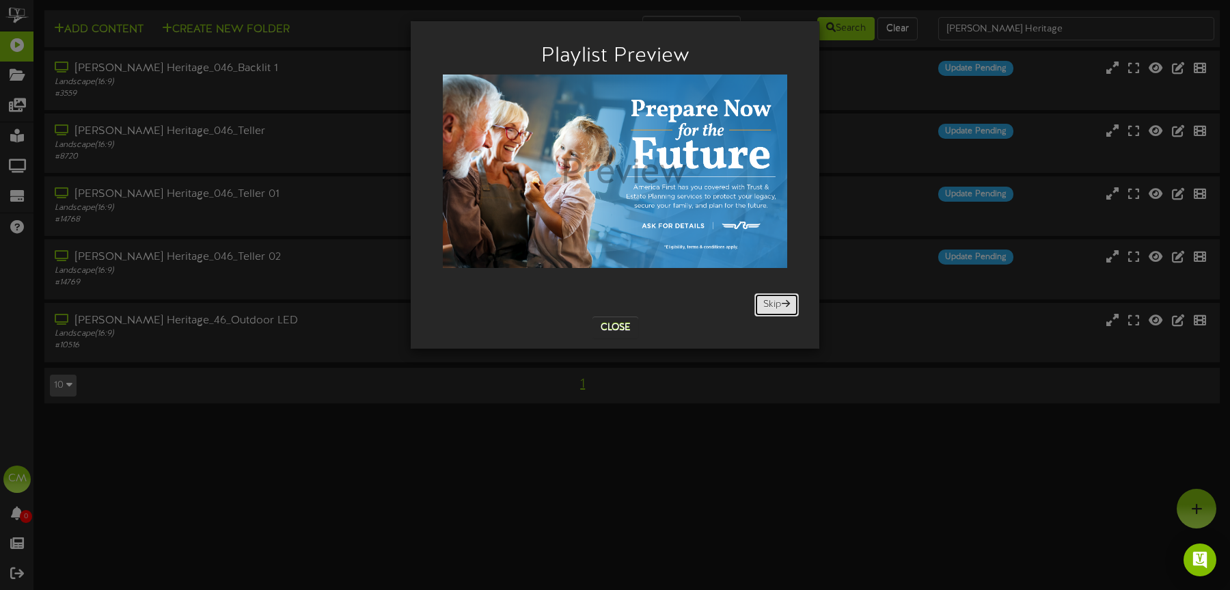
click at [763, 299] on button "Skip" at bounding box center [776, 304] width 44 height 23
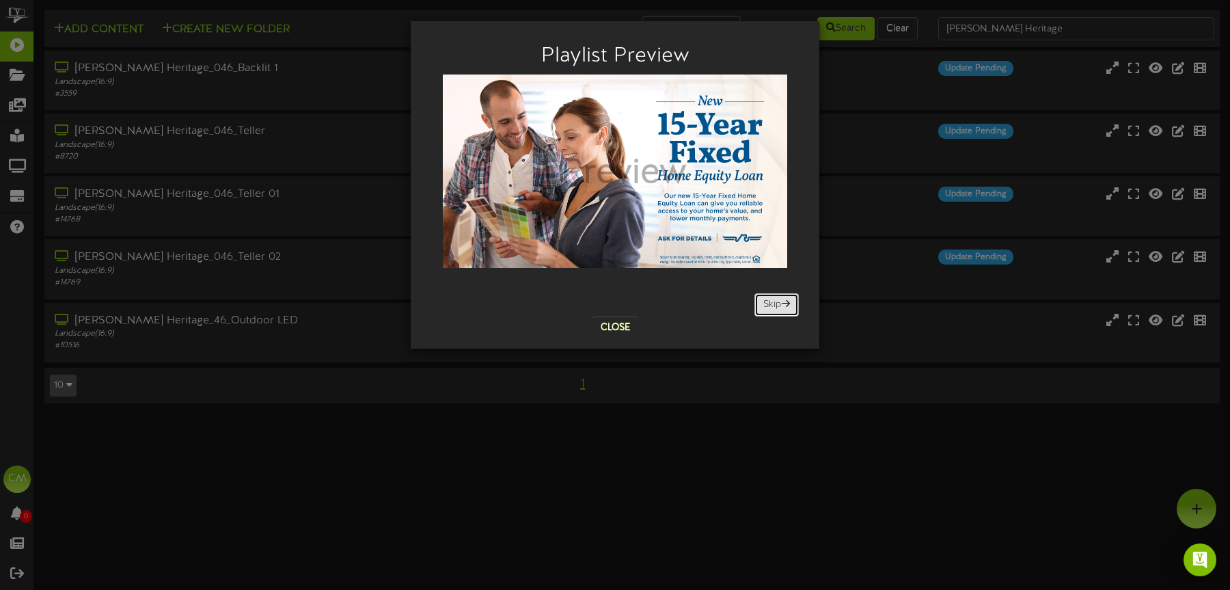
click at [763, 299] on button "Skip" at bounding box center [776, 304] width 44 height 23
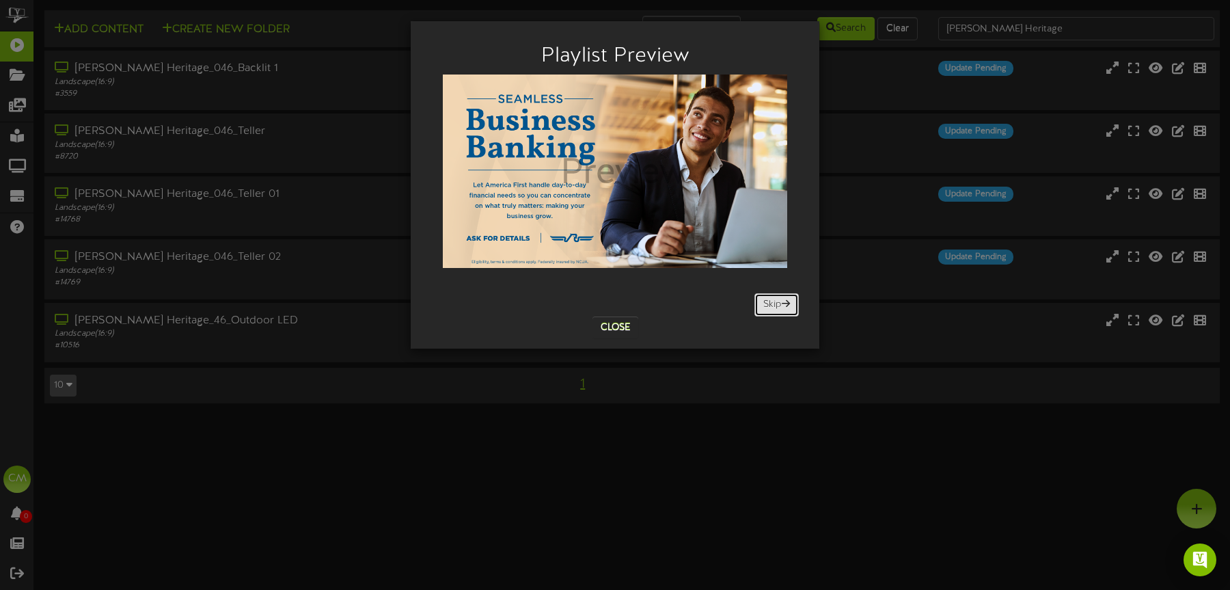
click at [763, 299] on button "Skip" at bounding box center [776, 304] width 44 height 23
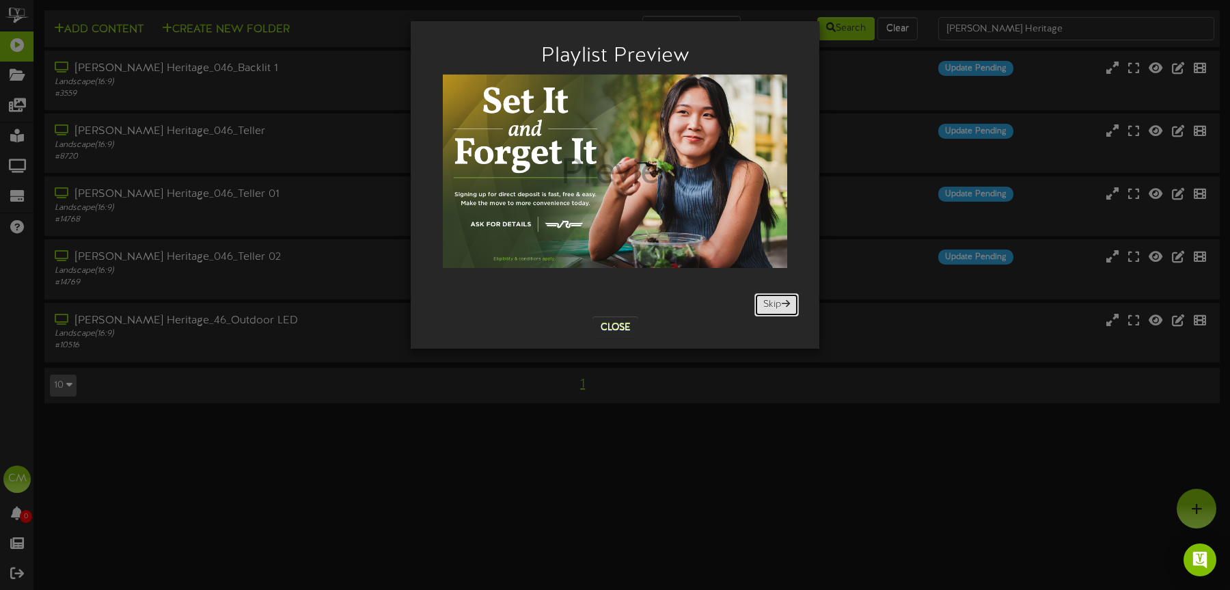
click at [763, 300] on button "Skip" at bounding box center [776, 304] width 44 height 23
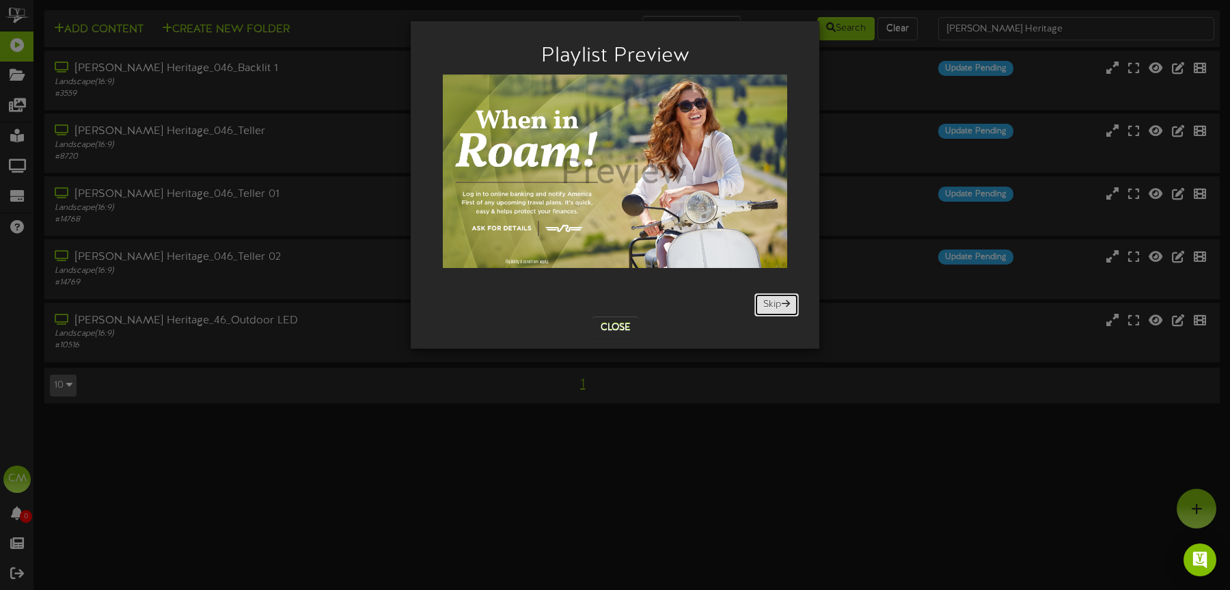
click at [763, 300] on button "Skip" at bounding box center [776, 304] width 44 height 23
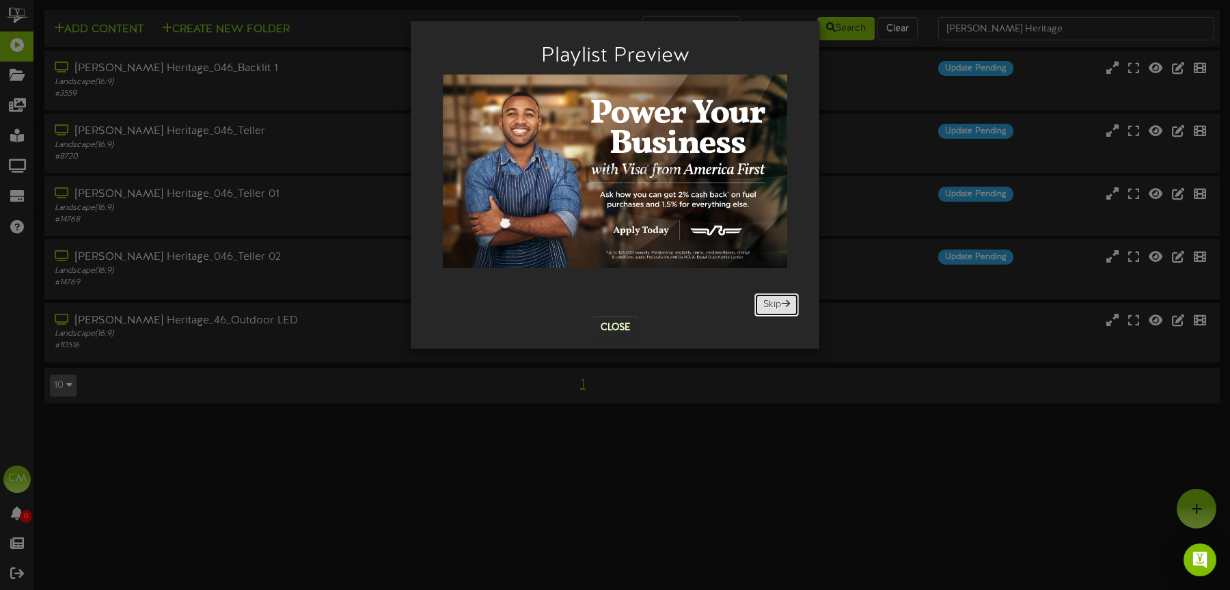
click at [763, 300] on button "Skip" at bounding box center [776, 304] width 44 height 23
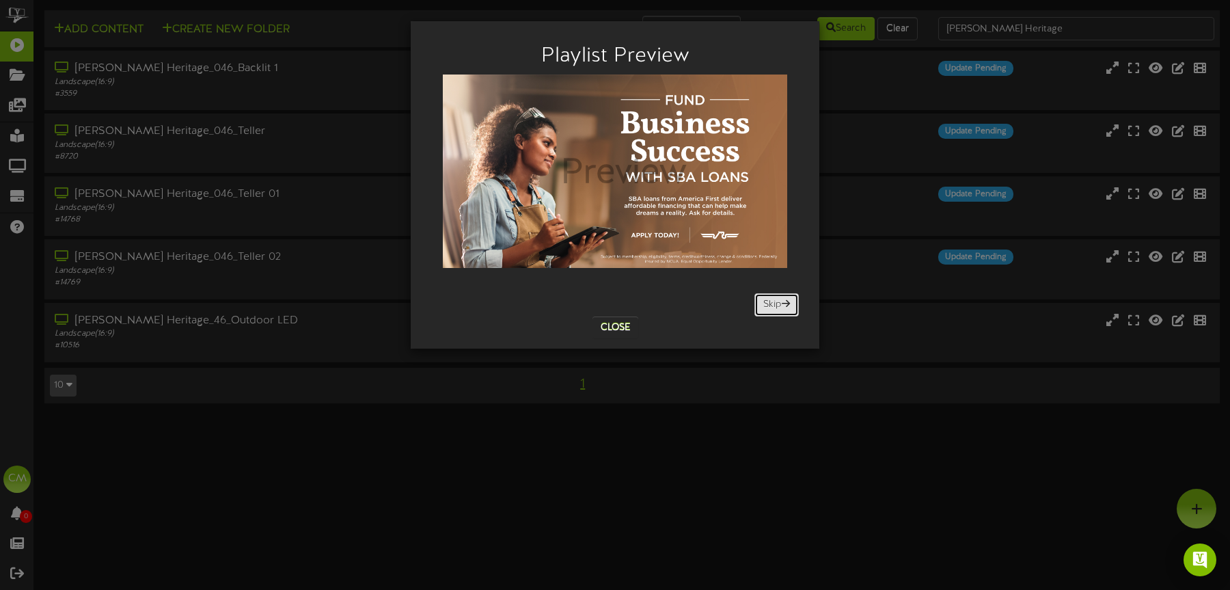
click at [763, 301] on button "Skip" at bounding box center [776, 304] width 44 height 23
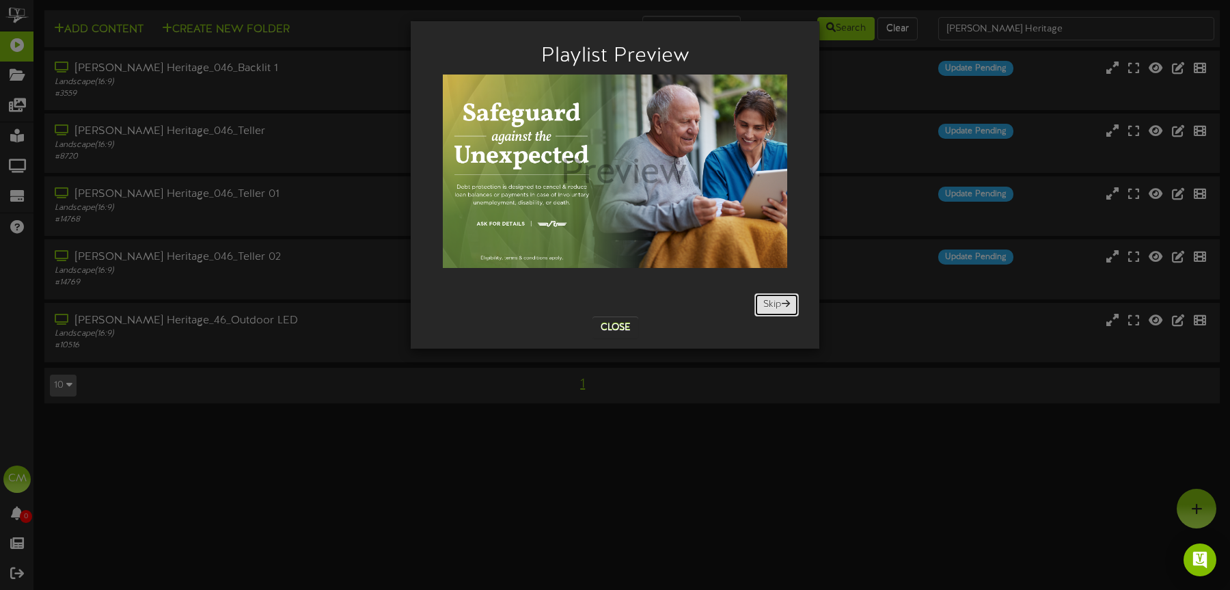
click at [763, 301] on button "Skip" at bounding box center [776, 304] width 44 height 23
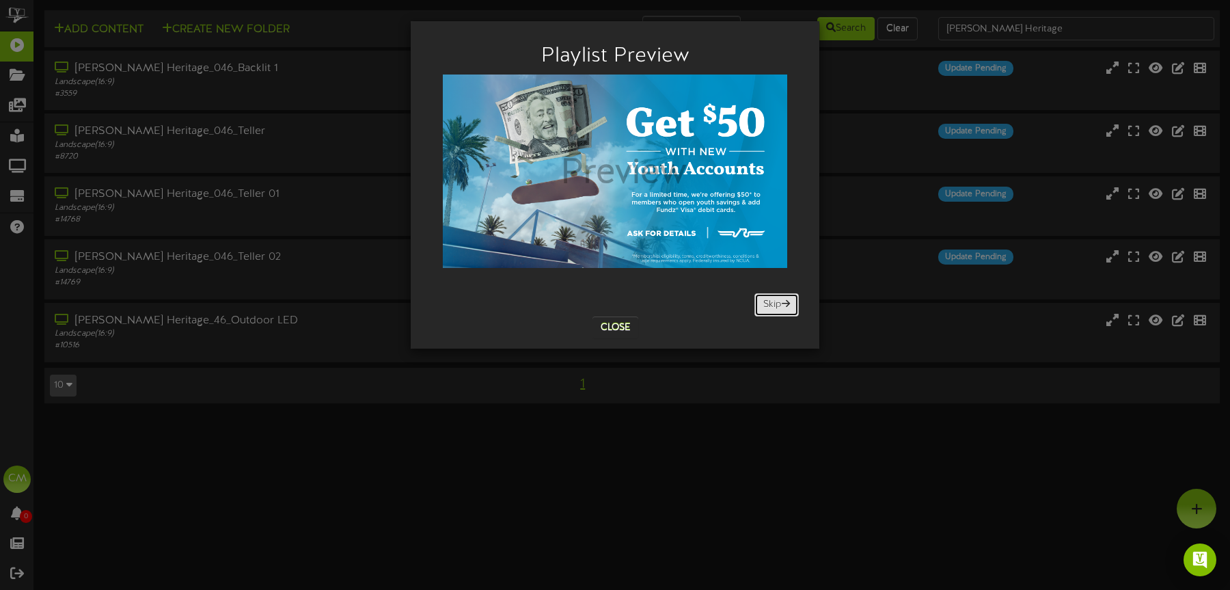
click at [763, 301] on button "Skip" at bounding box center [776, 304] width 44 height 23
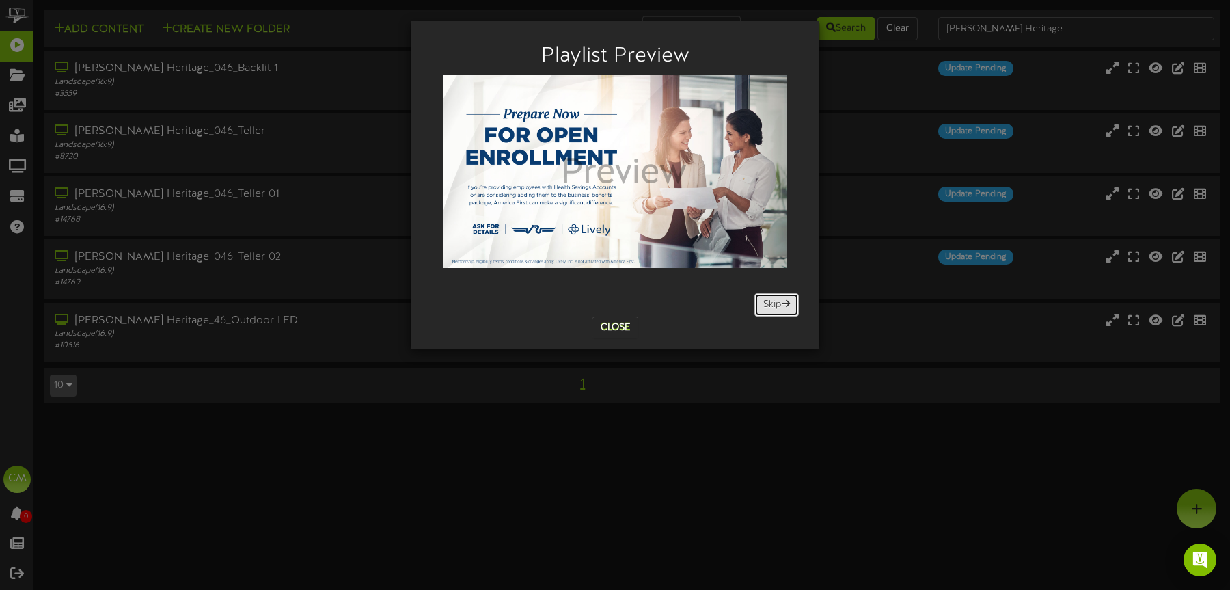
click at [763, 301] on button "Skip" at bounding box center [776, 304] width 44 height 23
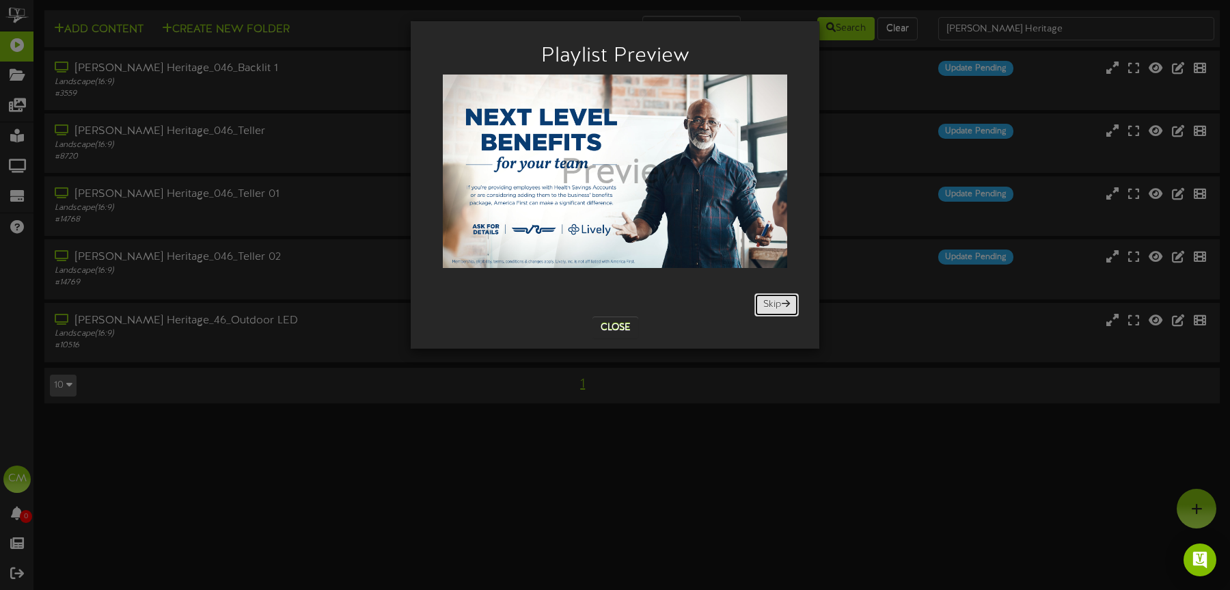
click at [763, 301] on button "Skip" at bounding box center [776, 304] width 44 height 23
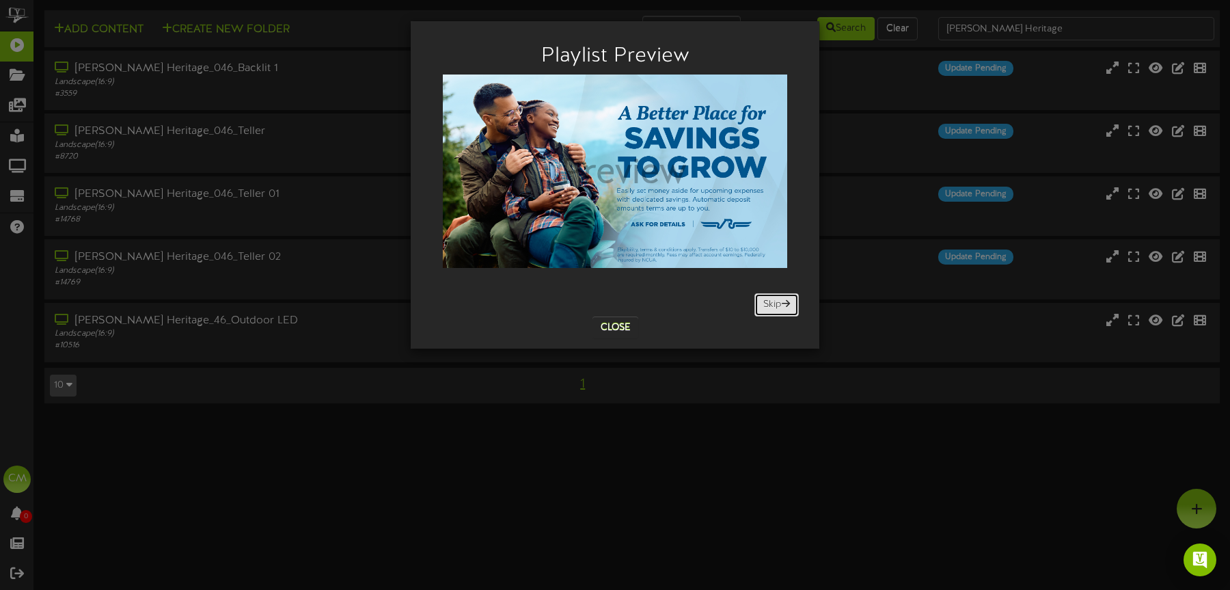
click at [763, 301] on button "Skip" at bounding box center [776, 304] width 44 height 23
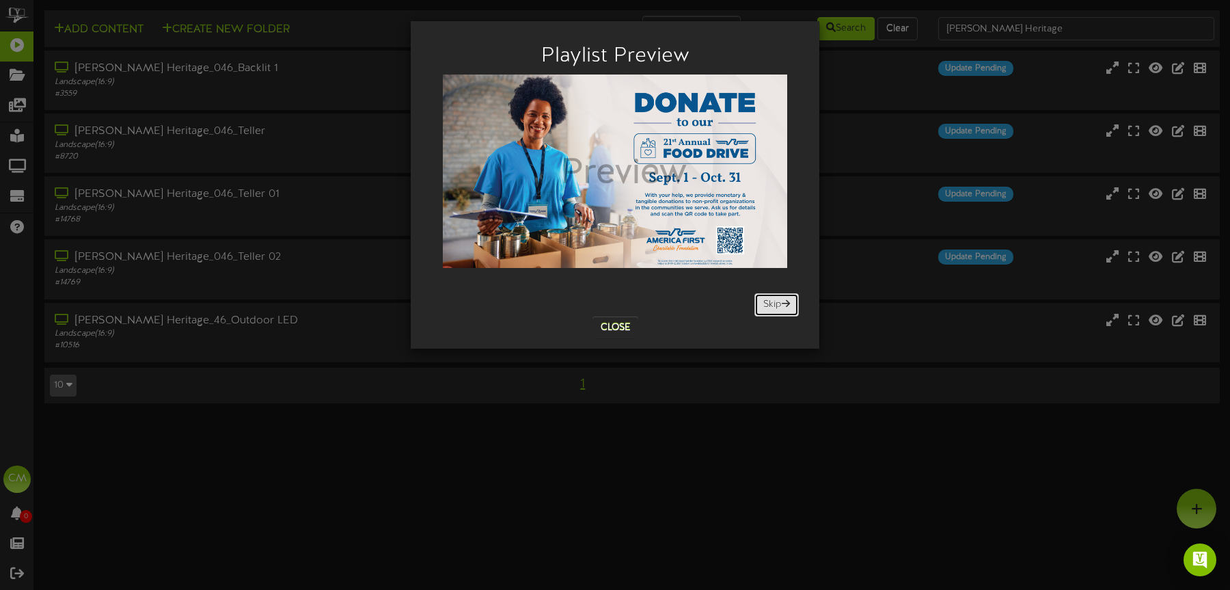
click at [763, 301] on button "Skip" at bounding box center [776, 304] width 44 height 23
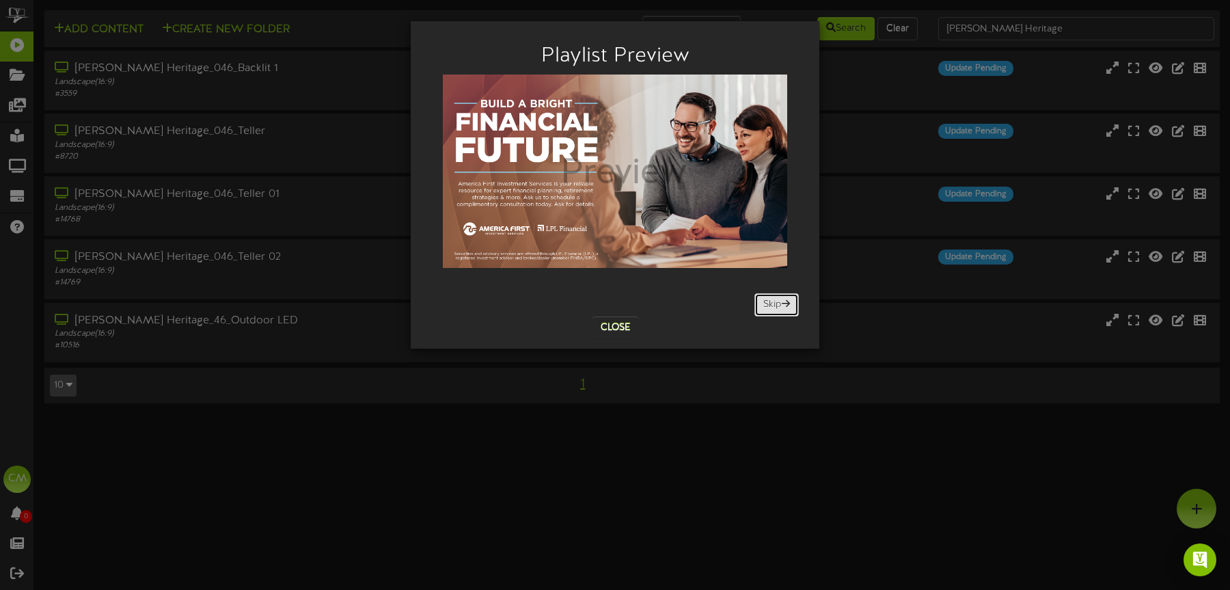
click at [763, 301] on button "Skip" at bounding box center [776, 304] width 44 height 23
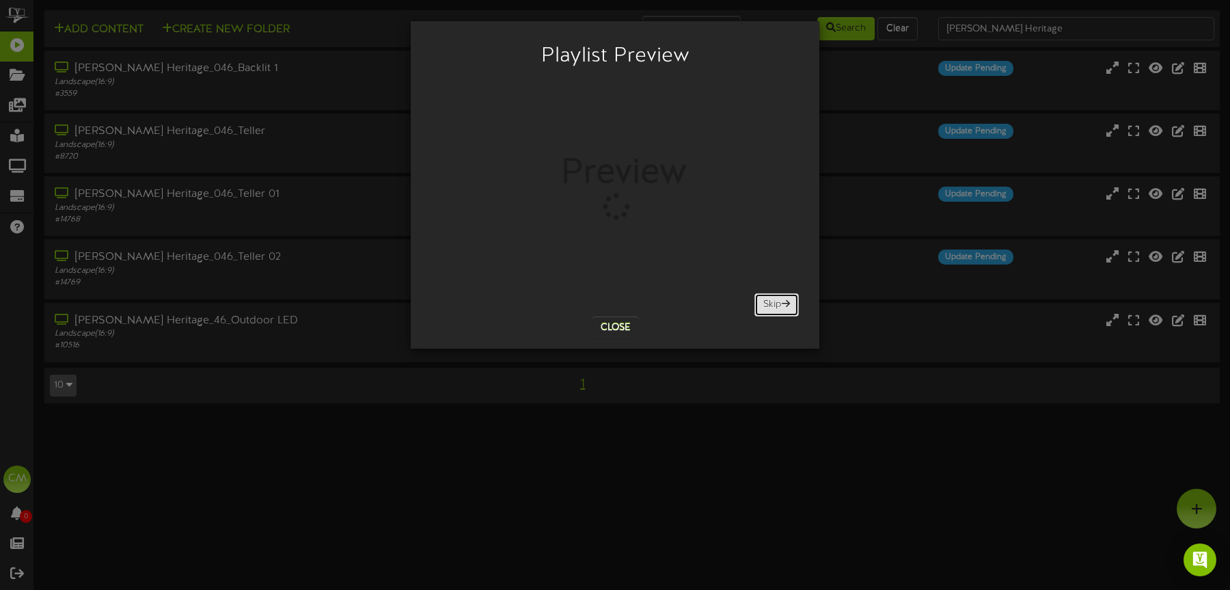
click at [763, 301] on button "Skip" at bounding box center [776, 304] width 44 height 23
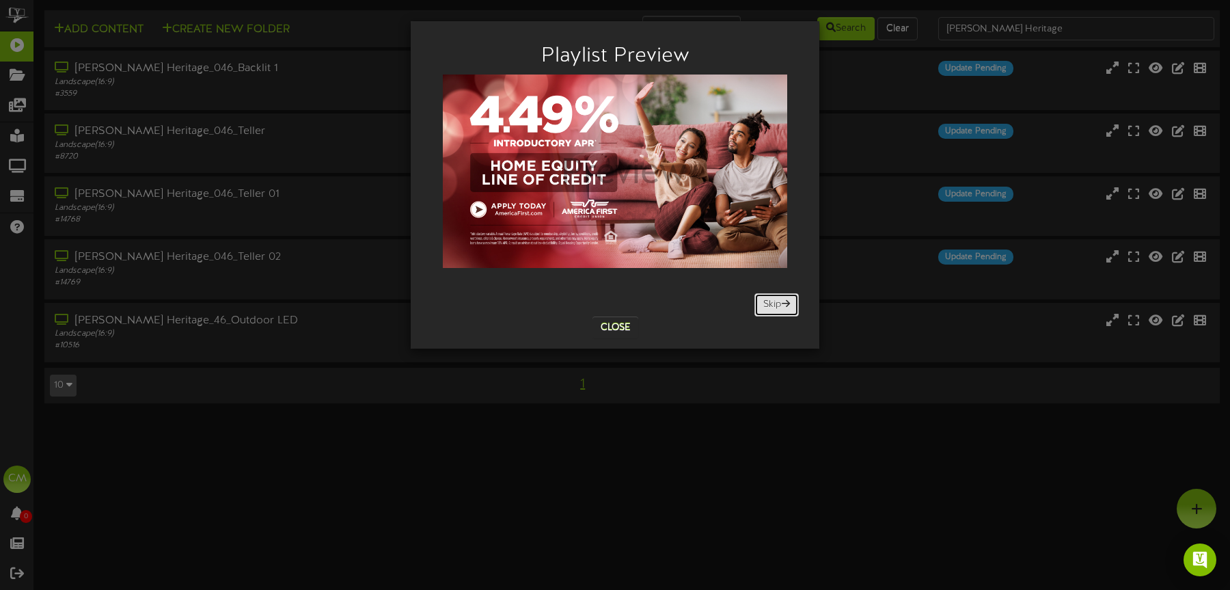
click at [763, 301] on button "Skip" at bounding box center [776, 304] width 44 height 23
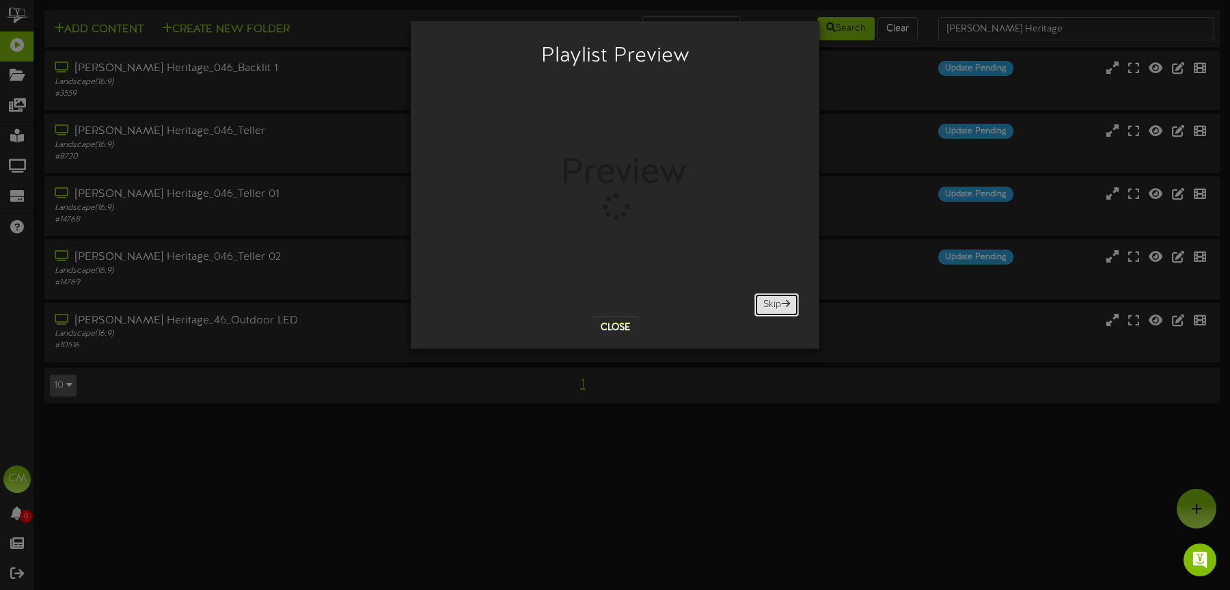
click at [763, 301] on button "Skip" at bounding box center [776, 304] width 44 height 23
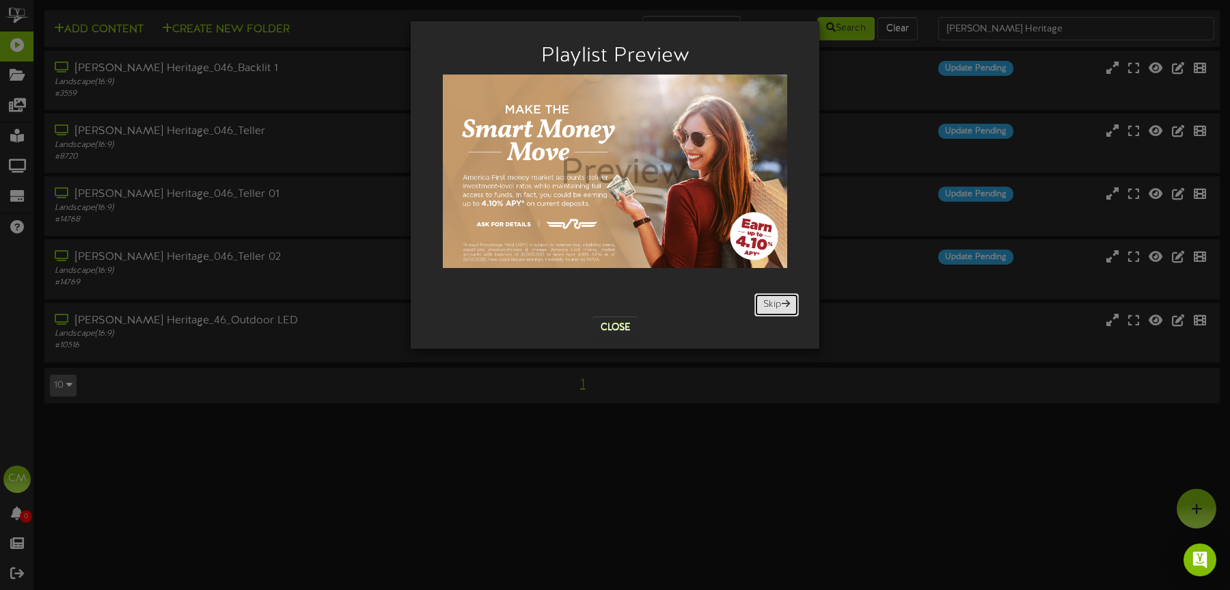
click at [763, 301] on button "Skip" at bounding box center [776, 304] width 44 height 23
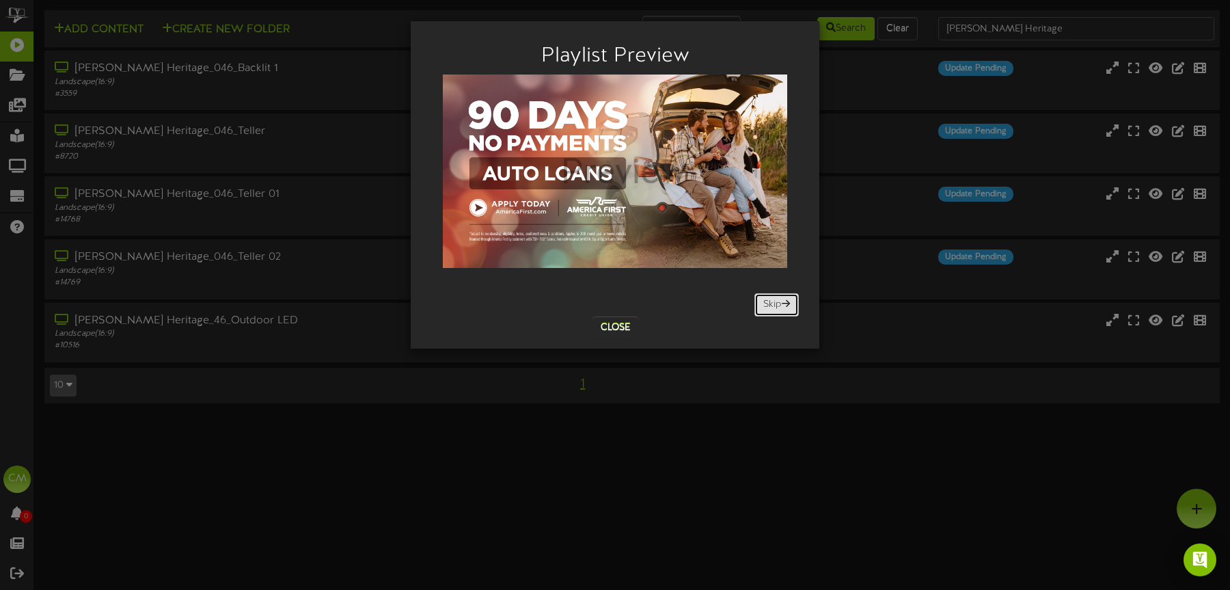
click at [763, 301] on button "Skip" at bounding box center [776, 304] width 44 height 23
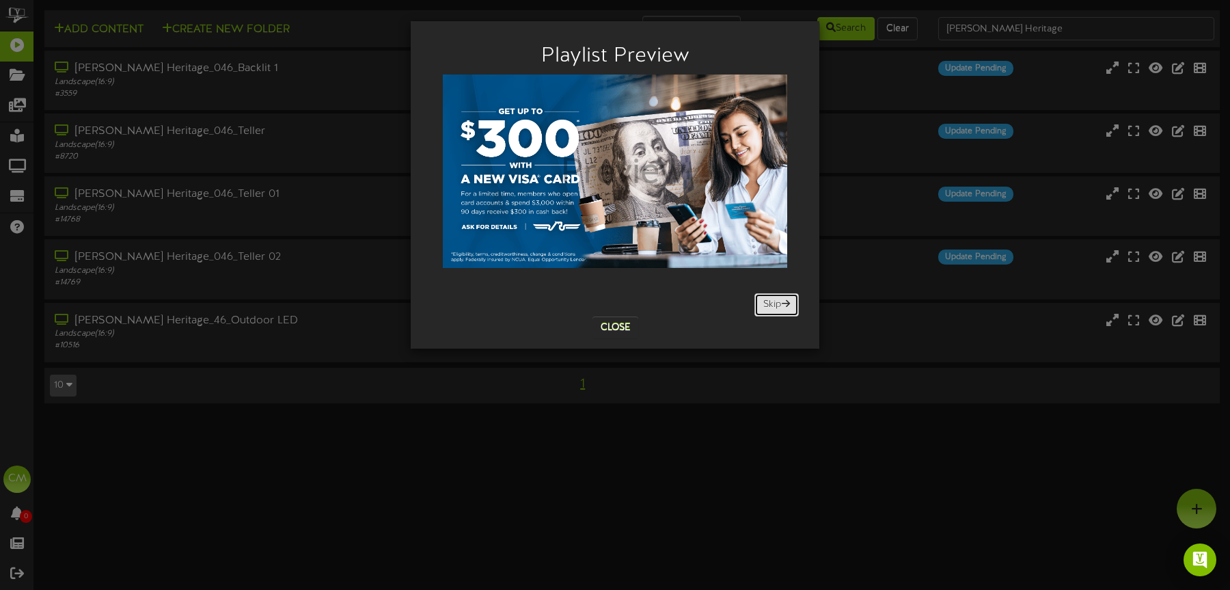
click at [763, 301] on button "Skip" at bounding box center [776, 304] width 44 height 23
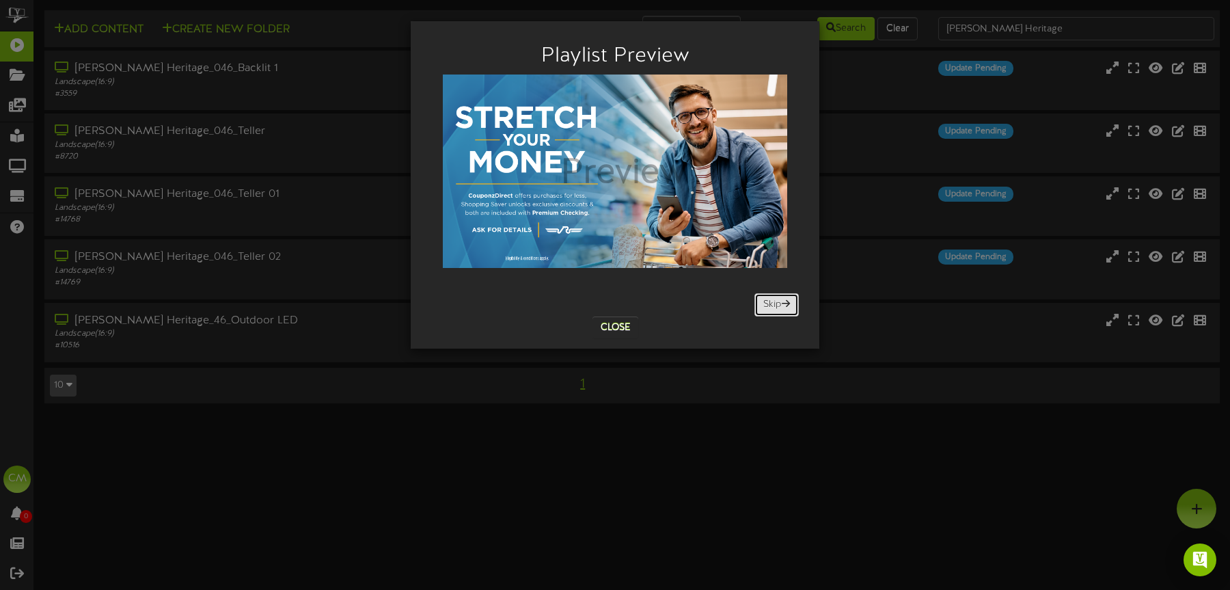
click at [763, 301] on button "Skip" at bounding box center [776, 304] width 44 height 23
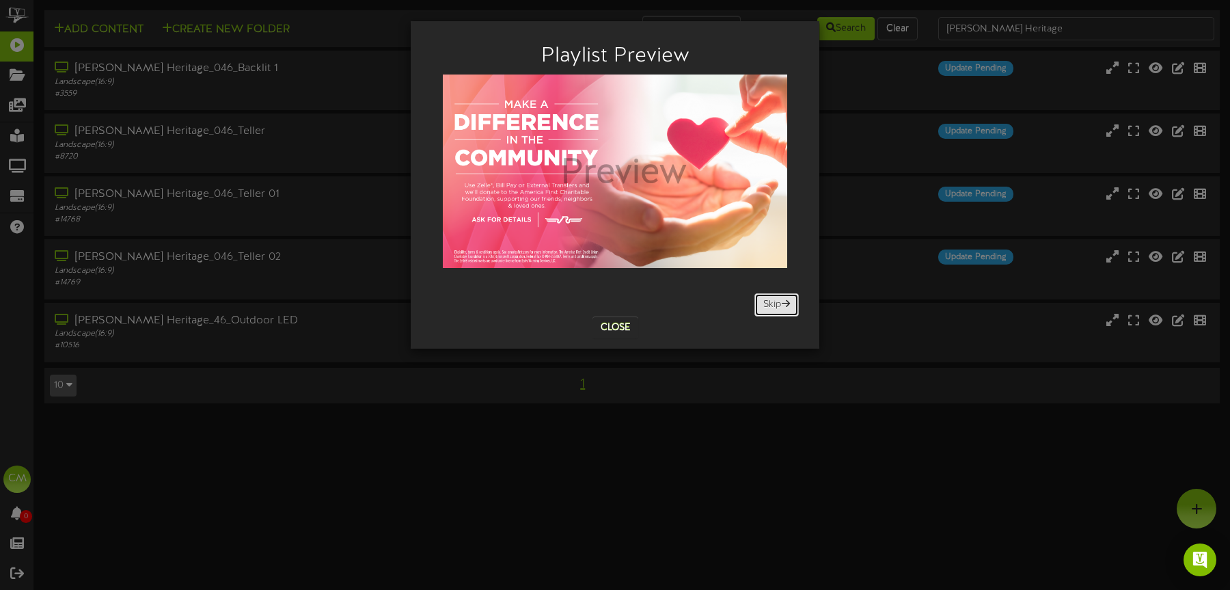
click at [763, 301] on button "Skip" at bounding box center [776, 304] width 44 height 23
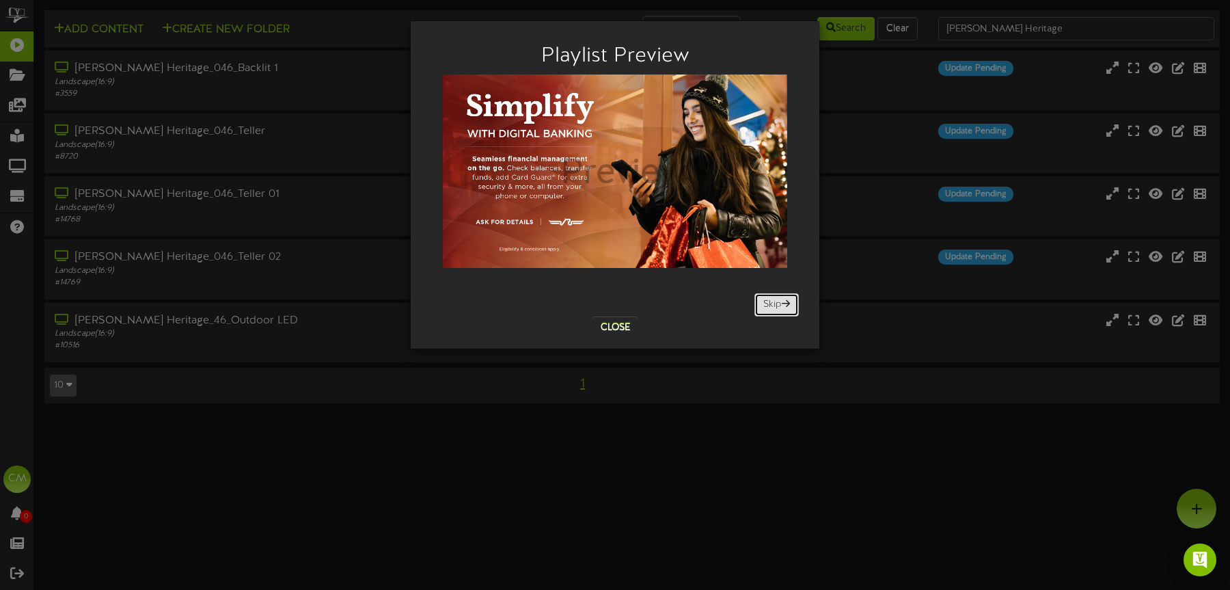
click at [763, 301] on button "Skip" at bounding box center [776, 304] width 44 height 23
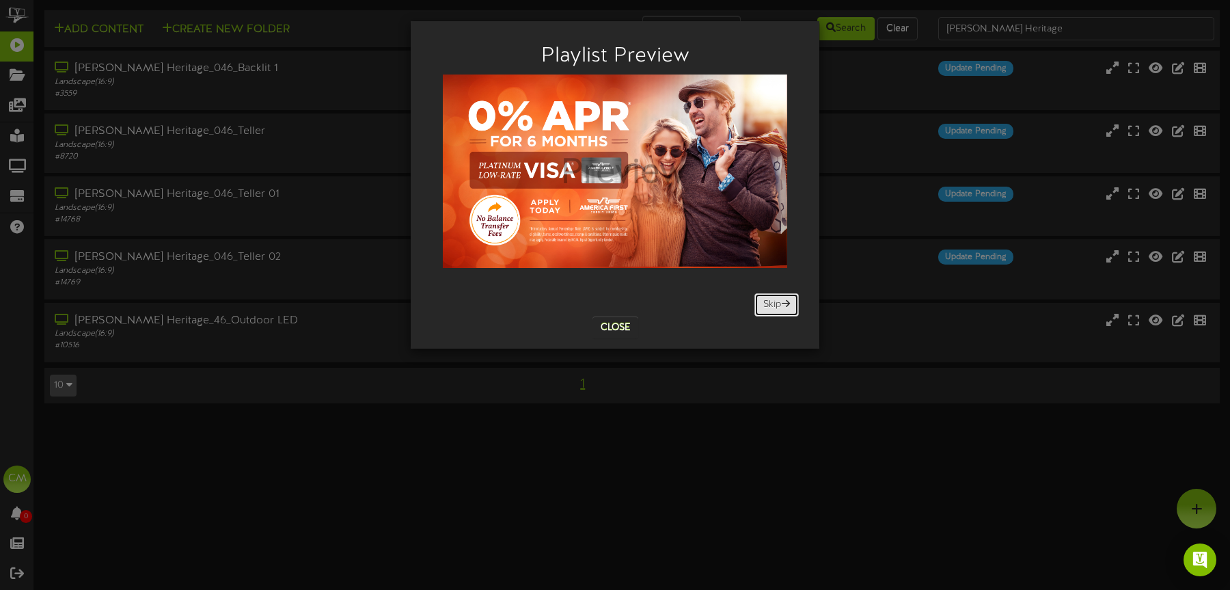
click at [763, 301] on button "Skip" at bounding box center [776, 304] width 44 height 23
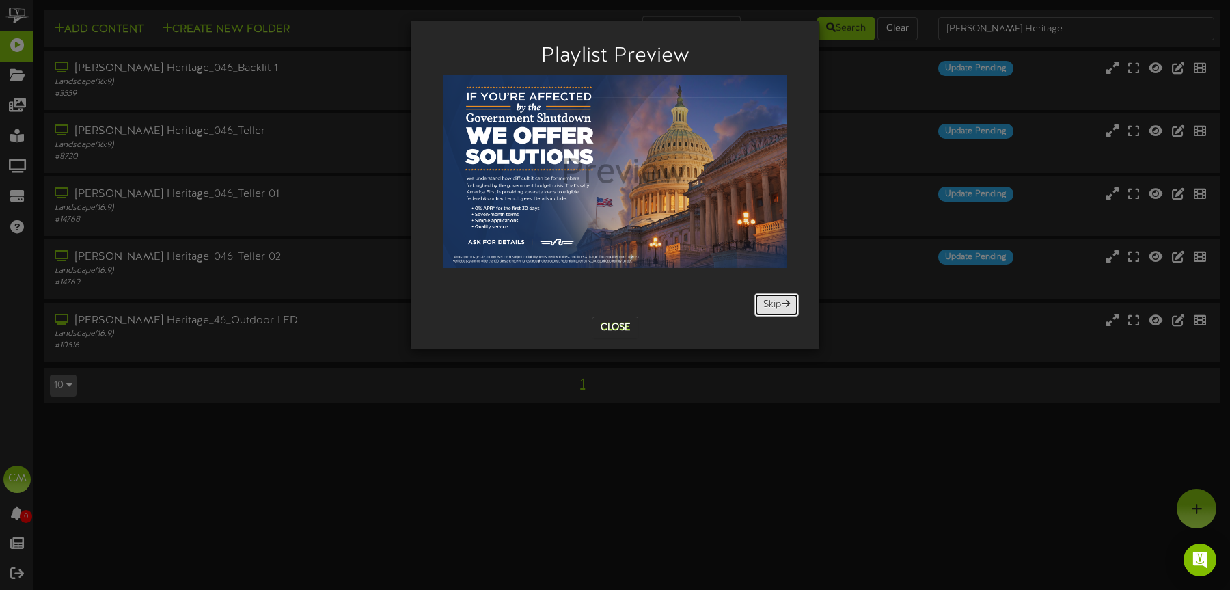
click at [763, 301] on button "Skip" at bounding box center [776, 304] width 44 height 23
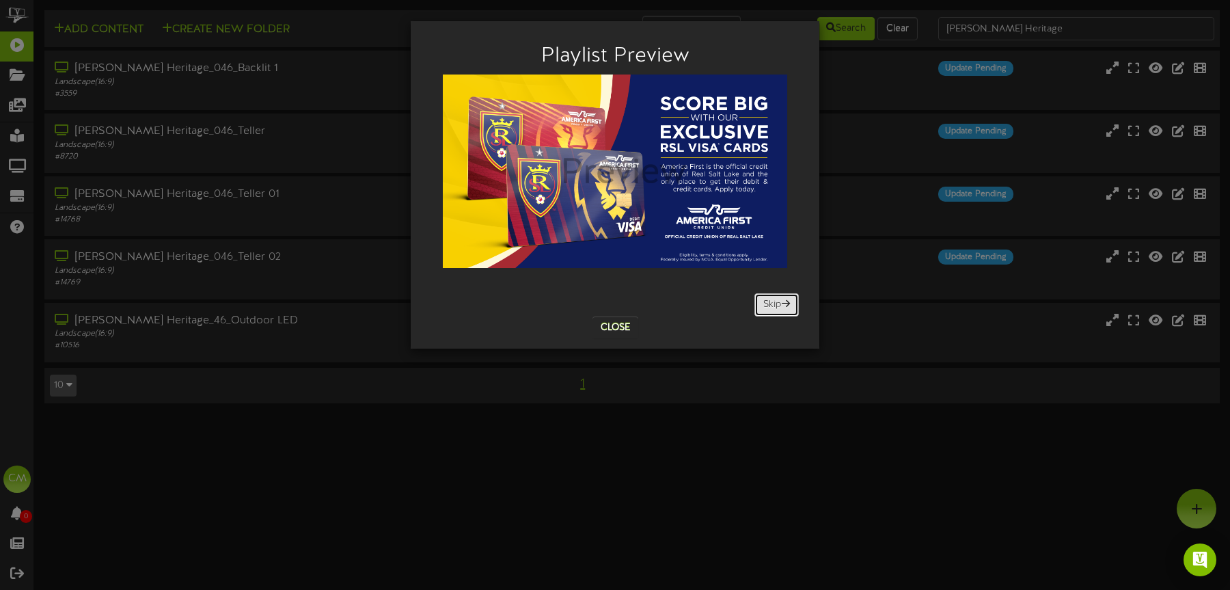
click at [763, 301] on button "Skip" at bounding box center [776, 304] width 44 height 23
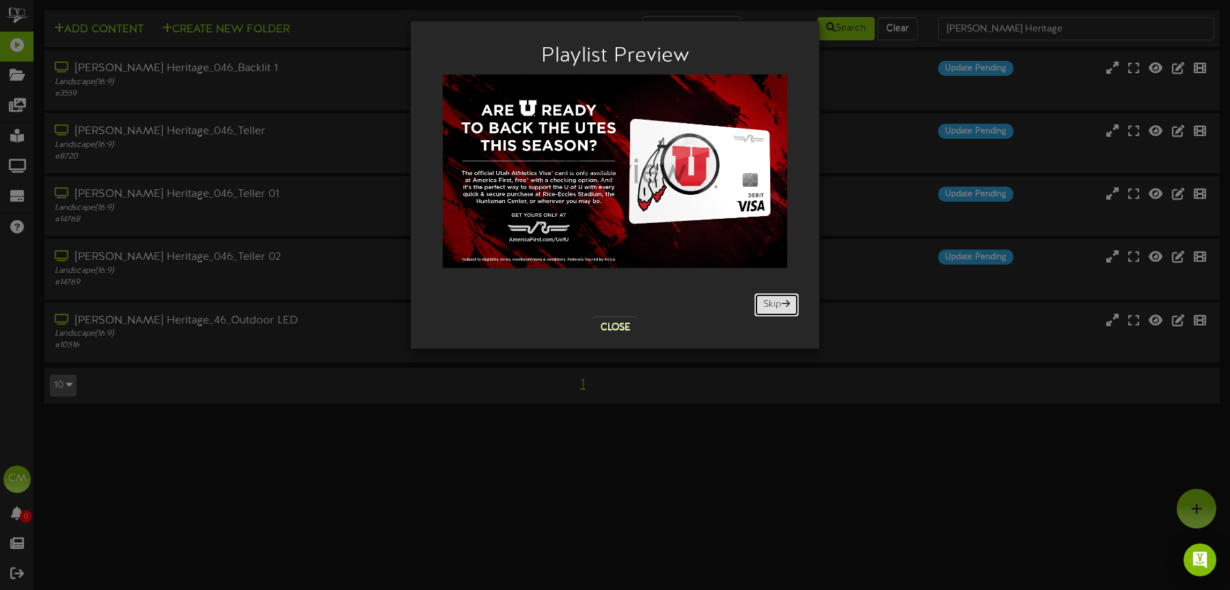
click at [763, 301] on button "Skip" at bounding box center [776, 304] width 44 height 23
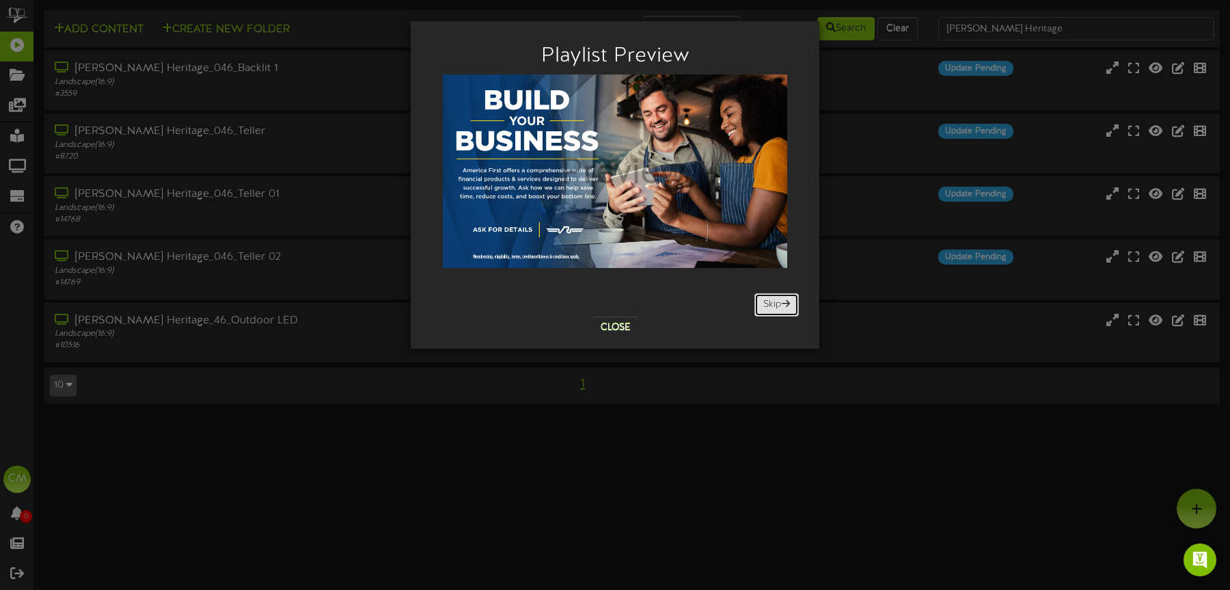
click at [763, 301] on button "Skip" at bounding box center [776, 304] width 44 height 23
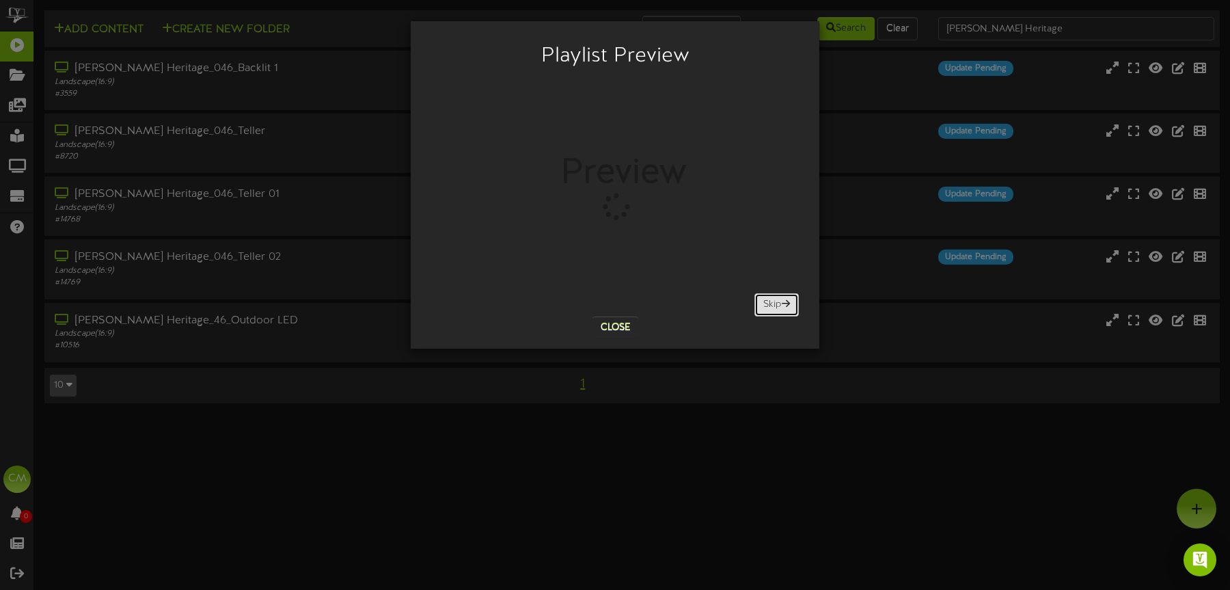
click at [763, 301] on button "Skip" at bounding box center [776, 304] width 44 height 23
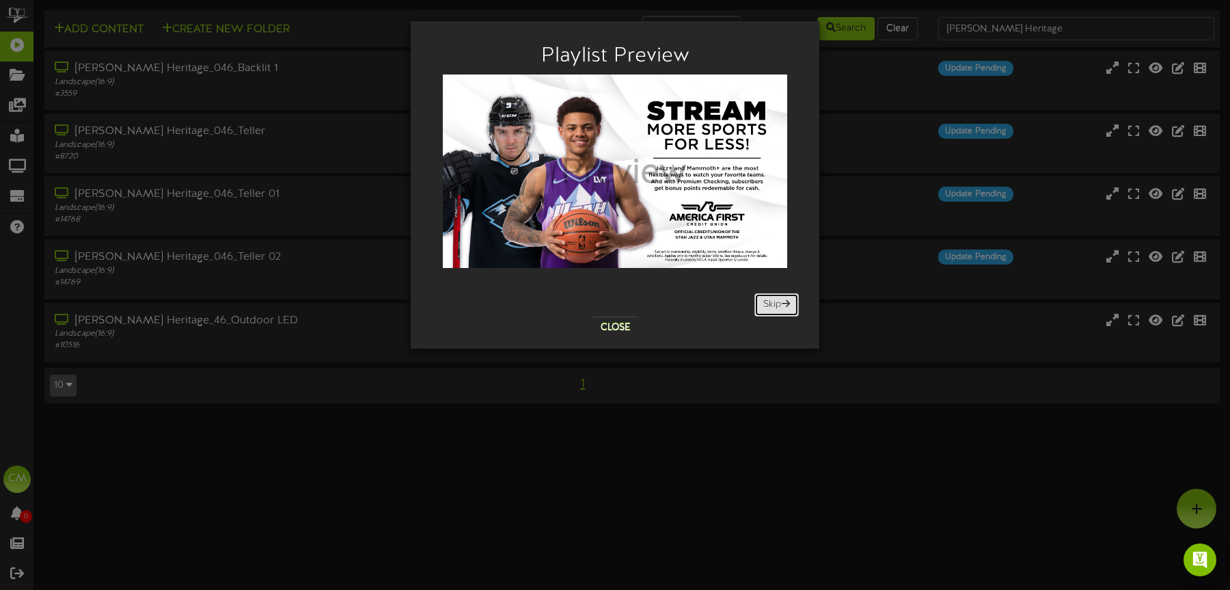
click at [763, 301] on button "Skip" at bounding box center [776, 304] width 44 height 23
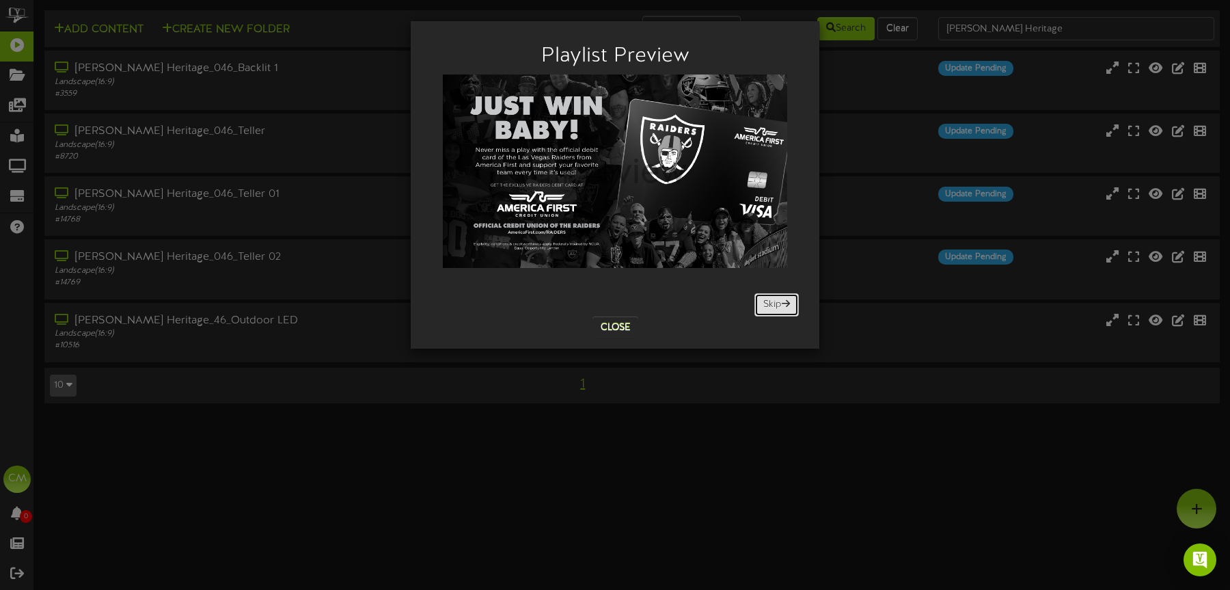
click at [763, 301] on button "Skip" at bounding box center [776, 304] width 44 height 23
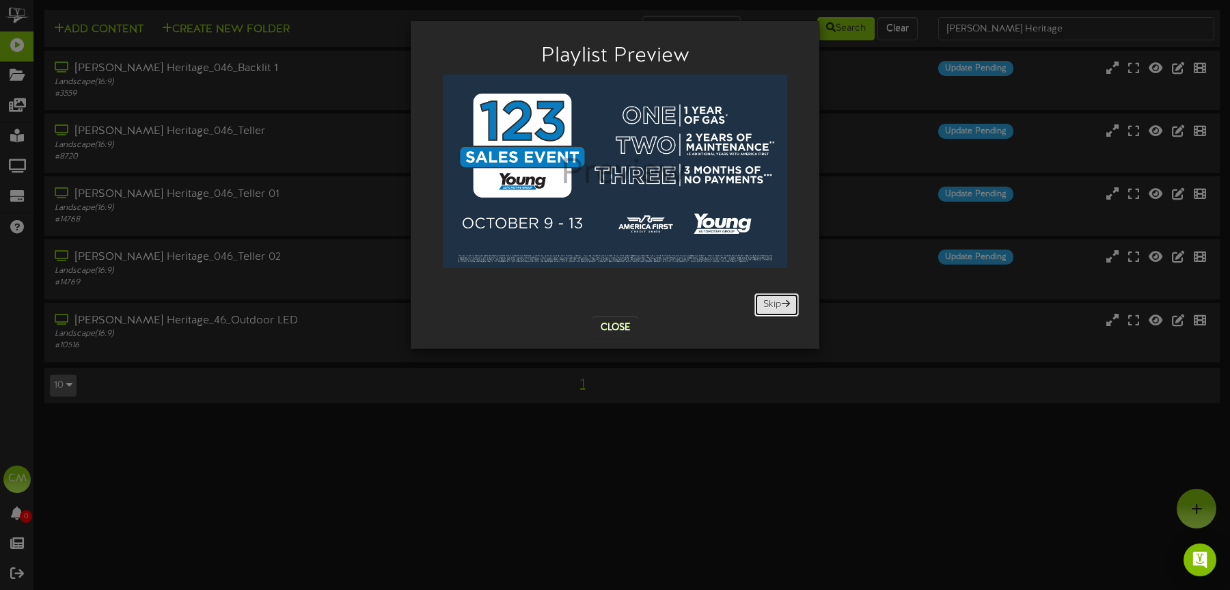
click at [763, 301] on button "Skip" at bounding box center [776, 304] width 44 height 23
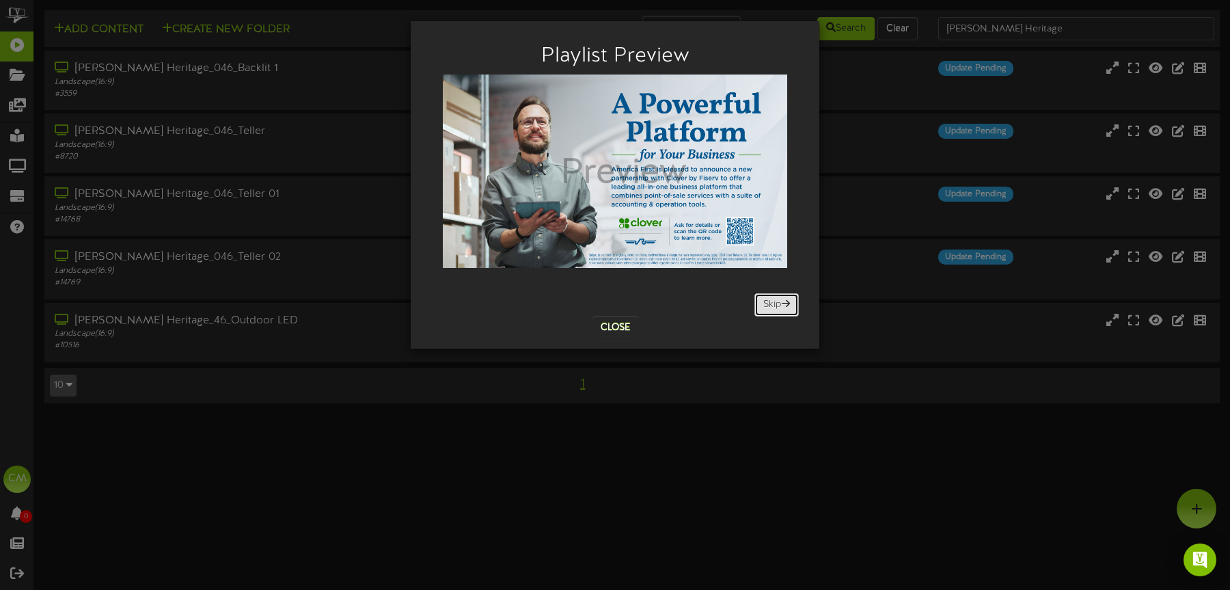
click at [763, 301] on button "Skip" at bounding box center [776, 304] width 44 height 23
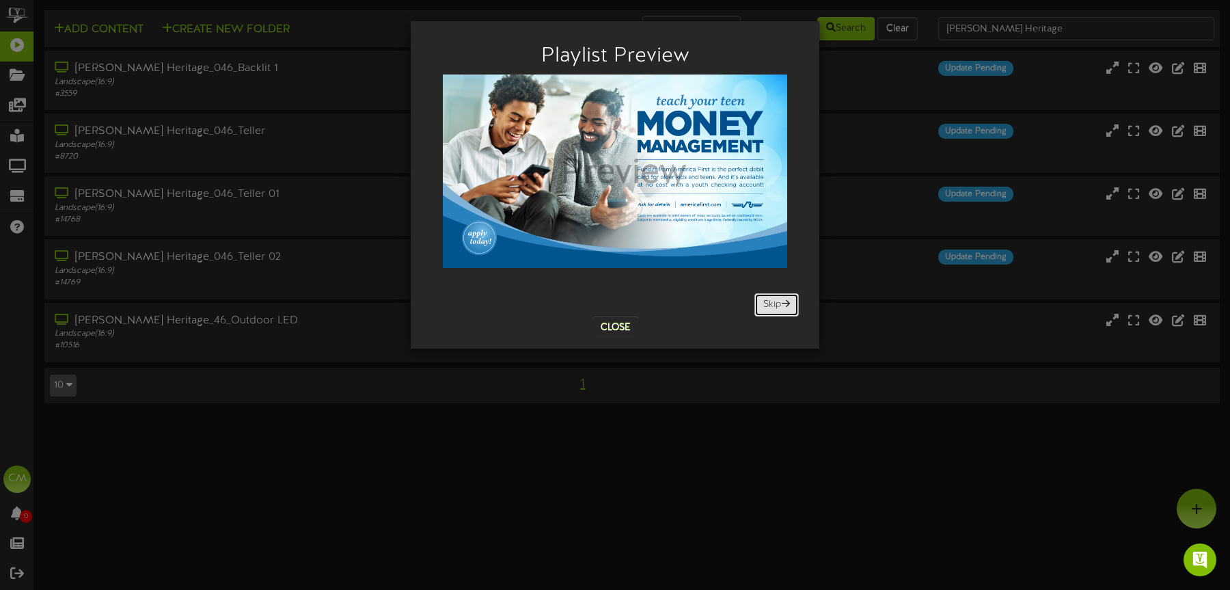
click at [763, 301] on button "Skip" at bounding box center [776, 304] width 44 height 23
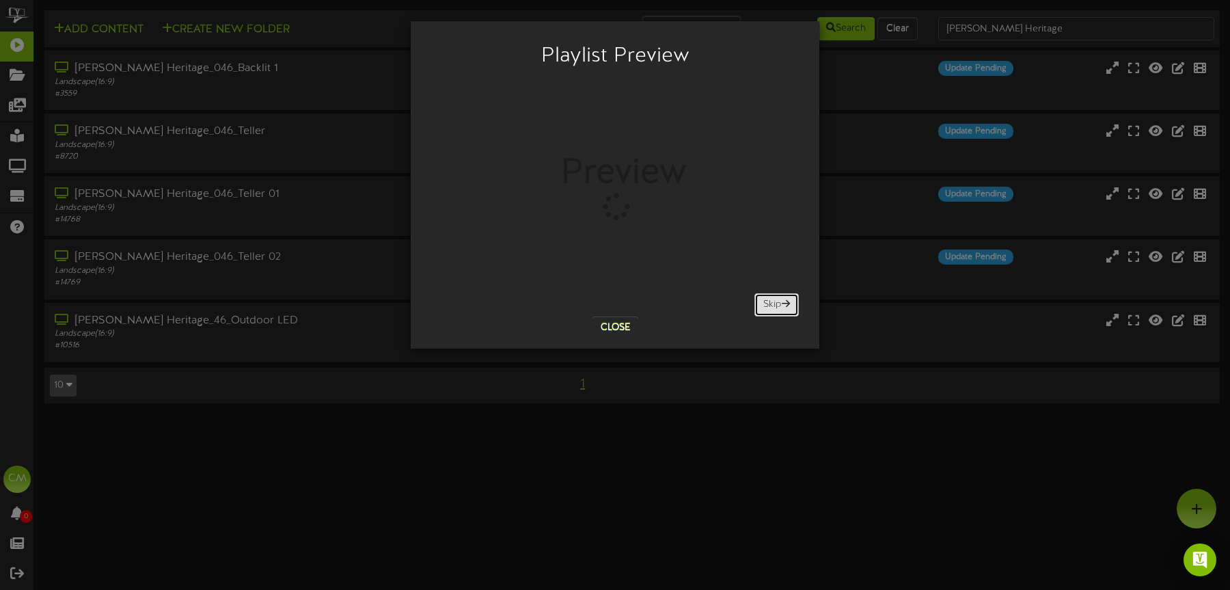
click at [763, 301] on button "Skip" at bounding box center [776, 304] width 44 height 23
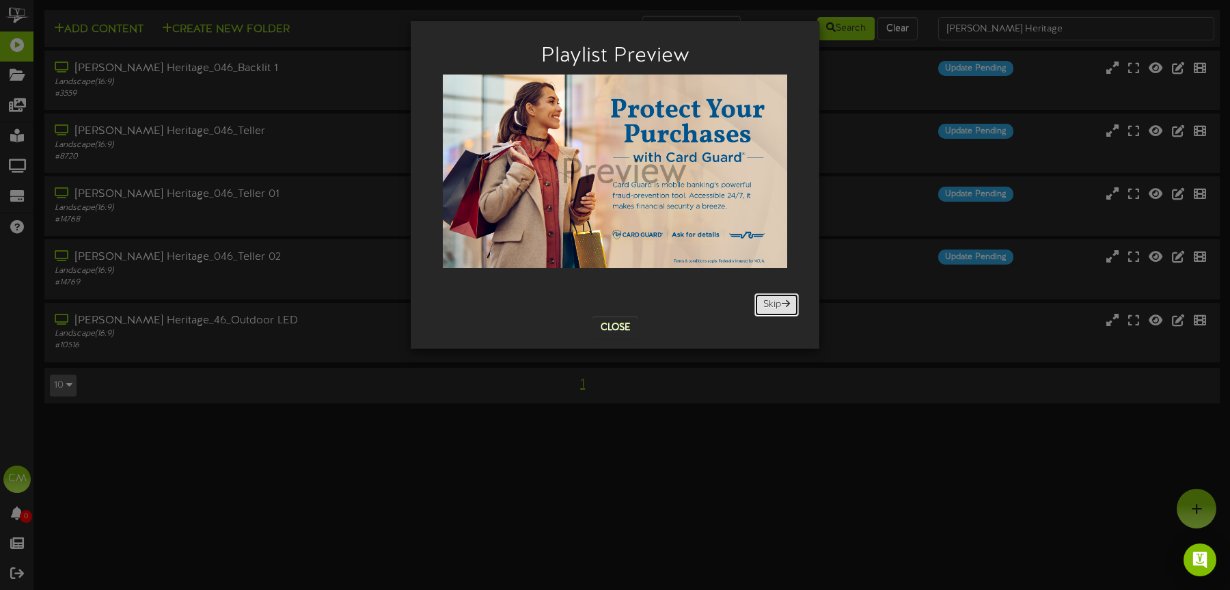
click at [763, 301] on button "Skip" at bounding box center [776, 304] width 44 height 23
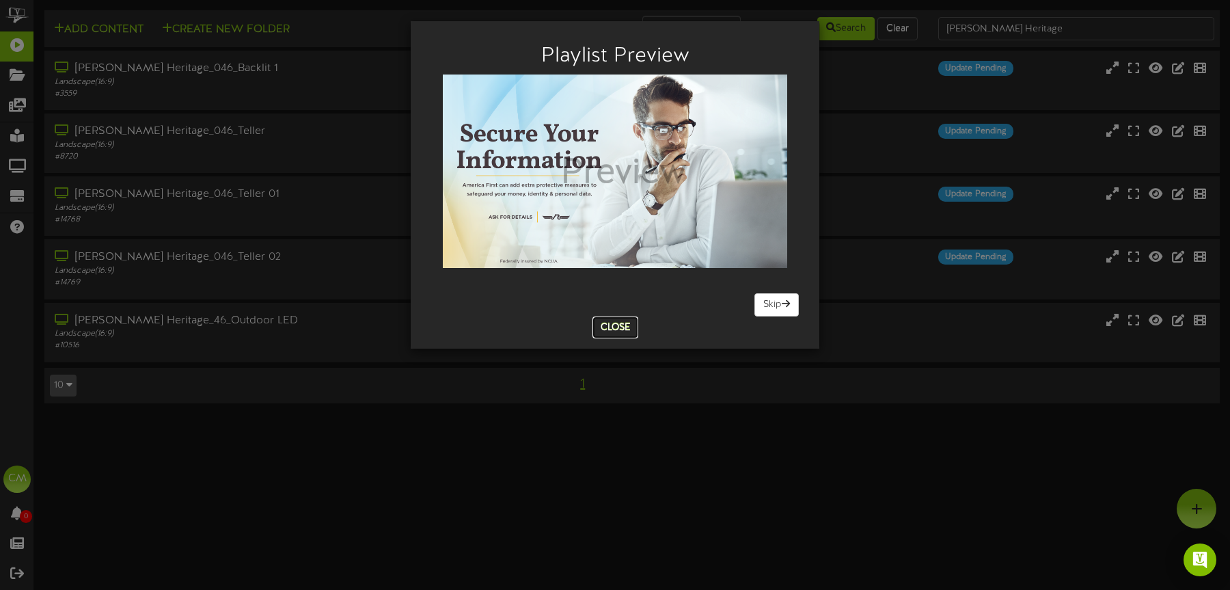
click at [618, 321] on button "Close" at bounding box center [616, 327] width 46 height 22
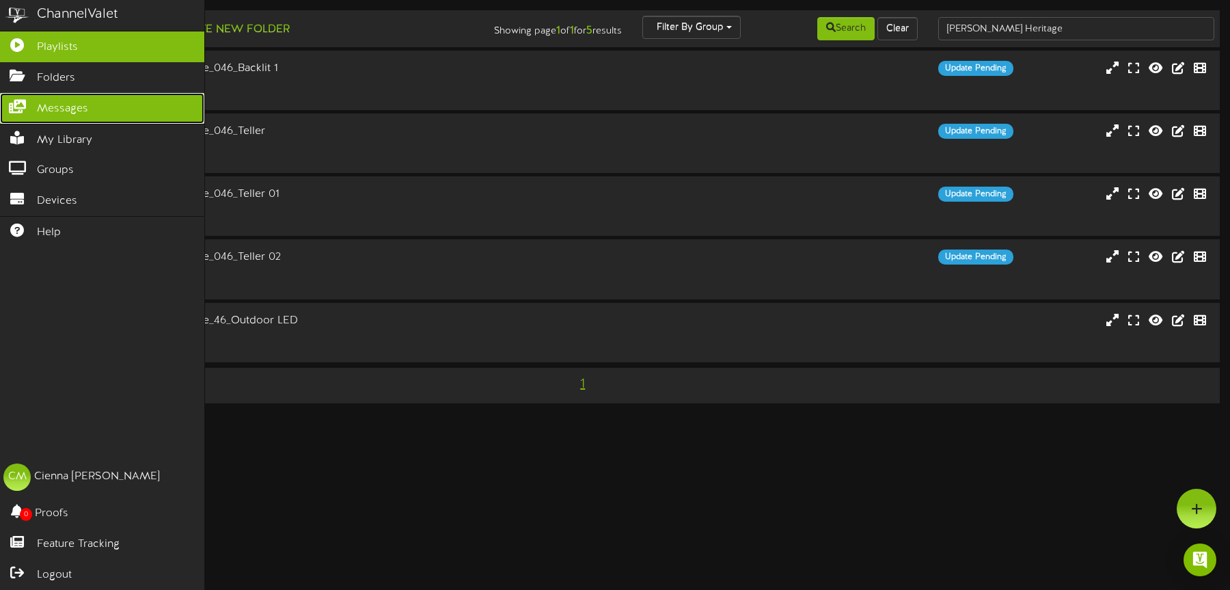
drag, startPoint x: 18, startPoint y: 118, endPoint x: 204, endPoint y: 118, distance: 185.9
click at [18, 118] on link "Messages" at bounding box center [102, 108] width 204 height 31
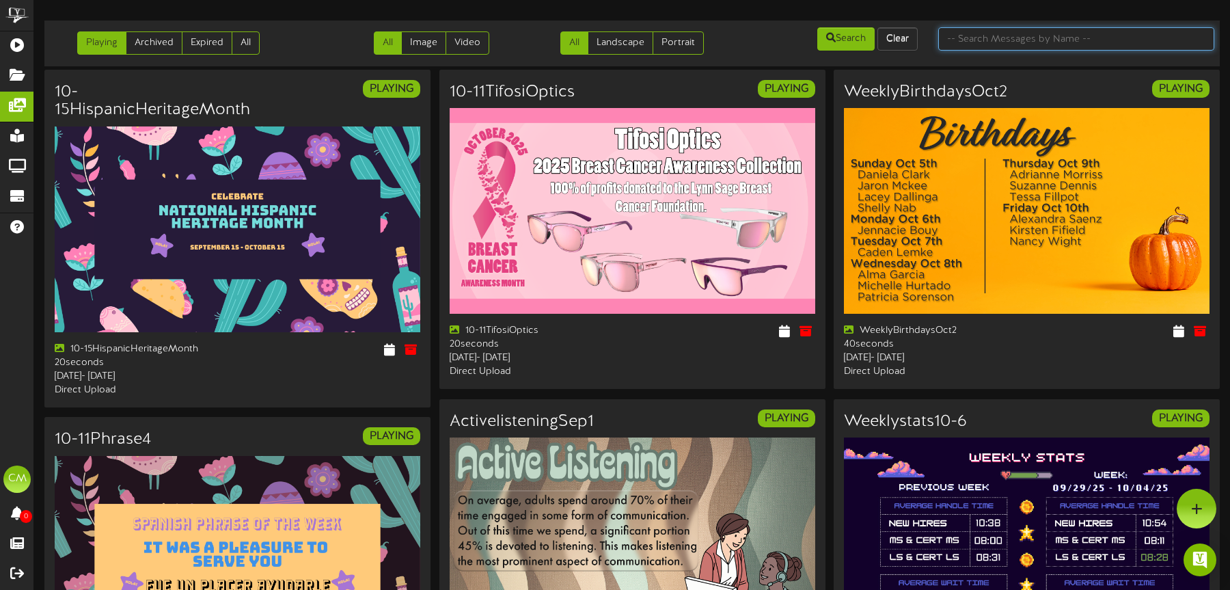
click at [918, 36] on input "text" at bounding box center [1076, 38] width 276 height 23
type input "jazz"
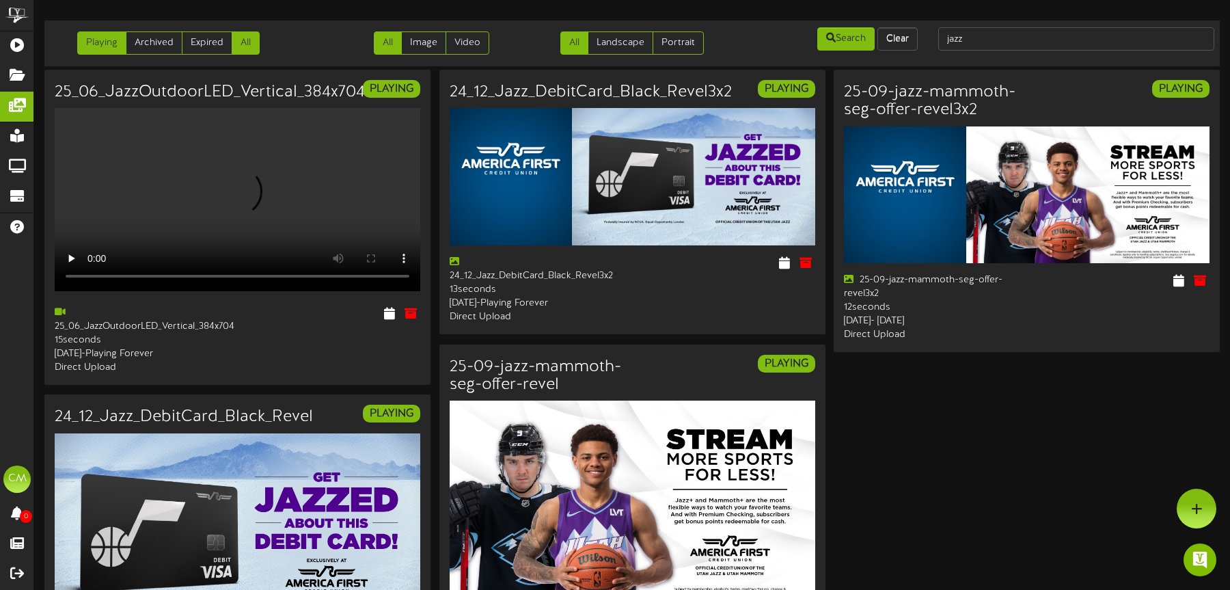
click at [256, 47] on link "All" at bounding box center [246, 42] width 28 height 23
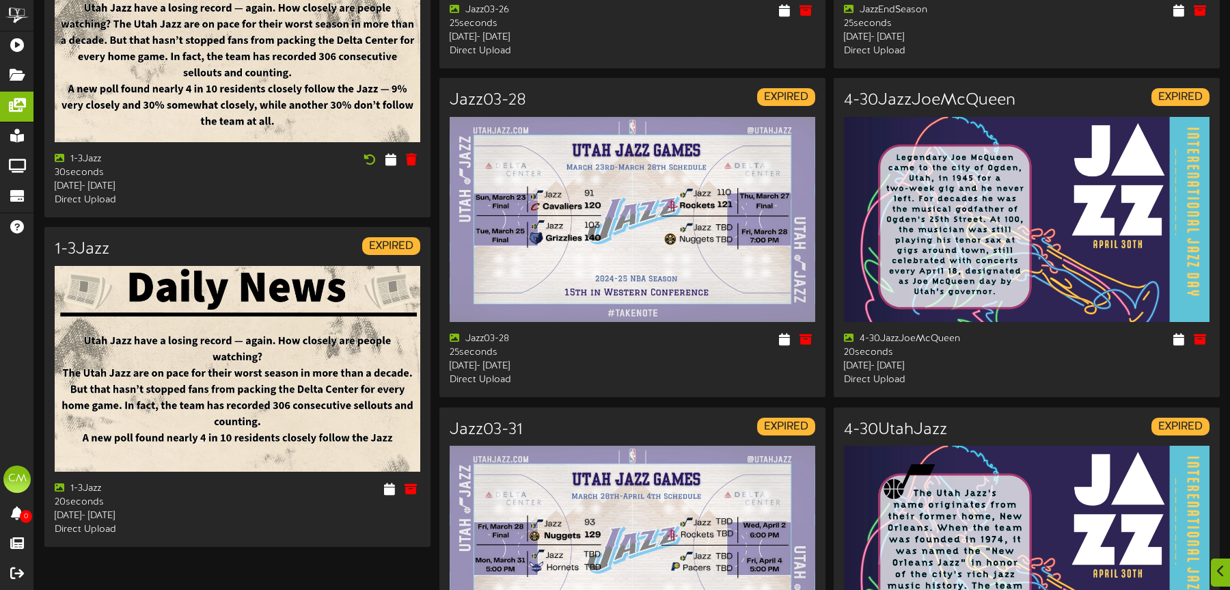
scroll to position [1922, 0]
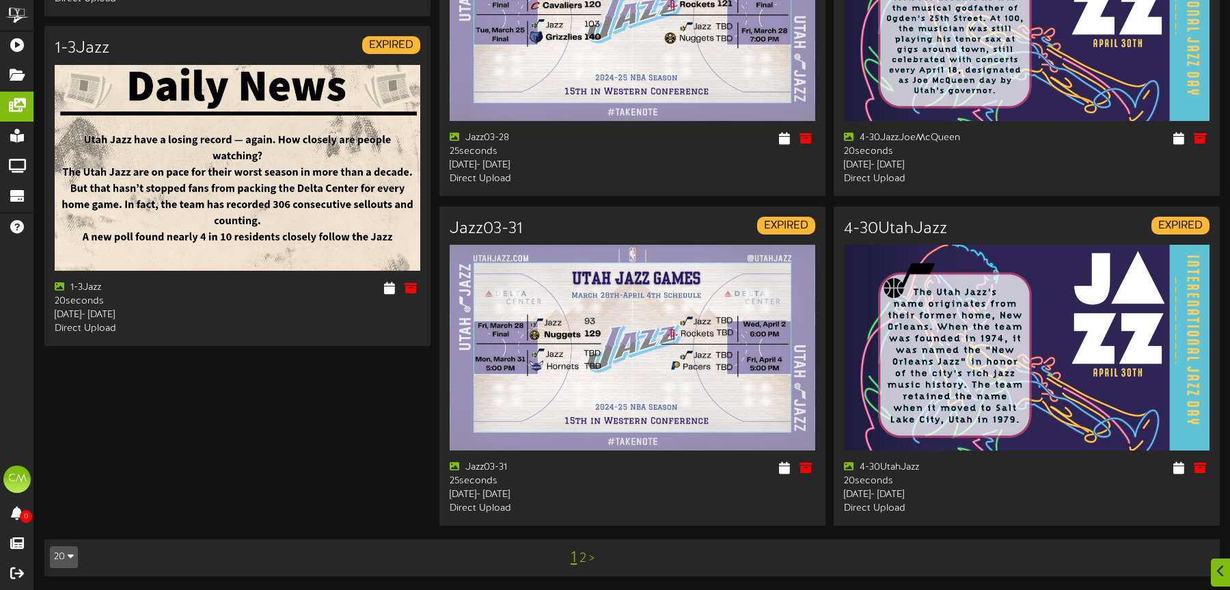
click at [584, 557] on link "2" at bounding box center [583, 558] width 7 height 15
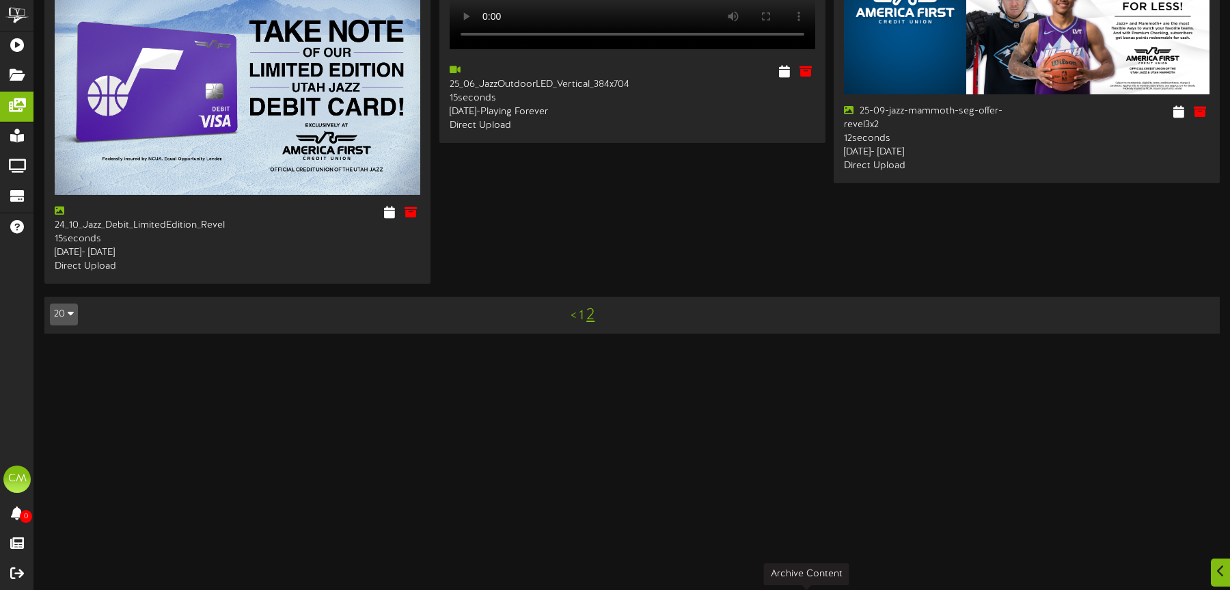
scroll to position [1409, 0]
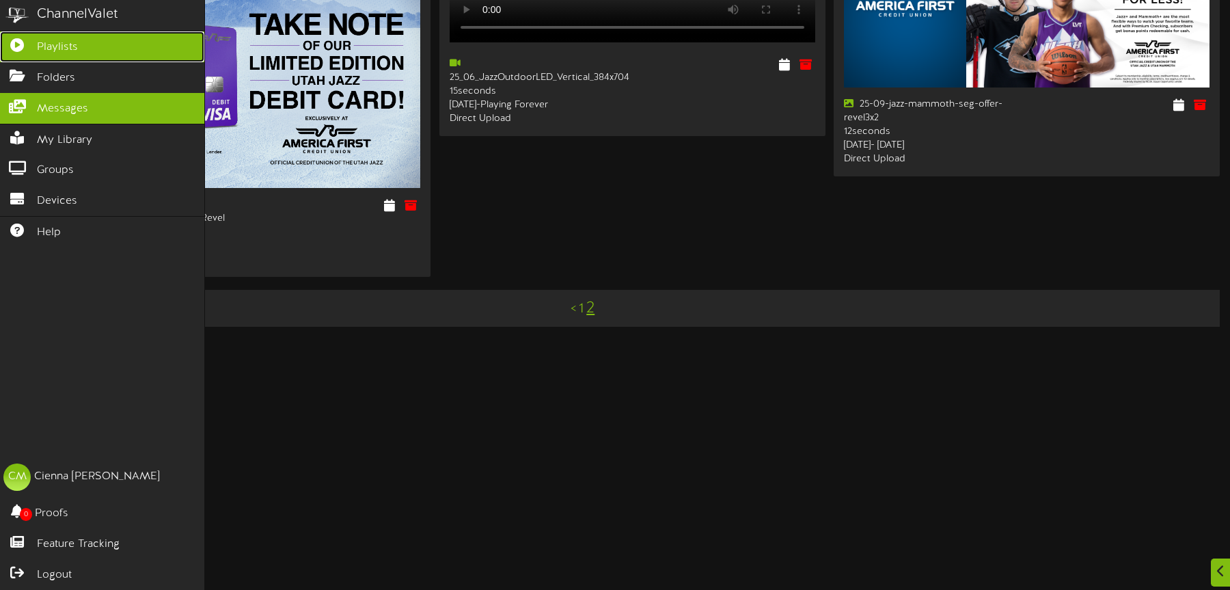
click at [35, 39] on link "Playlists" at bounding box center [102, 46] width 204 height 31
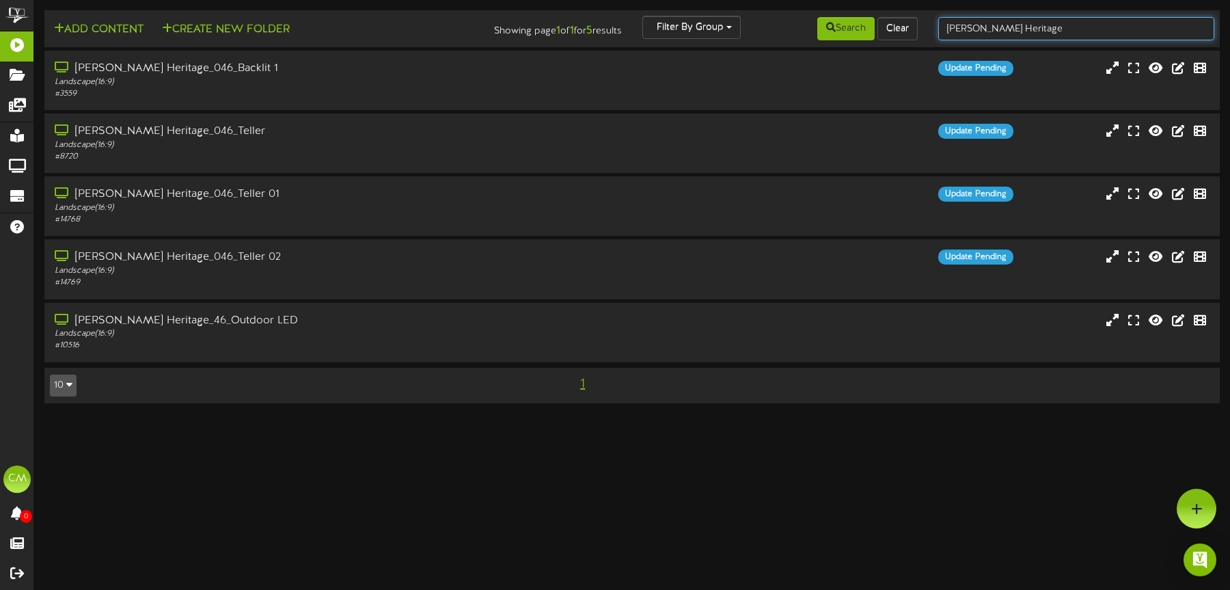
drag, startPoint x: 1072, startPoint y: 36, endPoint x: 938, endPoint y: 31, distance: 134.1
click at [918, 31] on input "[PERSON_NAME] Heritage" at bounding box center [1076, 28] width 276 height 23
type input "mesa baseline"
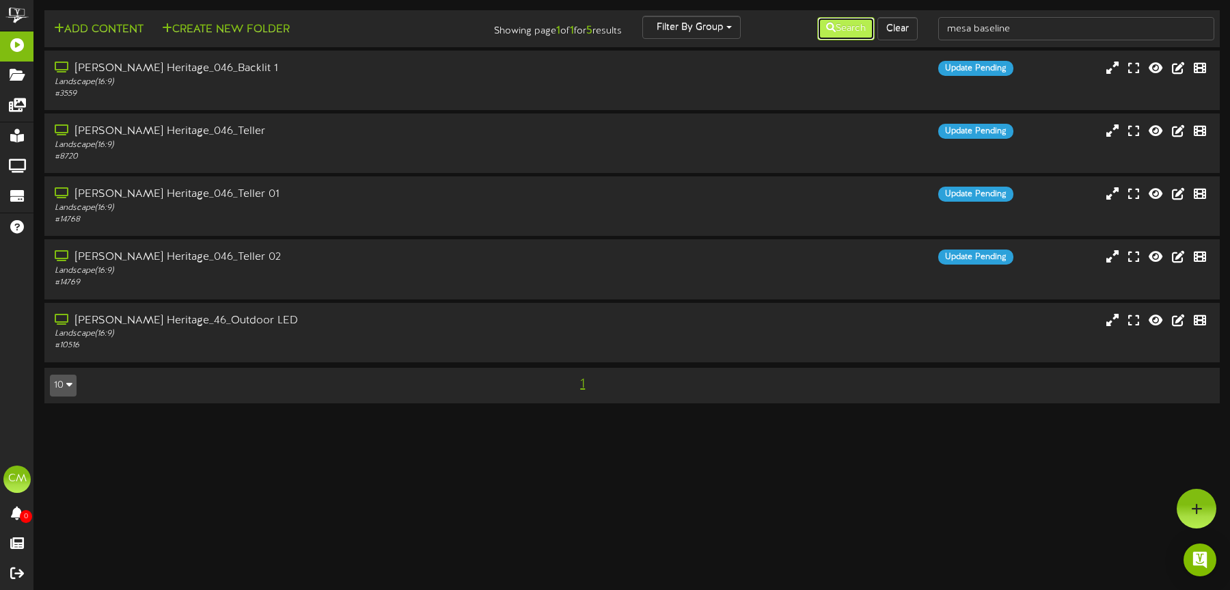
click at [827, 25] on icon at bounding box center [831, 28] width 10 height 10
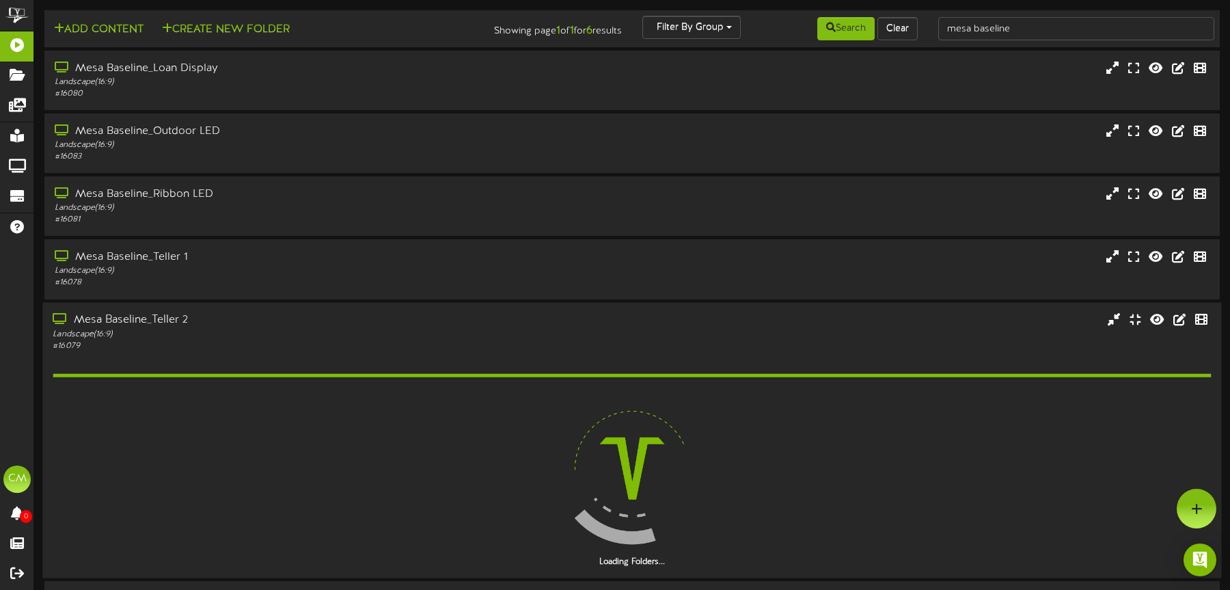
click at [379, 342] on div "# 16079" at bounding box center [288, 346] width 471 height 12
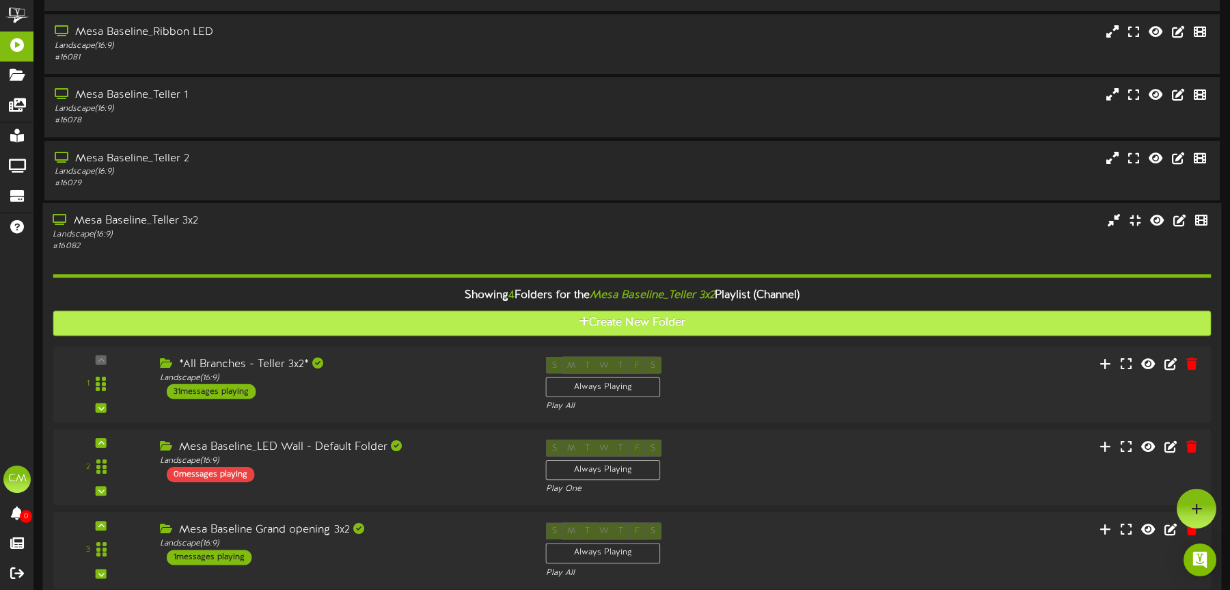
scroll to position [180, 0]
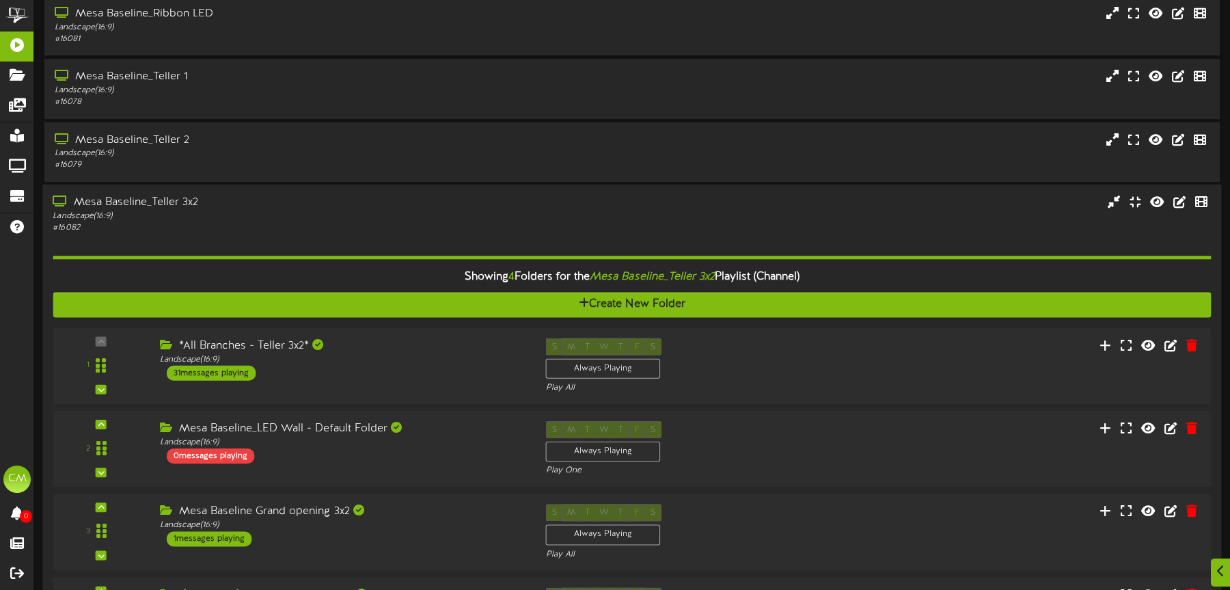
click at [359, 219] on div "Landscape ( 16:9 )" at bounding box center [288, 216] width 471 height 12
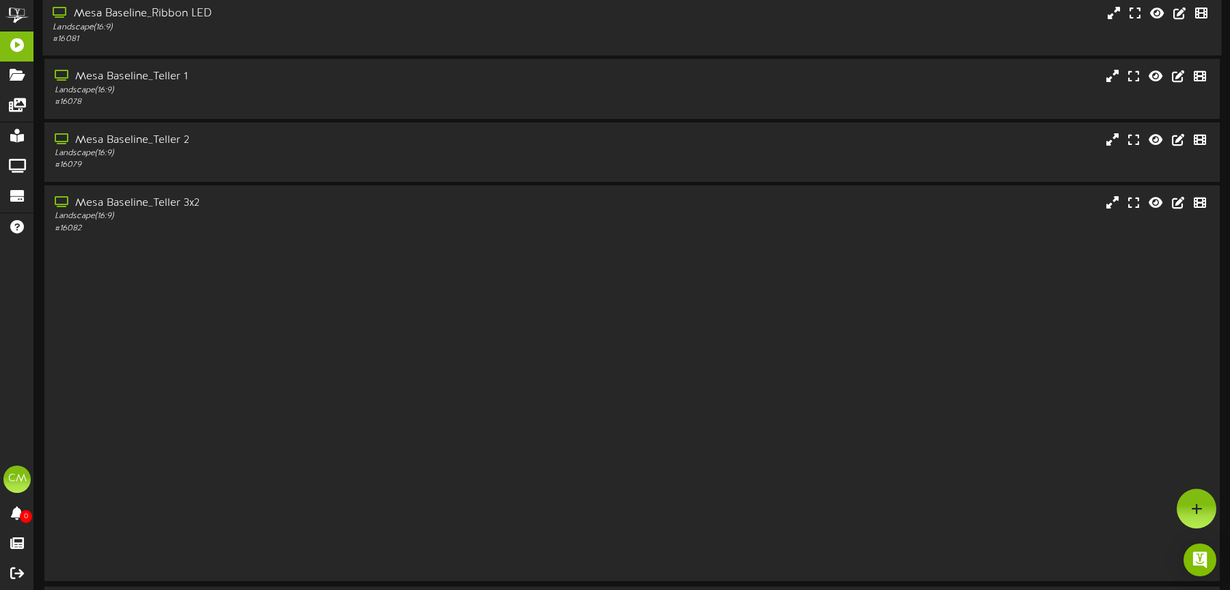
scroll to position [0, 0]
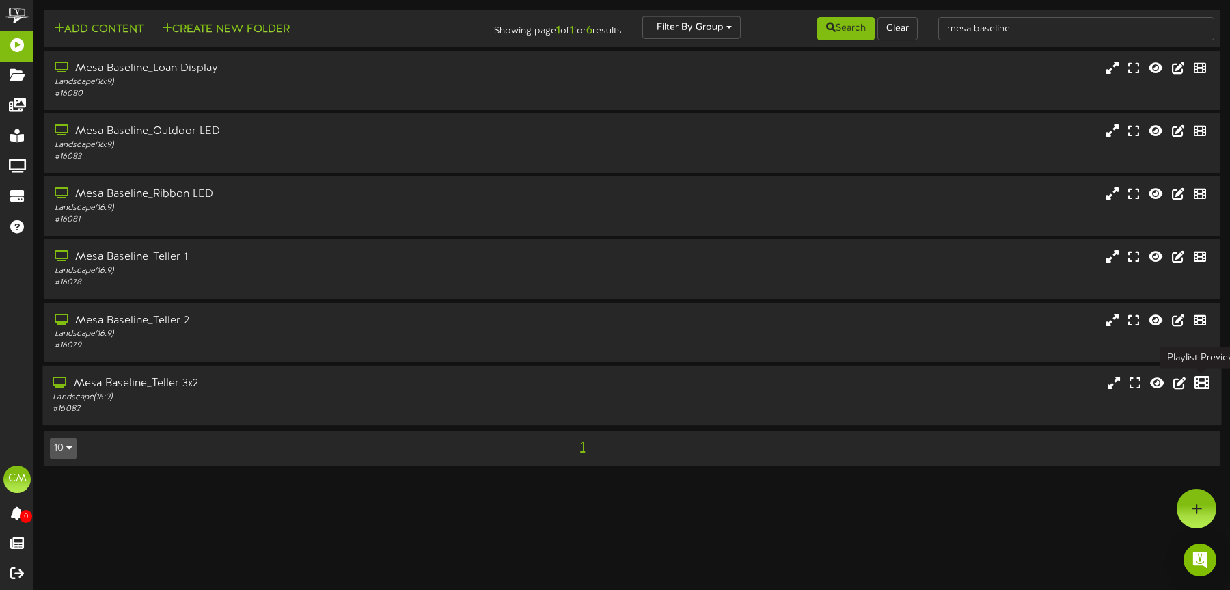
click at [918, 381] on icon at bounding box center [1202, 382] width 15 height 15
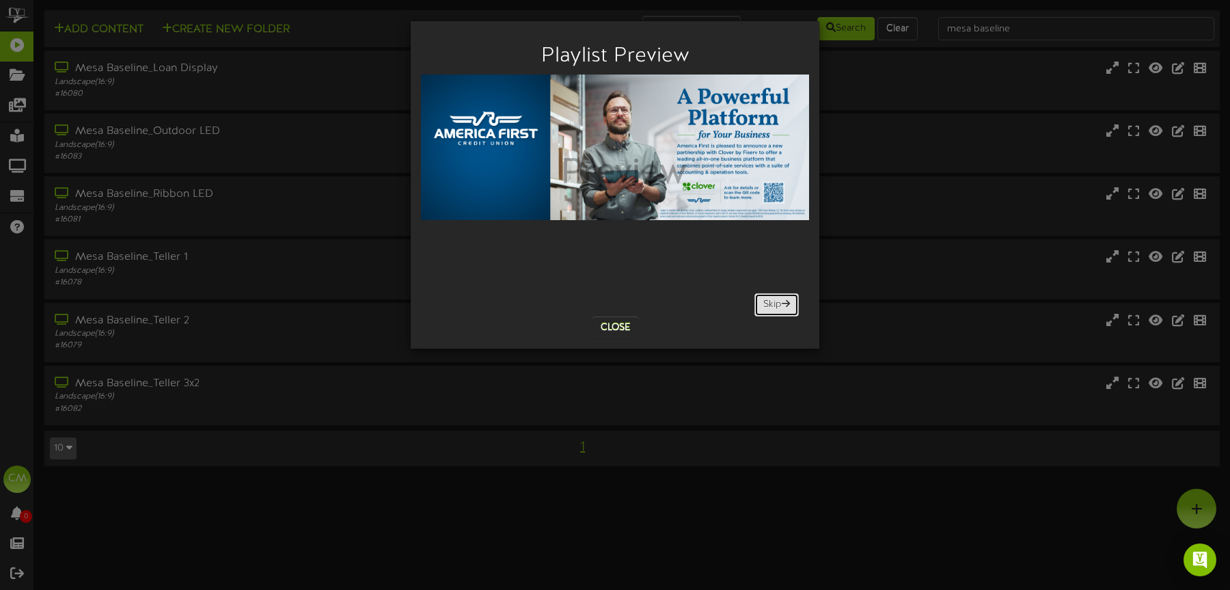
click at [777, 308] on button "Skip" at bounding box center [776, 304] width 44 height 23
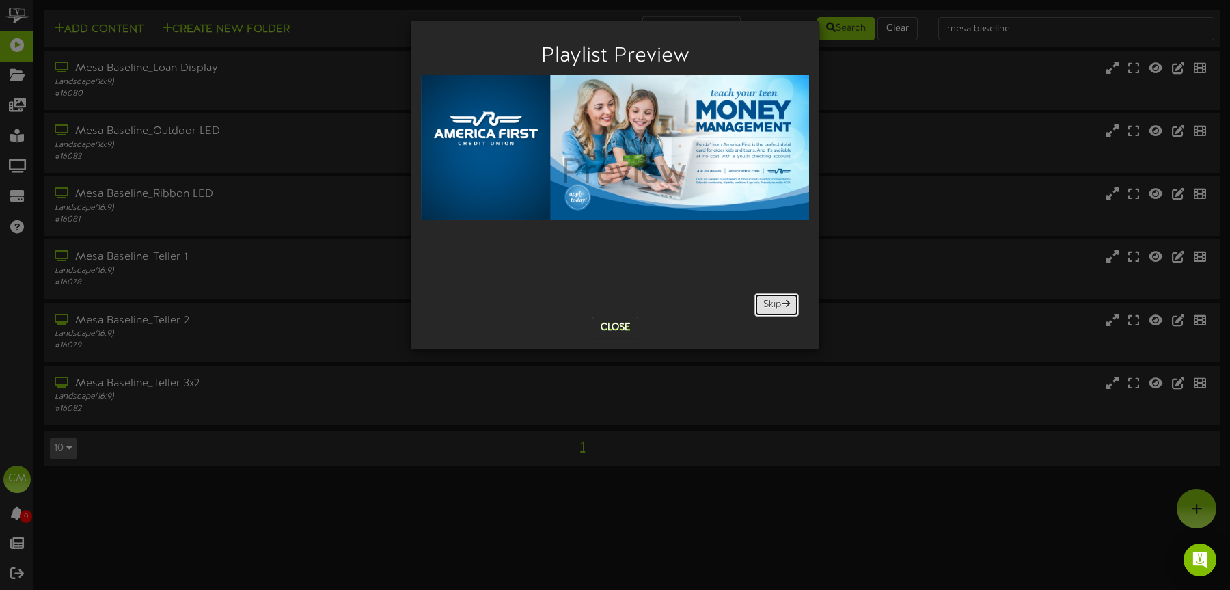
click at [780, 303] on button "Skip" at bounding box center [776, 304] width 44 height 23
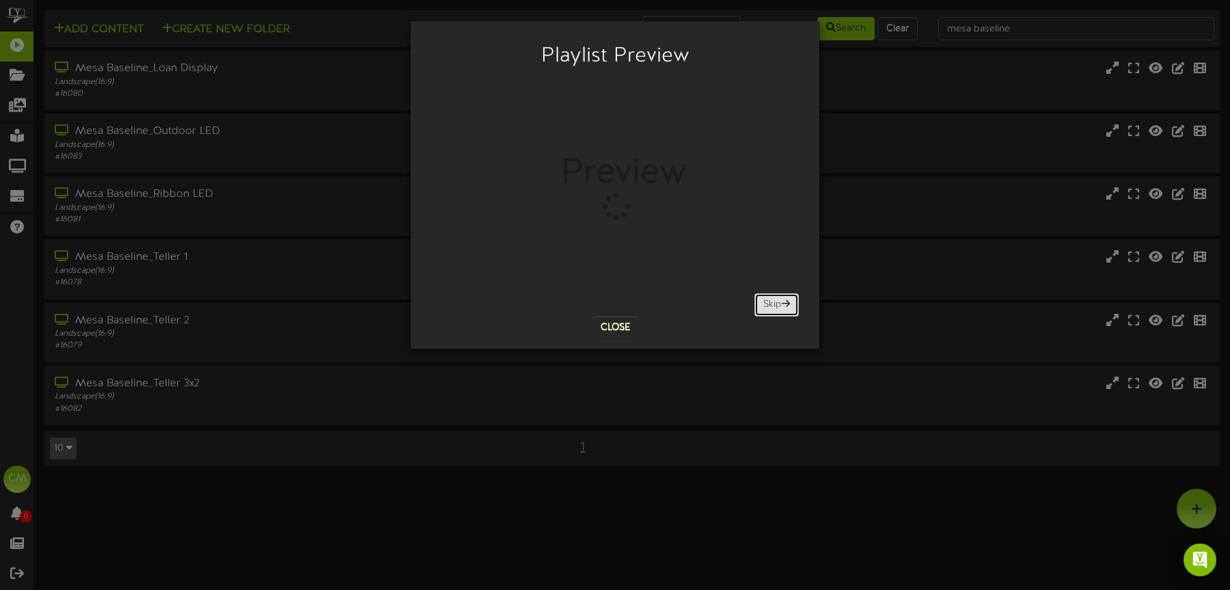
click at [784, 303] on span at bounding box center [786, 304] width 8 height 10
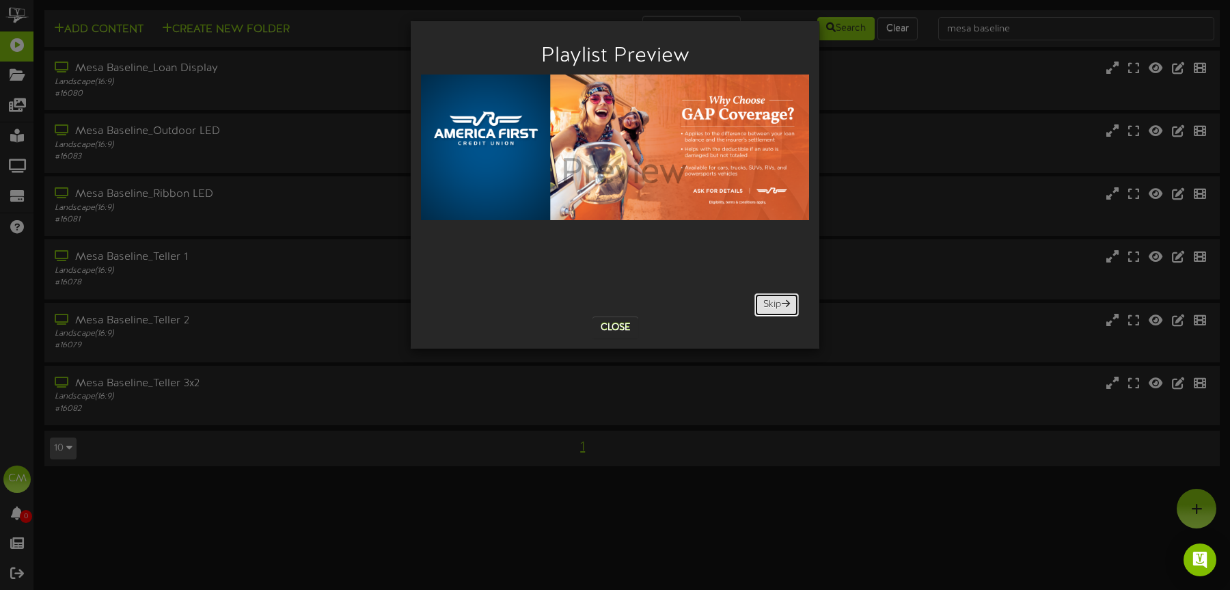
click at [784, 303] on span at bounding box center [786, 304] width 8 height 10
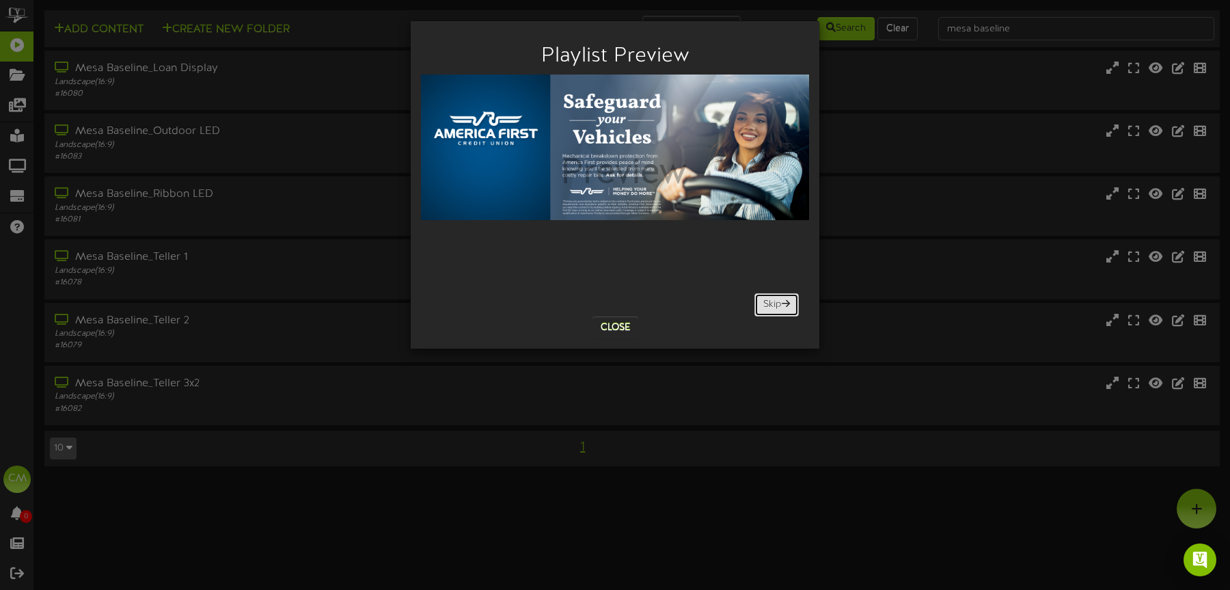
click at [784, 303] on span at bounding box center [786, 304] width 8 height 10
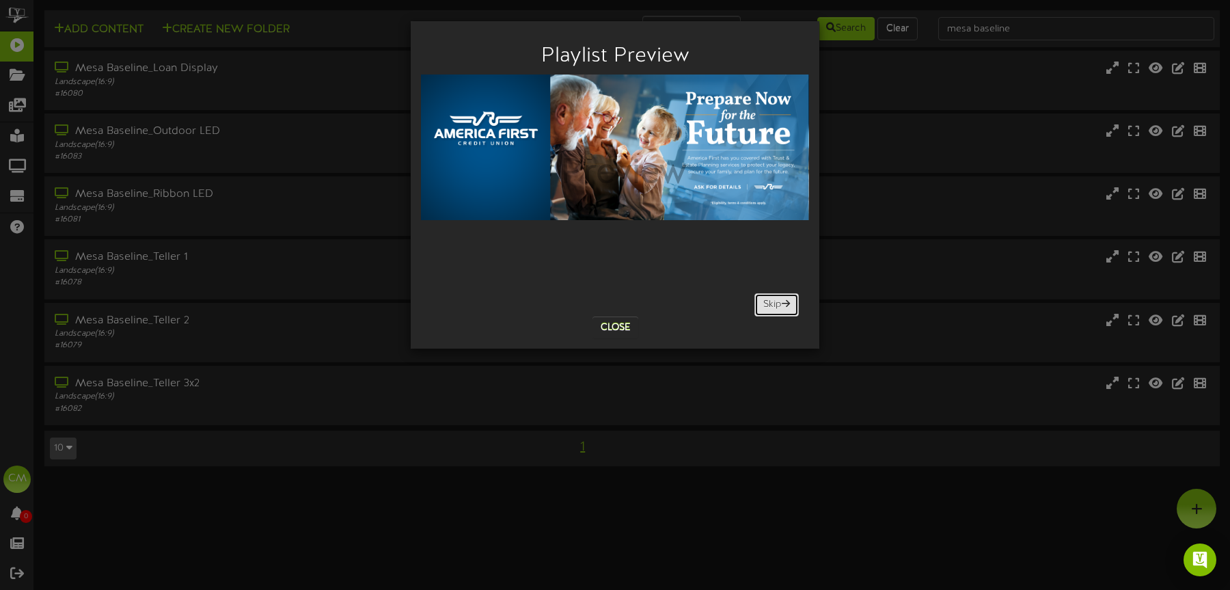
click at [784, 303] on span at bounding box center [786, 304] width 8 height 10
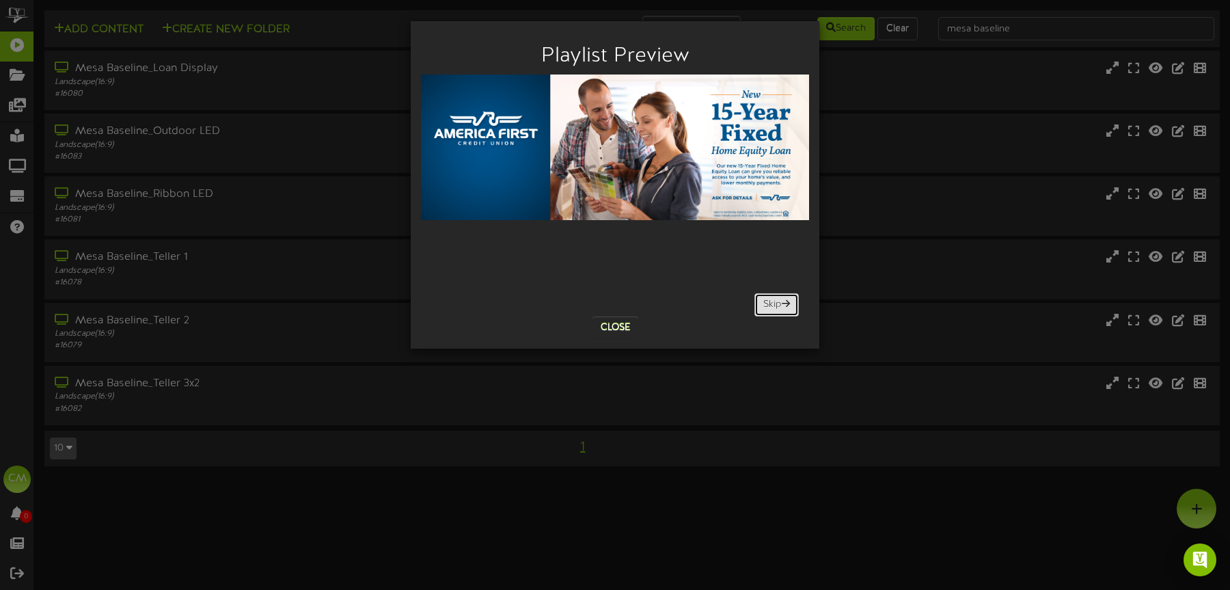
click at [784, 303] on span at bounding box center [786, 304] width 8 height 10
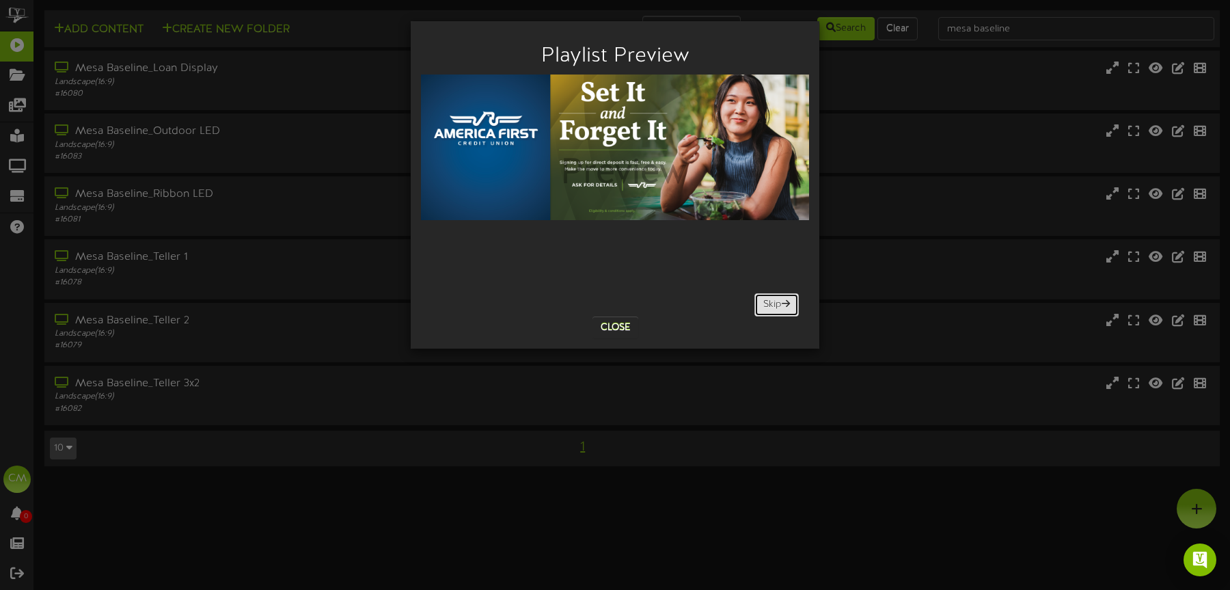
click at [784, 303] on span at bounding box center [786, 304] width 8 height 10
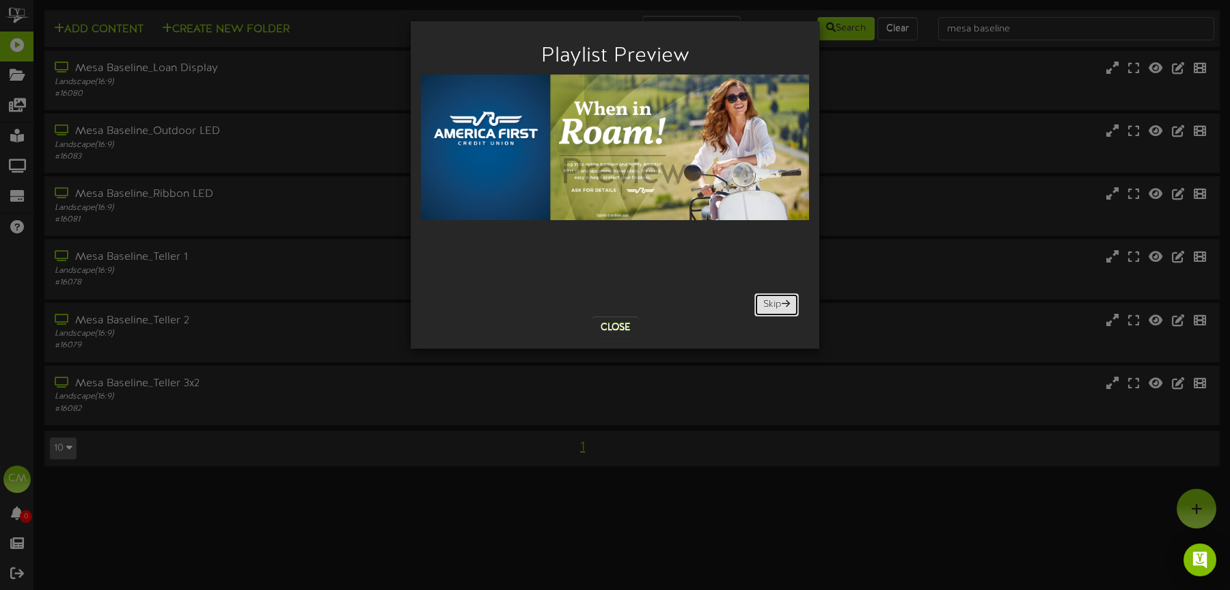
click at [784, 303] on span at bounding box center [786, 304] width 8 height 10
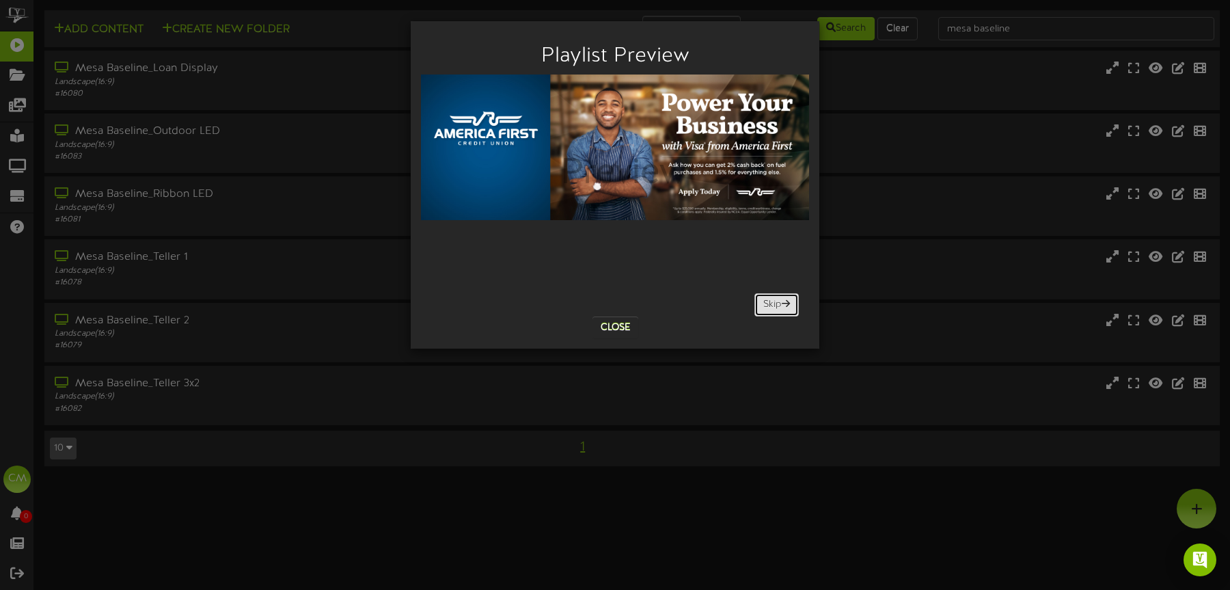
click at [784, 303] on span at bounding box center [786, 304] width 8 height 10
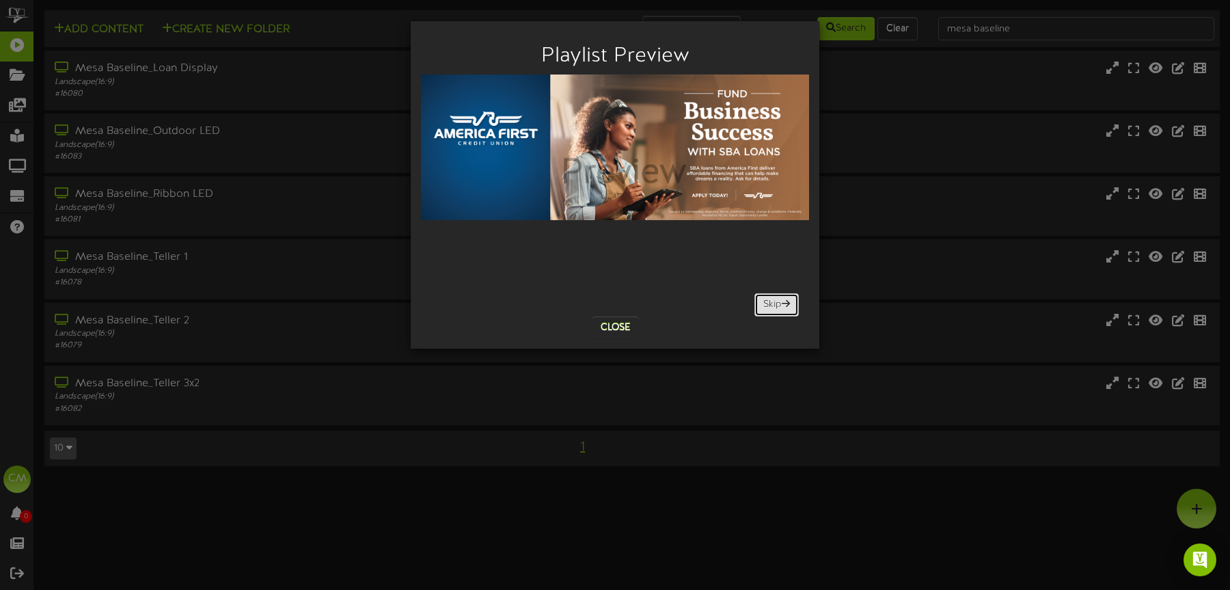
click at [784, 303] on span at bounding box center [786, 304] width 8 height 10
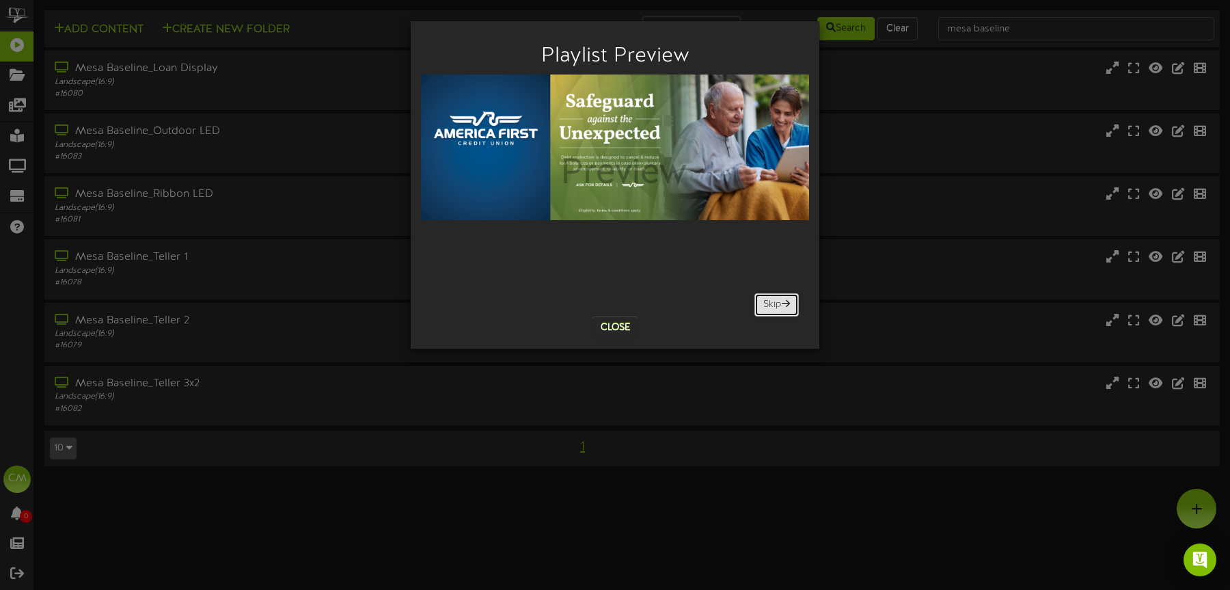
click at [784, 303] on span at bounding box center [786, 304] width 8 height 10
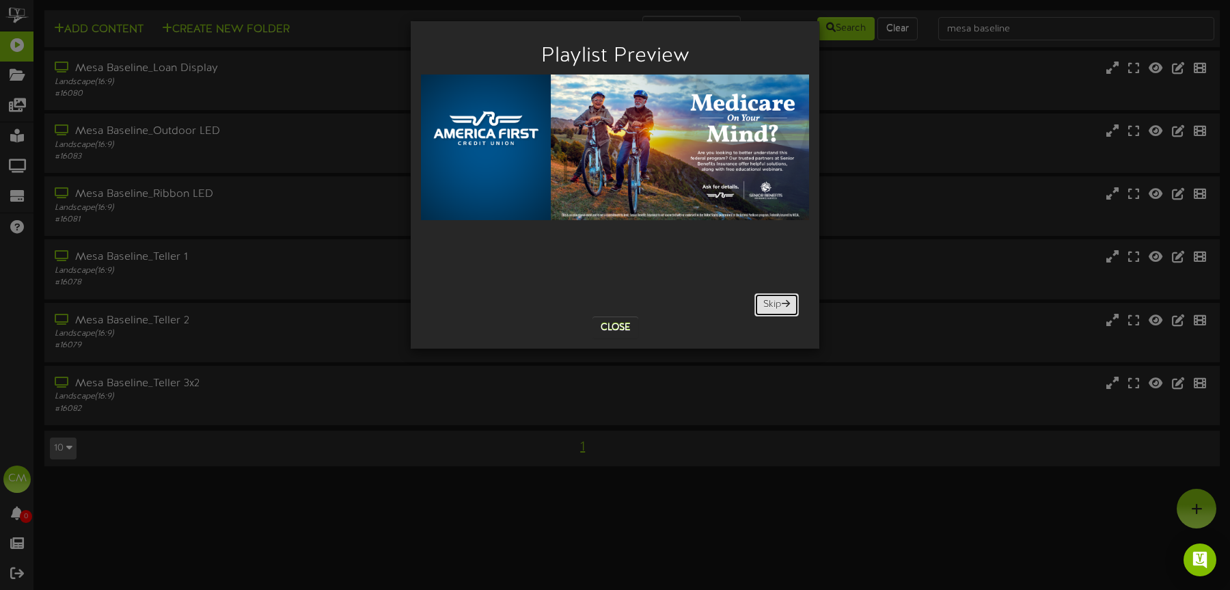
click at [784, 303] on span at bounding box center [786, 304] width 8 height 10
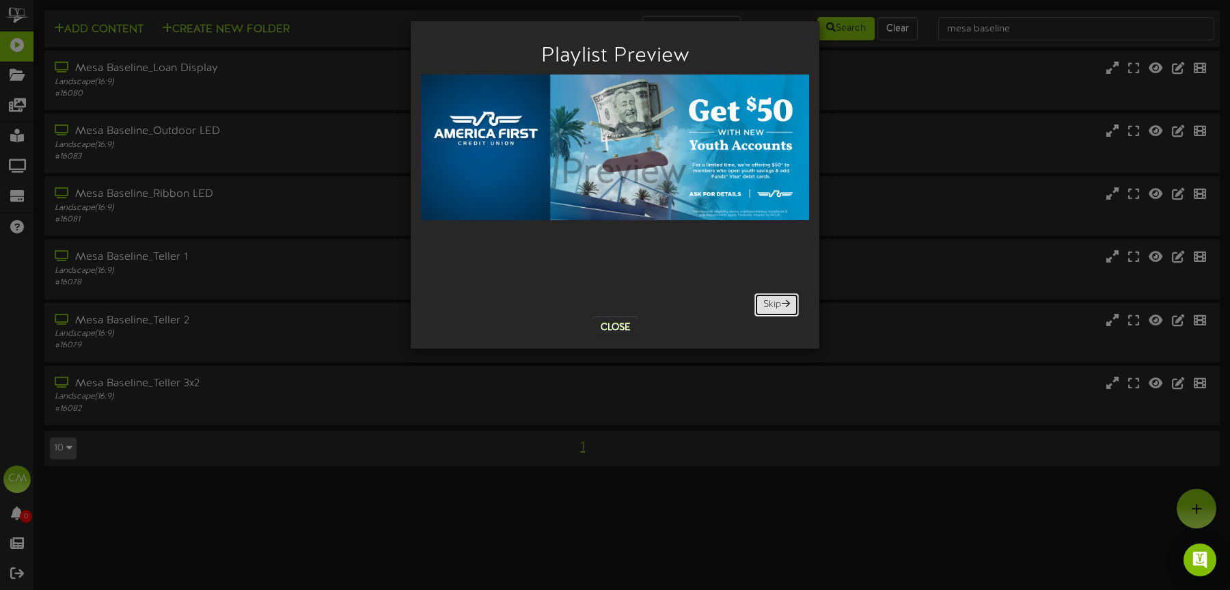
click at [784, 303] on span at bounding box center [786, 304] width 8 height 10
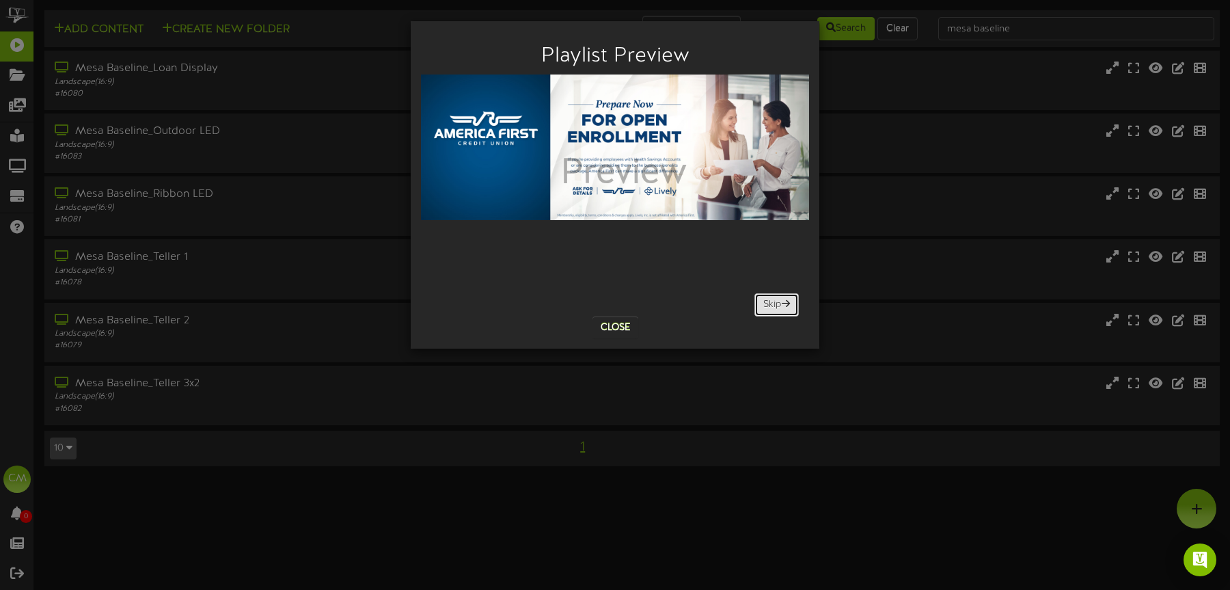
click at [784, 303] on span at bounding box center [786, 304] width 8 height 10
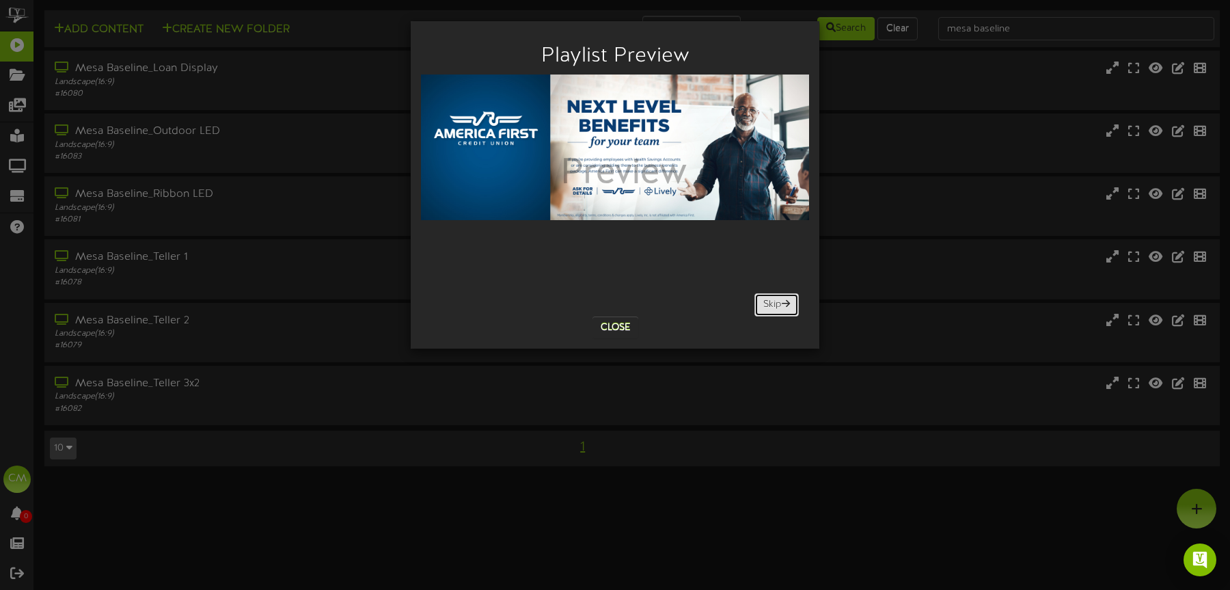
click at [784, 303] on span at bounding box center [786, 304] width 8 height 10
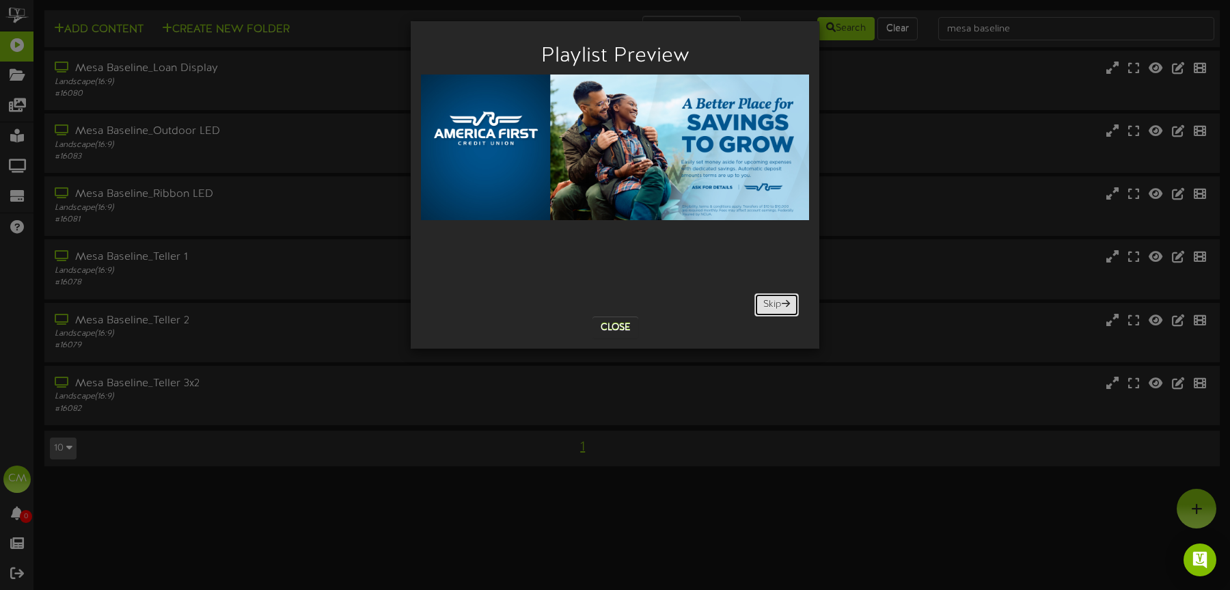
click at [784, 303] on span at bounding box center [786, 304] width 8 height 10
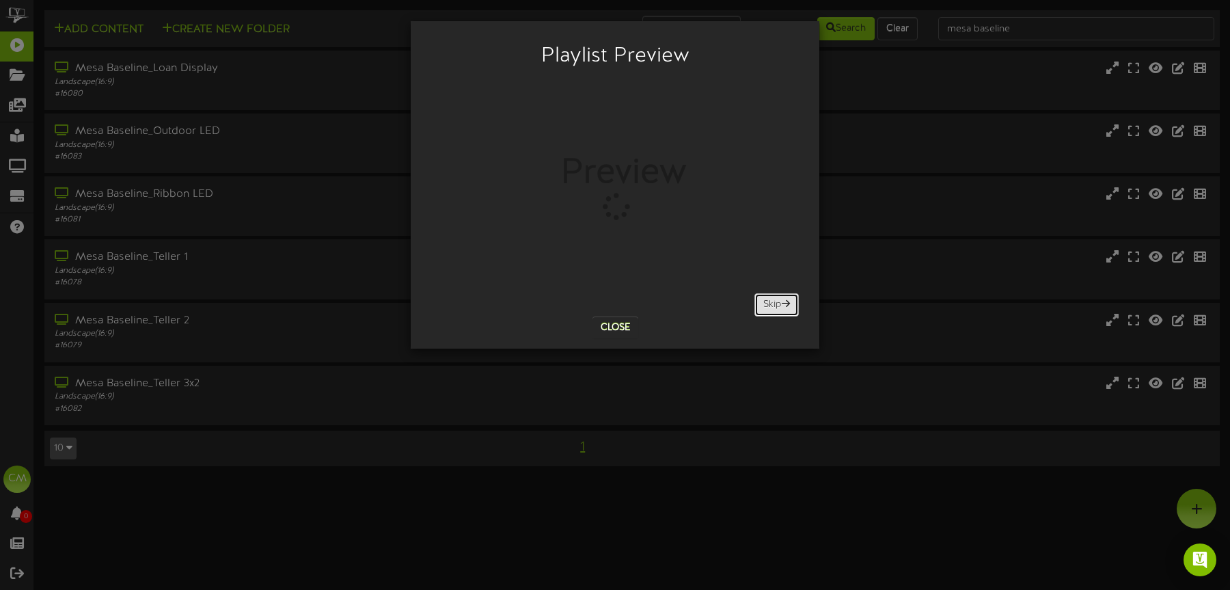
click at [784, 303] on span at bounding box center [786, 304] width 8 height 10
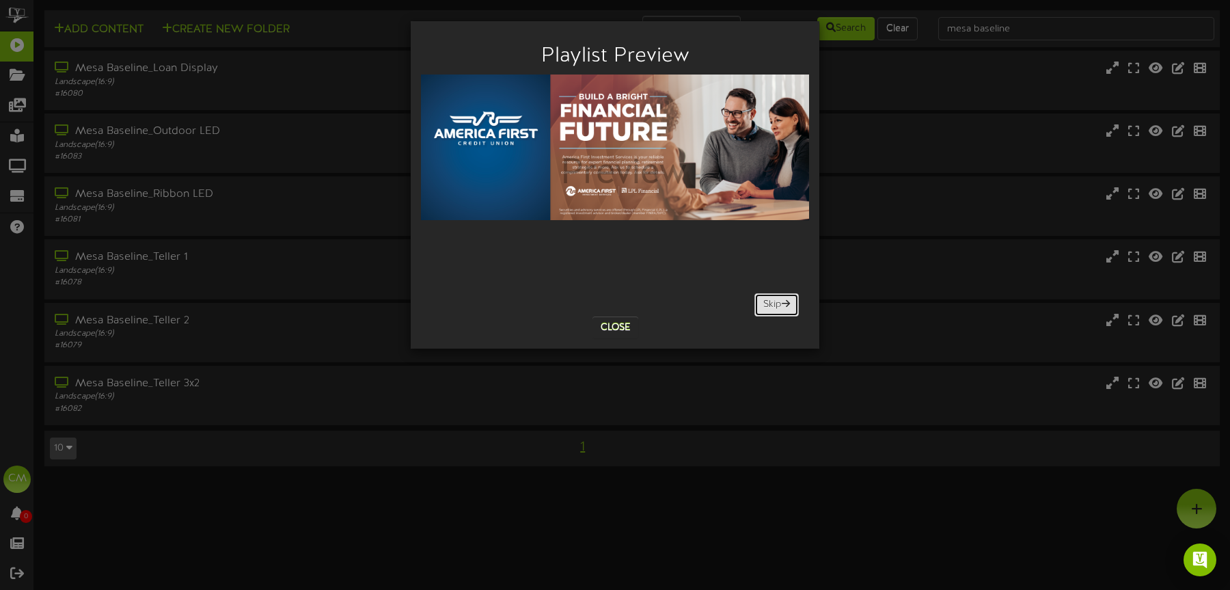
click at [784, 303] on span at bounding box center [786, 304] width 8 height 10
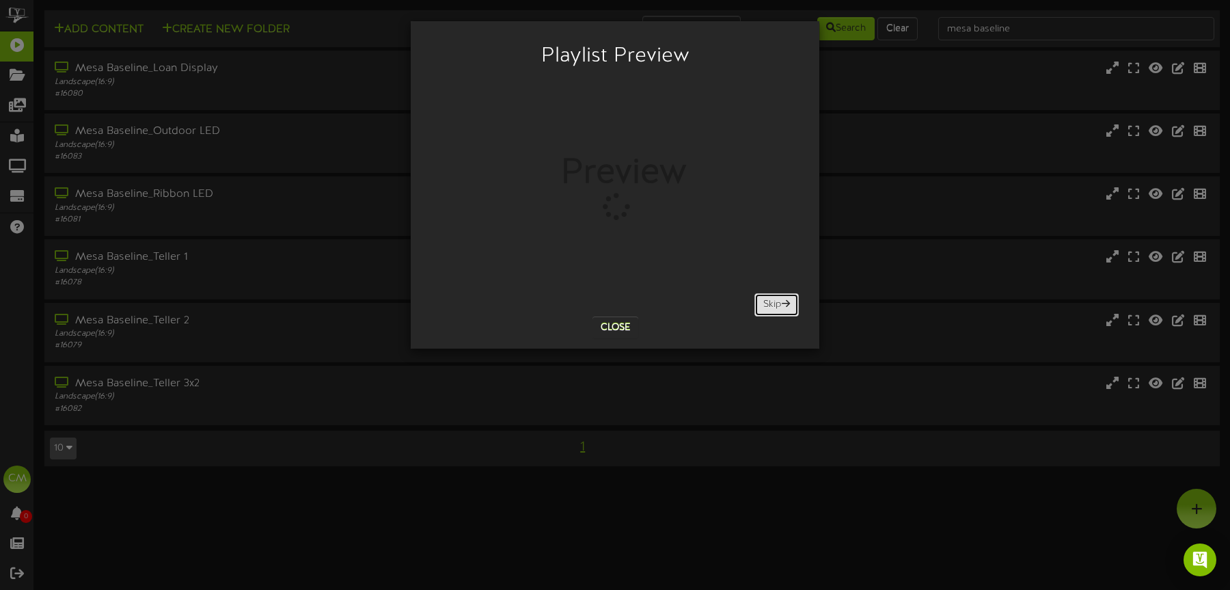
click at [784, 303] on span at bounding box center [786, 304] width 8 height 10
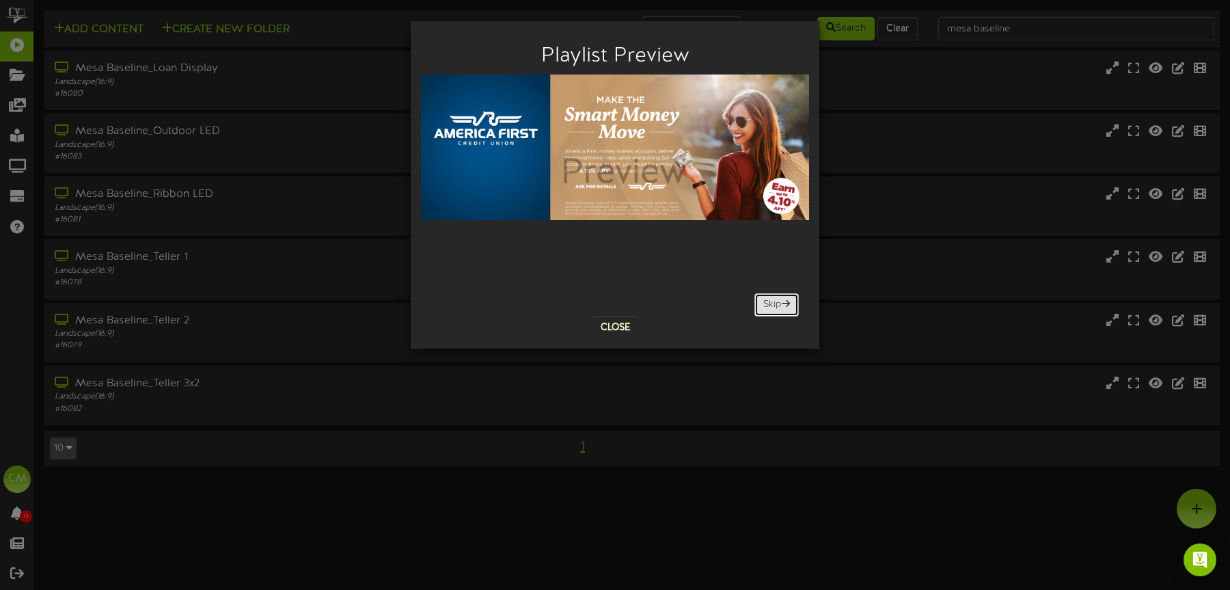
click at [784, 303] on span at bounding box center [786, 304] width 8 height 10
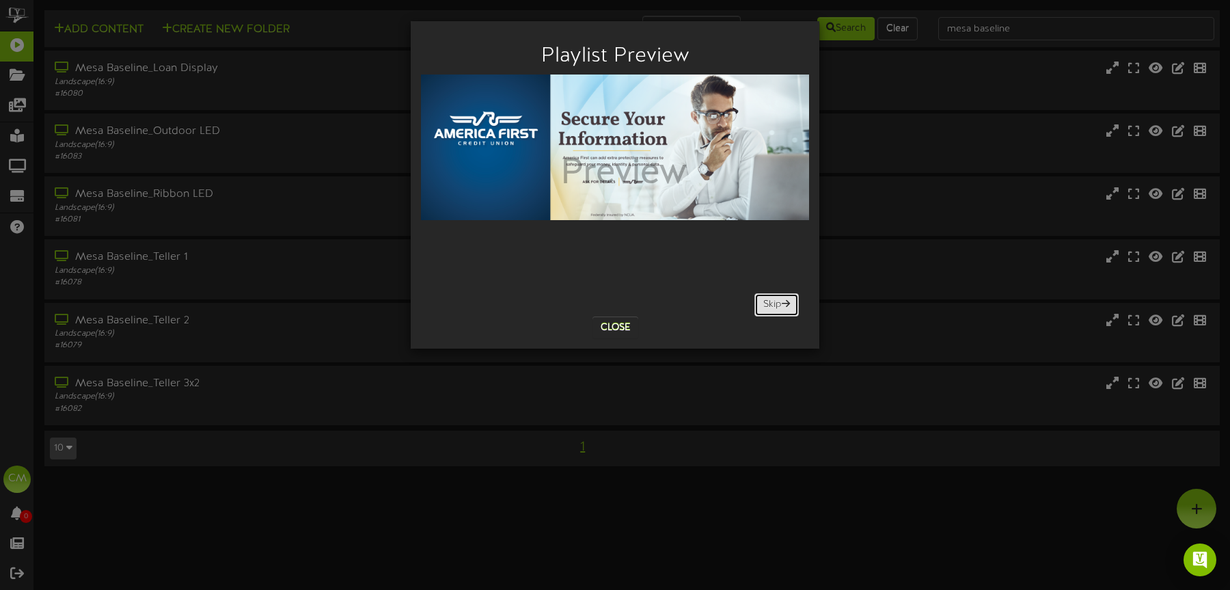
click at [784, 303] on span at bounding box center [786, 304] width 8 height 10
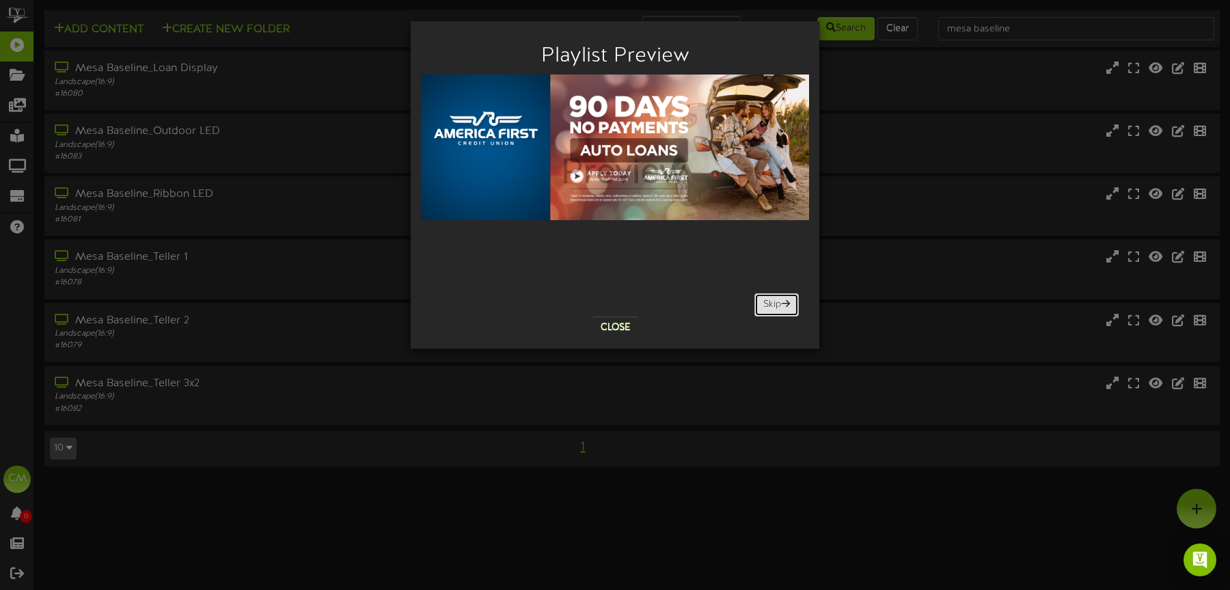
click at [784, 303] on span at bounding box center [786, 304] width 8 height 10
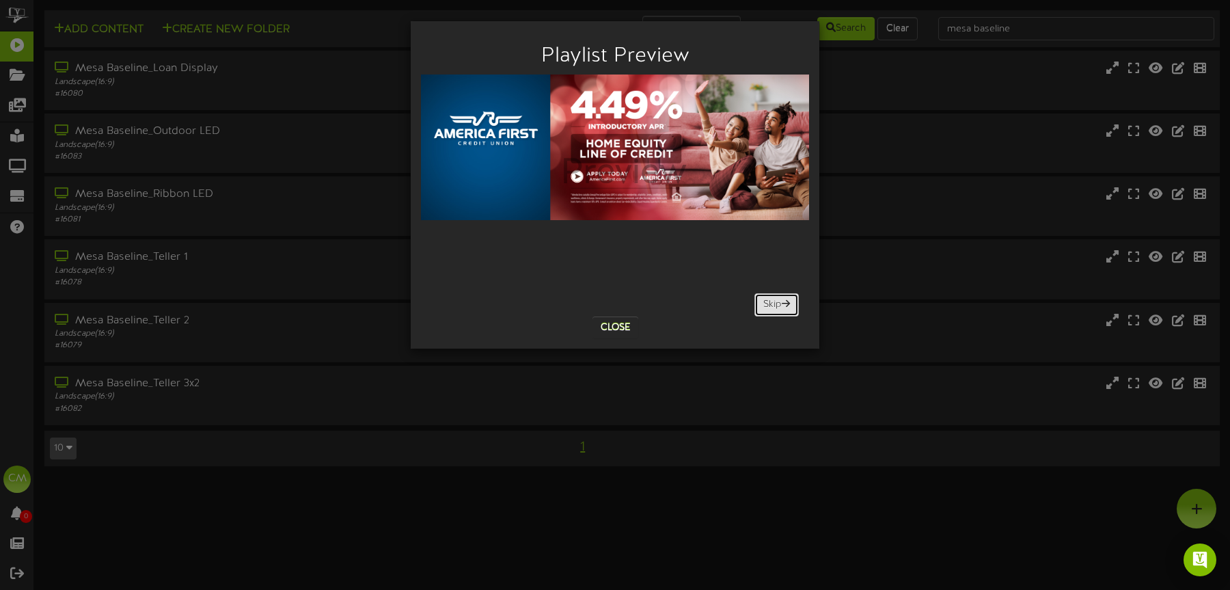
click at [784, 303] on span at bounding box center [786, 304] width 8 height 10
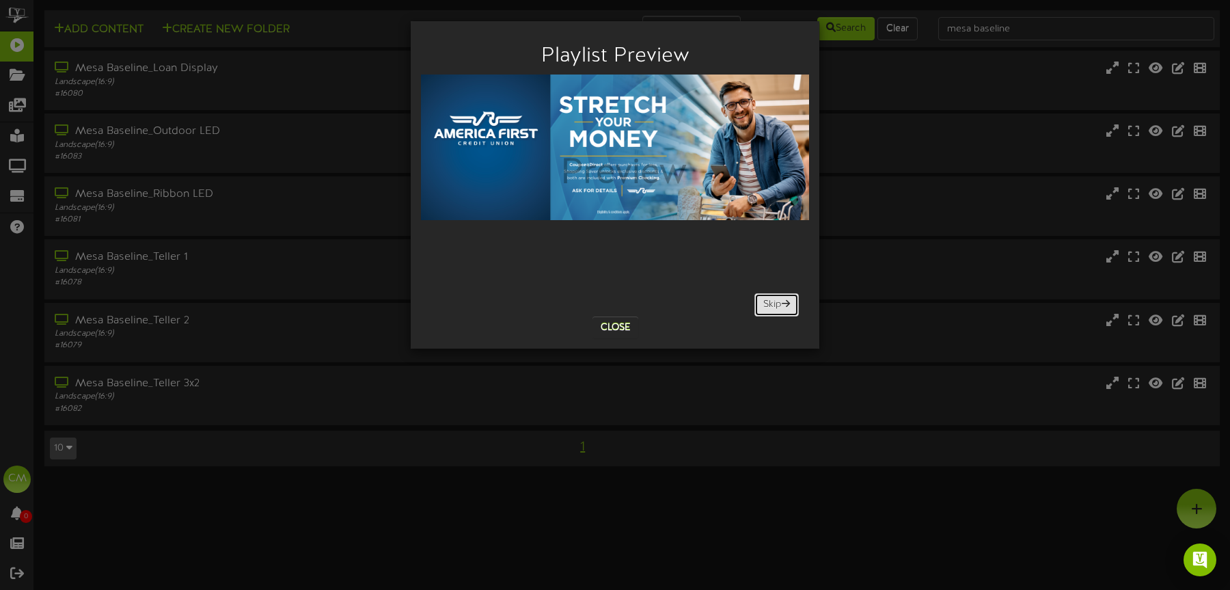
click at [784, 303] on span at bounding box center [786, 304] width 8 height 10
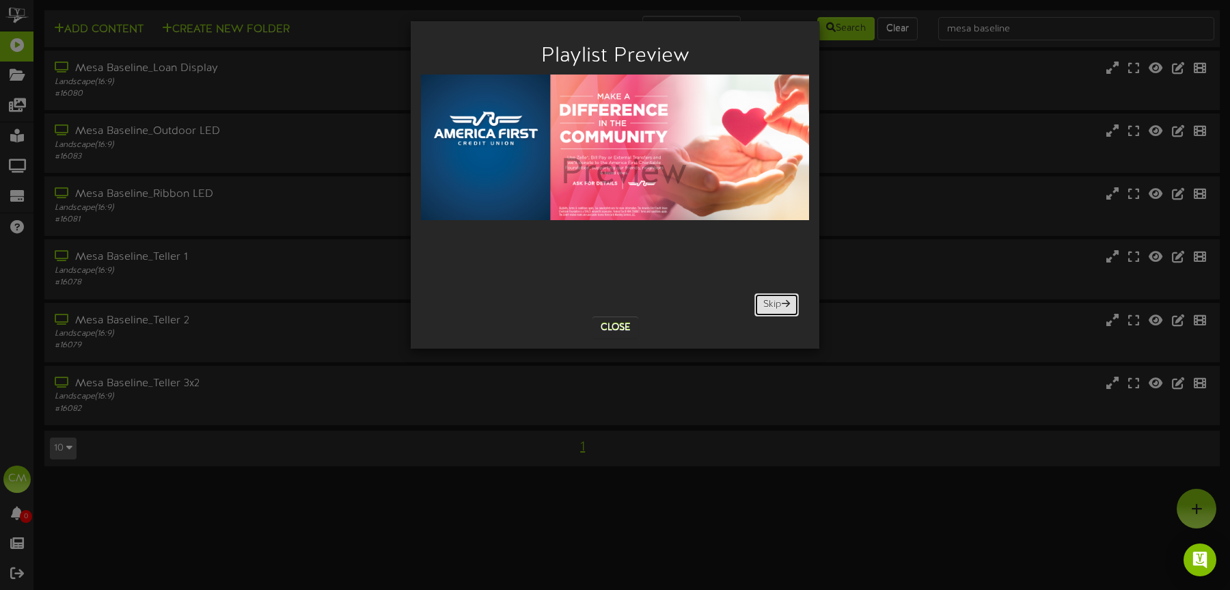
click at [784, 303] on span at bounding box center [786, 304] width 8 height 10
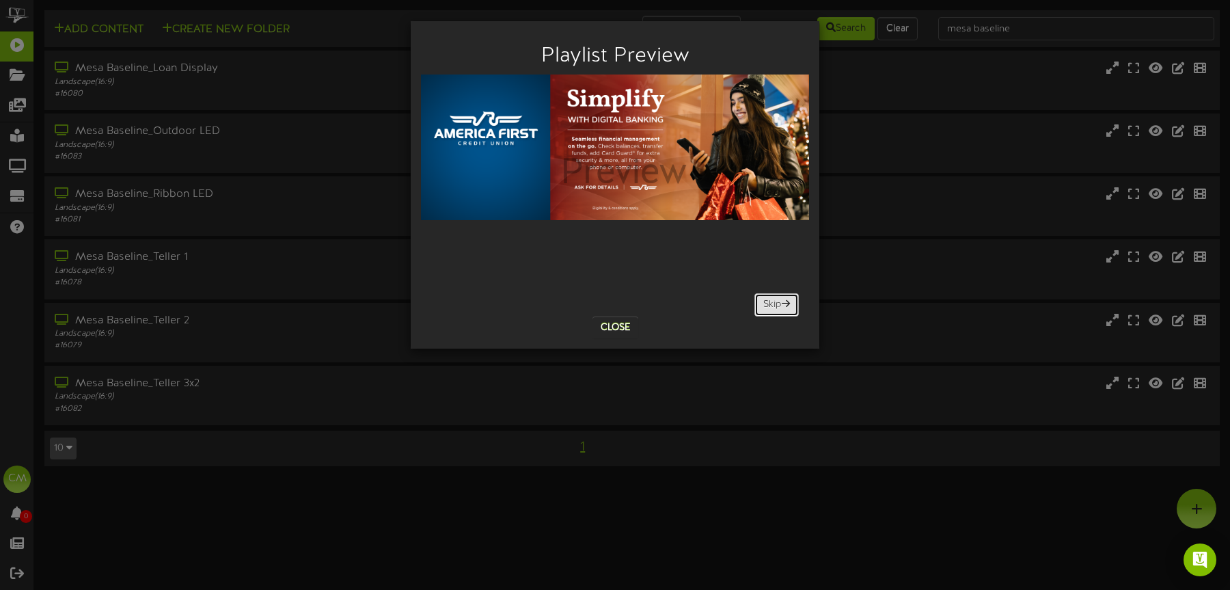
click at [784, 303] on span at bounding box center [786, 304] width 8 height 10
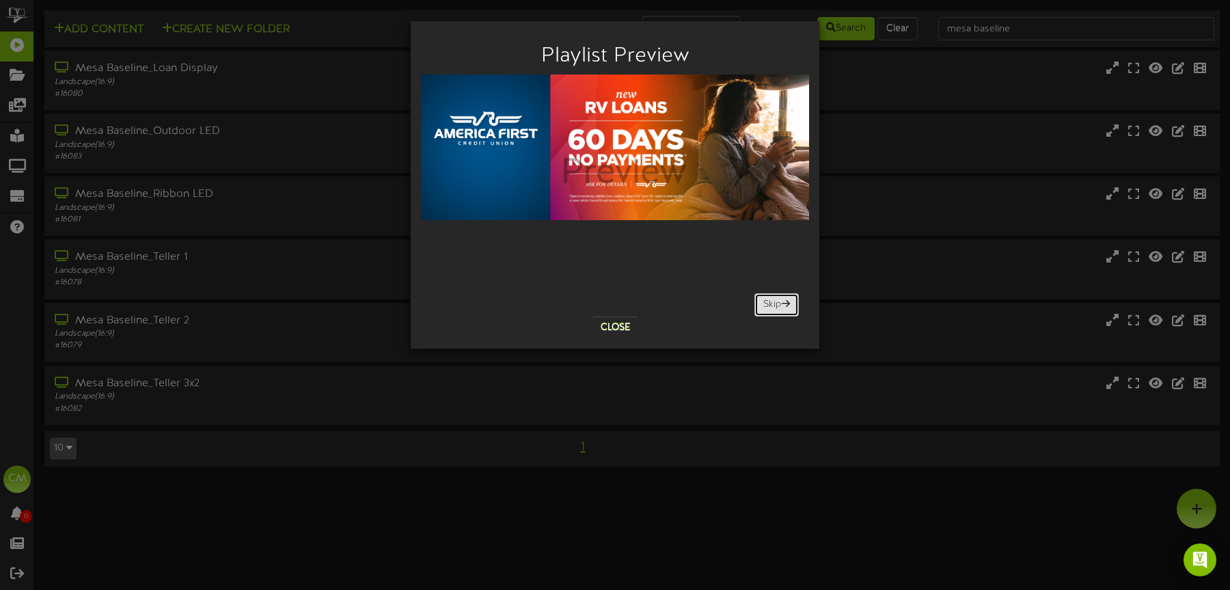
click at [784, 303] on span at bounding box center [786, 304] width 8 height 10
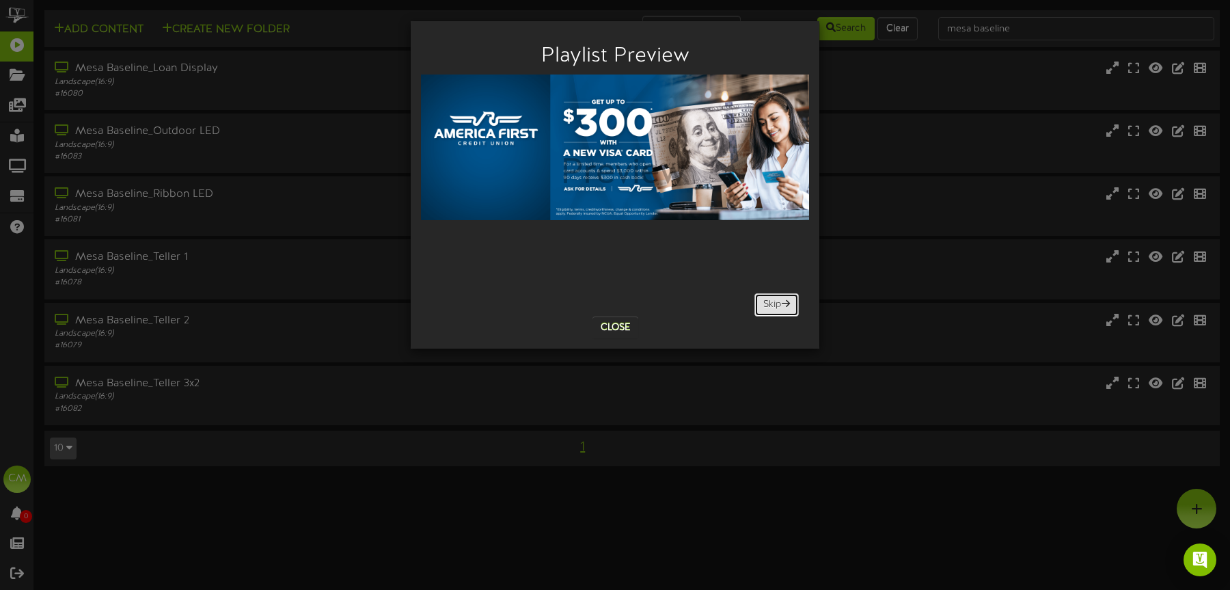
click at [784, 303] on span at bounding box center [786, 304] width 8 height 10
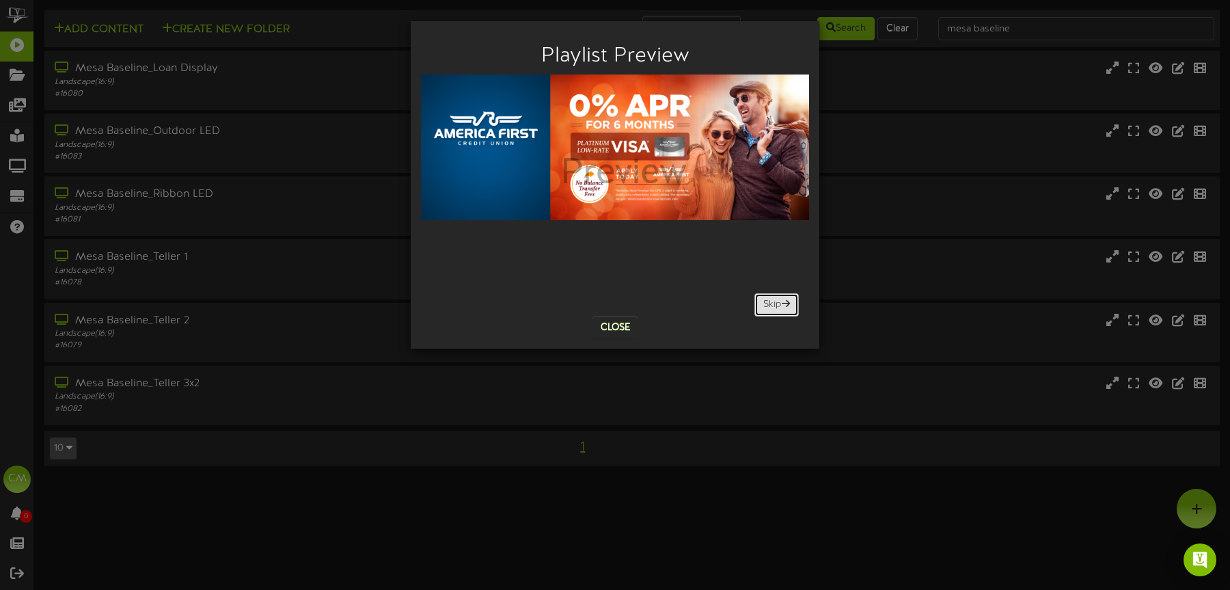
click at [784, 303] on span at bounding box center [786, 304] width 8 height 10
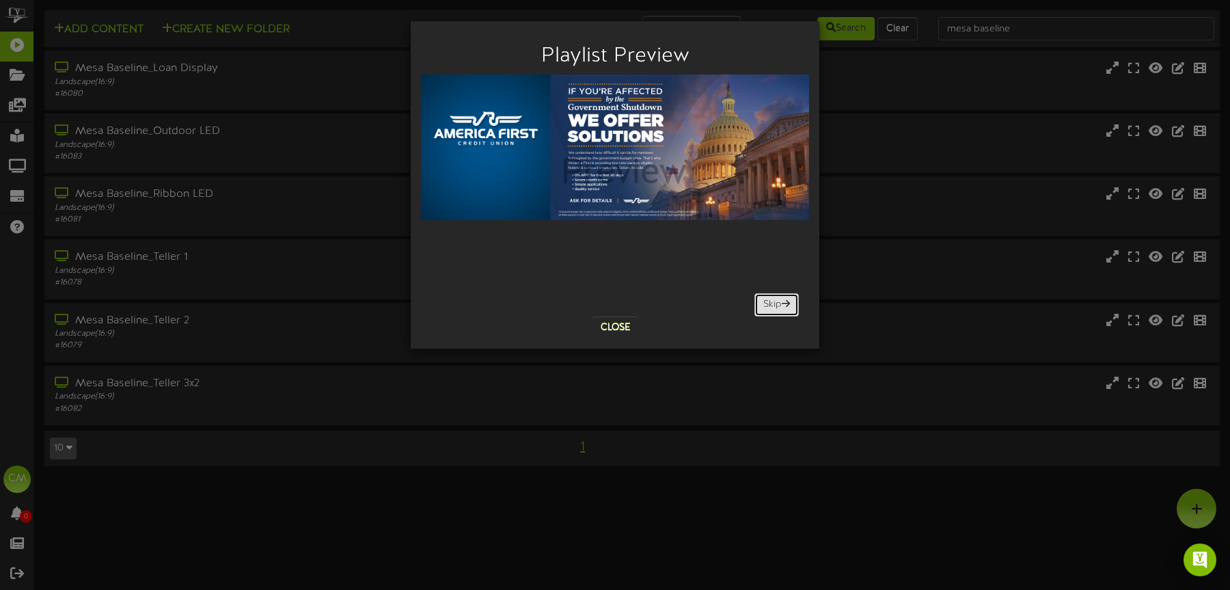
click at [784, 303] on span at bounding box center [786, 304] width 8 height 10
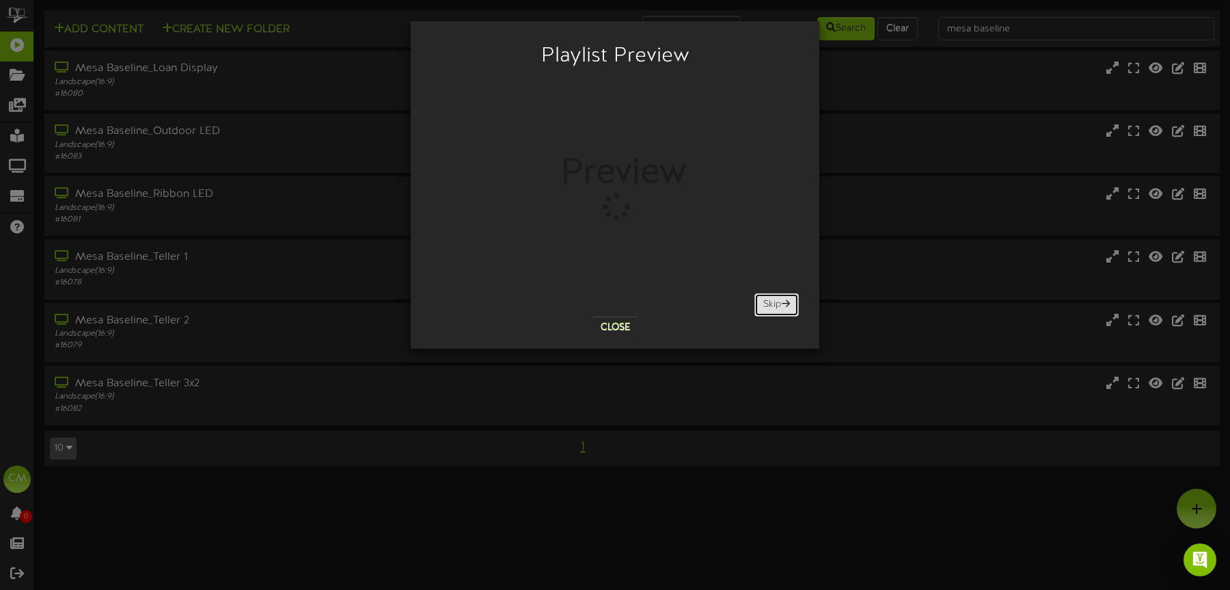
click at [784, 303] on span at bounding box center [786, 304] width 8 height 10
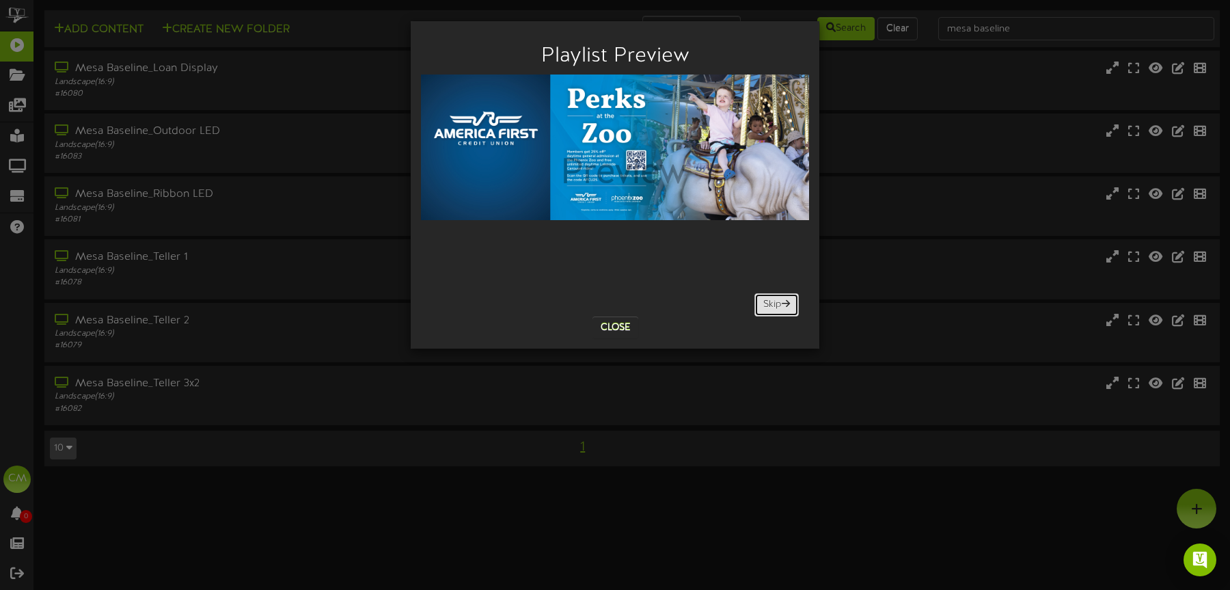
click at [784, 303] on span at bounding box center [786, 304] width 8 height 10
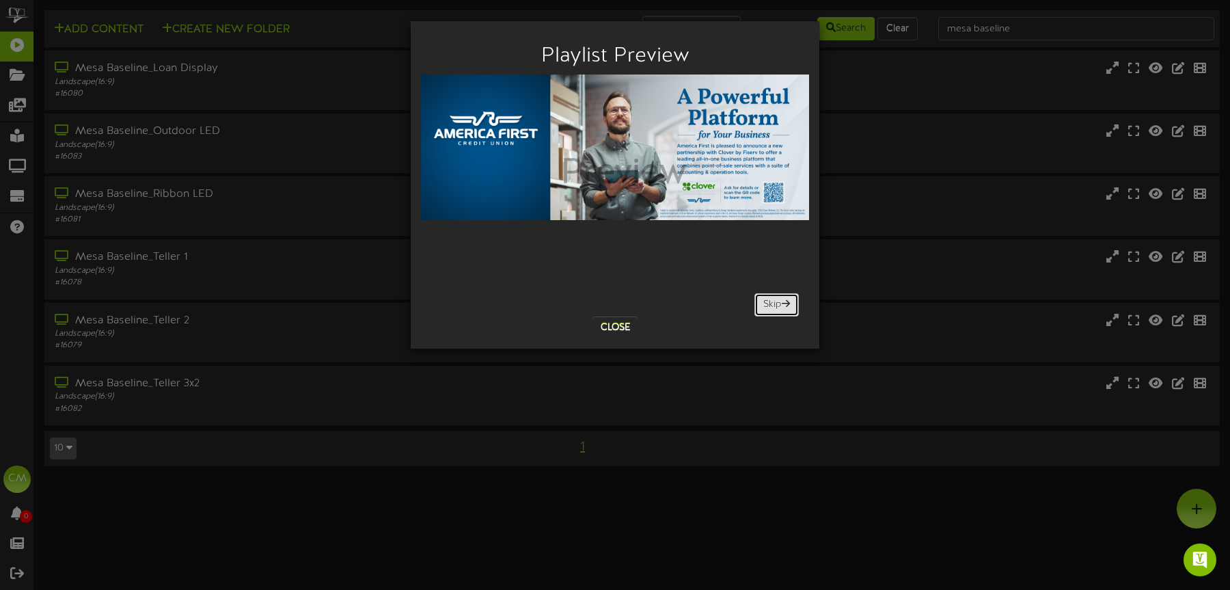
click at [784, 303] on span at bounding box center [786, 304] width 8 height 10
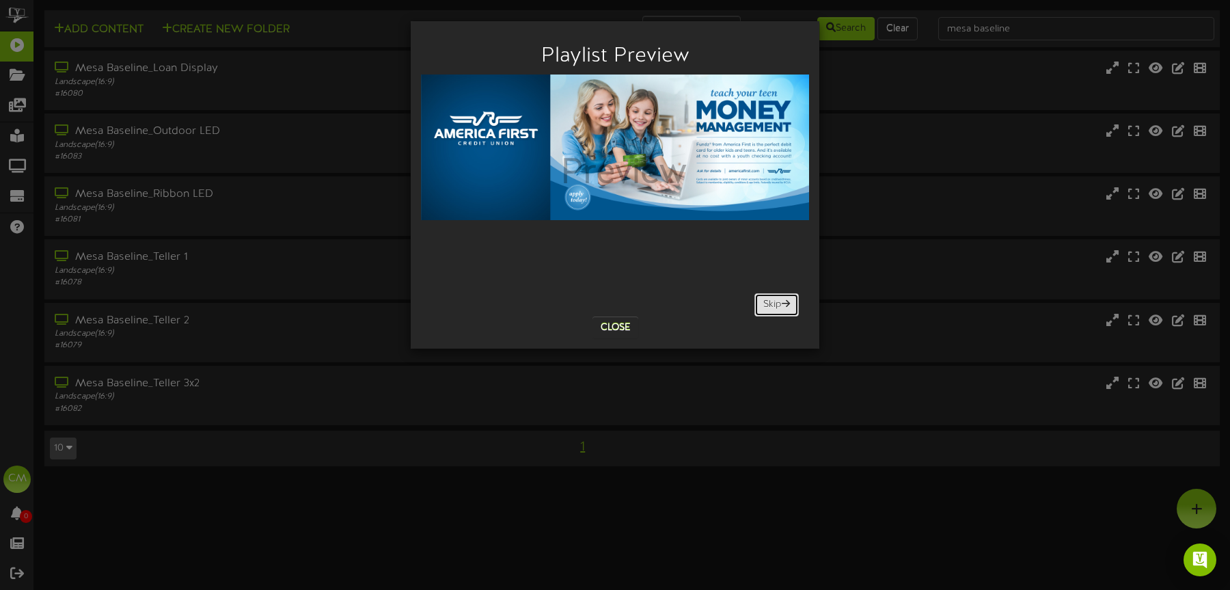
click at [784, 303] on span at bounding box center [786, 304] width 8 height 10
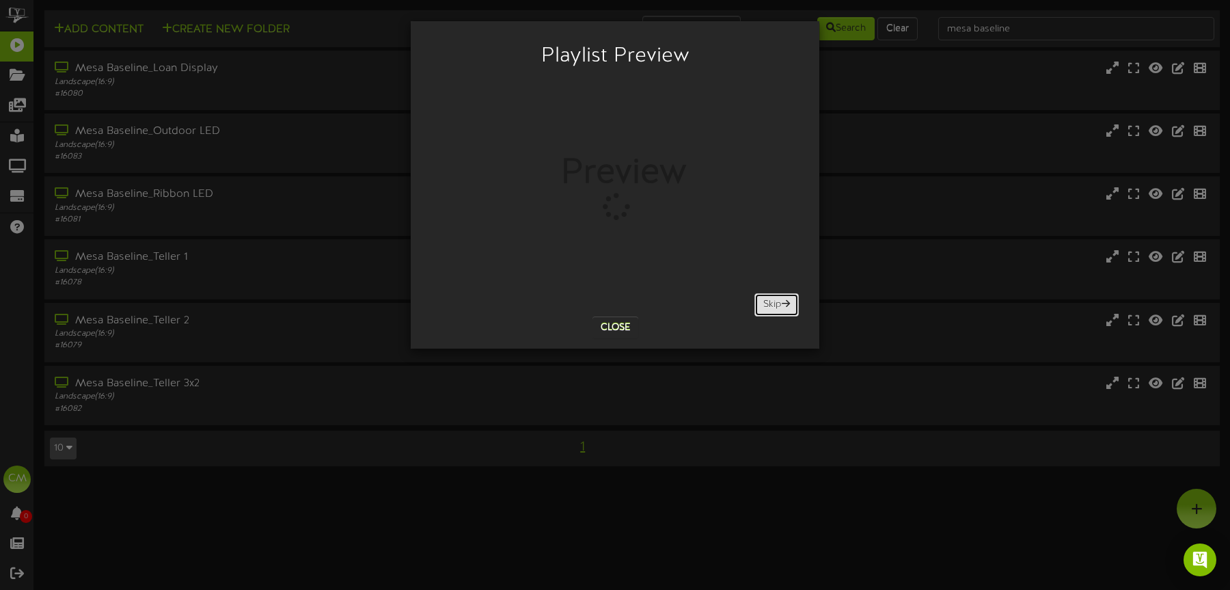
click at [784, 303] on span at bounding box center [786, 304] width 8 height 10
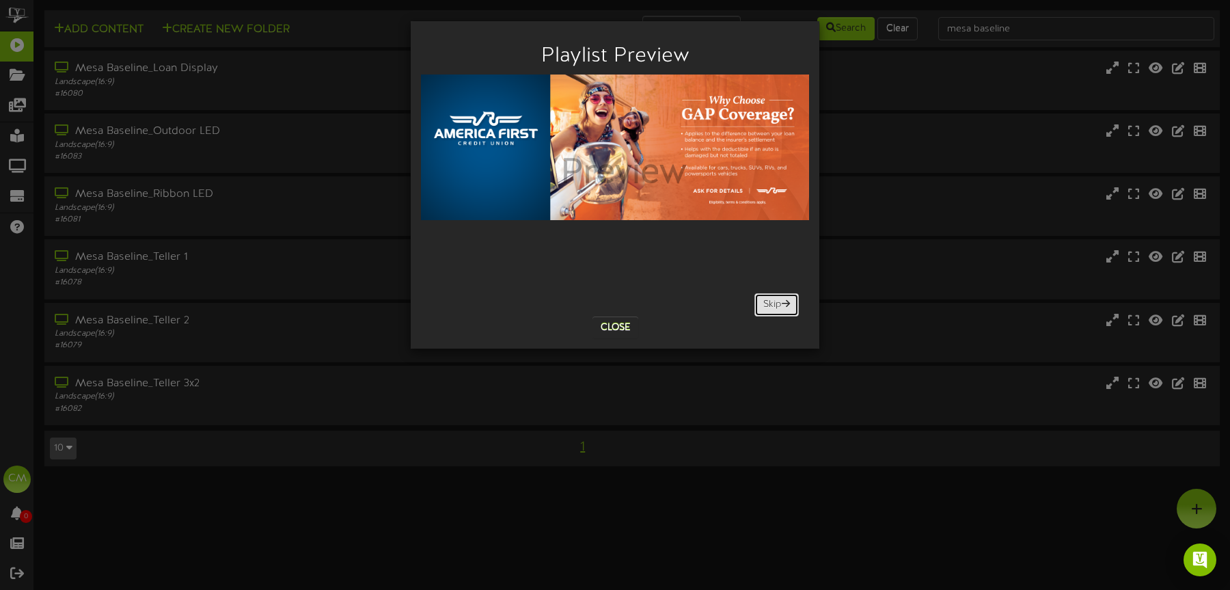
click at [784, 303] on span at bounding box center [786, 304] width 8 height 10
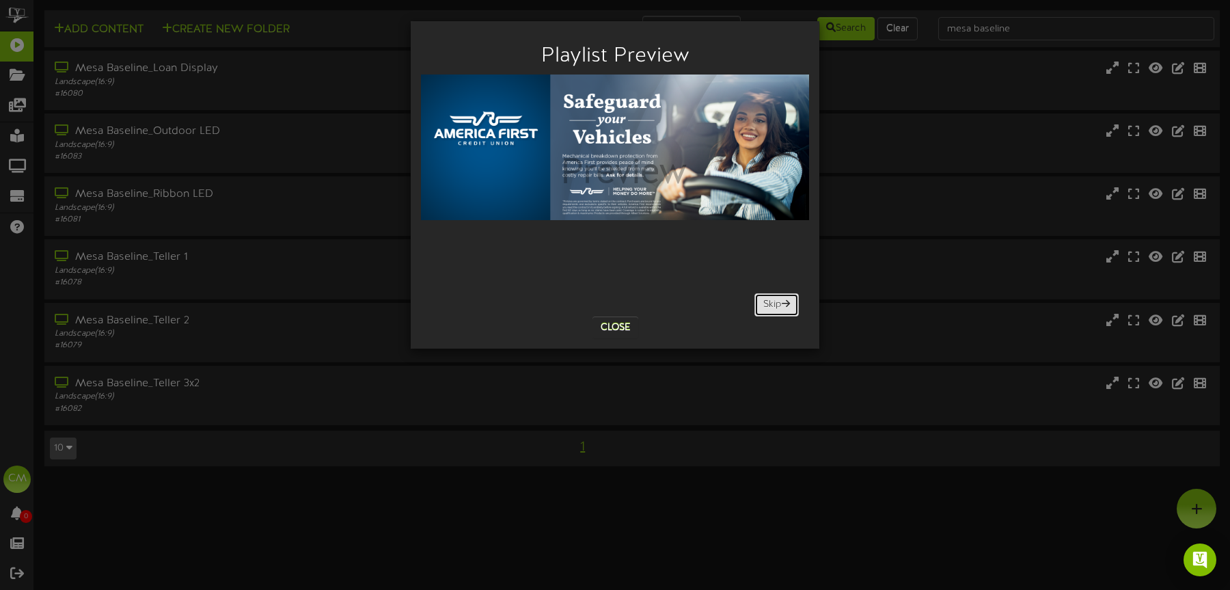
click at [784, 303] on span at bounding box center [786, 304] width 8 height 10
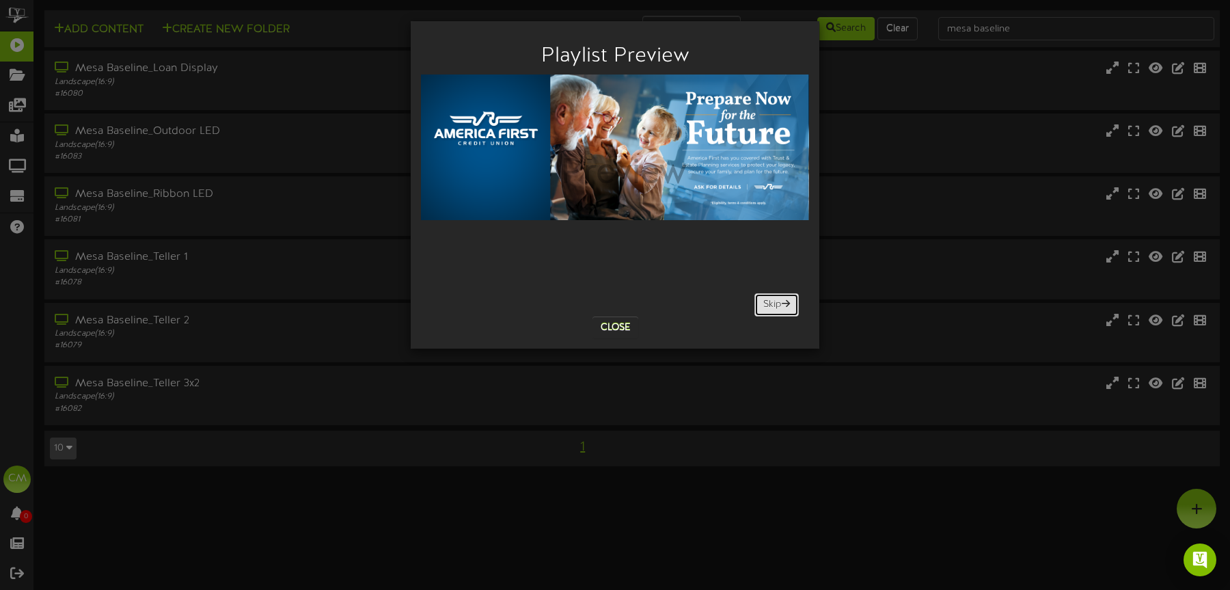
click at [784, 303] on span at bounding box center [786, 304] width 8 height 10
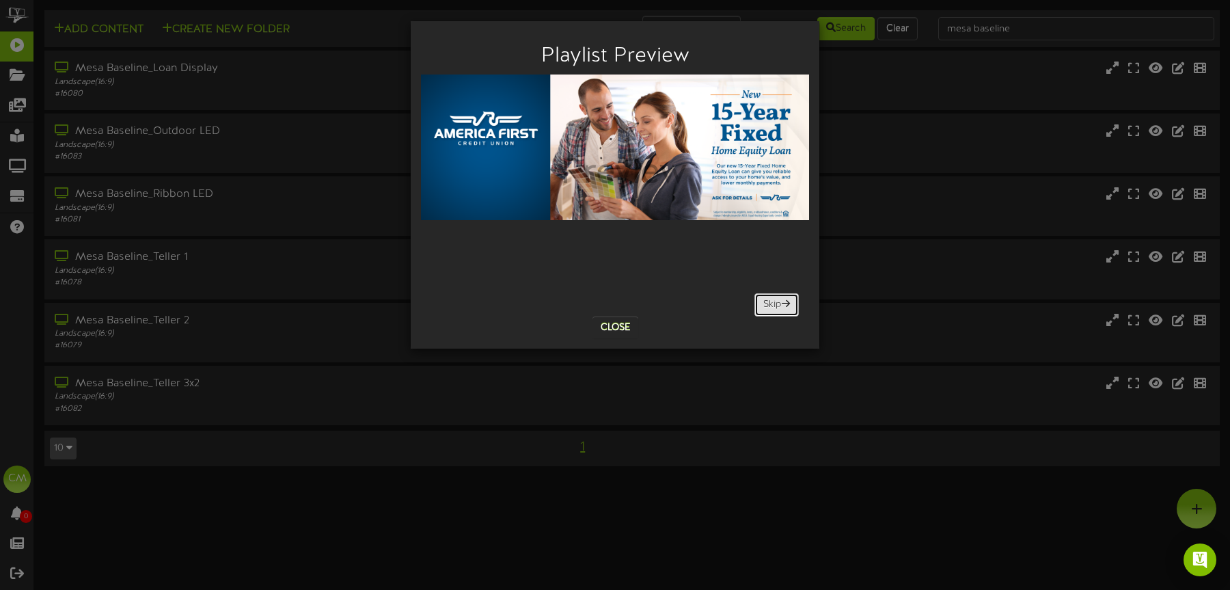
click at [784, 303] on span at bounding box center [786, 304] width 8 height 10
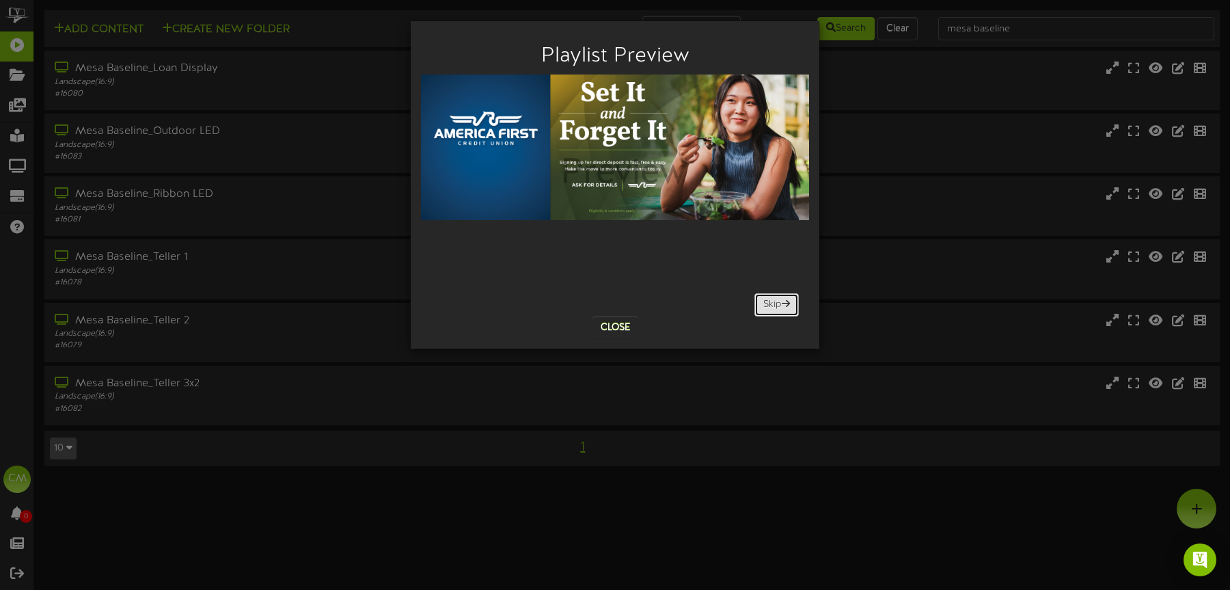
click at [784, 303] on span at bounding box center [786, 304] width 8 height 10
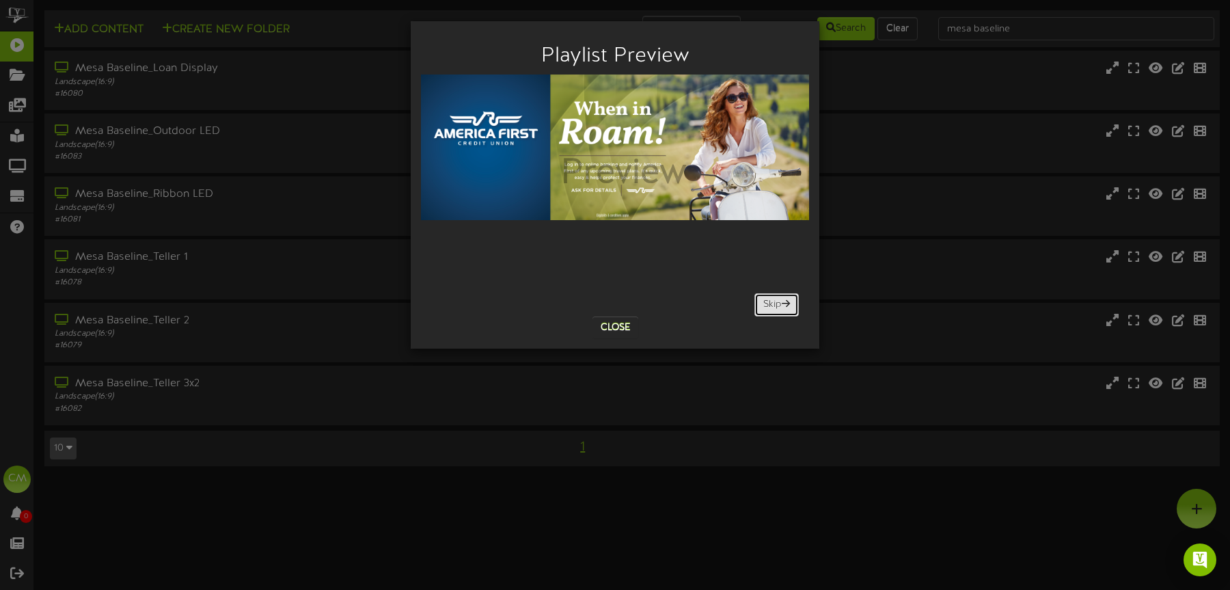
click at [784, 303] on span at bounding box center [786, 304] width 8 height 10
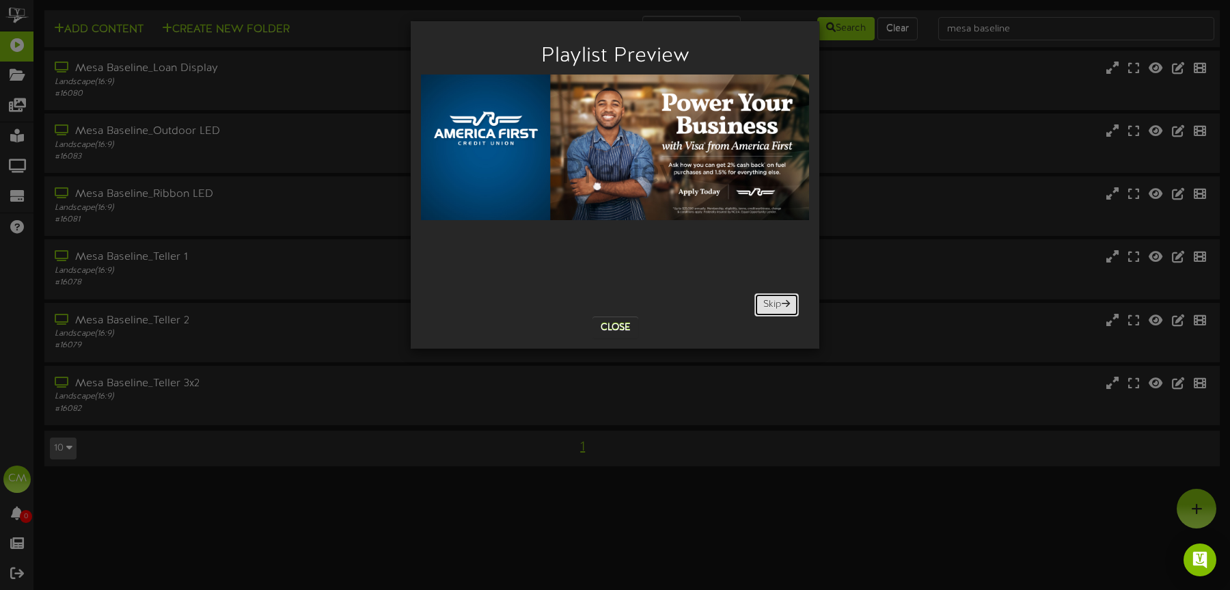
click at [784, 303] on span at bounding box center [786, 304] width 8 height 10
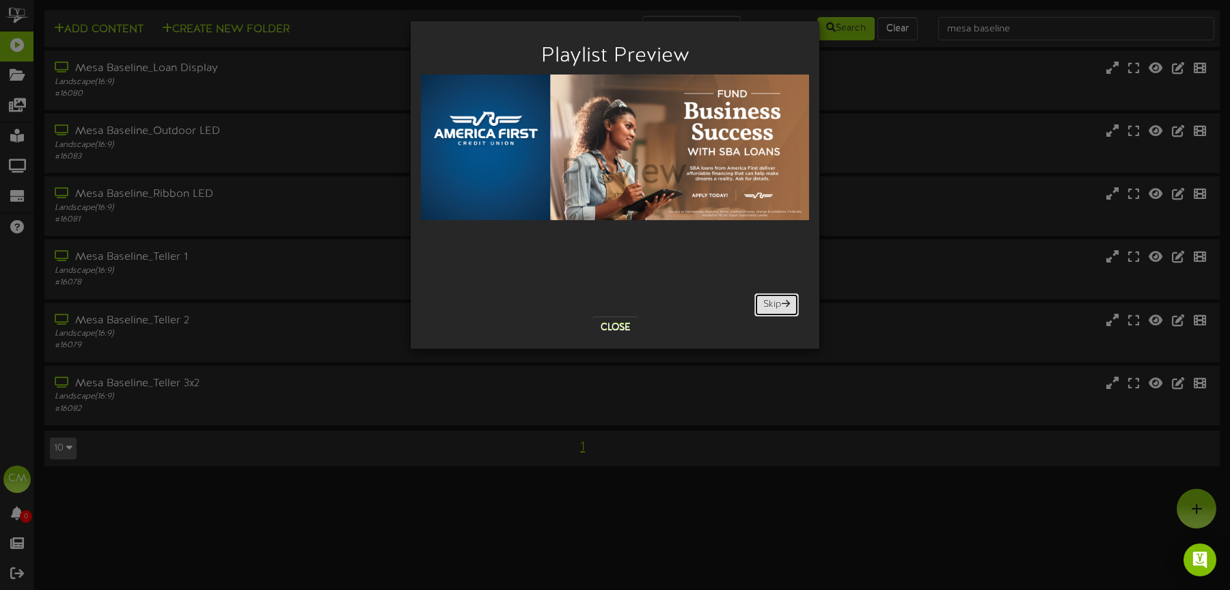
click at [784, 303] on span at bounding box center [786, 304] width 8 height 10
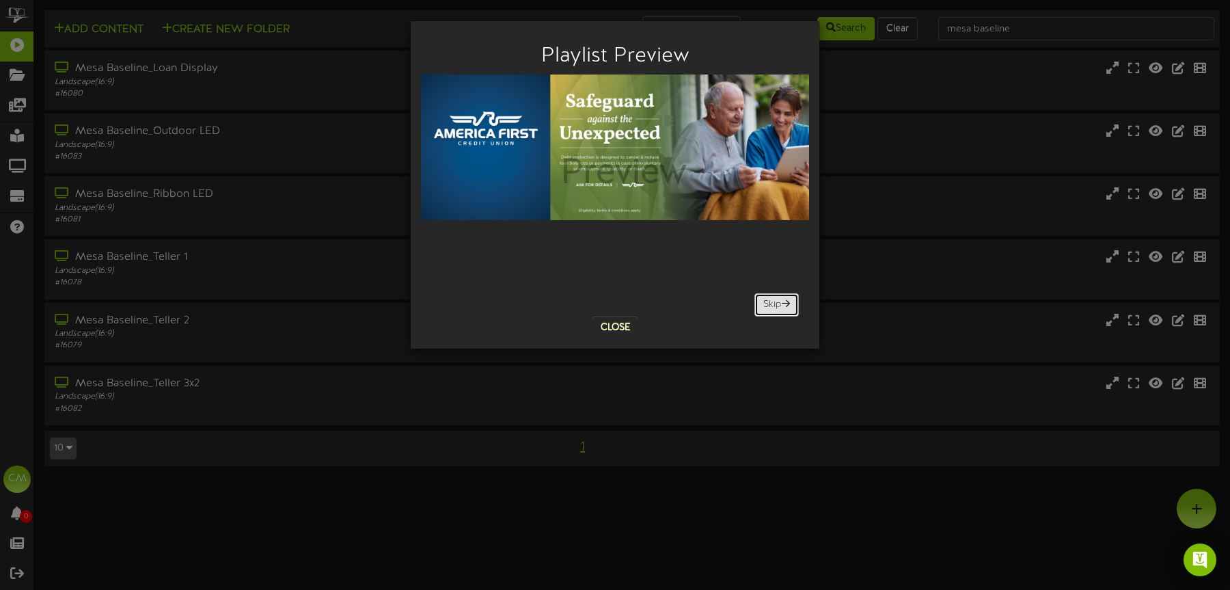
click at [784, 303] on span at bounding box center [786, 304] width 8 height 10
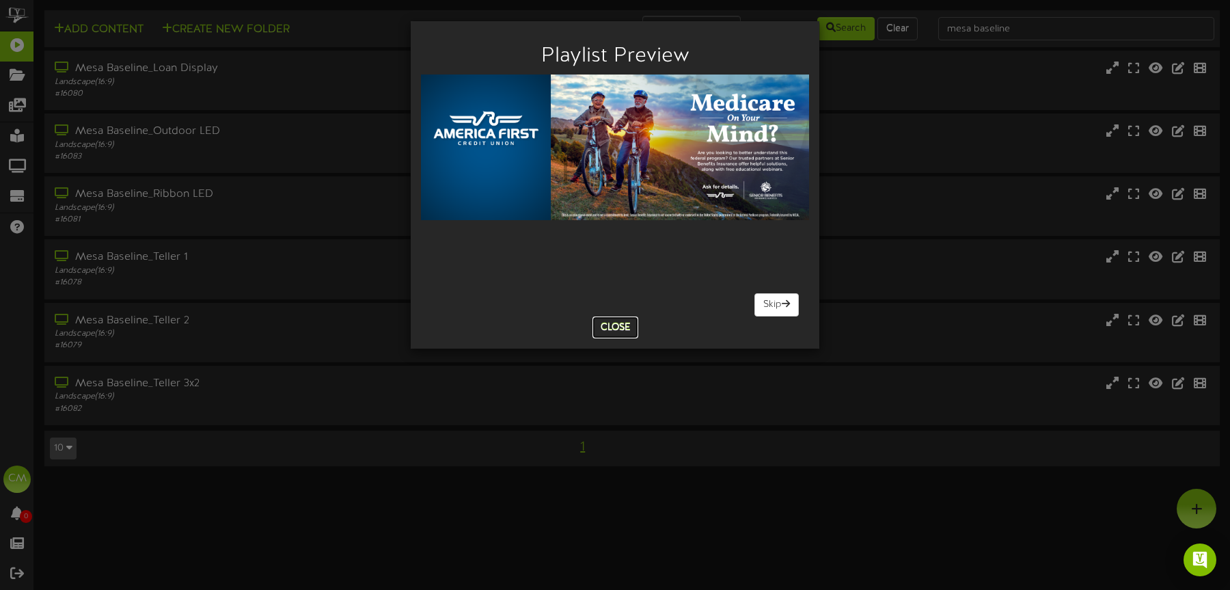
click at [618, 334] on button "Close" at bounding box center [616, 327] width 46 height 22
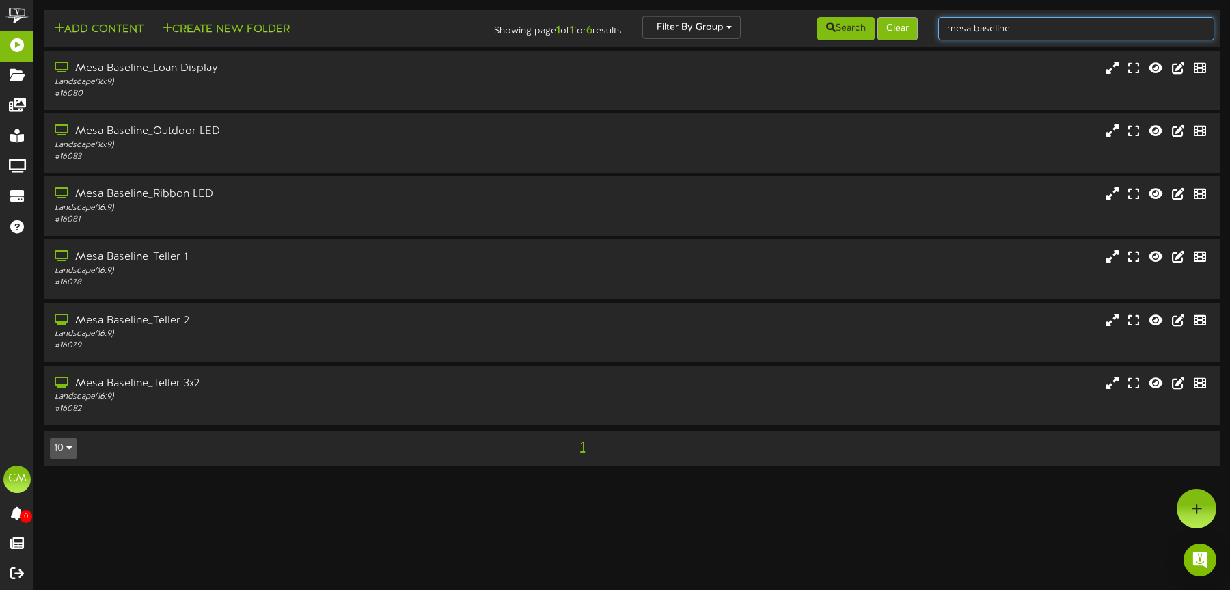
drag, startPoint x: 1016, startPoint y: 27, endPoint x: 901, endPoint y: 34, distance: 115.7
click at [900, 34] on div "Add Content Create New Folder Showing page 1 of 1 for 6 results Filter By Group…" at bounding box center [632, 29] width 1185 height 26
type input "[PERSON_NAME] Heritage"
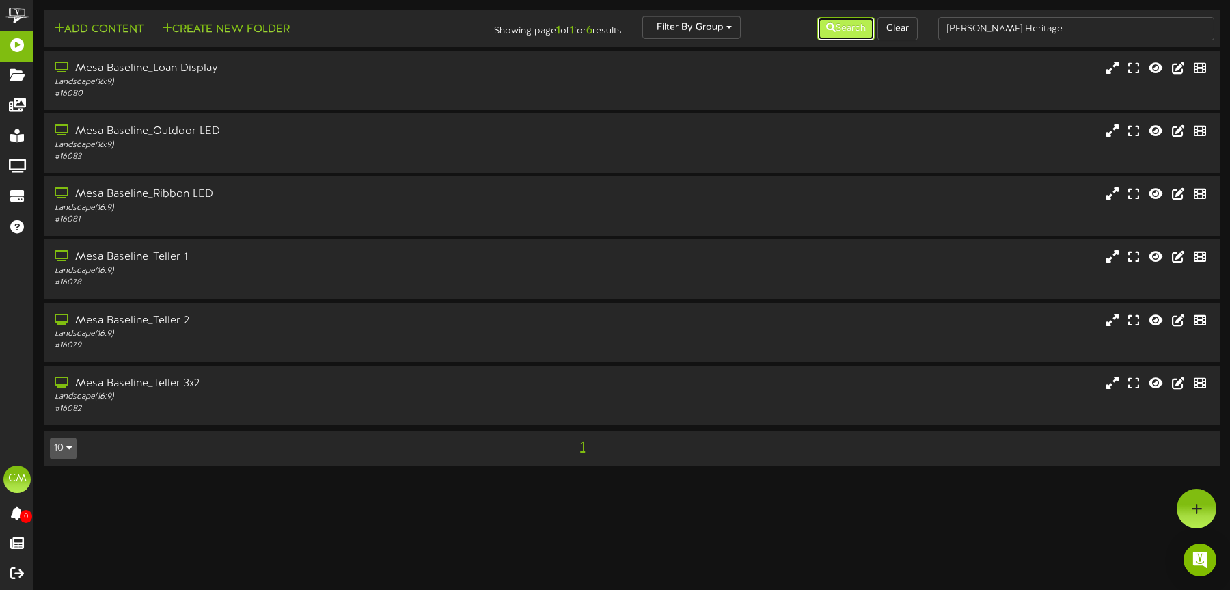
click at [839, 24] on button "Search" at bounding box center [845, 28] width 57 height 23
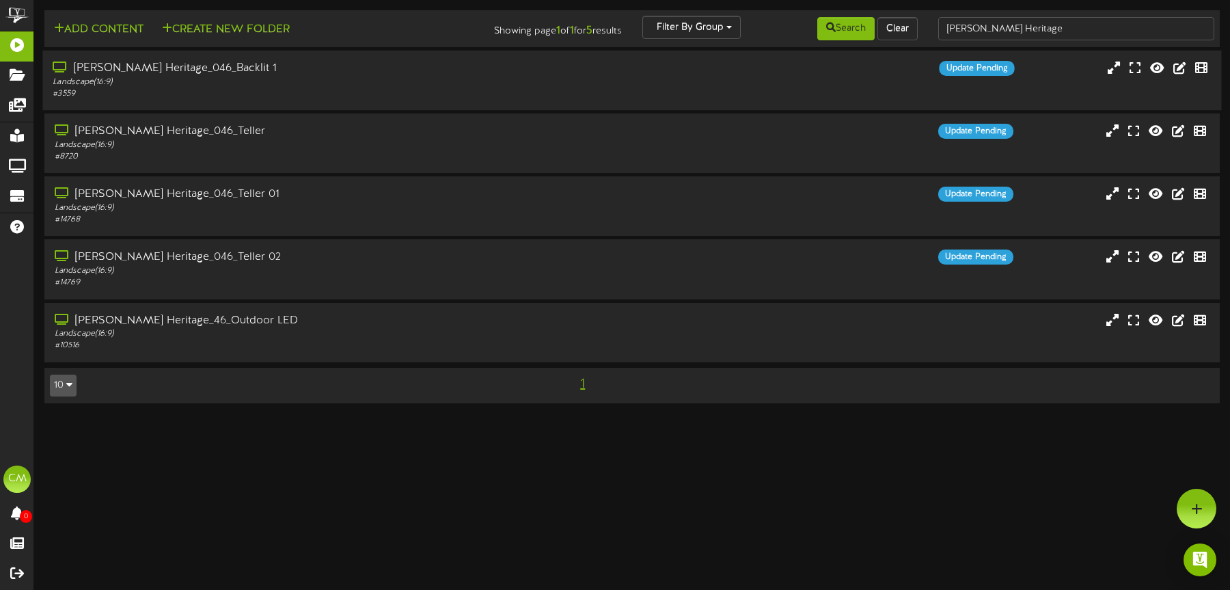
click at [874, 72] on div "Update Pending" at bounding box center [779, 68] width 491 height 15
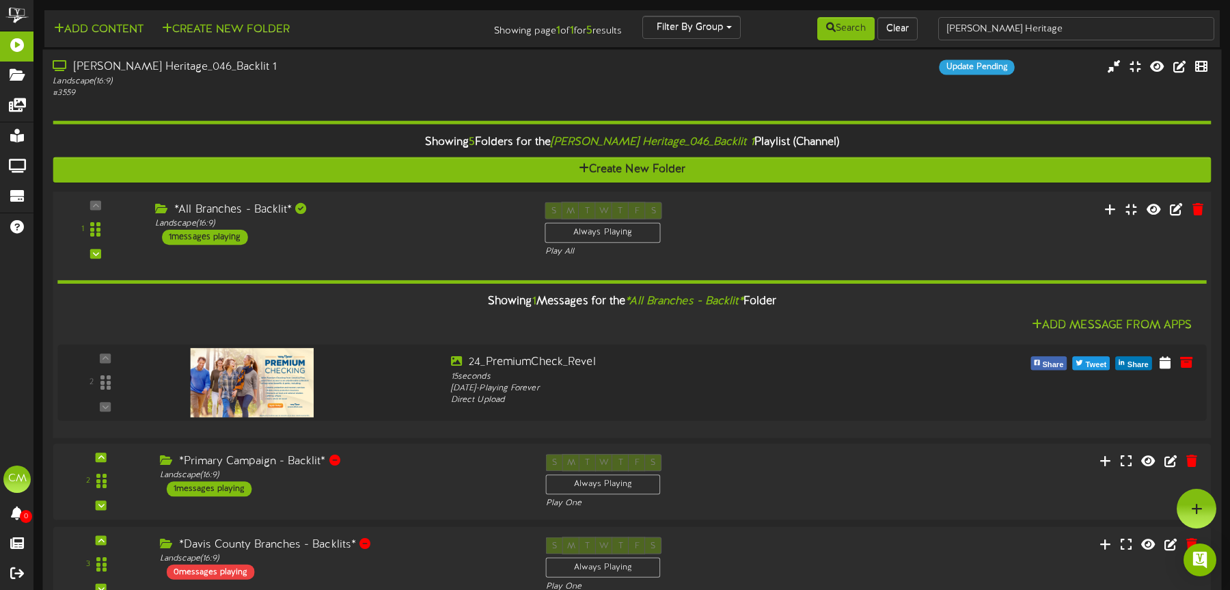
click at [416, 217] on div "*All Branches - Backlit*" at bounding box center [339, 210] width 369 height 16
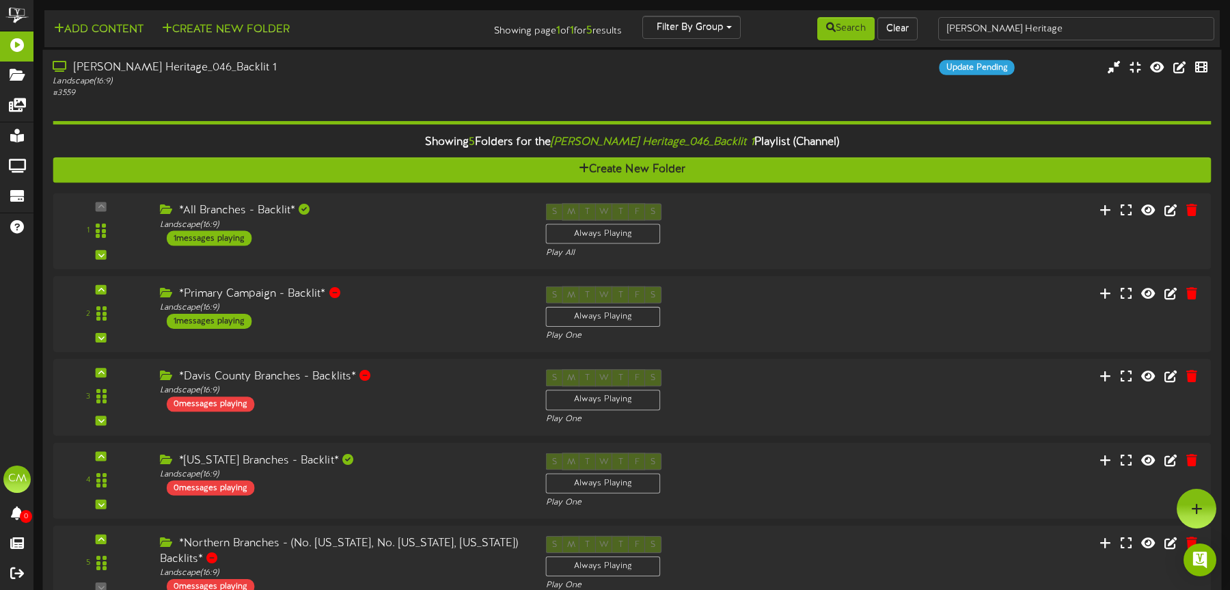
click at [539, 92] on div "[PERSON_NAME] Heritage_046_Backlit 1 Landscape ( 16:9 ) # 3559 Update Pending" at bounding box center [631, 79] width 1179 height 39
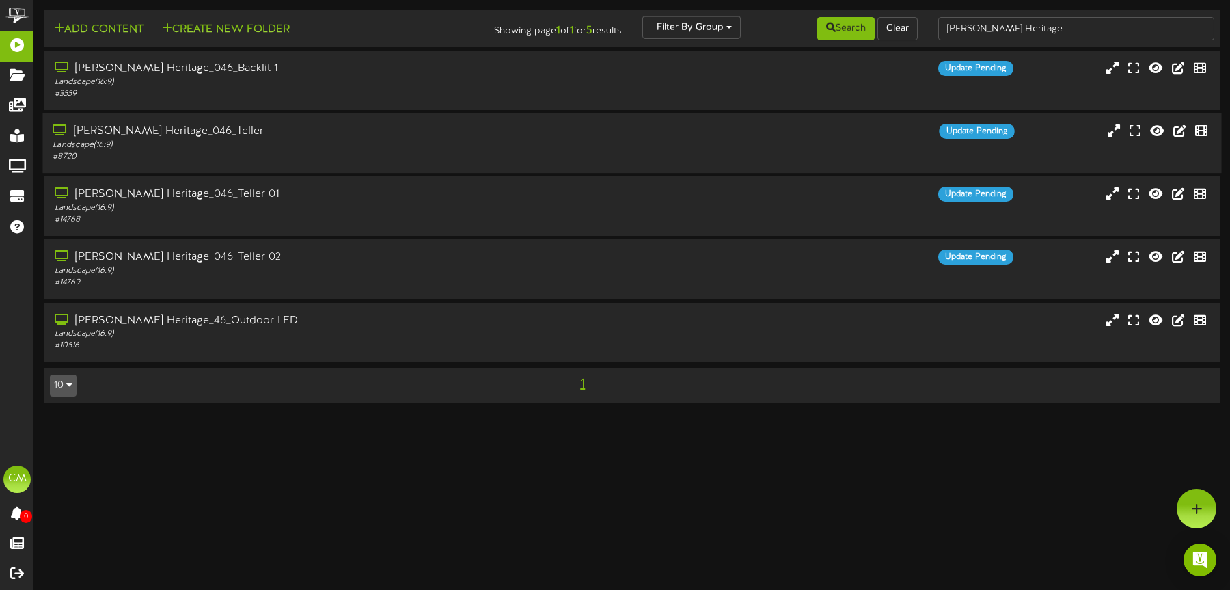
click at [447, 137] on div "[PERSON_NAME] Heritage_046_Teller" at bounding box center [288, 132] width 471 height 16
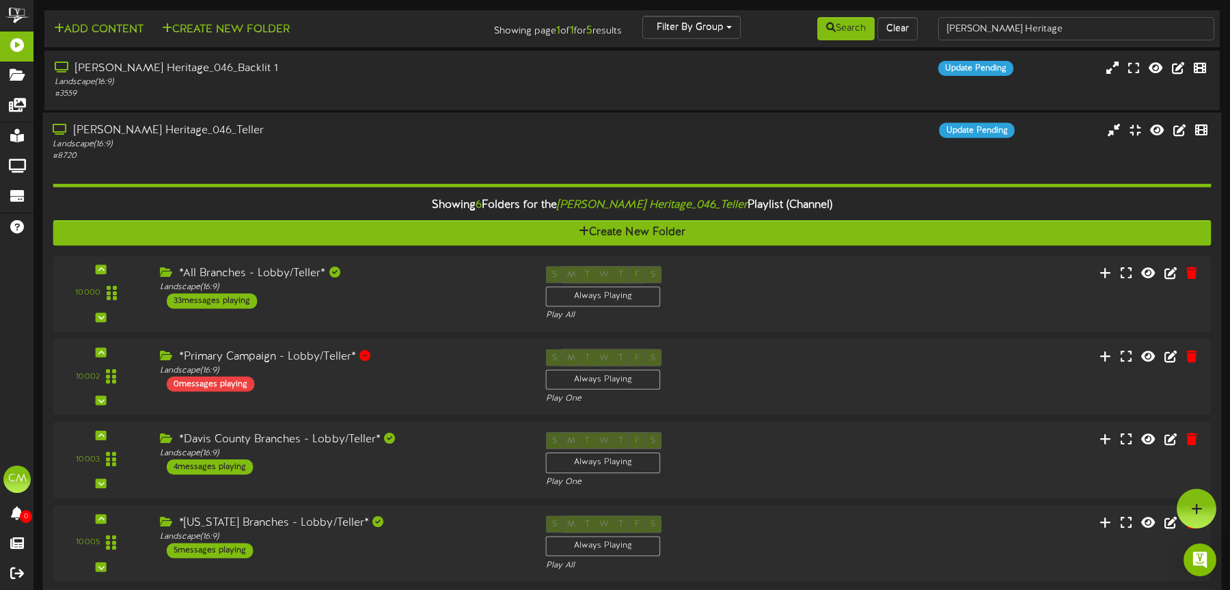
click at [446, 137] on div "[PERSON_NAME] Heritage_046_Teller" at bounding box center [288, 131] width 471 height 16
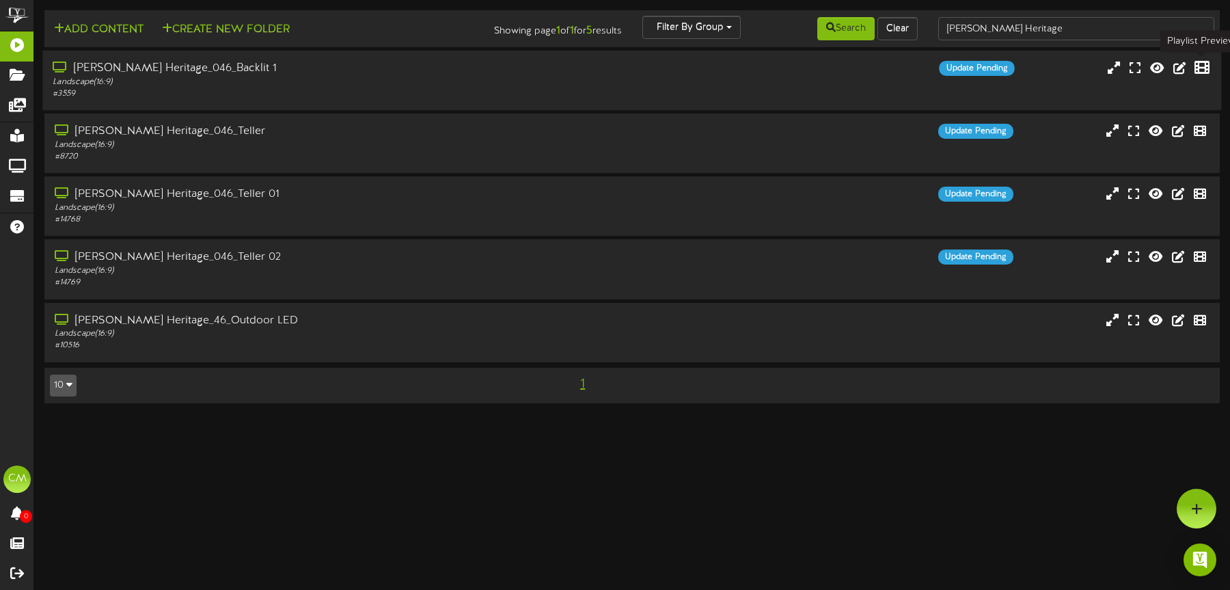
click at [918, 68] on icon at bounding box center [1202, 67] width 15 height 15
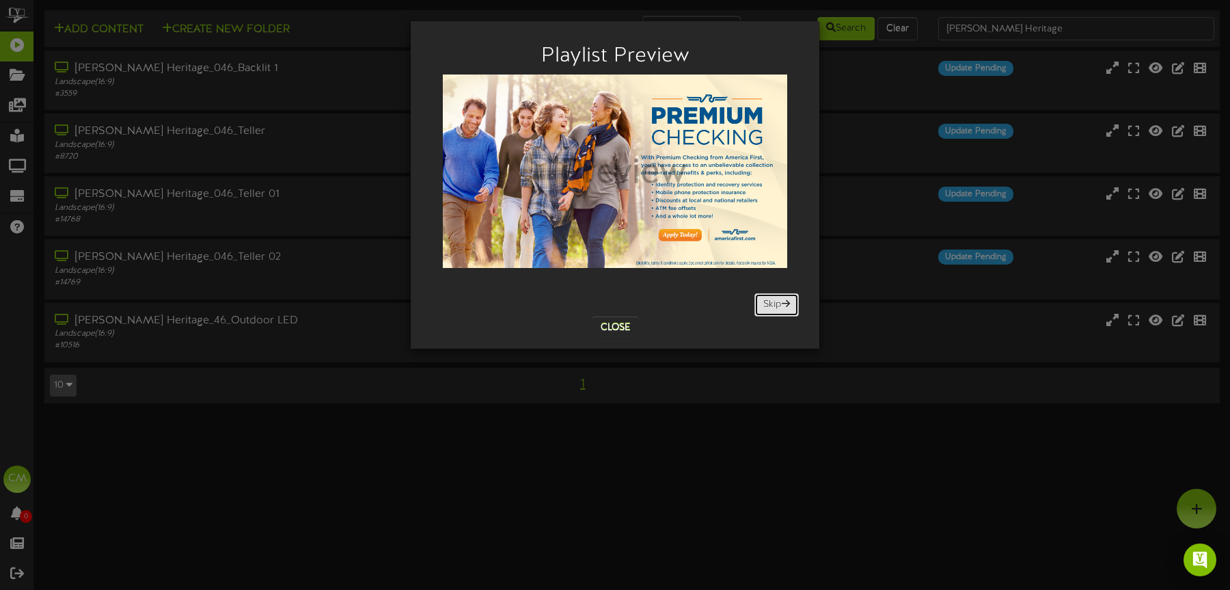
click at [792, 300] on button "Skip" at bounding box center [776, 304] width 44 height 23
click at [612, 324] on button "Close" at bounding box center [616, 327] width 46 height 22
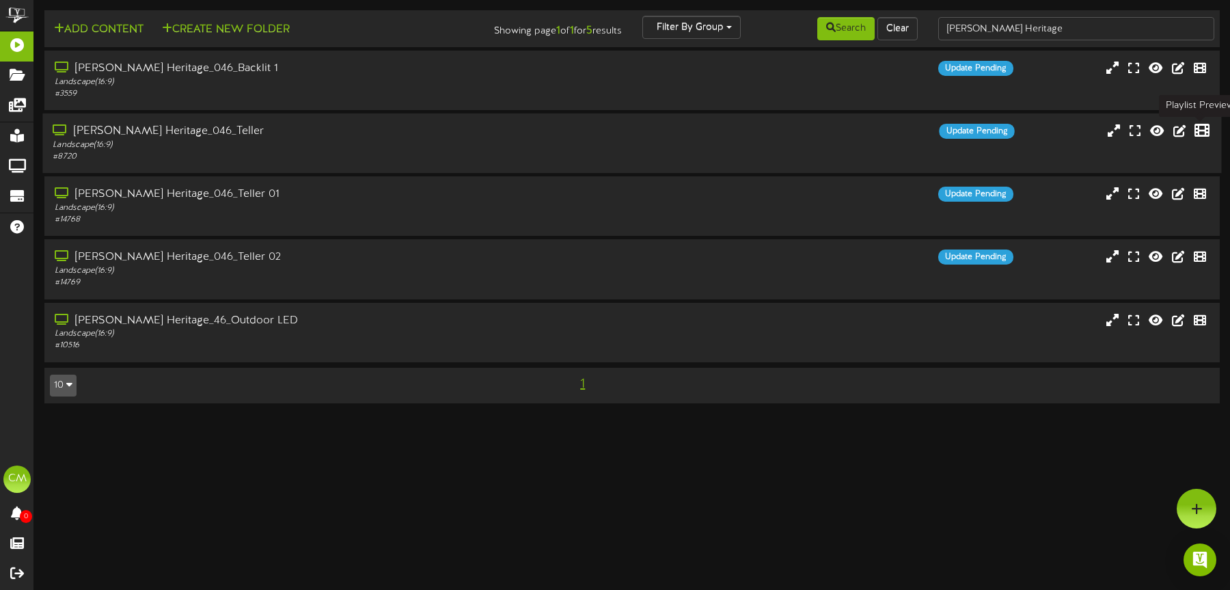
click at [918, 128] on icon at bounding box center [1202, 130] width 15 height 15
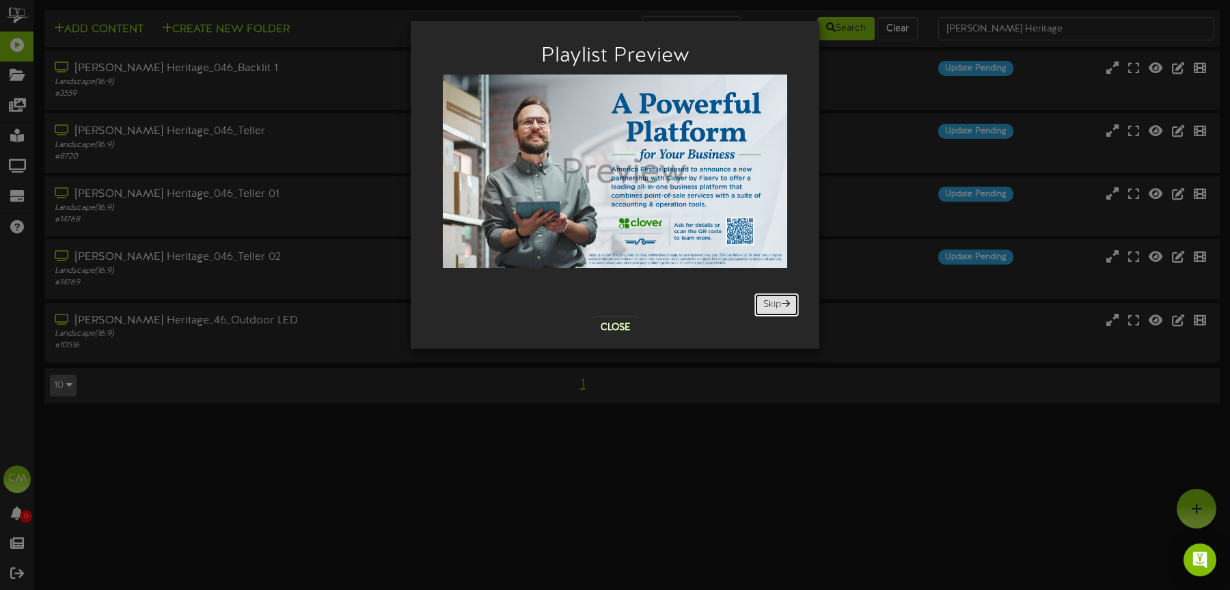
click at [762, 305] on button "Skip" at bounding box center [776, 304] width 44 height 23
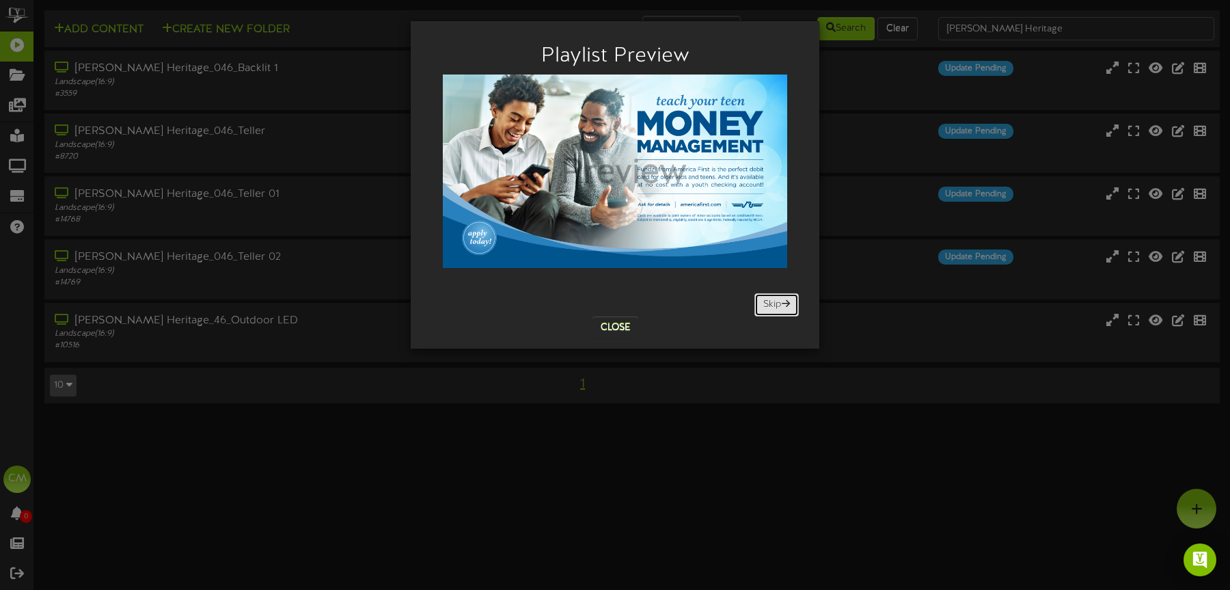
click at [773, 307] on button "Skip" at bounding box center [776, 304] width 44 height 23
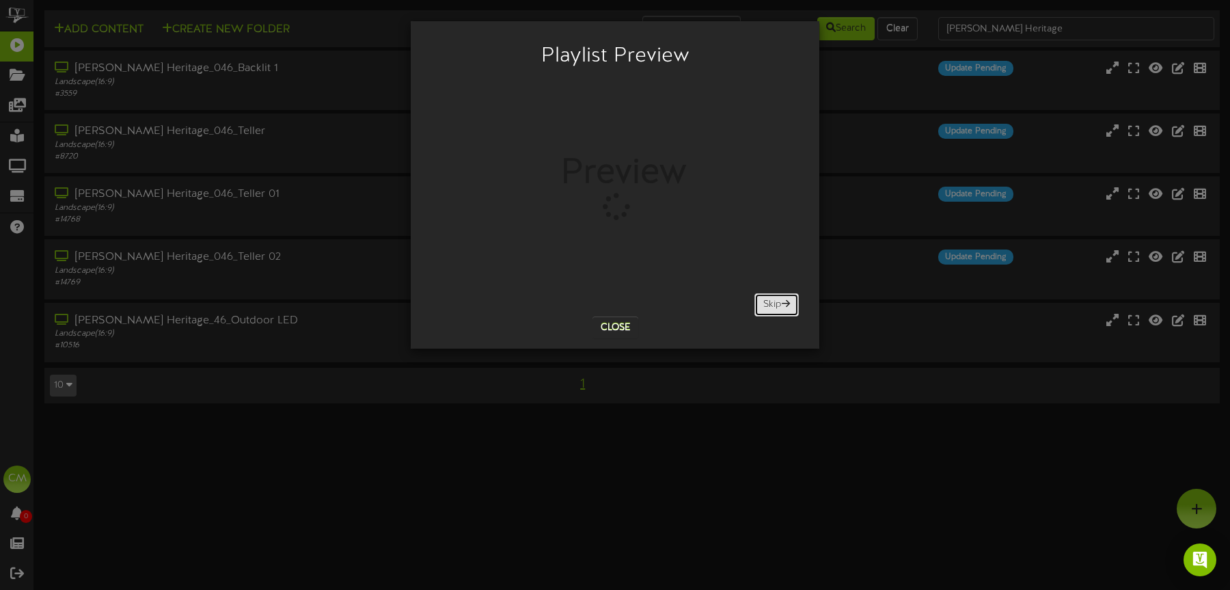
click at [776, 302] on button "Skip" at bounding box center [776, 304] width 44 height 23
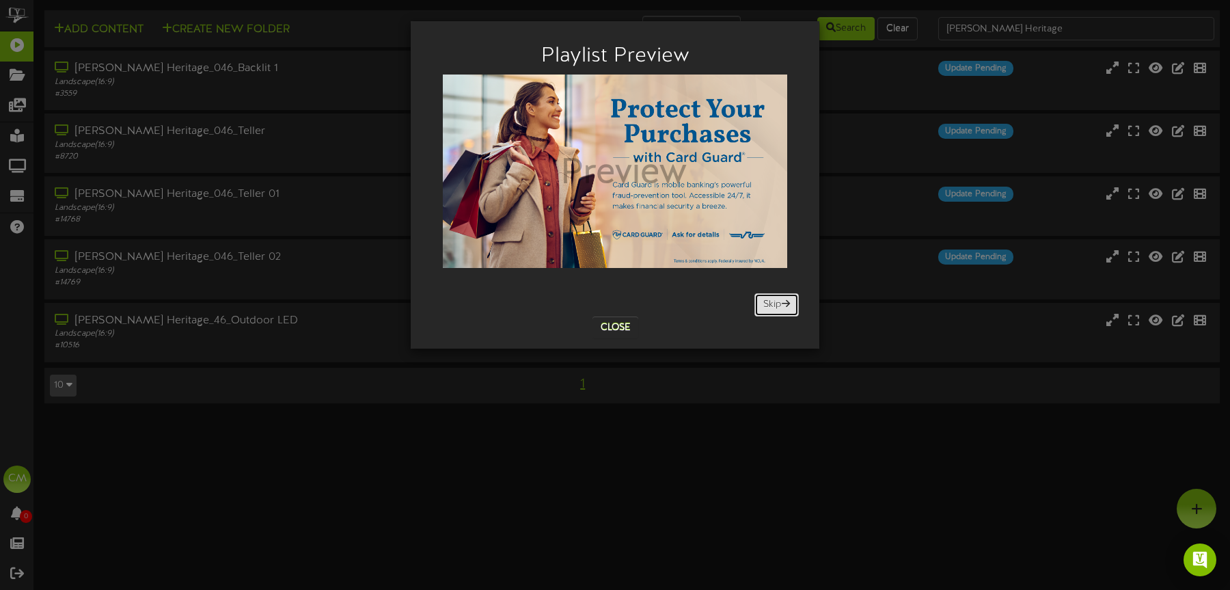
click at [776, 302] on button "Skip" at bounding box center [776, 304] width 44 height 23
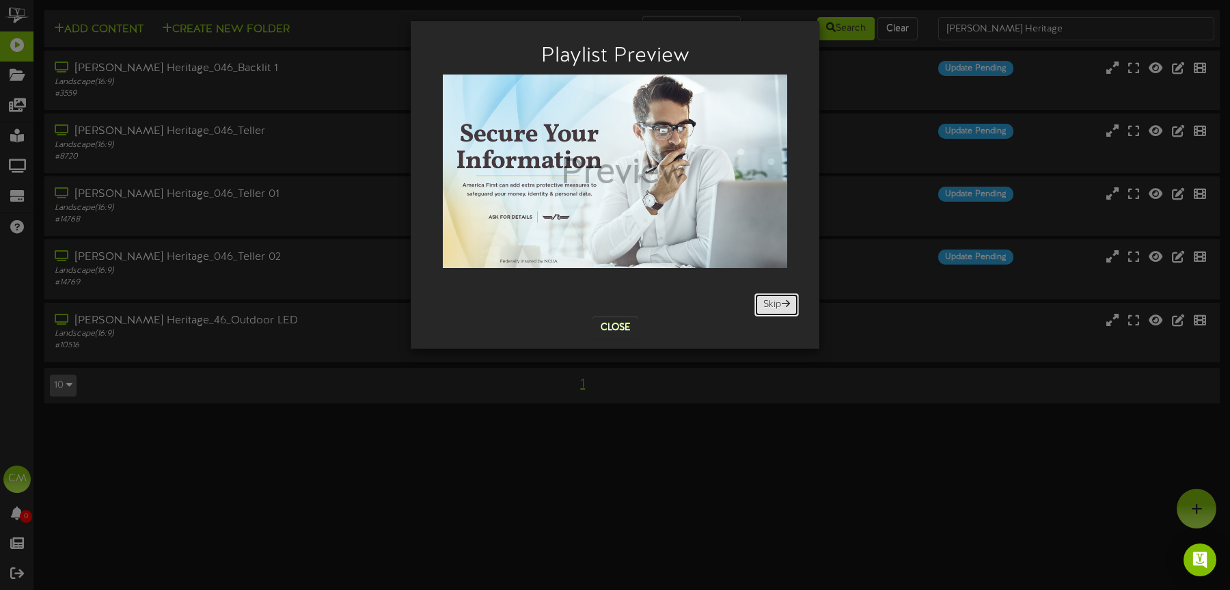
click at [776, 302] on button "Skip" at bounding box center [776, 304] width 44 height 23
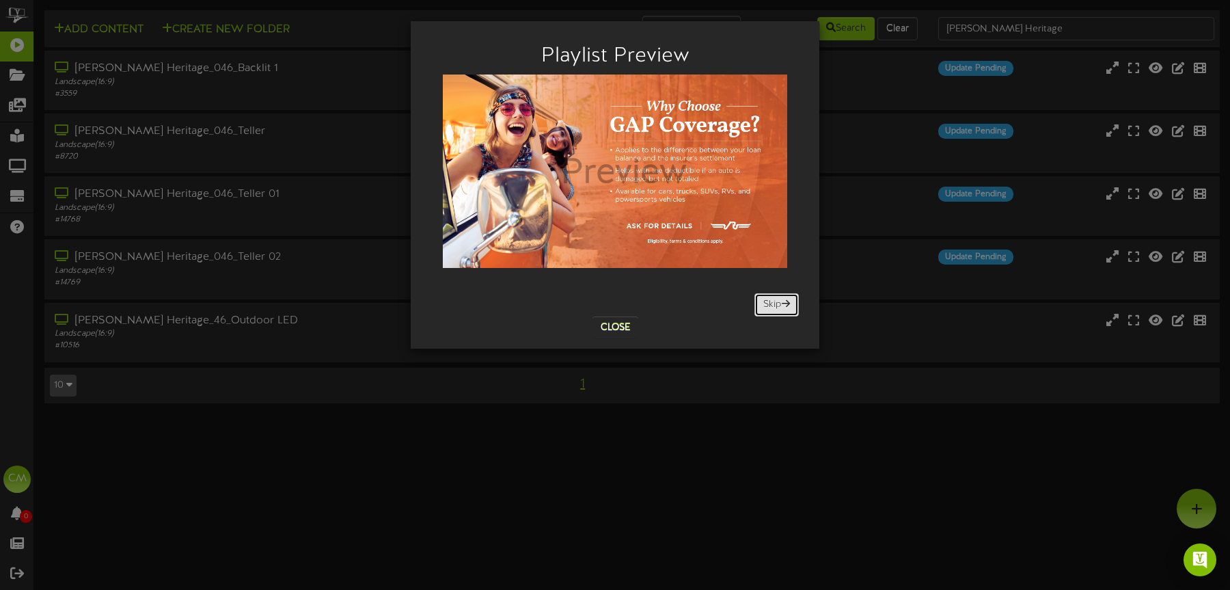
click at [776, 302] on button "Skip" at bounding box center [776, 304] width 44 height 23
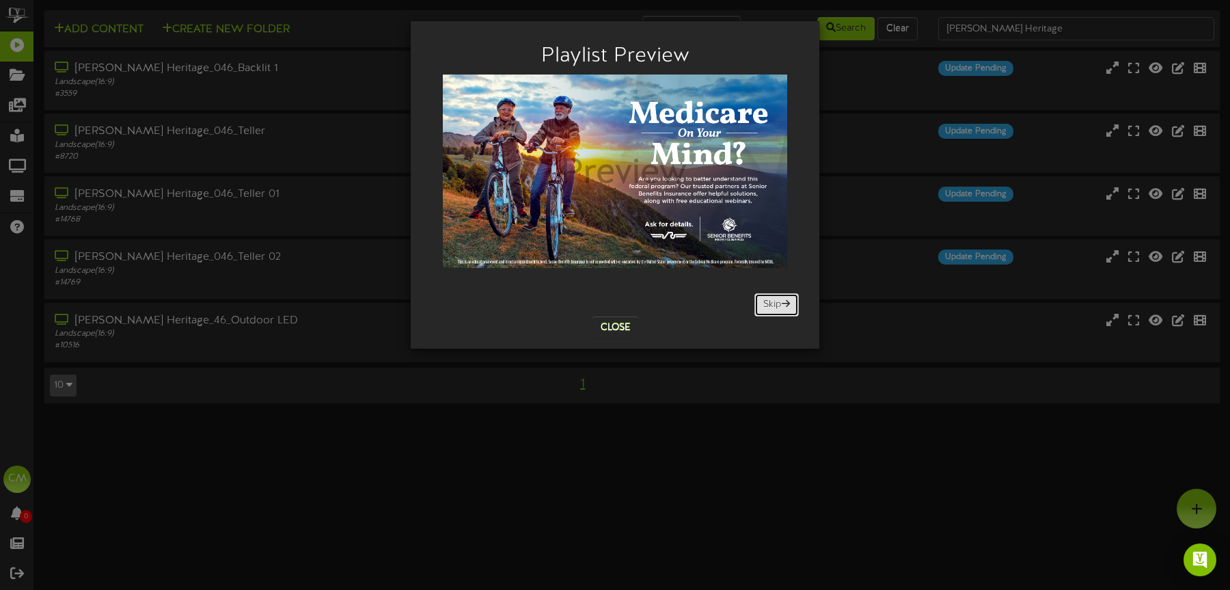
click at [776, 302] on button "Skip" at bounding box center [776, 304] width 44 height 23
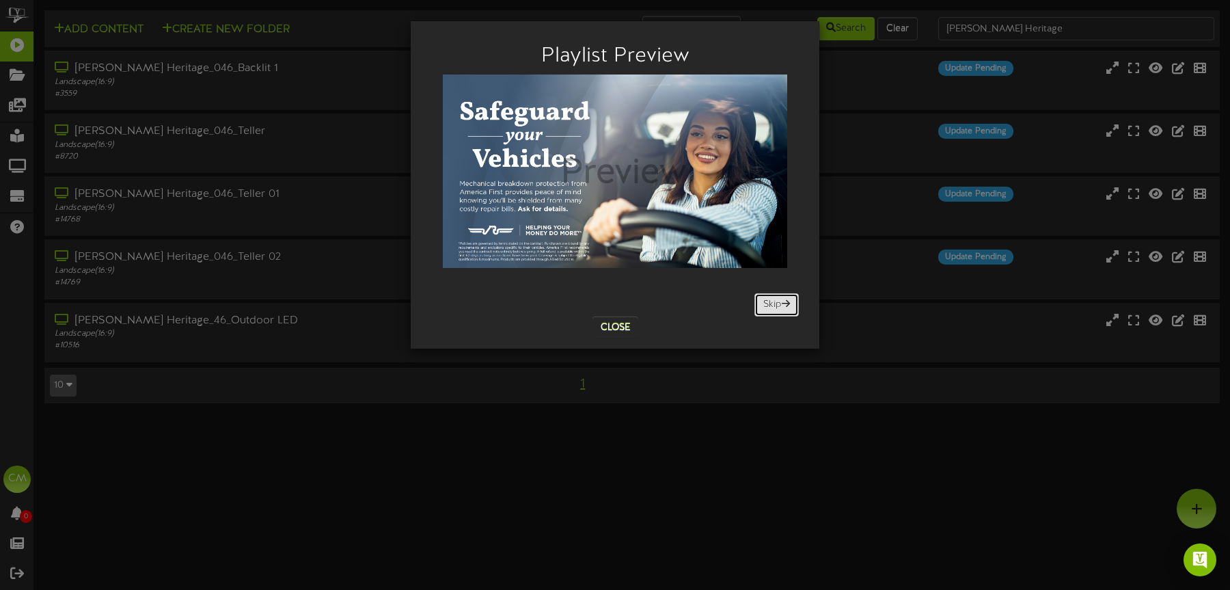
click at [776, 302] on button "Skip" at bounding box center [776, 304] width 44 height 23
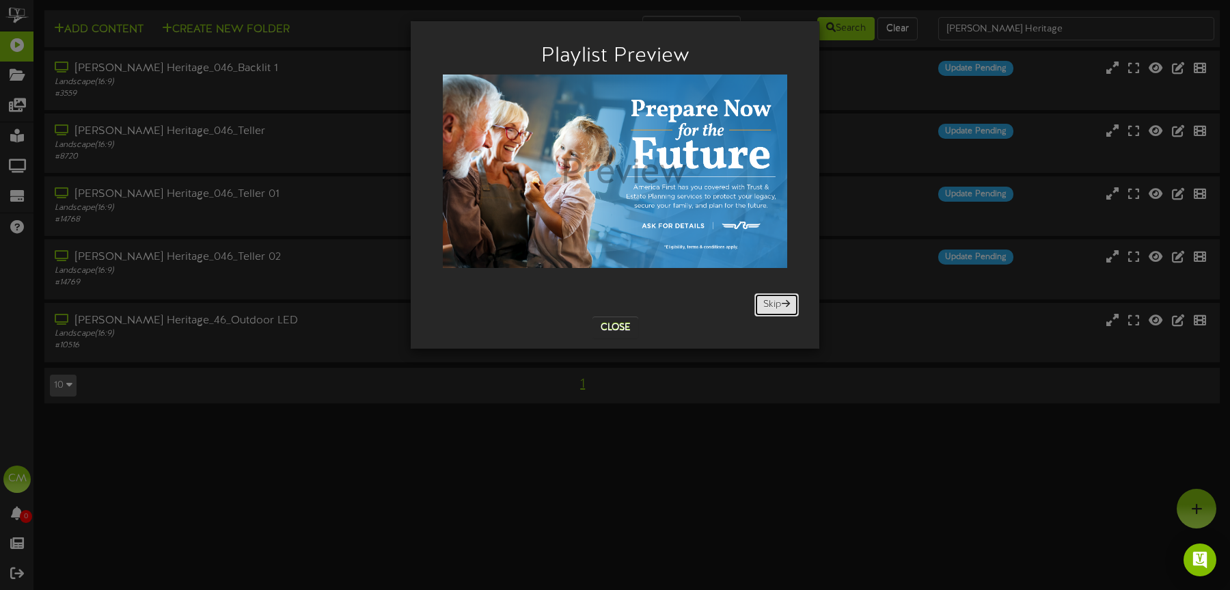
click at [776, 302] on button "Skip" at bounding box center [776, 304] width 44 height 23
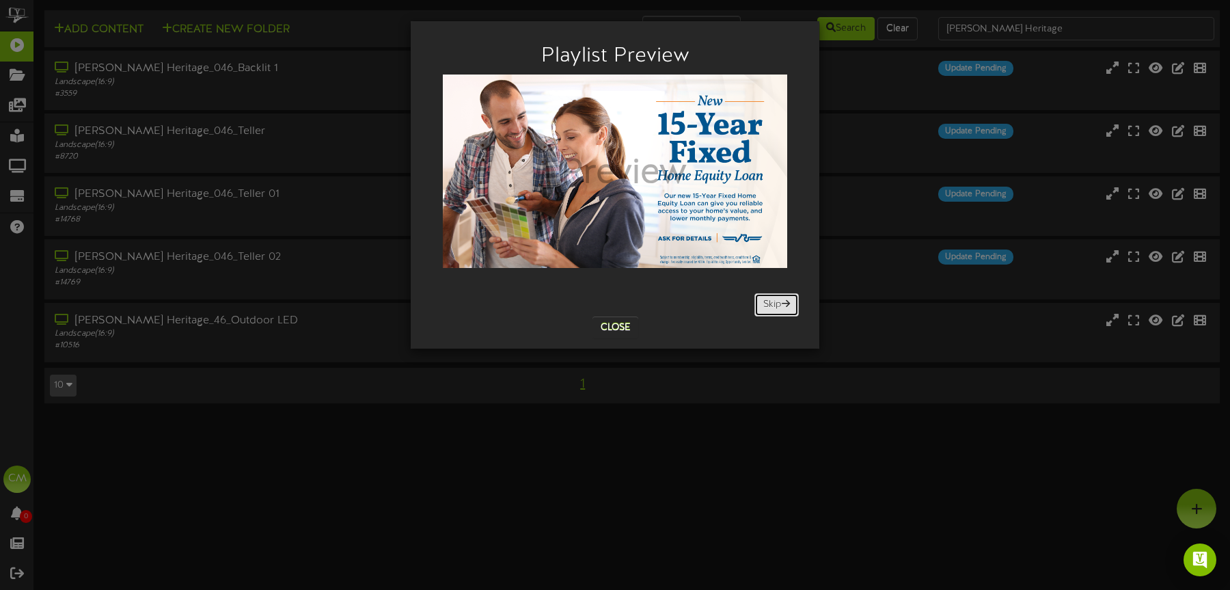
click at [776, 302] on button "Skip" at bounding box center [776, 304] width 44 height 23
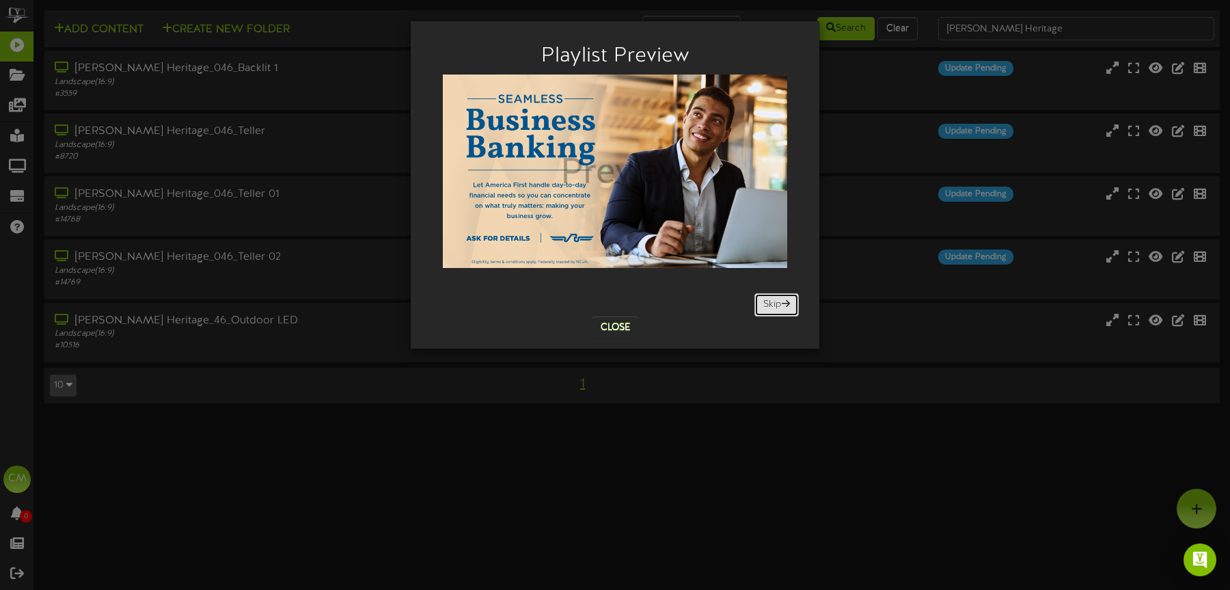
click at [776, 302] on button "Skip" at bounding box center [776, 304] width 44 height 23
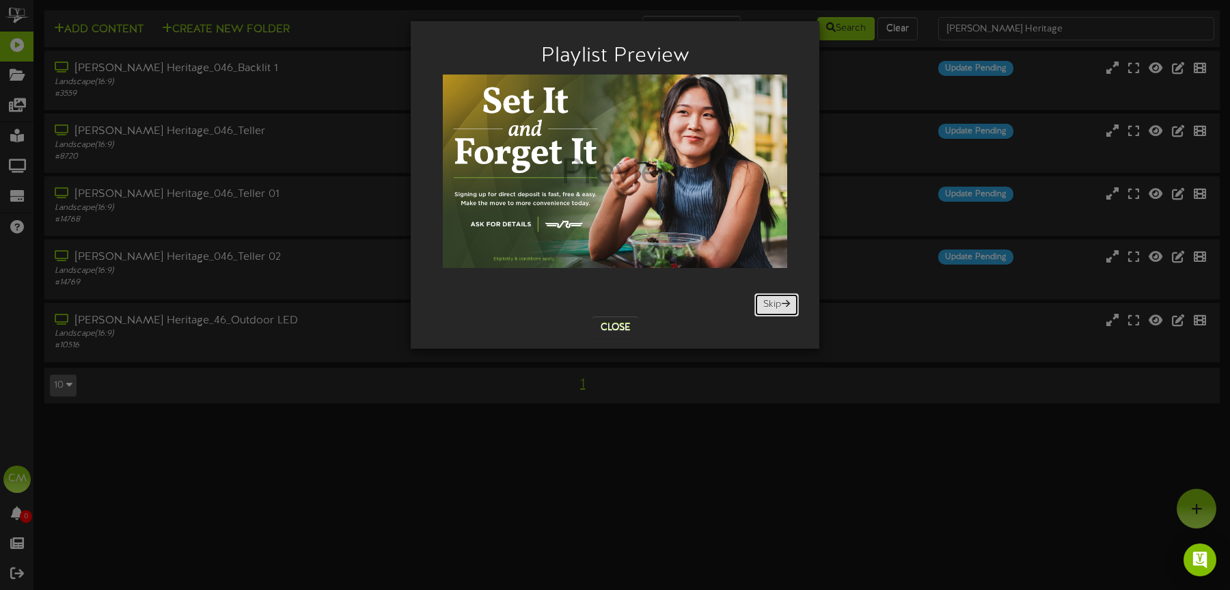
click at [776, 302] on button "Skip" at bounding box center [776, 304] width 44 height 23
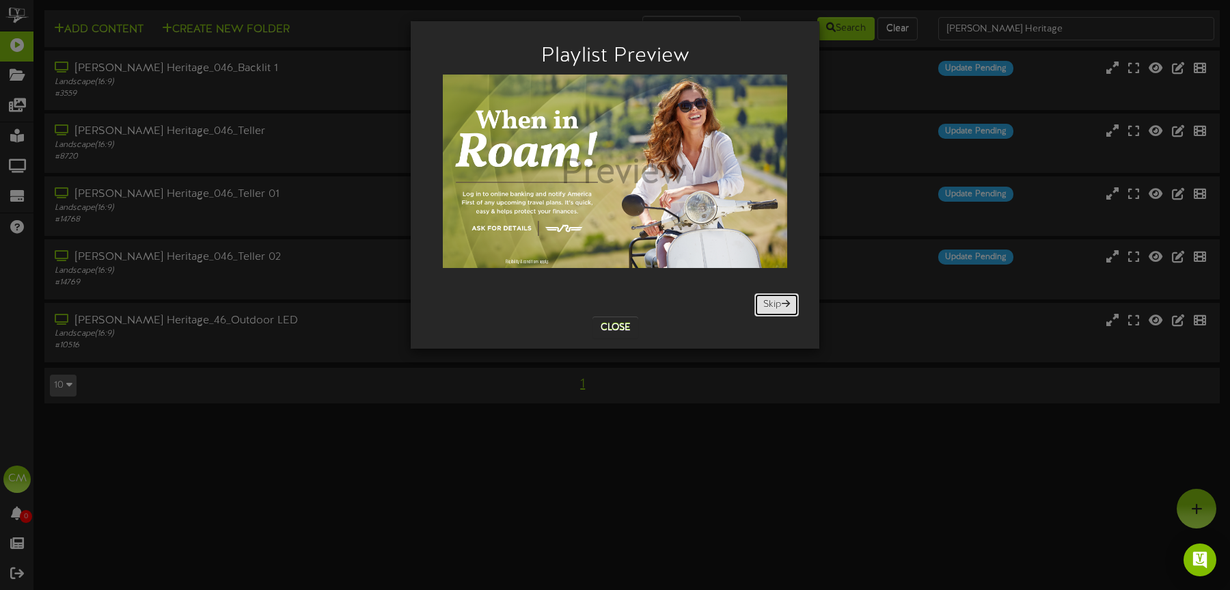
click at [776, 302] on button "Skip" at bounding box center [776, 304] width 44 height 23
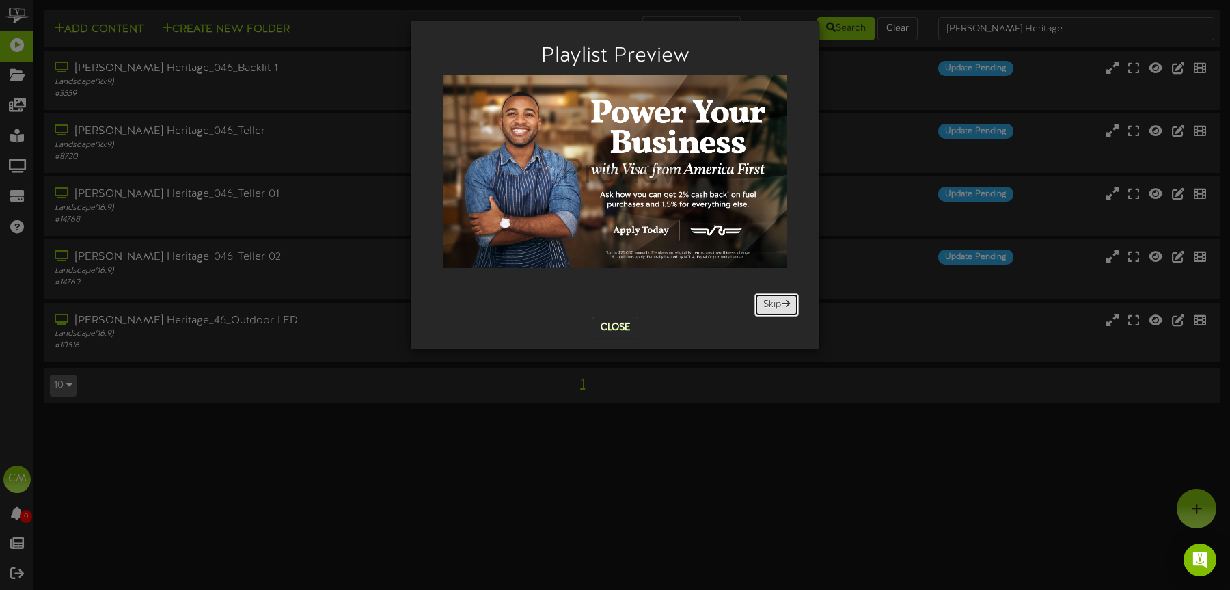
click at [776, 302] on button "Skip" at bounding box center [776, 304] width 44 height 23
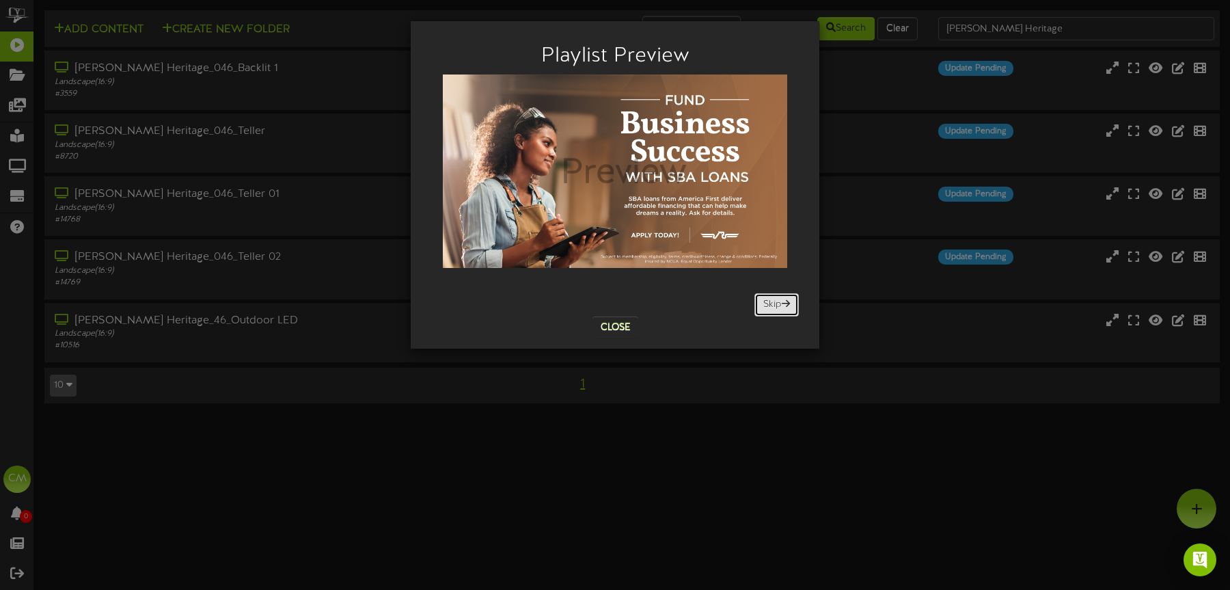
click at [776, 302] on button "Skip" at bounding box center [776, 304] width 44 height 23
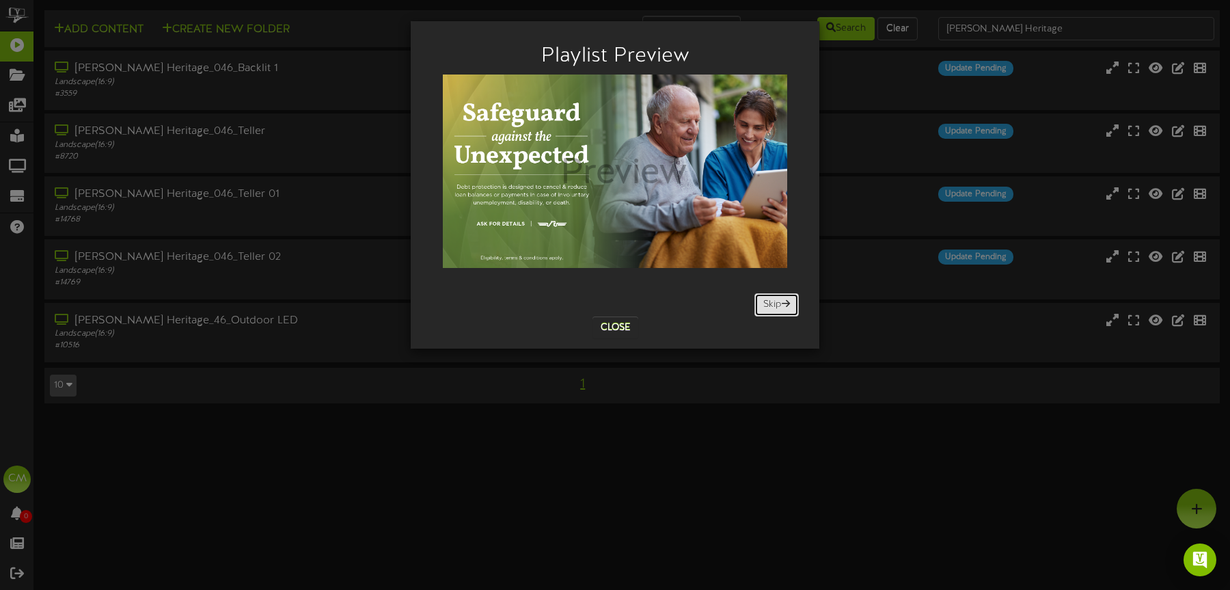
click at [776, 302] on button "Skip" at bounding box center [776, 304] width 44 height 23
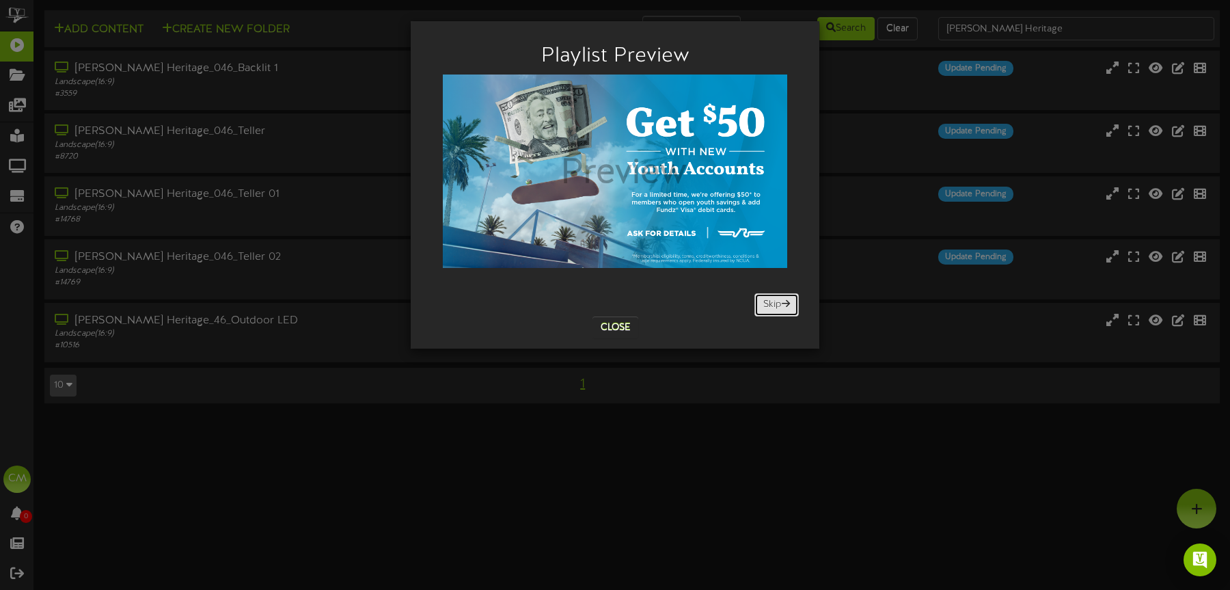
click at [776, 302] on button "Skip" at bounding box center [776, 304] width 44 height 23
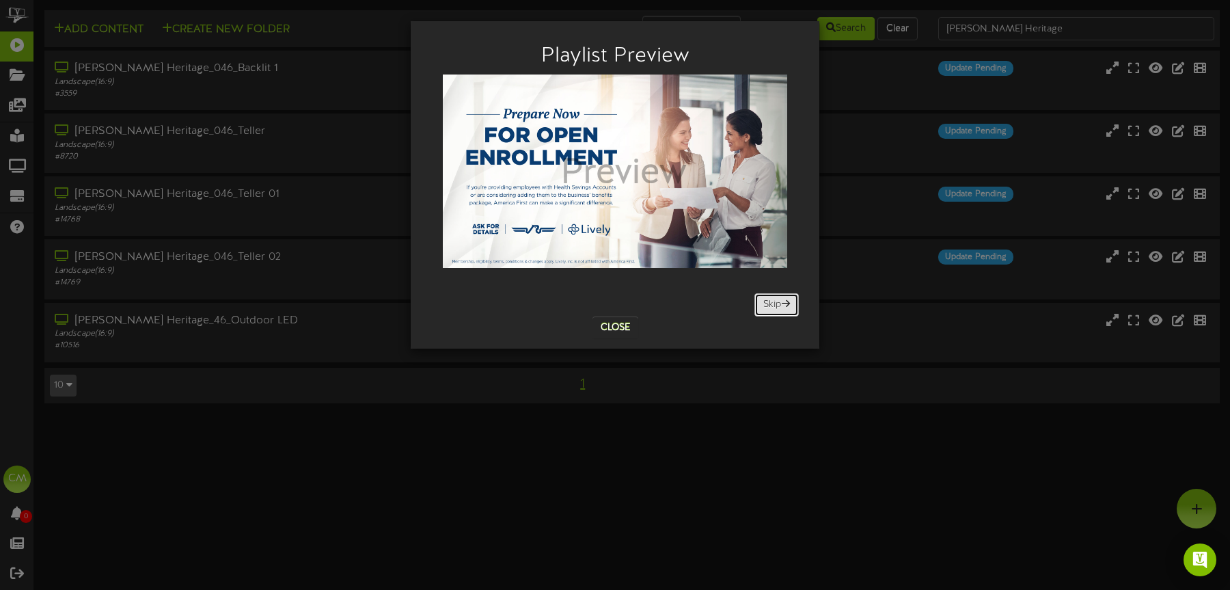
click at [776, 302] on button "Skip" at bounding box center [776, 304] width 44 height 23
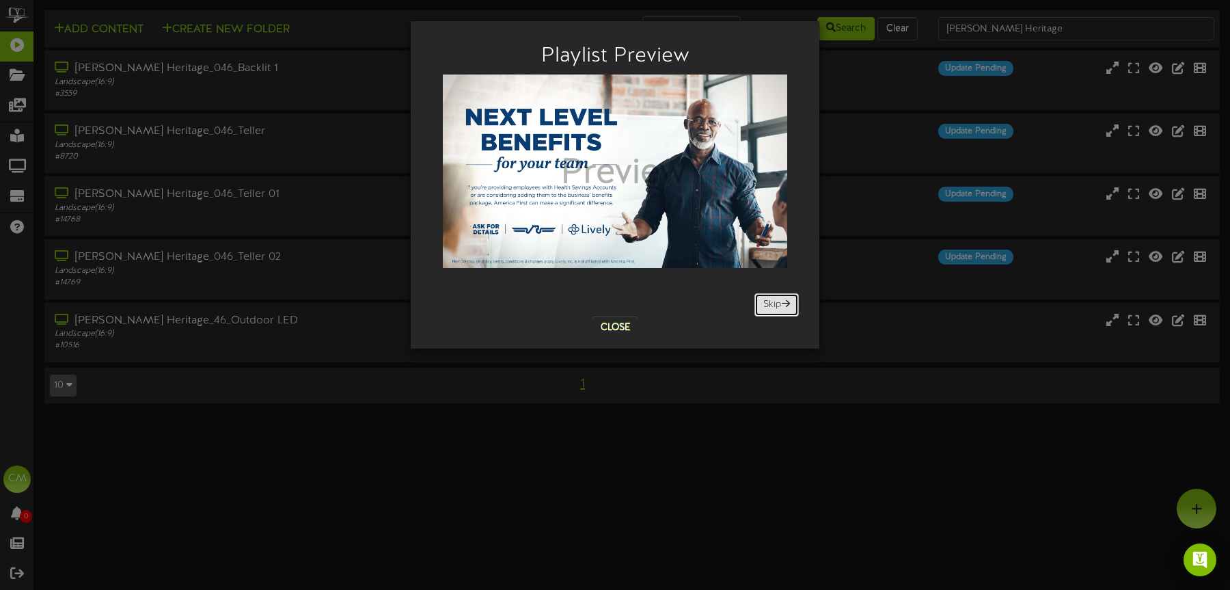
click at [776, 302] on button "Skip" at bounding box center [776, 304] width 44 height 23
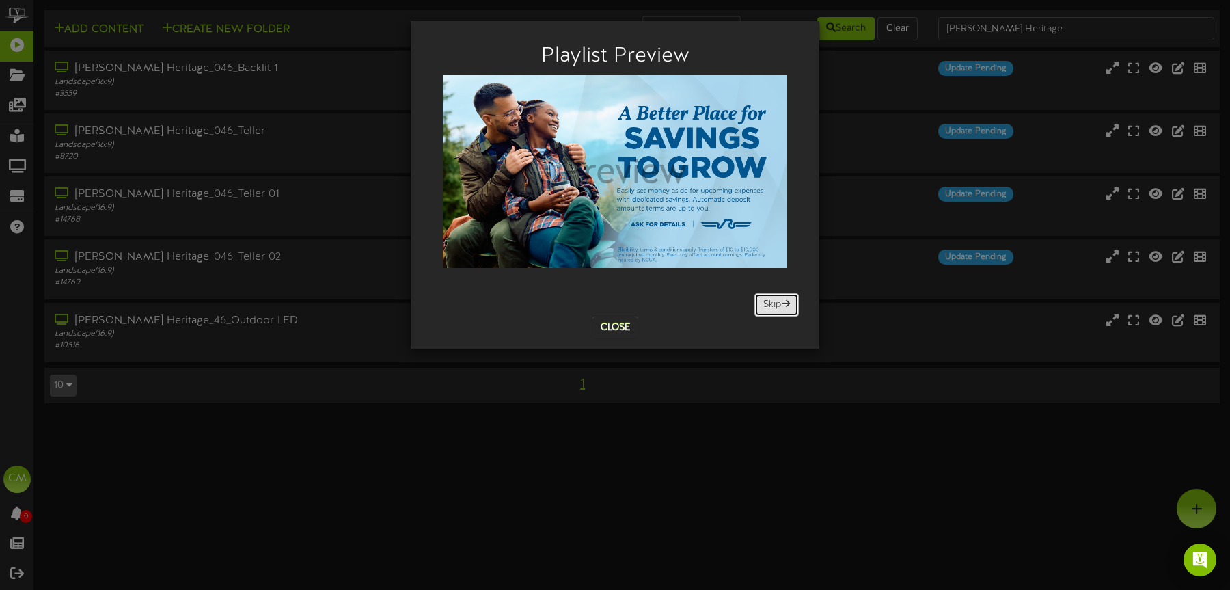
click at [776, 302] on button "Skip" at bounding box center [776, 304] width 44 height 23
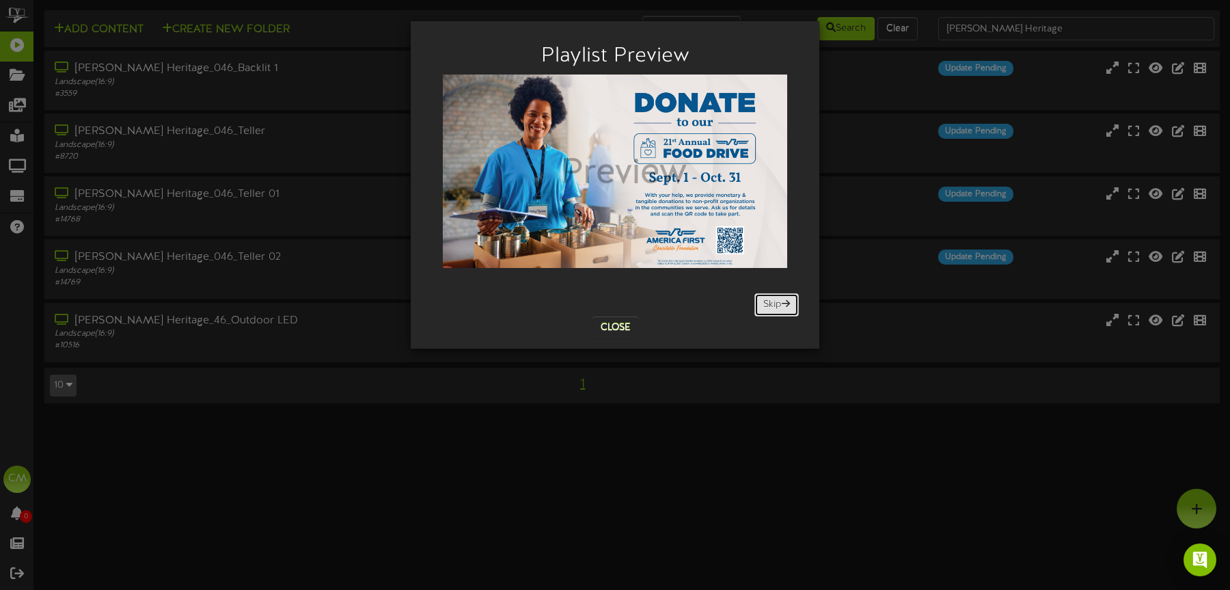
click at [776, 302] on button "Skip" at bounding box center [776, 304] width 44 height 23
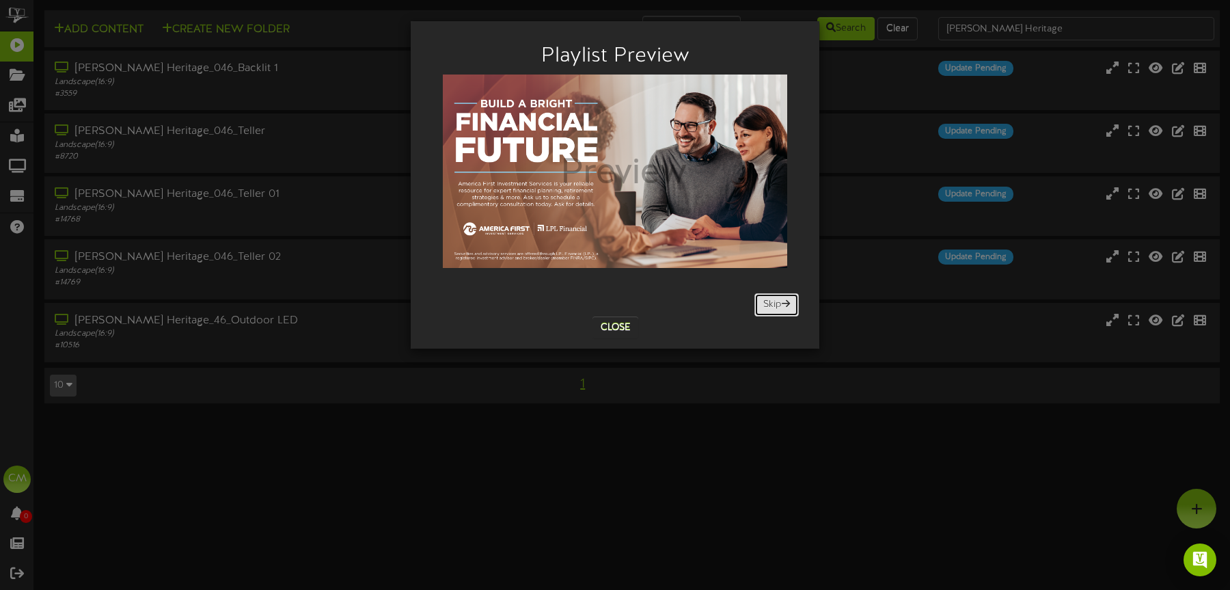
click at [776, 302] on button "Skip" at bounding box center [776, 304] width 44 height 23
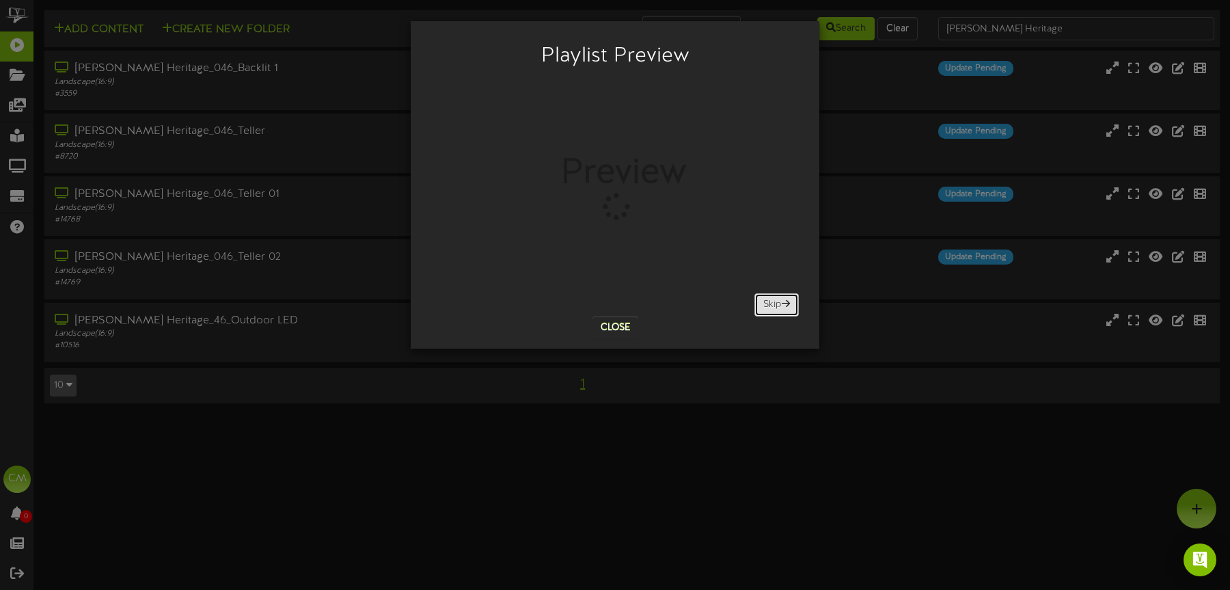
click at [776, 302] on button "Skip" at bounding box center [776, 304] width 44 height 23
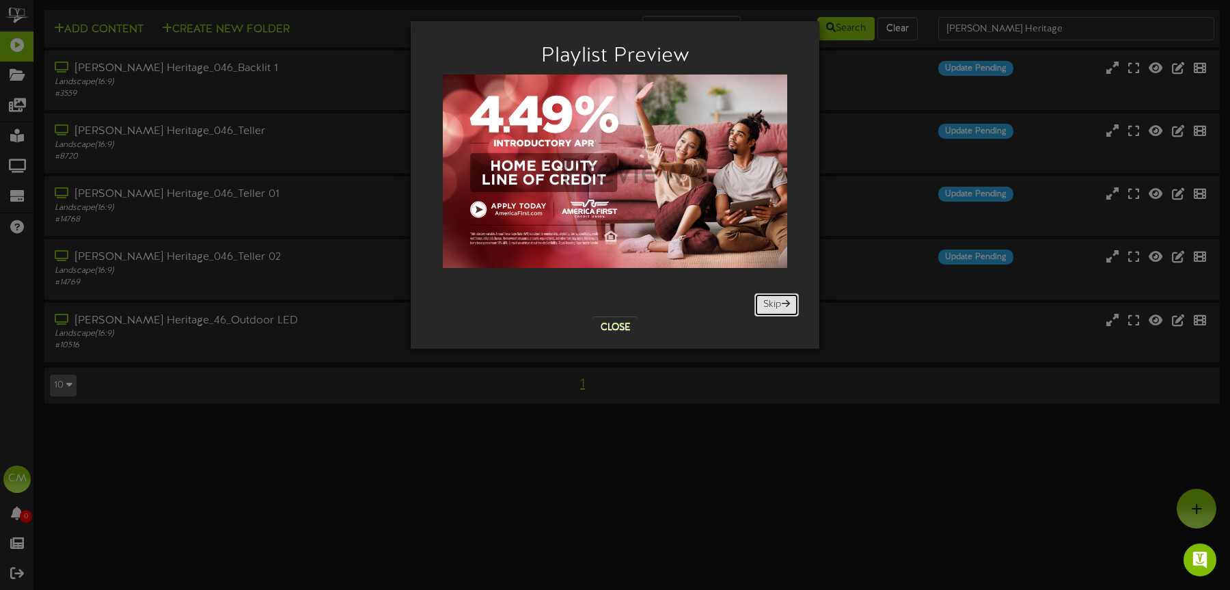
click at [776, 302] on button "Skip" at bounding box center [776, 304] width 44 height 23
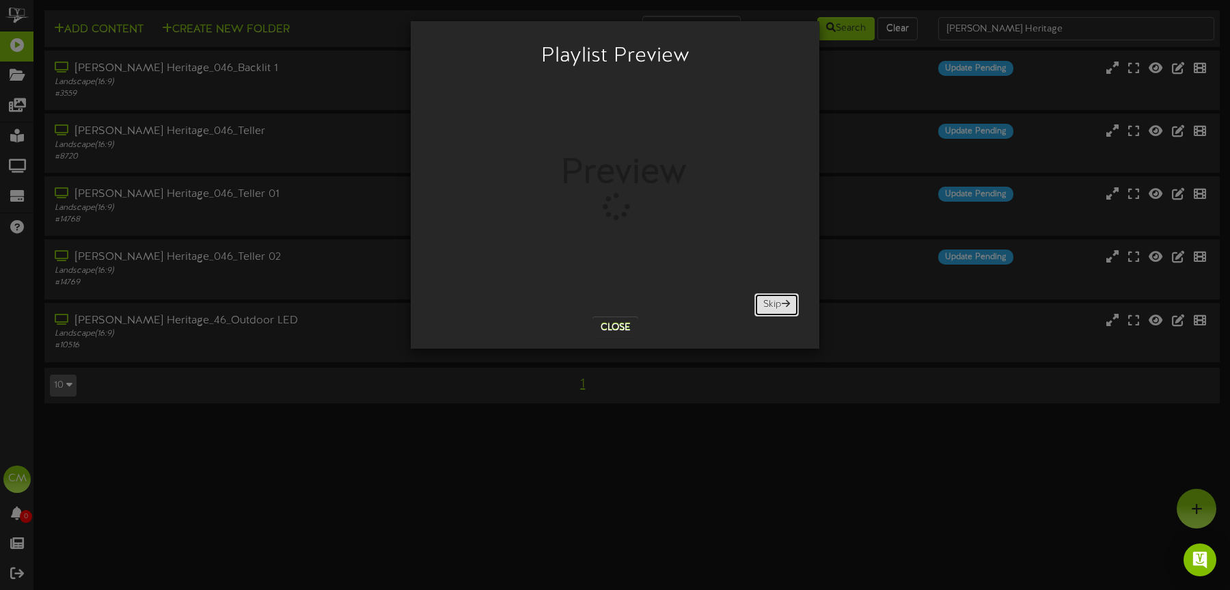
click at [776, 302] on button "Skip" at bounding box center [776, 304] width 44 height 23
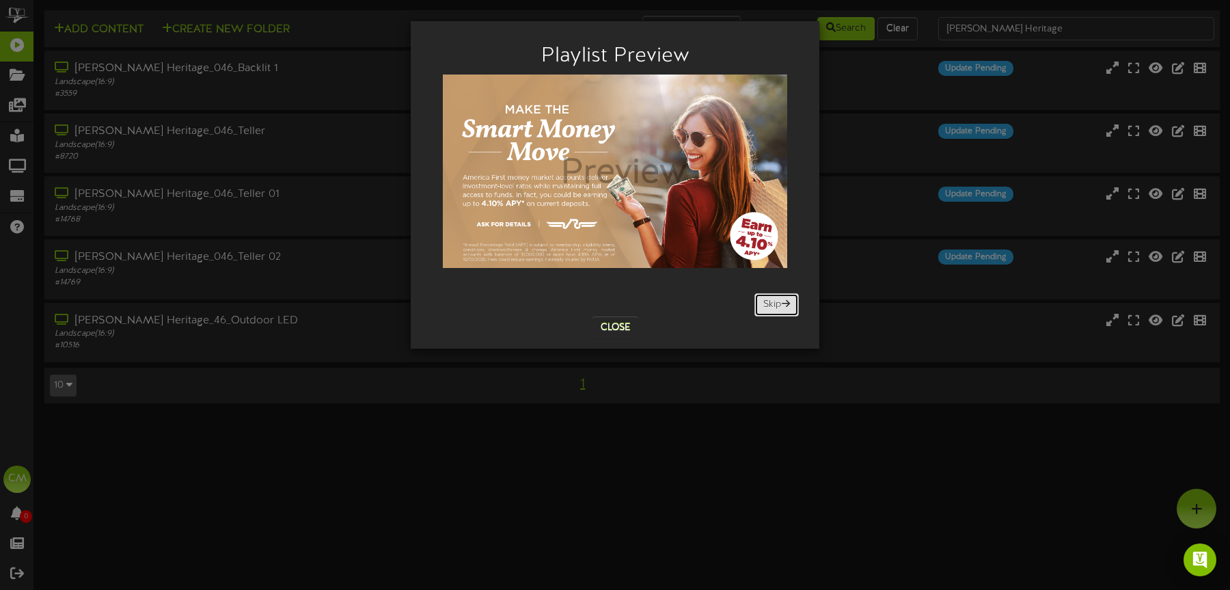
click at [776, 302] on button "Skip" at bounding box center [776, 304] width 44 height 23
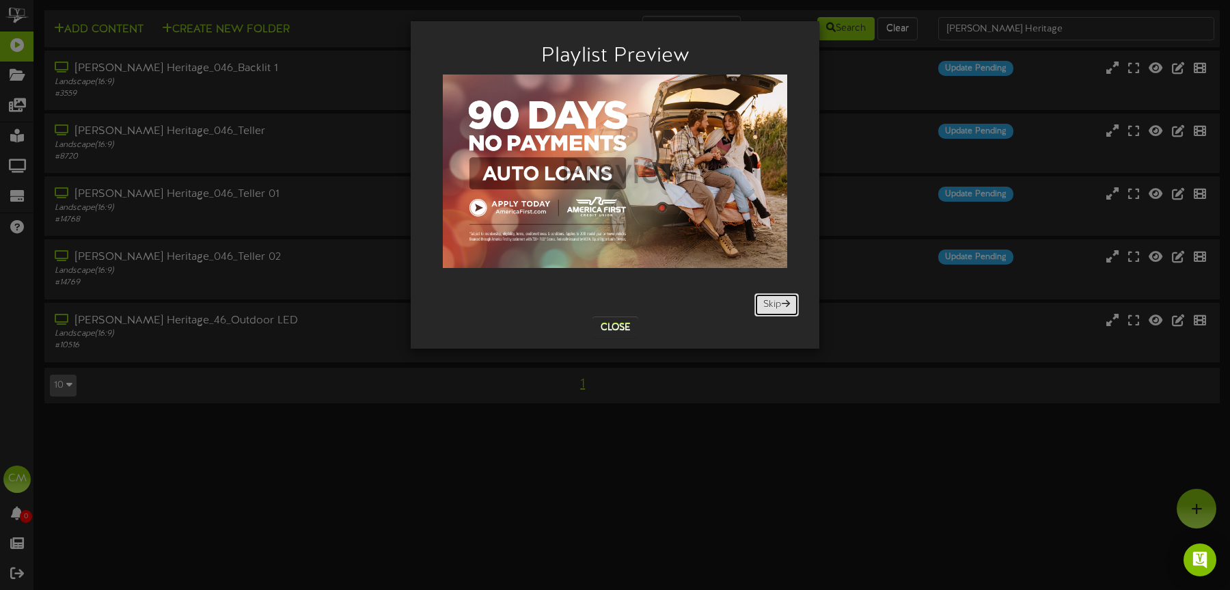
click at [776, 302] on button "Skip" at bounding box center [776, 304] width 44 height 23
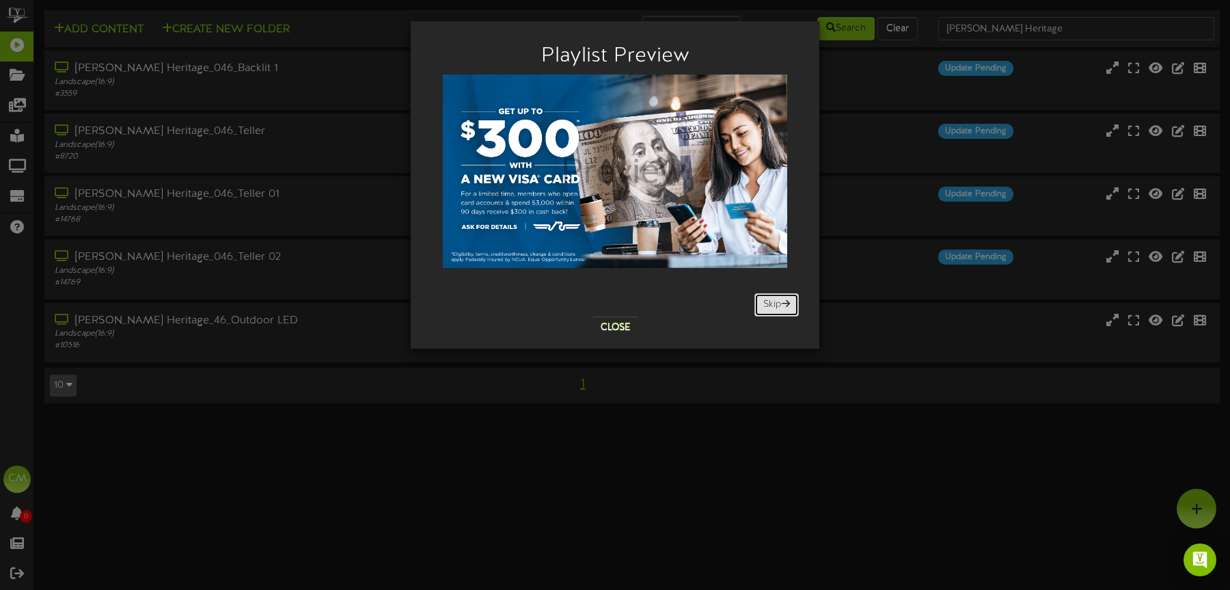
click at [776, 302] on button "Skip" at bounding box center [776, 304] width 44 height 23
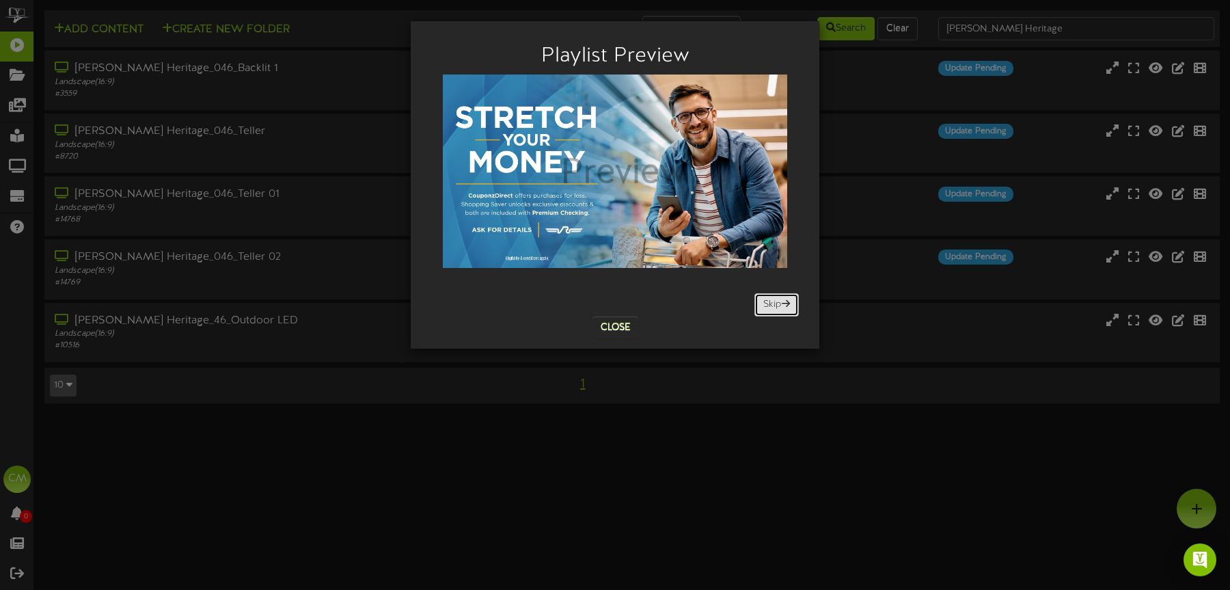
click at [776, 302] on button "Skip" at bounding box center [776, 304] width 44 height 23
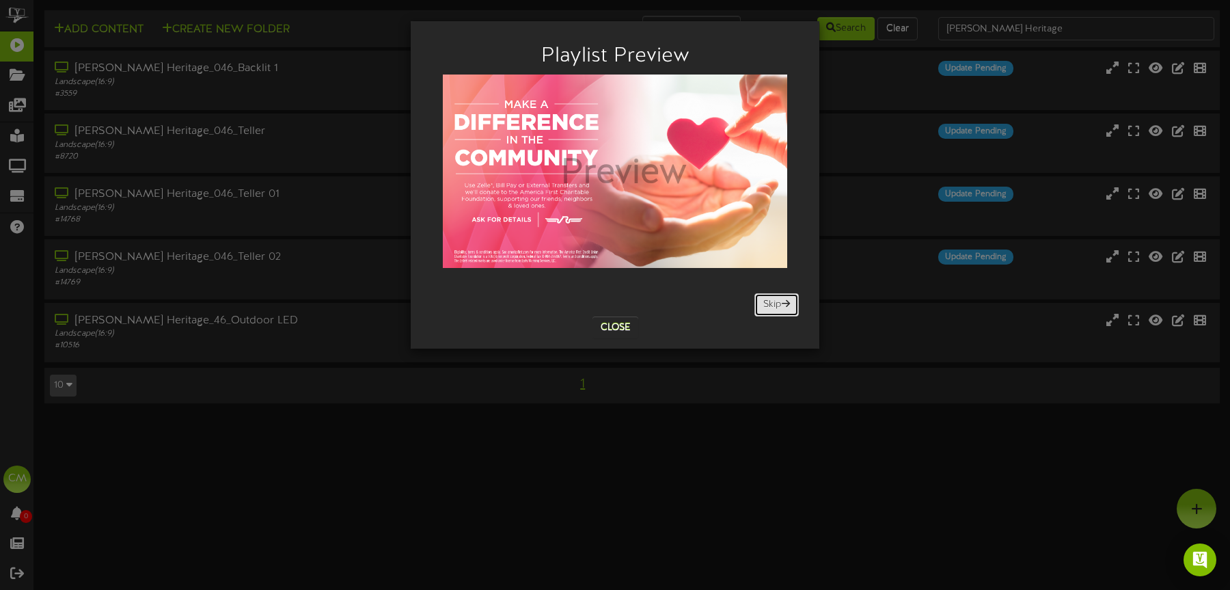
click at [776, 302] on button "Skip" at bounding box center [776, 304] width 44 height 23
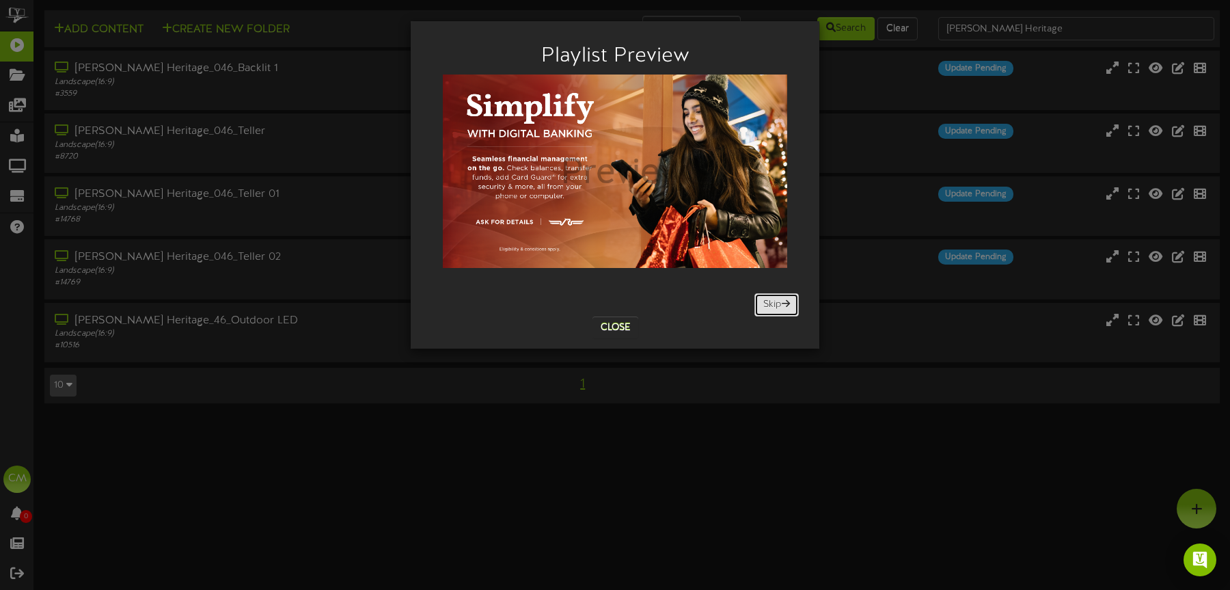
click at [776, 302] on button "Skip" at bounding box center [776, 304] width 44 height 23
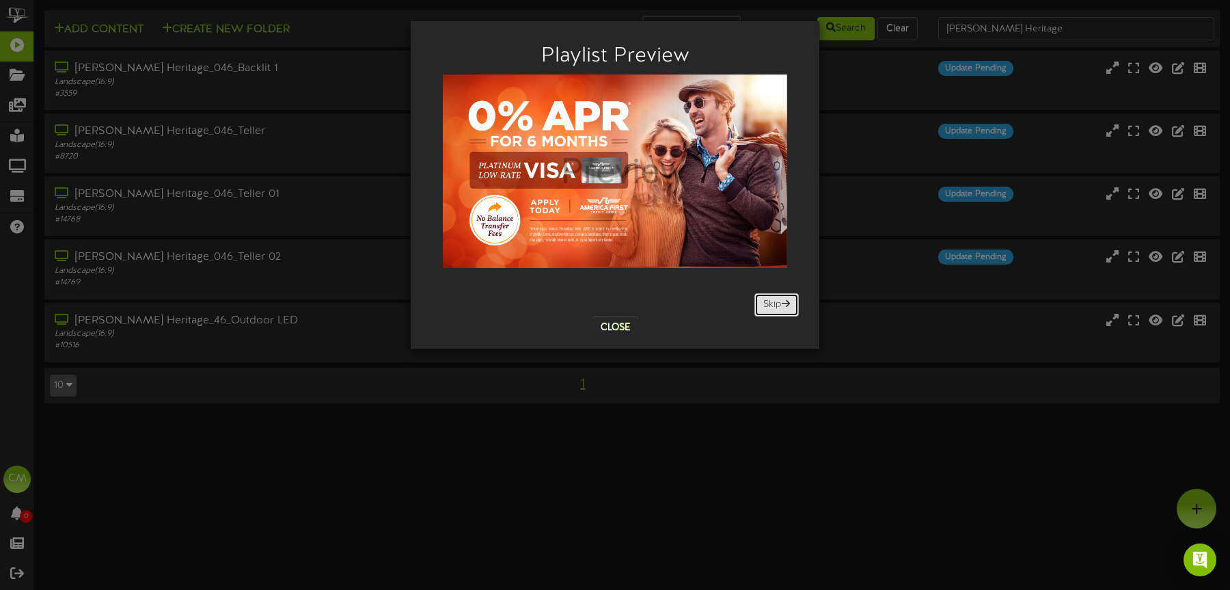
click at [776, 302] on button "Skip" at bounding box center [776, 304] width 44 height 23
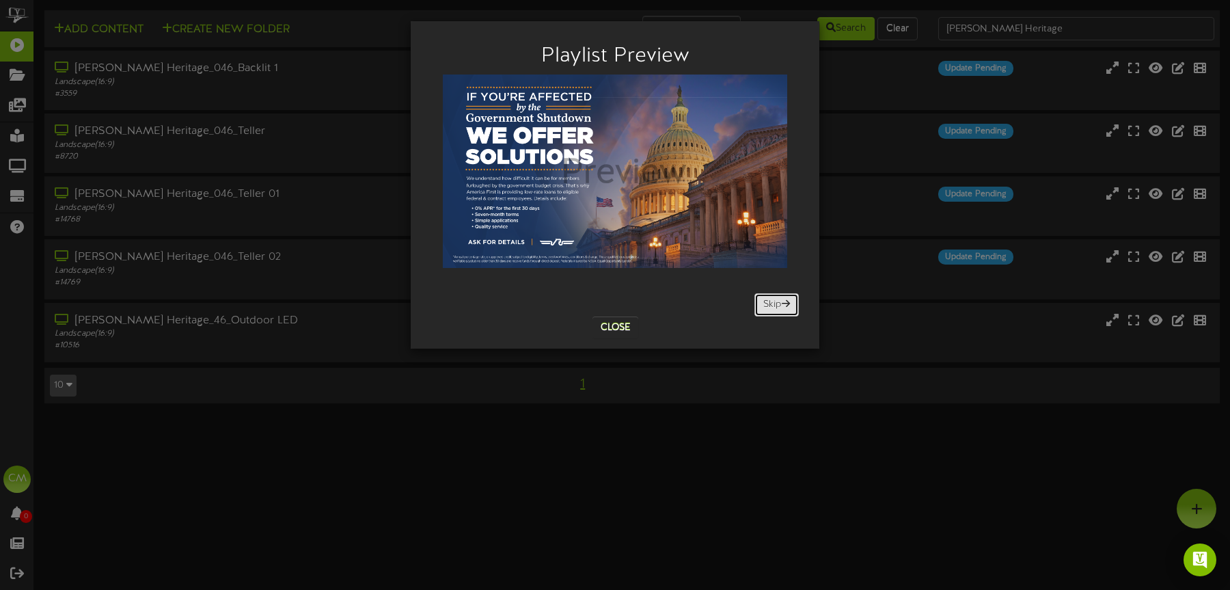
click at [776, 302] on button "Skip" at bounding box center [776, 304] width 44 height 23
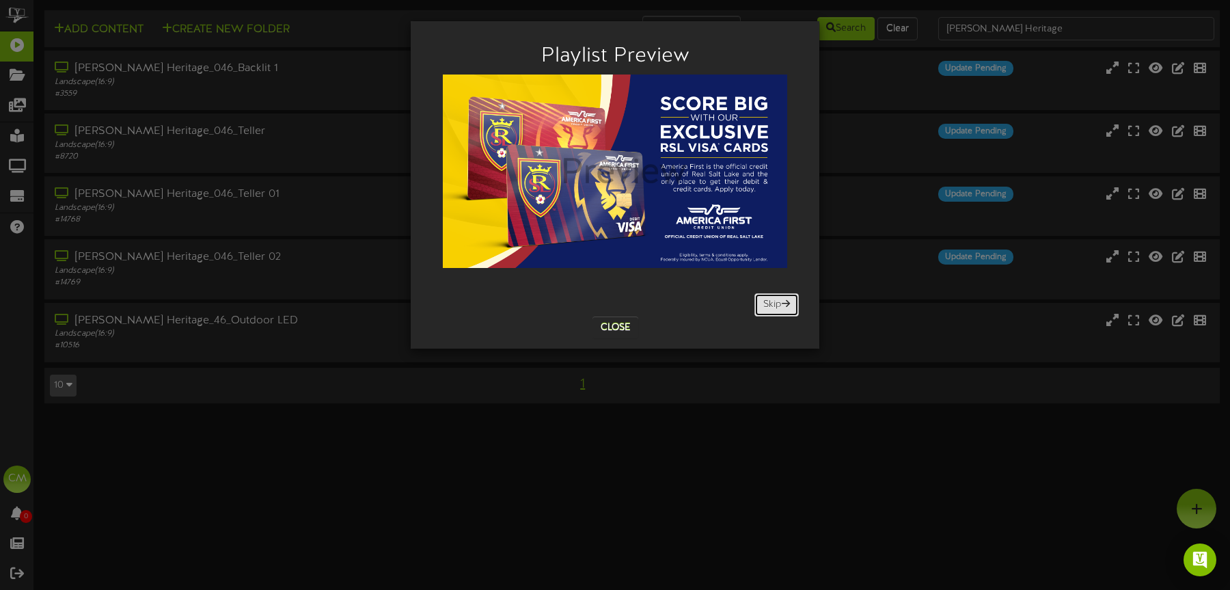
click at [776, 302] on button "Skip" at bounding box center [776, 304] width 44 height 23
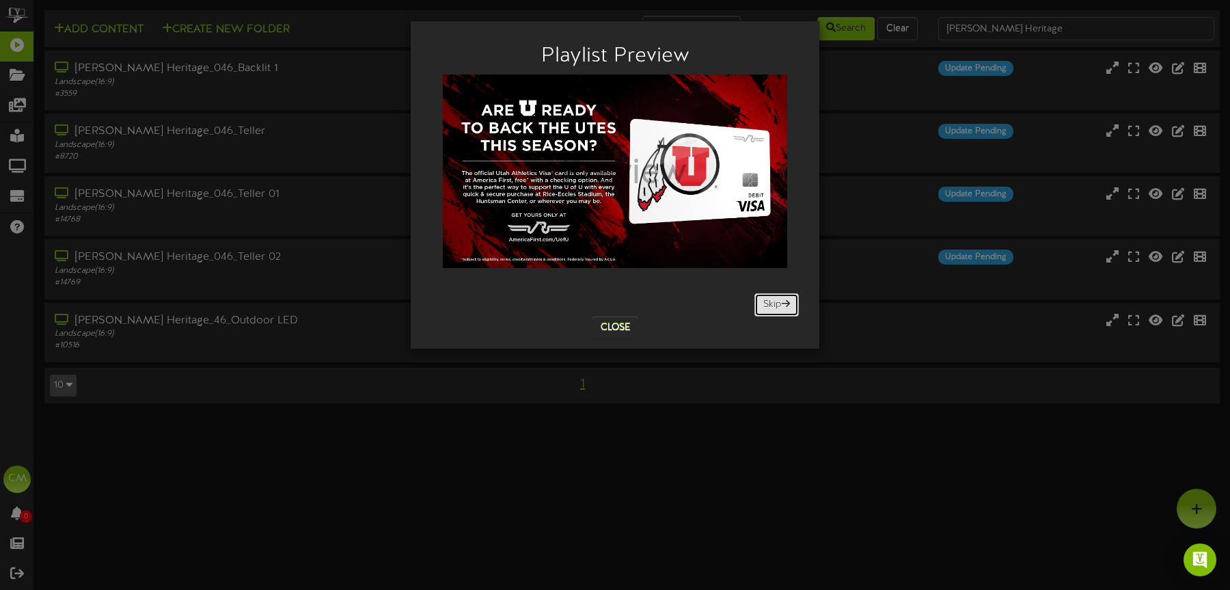
click at [776, 302] on button "Skip" at bounding box center [776, 304] width 44 height 23
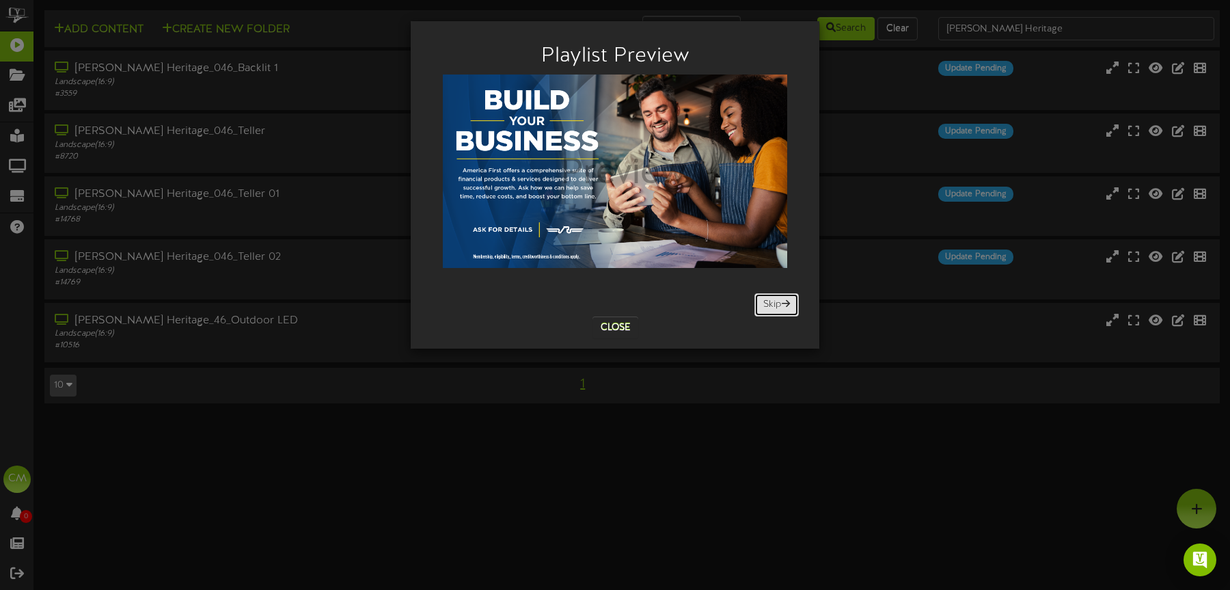
click at [776, 302] on button "Skip" at bounding box center [776, 304] width 44 height 23
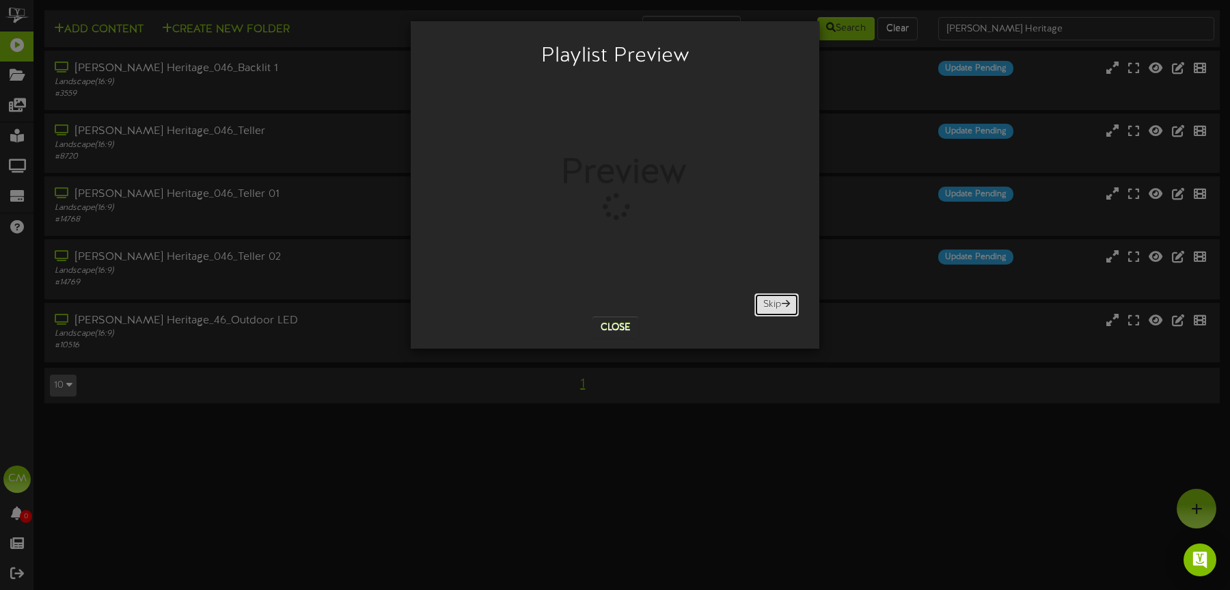
click at [776, 302] on button "Skip" at bounding box center [776, 304] width 44 height 23
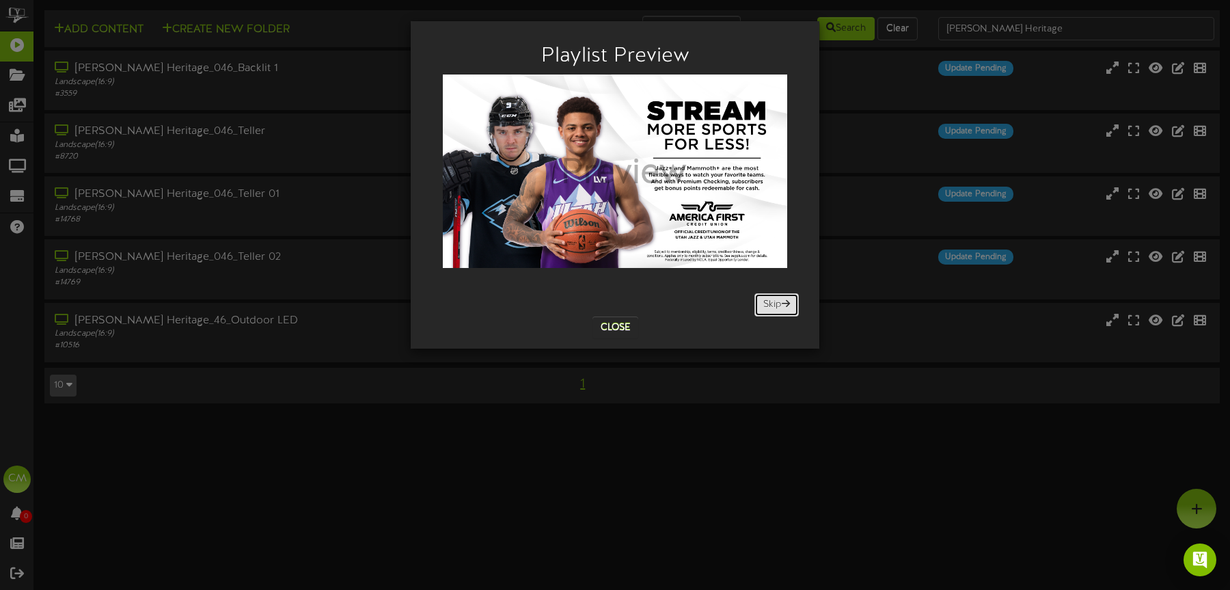
click at [776, 302] on button "Skip" at bounding box center [776, 304] width 44 height 23
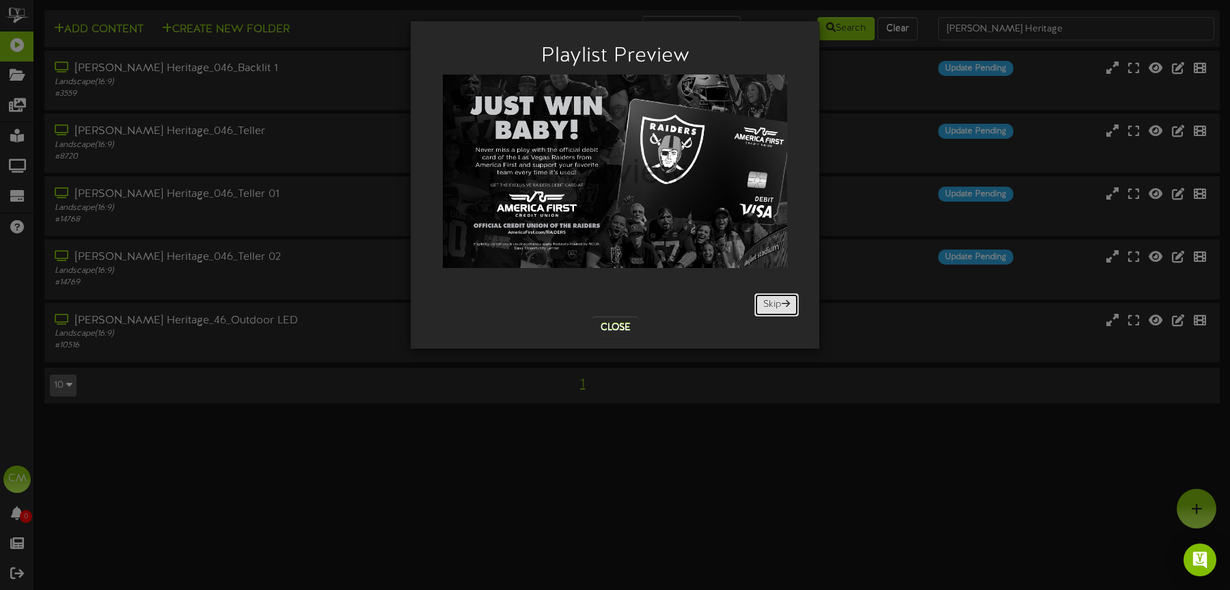
click at [776, 302] on button "Skip" at bounding box center [776, 304] width 44 height 23
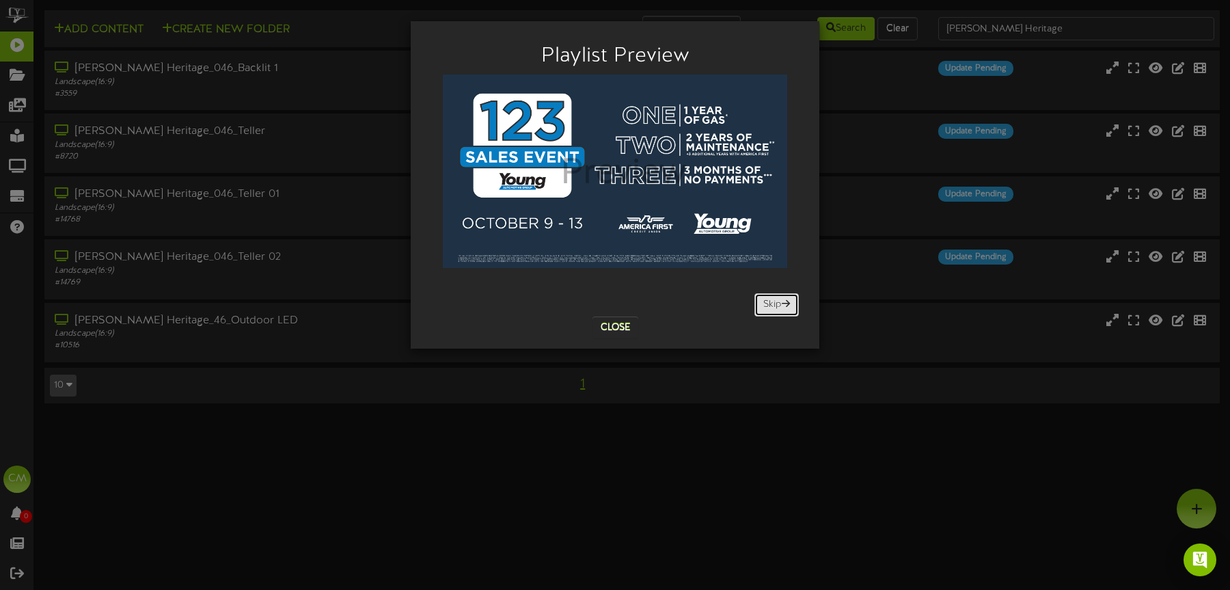
click at [776, 302] on button "Skip" at bounding box center [776, 304] width 44 height 23
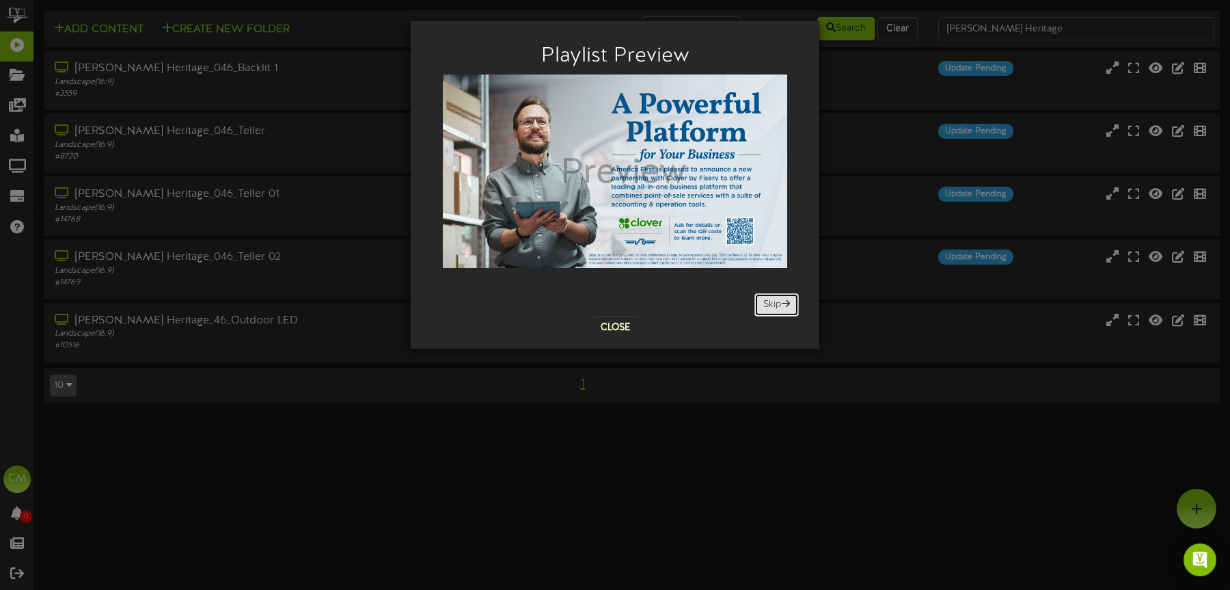
click at [776, 302] on button "Skip" at bounding box center [776, 304] width 44 height 23
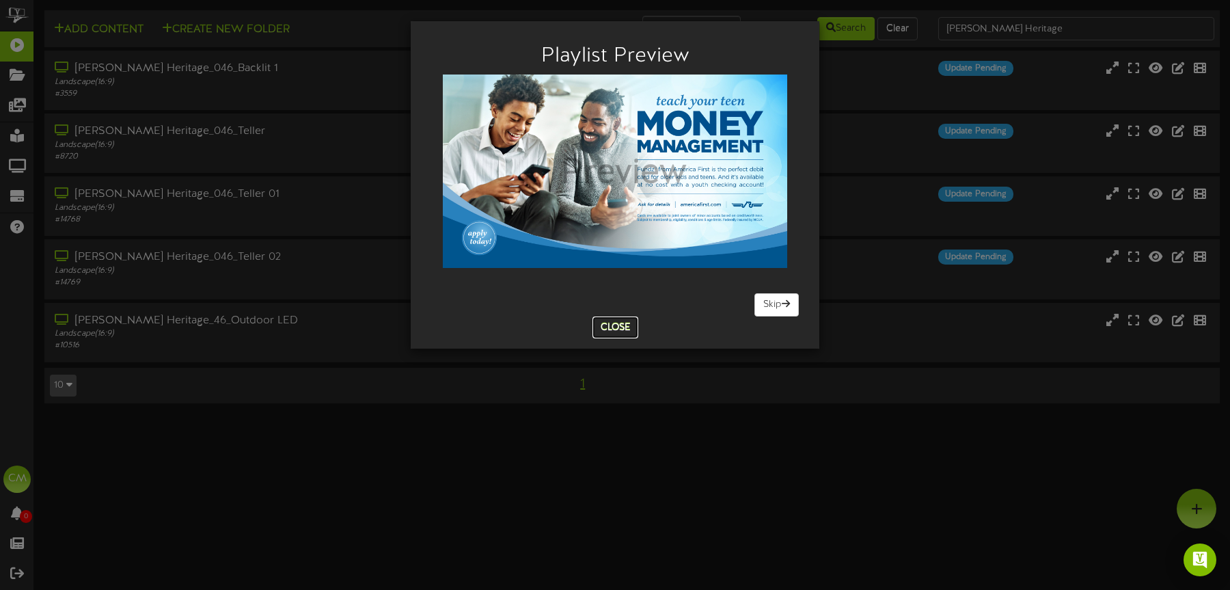
click at [616, 325] on button "Close" at bounding box center [616, 327] width 46 height 22
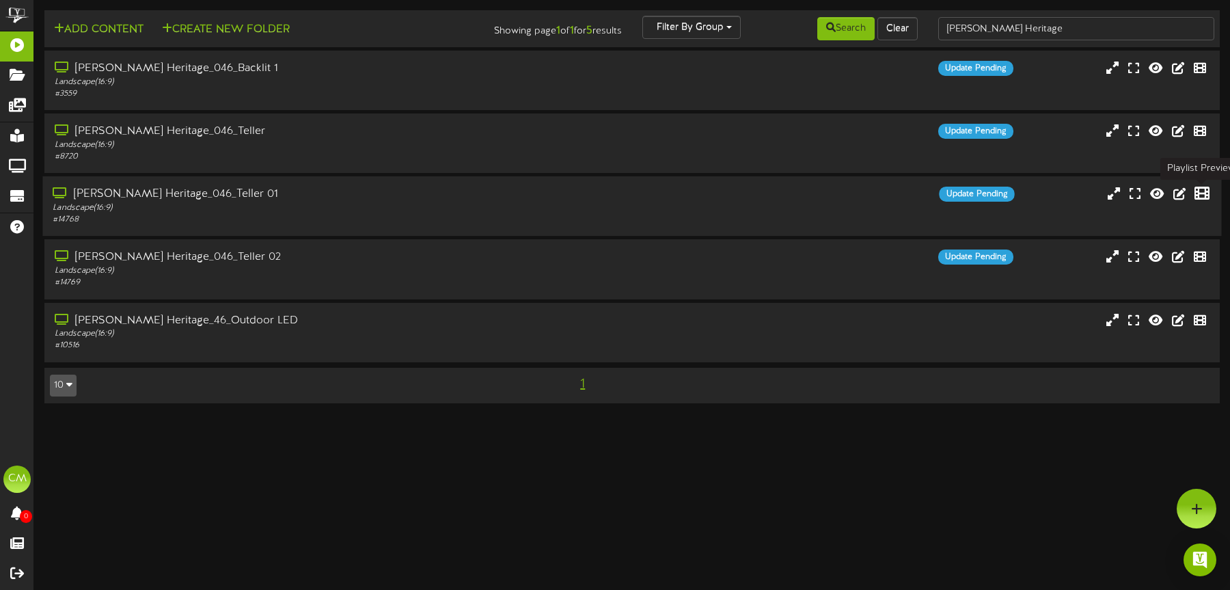
click at [918, 189] on icon at bounding box center [1202, 193] width 15 height 15
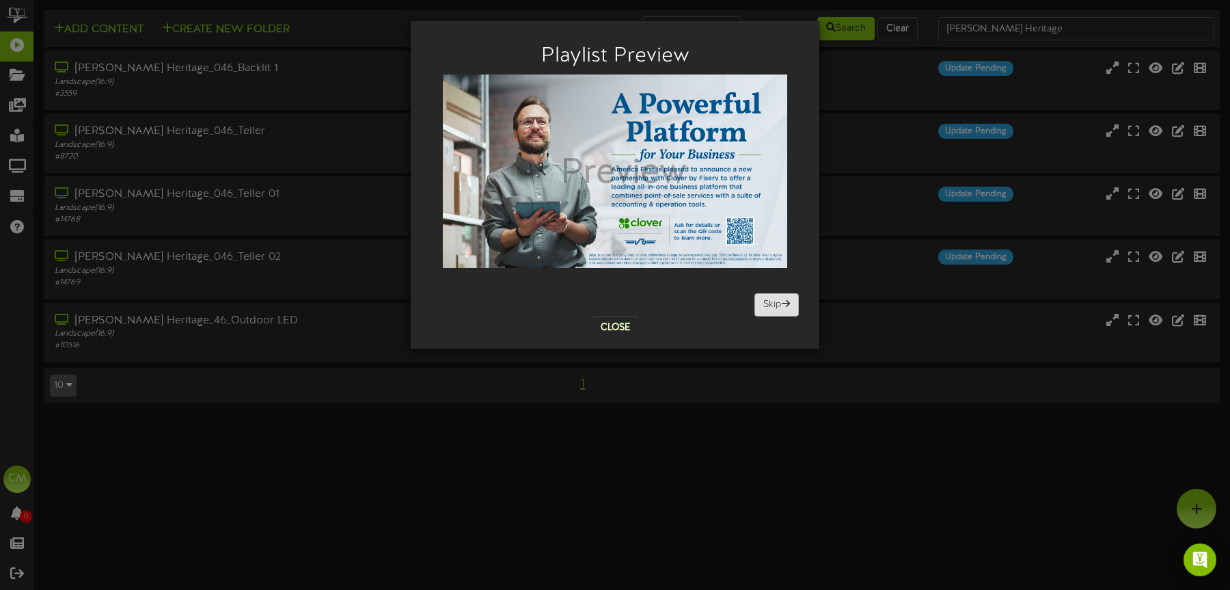
drag, startPoint x: 799, startPoint y: 303, endPoint x: 780, endPoint y: 305, distance: 19.2
click at [798, 303] on div at bounding box center [615, 195] width 388 height 242
click at [780, 304] on button "Skip" at bounding box center [776, 304] width 44 height 23
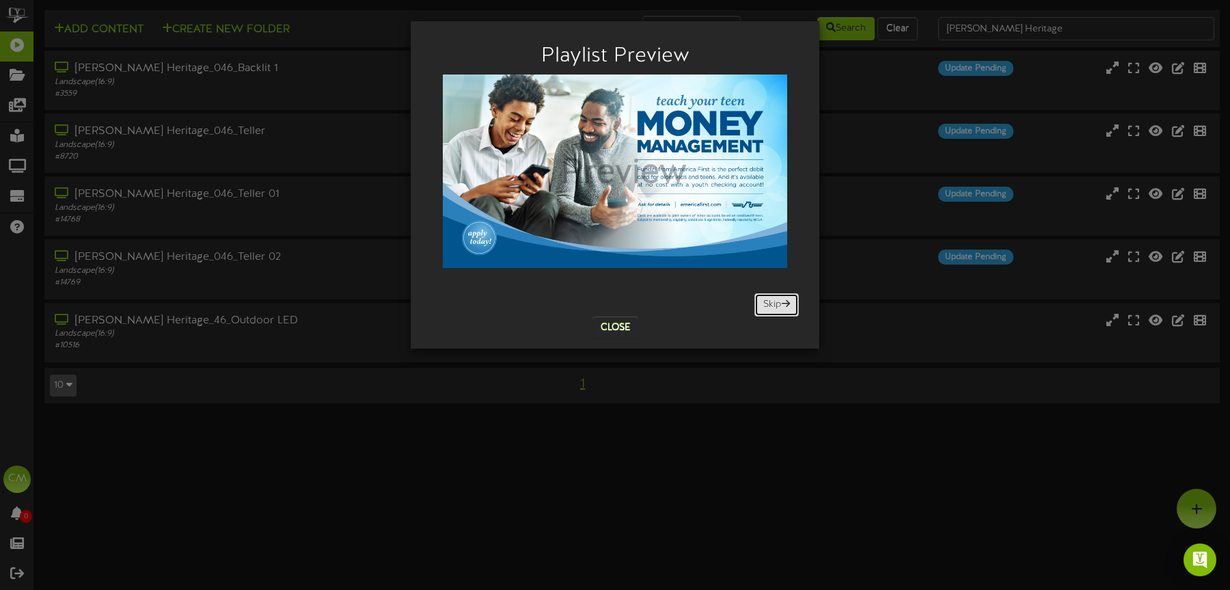
click at [780, 304] on button "Skip" at bounding box center [776, 304] width 44 height 23
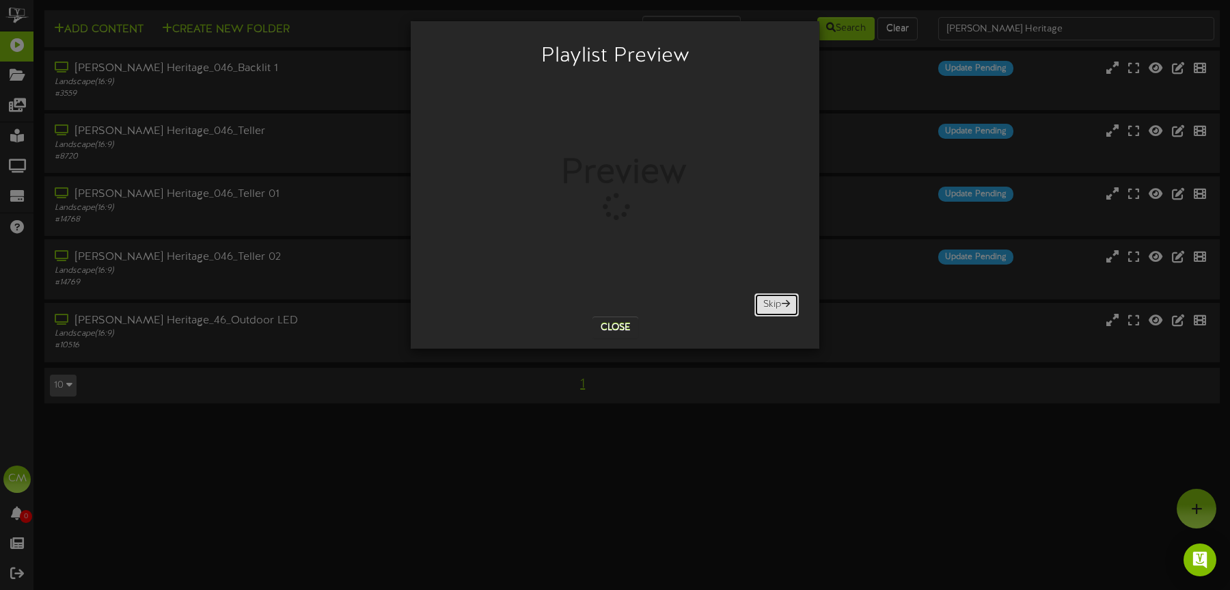
click at [780, 304] on button "Skip" at bounding box center [776, 304] width 44 height 23
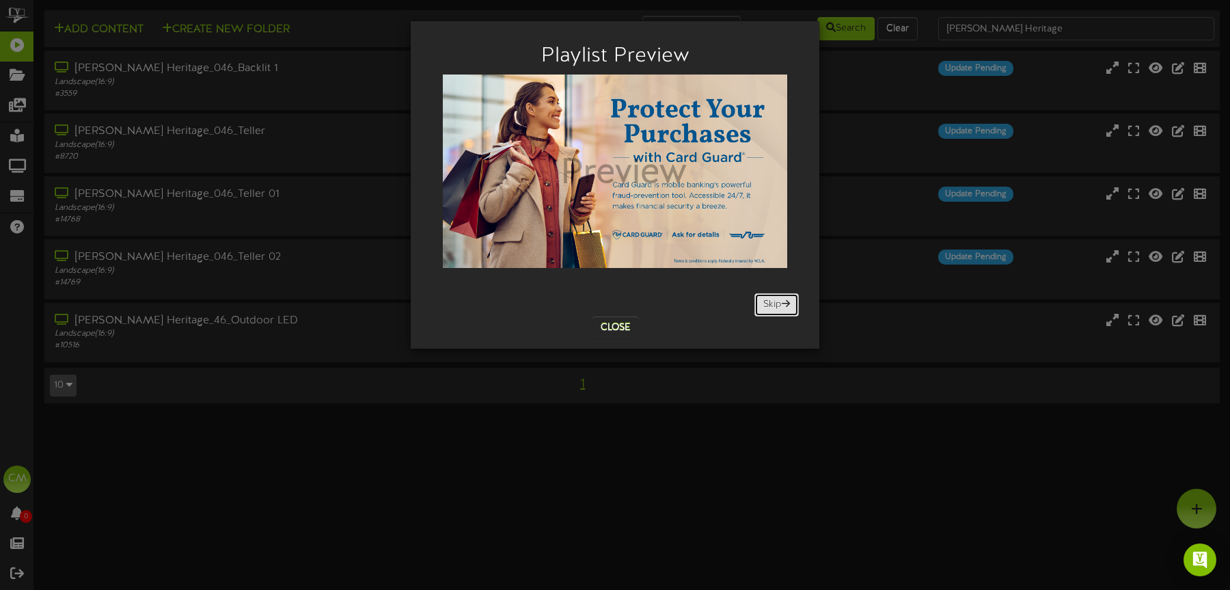
click at [780, 304] on button "Skip" at bounding box center [776, 304] width 44 height 23
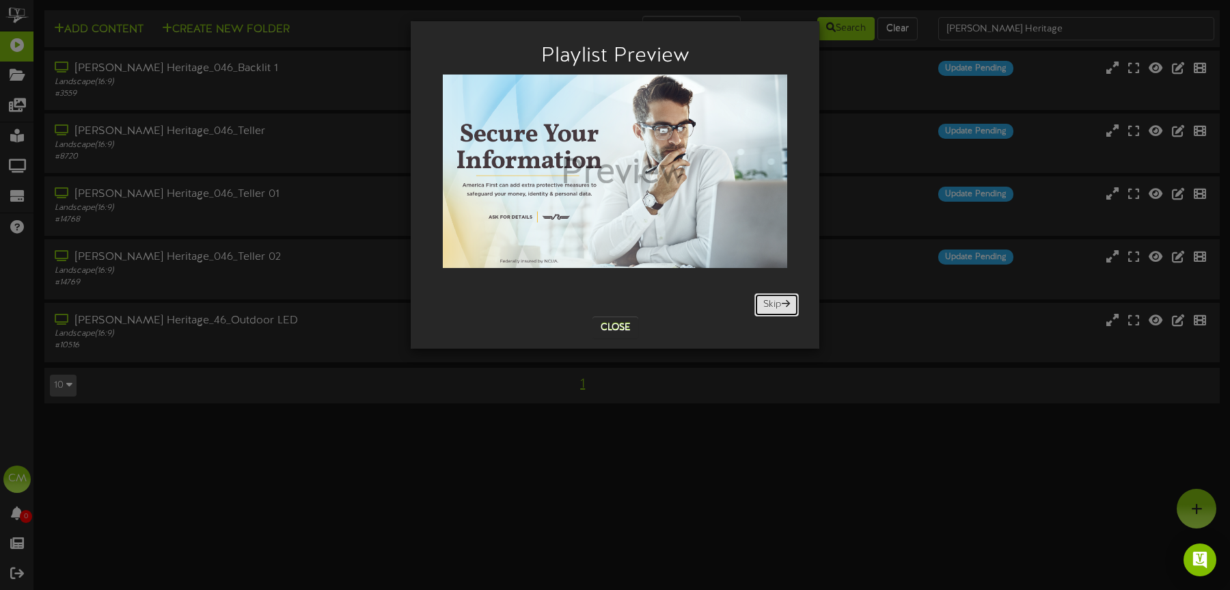
click at [780, 304] on button "Skip" at bounding box center [776, 304] width 44 height 23
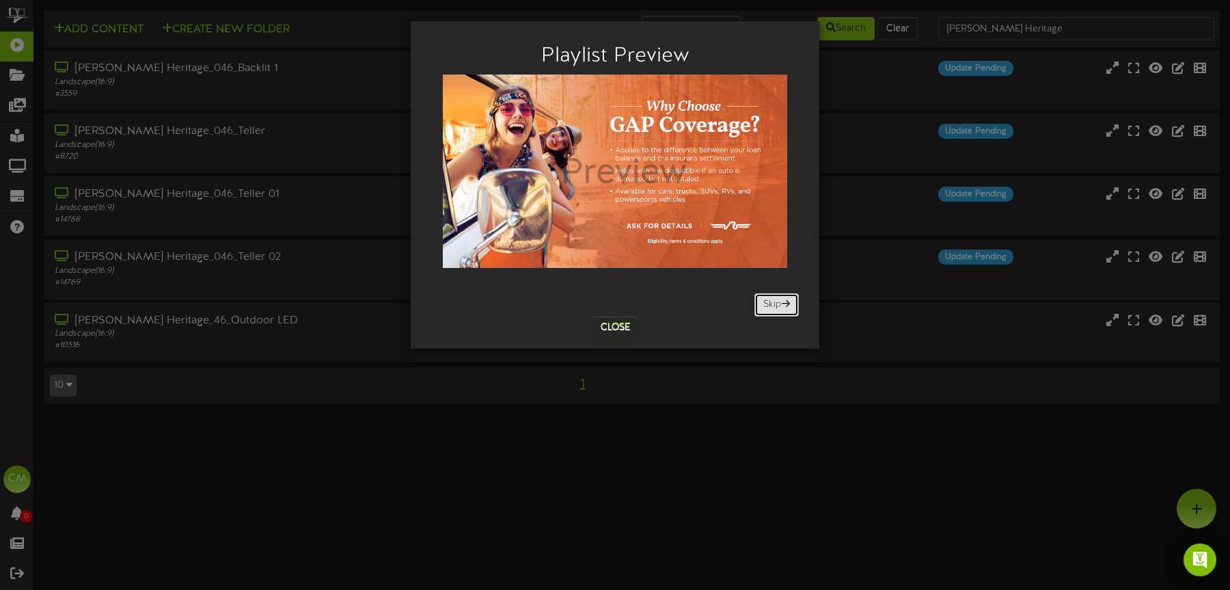
click at [780, 304] on button "Skip" at bounding box center [776, 304] width 44 height 23
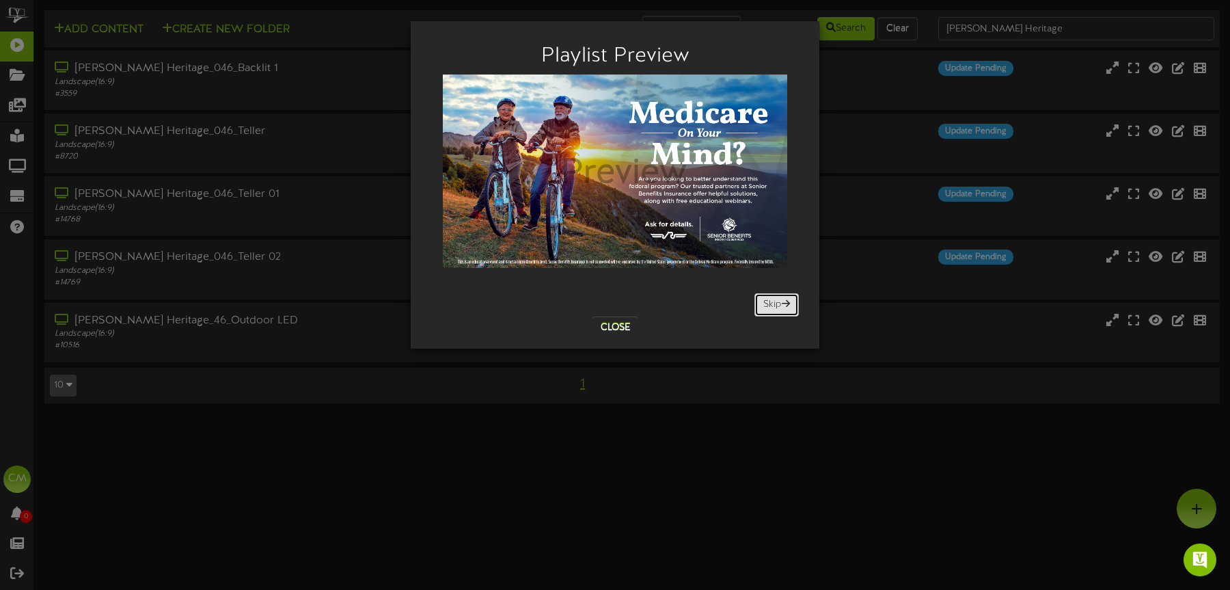
click at [780, 304] on button "Skip" at bounding box center [776, 304] width 44 height 23
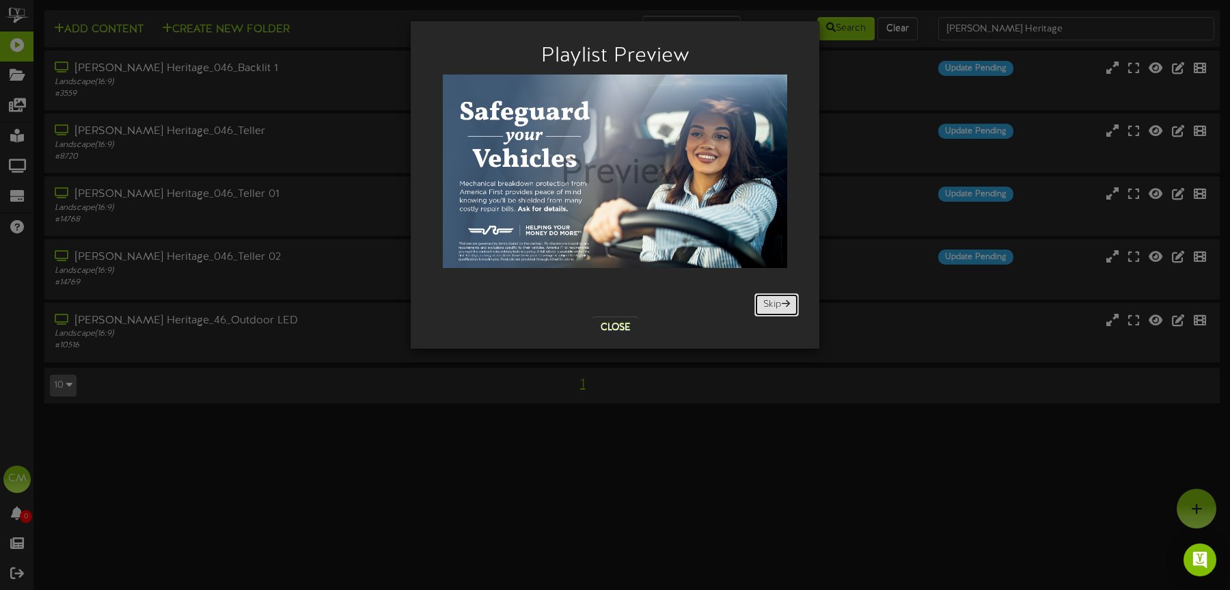
click at [780, 304] on button "Skip" at bounding box center [776, 304] width 44 height 23
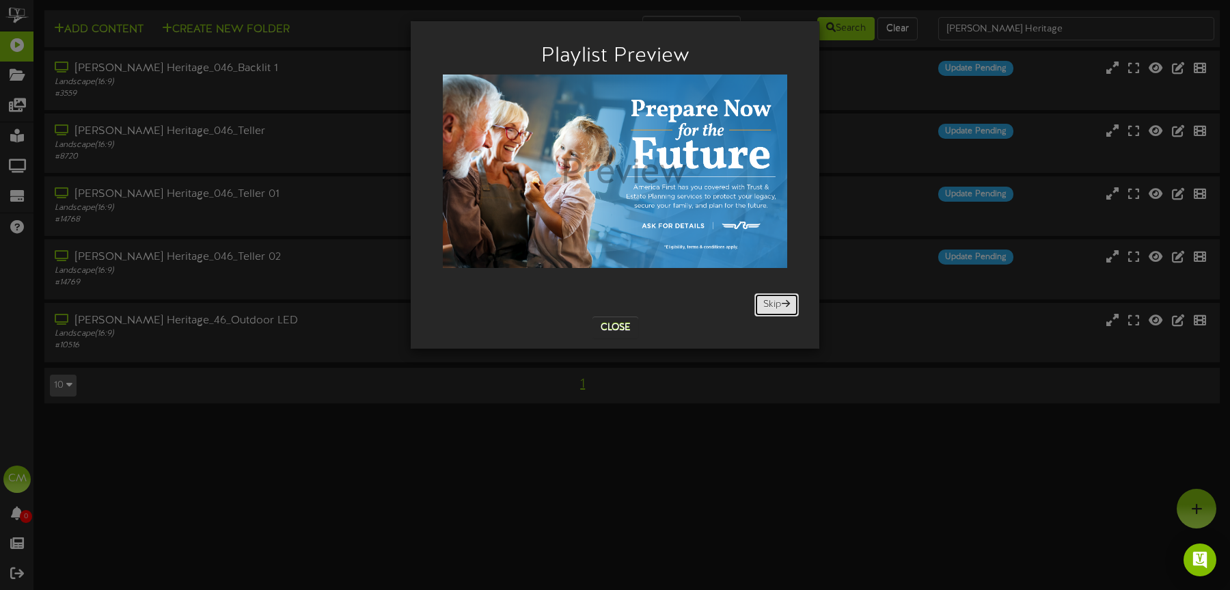
click at [780, 304] on button "Skip" at bounding box center [776, 304] width 44 height 23
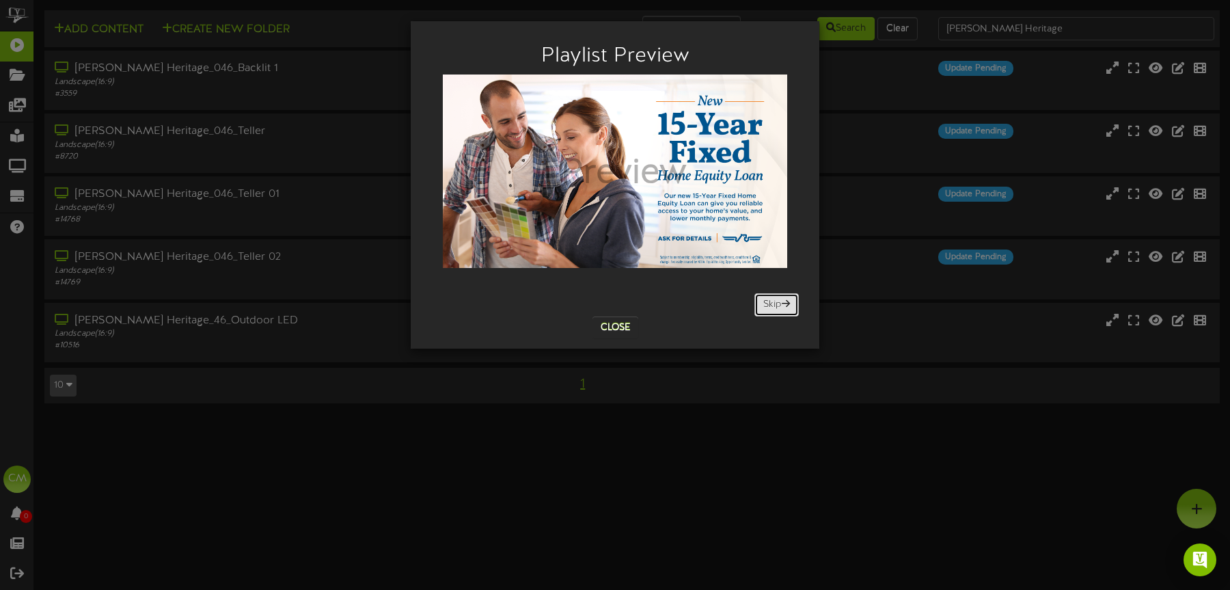
click at [780, 304] on button "Skip" at bounding box center [776, 304] width 44 height 23
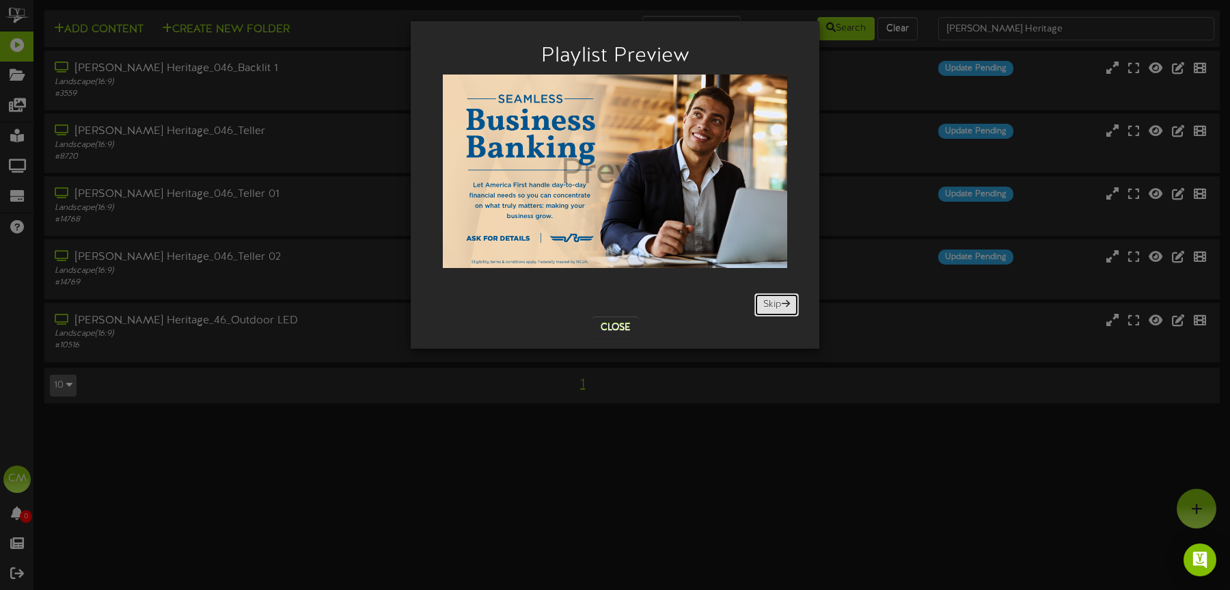
click at [780, 304] on button "Skip" at bounding box center [776, 304] width 44 height 23
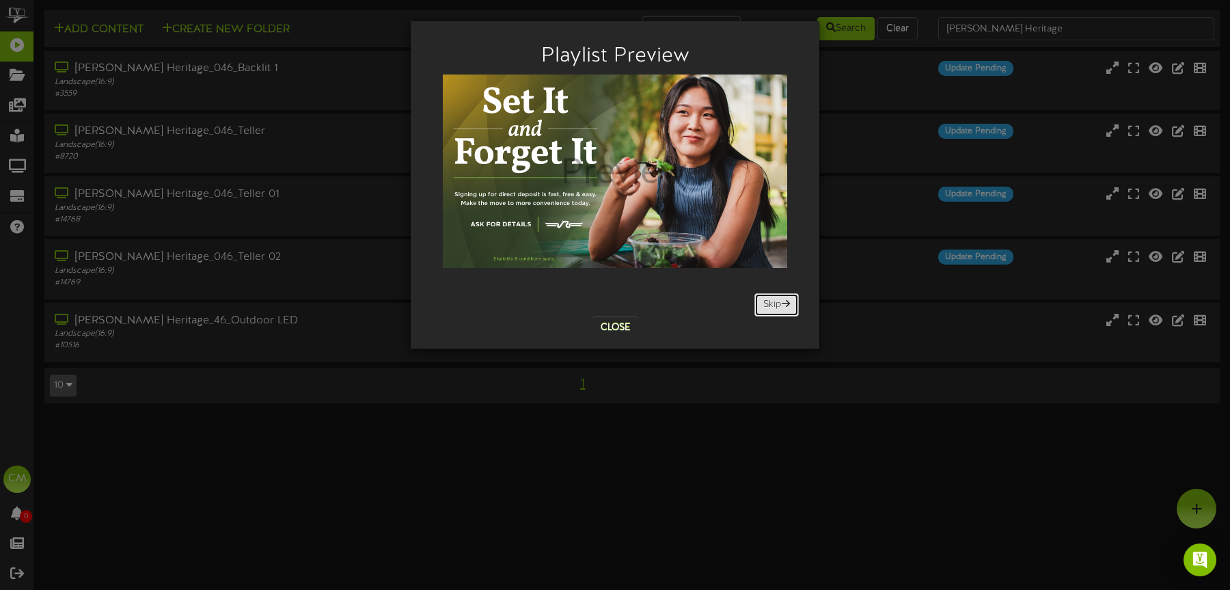
click at [780, 304] on button "Skip" at bounding box center [776, 304] width 44 height 23
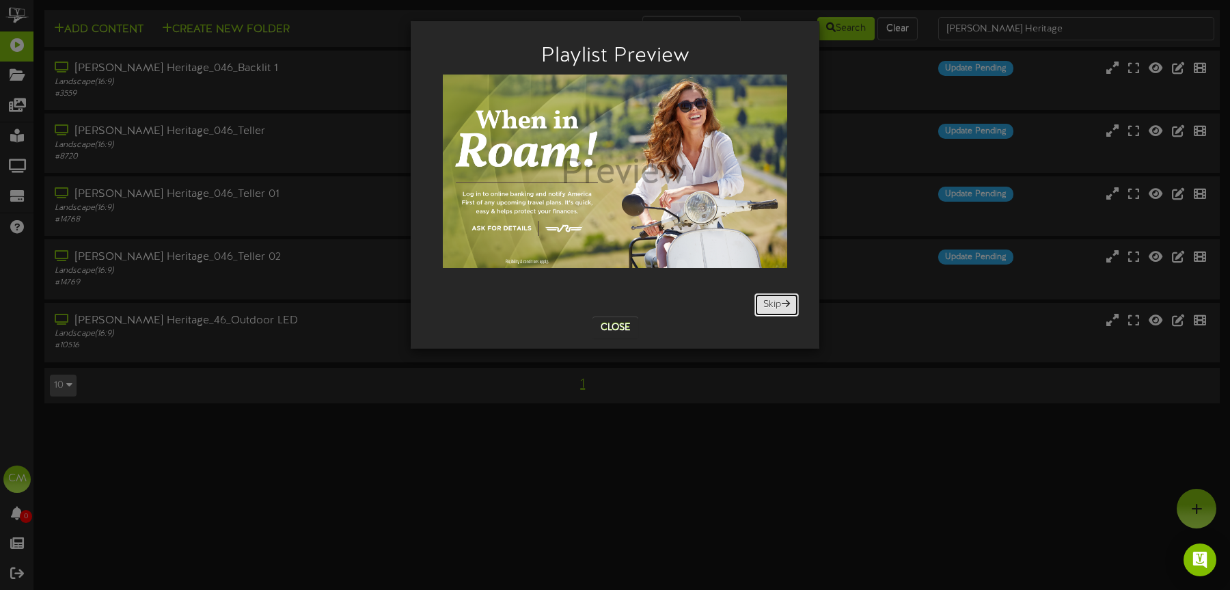
click at [780, 304] on button "Skip" at bounding box center [776, 304] width 44 height 23
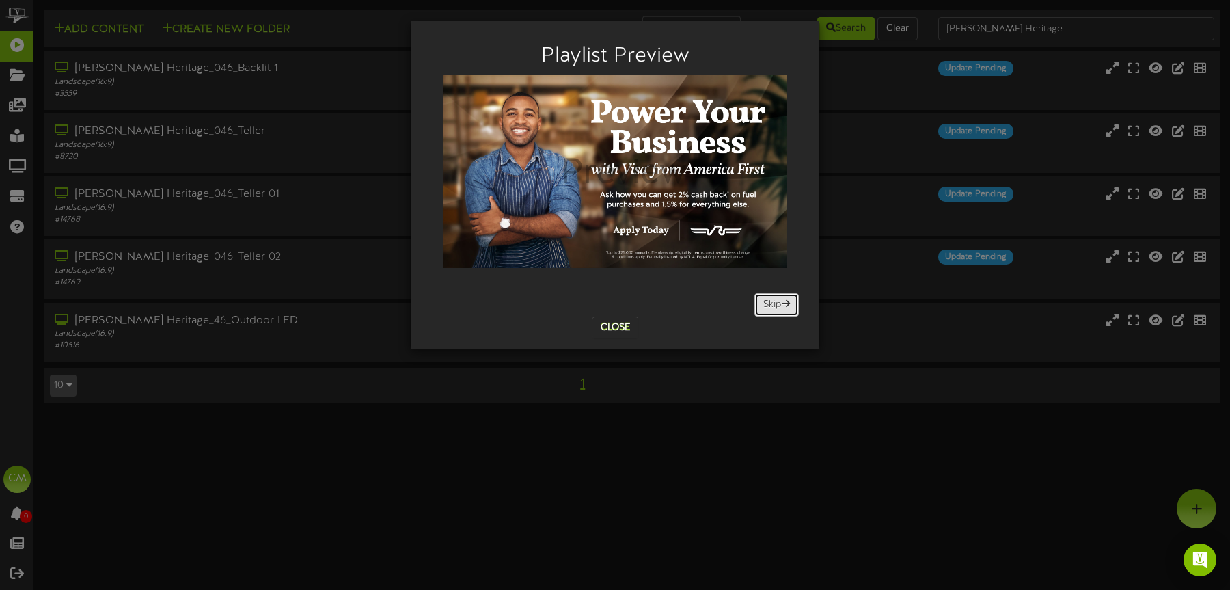
click at [780, 304] on button "Skip" at bounding box center [776, 304] width 44 height 23
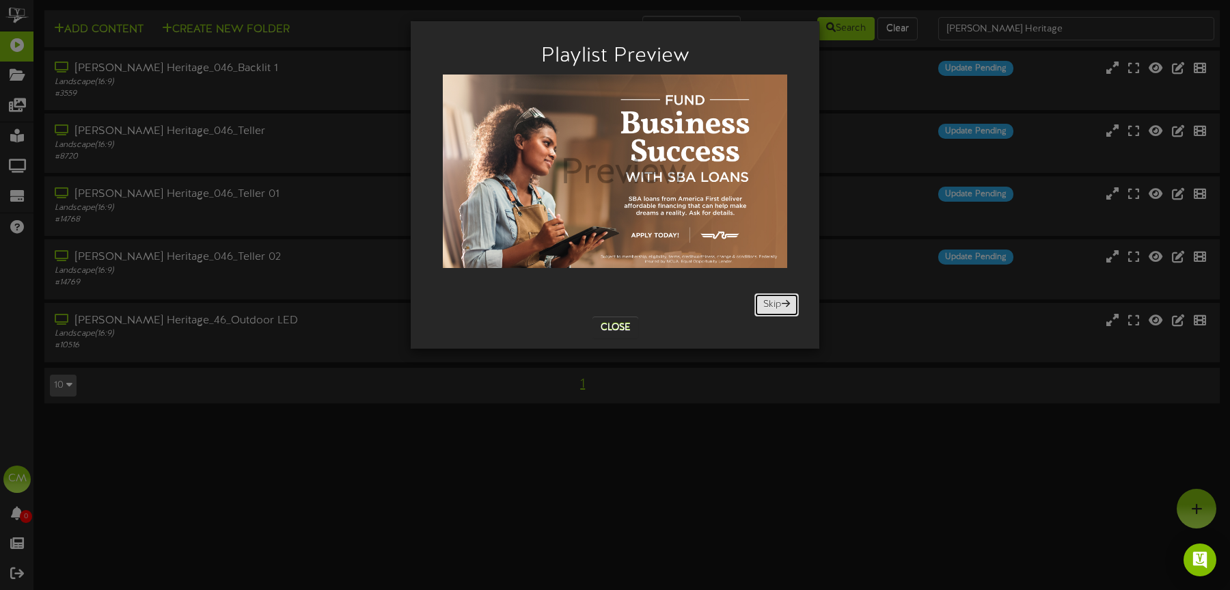
click at [780, 304] on button "Skip" at bounding box center [776, 304] width 44 height 23
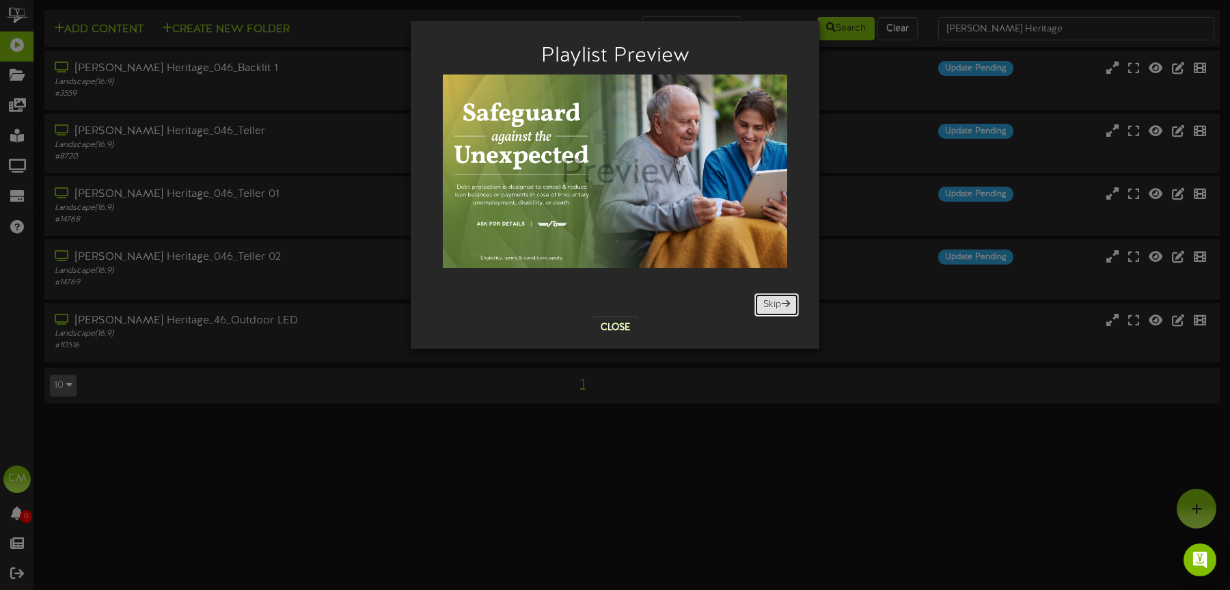
click at [780, 304] on button "Skip" at bounding box center [776, 304] width 44 height 23
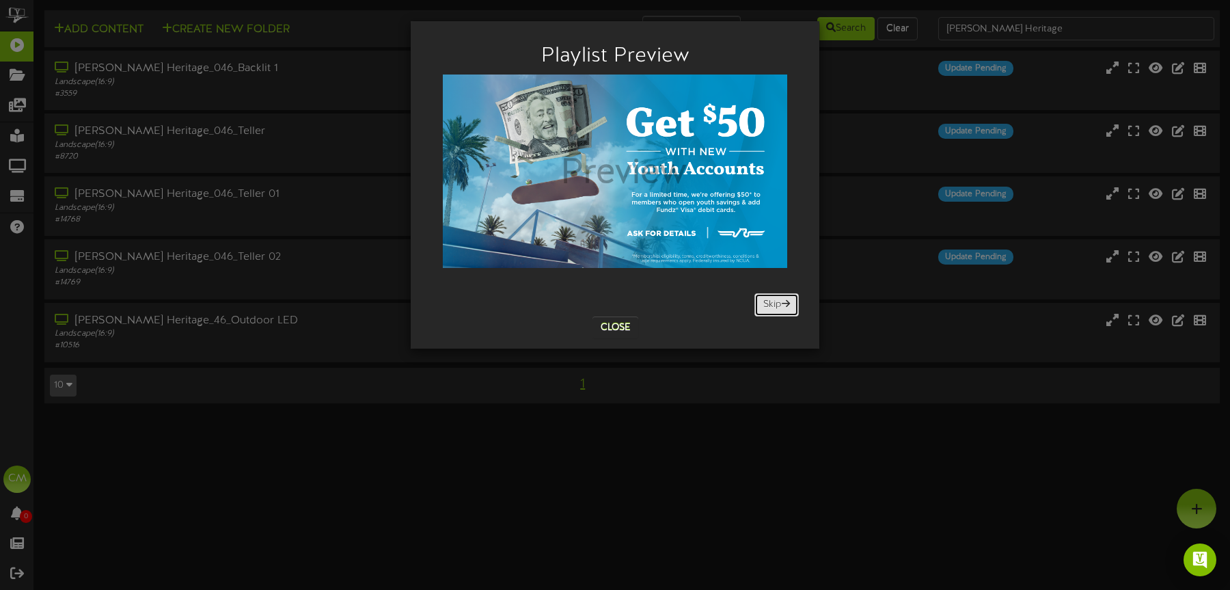
click at [780, 304] on button "Skip" at bounding box center [776, 304] width 44 height 23
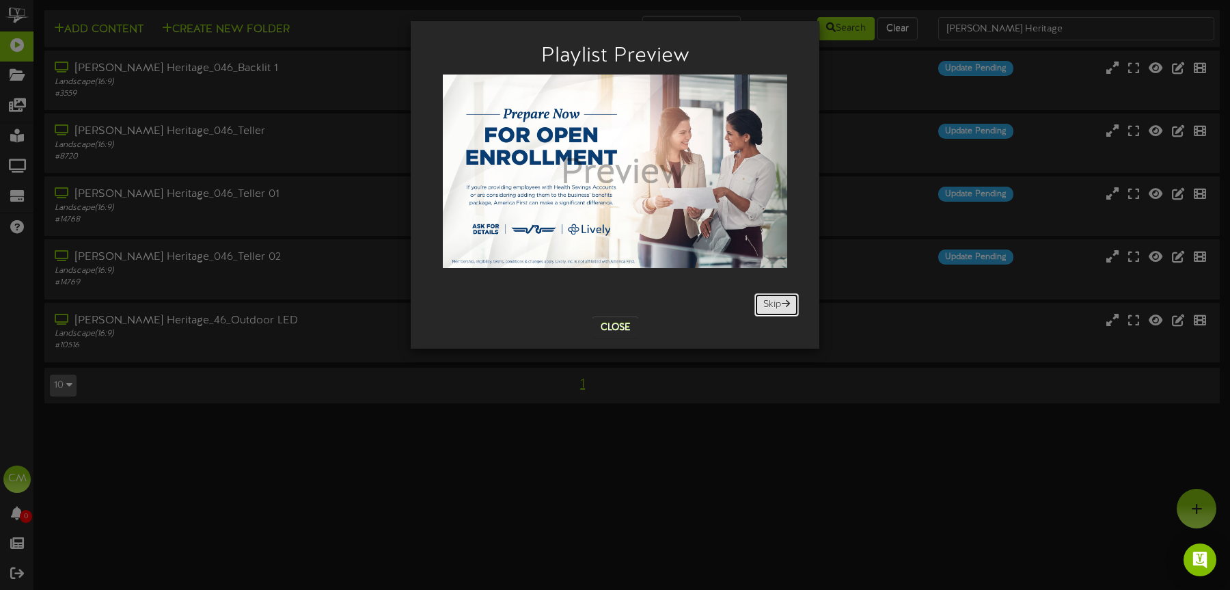
click at [780, 304] on button "Skip" at bounding box center [776, 304] width 44 height 23
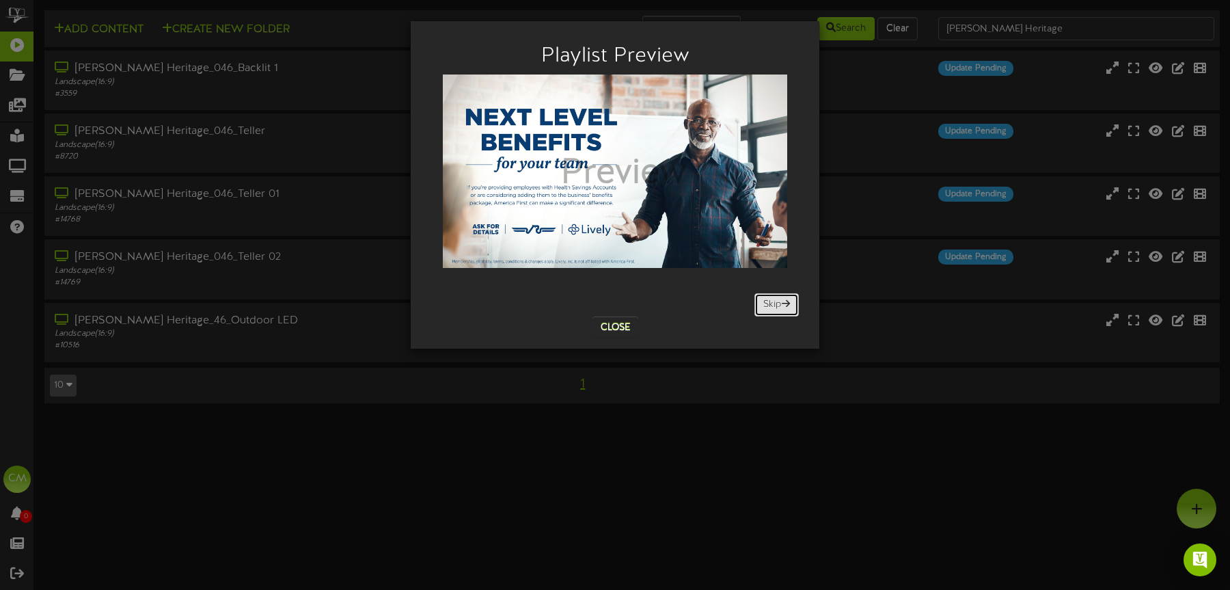
click at [780, 304] on button "Skip" at bounding box center [776, 304] width 44 height 23
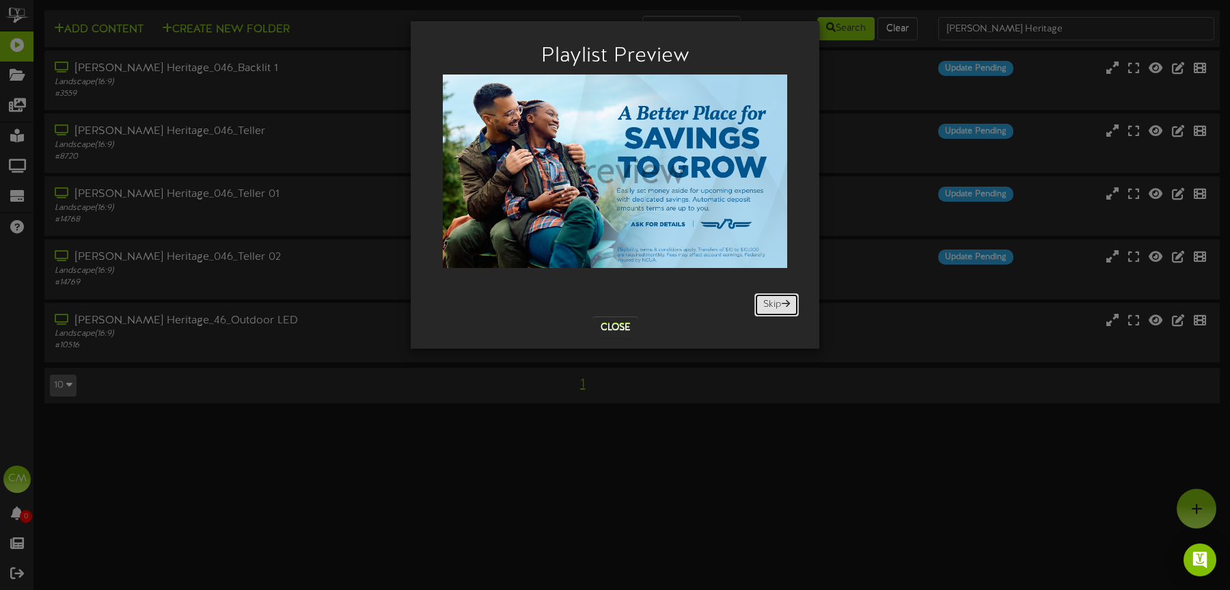
click at [780, 304] on button "Skip" at bounding box center [776, 304] width 44 height 23
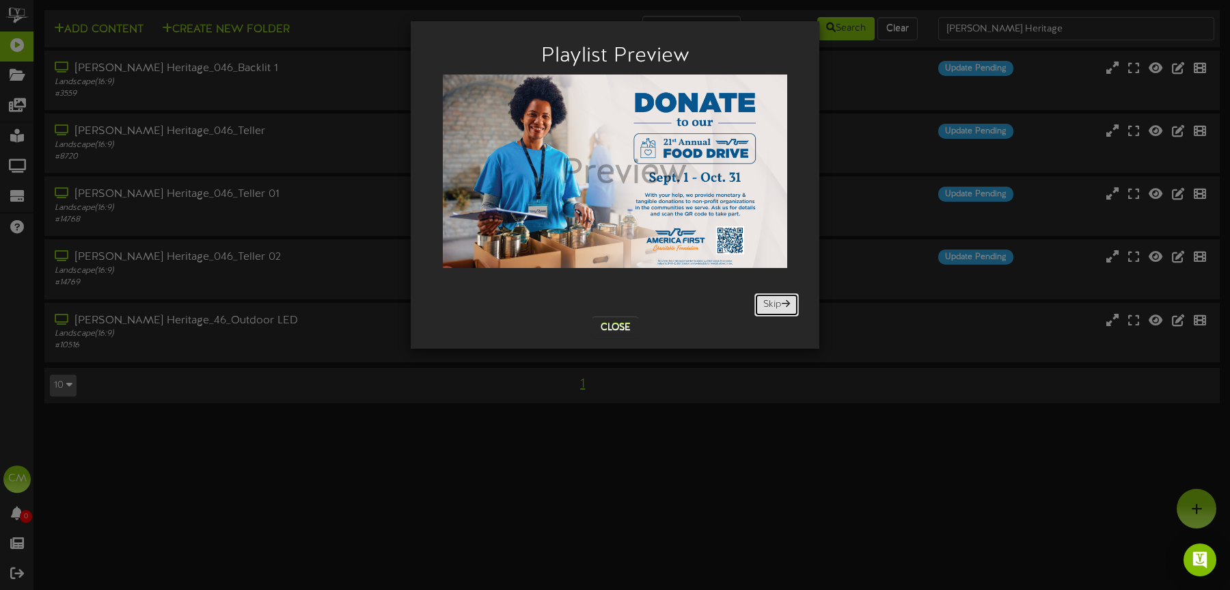
click at [780, 304] on button "Skip" at bounding box center [776, 304] width 44 height 23
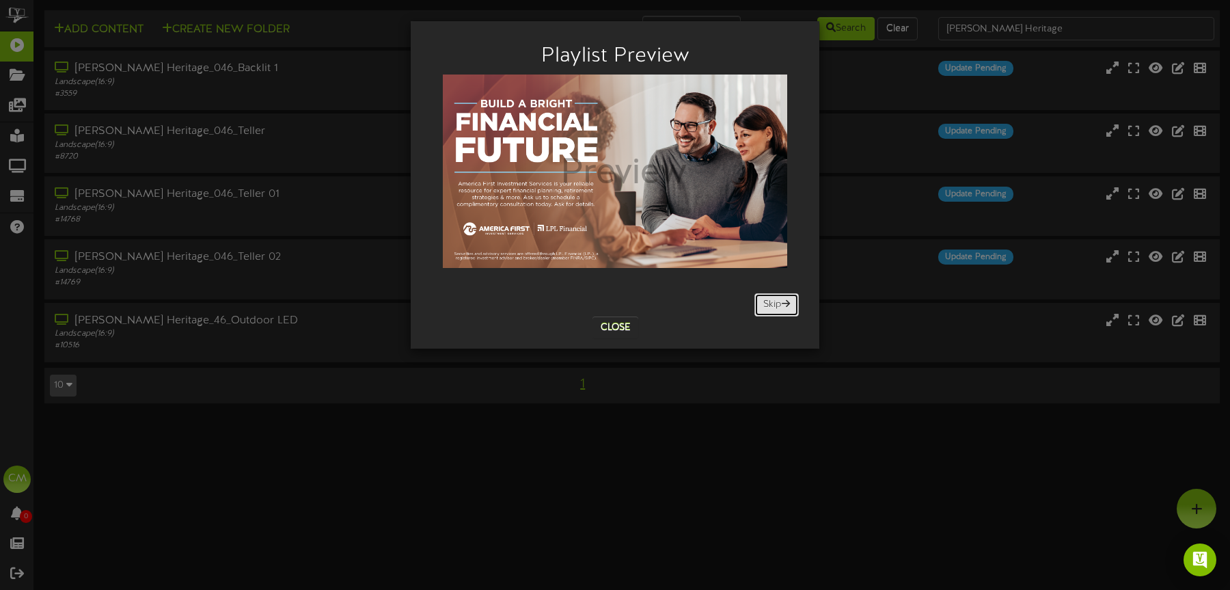
click at [780, 304] on button "Skip" at bounding box center [776, 304] width 44 height 23
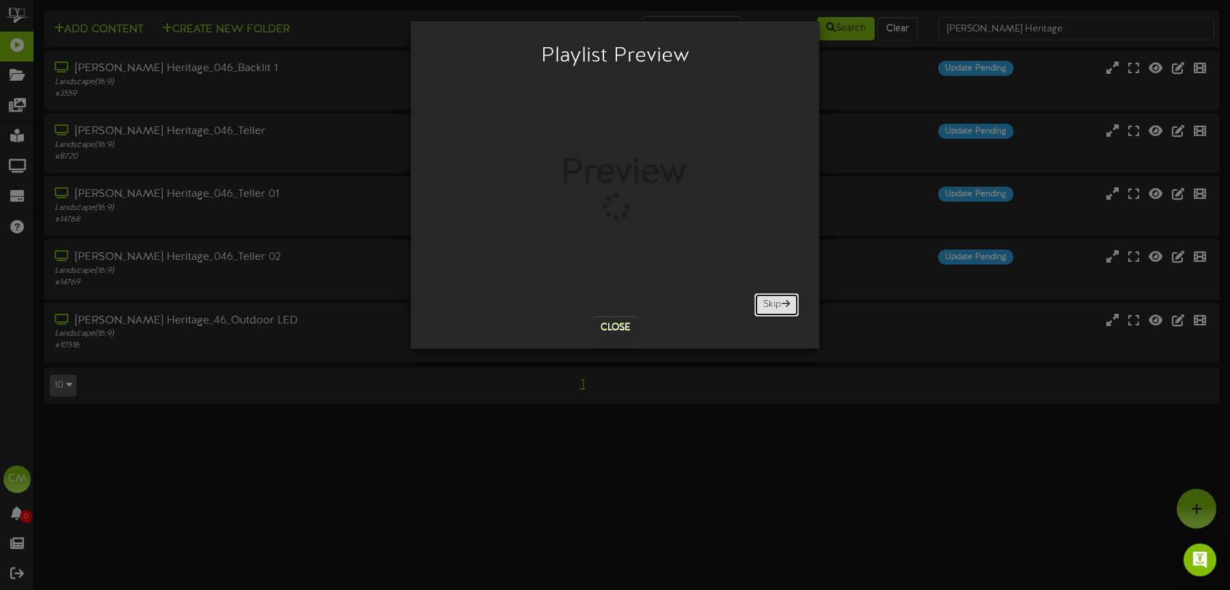
click at [780, 304] on button "Skip" at bounding box center [776, 304] width 44 height 23
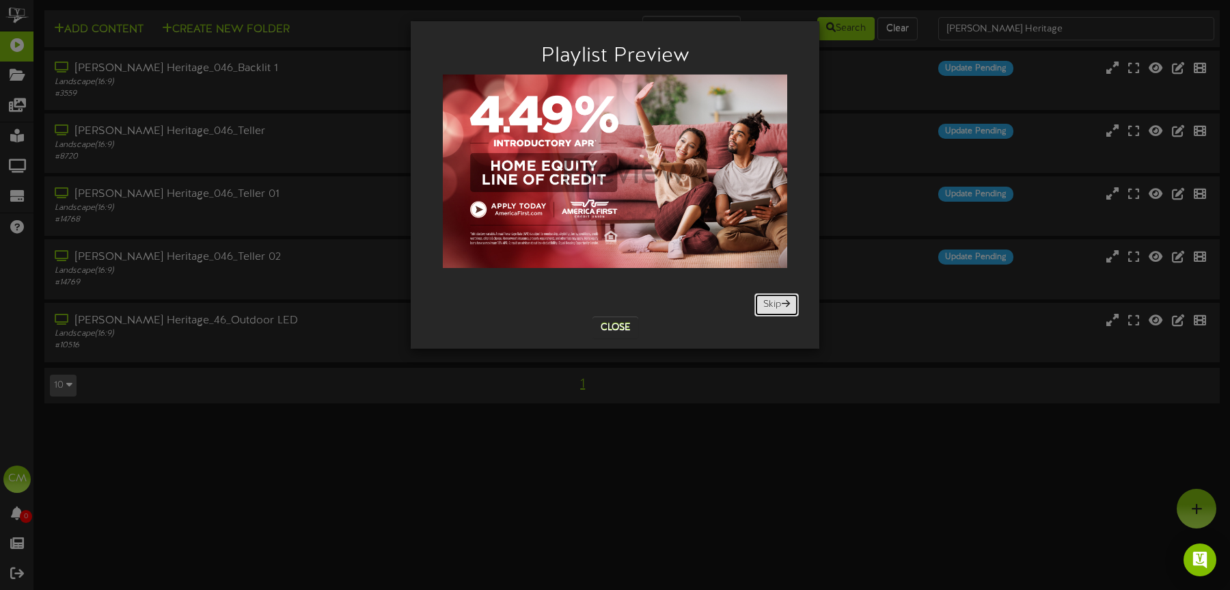
click at [780, 304] on button "Skip" at bounding box center [776, 304] width 44 height 23
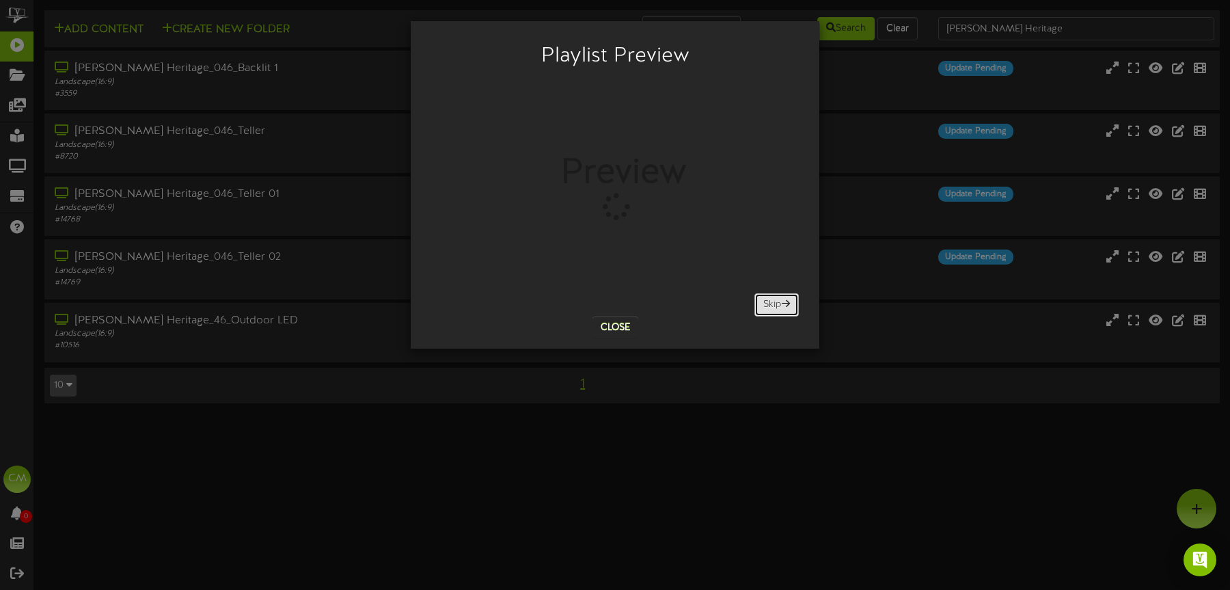
click at [780, 304] on button "Skip" at bounding box center [776, 304] width 44 height 23
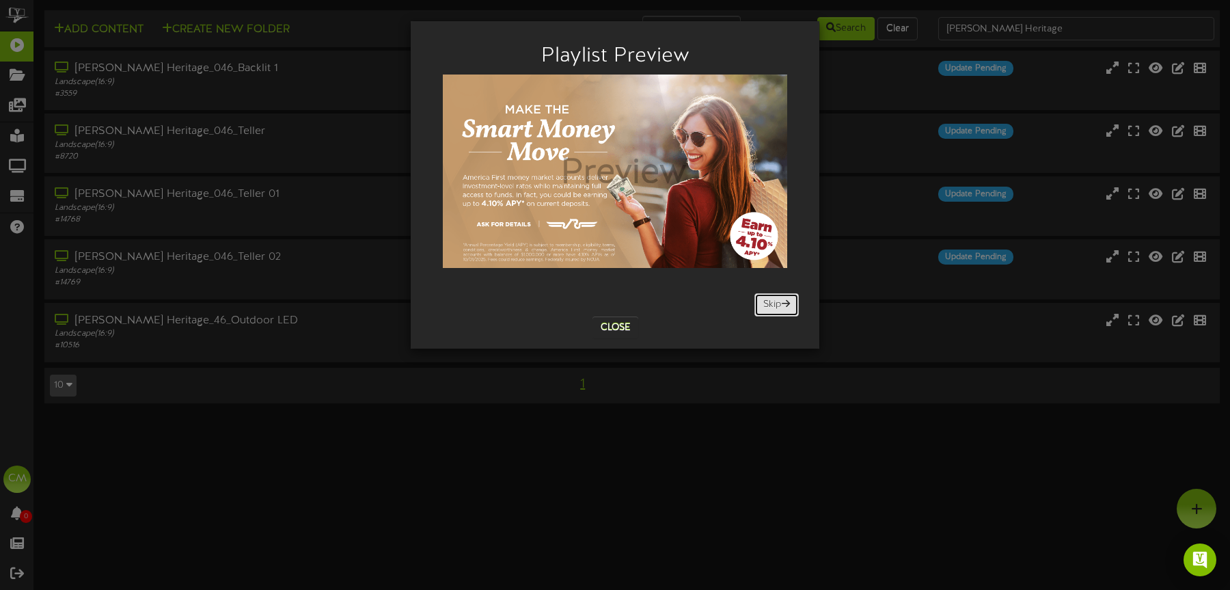
click at [780, 304] on button "Skip" at bounding box center [776, 304] width 44 height 23
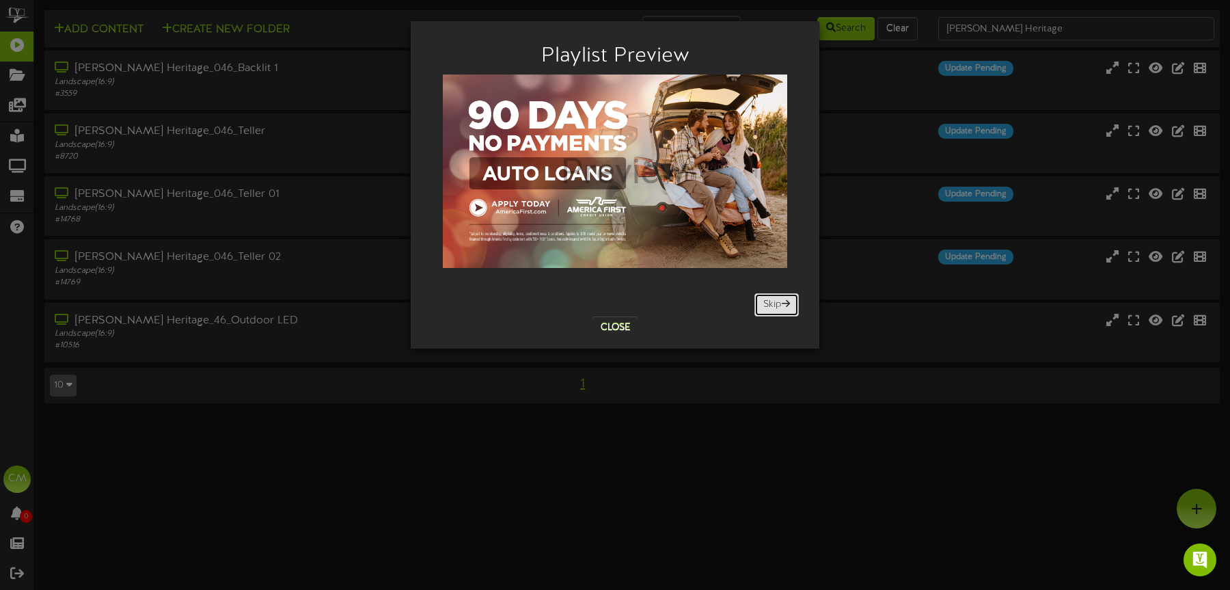
click at [780, 304] on button "Skip" at bounding box center [776, 304] width 44 height 23
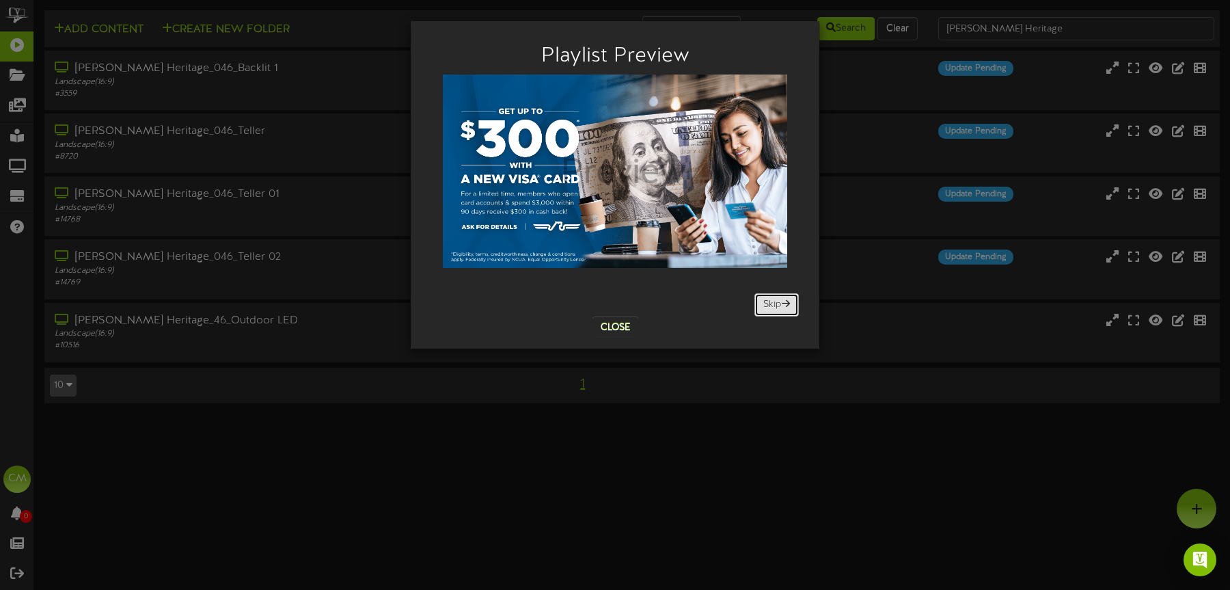
click at [780, 304] on button "Skip" at bounding box center [776, 304] width 44 height 23
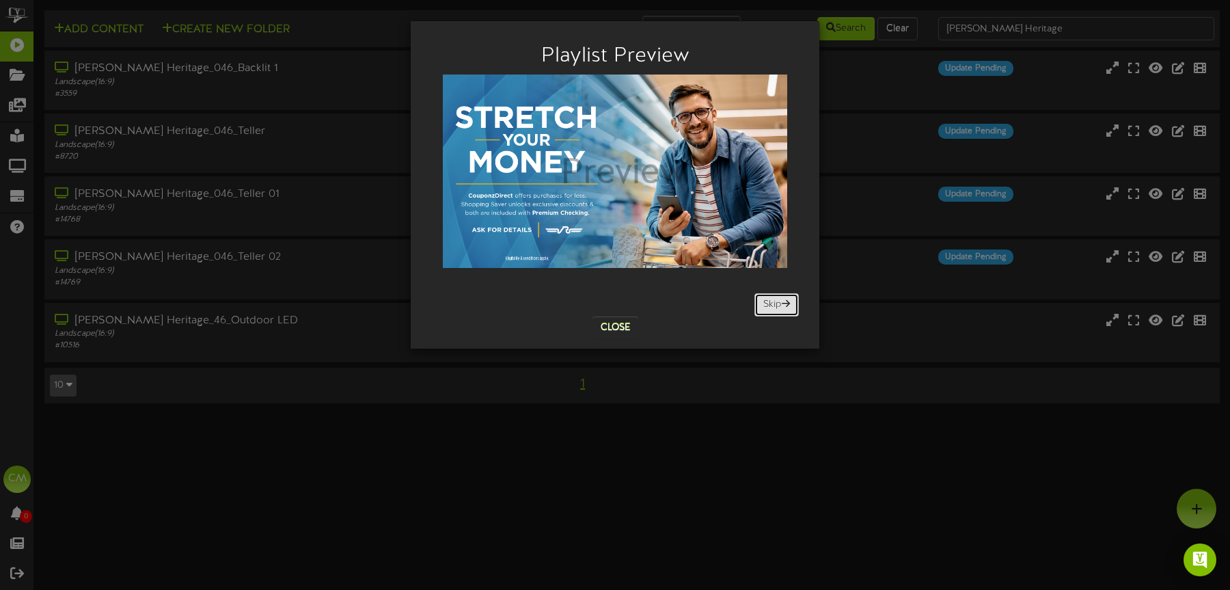
click at [780, 304] on button "Skip" at bounding box center [776, 304] width 44 height 23
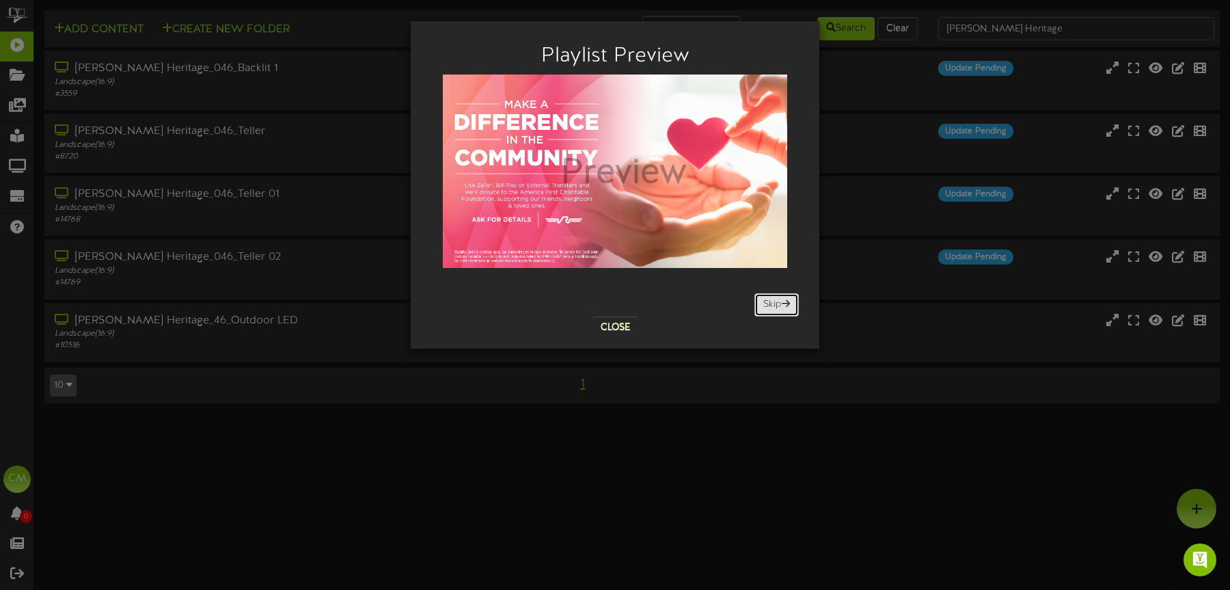
click at [780, 304] on button "Skip" at bounding box center [776, 304] width 44 height 23
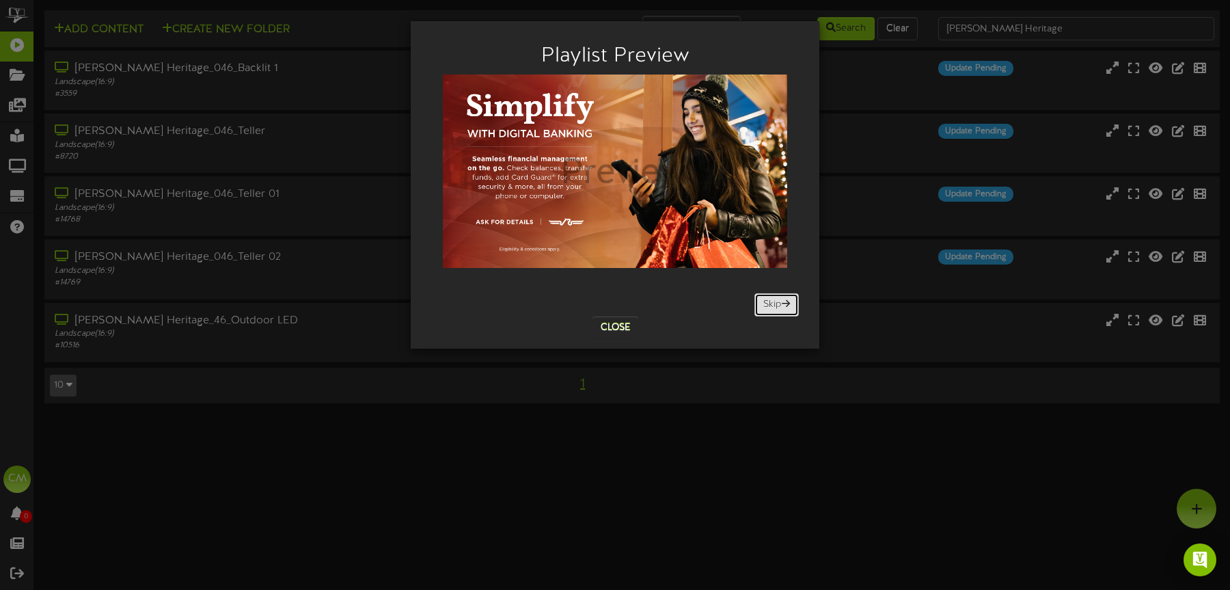
click at [780, 304] on button "Skip" at bounding box center [776, 304] width 44 height 23
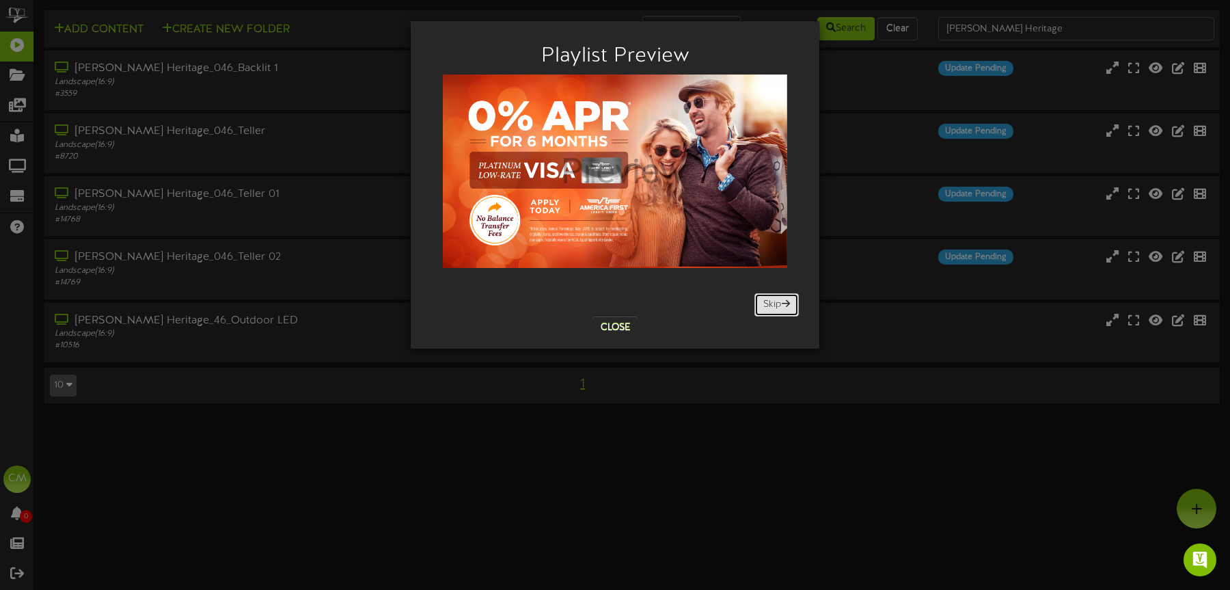
click at [780, 304] on button "Skip" at bounding box center [776, 304] width 44 height 23
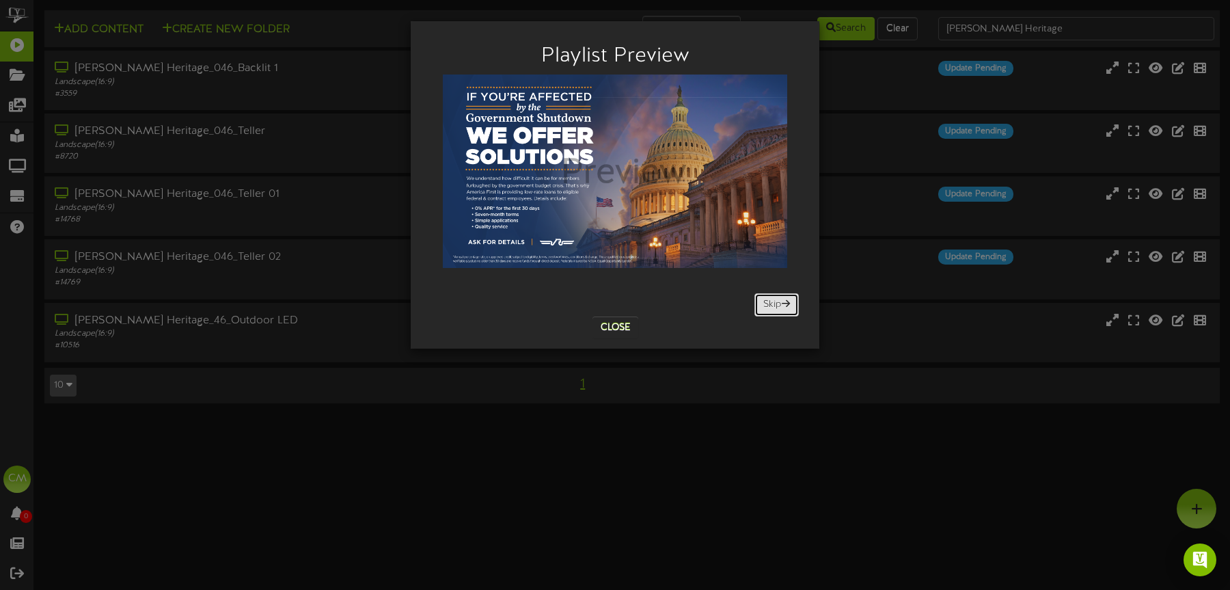
click at [780, 304] on button "Skip" at bounding box center [776, 304] width 44 height 23
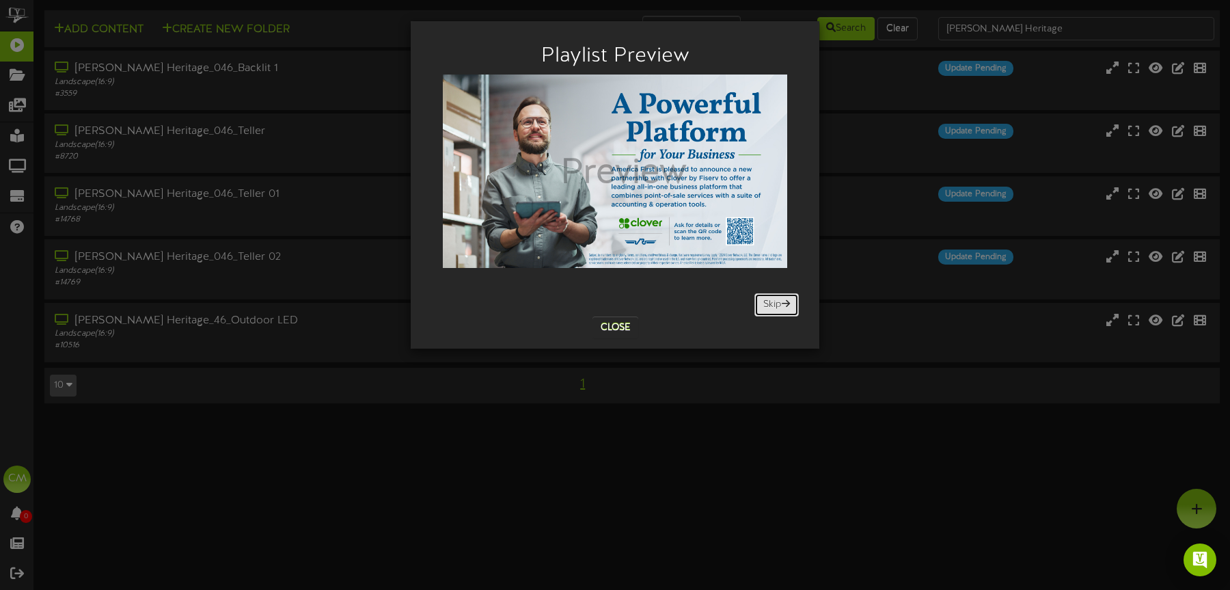
click at [780, 304] on button "Skip" at bounding box center [776, 304] width 44 height 23
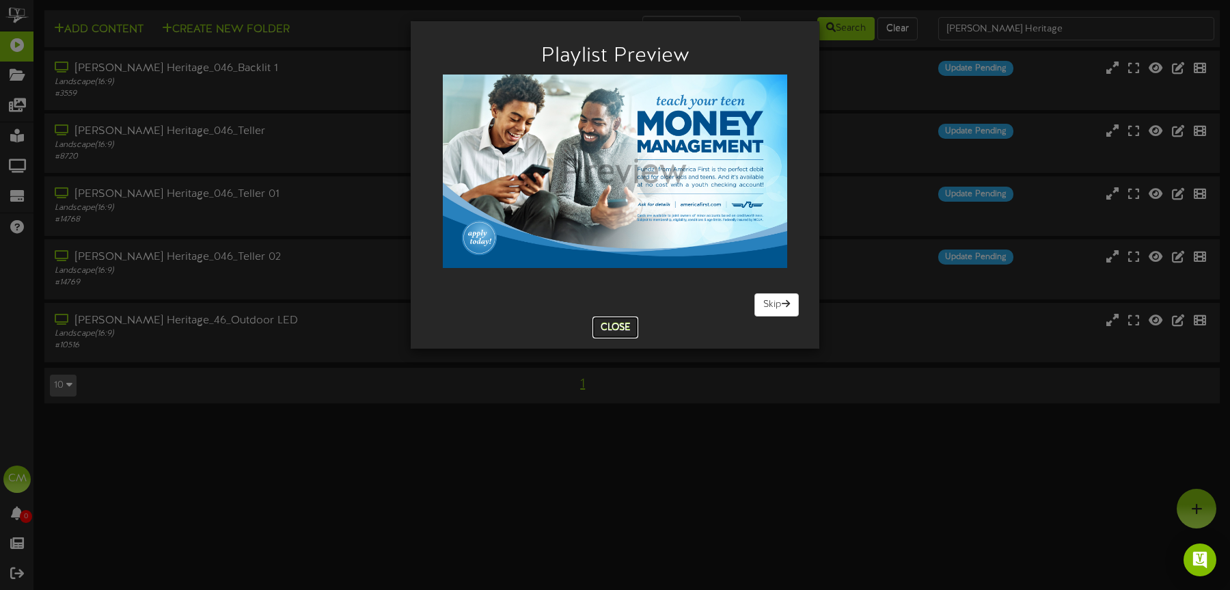
drag, startPoint x: 616, startPoint y: 329, endPoint x: 625, endPoint y: 327, distance: 9.1
click at [616, 329] on button "Close" at bounding box center [616, 327] width 46 height 22
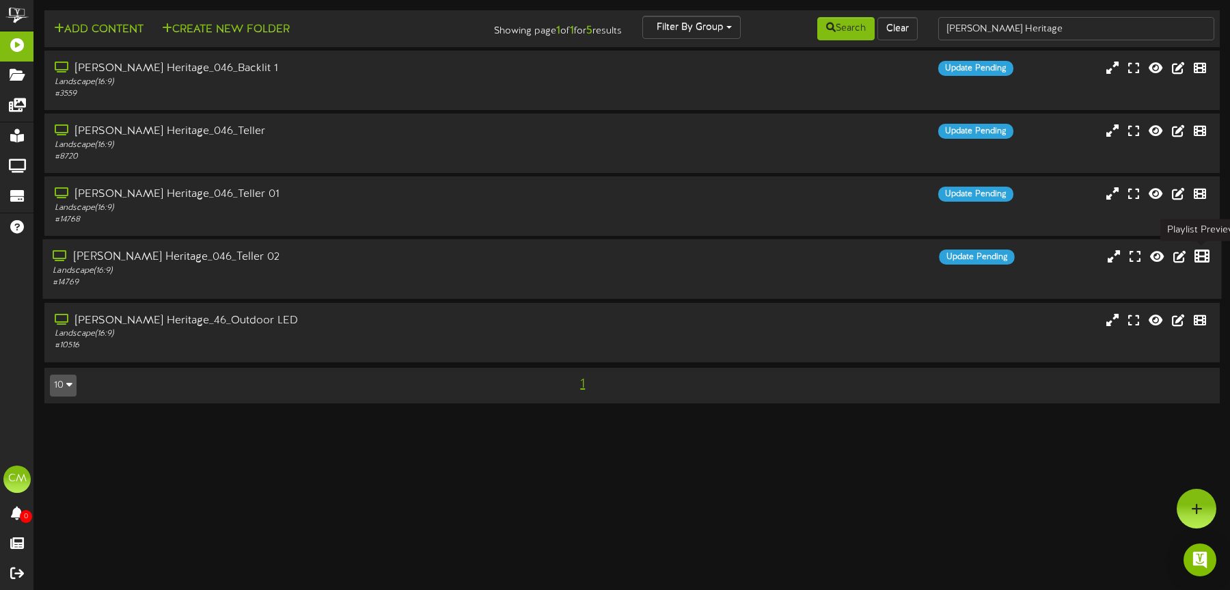
click at [918, 251] on icon at bounding box center [1202, 256] width 15 height 15
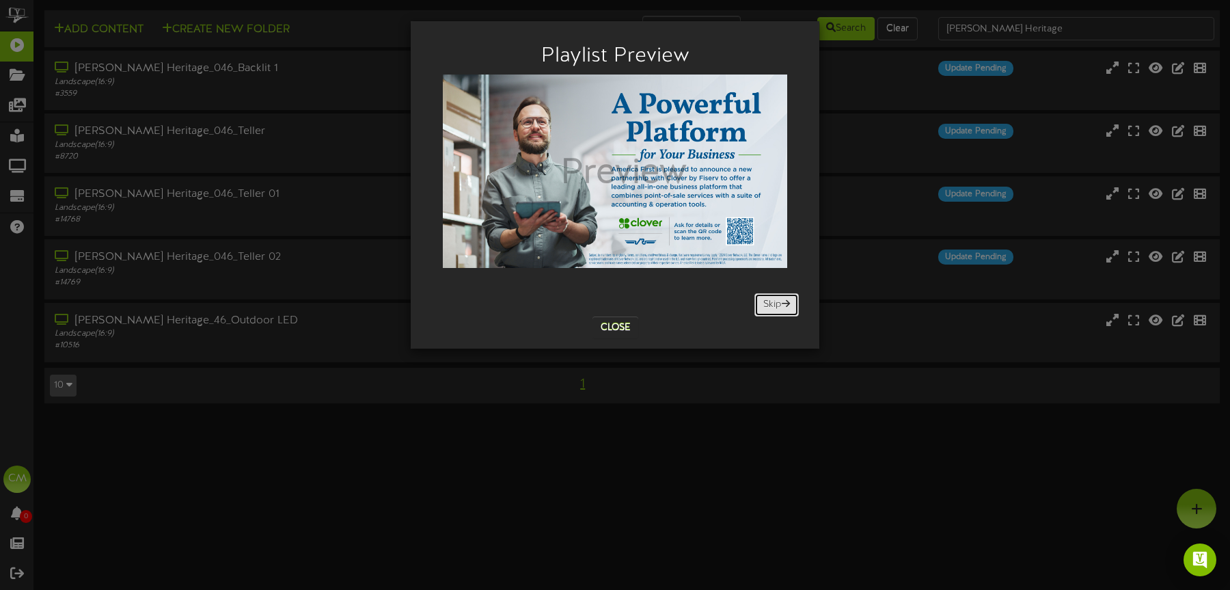
click at [762, 299] on button "Skip" at bounding box center [776, 304] width 44 height 23
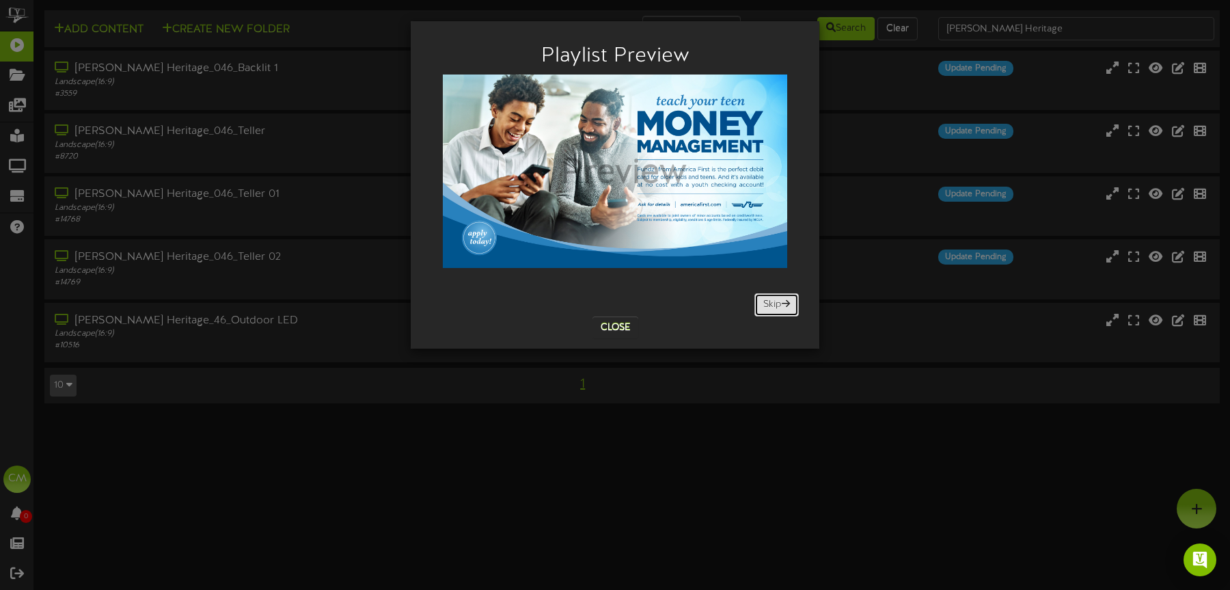
click at [772, 298] on button "Skip" at bounding box center [776, 304] width 44 height 23
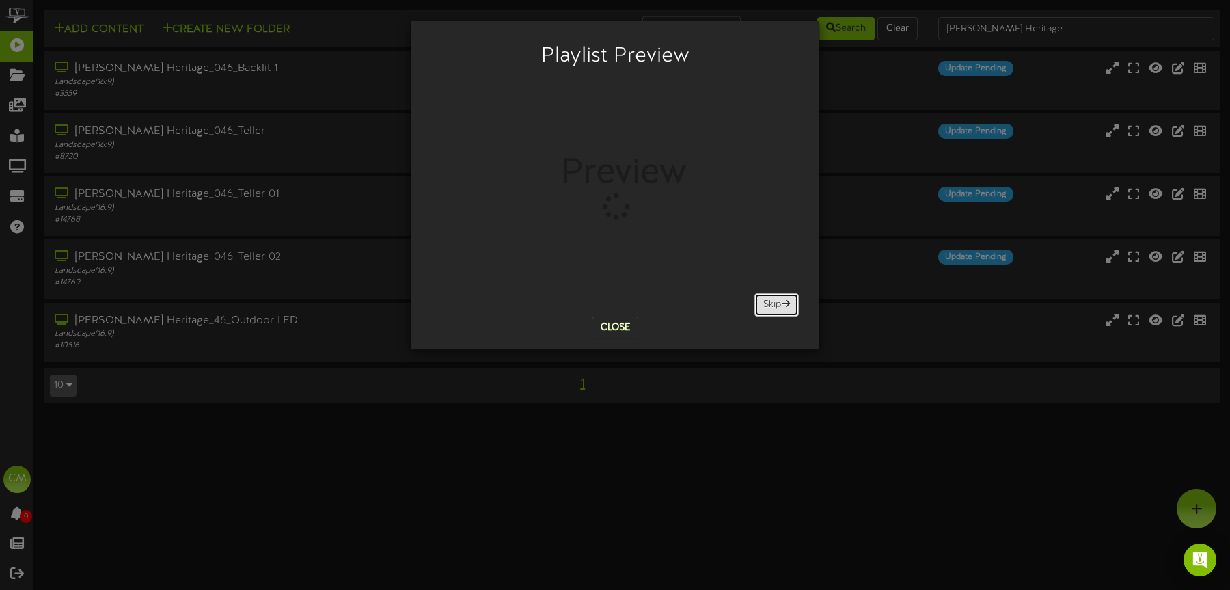
click at [772, 298] on button "Skip" at bounding box center [776, 304] width 44 height 23
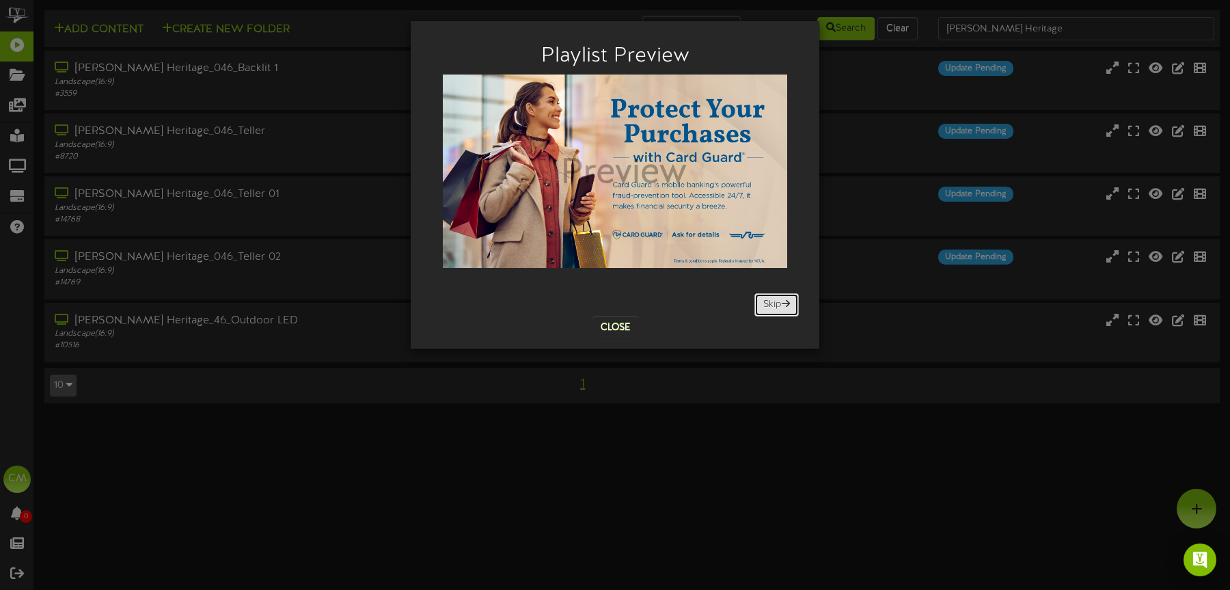
click at [772, 298] on button "Skip" at bounding box center [776, 304] width 44 height 23
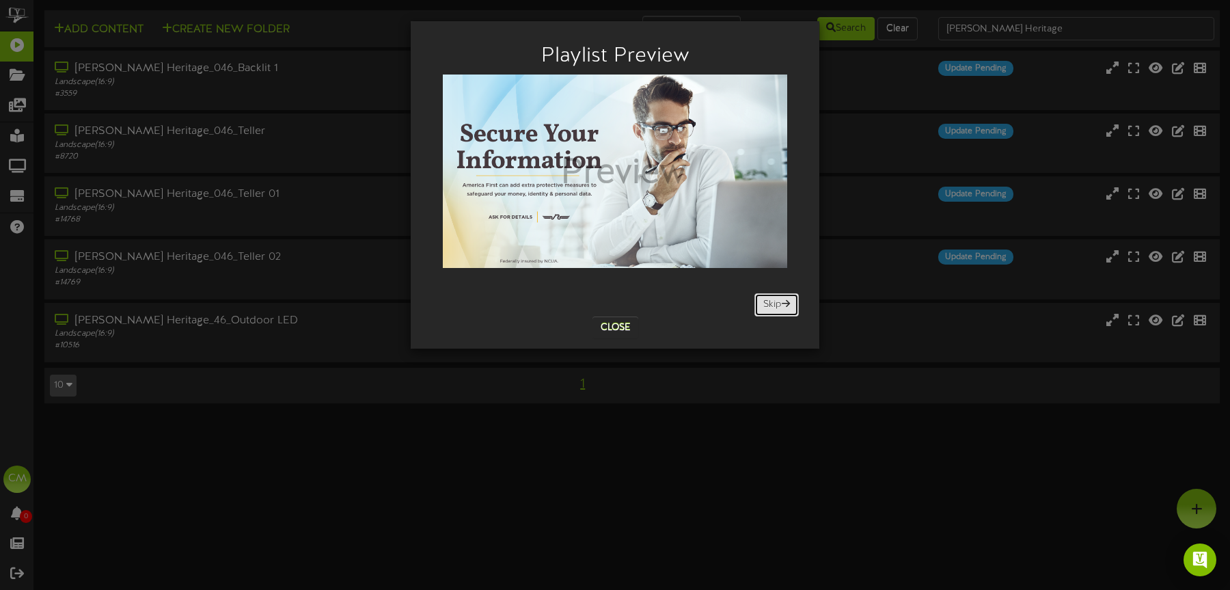
click at [772, 298] on button "Skip" at bounding box center [776, 304] width 44 height 23
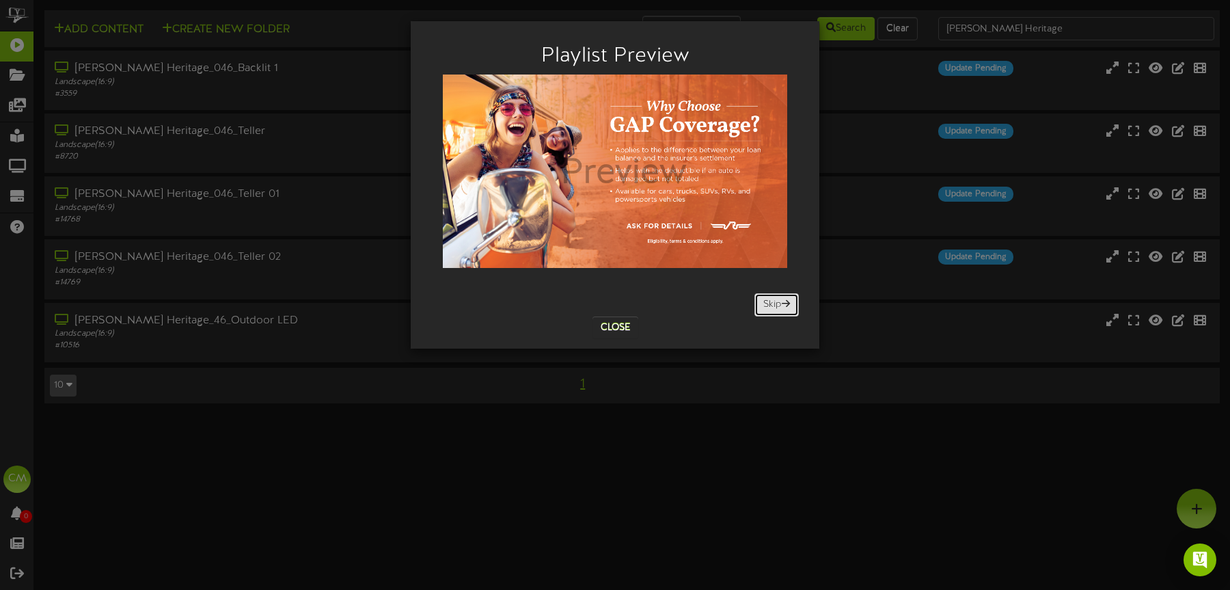
click at [772, 298] on button "Skip" at bounding box center [776, 304] width 44 height 23
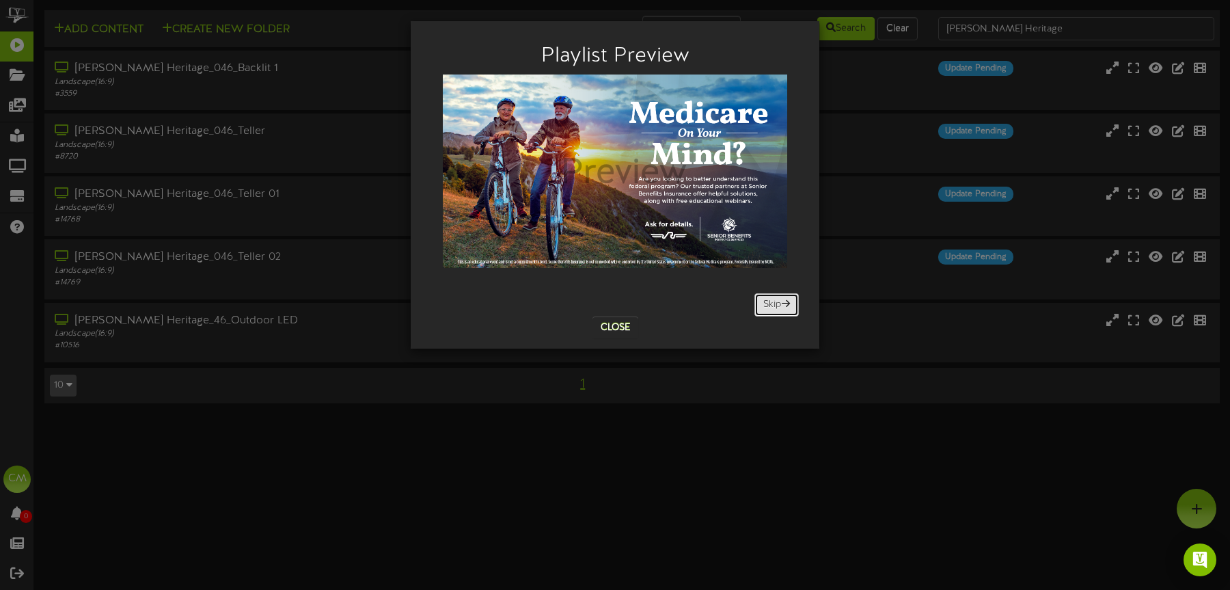
click at [772, 298] on button "Skip" at bounding box center [776, 304] width 44 height 23
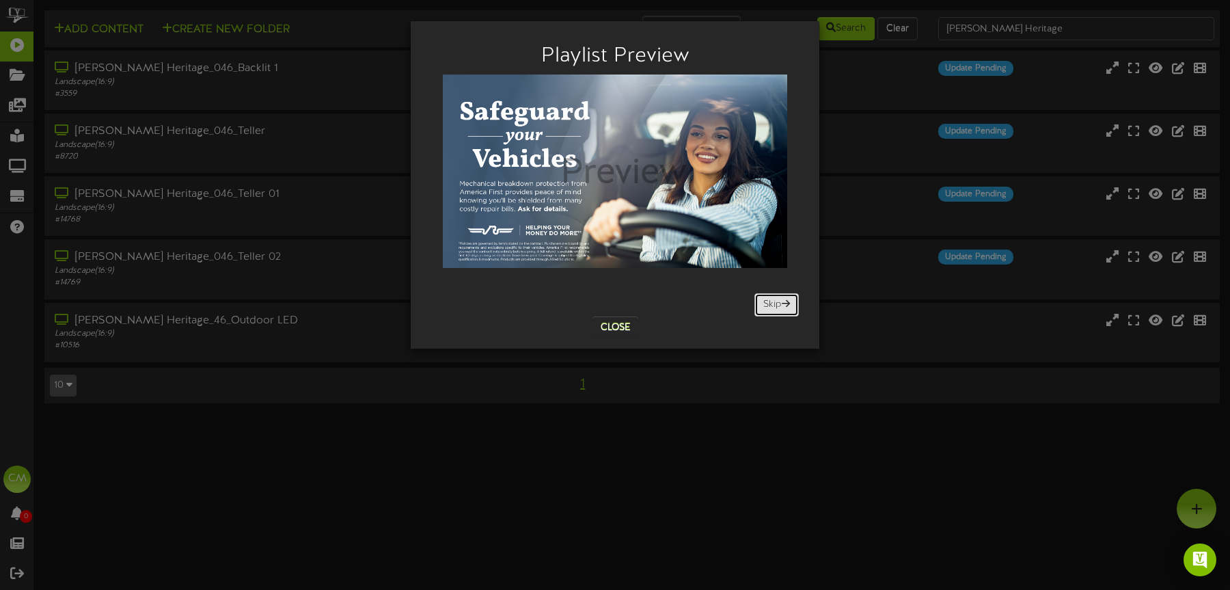
click at [772, 298] on button "Skip" at bounding box center [776, 304] width 44 height 23
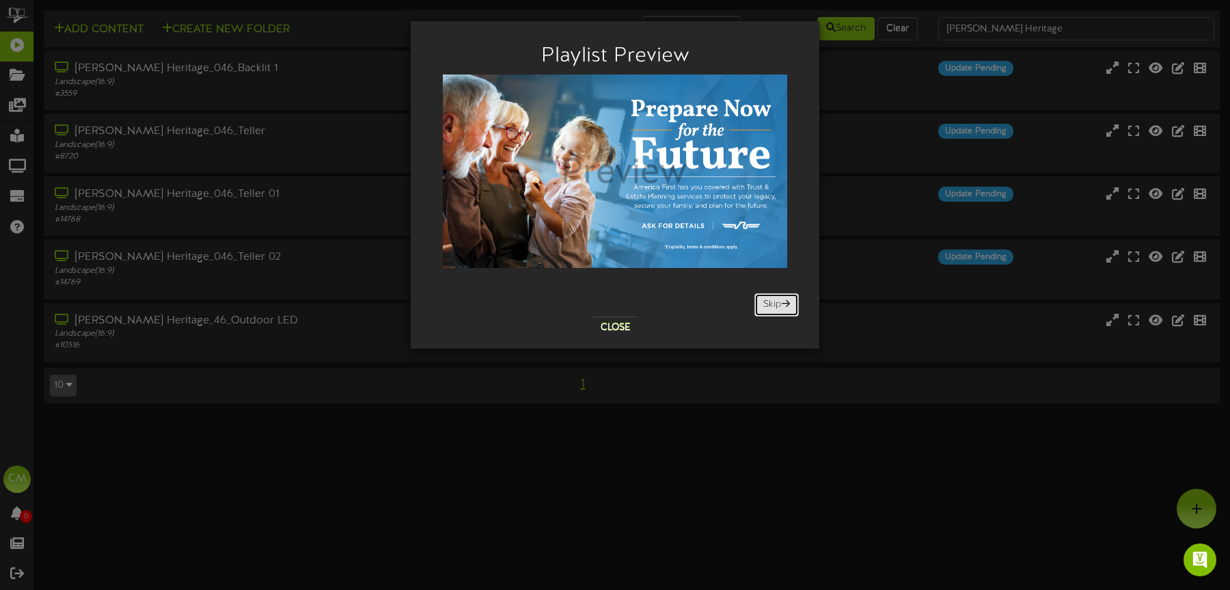
click at [772, 298] on button "Skip" at bounding box center [776, 304] width 44 height 23
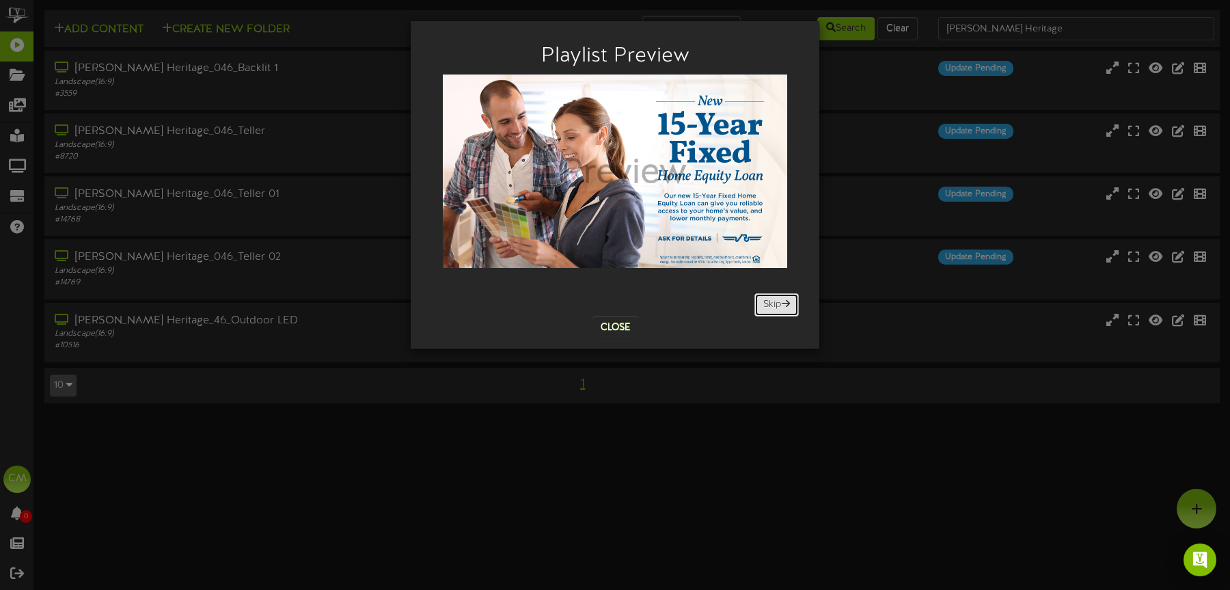
click at [772, 298] on button "Skip" at bounding box center [776, 304] width 44 height 23
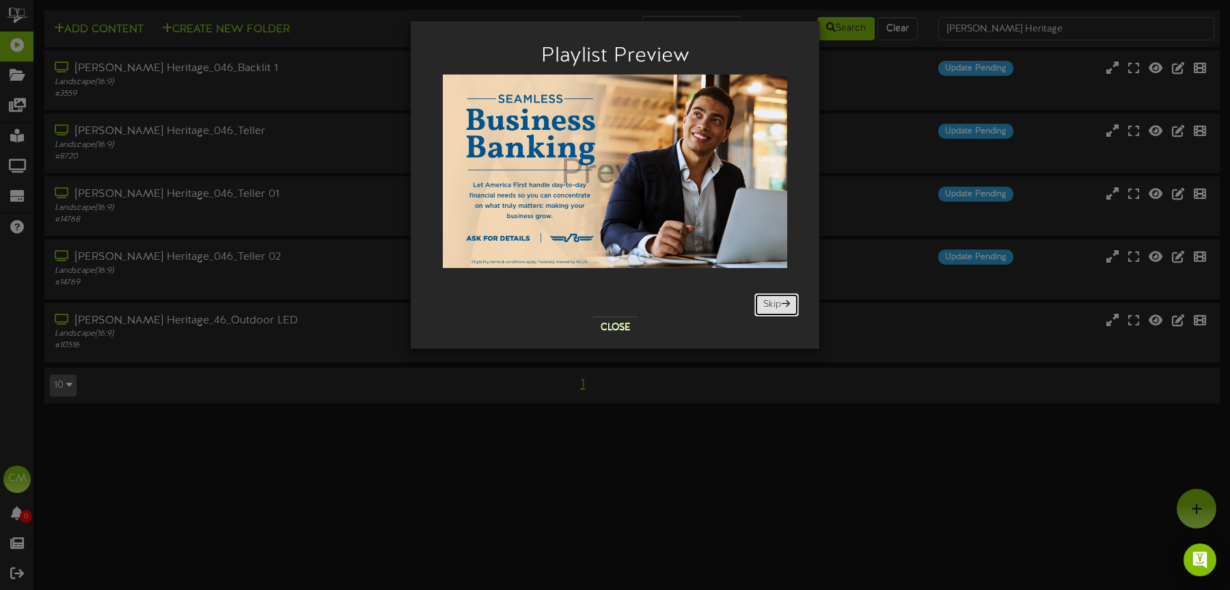
click at [772, 298] on button "Skip" at bounding box center [776, 304] width 44 height 23
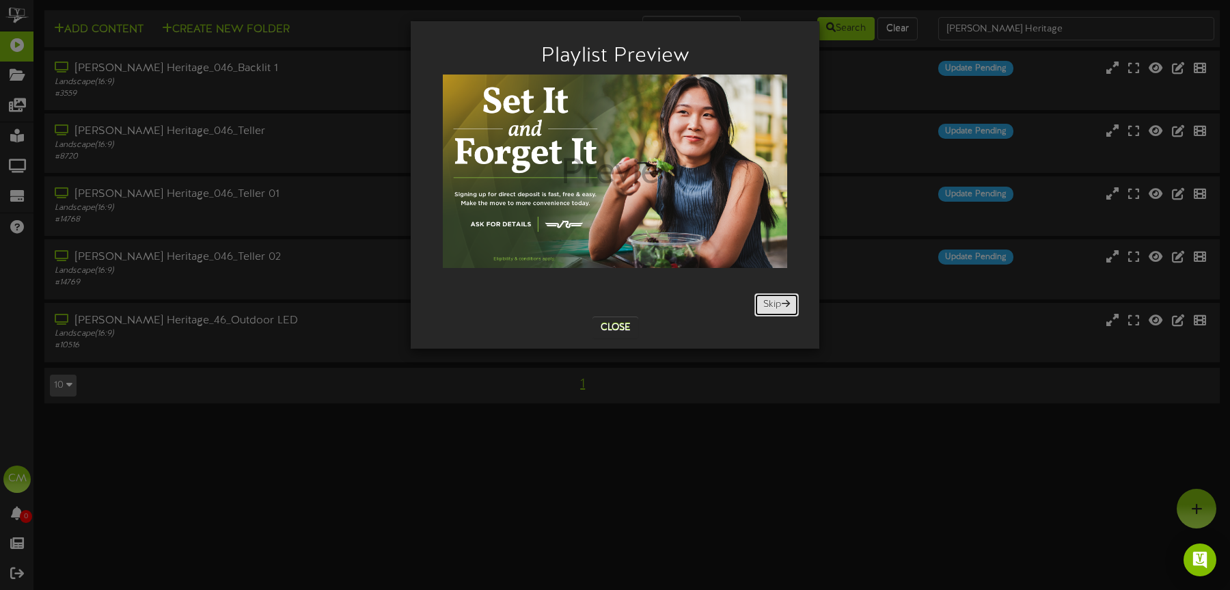
click at [772, 298] on button "Skip" at bounding box center [776, 304] width 44 height 23
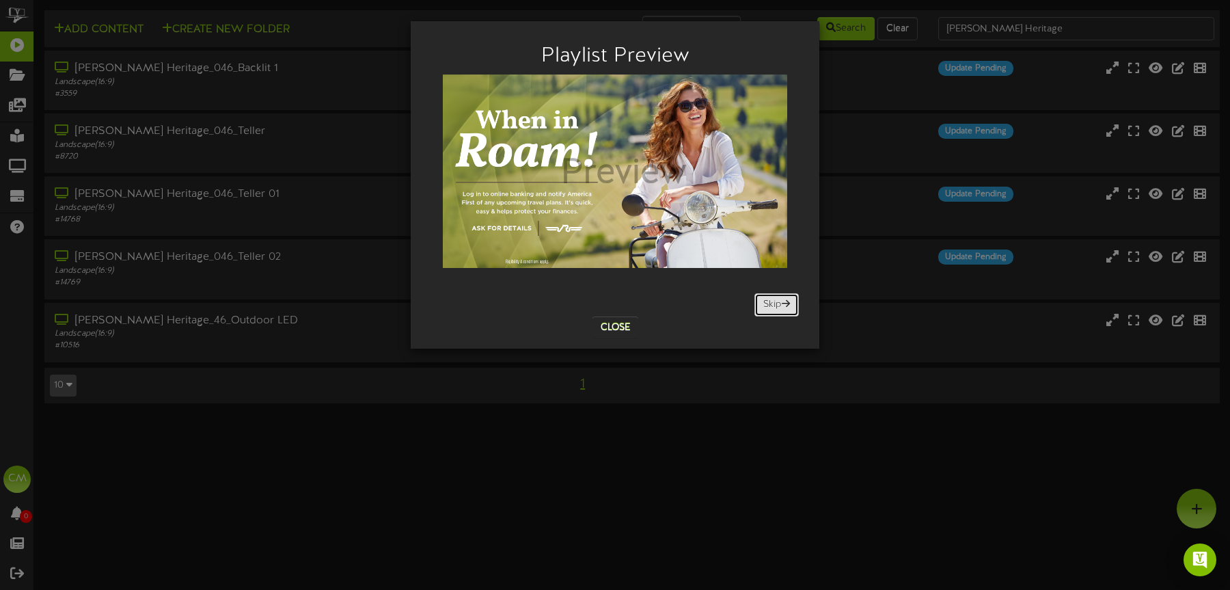
click at [772, 298] on button "Skip" at bounding box center [776, 304] width 44 height 23
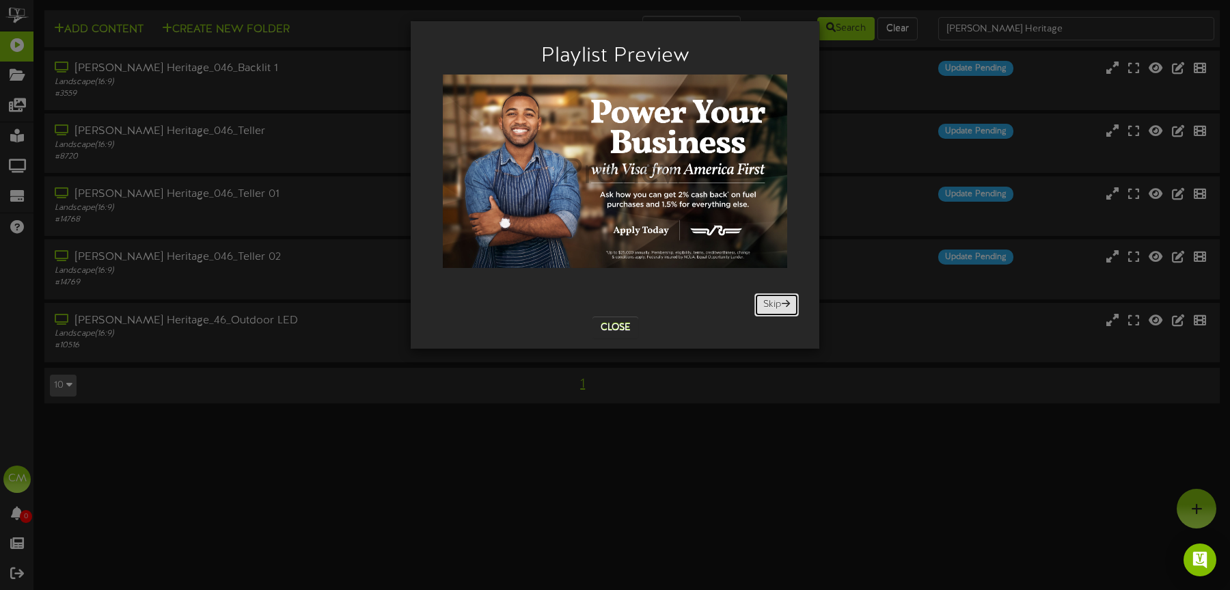
click at [772, 298] on button "Skip" at bounding box center [776, 304] width 44 height 23
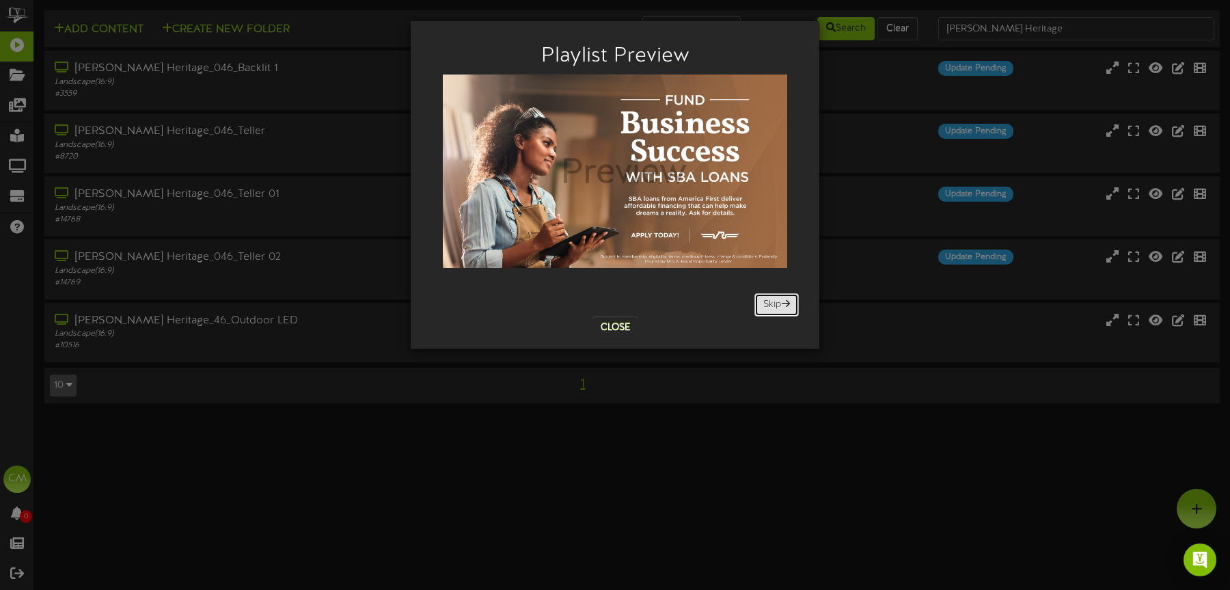
click at [772, 298] on button "Skip" at bounding box center [776, 304] width 44 height 23
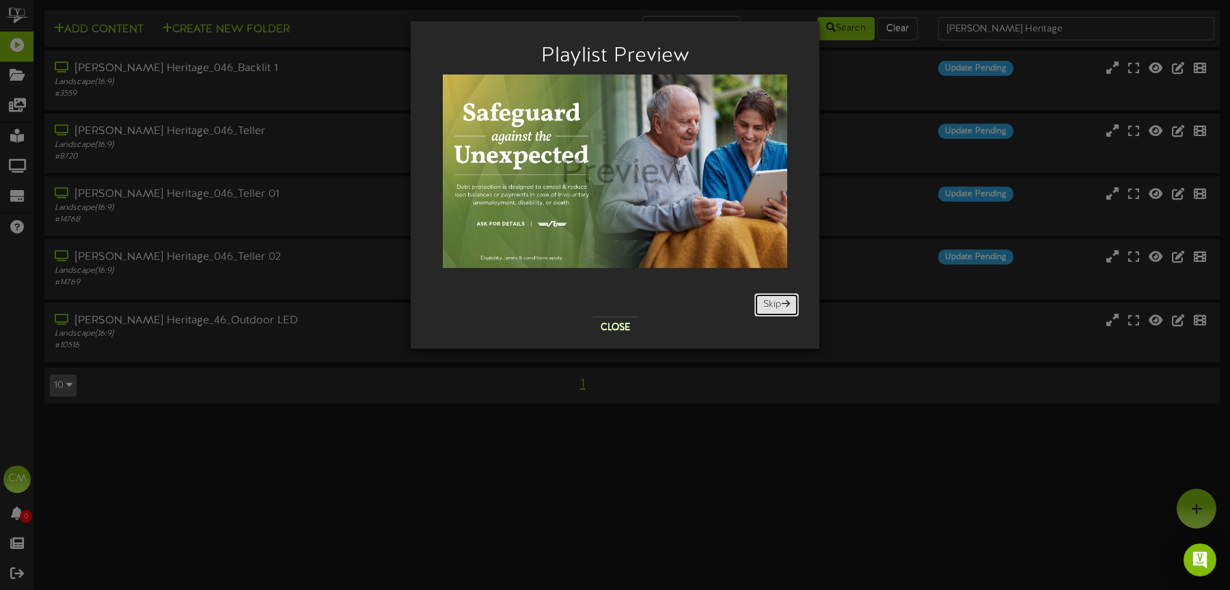
click at [772, 298] on button "Skip" at bounding box center [776, 304] width 44 height 23
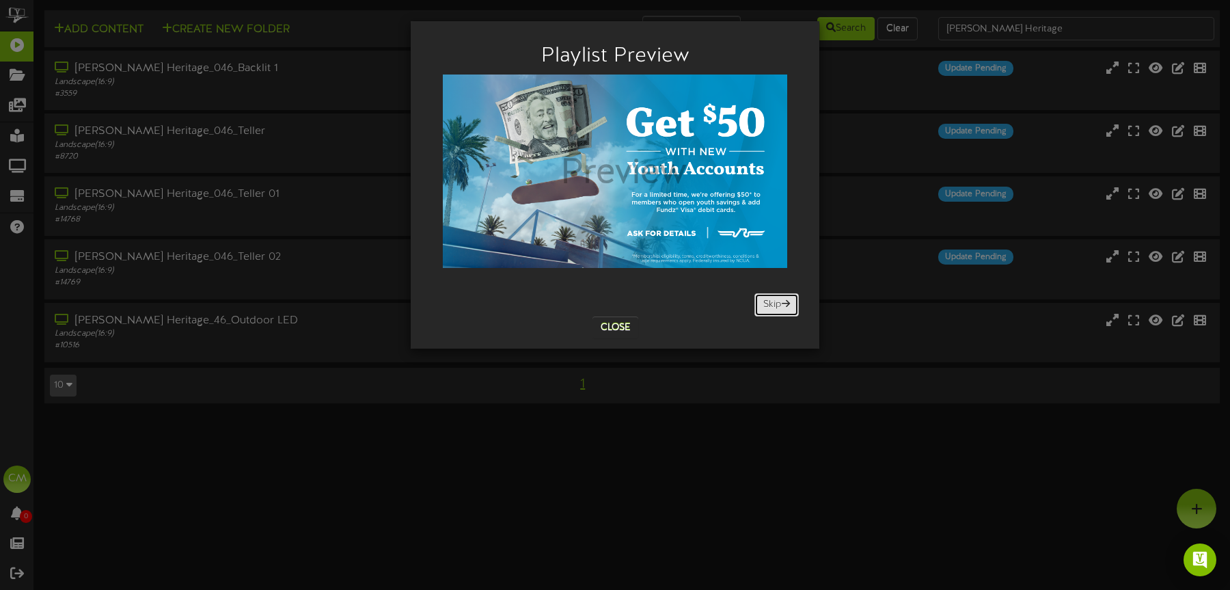
click at [772, 298] on button "Skip" at bounding box center [776, 304] width 44 height 23
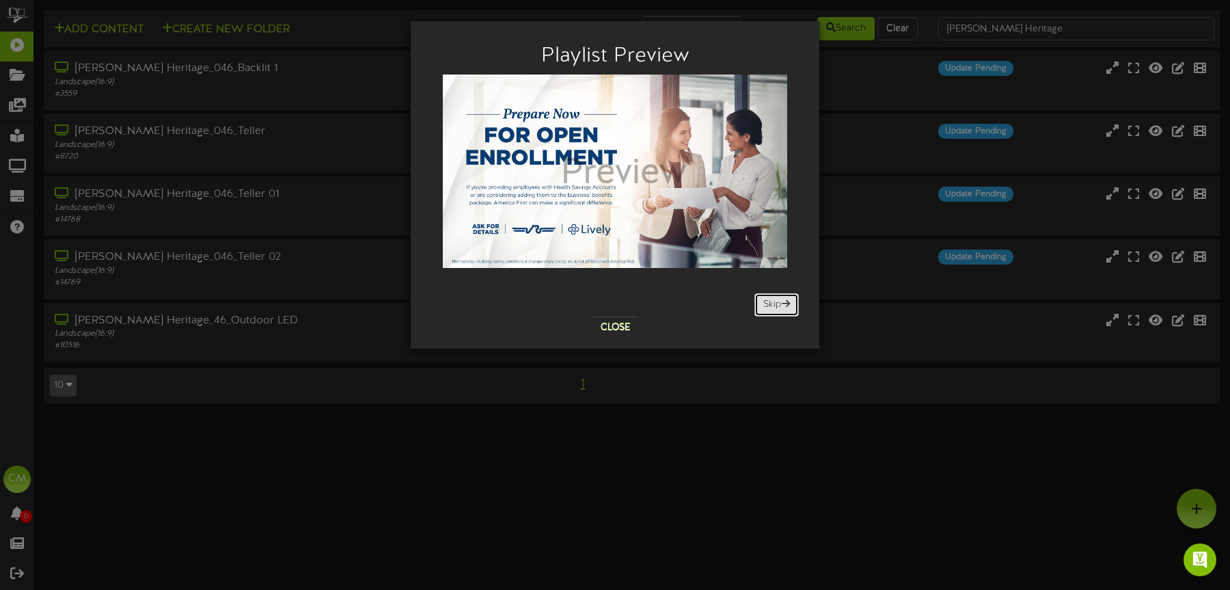
click at [772, 298] on button "Skip" at bounding box center [776, 304] width 44 height 23
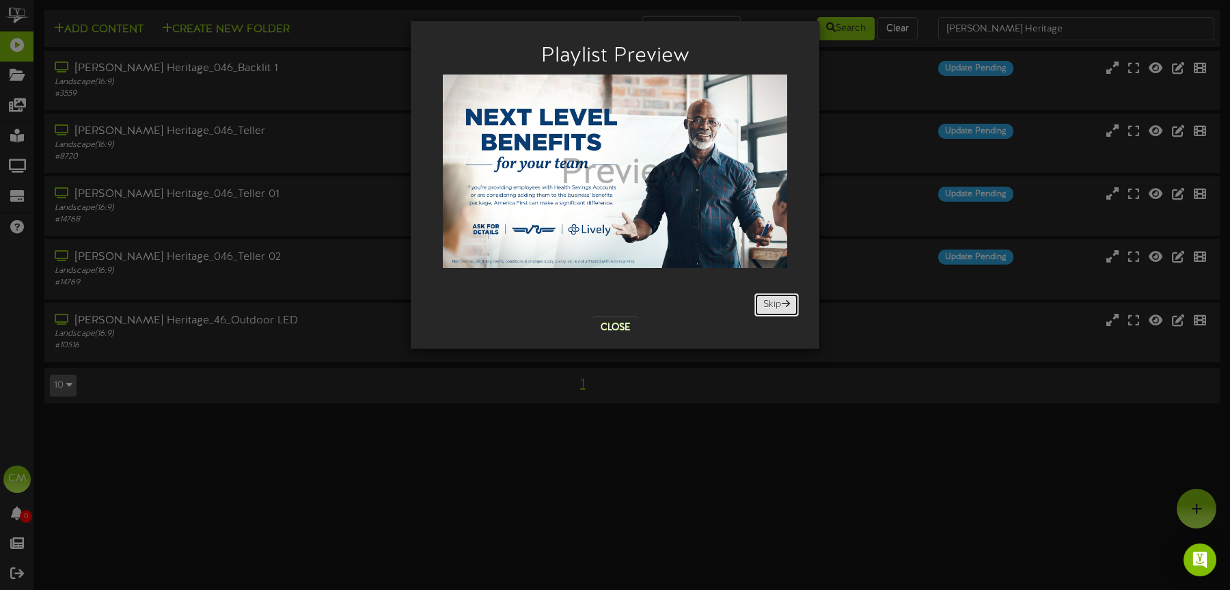
click at [772, 298] on button "Skip" at bounding box center [776, 304] width 44 height 23
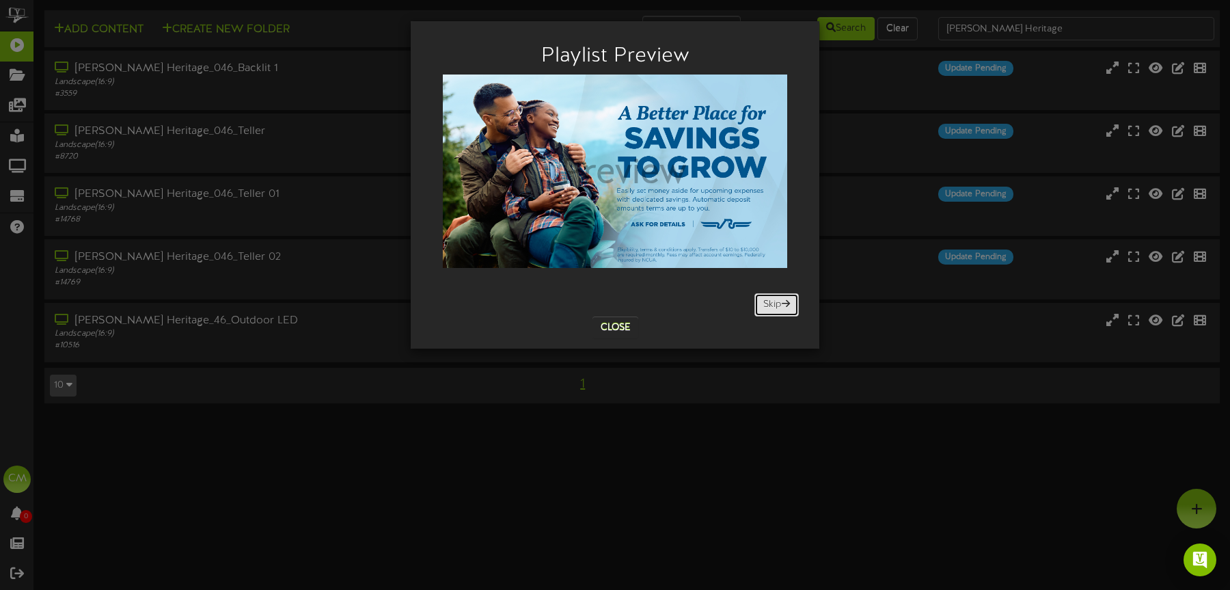
click at [772, 298] on button "Skip" at bounding box center [776, 304] width 44 height 23
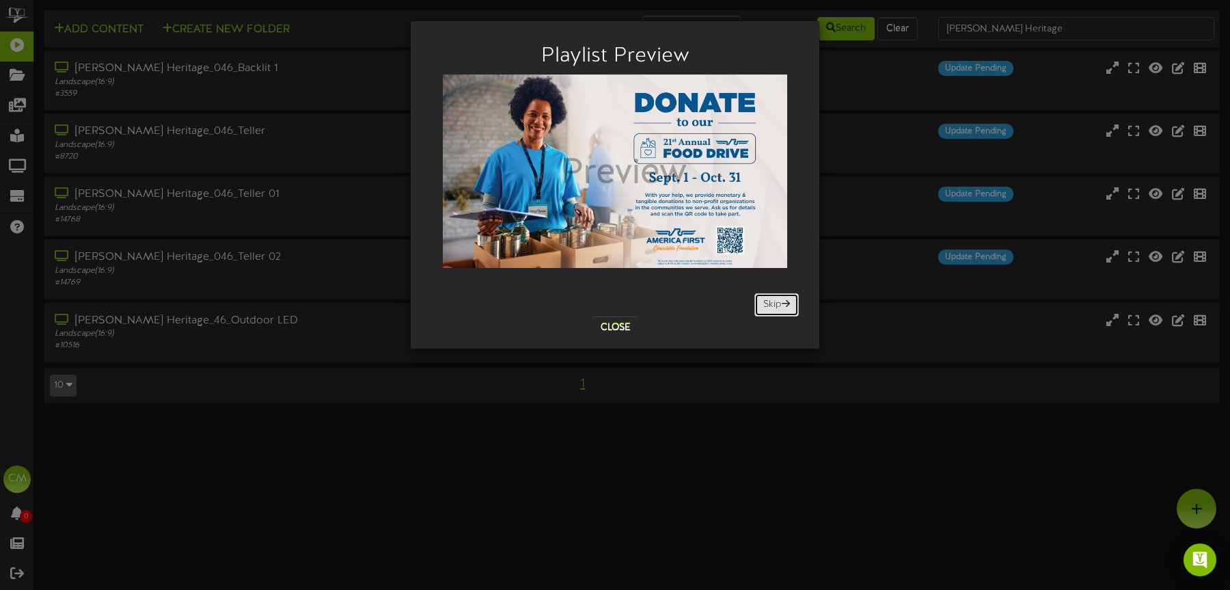
click at [772, 298] on button "Skip" at bounding box center [776, 304] width 44 height 23
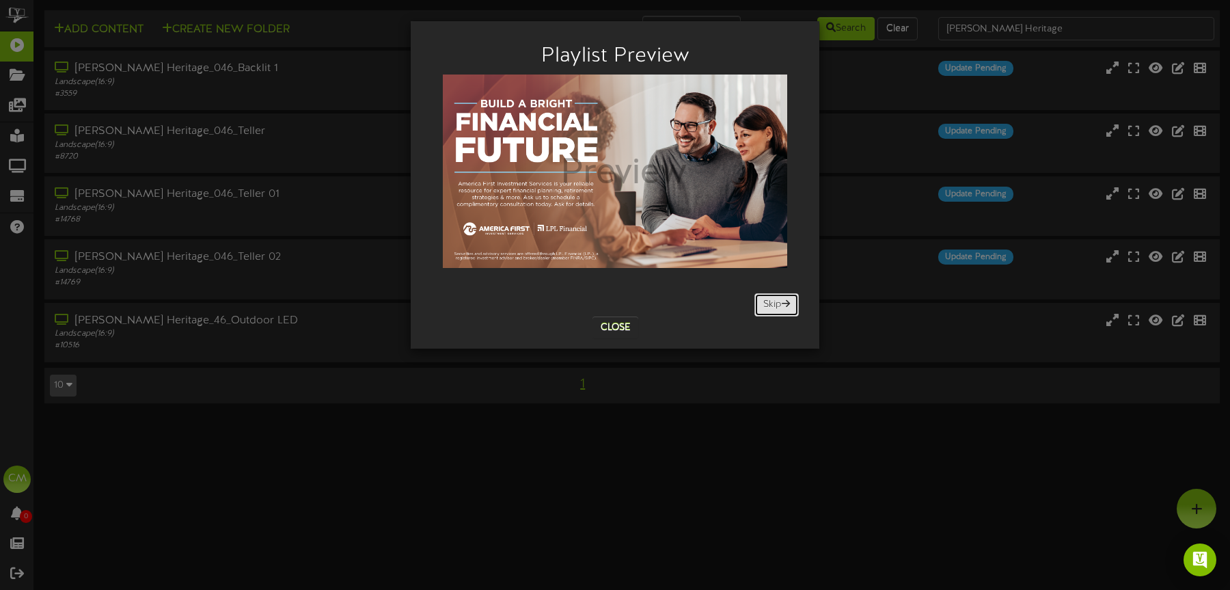
click at [772, 298] on button "Skip" at bounding box center [776, 304] width 44 height 23
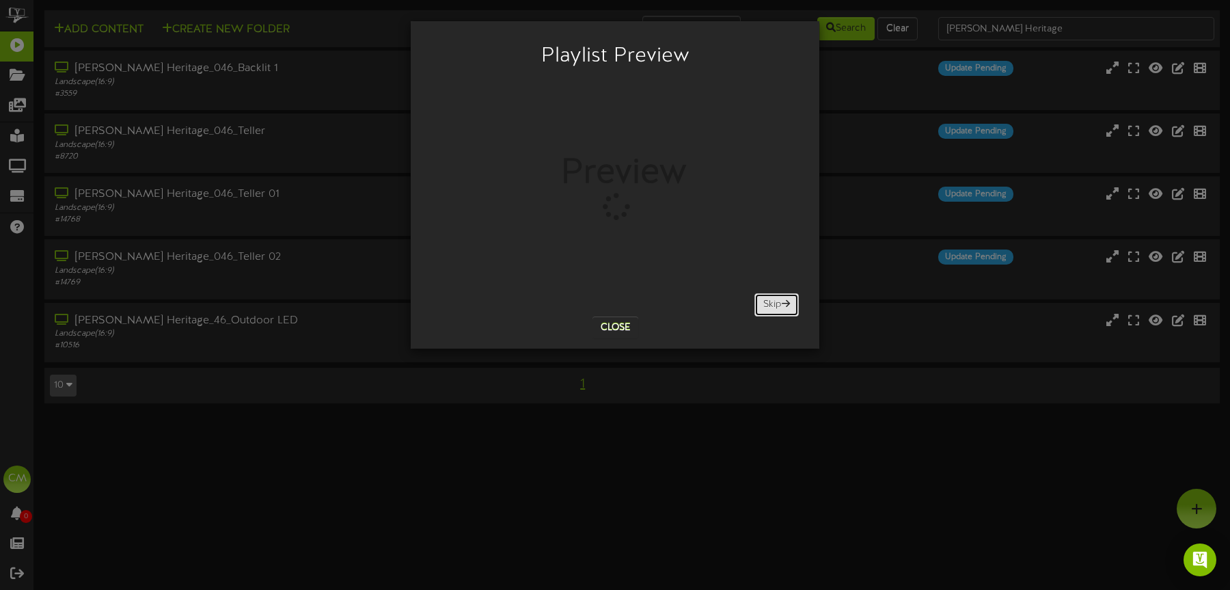
click at [772, 298] on button "Skip" at bounding box center [776, 304] width 44 height 23
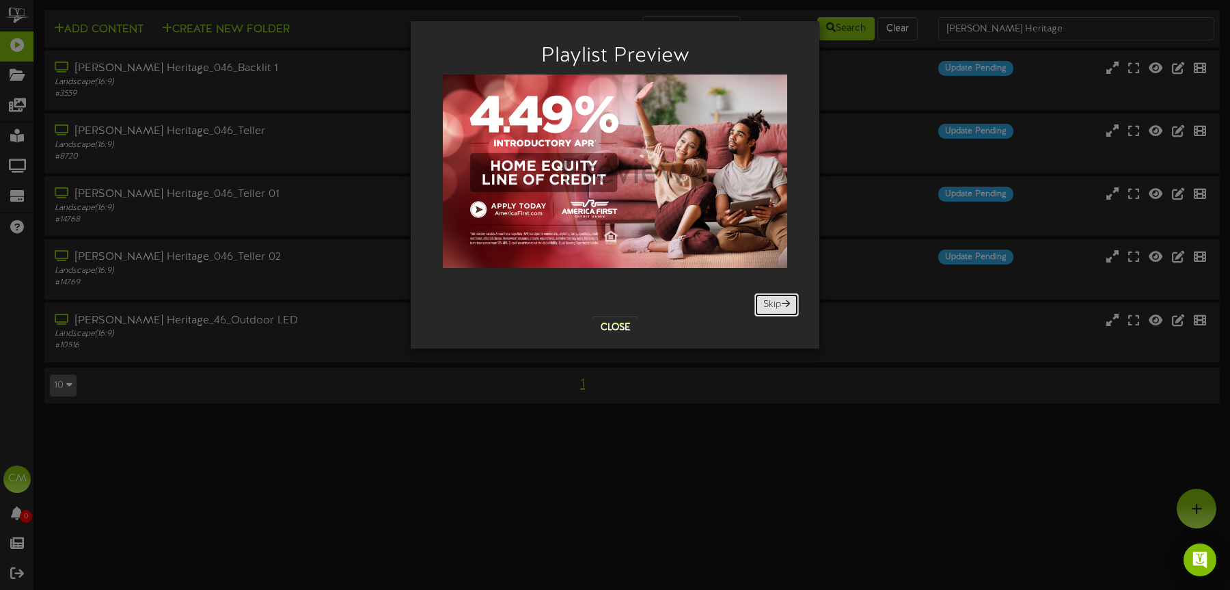
click at [772, 298] on button "Skip" at bounding box center [776, 304] width 44 height 23
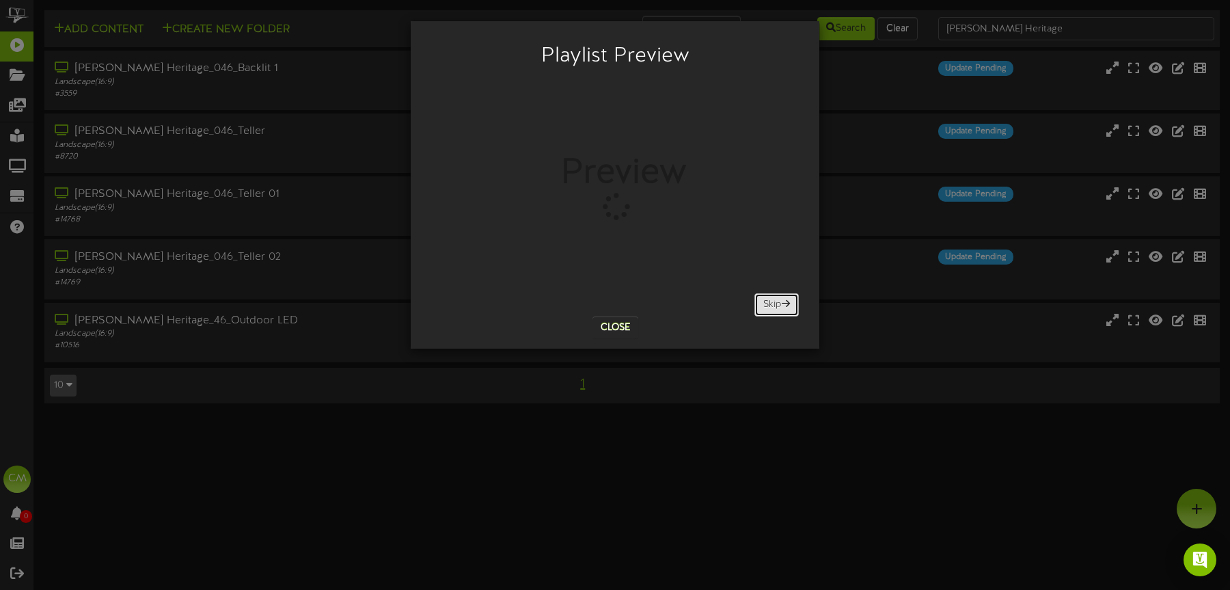
click at [772, 298] on button "Skip" at bounding box center [776, 304] width 44 height 23
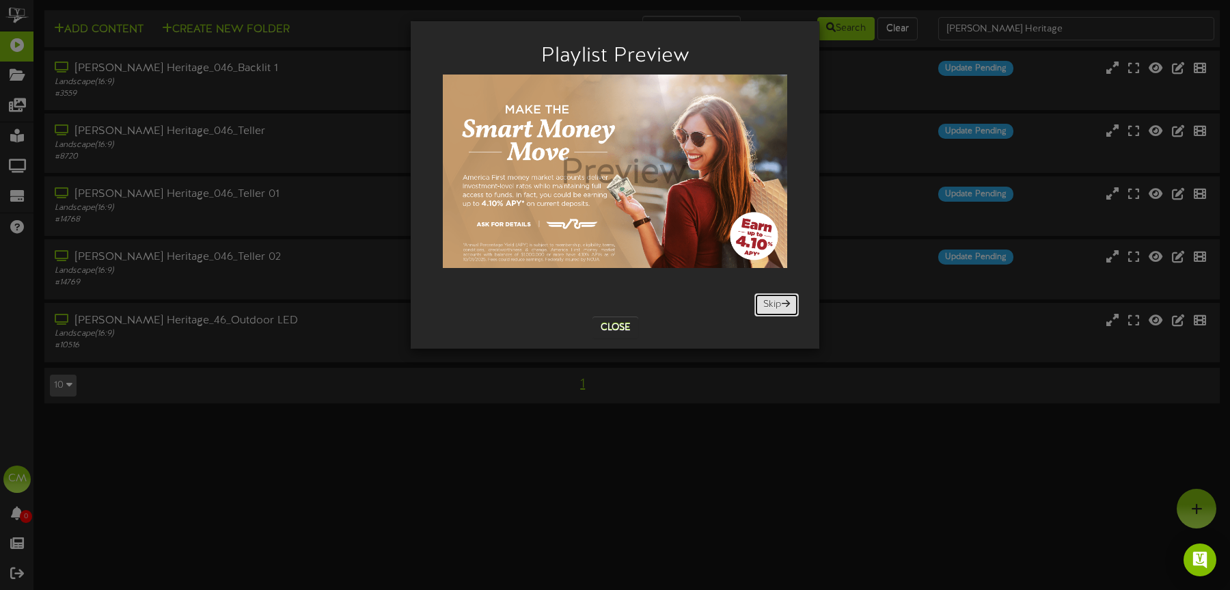
click at [772, 298] on button "Skip" at bounding box center [776, 304] width 44 height 23
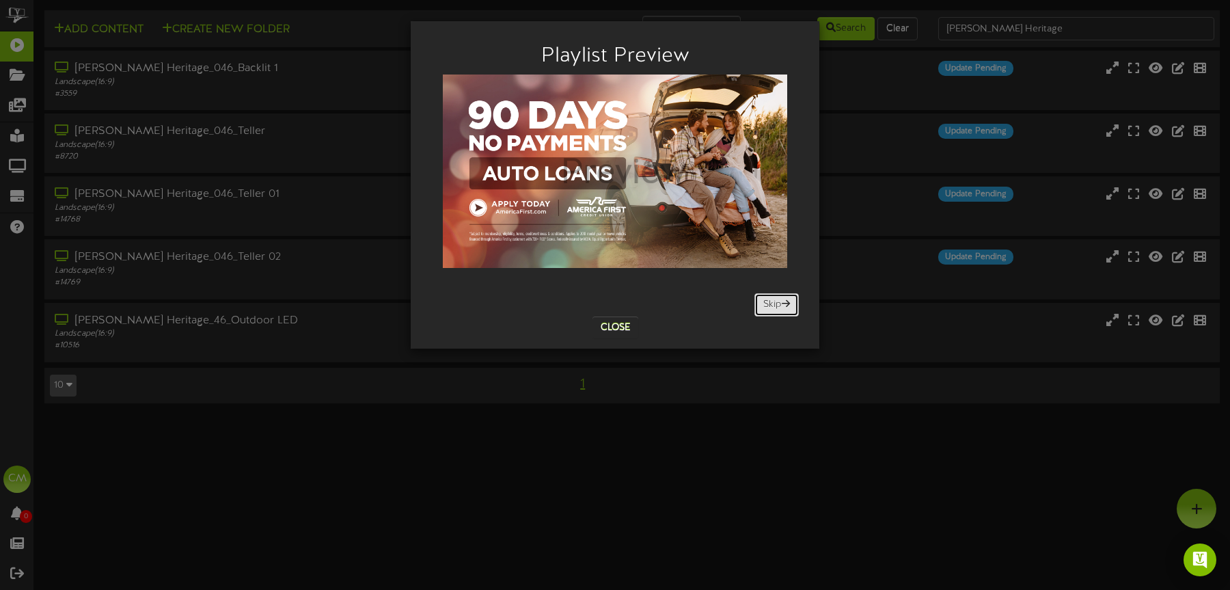
click at [772, 298] on button "Skip" at bounding box center [776, 304] width 44 height 23
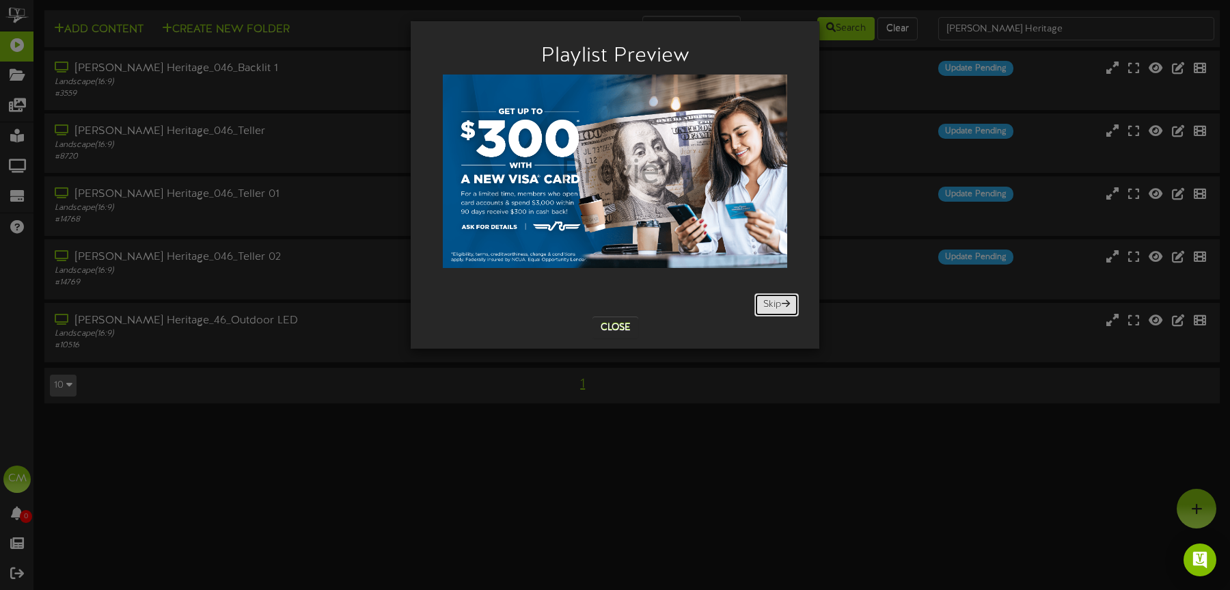
click at [772, 298] on button "Skip" at bounding box center [776, 304] width 44 height 23
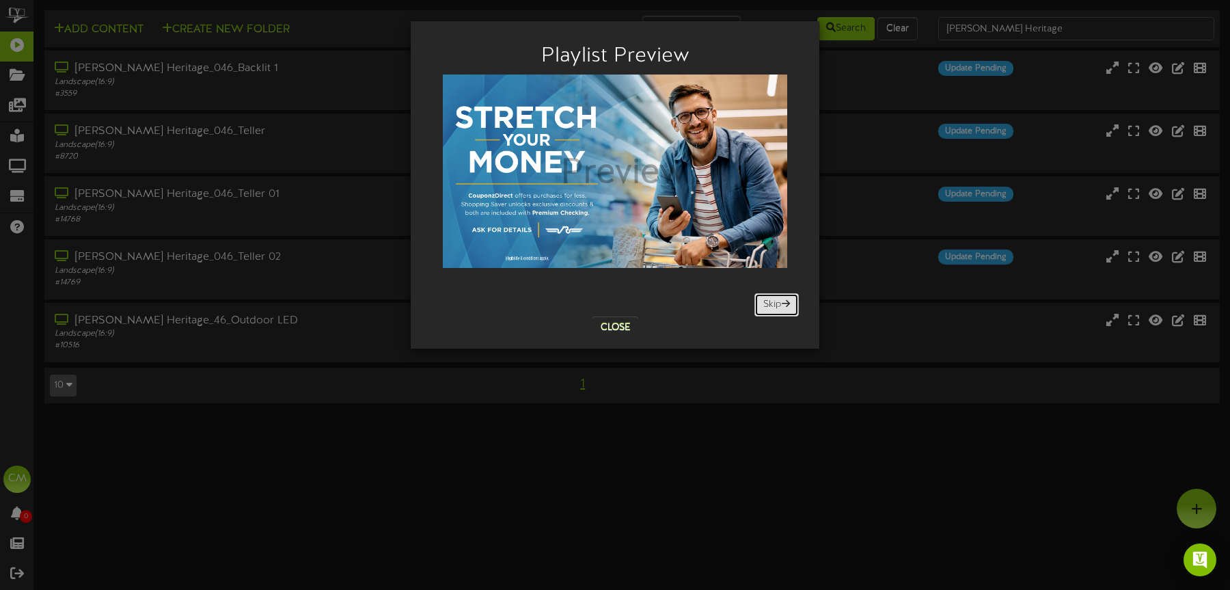
click at [772, 298] on button "Skip" at bounding box center [776, 304] width 44 height 23
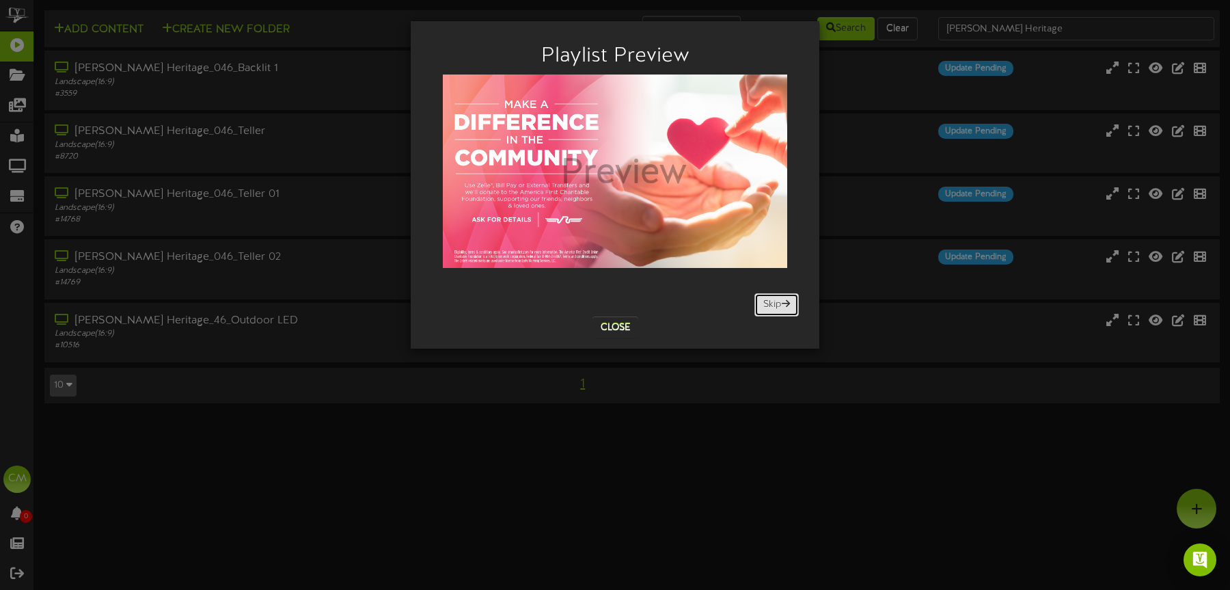
click at [772, 298] on button "Skip" at bounding box center [776, 304] width 44 height 23
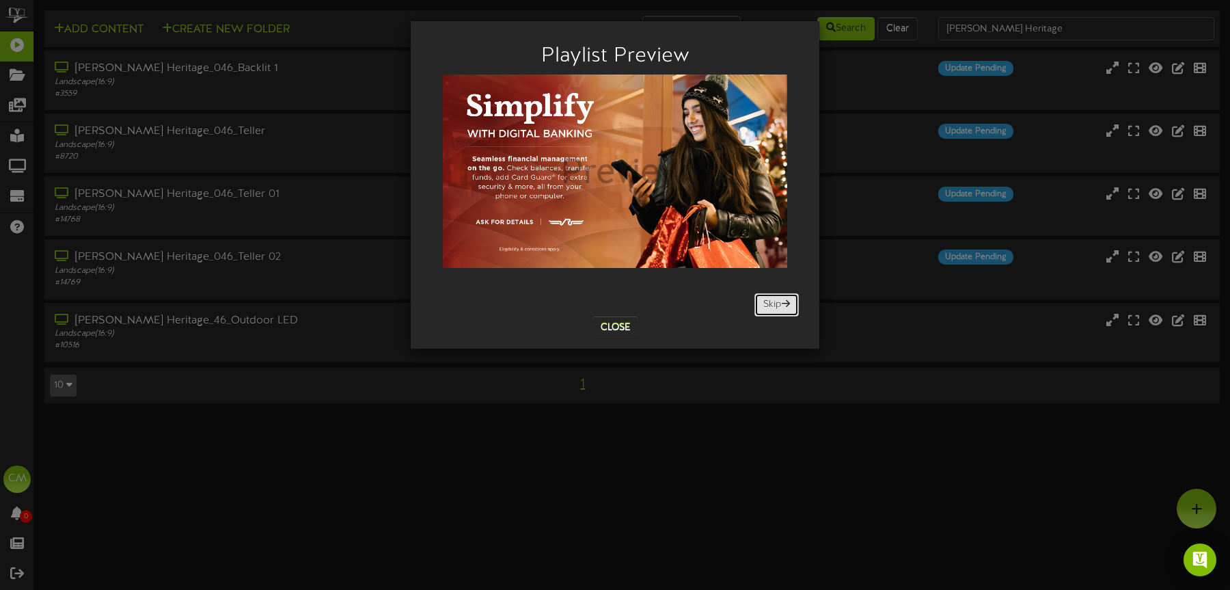
click at [772, 298] on button "Skip" at bounding box center [776, 304] width 44 height 23
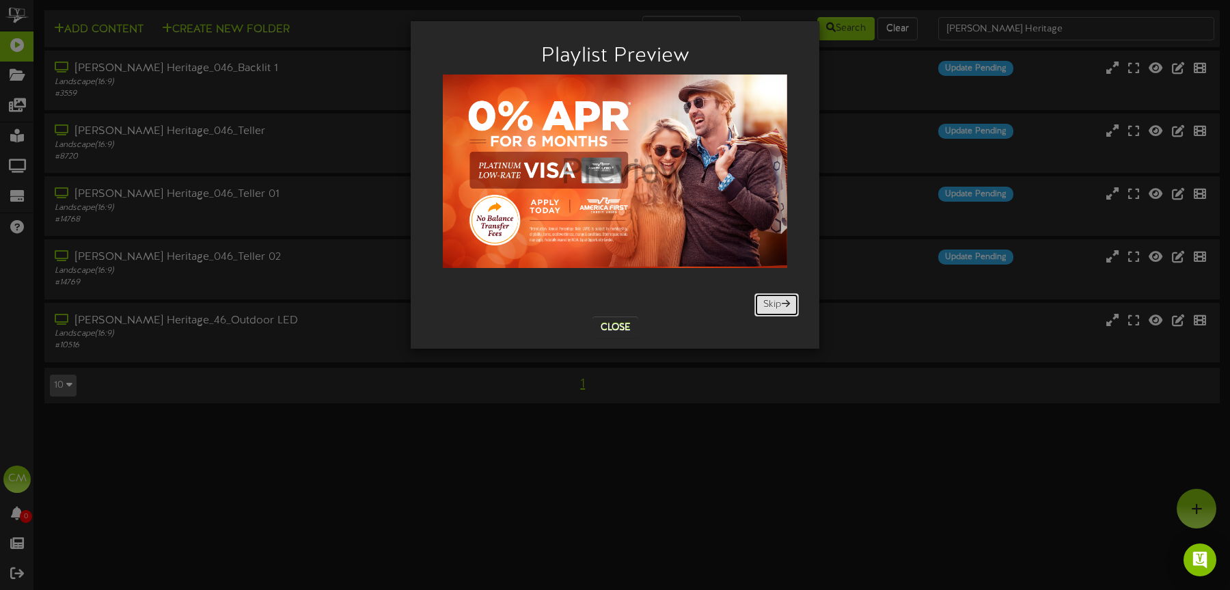
click at [772, 298] on button "Skip" at bounding box center [776, 304] width 44 height 23
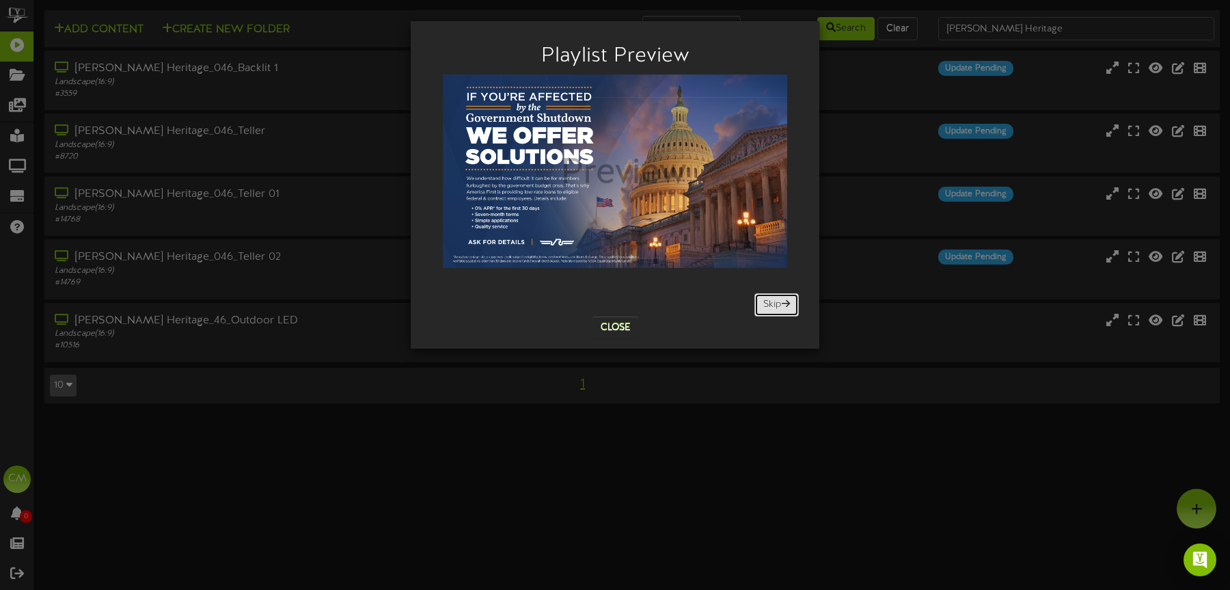
click at [772, 298] on button "Skip" at bounding box center [776, 304] width 44 height 23
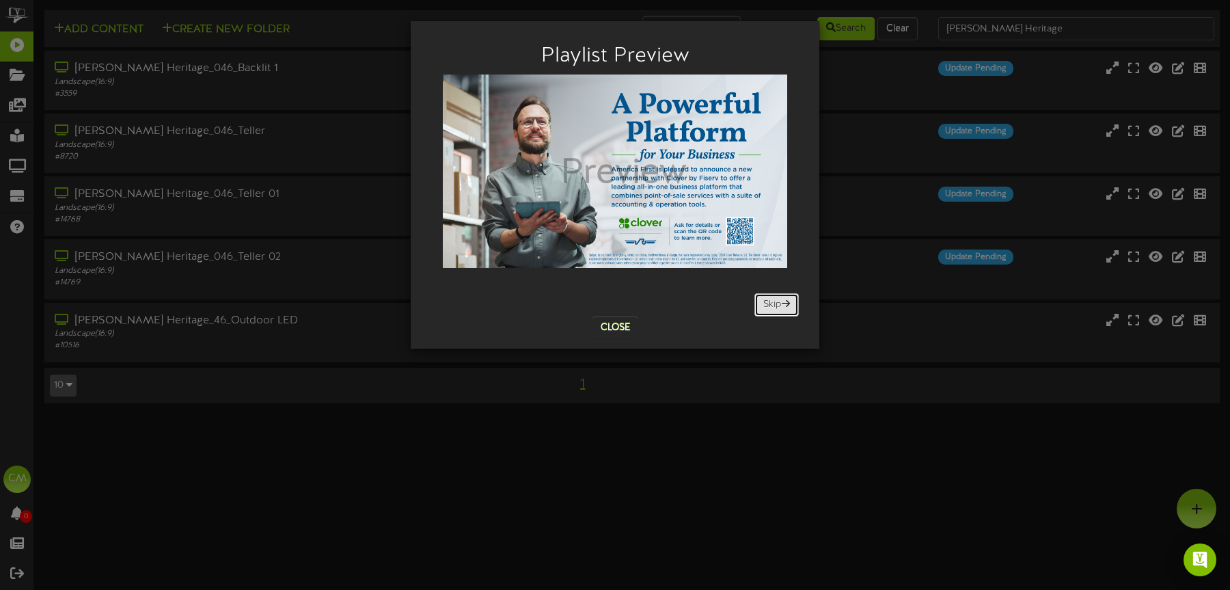
click at [772, 298] on button "Skip" at bounding box center [776, 304] width 44 height 23
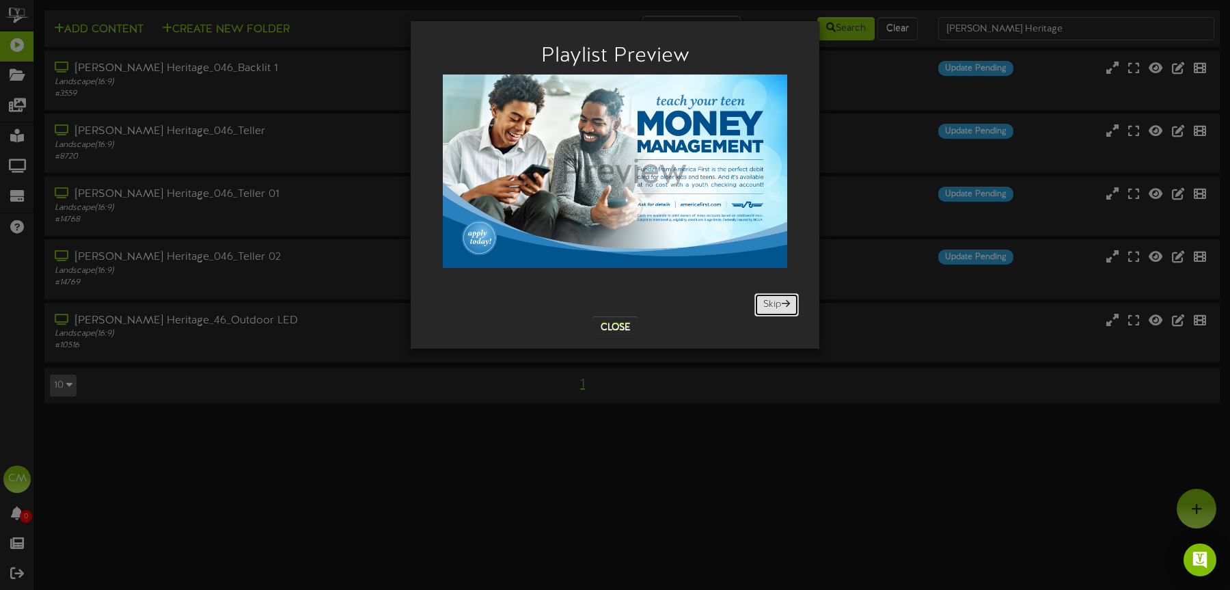
click at [772, 298] on button "Skip" at bounding box center [776, 304] width 44 height 23
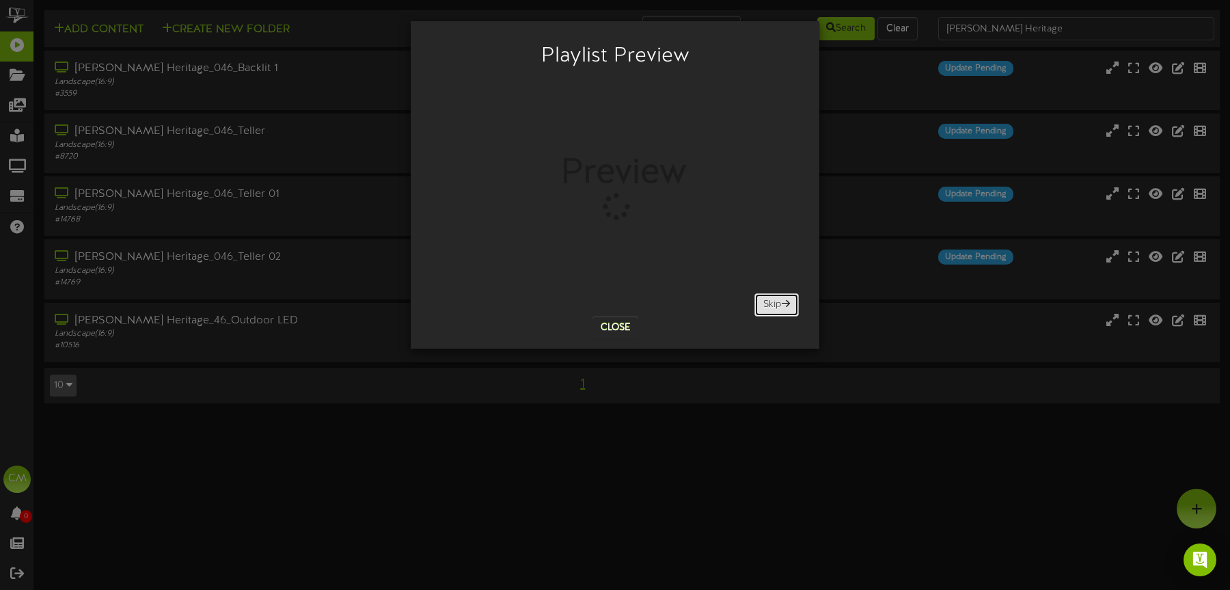
click at [765, 302] on button "Skip" at bounding box center [776, 304] width 44 height 23
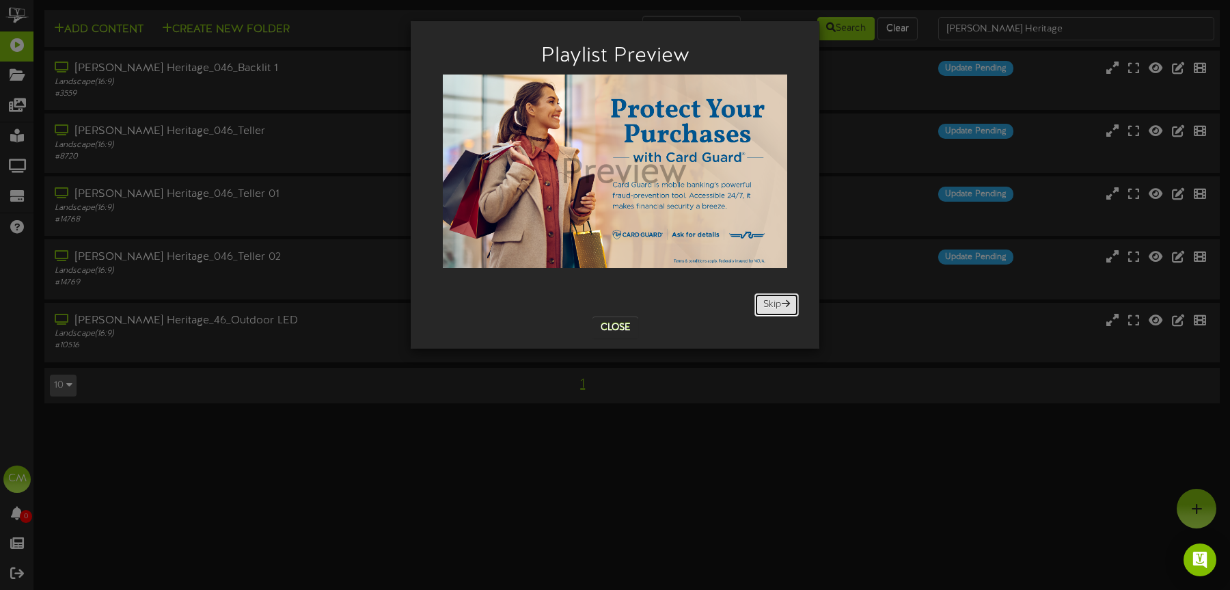
click at [760, 303] on button "Skip" at bounding box center [776, 304] width 44 height 23
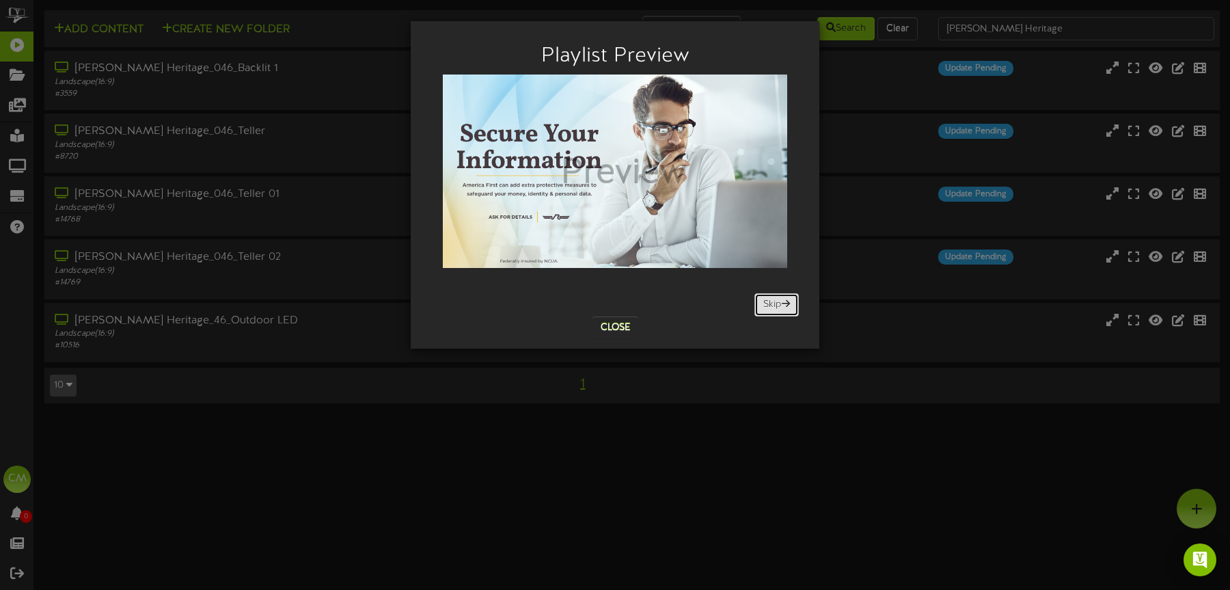
click at [760, 303] on button "Skip" at bounding box center [776, 304] width 44 height 23
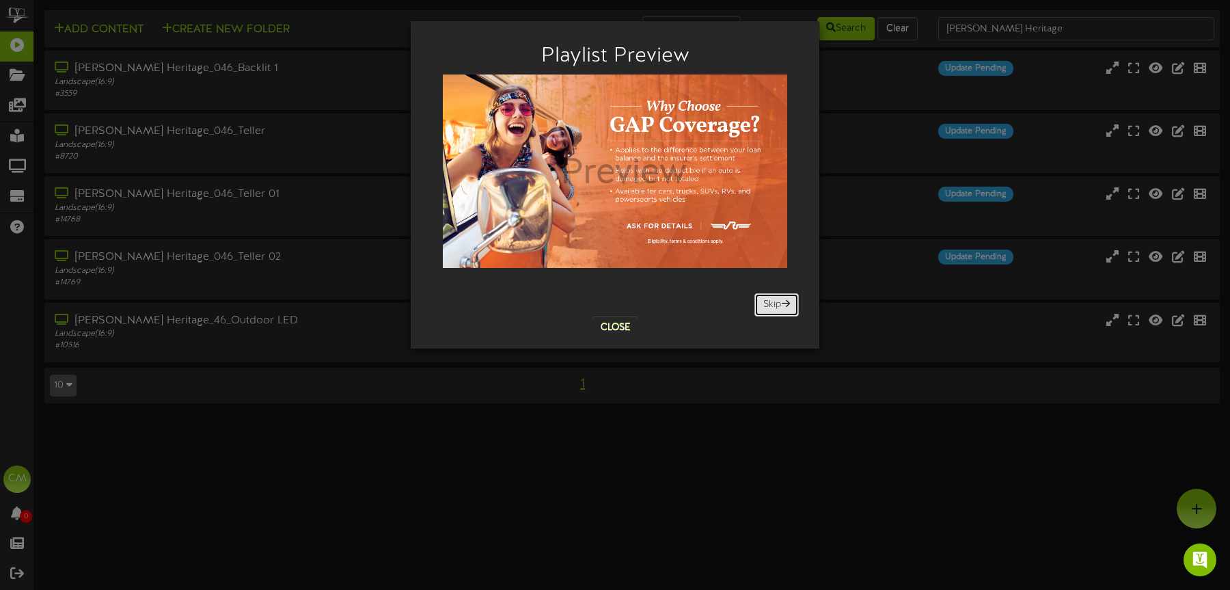
click at [760, 303] on button "Skip" at bounding box center [776, 304] width 44 height 23
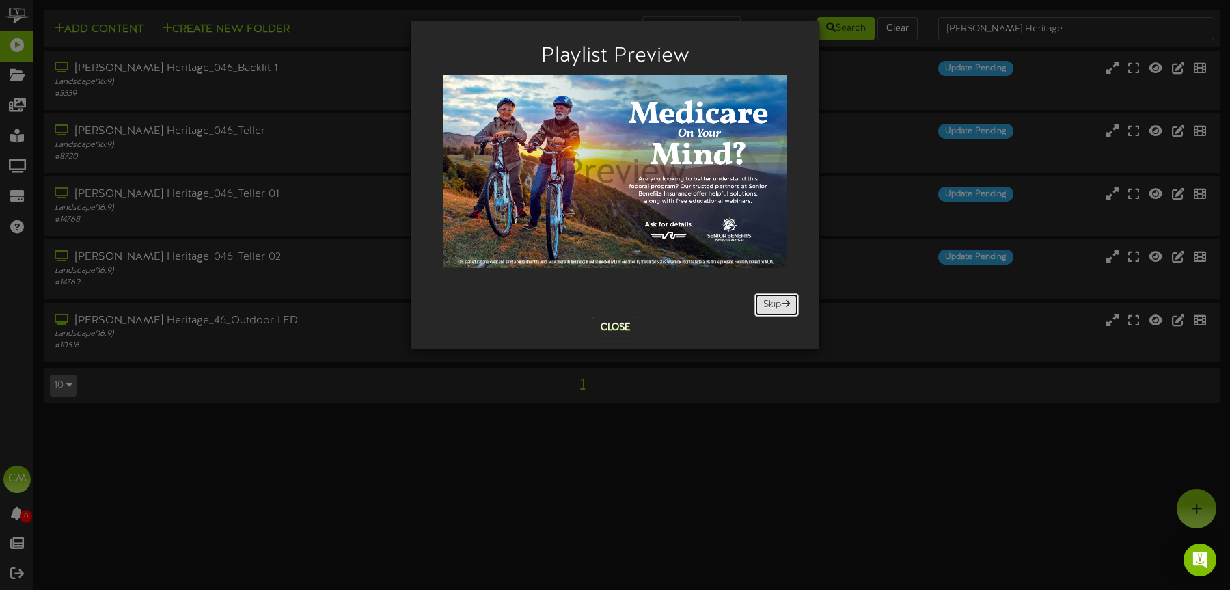
click at [760, 303] on button "Skip" at bounding box center [776, 304] width 44 height 23
